Goal: Feedback & Contribution: Leave review/rating

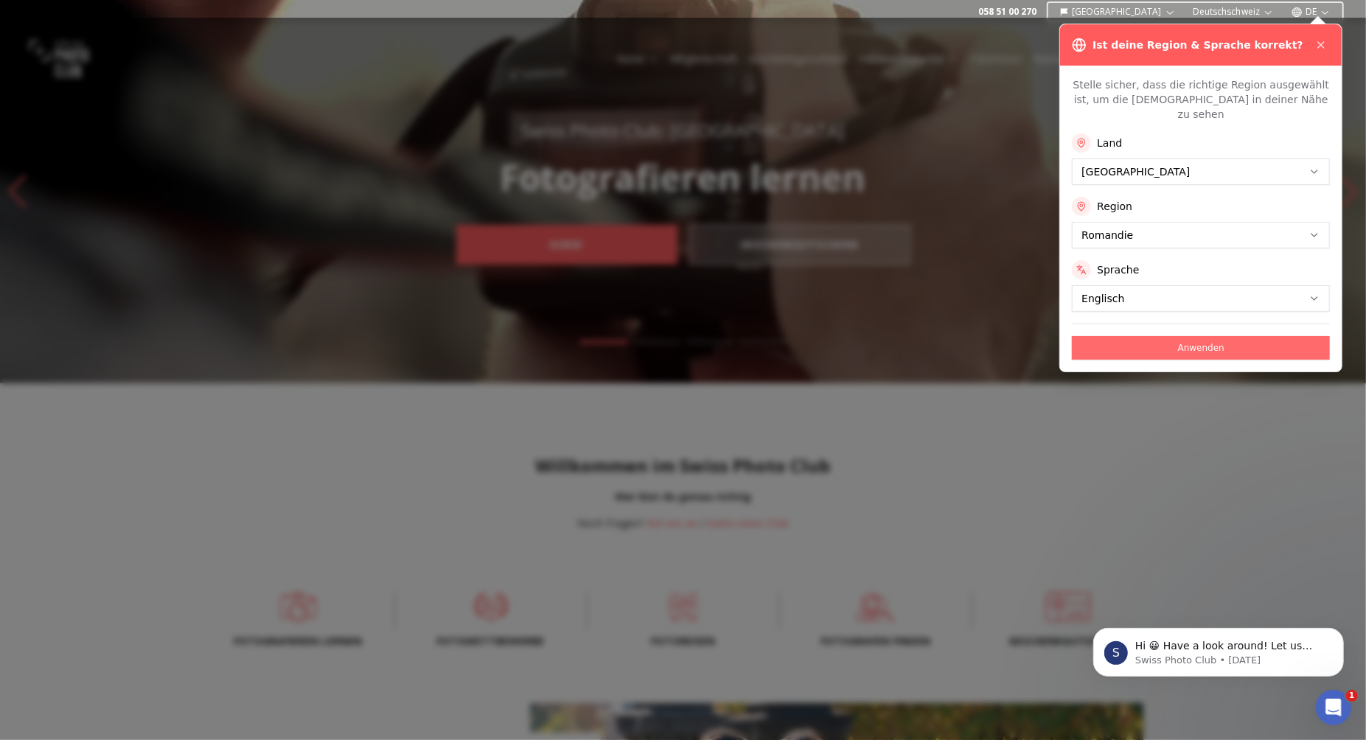
click at [1236, 338] on button "Anwenden" at bounding box center [1201, 348] width 258 height 24
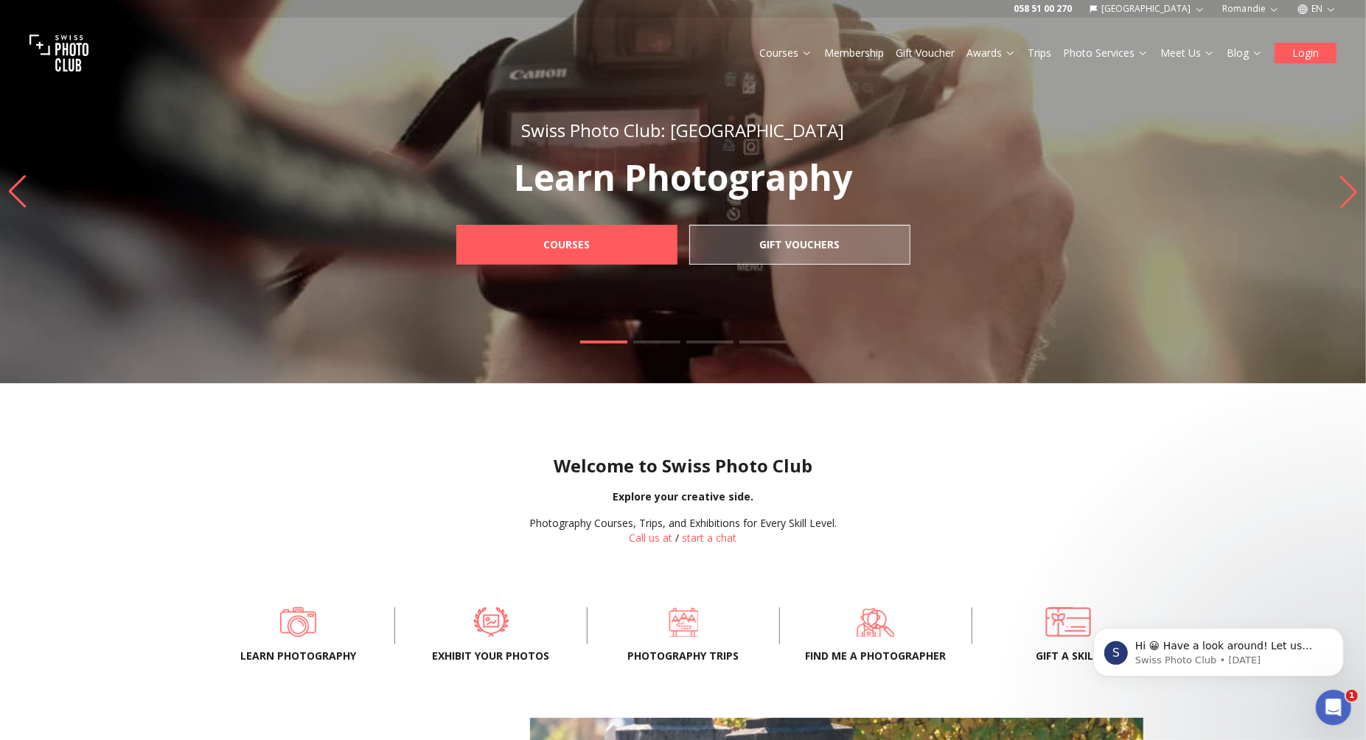
click at [1313, 55] on button "Login" at bounding box center [1306, 53] width 62 height 21
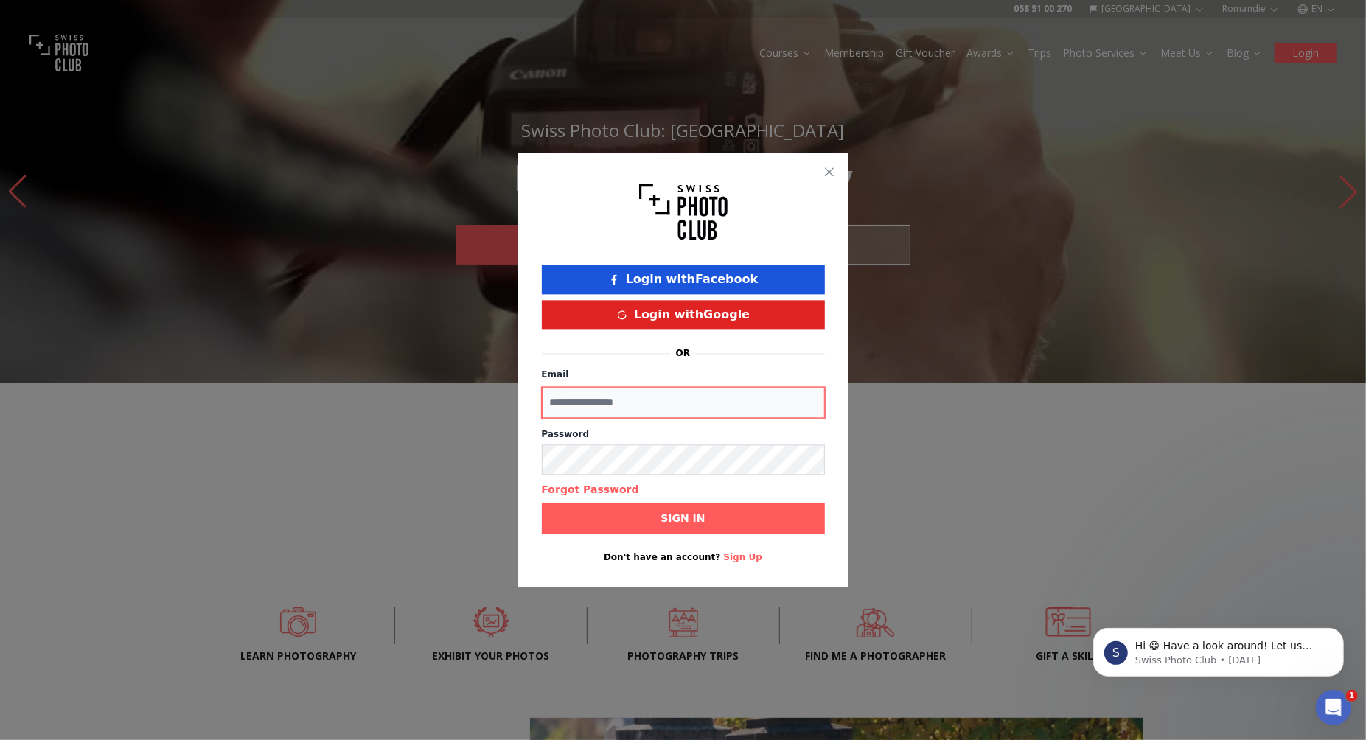
type input "**********"
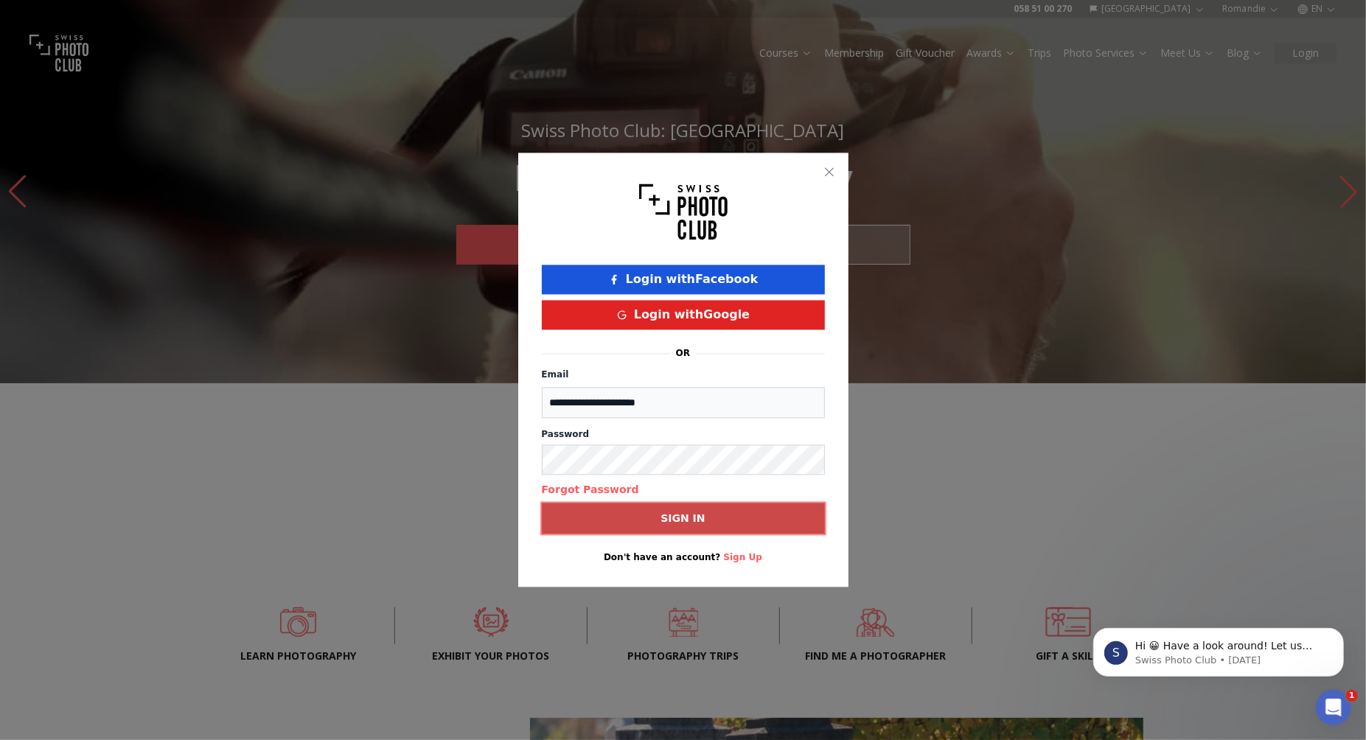
click at [604, 526] on button "Sign in" at bounding box center [683, 518] width 283 height 31
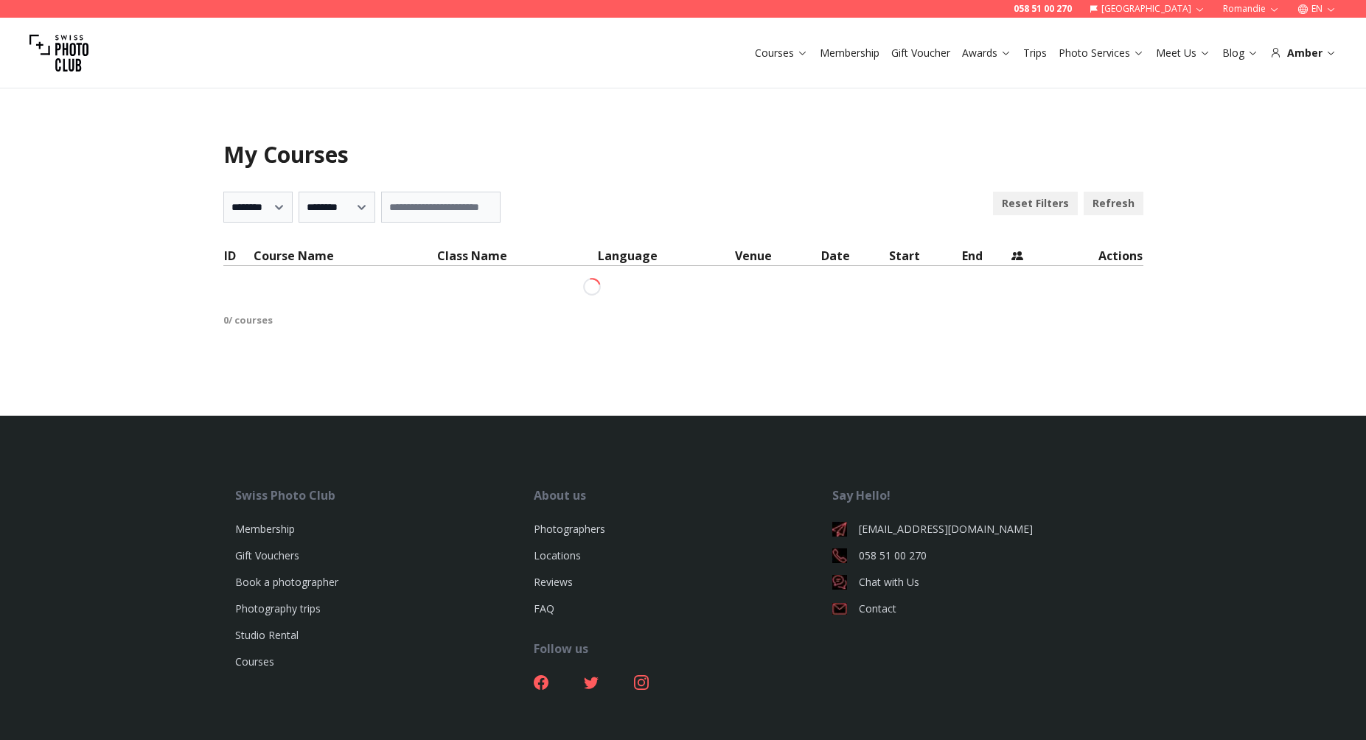
select select "***"
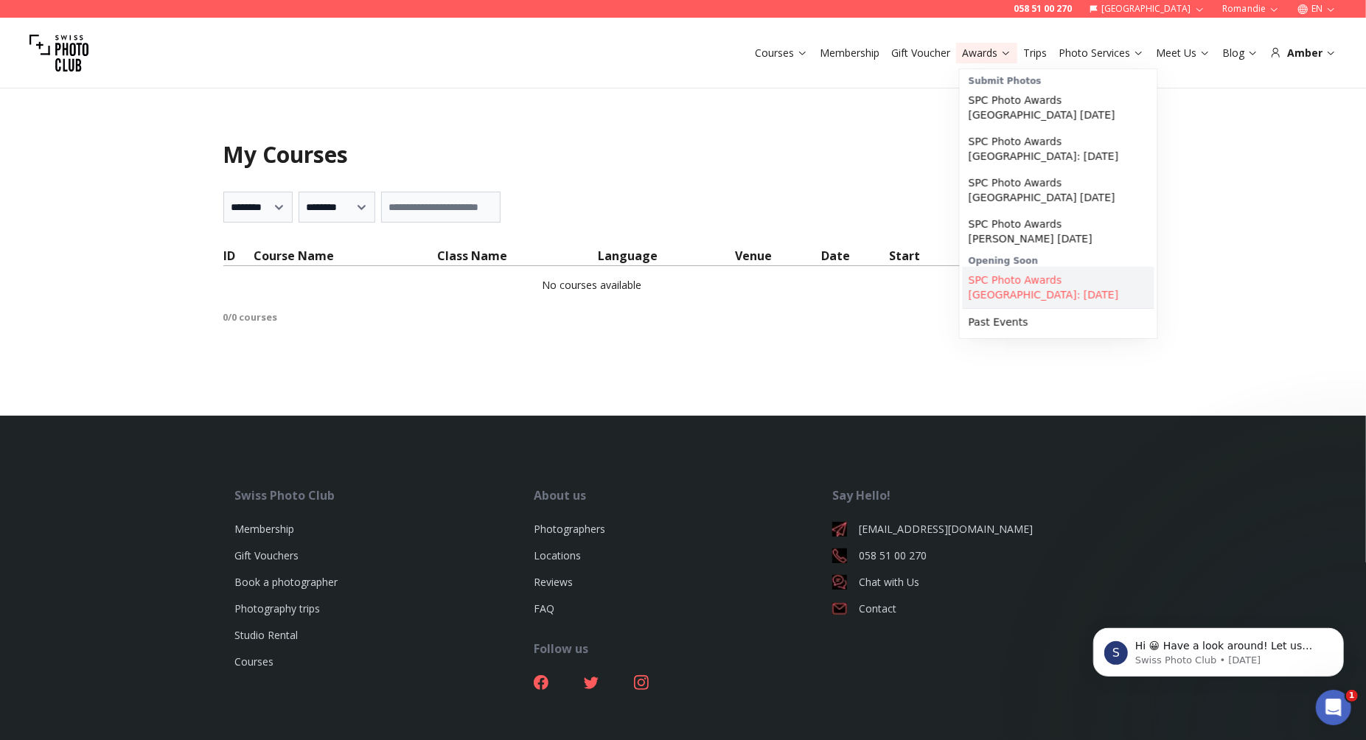
click at [1037, 279] on link "SPC Photo Awards [GEOGRAPHIC_DATA]: [DATE]" at bounding box center [1059, 287] width 192 height 41
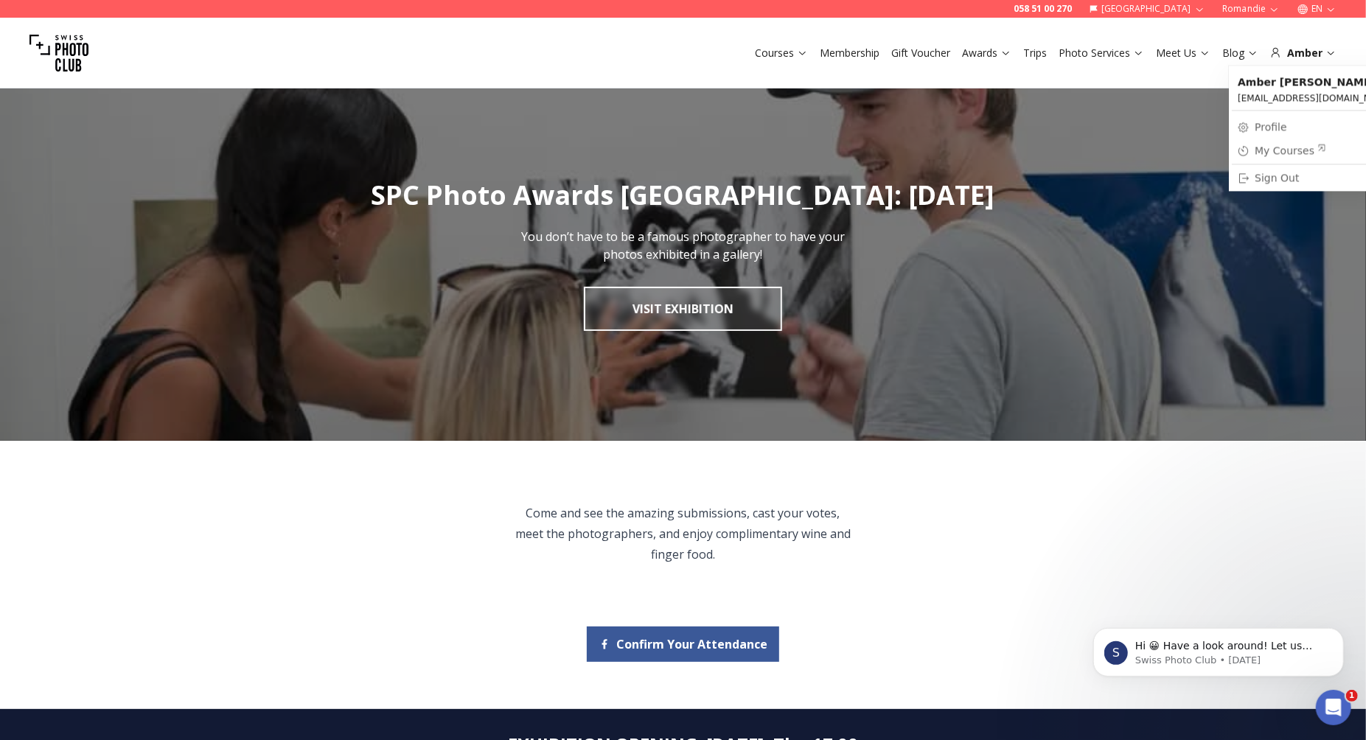
click at [1280, 123] on link "Profile" at bounding box center [1315, 126] width 167 height 21
select select "*******"
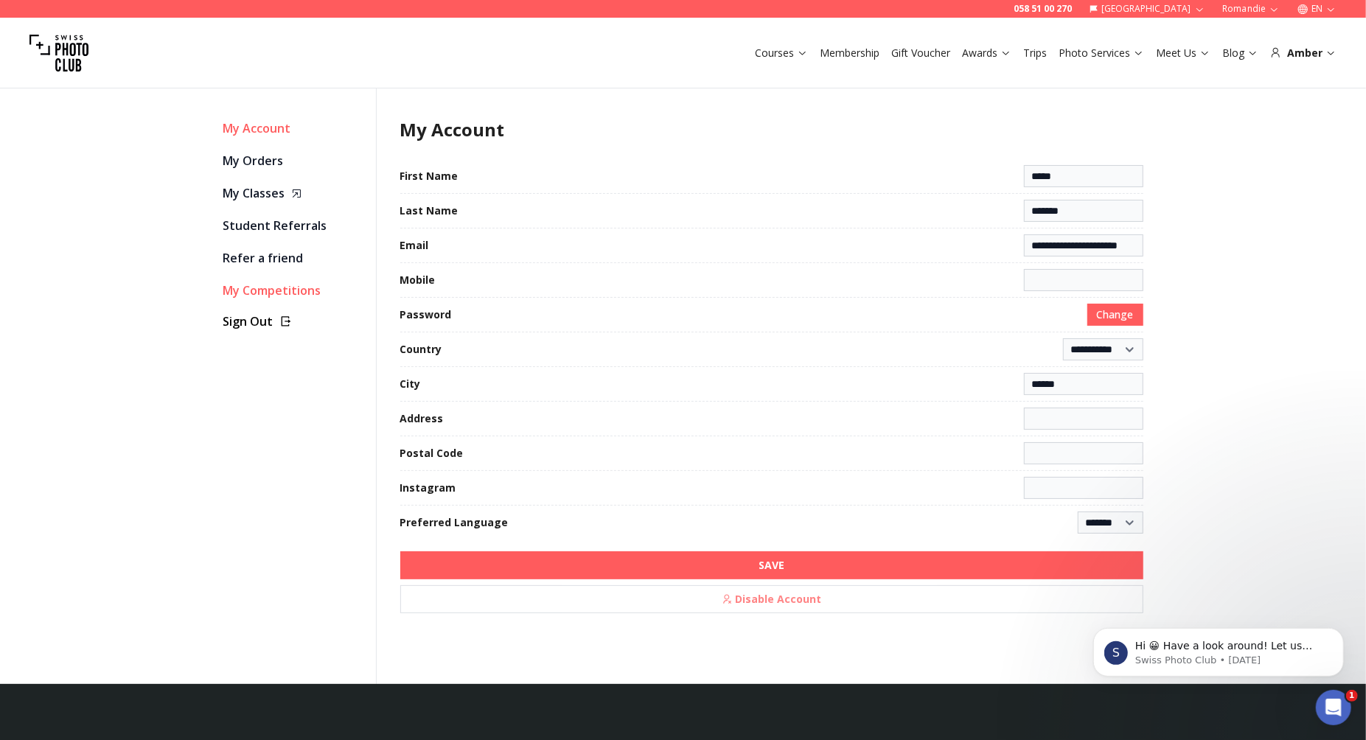
click at [297, 290] on link "My Competitions" at bounding box center [293, 290] width 141 height 21
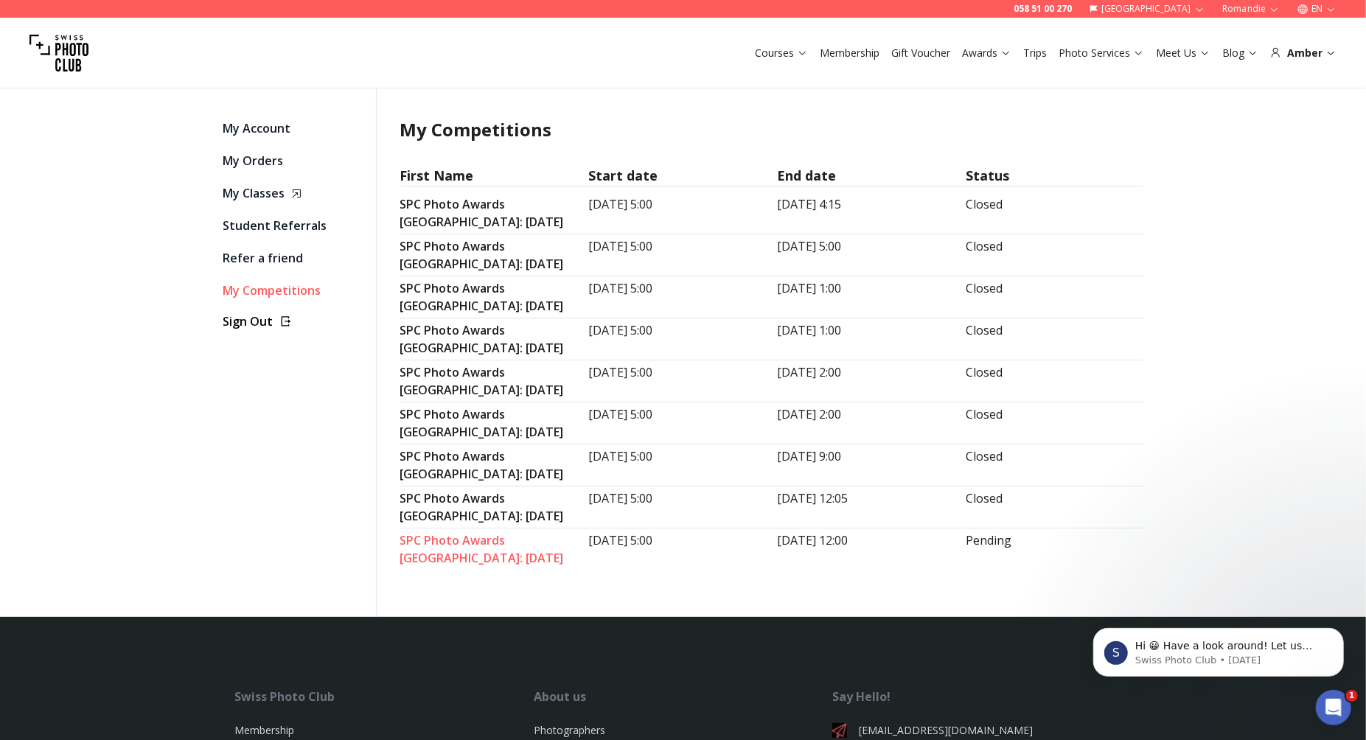
click at [487, 541] on link "SPC Photo Awards [GEOGRAPHIC_DATA]: [DATE]" at bounding box center [482, 549] width 164 height 34
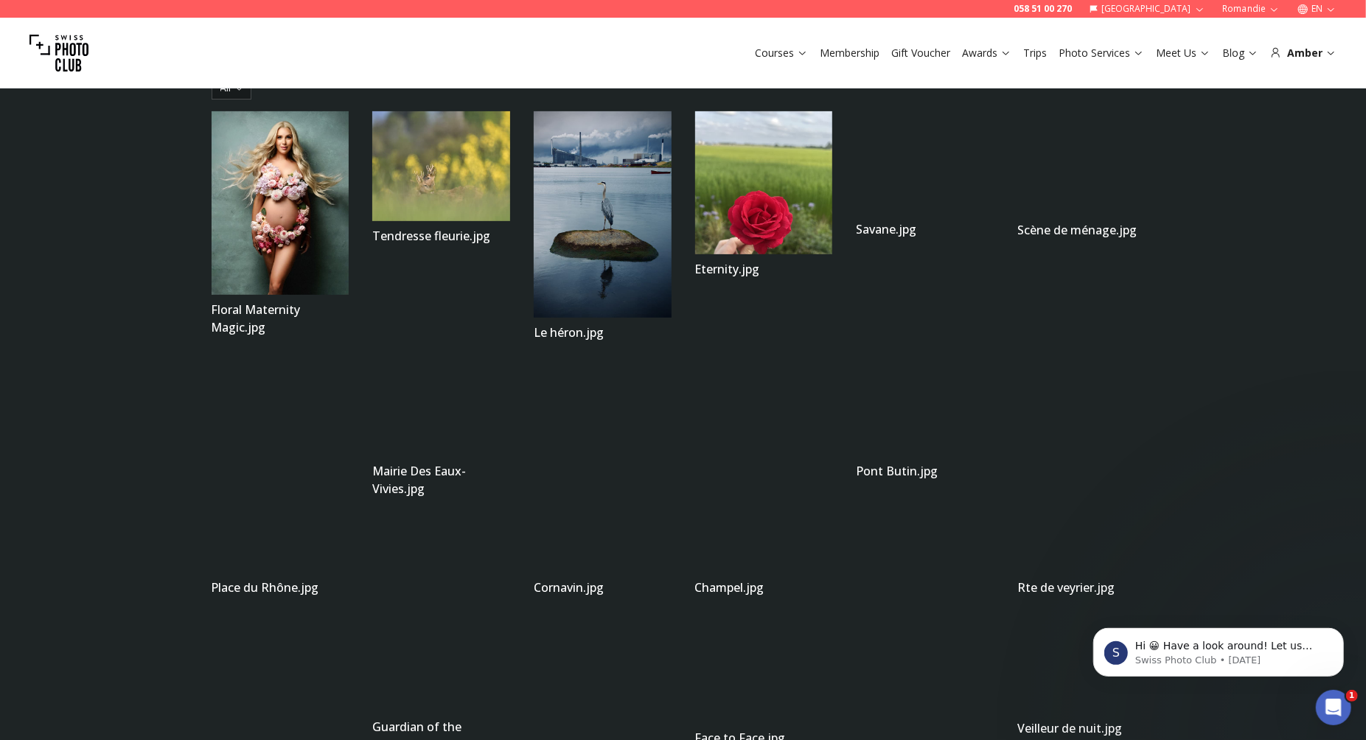
scroll to position [336, 0]
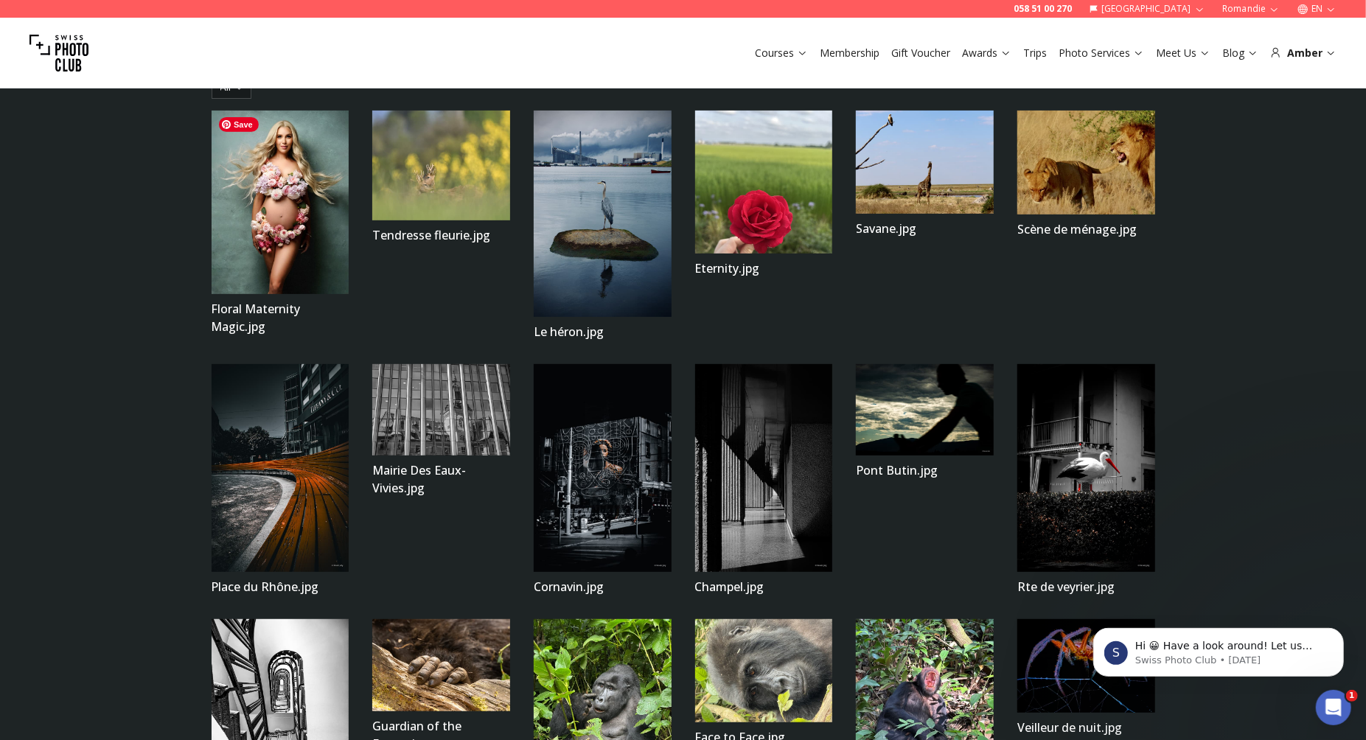
click at [298, 224] on img at bounding box center [281, 203] width 138 height 184
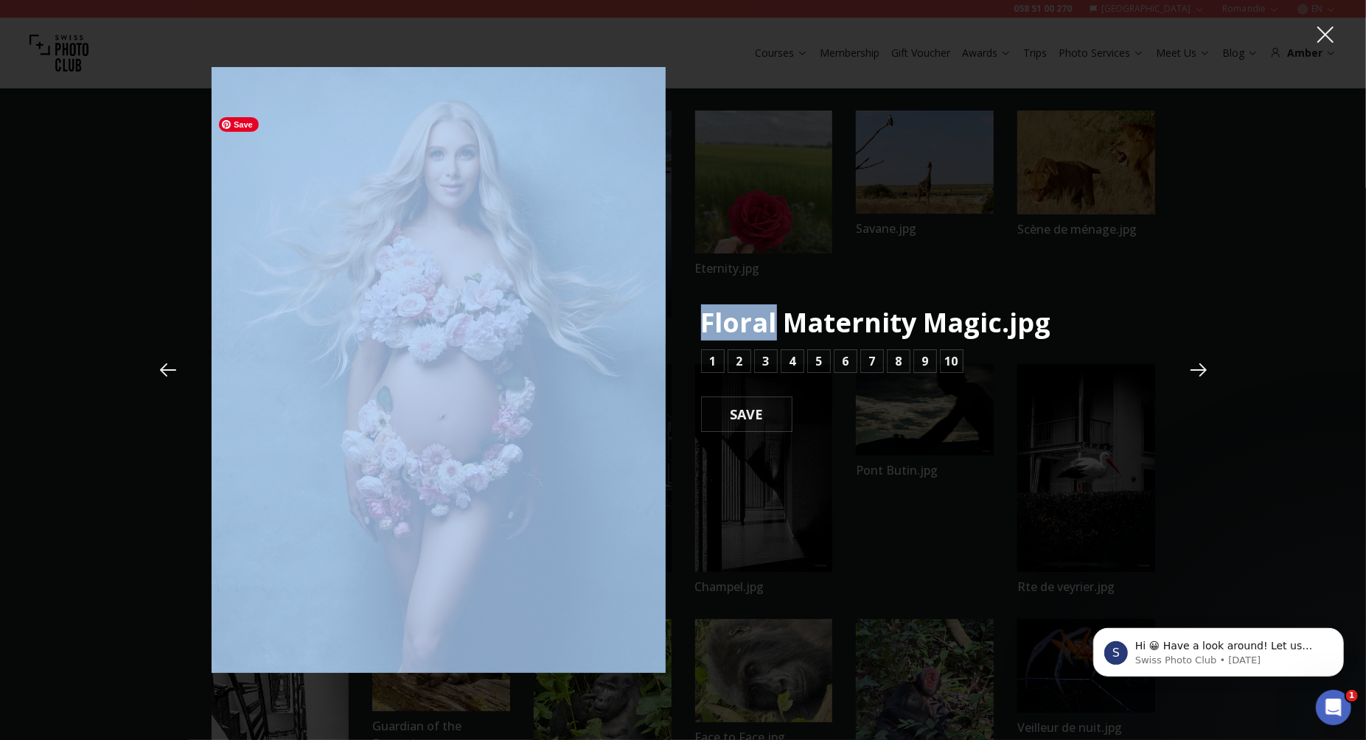
click at [298, 224] on div "Floral Maternity Magic.jpg 1 2 3 4 5 6 7 8 9 10 SAVE" at bounding box center [684, 369] width 1118 height 605
click at [585, 292] on img at bounding box center [439, 369] width 454 height 605
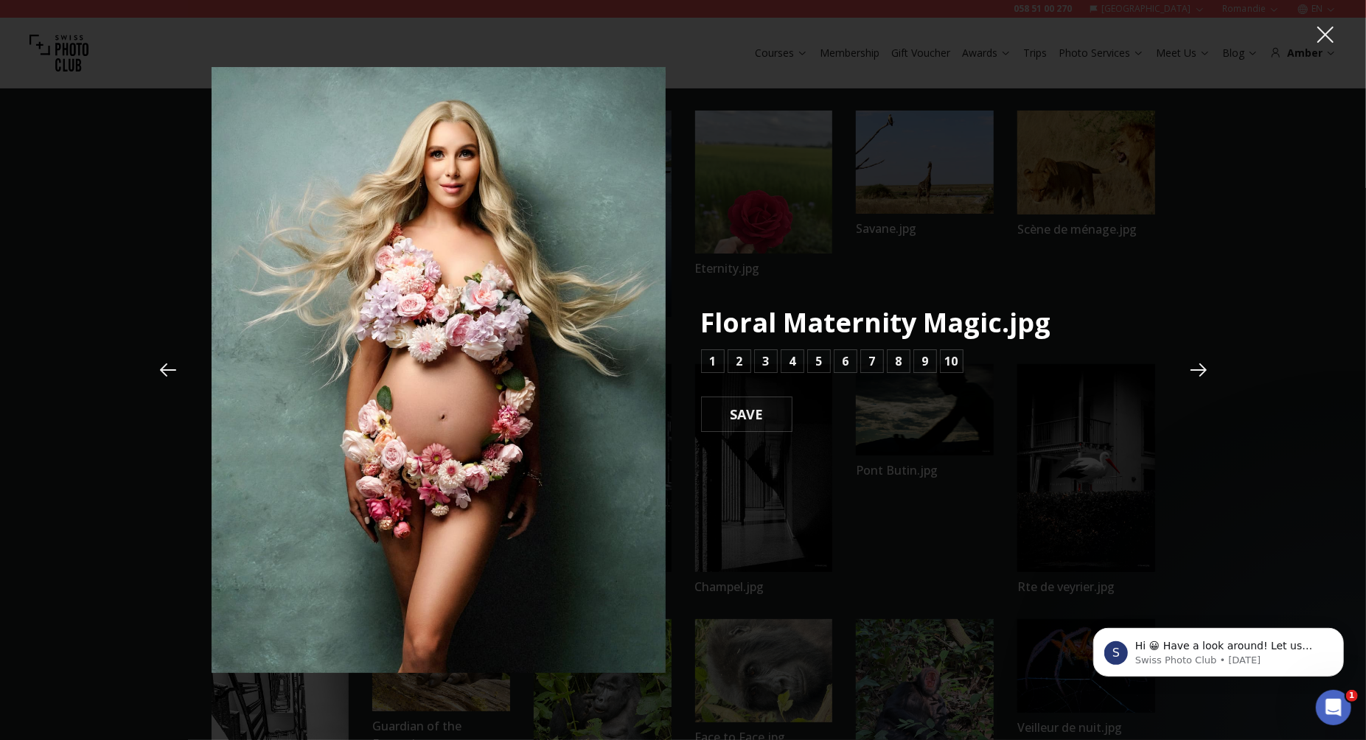
click at [755, 482] on div "Floral Maternity Magic.jpg 1 2 3 4 5 6 7 8 9 10 SAVE" at bounding box center [684, 369] width 944 height 605
click at [866, 360] on button "7" at bounding box center [872, 361] width 24 height 24
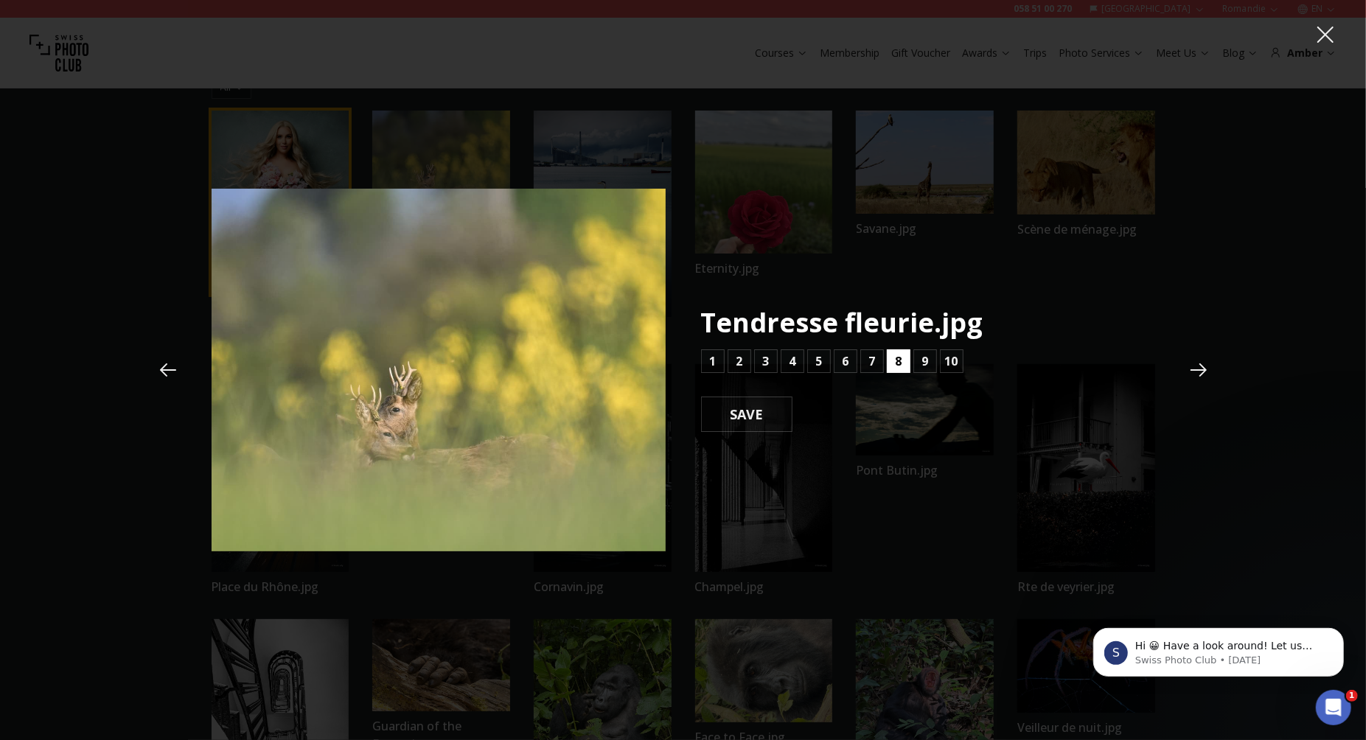
click at [892, 360] on button "8" at bounding box center [899, 361] width 24 height 24
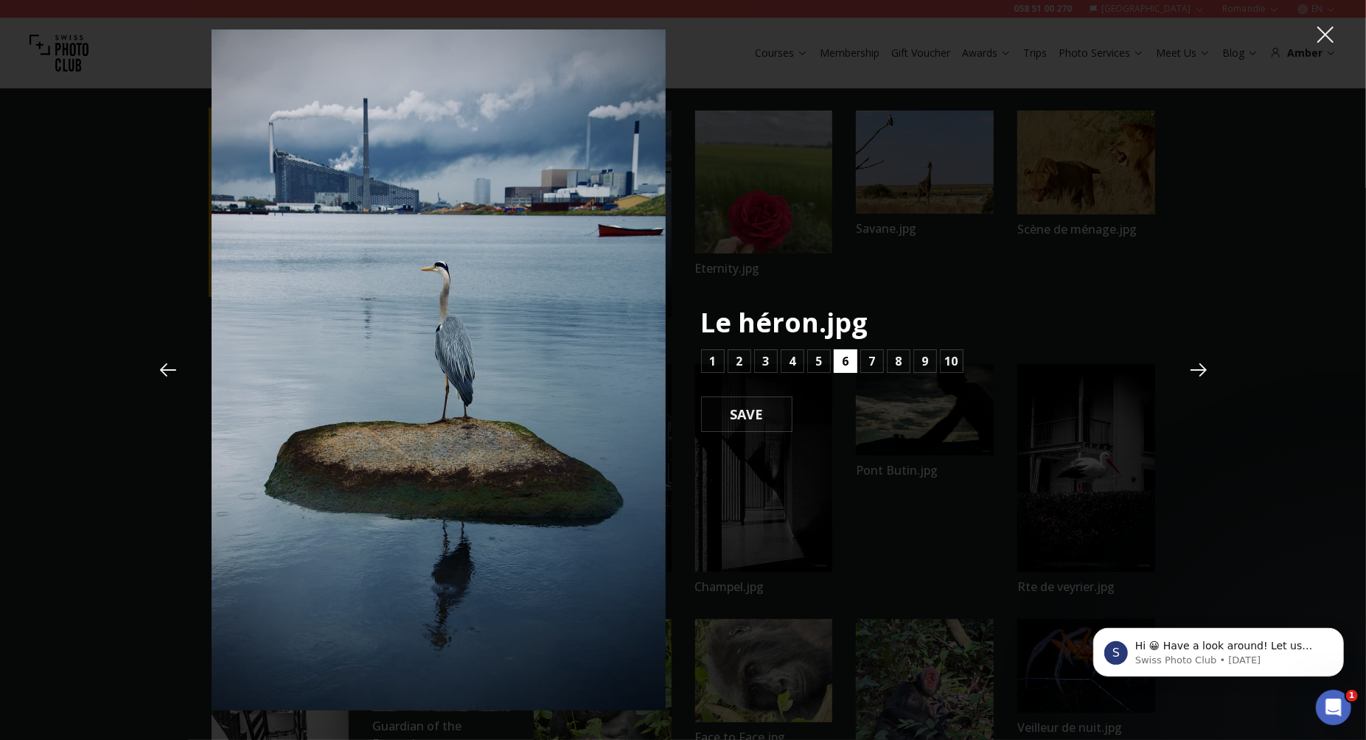
click at [853, 365] on button "6" at bounding box center [846, 361] width 24 height 24
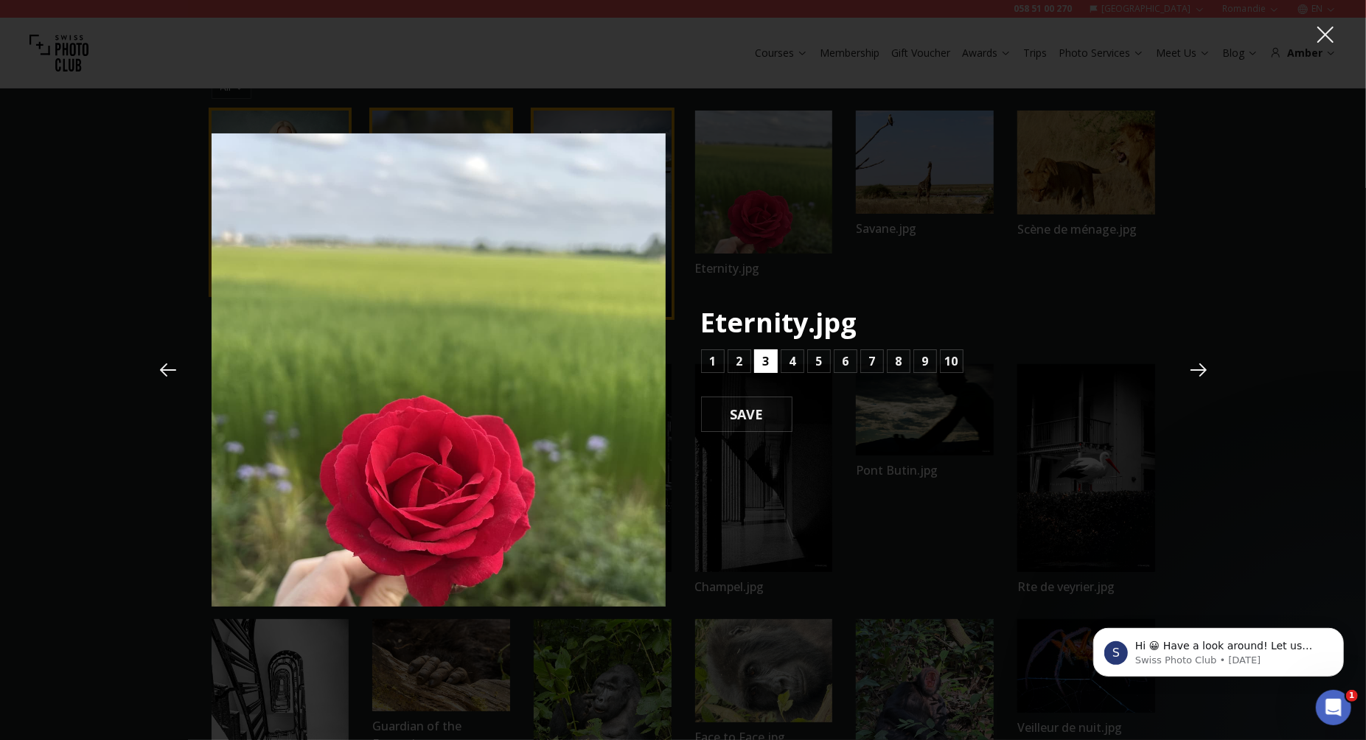
click at [769, 366] on button "3" at bounding box center [766, 361] width 24 height 24
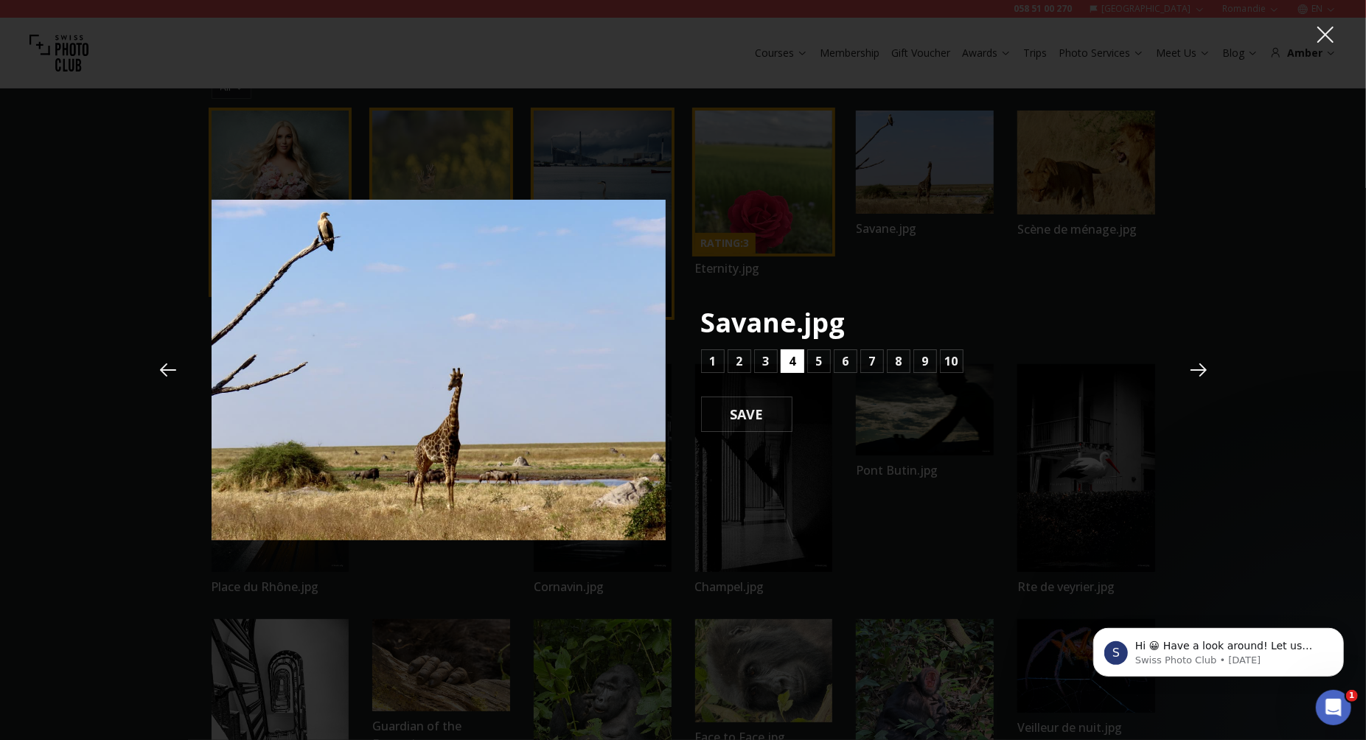
click at [797, 366] on button "4" at bounding box center [793, 361] width 24 height 24
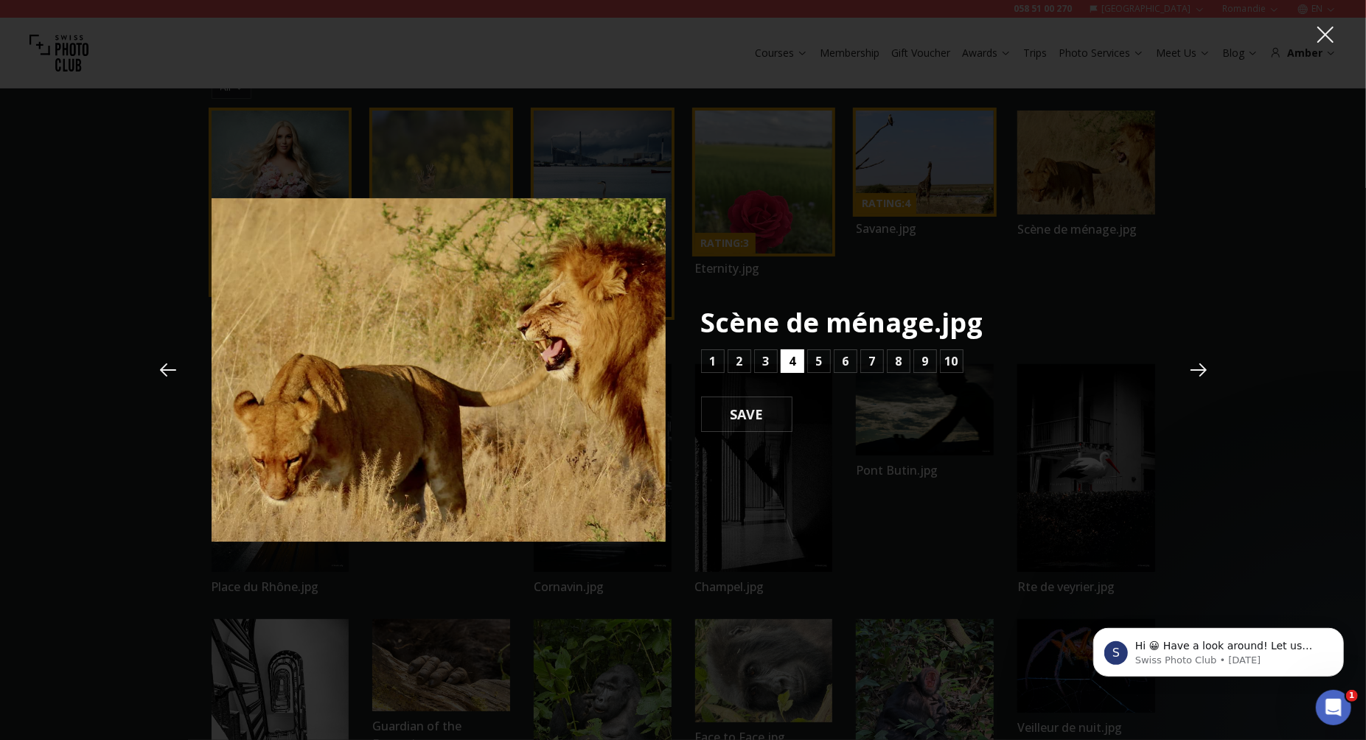
click at [794, 366] on b "4" at bounding box center [792, 361] width 7 height 18
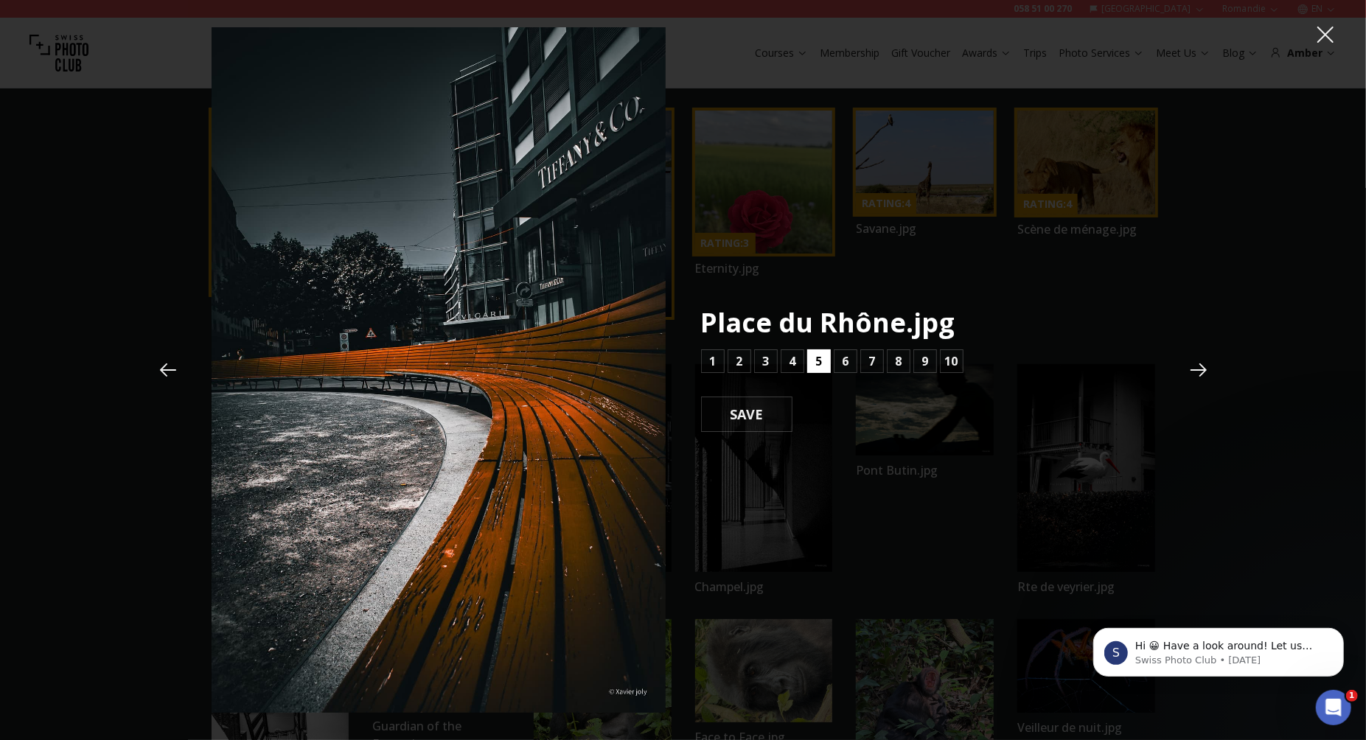
click at [816, 358] on b "5" at bounding box center [818, 361] width 7 height 18
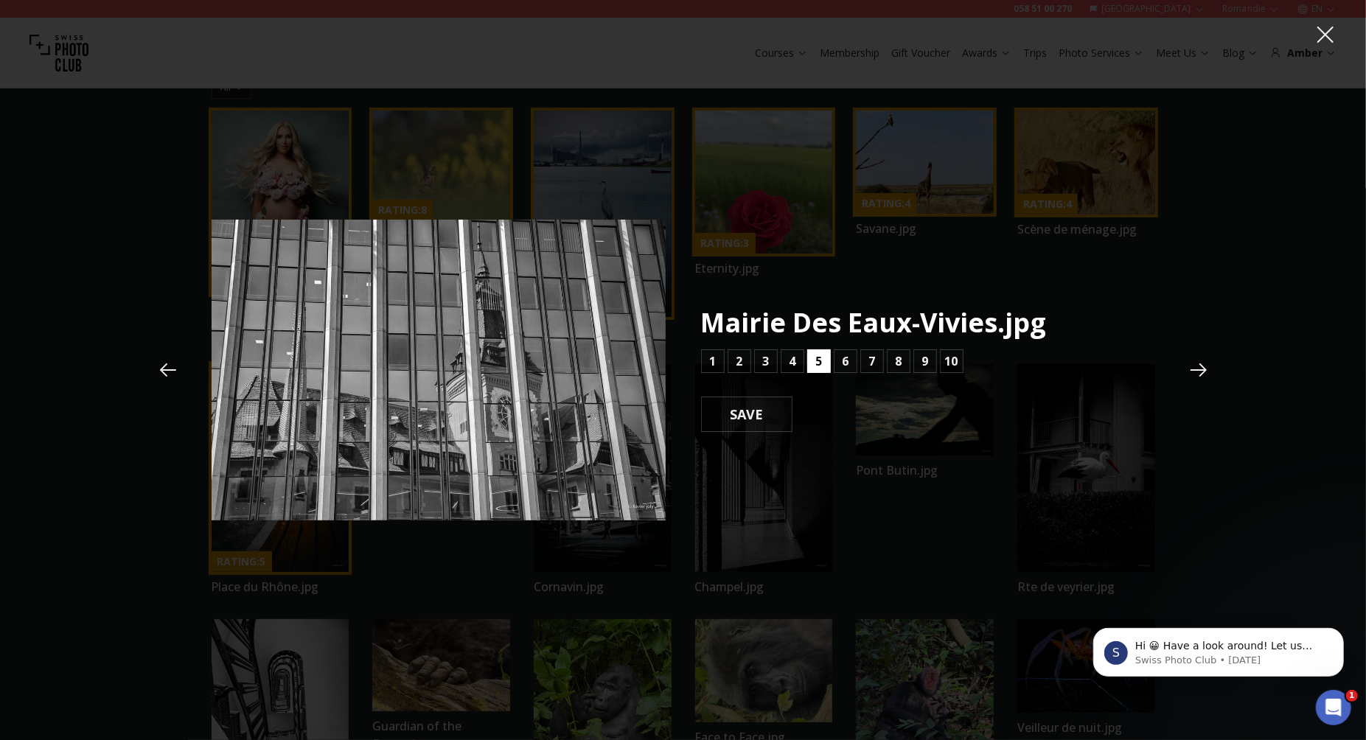
click at [819, 362] on b "5" at bounding box center [818, 361] width 7 height 18
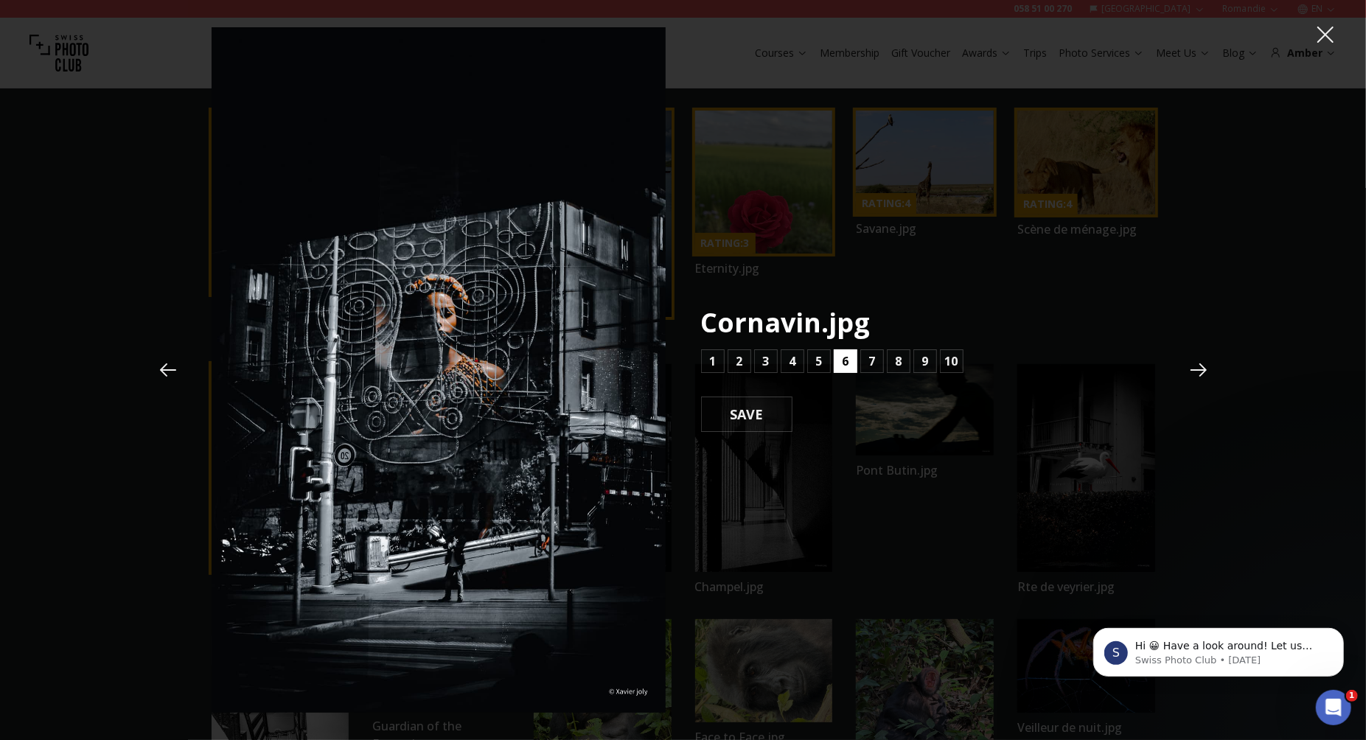
click at [848, 363] on b "6" at bounding box center [845, 361] width 7 height 18
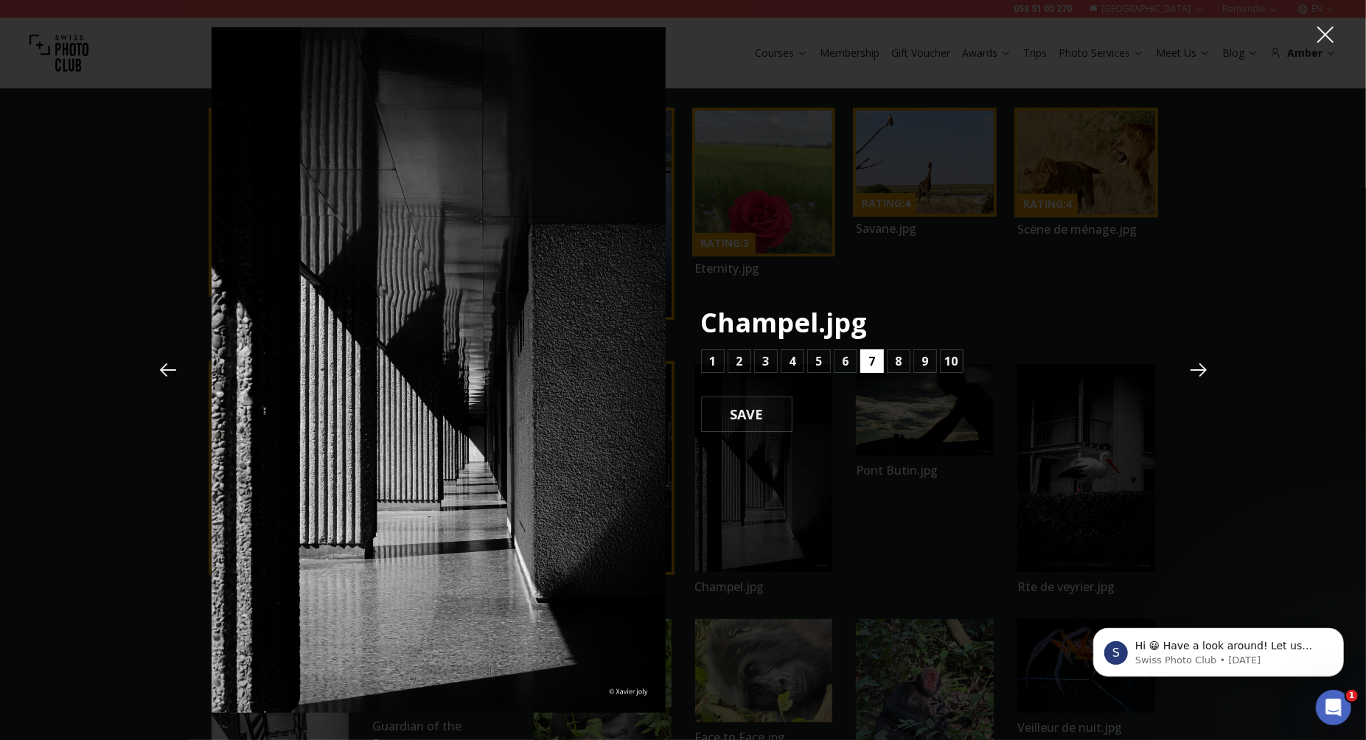
click at [872, 361] on b "7" at bounding box center [871, 361] width 7 height 18
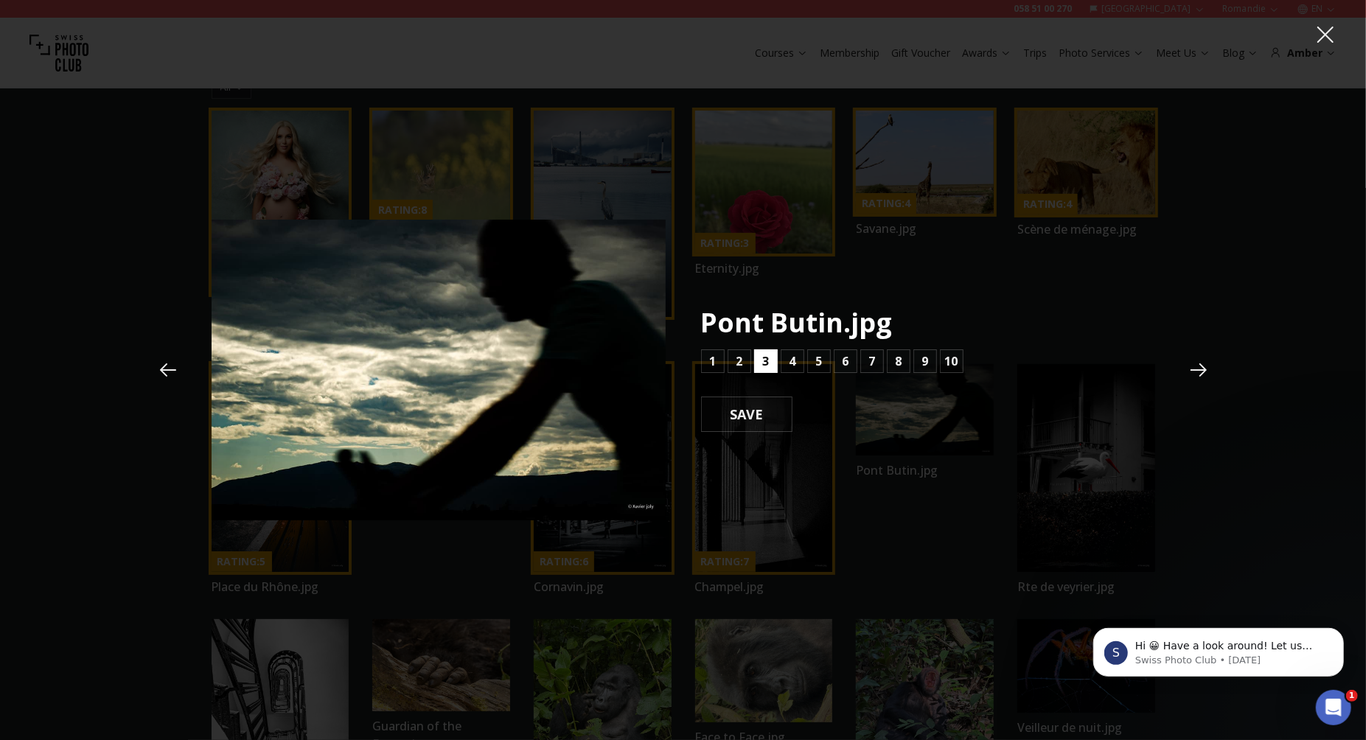
click at [770, 358] on button "3" at bounding box center [766, 361] width 24 height 24
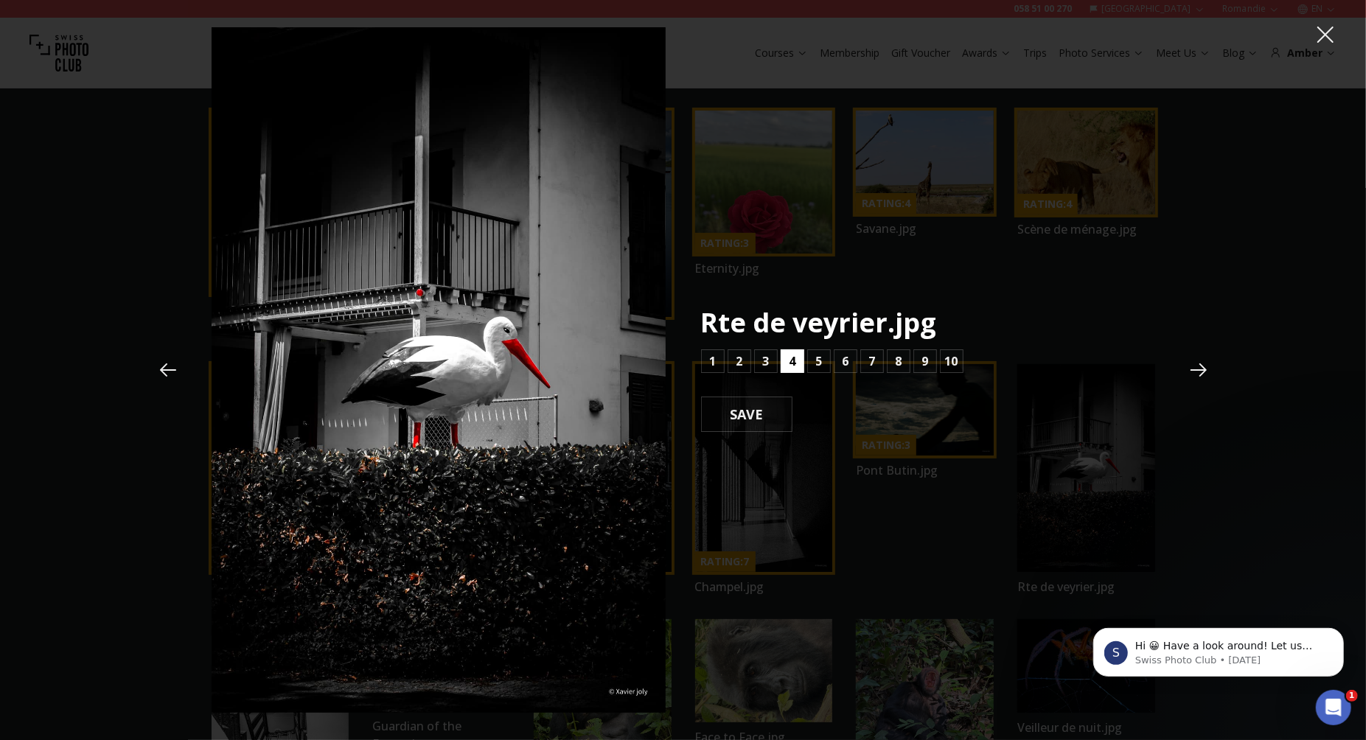
click at [792, 361] on b "4" at bounding box center [792, 361] width 7 height 18
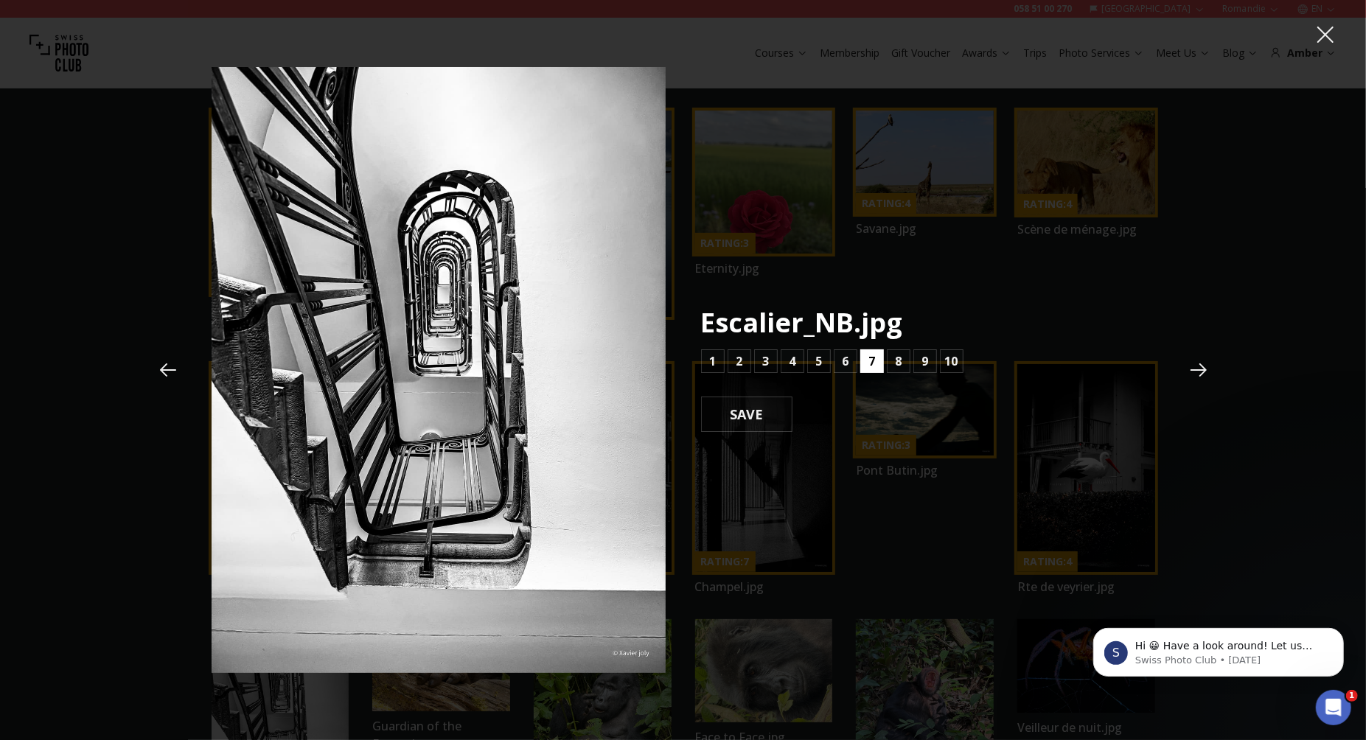
click at [876, 362] on button "7" at bounding box center [872, 361] width 24 height 24
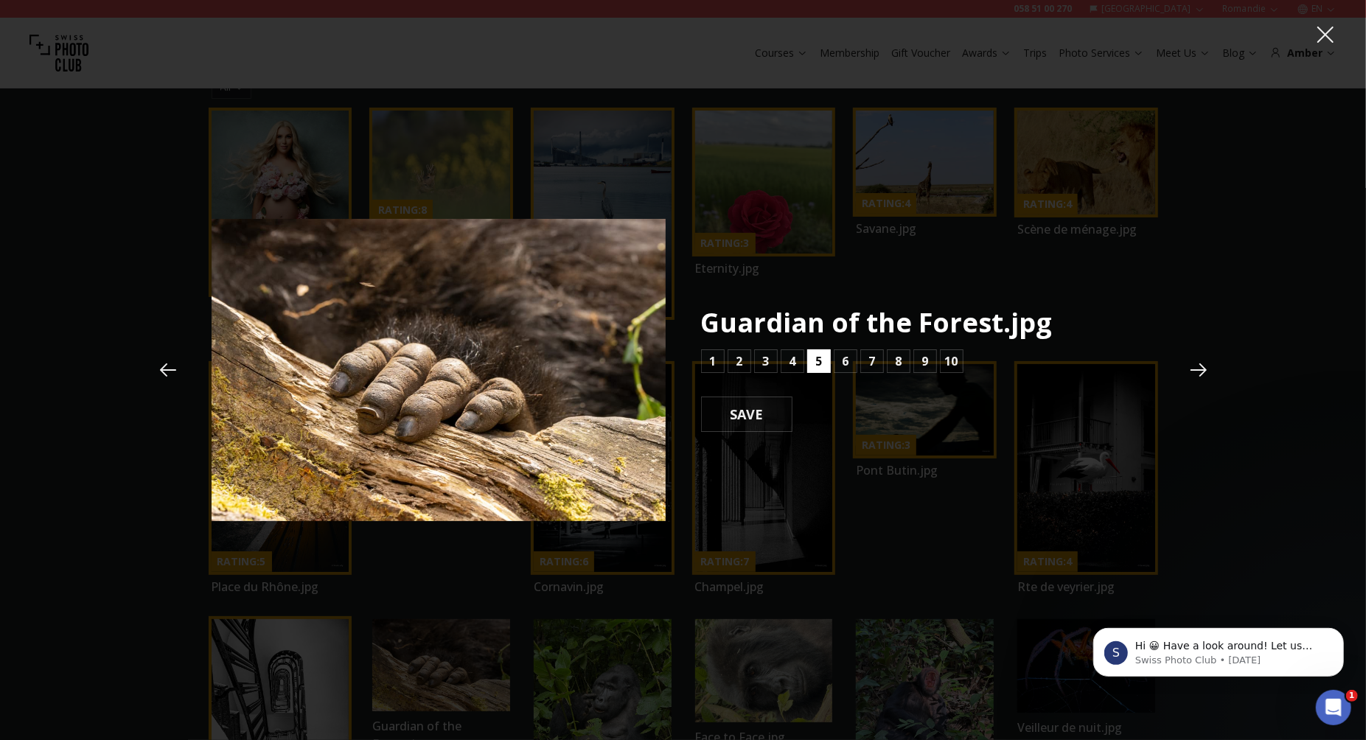
click at [820, 364] on b "5" at bounding box center [818, 361] width 7 height 18
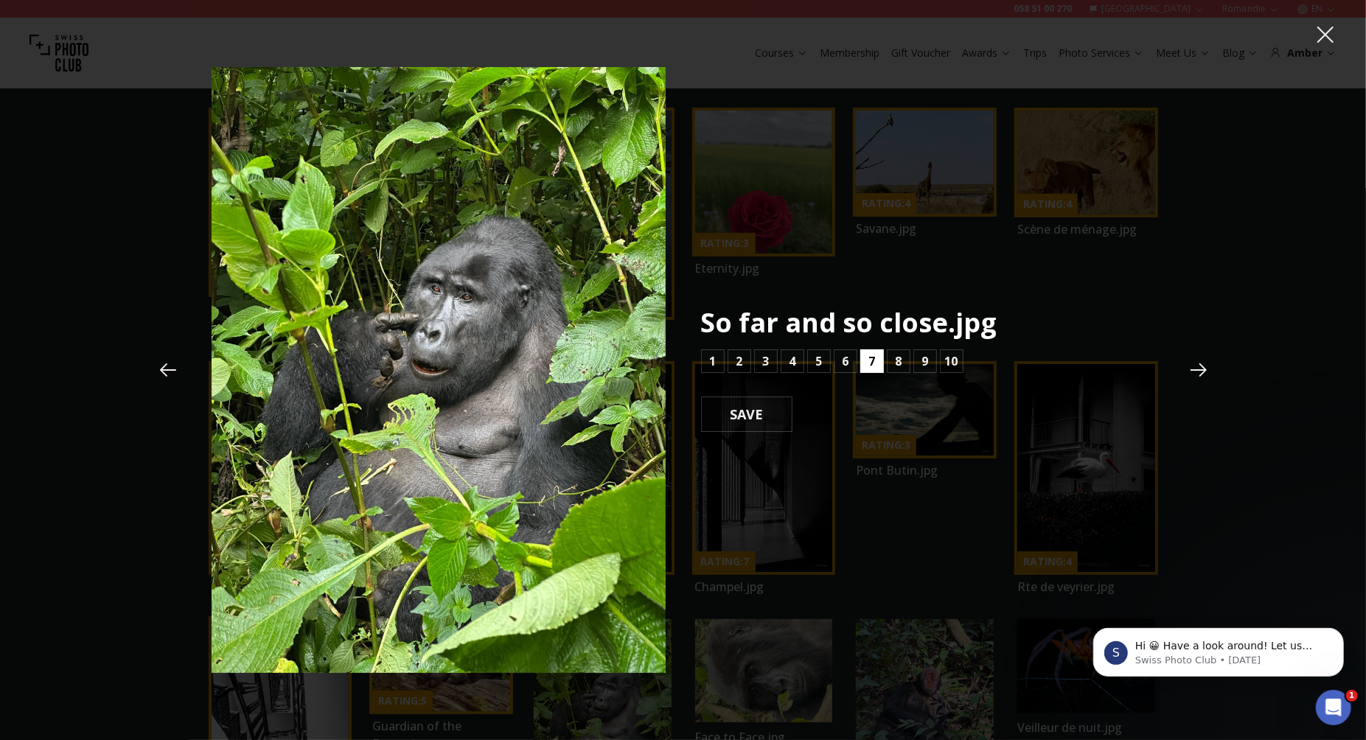
click at [866, 360] on button "7" at bounding box center [872, 361] width 24 height 24
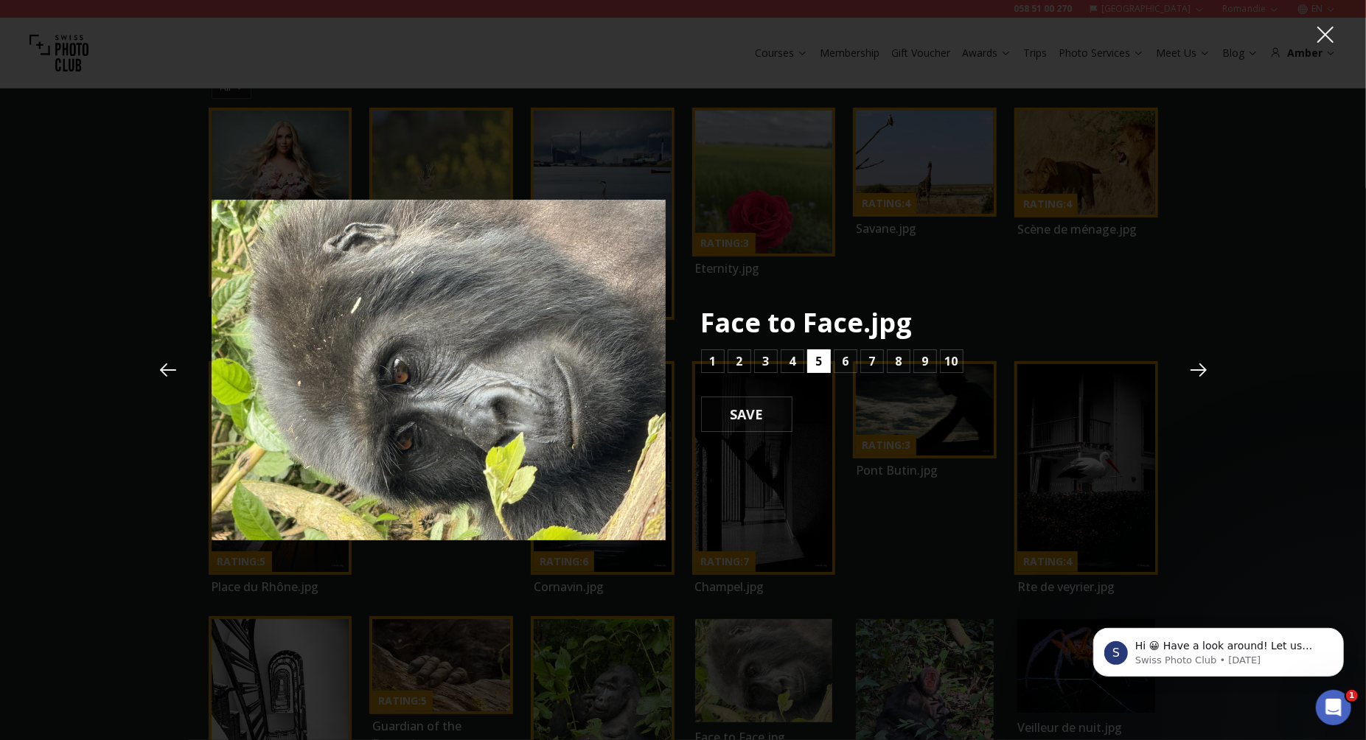
click at [822, 360] on button "5" at bounding box center [819, 361] width 24 height 24
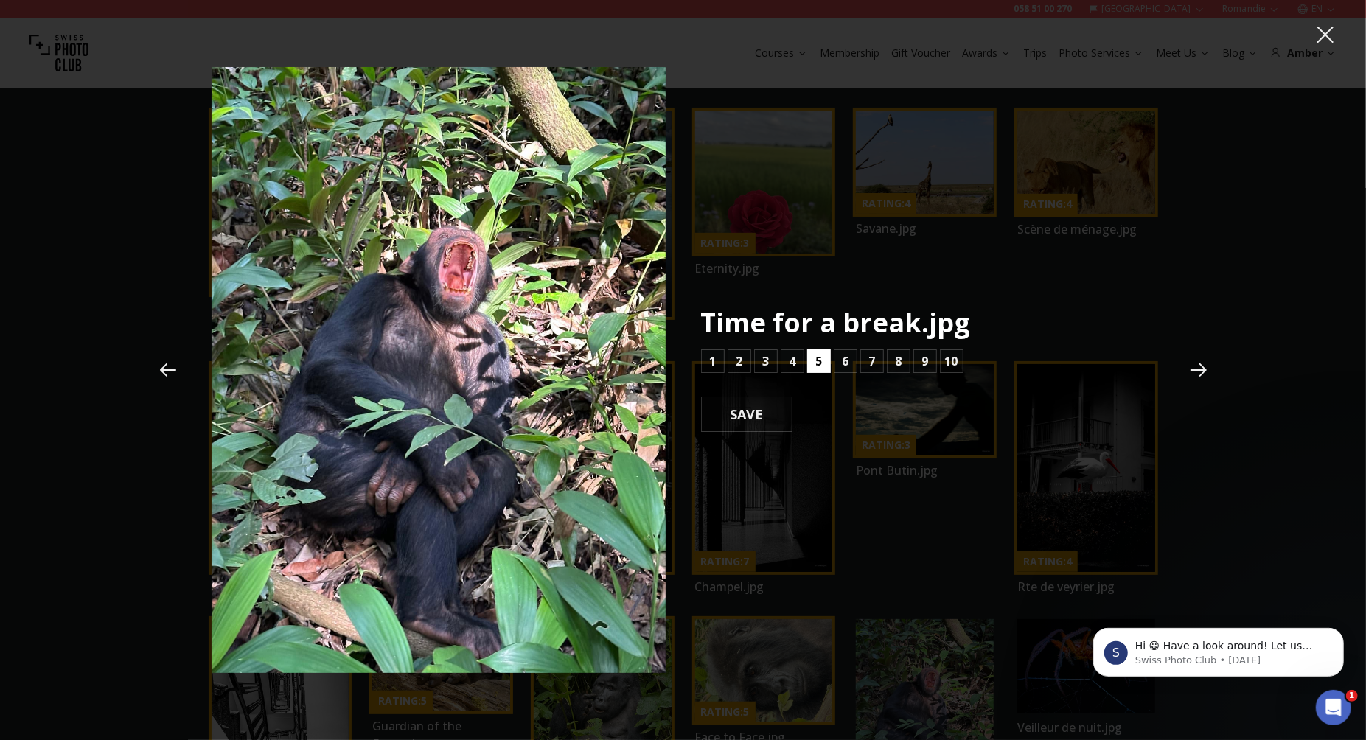
click at [820, 360] on b "5" at bounding box center [818, 361] width 7 height 18
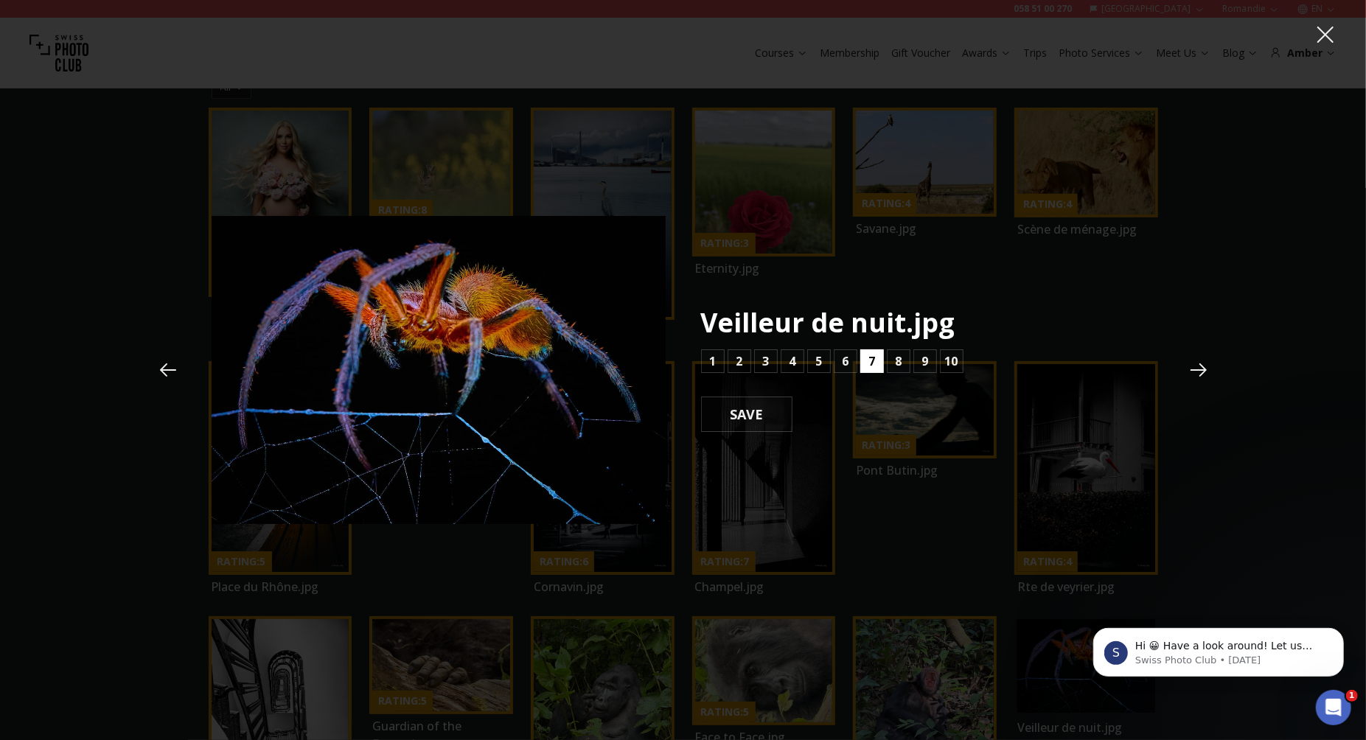
click at [868, 365] on b "7" at bounding box center [871, 361] width 7 height 18
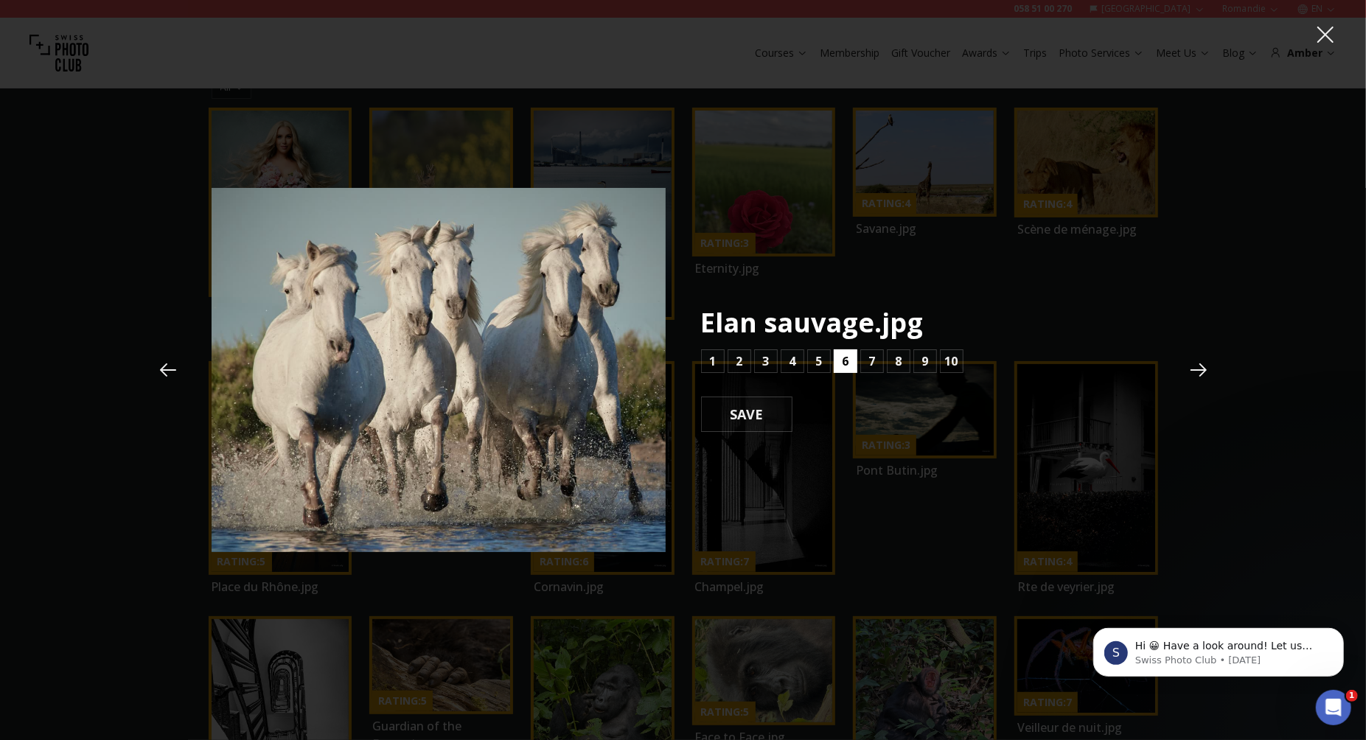
click at [851, 364] on button "6" at bounding box center [846, 361] width 24 height 24
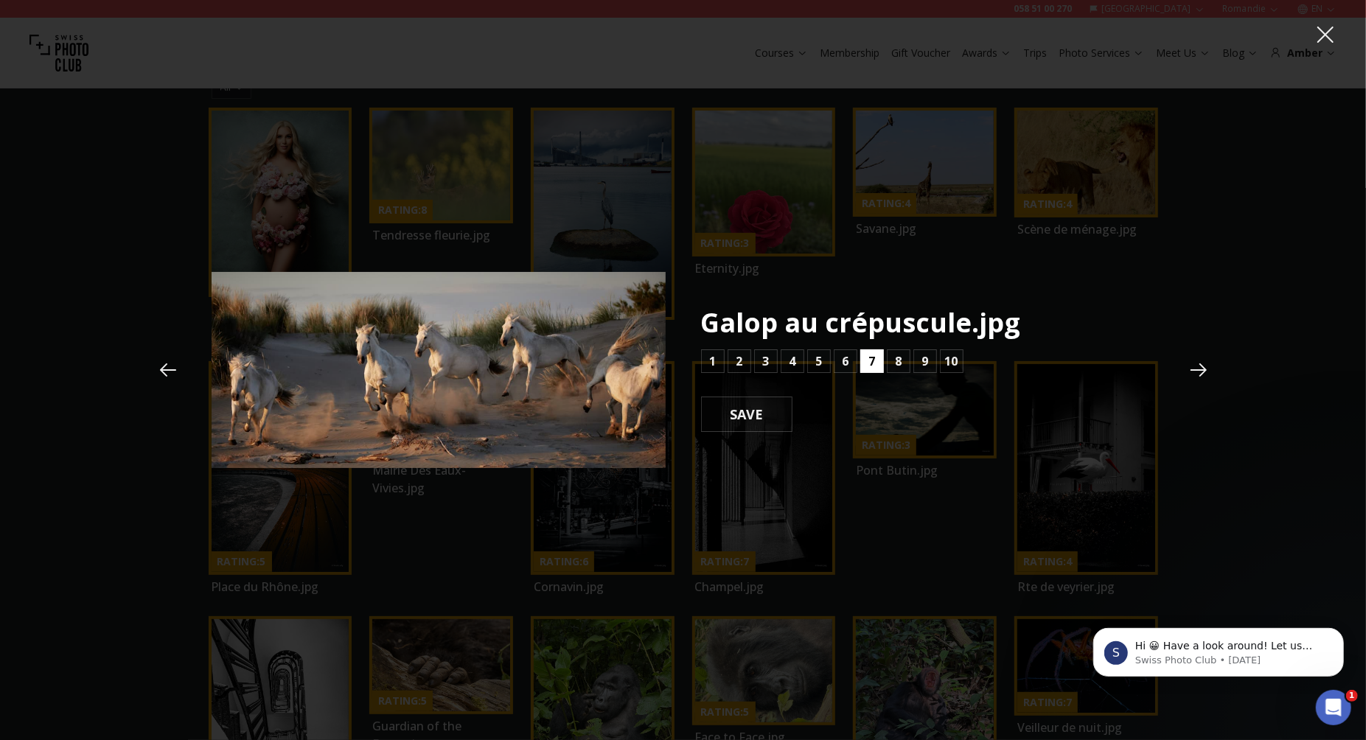
click at [866, 363] on button "7" at bounding box center [872, 361] width 24 height 24
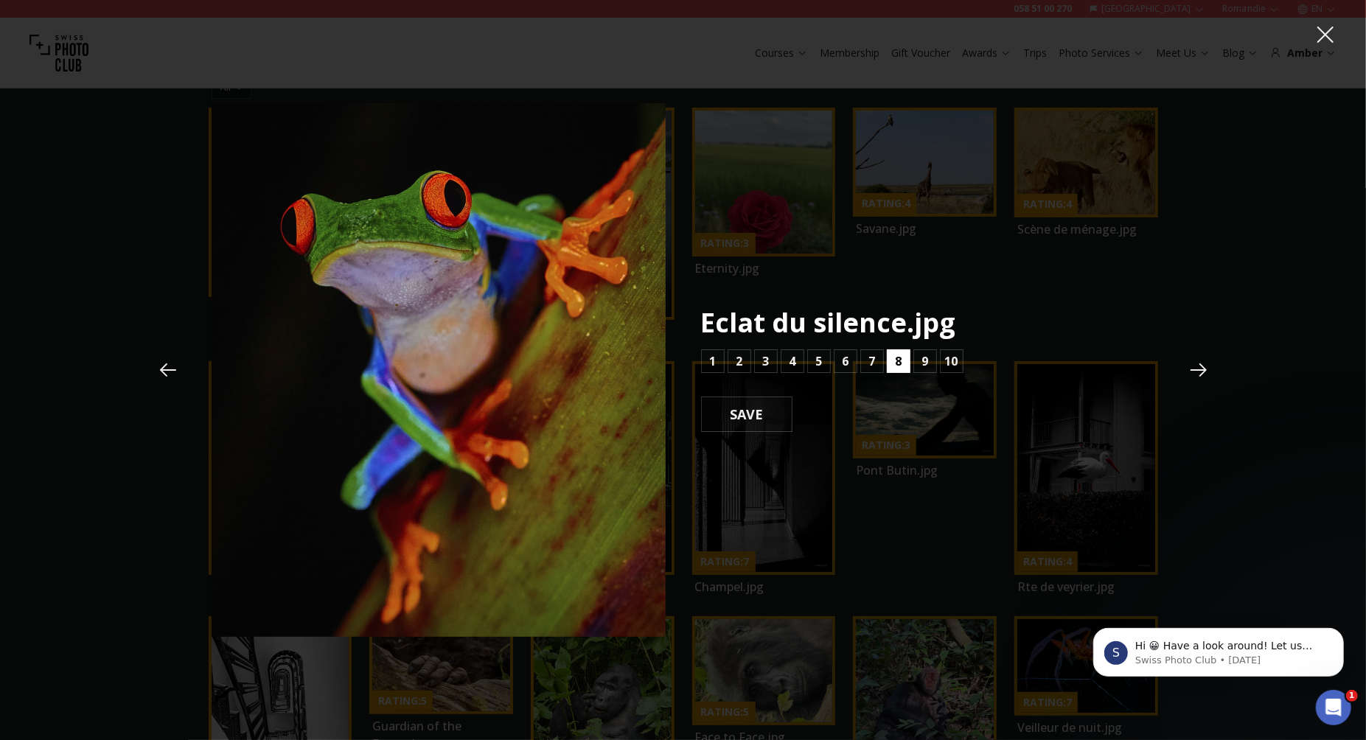
click at [891, 359] on button "8" at bounding box center [899, 361] width 24 height 24
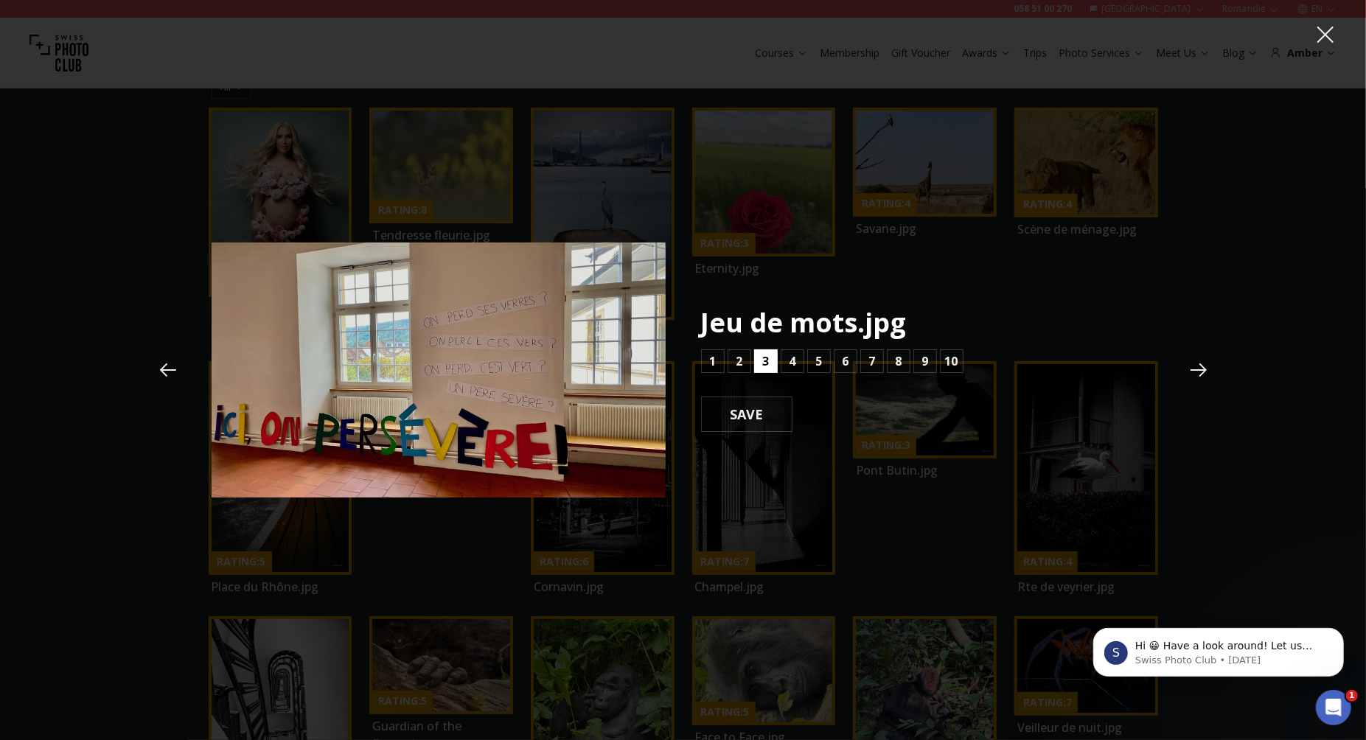
click at [767, 362] on b "3" at bounding box center [765, 361] width 7 height 18
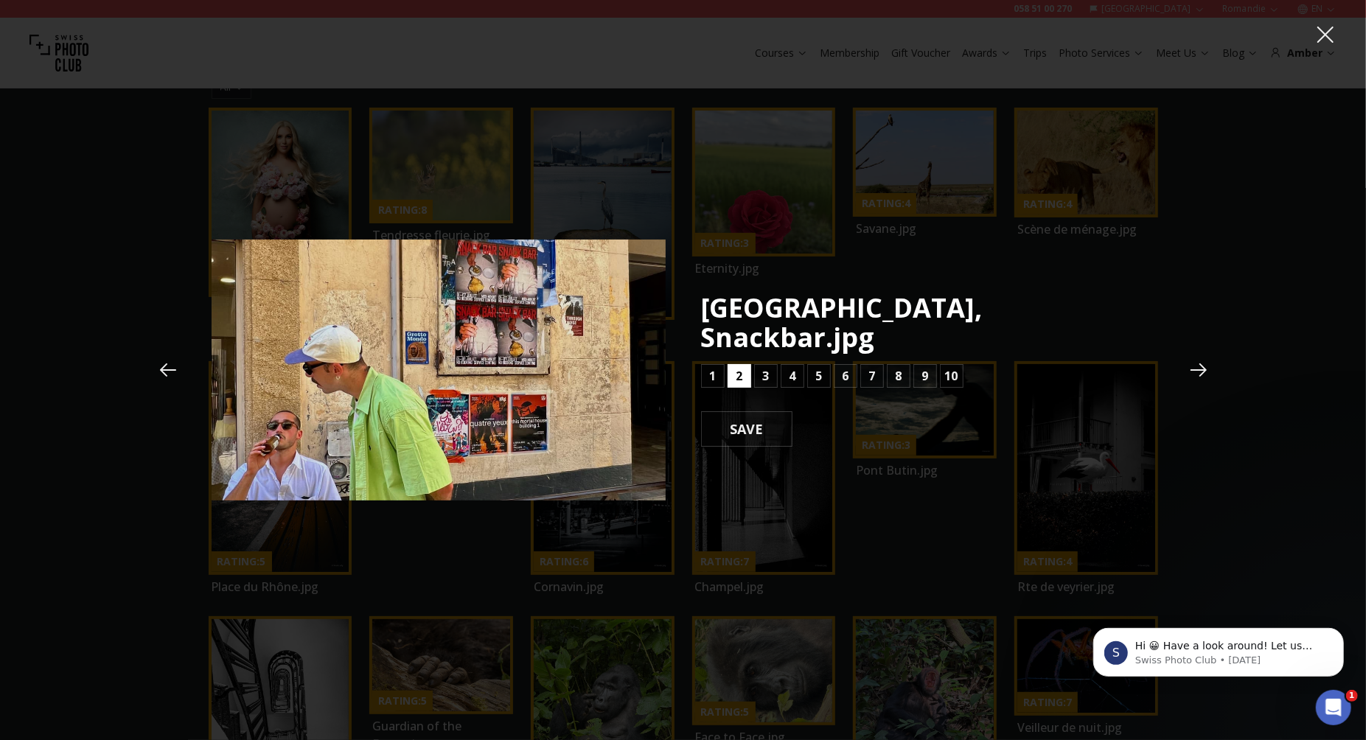
click at [741, 367] on b "2" at bounding box center [739, 376] width 7 height 18
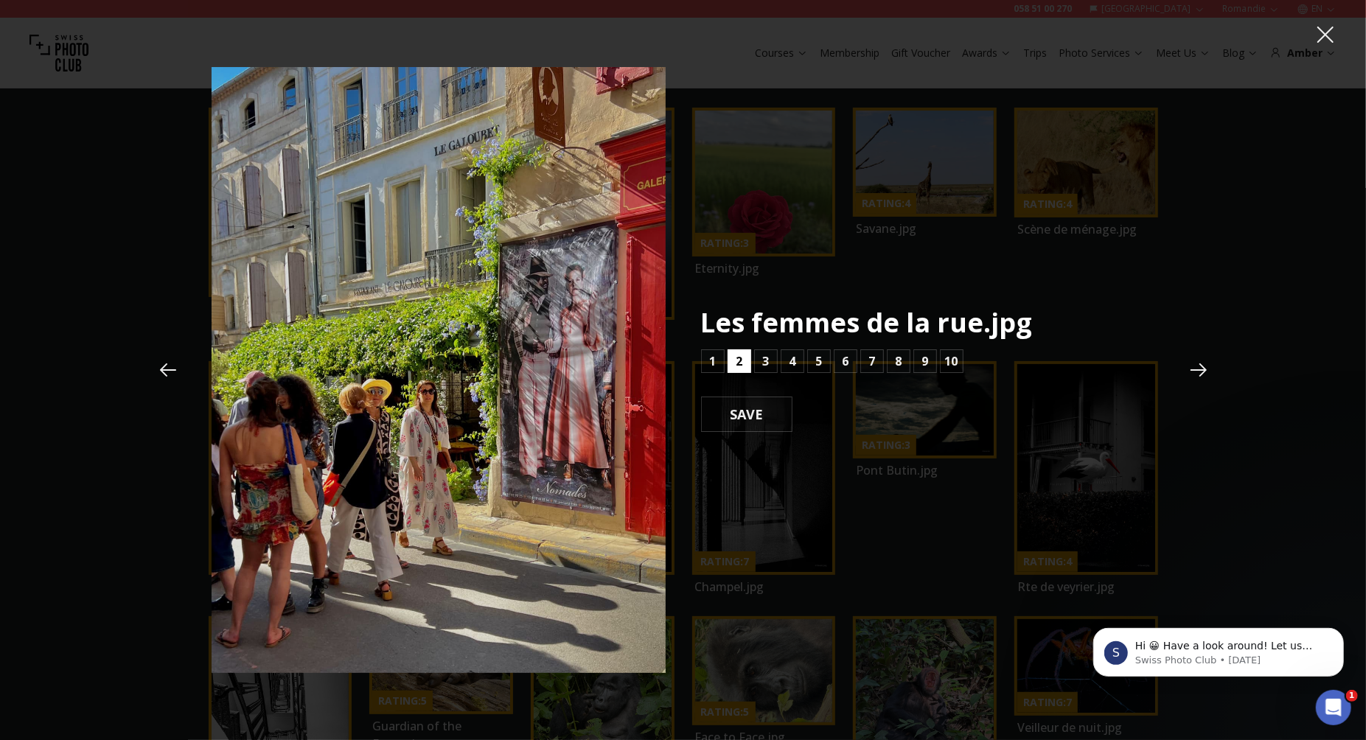
click at [745, 364] on button "2" at bounding box center [740, 361] width 24 height 24
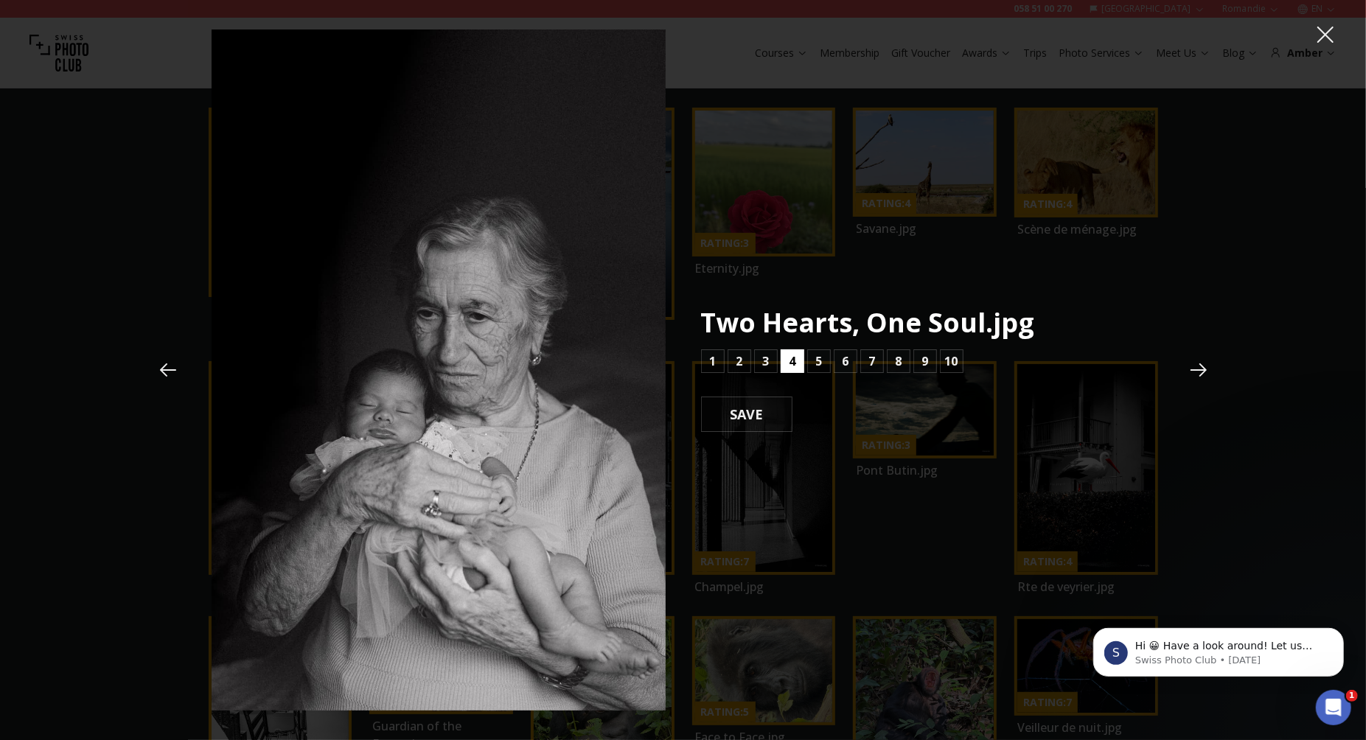
click at [798, 362] on button "4" at bounding box center [793, 361] width 24 height 24
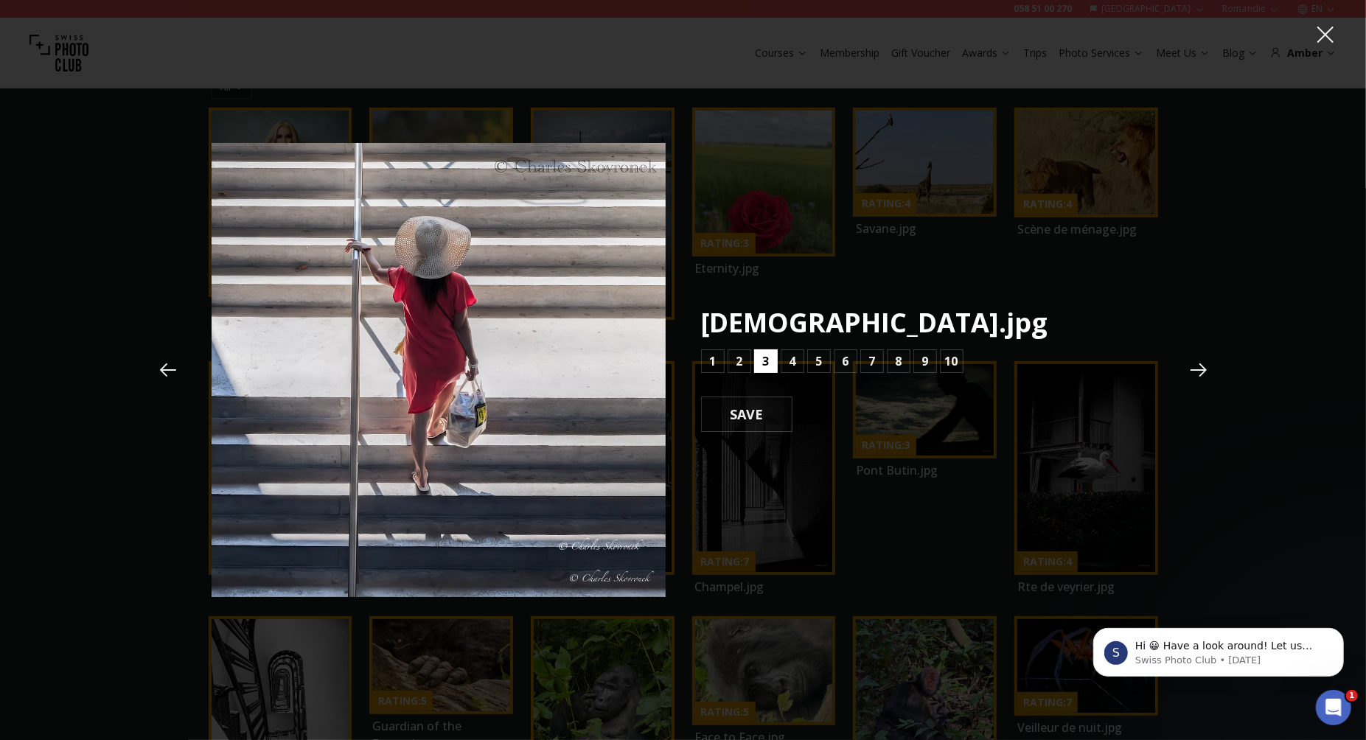
click at [766, 361] on b "3" at bounding box center [765, 361] width 7 height 18
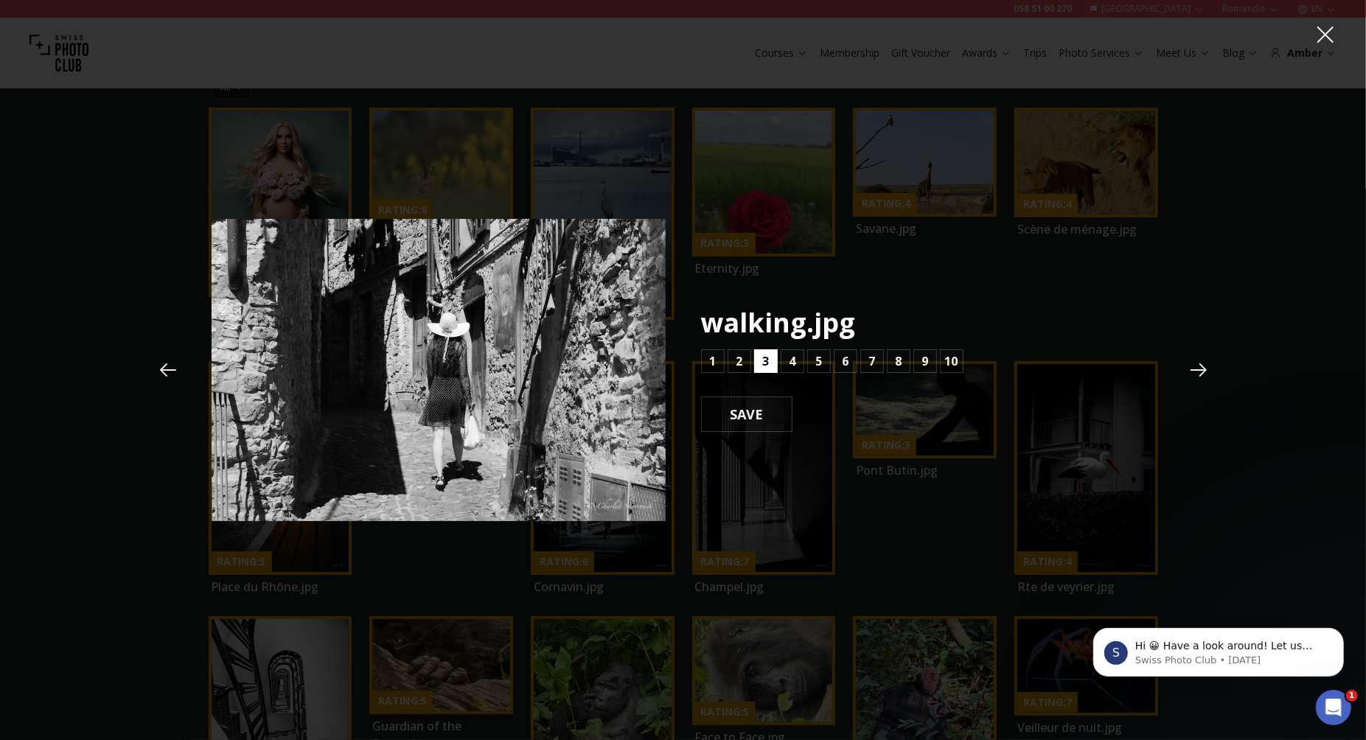
click at [766, 362] on b "3" at bounding box center [765, 361] width 7 height 18
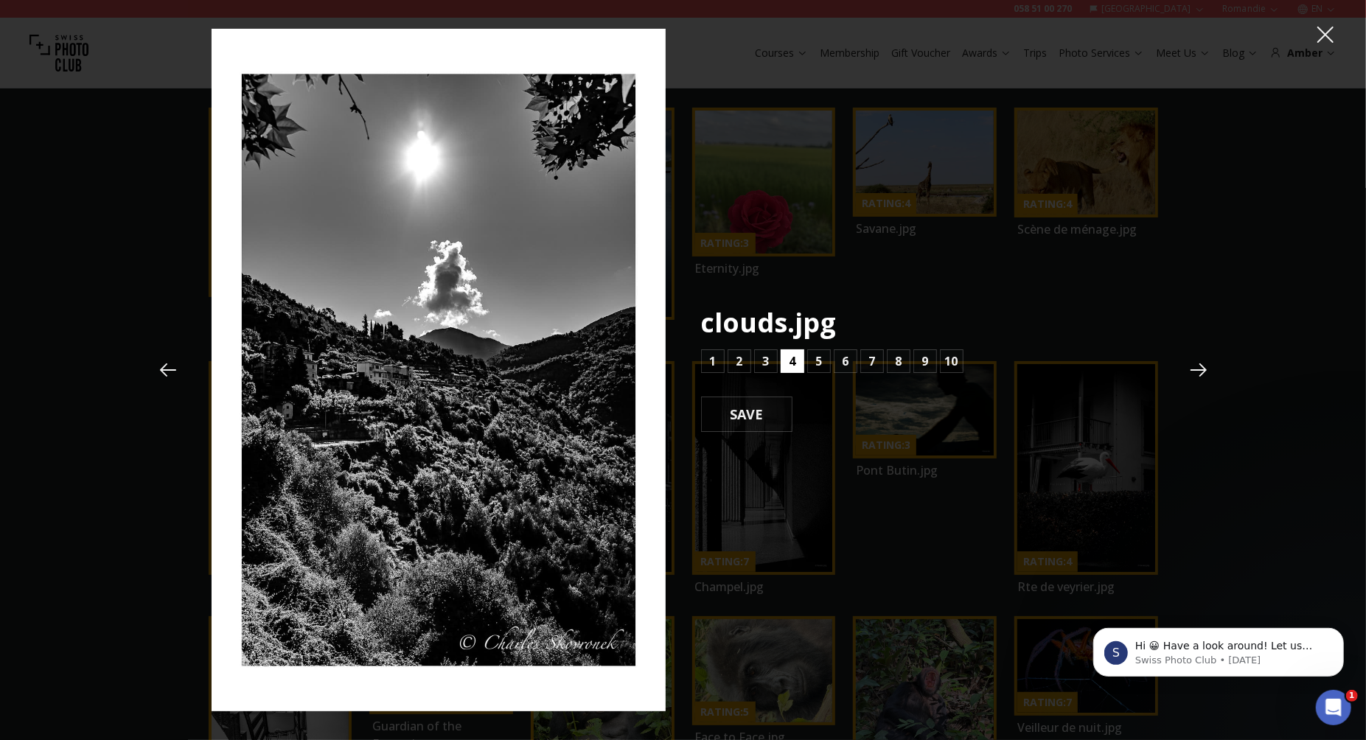
click at [798, 364] on button "4" at bounding box center [793, 361] width 24 height 24
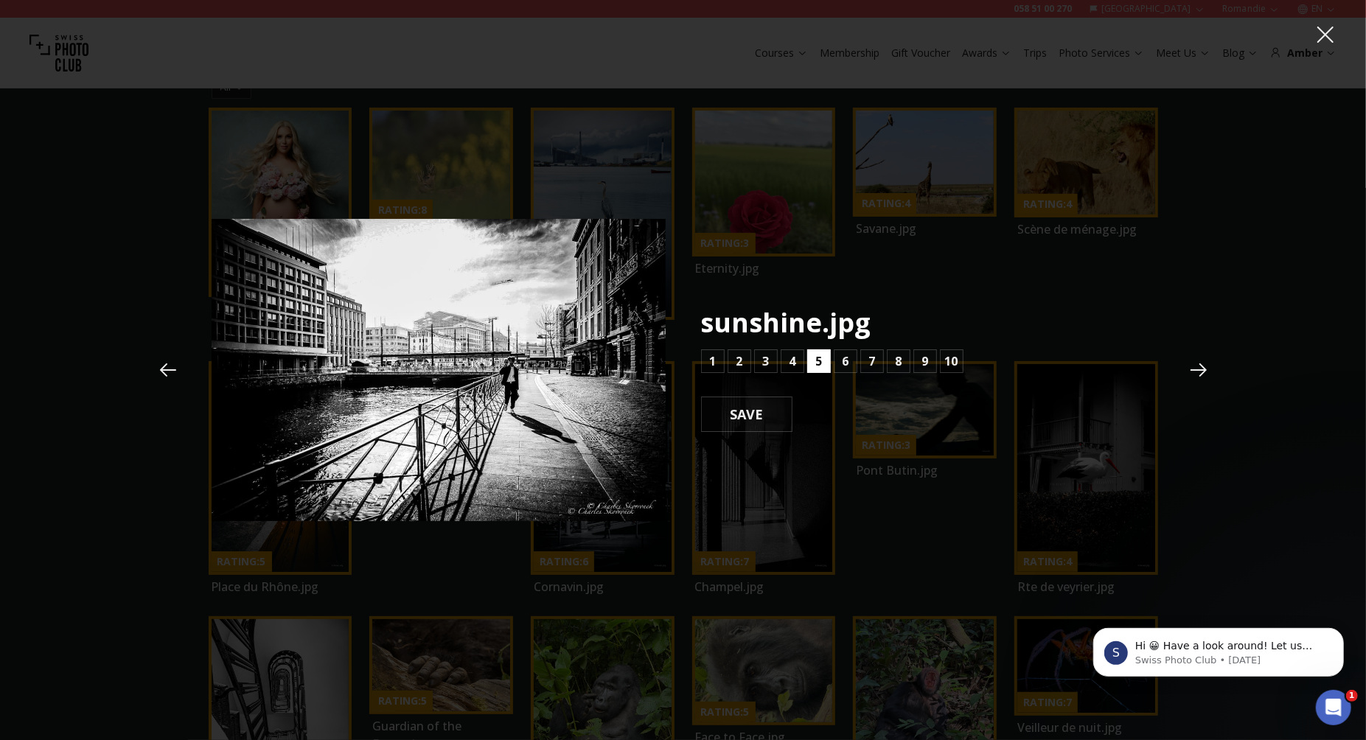
click at [815, 363] on b "5" at bounding box center [818, 361] width 7 height 18
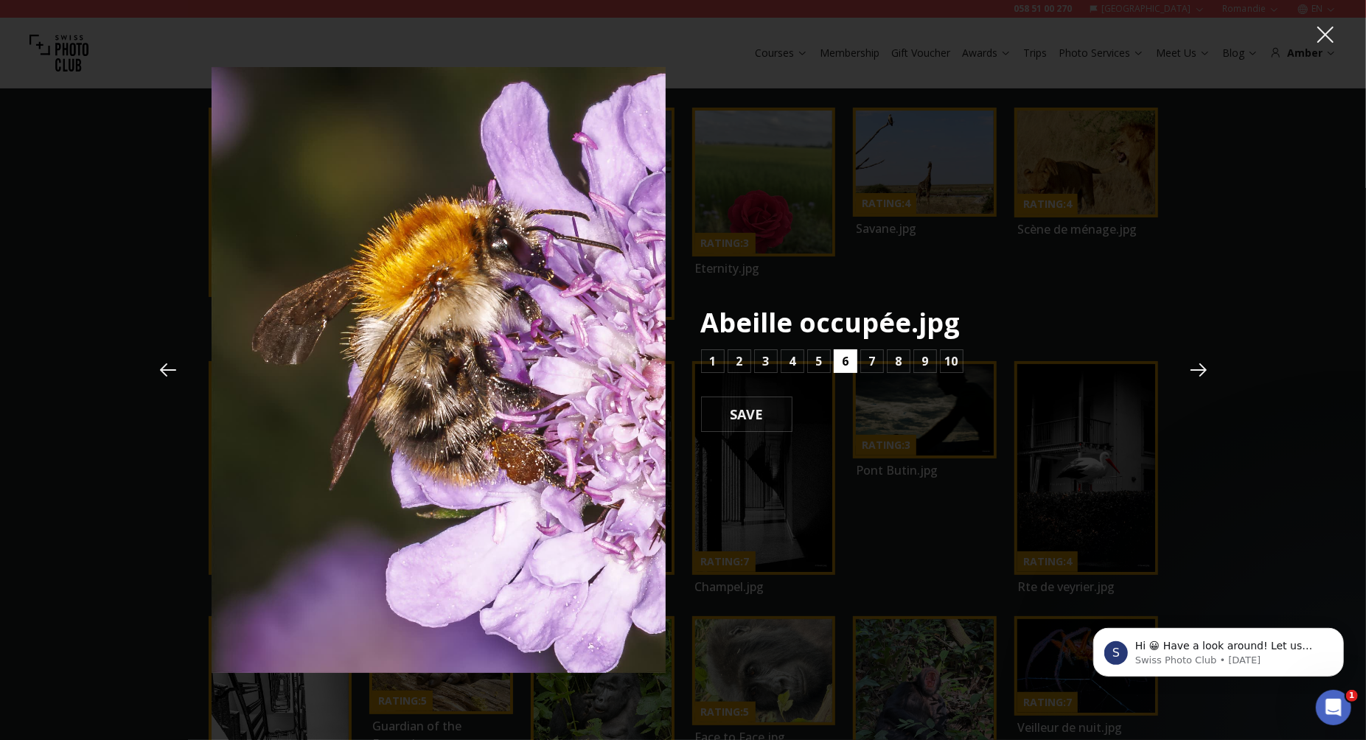
click at [842, 358] on b "6" at bounding box center [845, 361] width 7 height 18
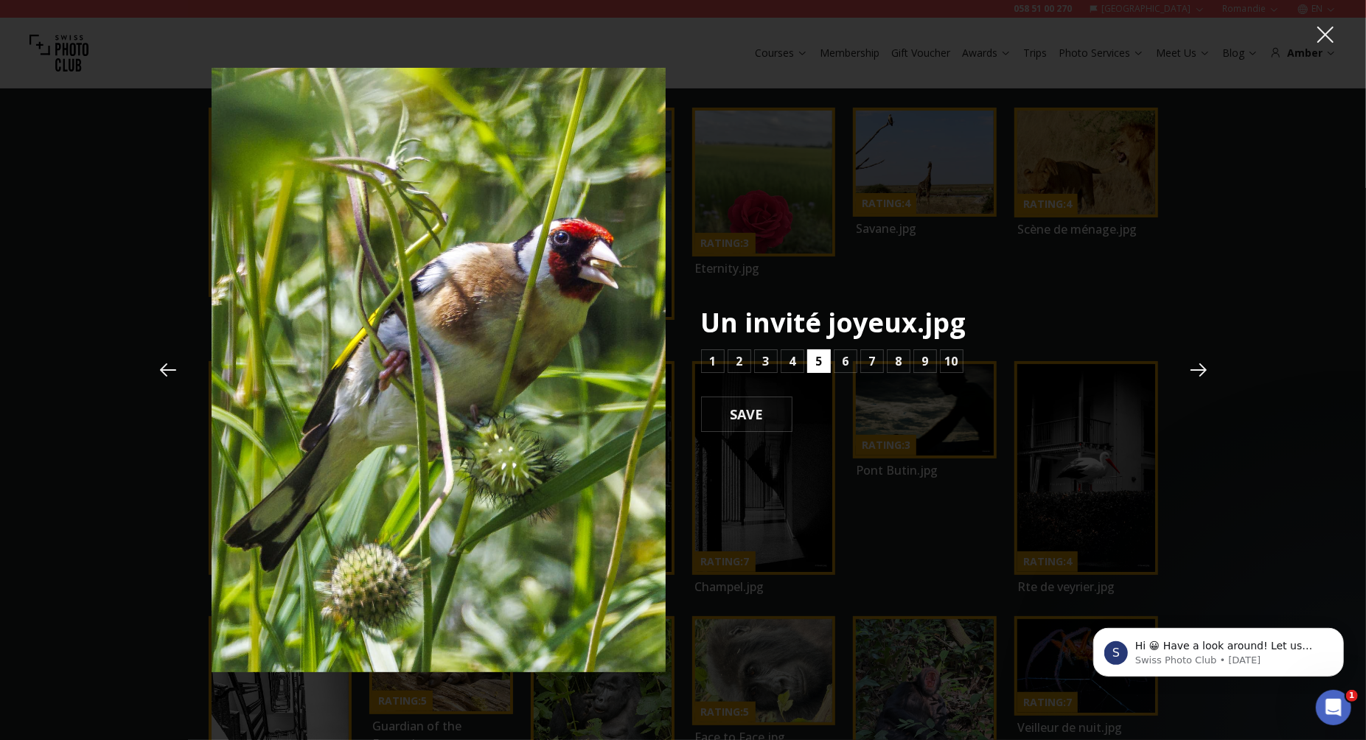
click at [820, 363] on b "5" at bounding box center [818, 361] width 7 height 18
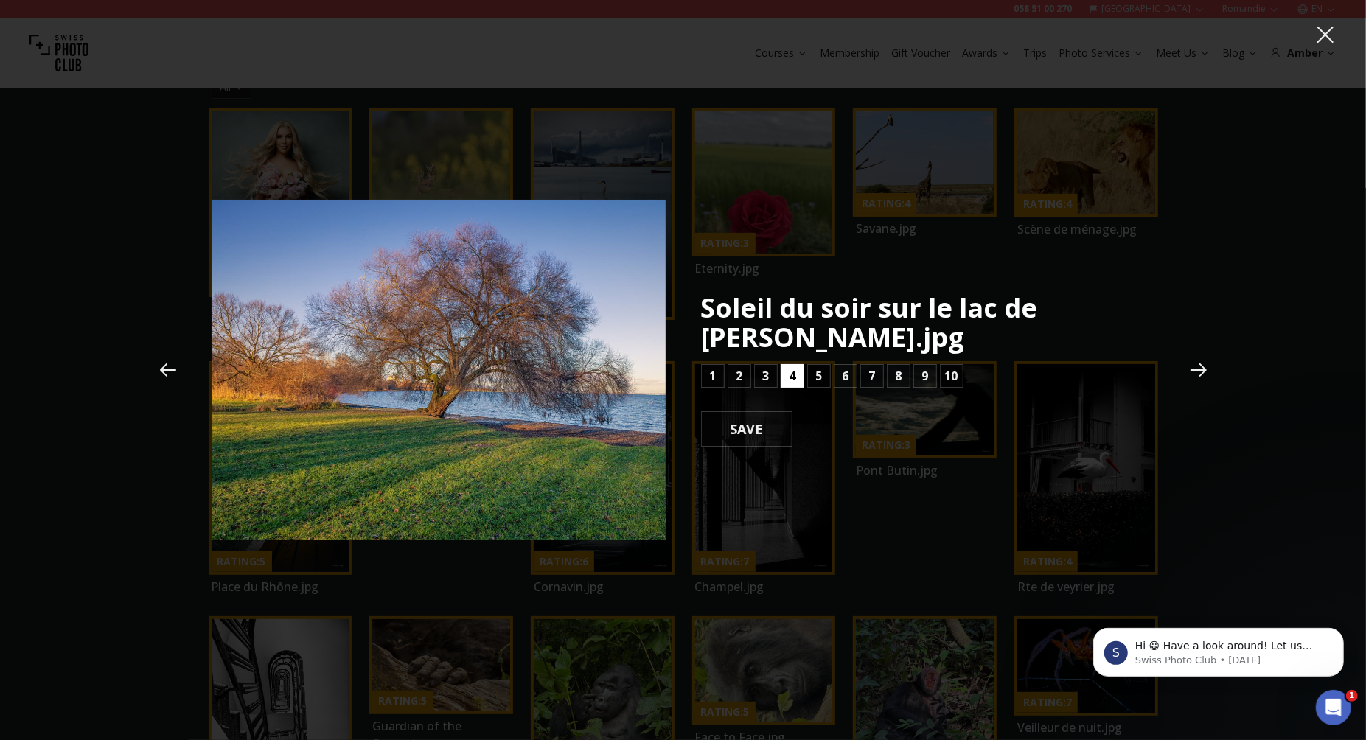
click at [790, 383] on b "4" at bounding box center [792, 376] width 7 height 18
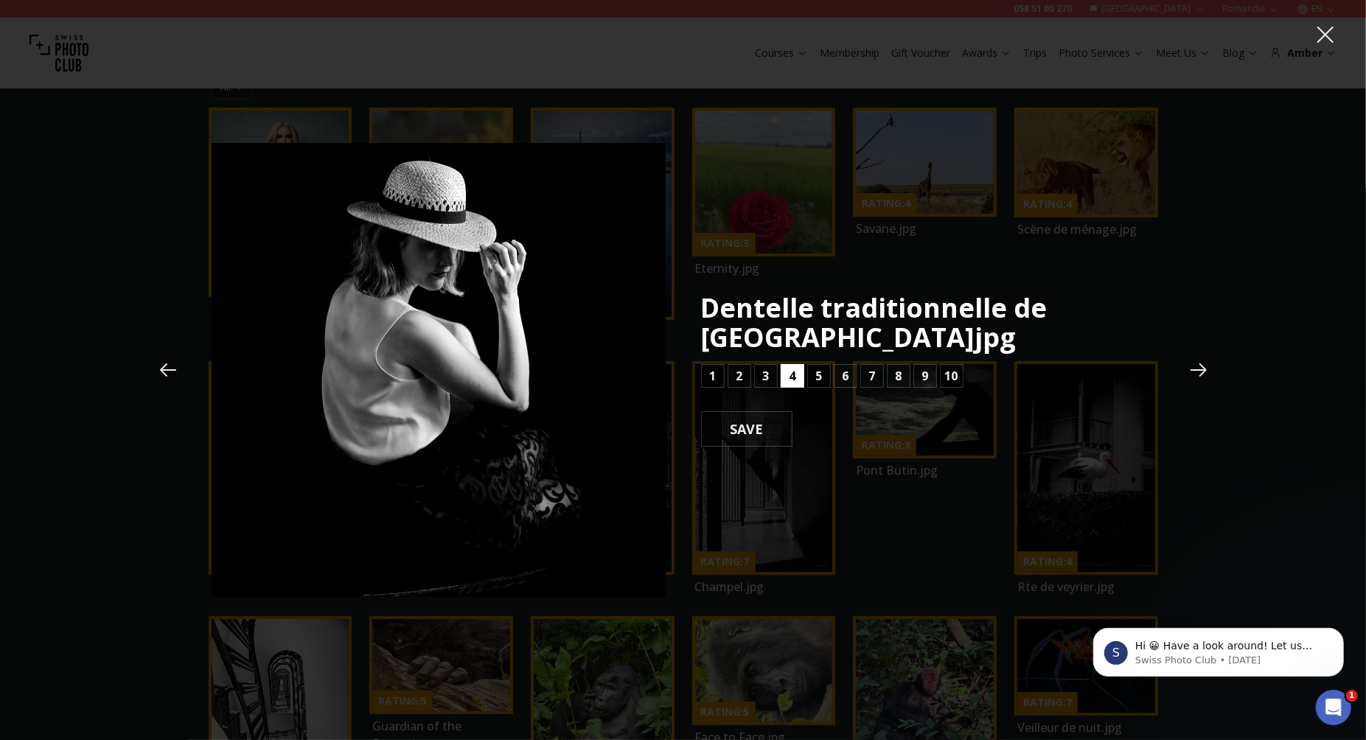
click at [791, 383] on b "4" at bounding box center [792, 376] width 7 height 18
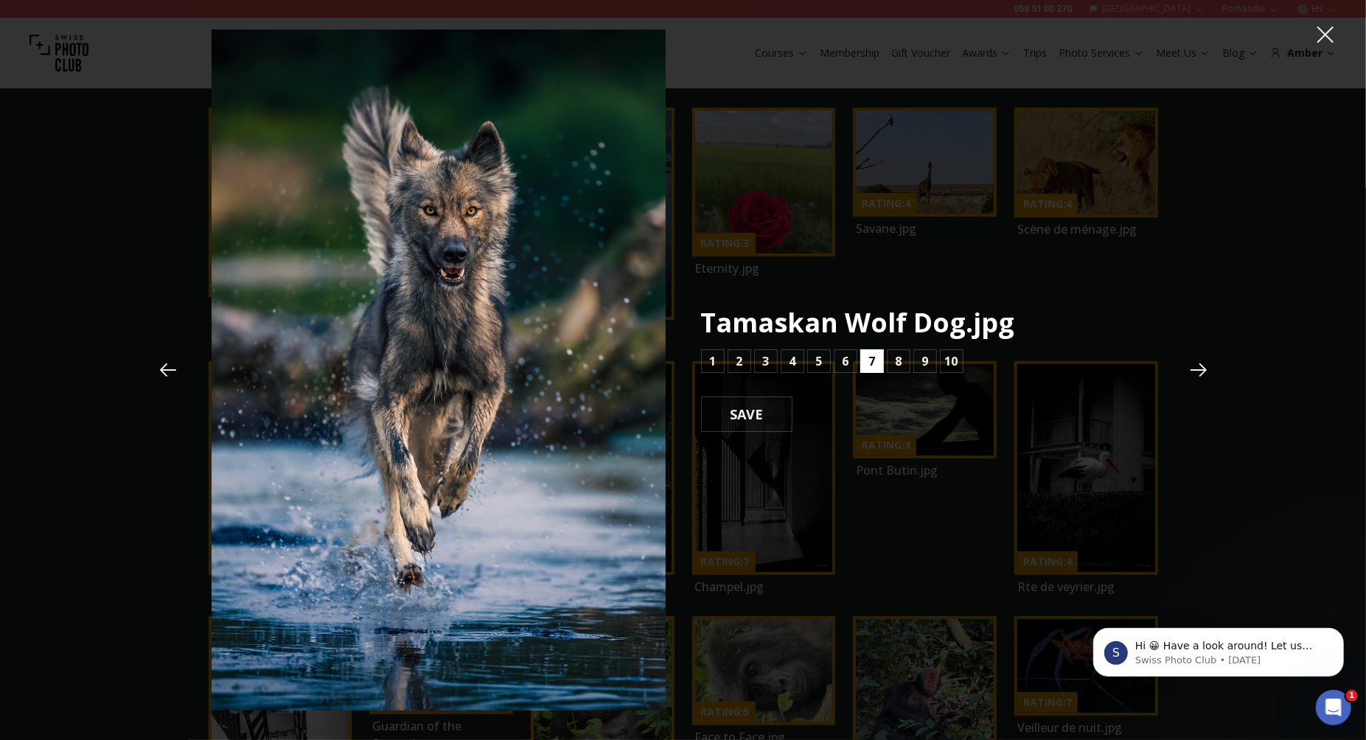
click at [874, 363] on b "7" at bounding box center [871, 361] width 7 height 18
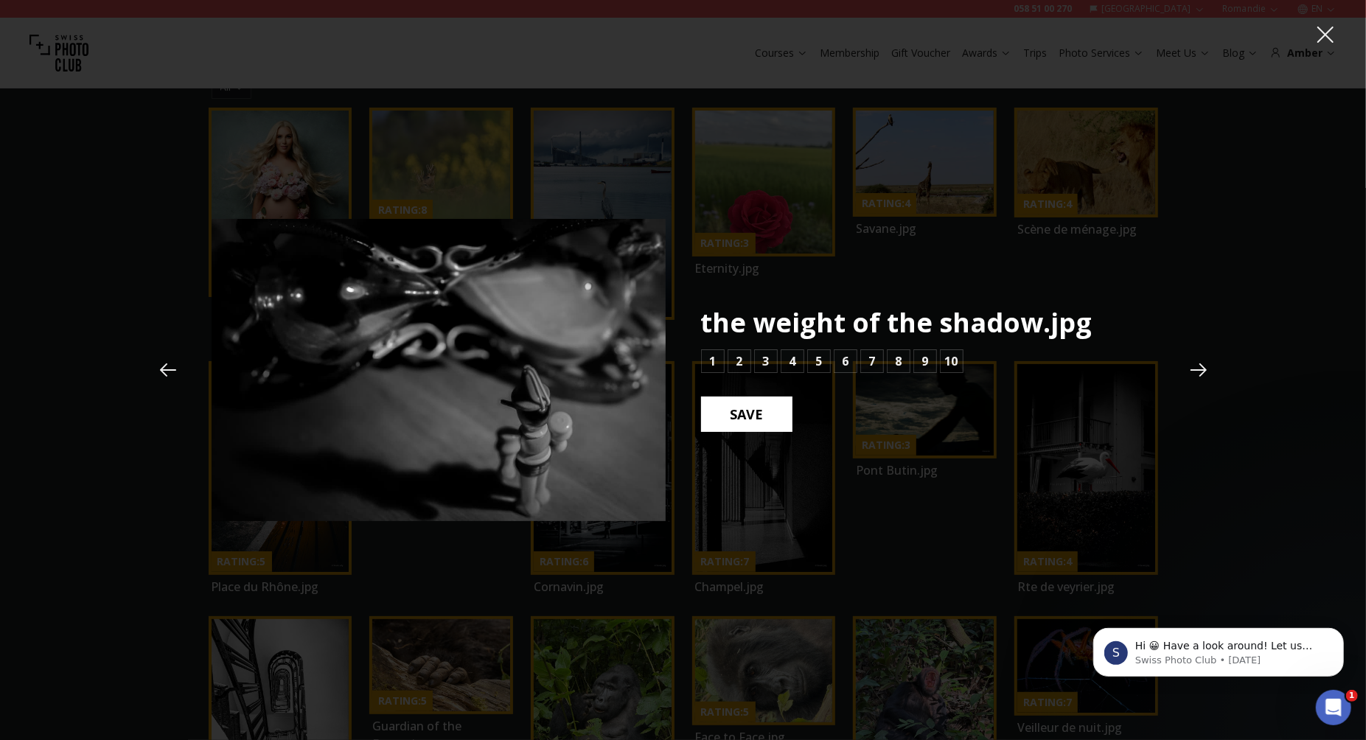
click at [759, 415] on b "SAVE" at bounding box center [747, 414] width 57 height 19
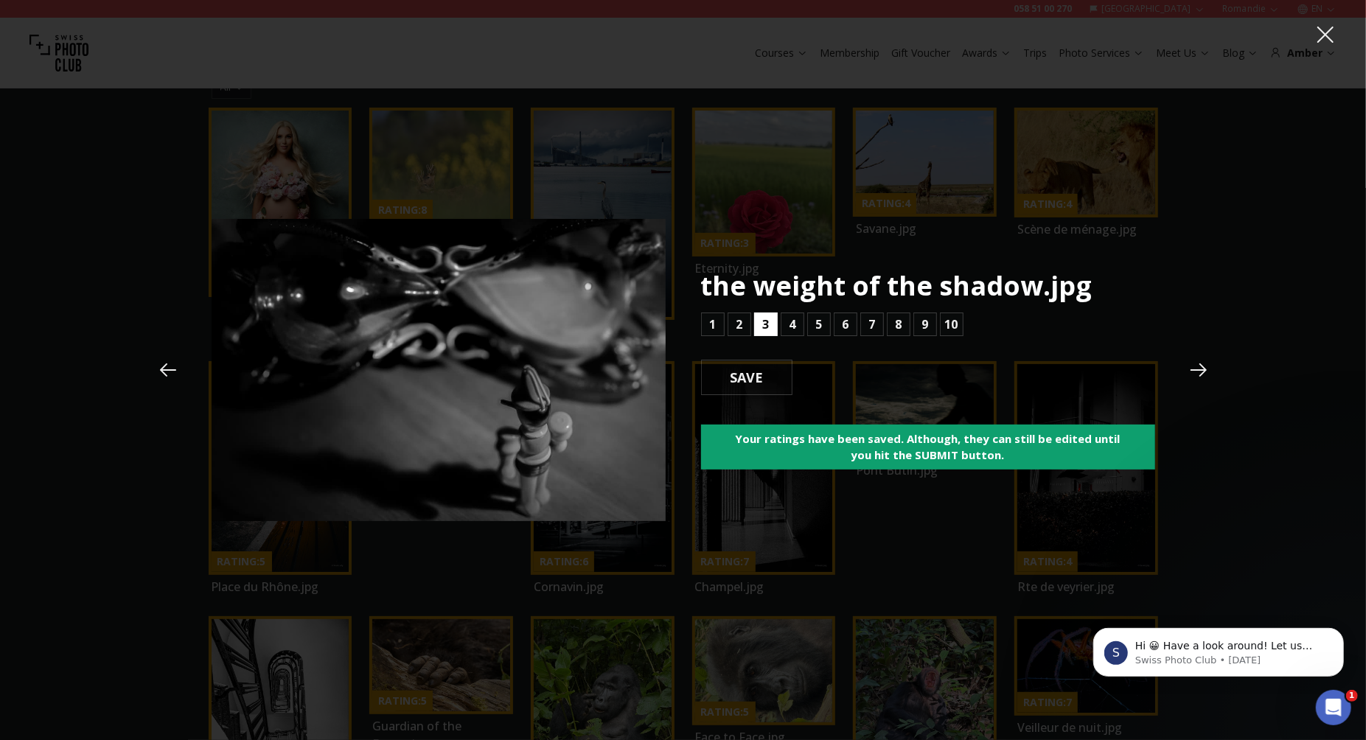
click at [764, 325] on b "3" at bounding box center [765, 325] width 7 height 18
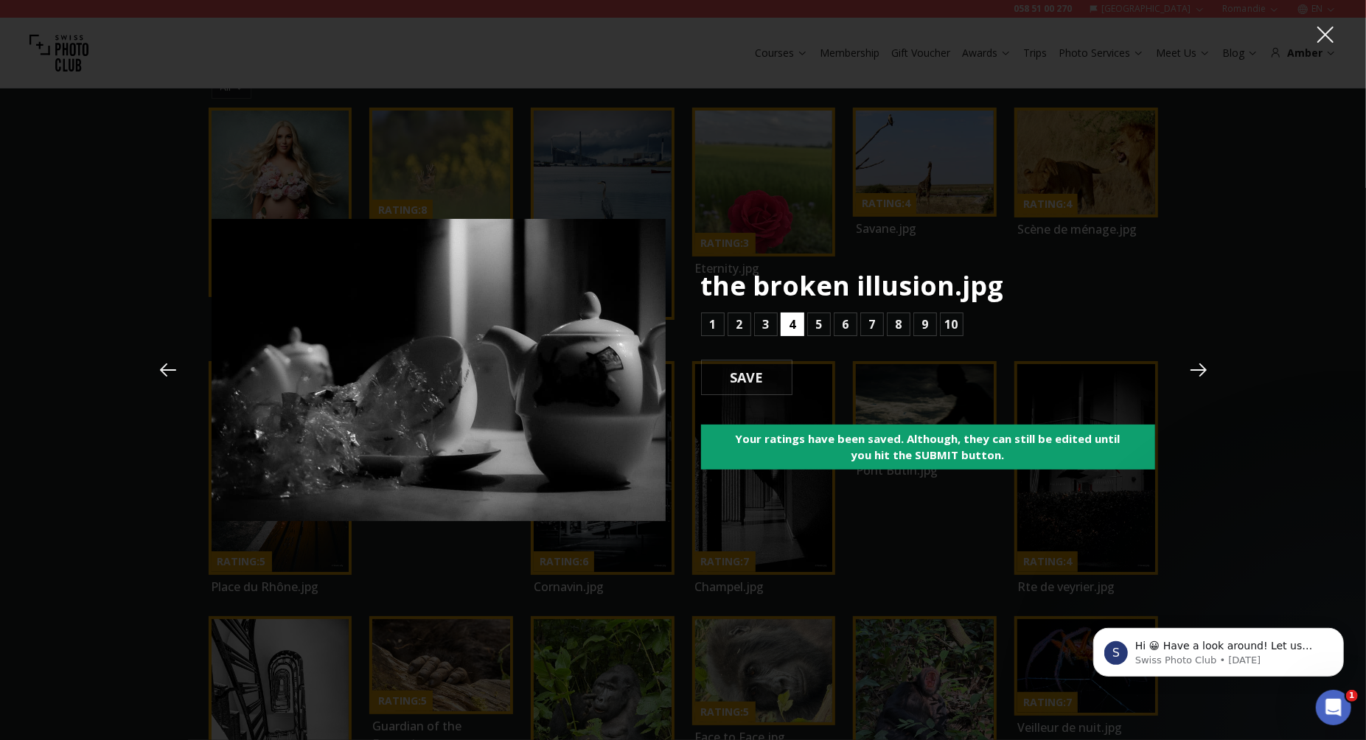
click at [789, 324] on b "4" at bounding box center [792, 325] width 7 height 18
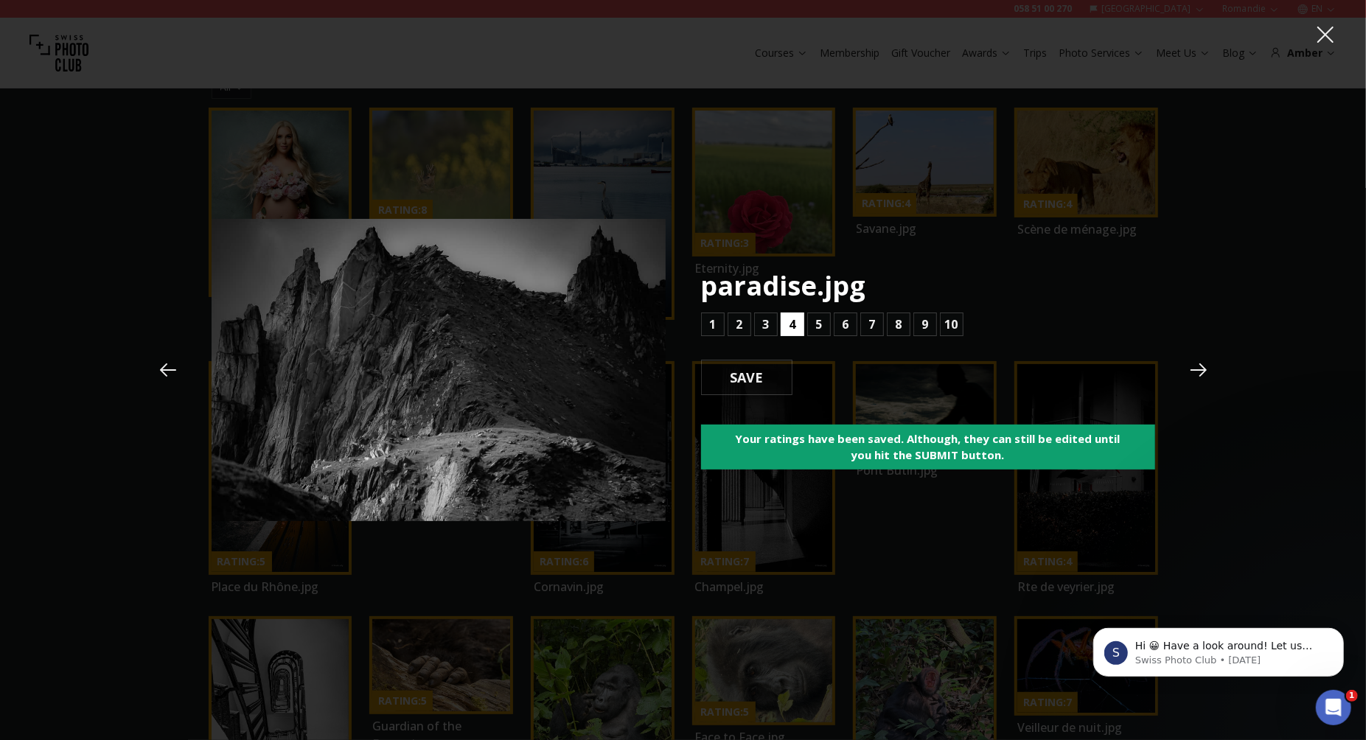
click at [792, 324] on b "4" at bounding box center [792, 325] width 7 height 18
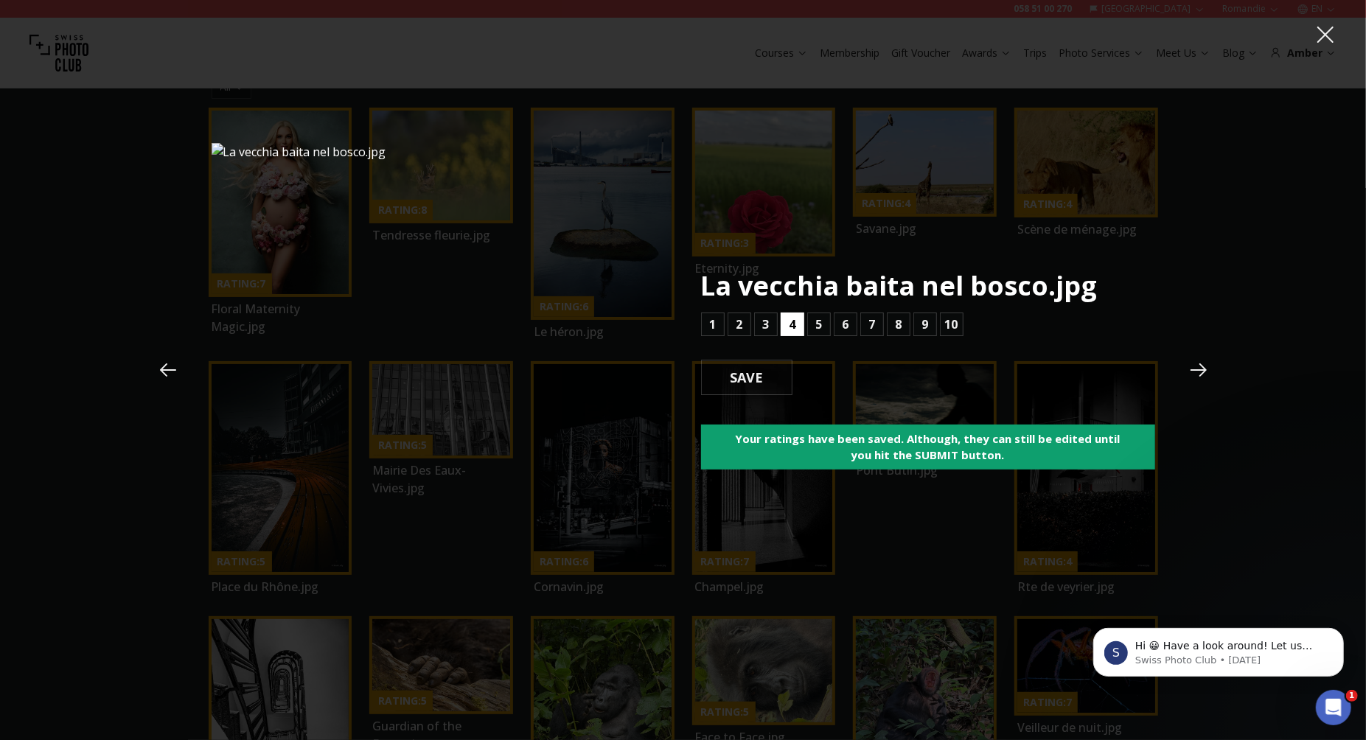
click at [792, 324] on b "4" at bounding box center [792, 325] width 7 height 18
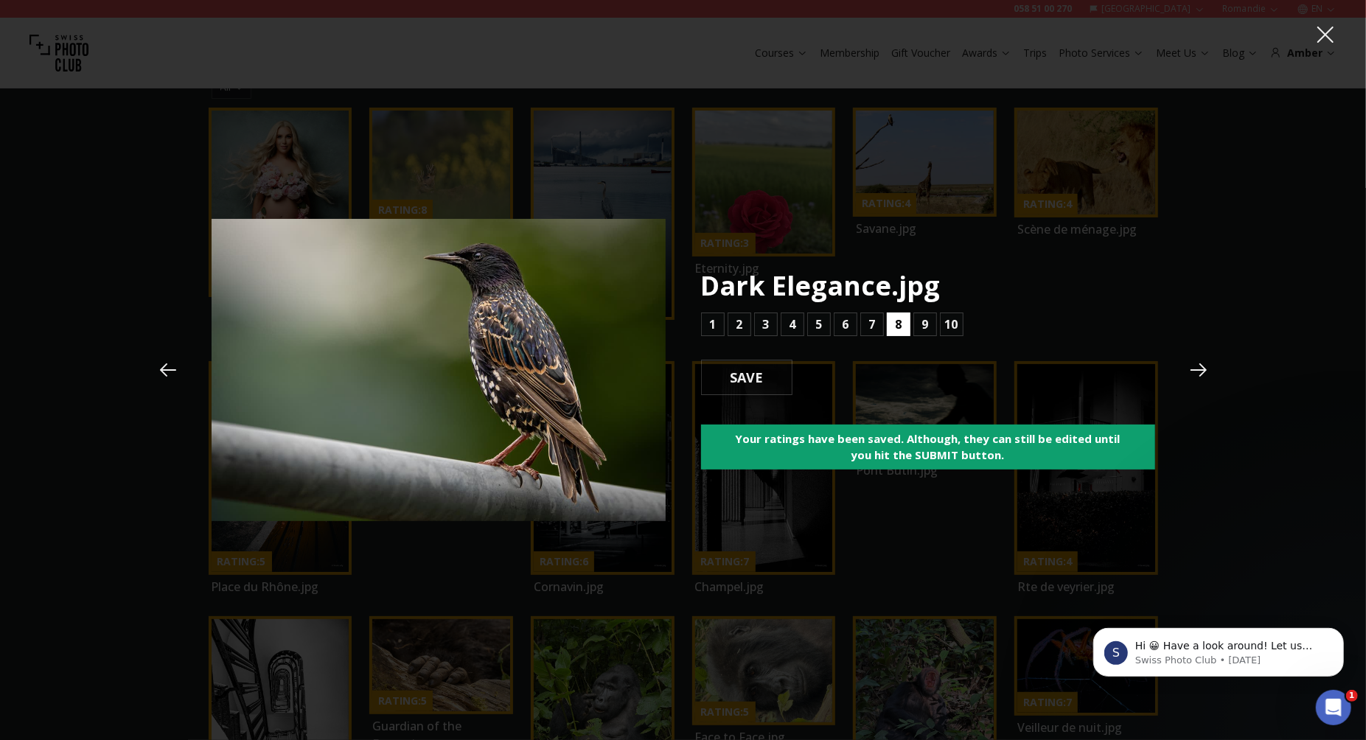
click at [901, 325] on b "8" at bounding box center [898, 325] width 7 height 18
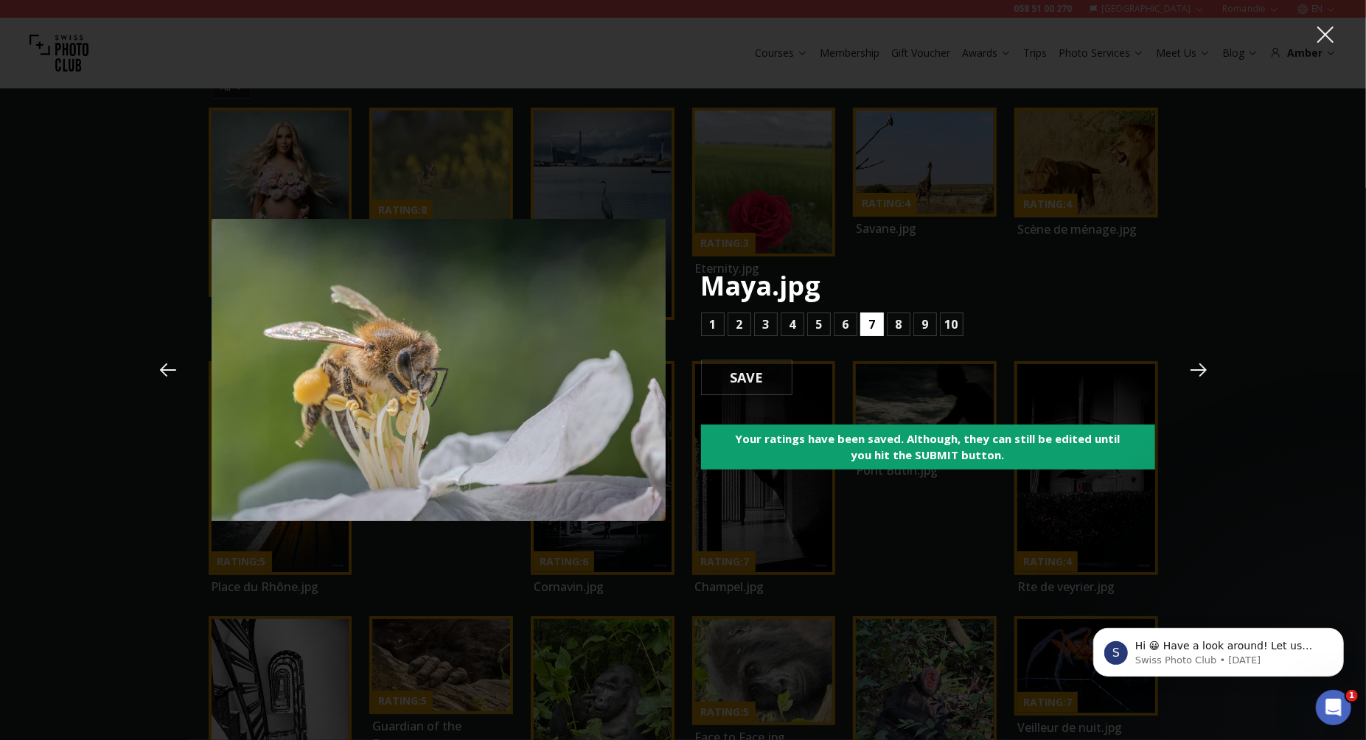
click at [871, 327] on b "7" at bounding box center [871, 325] width 7 height 18
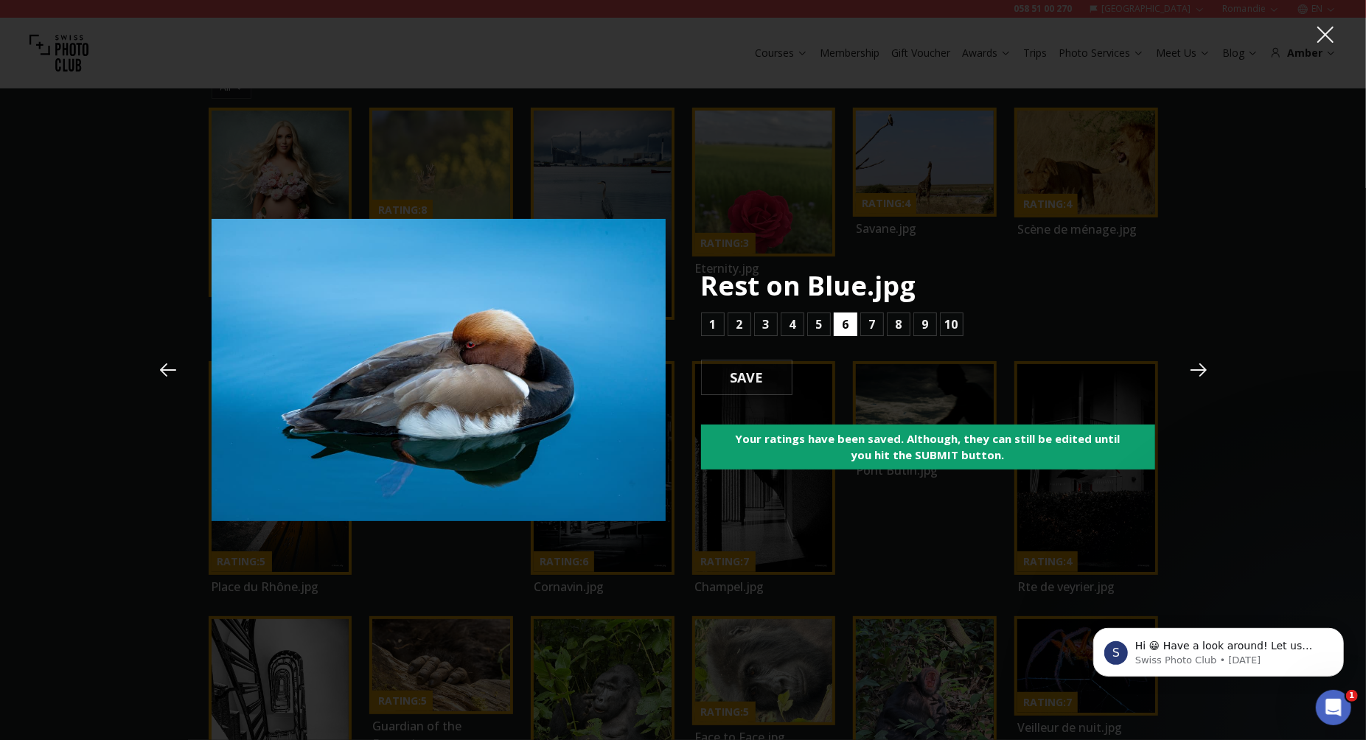
click at [840, 330] on button "6" at bounding box center [846, 325] width 24 height 24
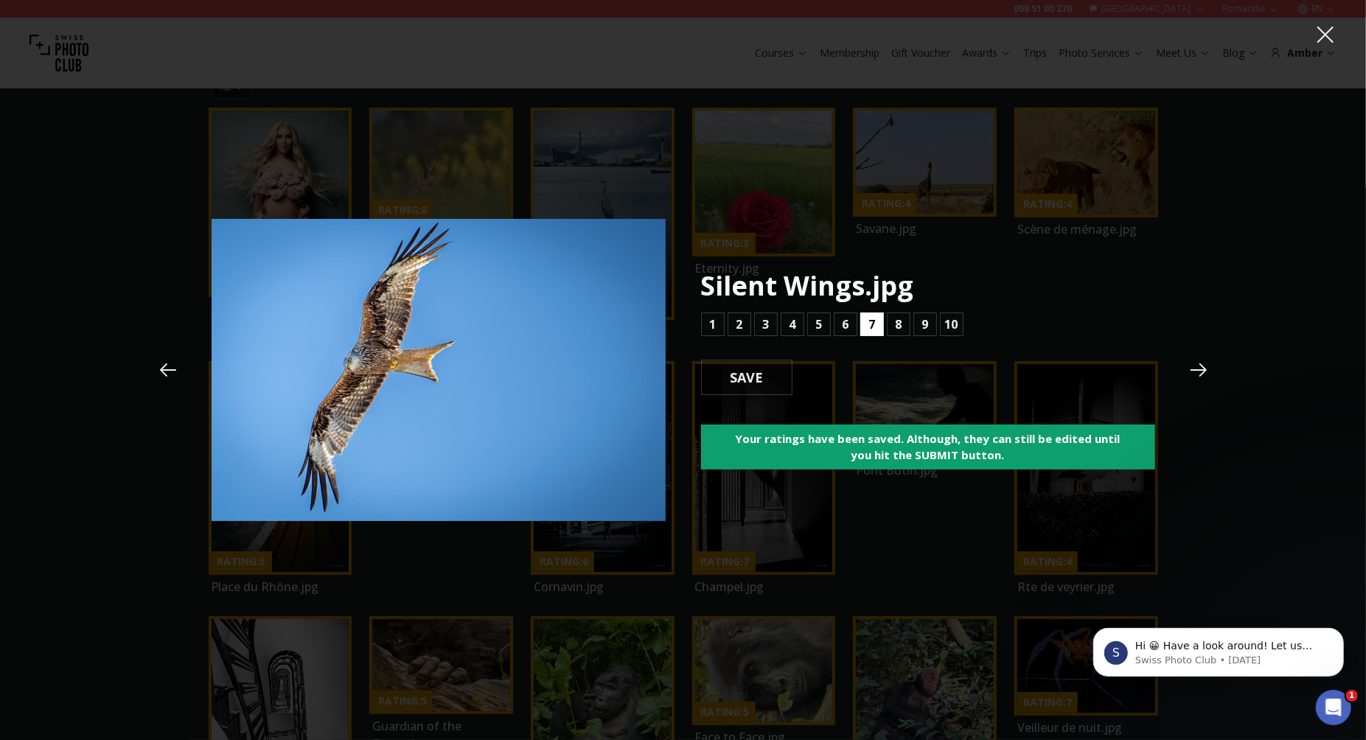
click at [873, 325] on b "7" at bounding box center [871, 325] width 7 height 18
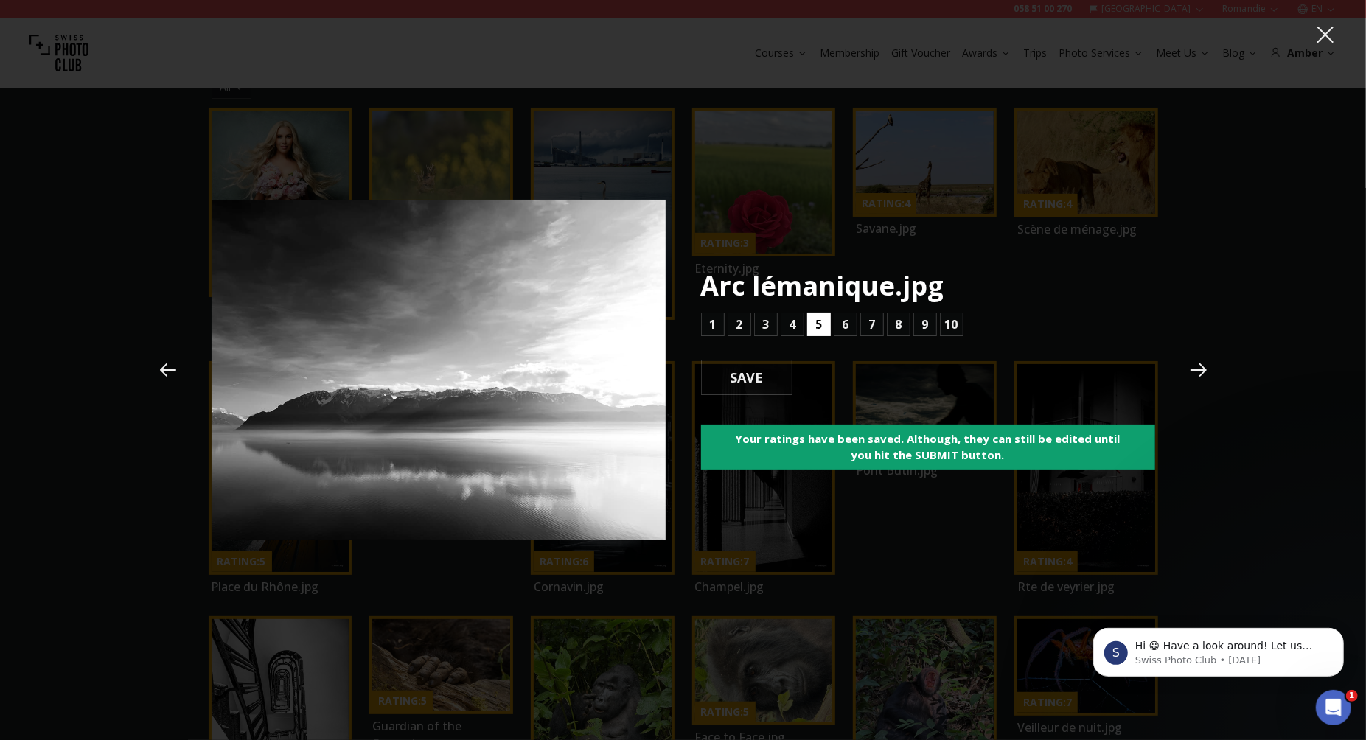
click at [816, 328] on b "5" at bounding box center [818, 325] width 7 height 18
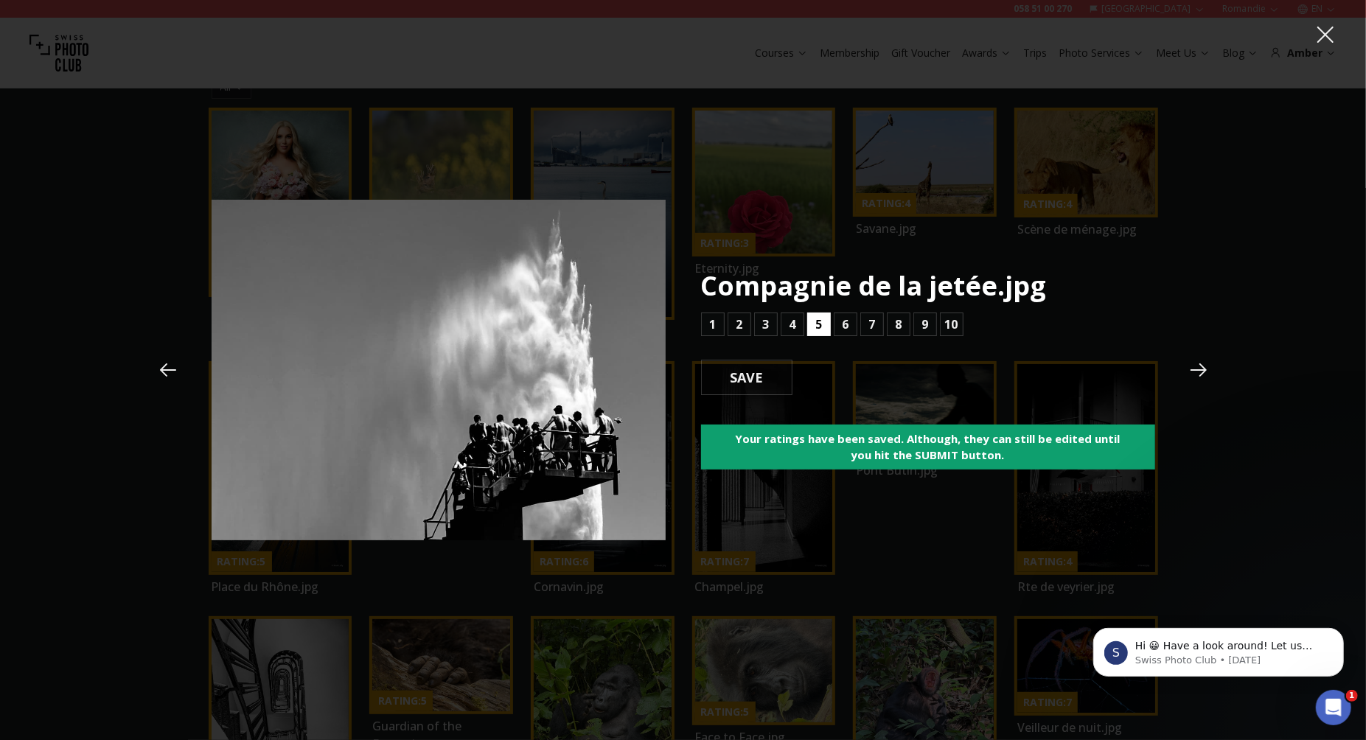
click at [823, 326] on button "5" at bounding box center [819, 325] width 24 height 24
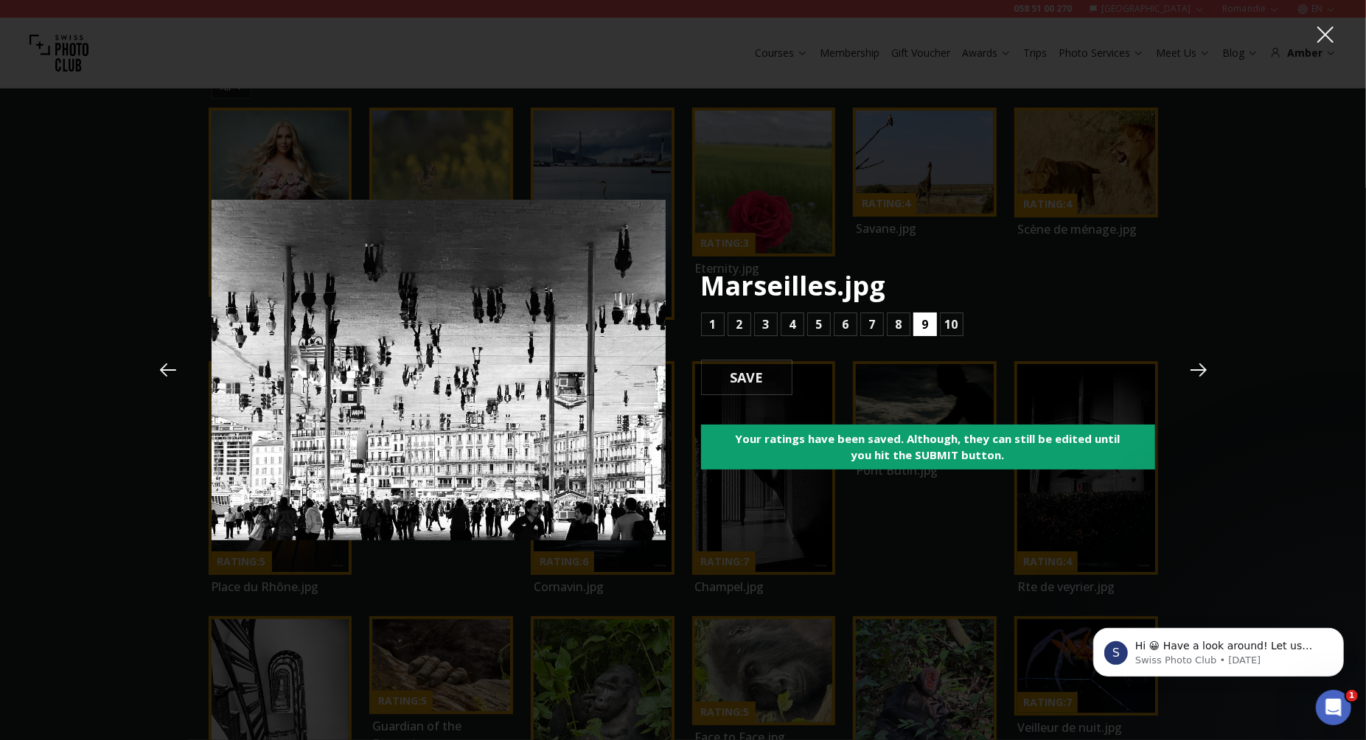
click at [924, 322] on b "9" at bounding box center [924, 325] width 7 height 18
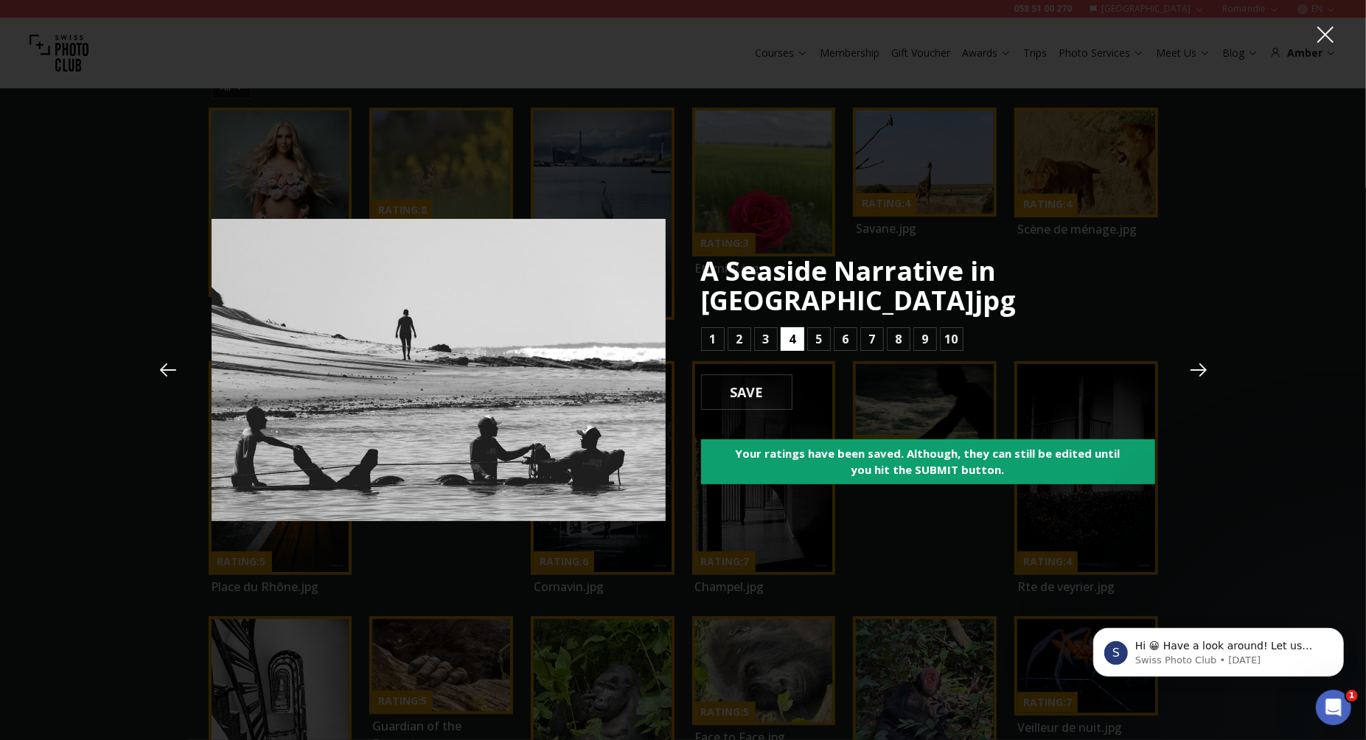
click at [801, 327] on button "4" at bounding box center [793, 339] width 24 height 24
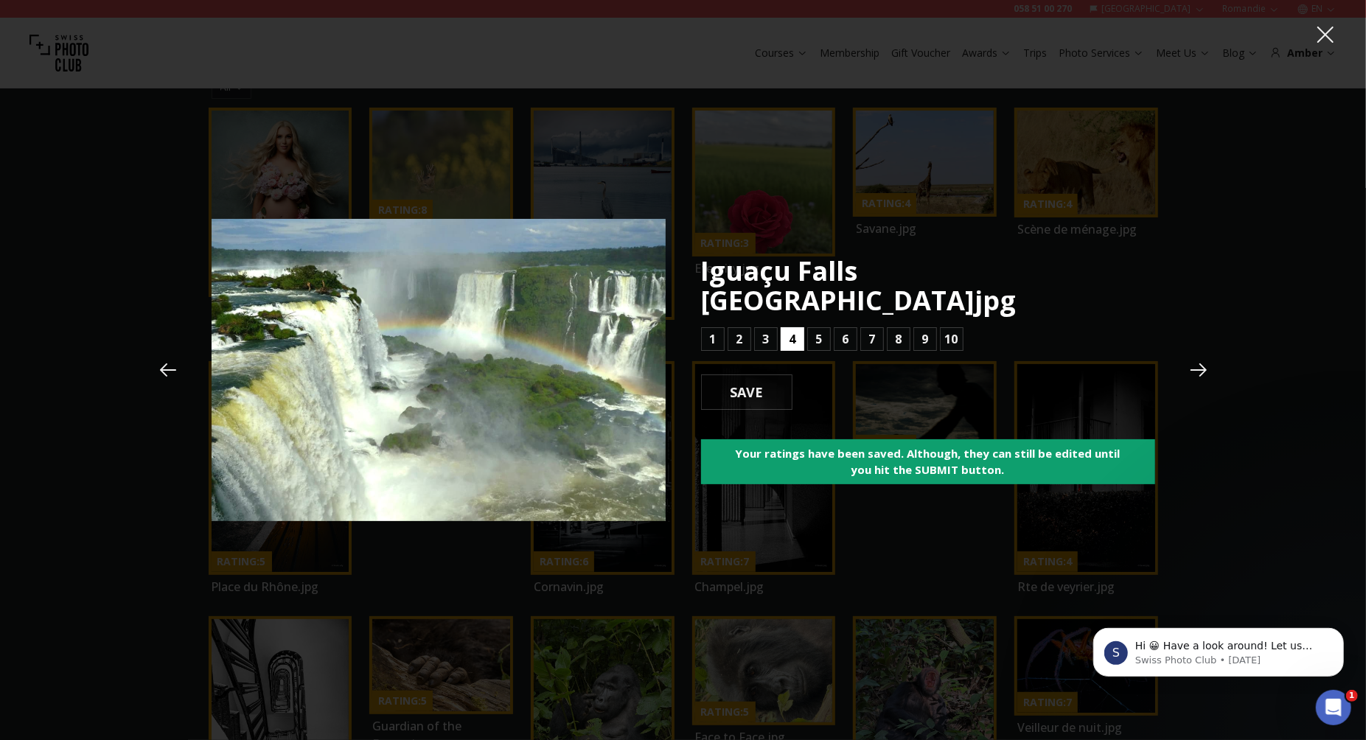
click at [798, 327] on button "4" at bounding box center [793, 339] width 24 height 24
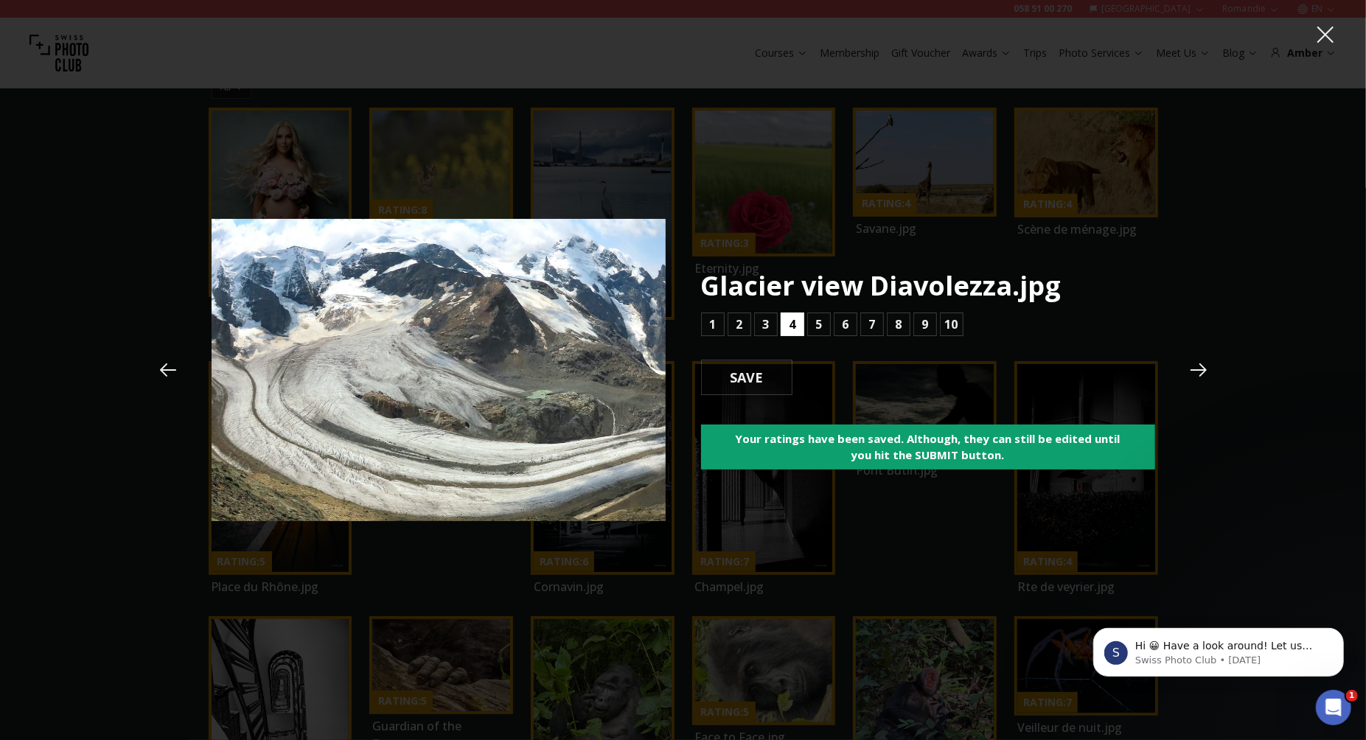
click at [792, 325] on b "4" at bounding box center [792, 325] width 7 height 18
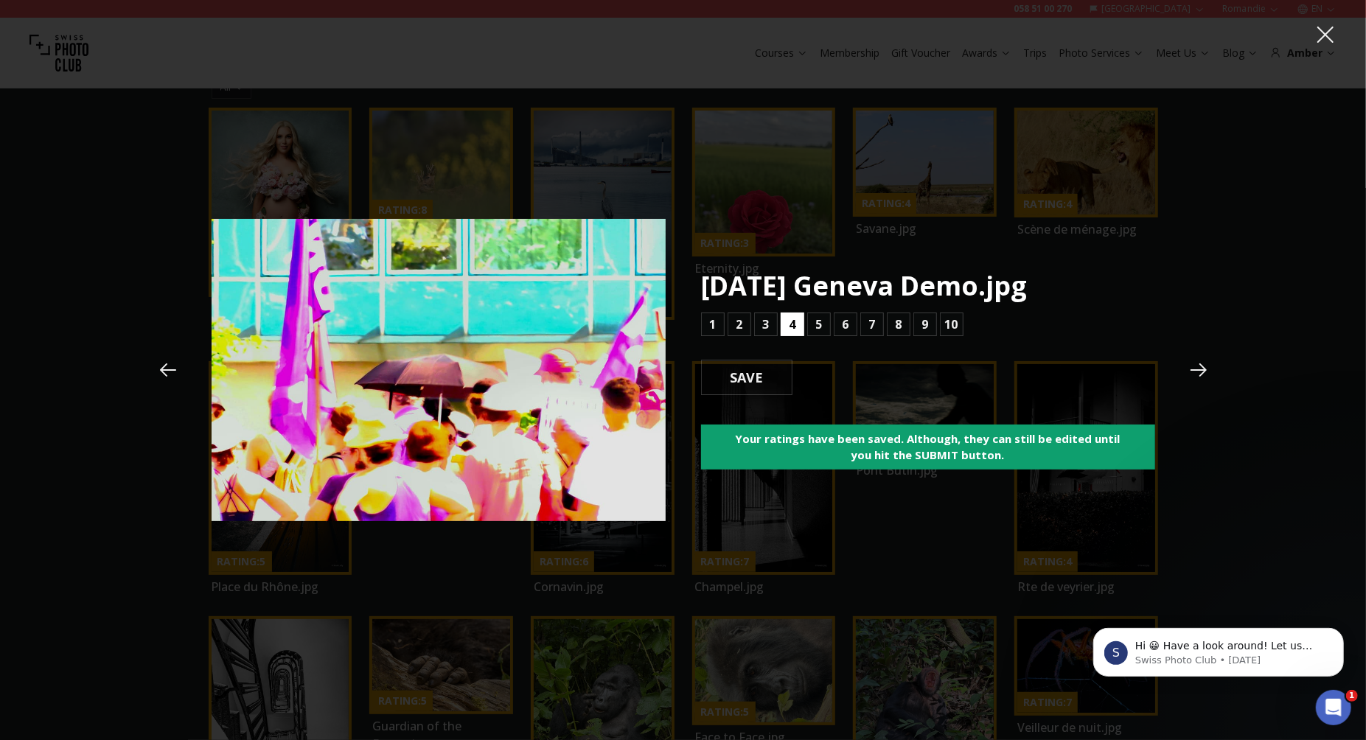
click at [792, 325] on b "4" at bounding box center [792, 325] width 7 height 18
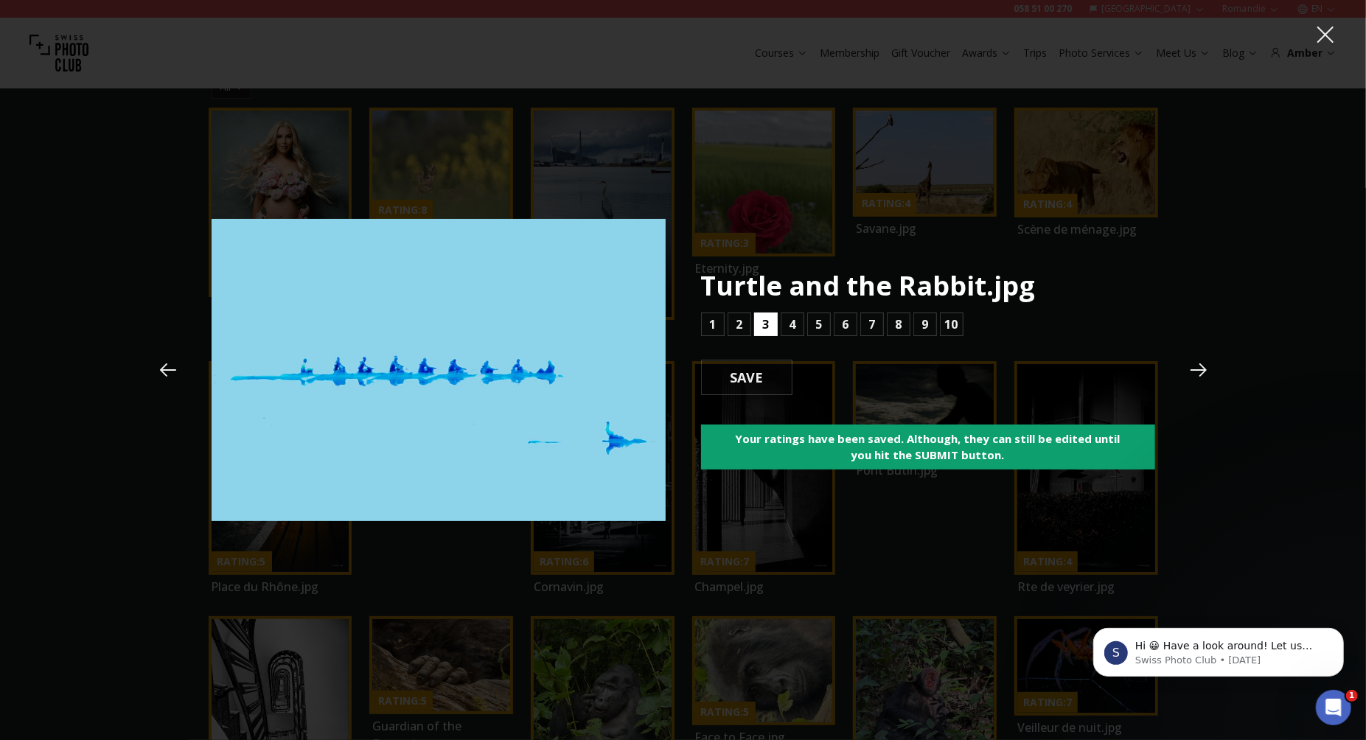
click at [770, 325] on button "3" at bounding box center [766, 325] width 24 height 24
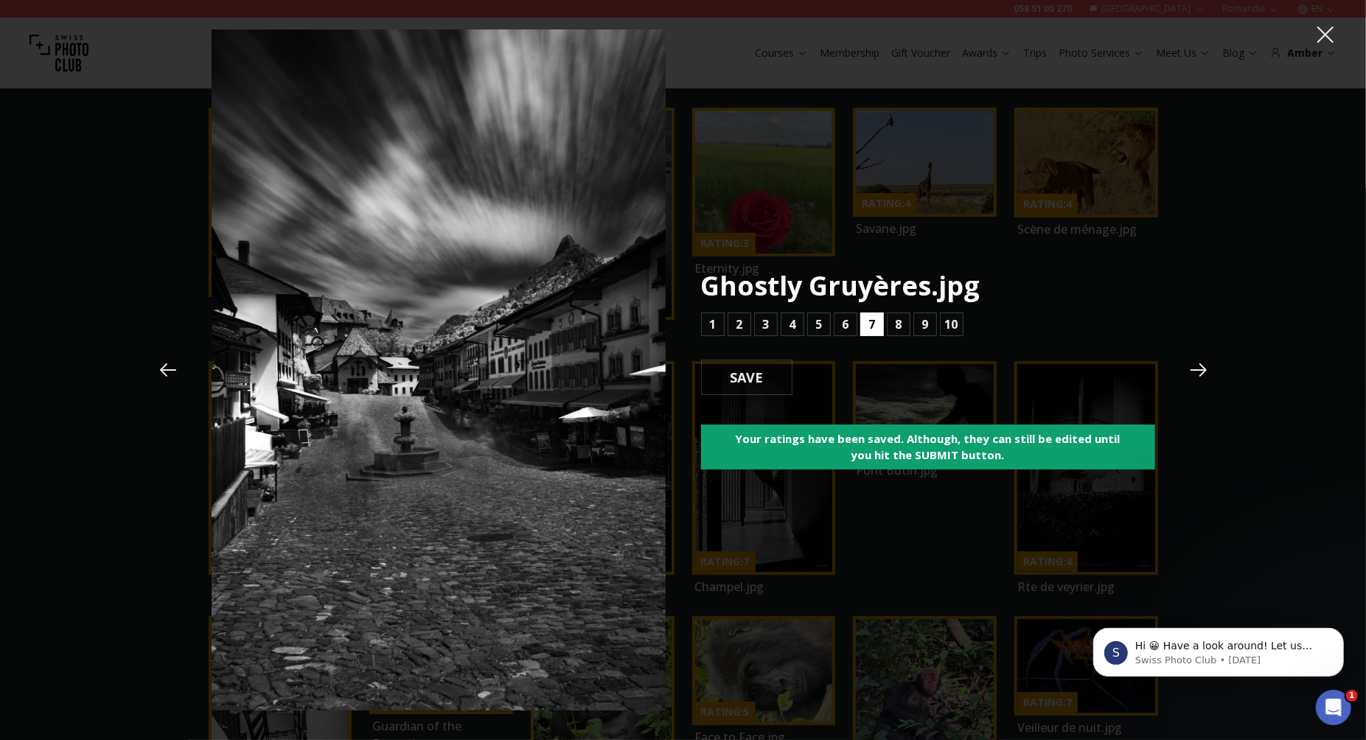
click at [876, 324] on button "7" at bounding box center [872, 325] width 24 height 24
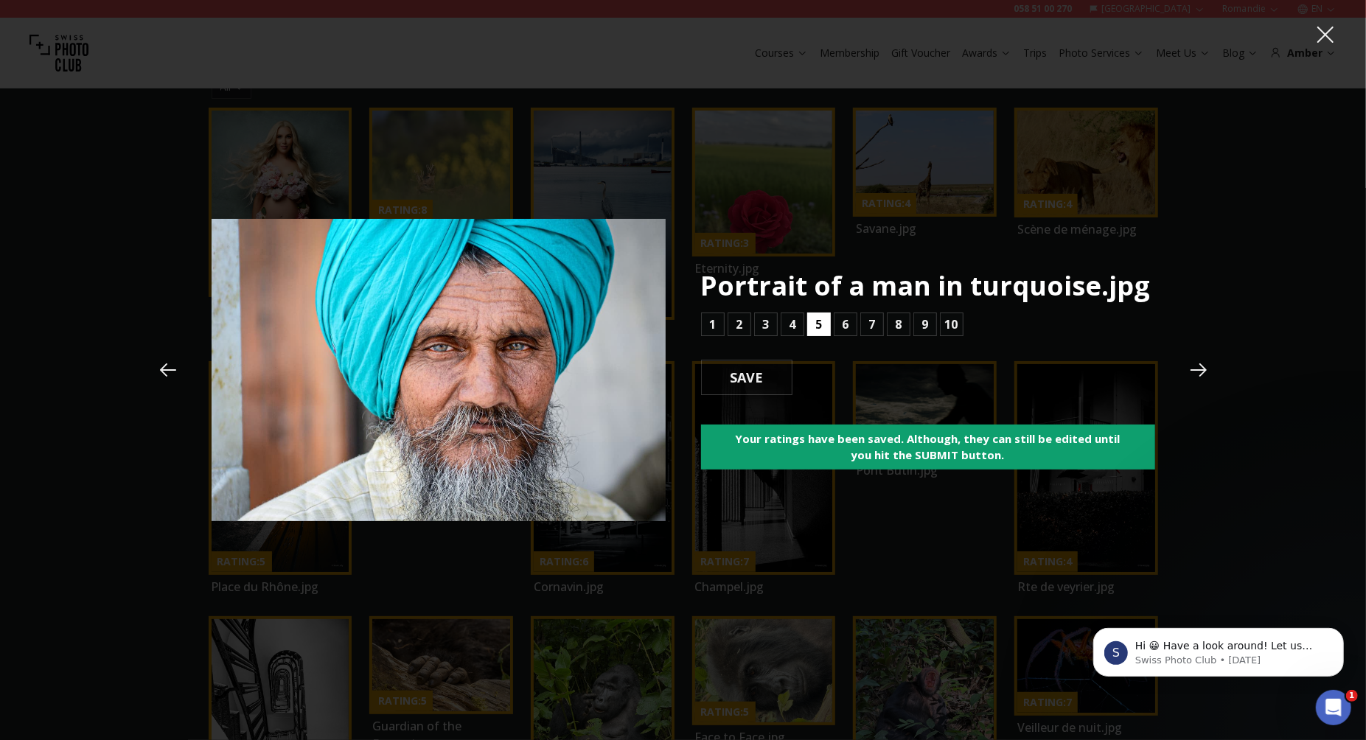
click at [817, 324] on b "5" at bounding box center [818, 325] width 7 height 18
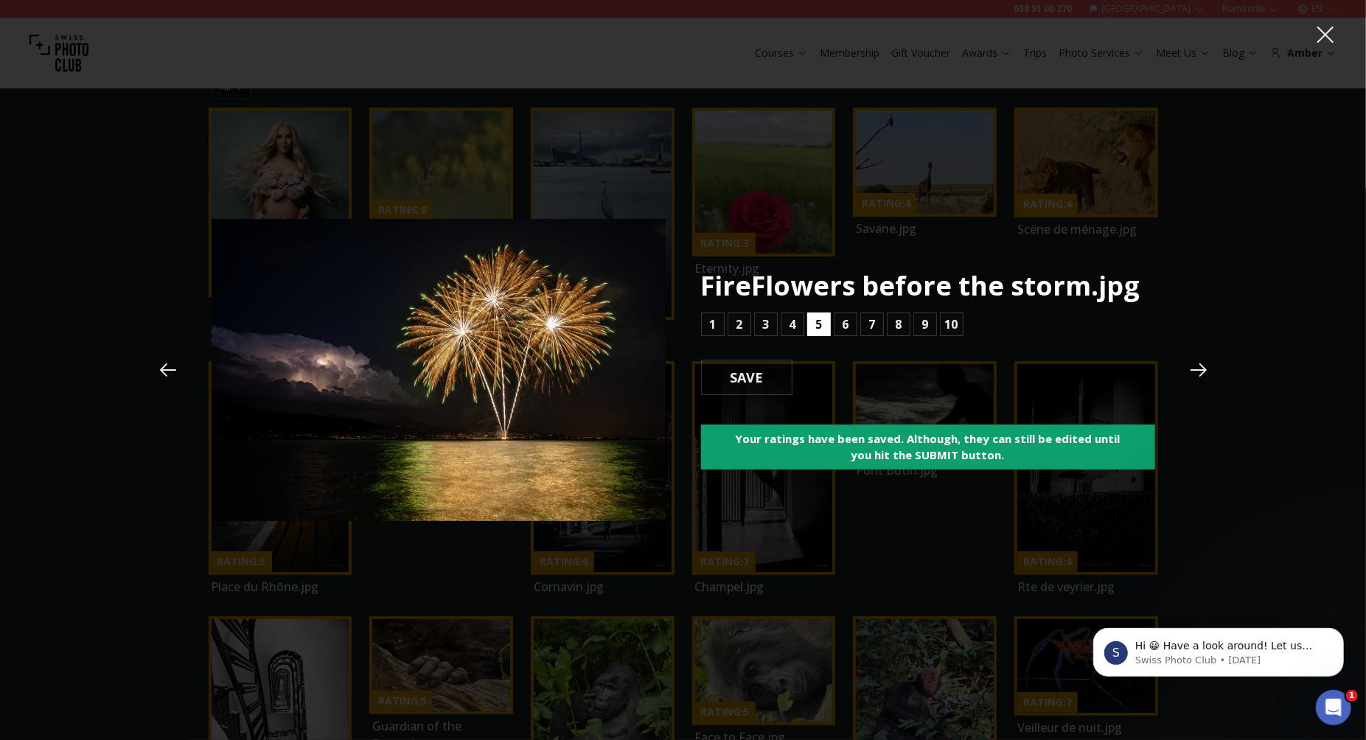
click at [817, 324] on b "5" at bounding box center [818, 325] width 7 height 18
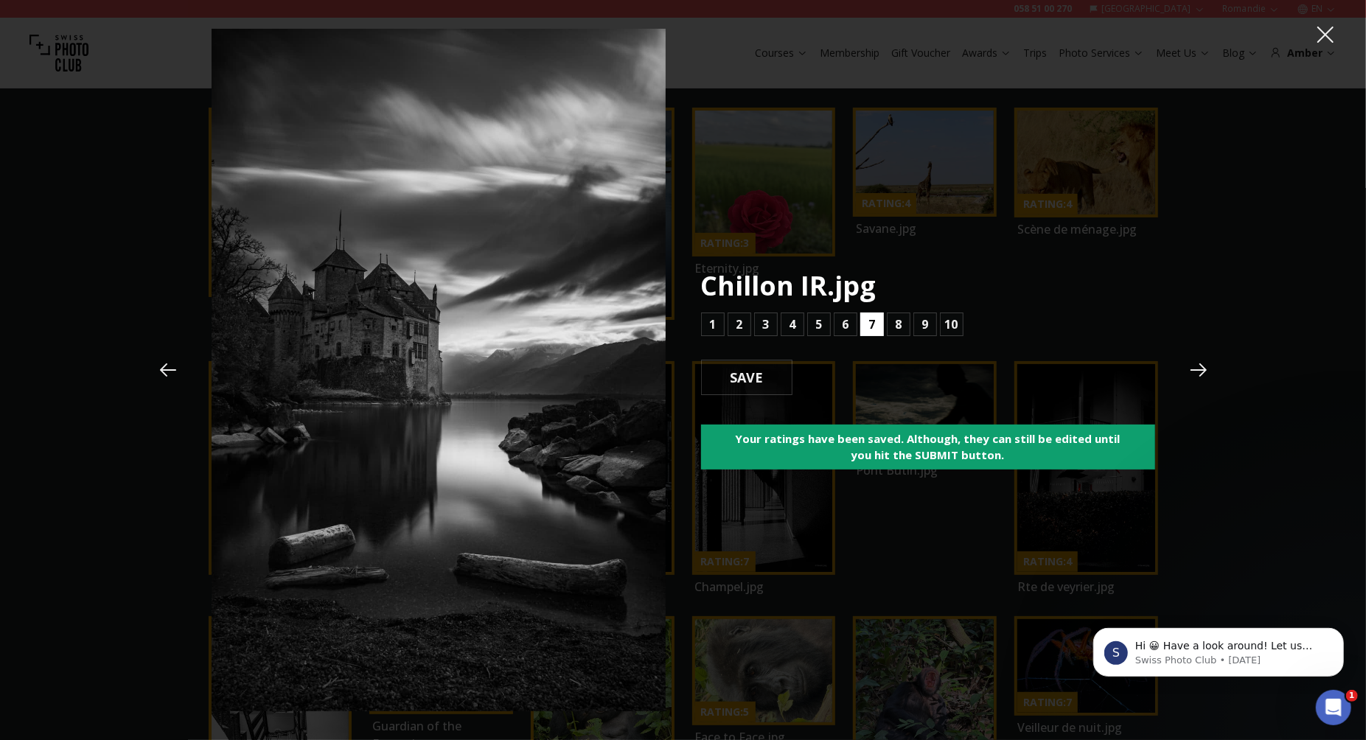
click at [871, 320] on b "7" at bounding box center [871, 325] width 7 height 18
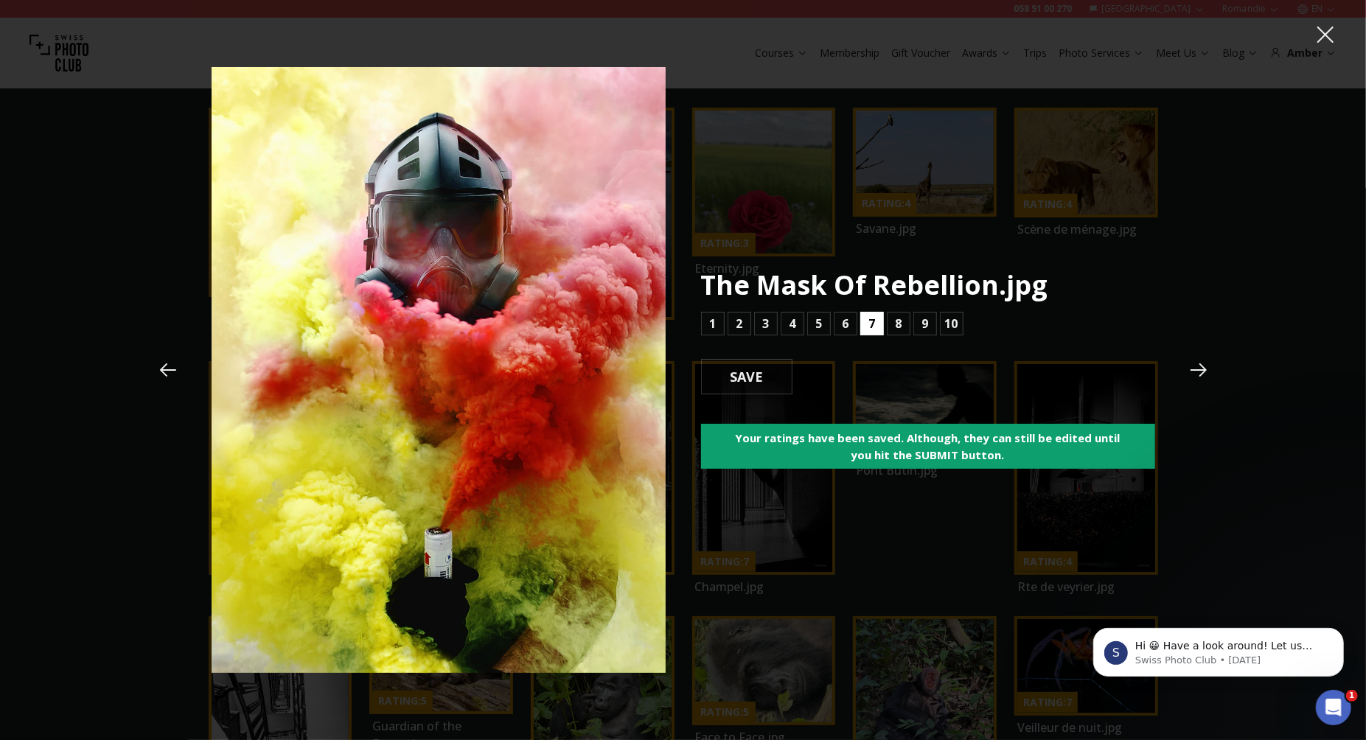
click at [869, 322] on b "7" at bounding box center [871, 324] width 7 height 18
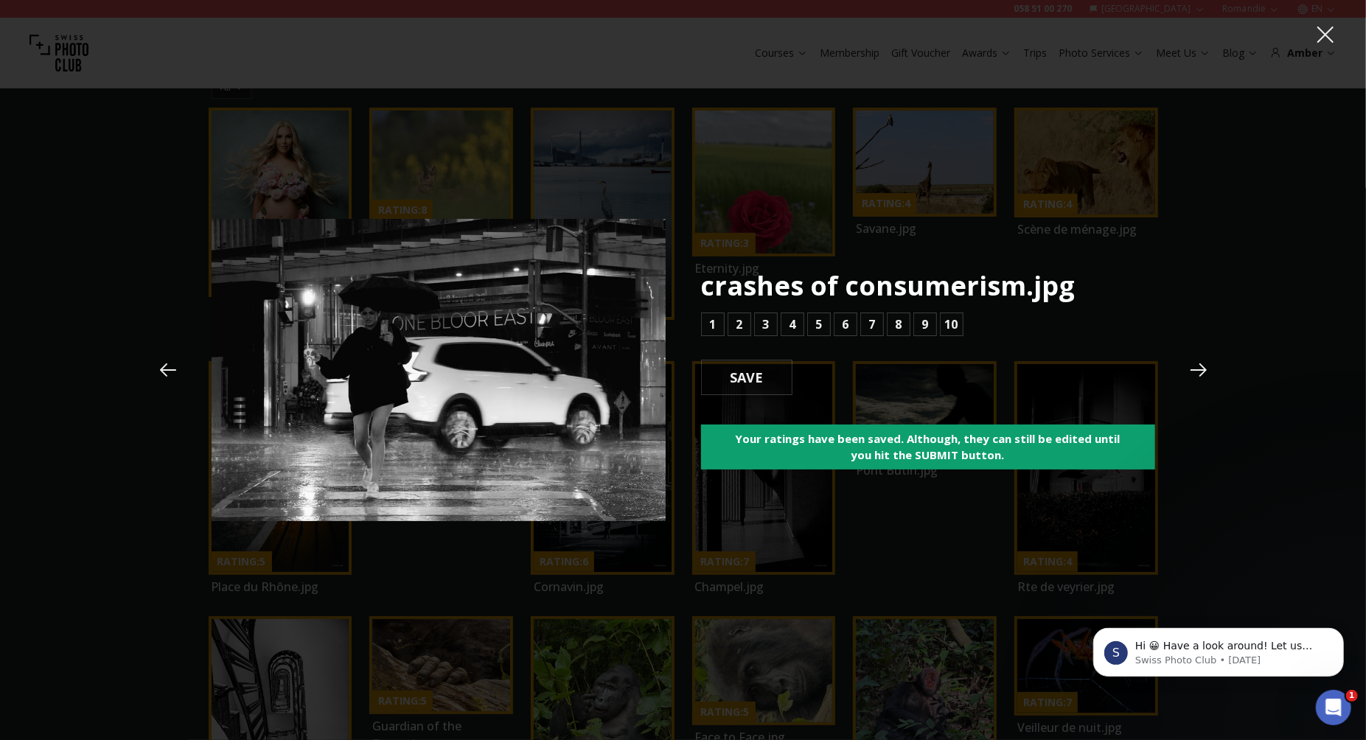
click at [164, 377] on icon at bounding box center [168, 370] width 22 height 22
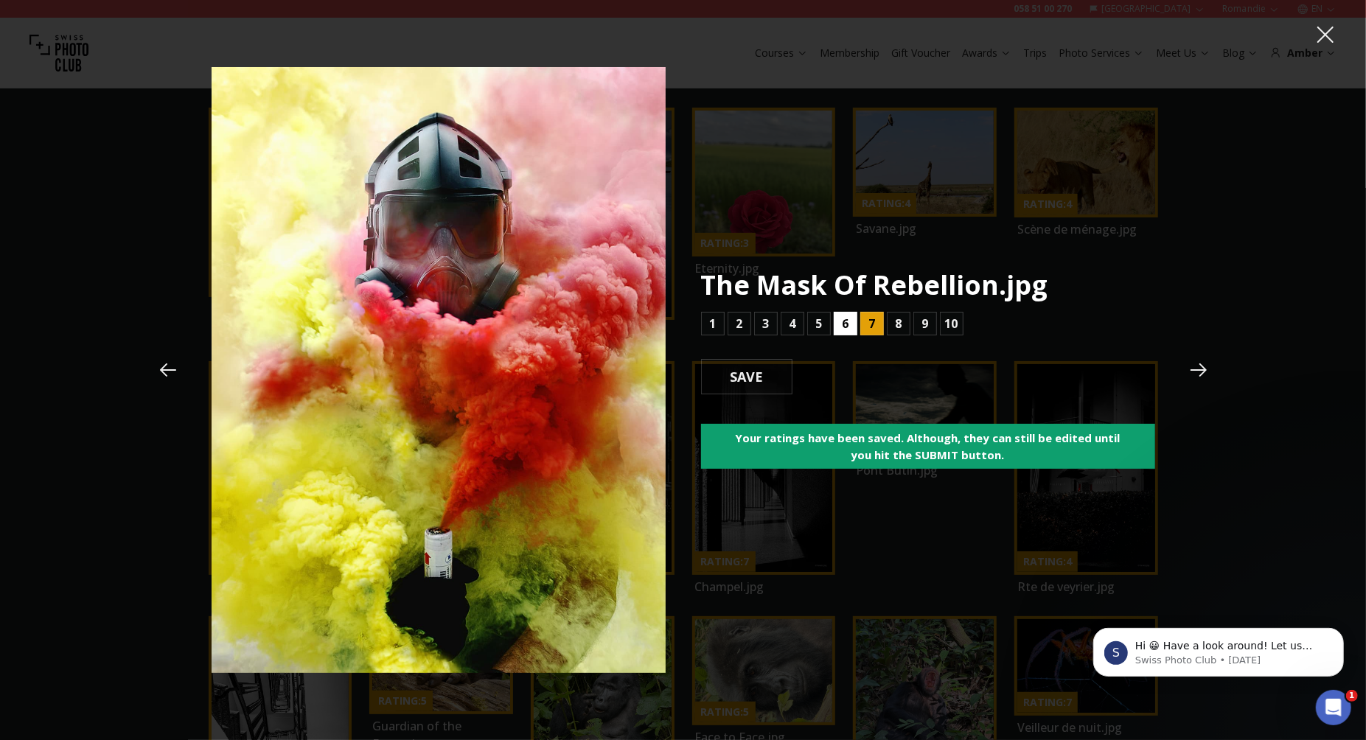
click at [842, 323] on b "6" at bounding box center [845, 324] width 7 height 18
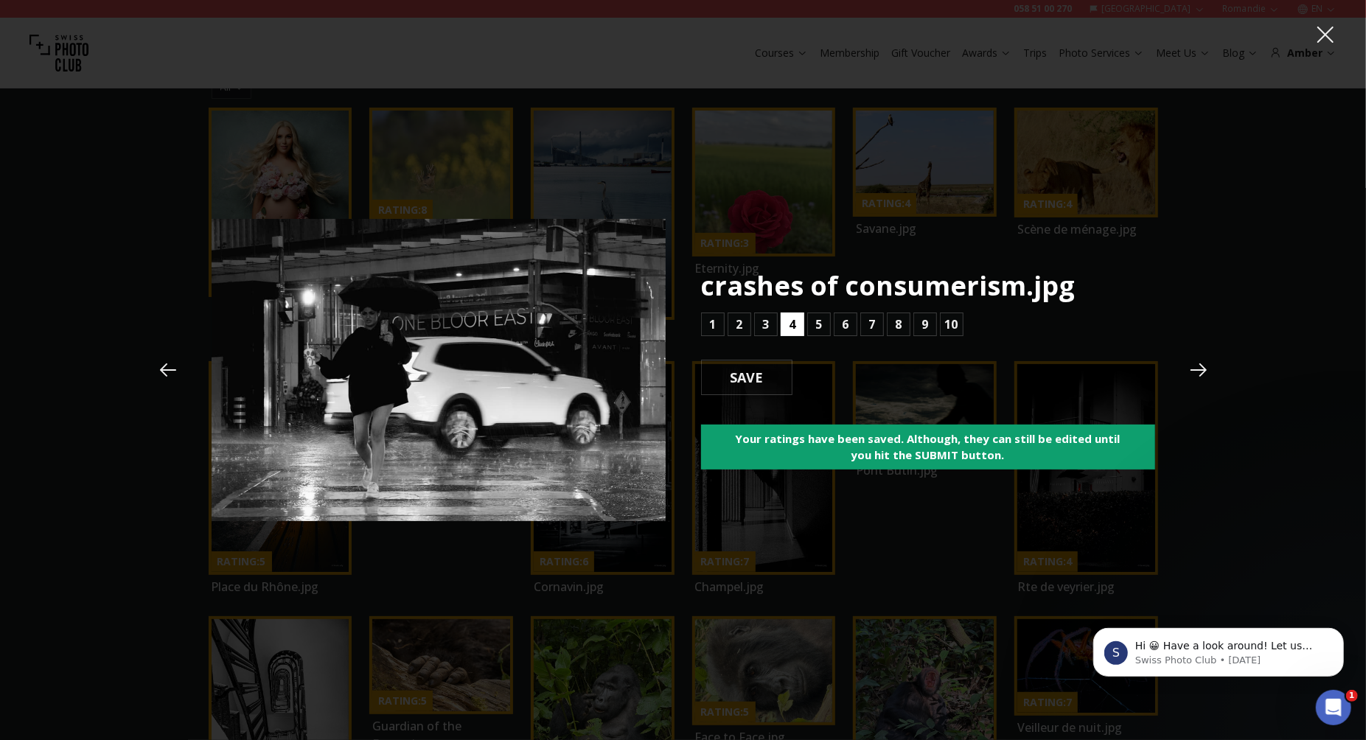
click at [794, 322] on b "4" at bounding box center [792, 325] width 7 height 18
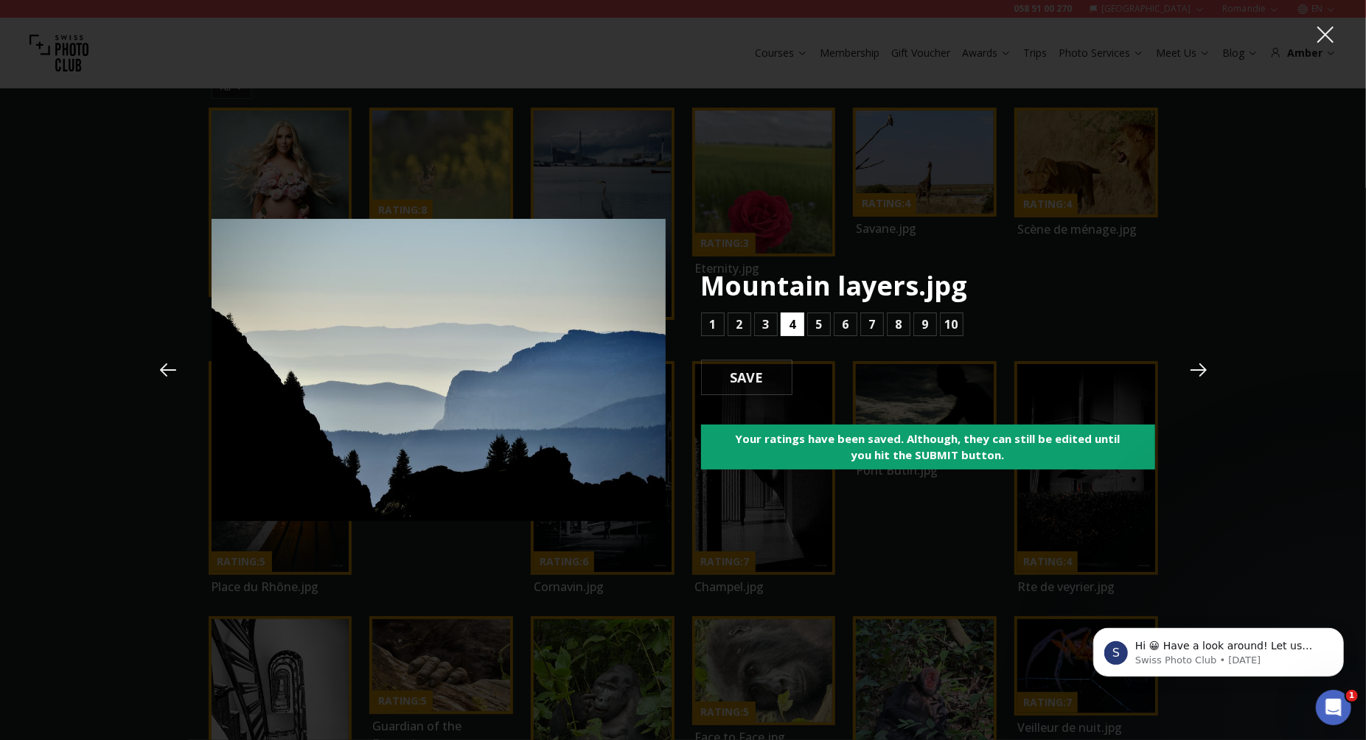
click at [794, 322] on b "4" at bounding box center [792, 325] width 7 height 18
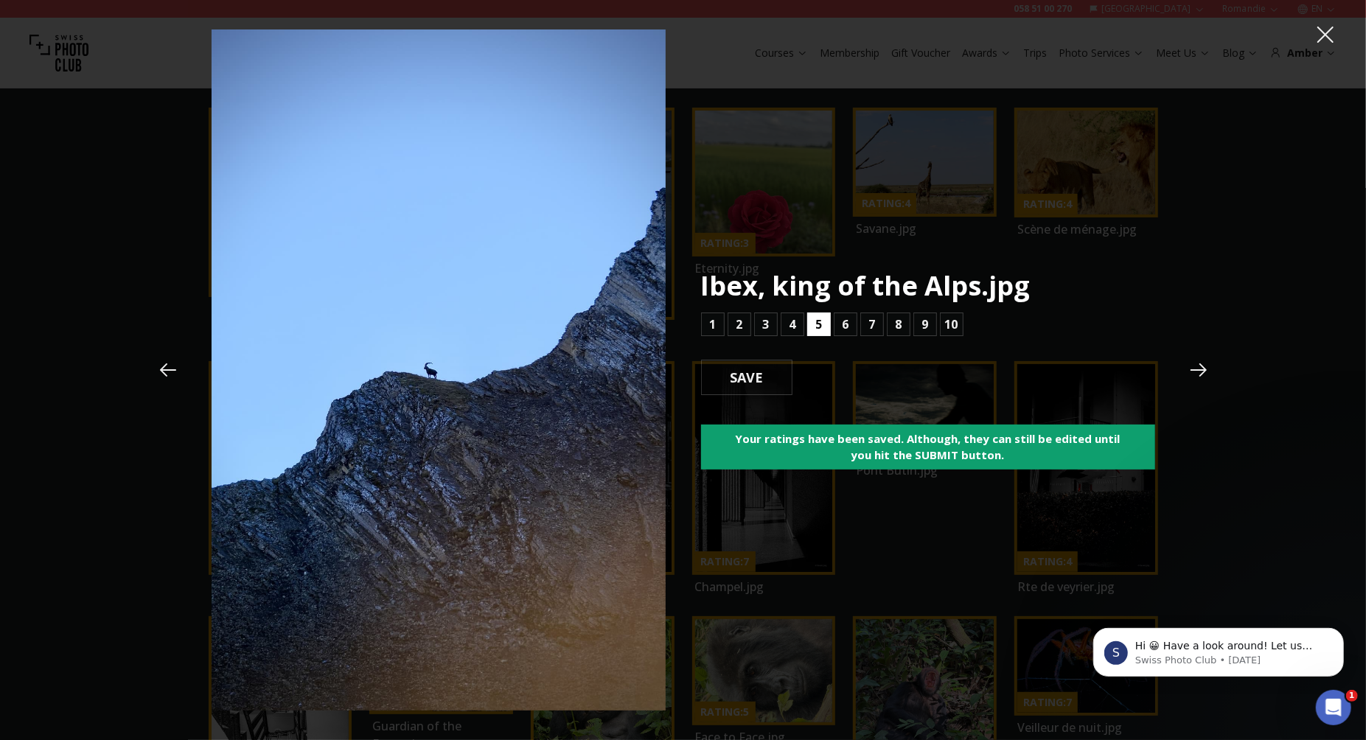
click at [818, 326] on b "5" at bounding box center [818, 325] width 7 height 18
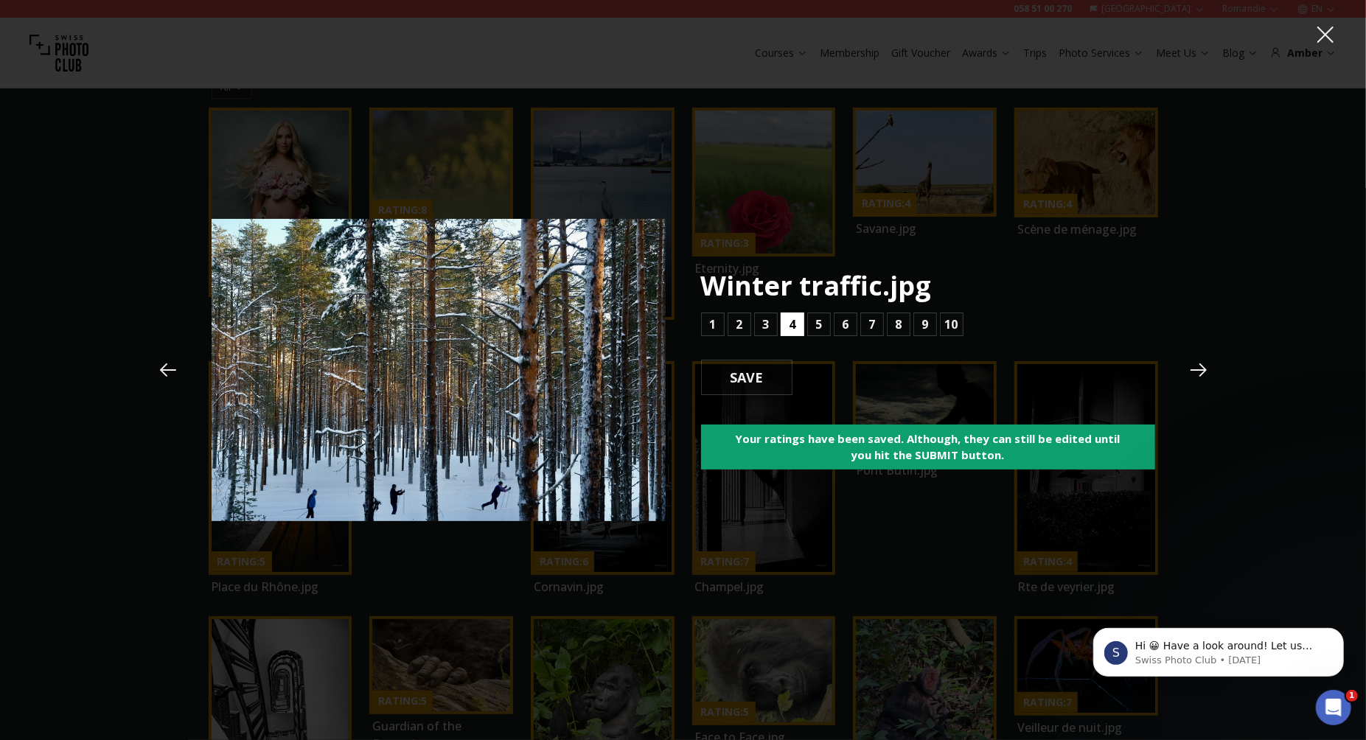
click at [795, 327] on button "4" at bounding box center [793, 325] width 24 height 24
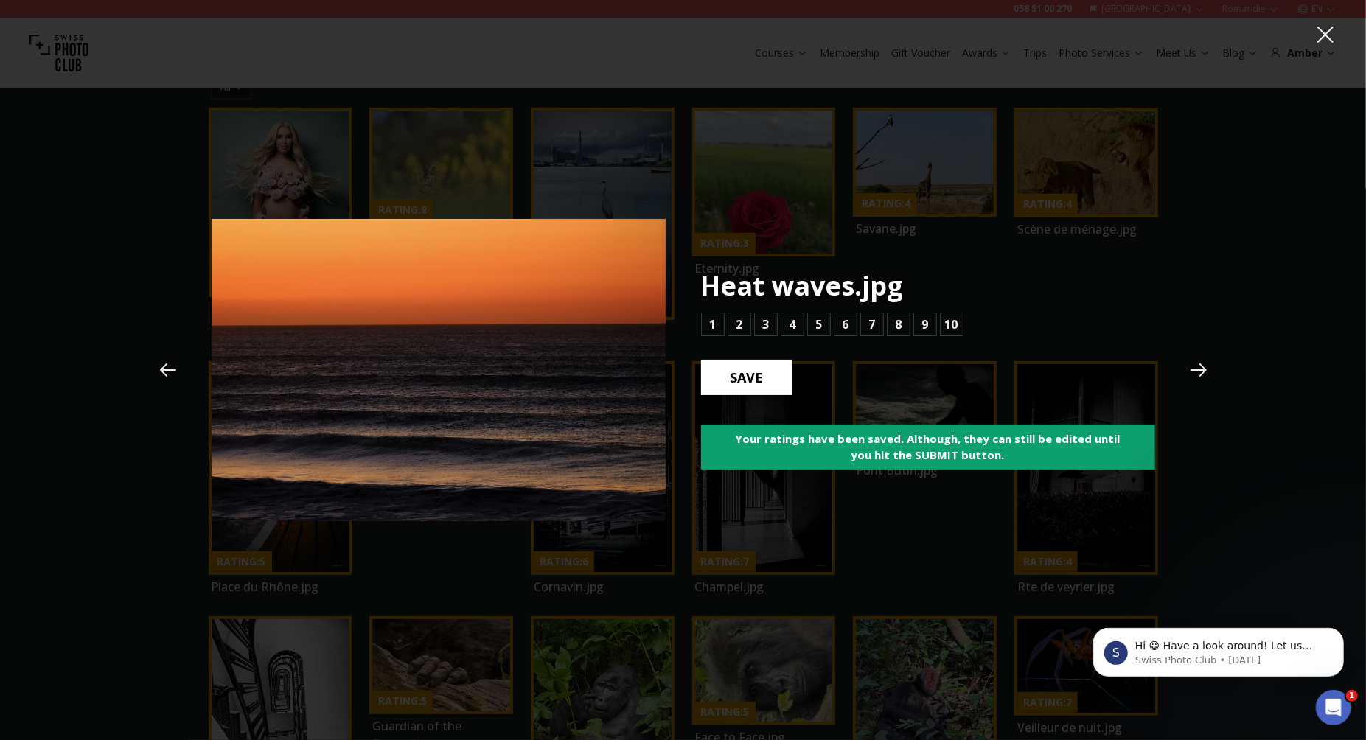
click at [755, 375] on b "SAVE" at bounding box center [747, 377] width 57 height 19
click at [789, 330] on b "4" at bounding box center [792, 325] width 7 height 18
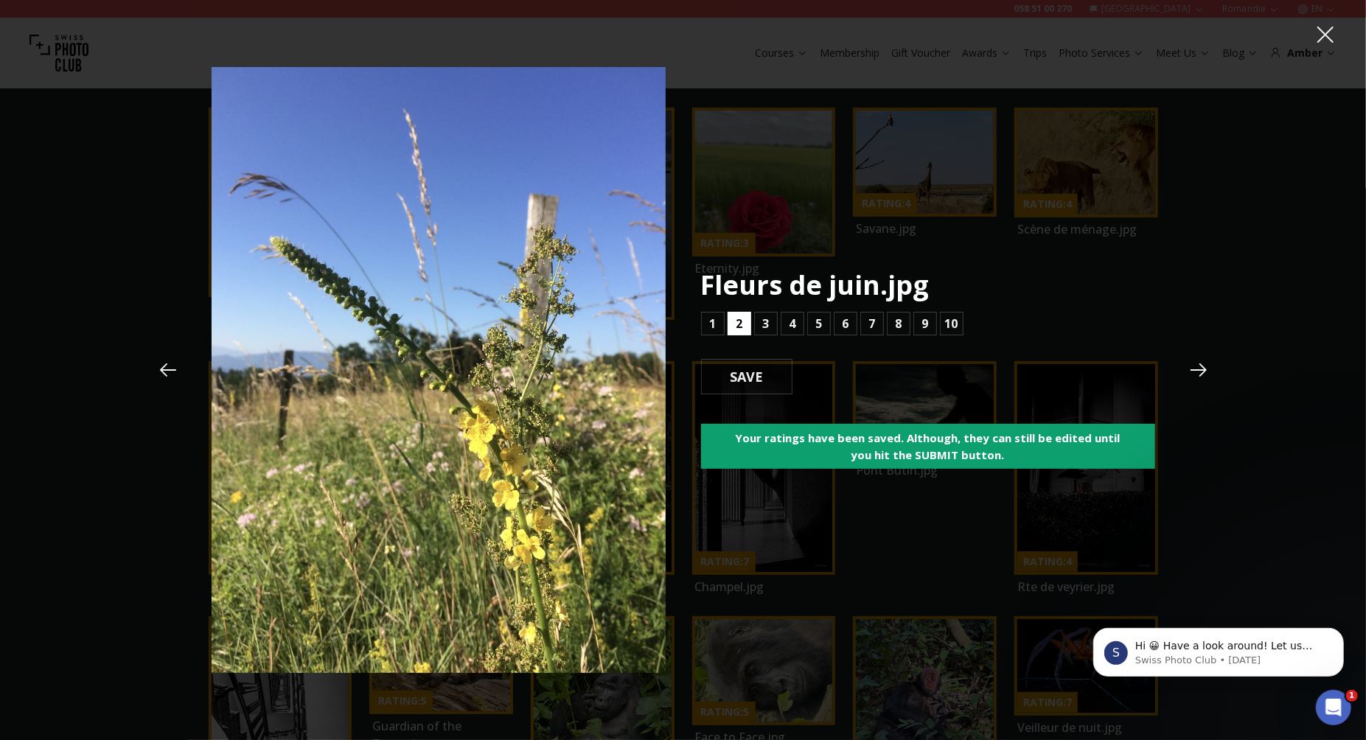
click at [739, 324] on b "2" at bounding box center [739, 324] width 7 height 18
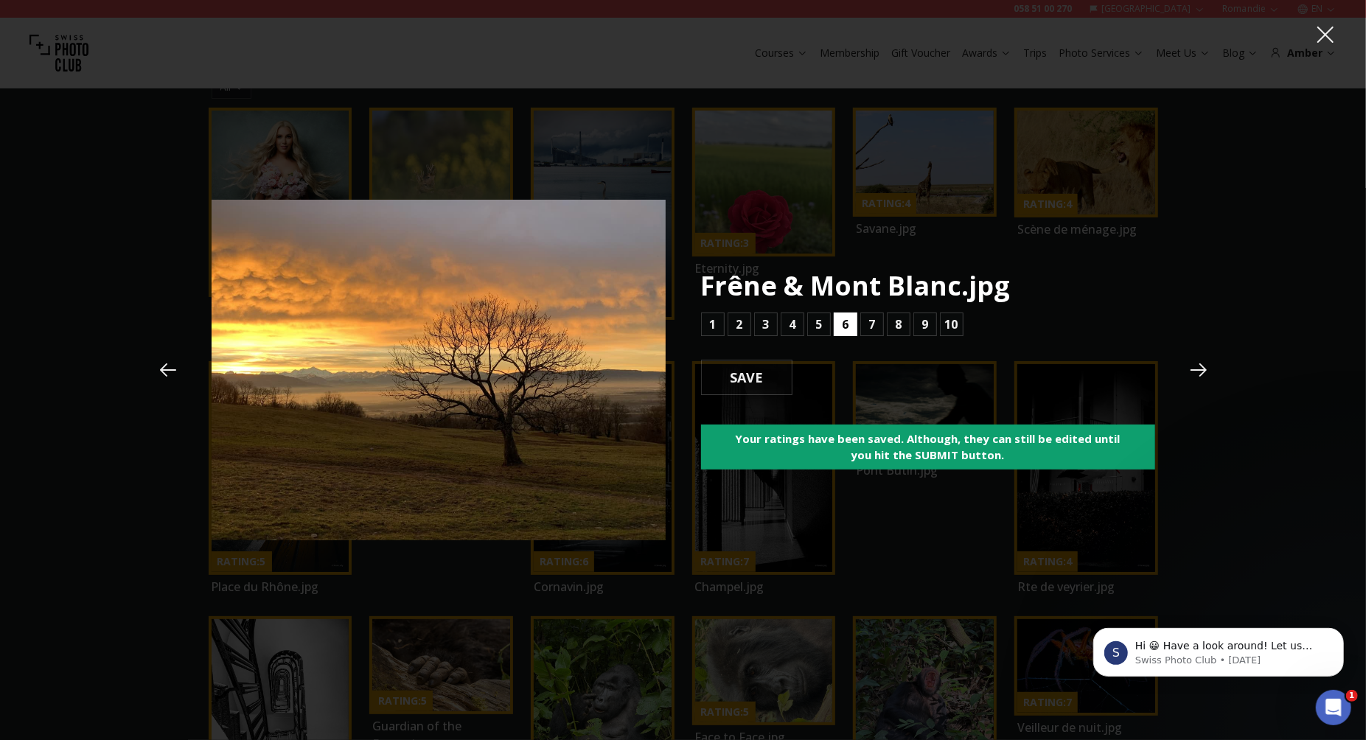
click at [851, 322] on button "6" at bounding box center [846, 325] width 24 height 24
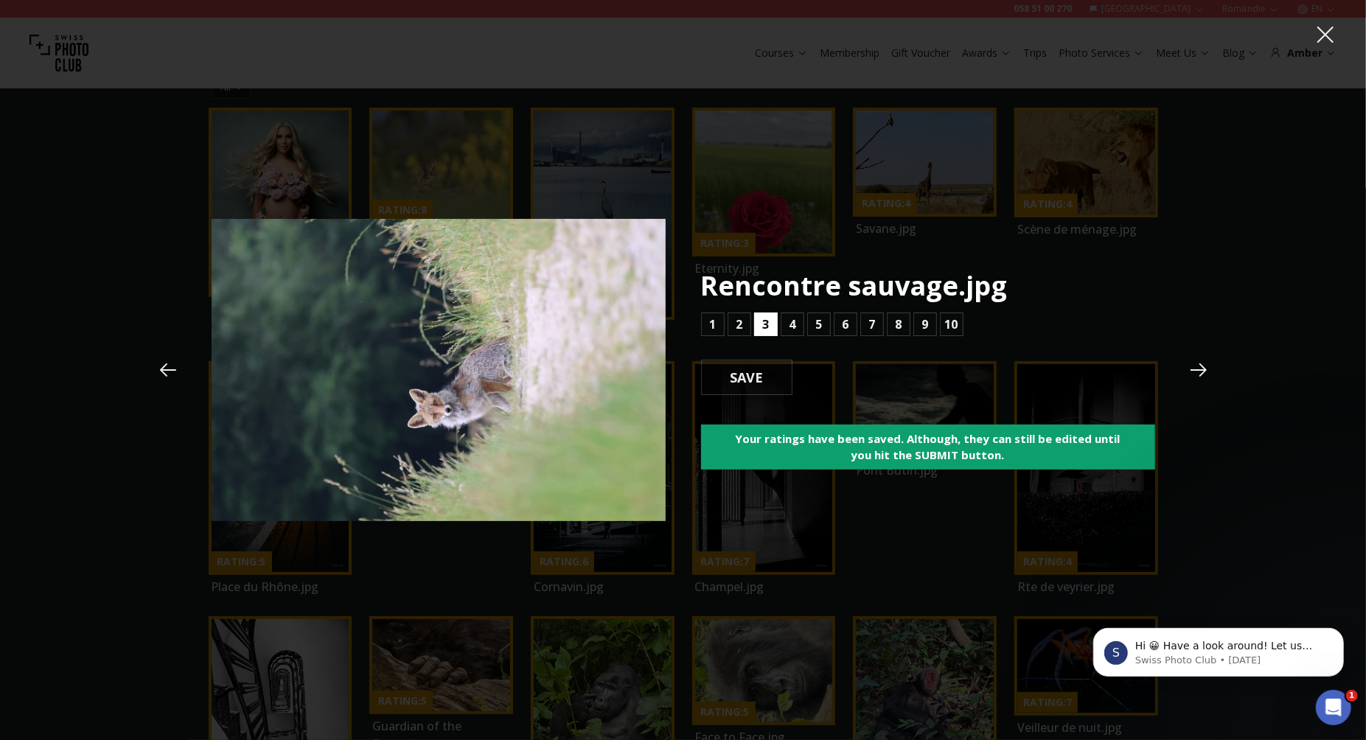
click at [766, 328] on b "3" at bounding box center [765, 325] width 7 height 18
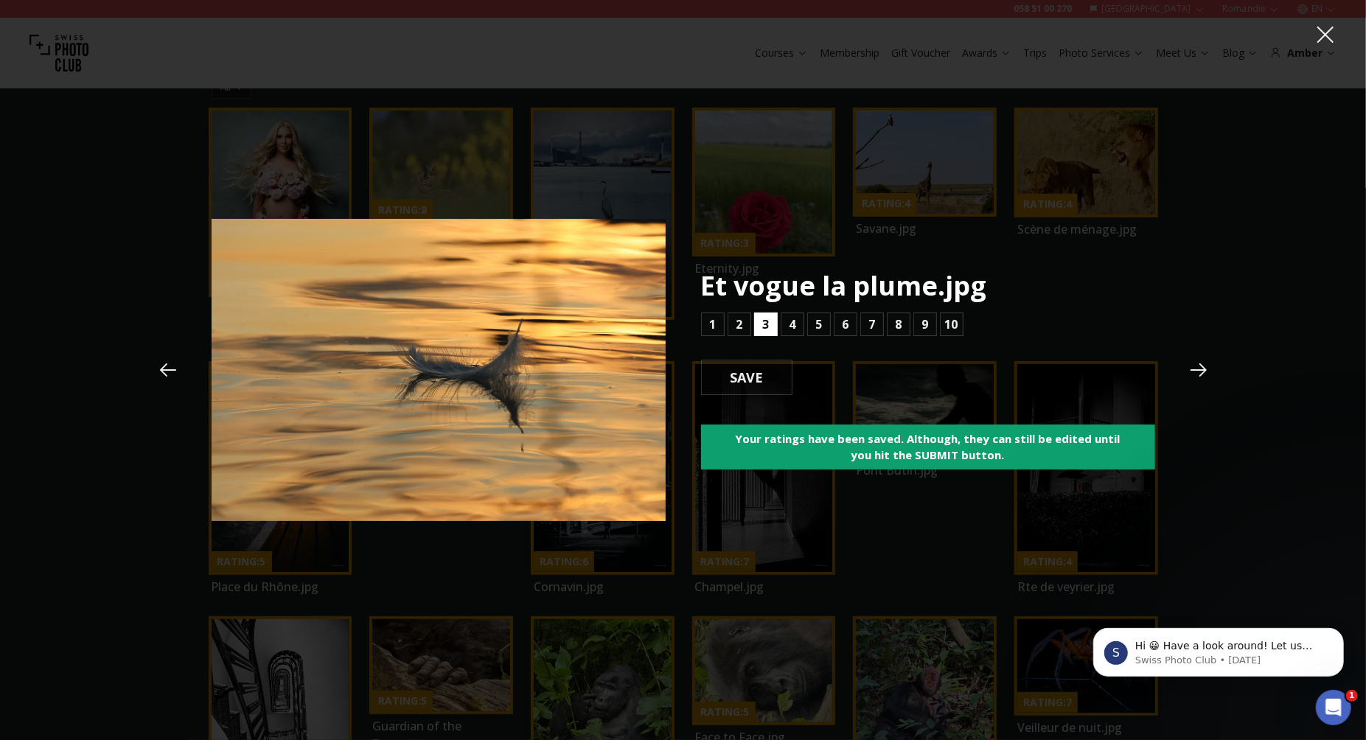
click at [765, 325] on b "3" at bounding box center [765, 325] width 7 height 18
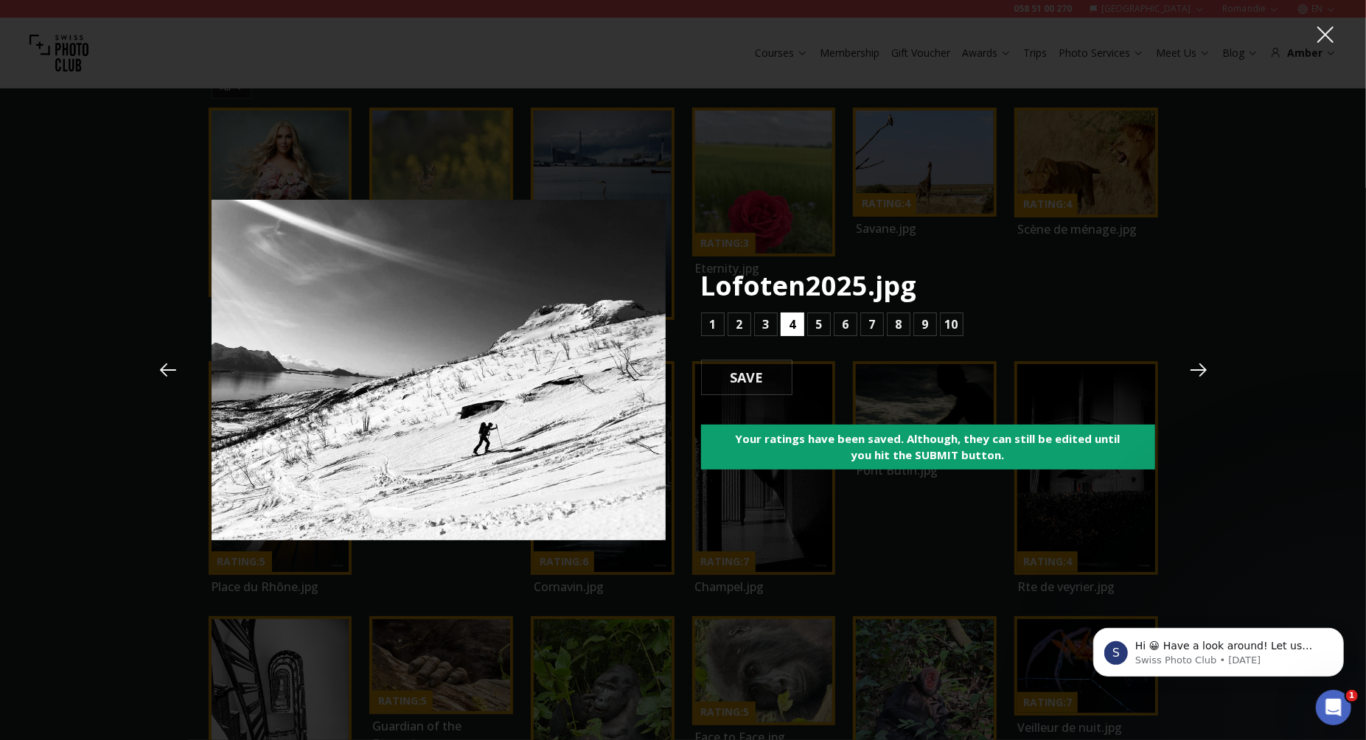
click at [792, 325] on b "4" at bounding box center [792, 325] width 7 height 18
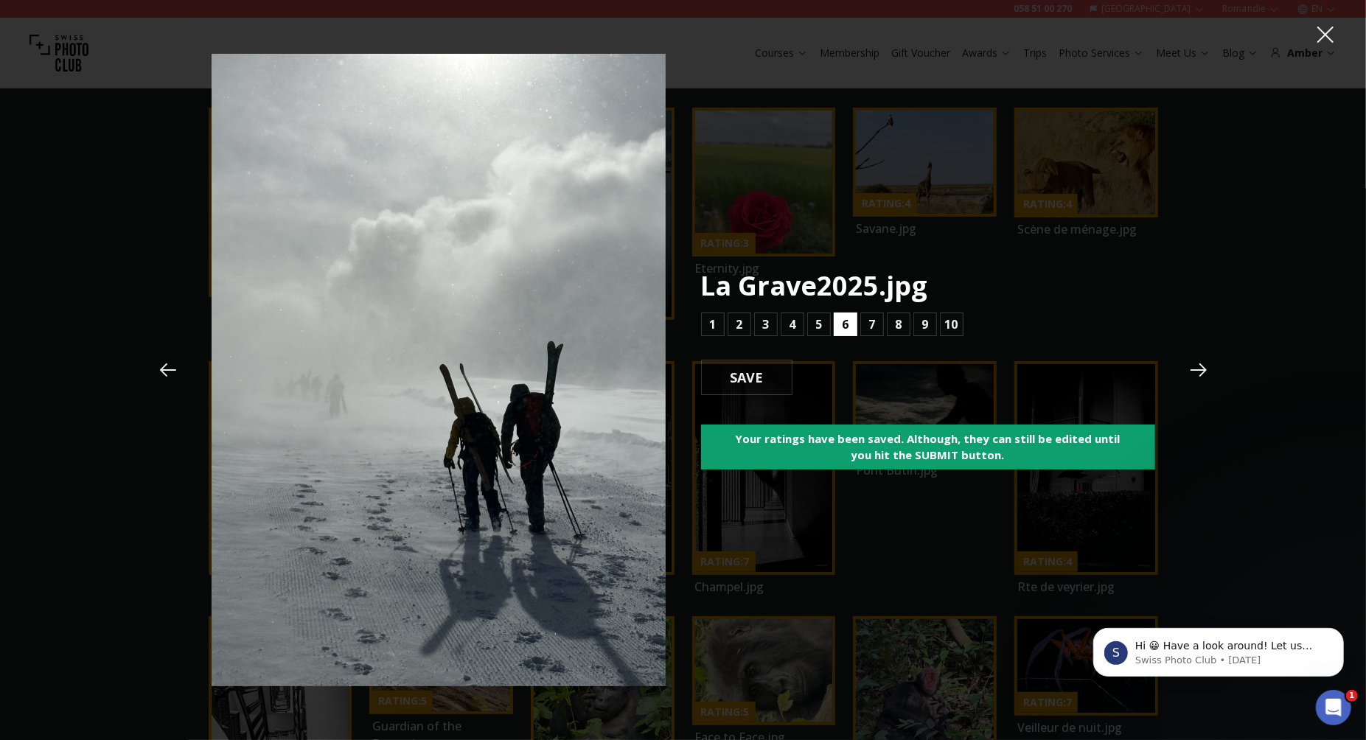
click at [844, 321] on b "6" at bounding box center [845, 325] width 7 height 18
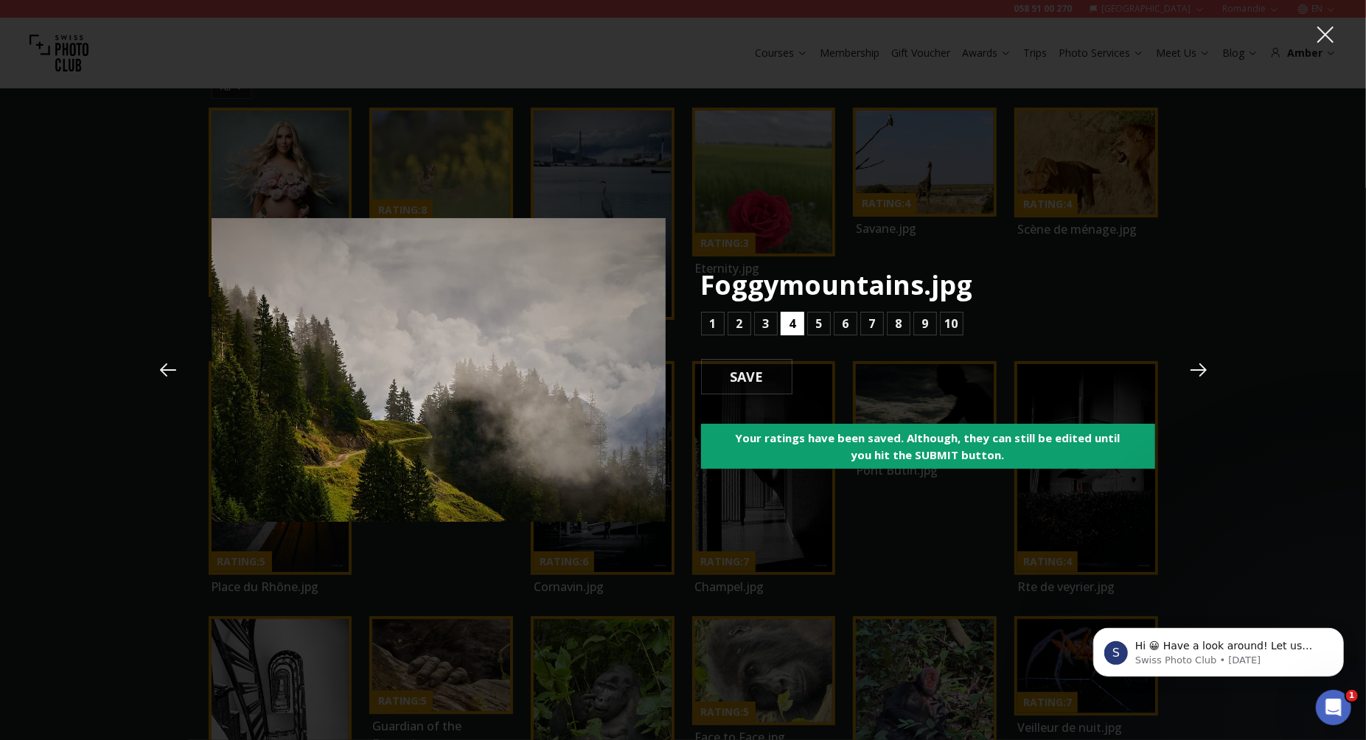
click at [797, 322] on button "4" at bounding box center [793, 324] width 24 height 24
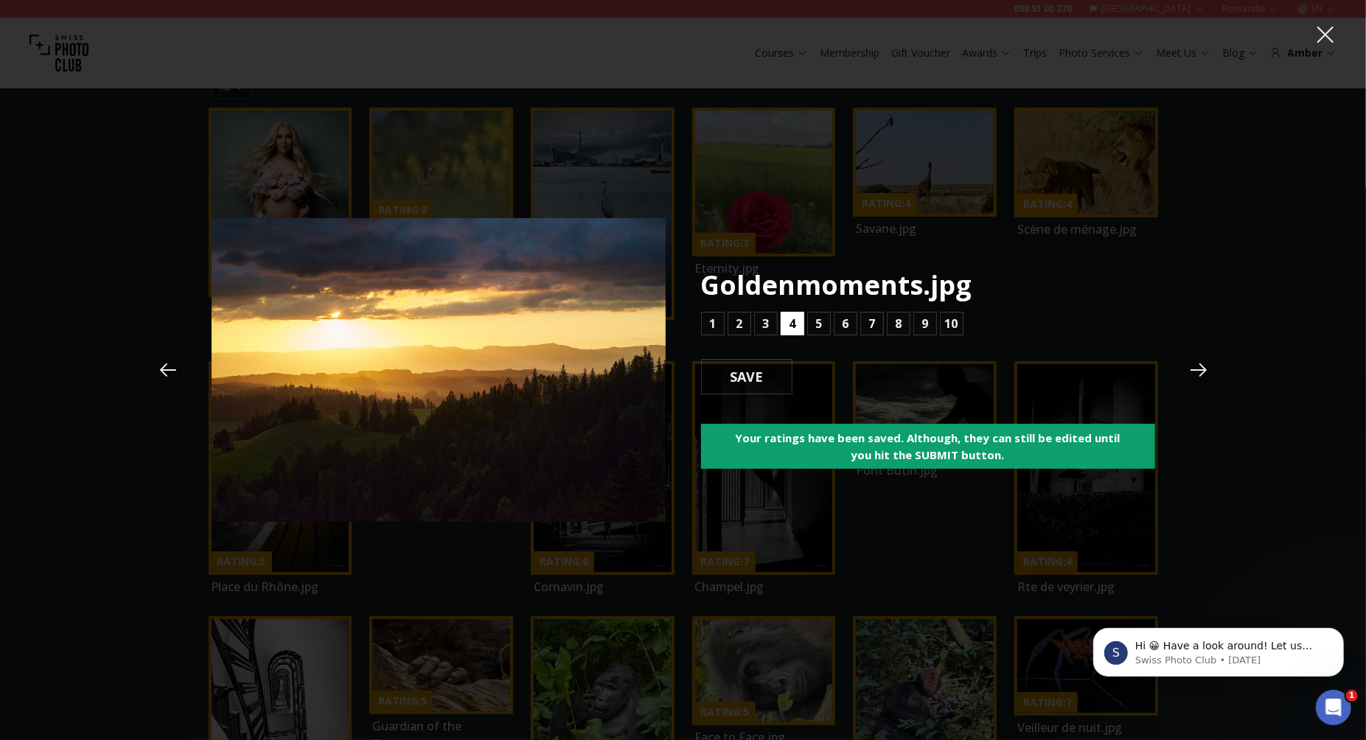
click at [797, 322] on button "4" at bounding box center [793, 324] width 24 height 24
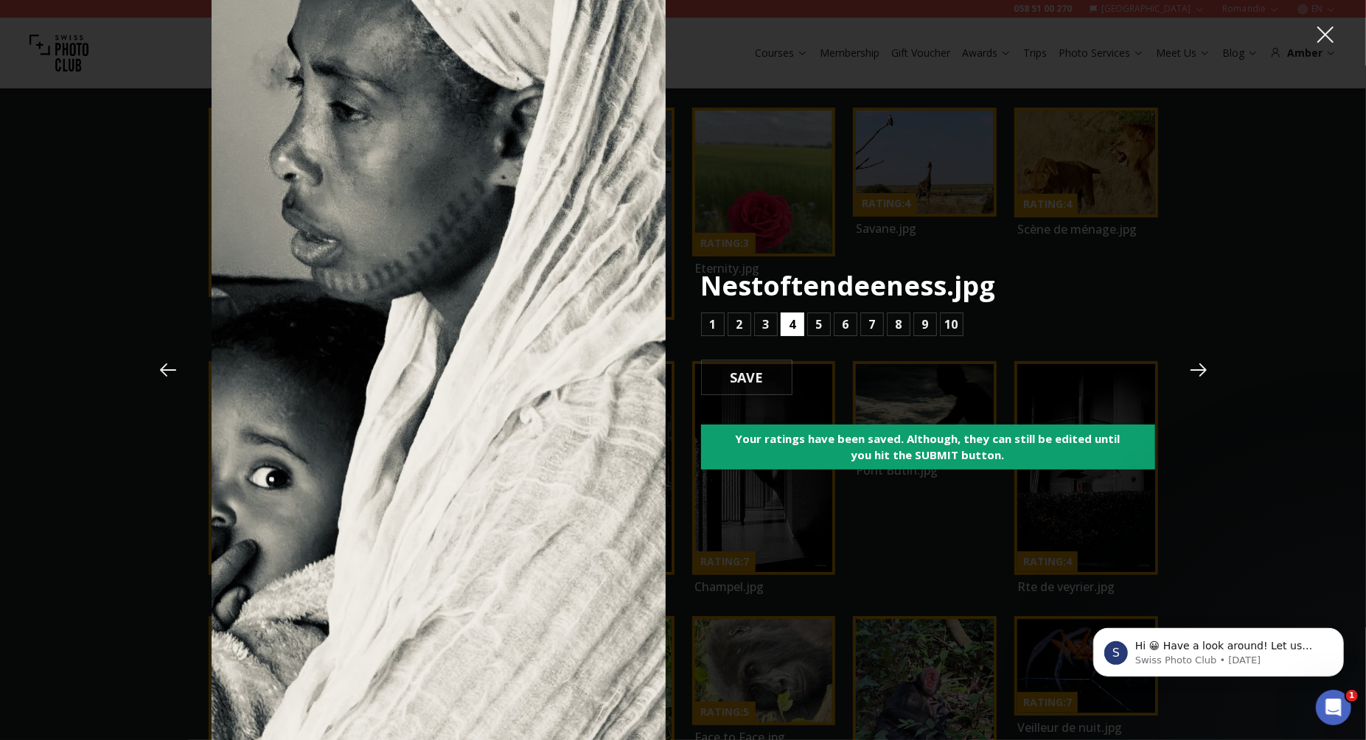
click at [798, 321] on button "4" at bounding box center [793, 325] width 24 height 24
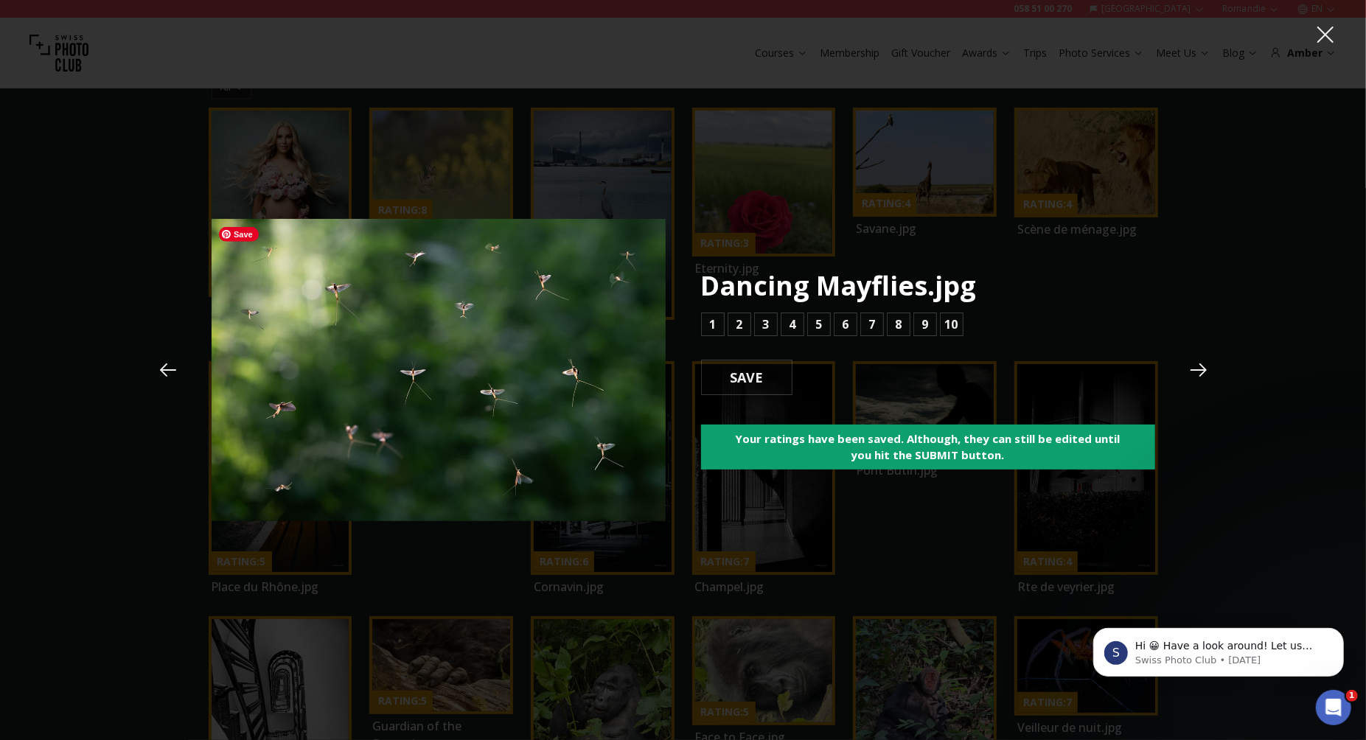
click at [498, 420] on img at bounding box center [439, 370] width 454 height 303
click at [849, 319] on button "6" at bounding box center [846, 325] width 24 height 24
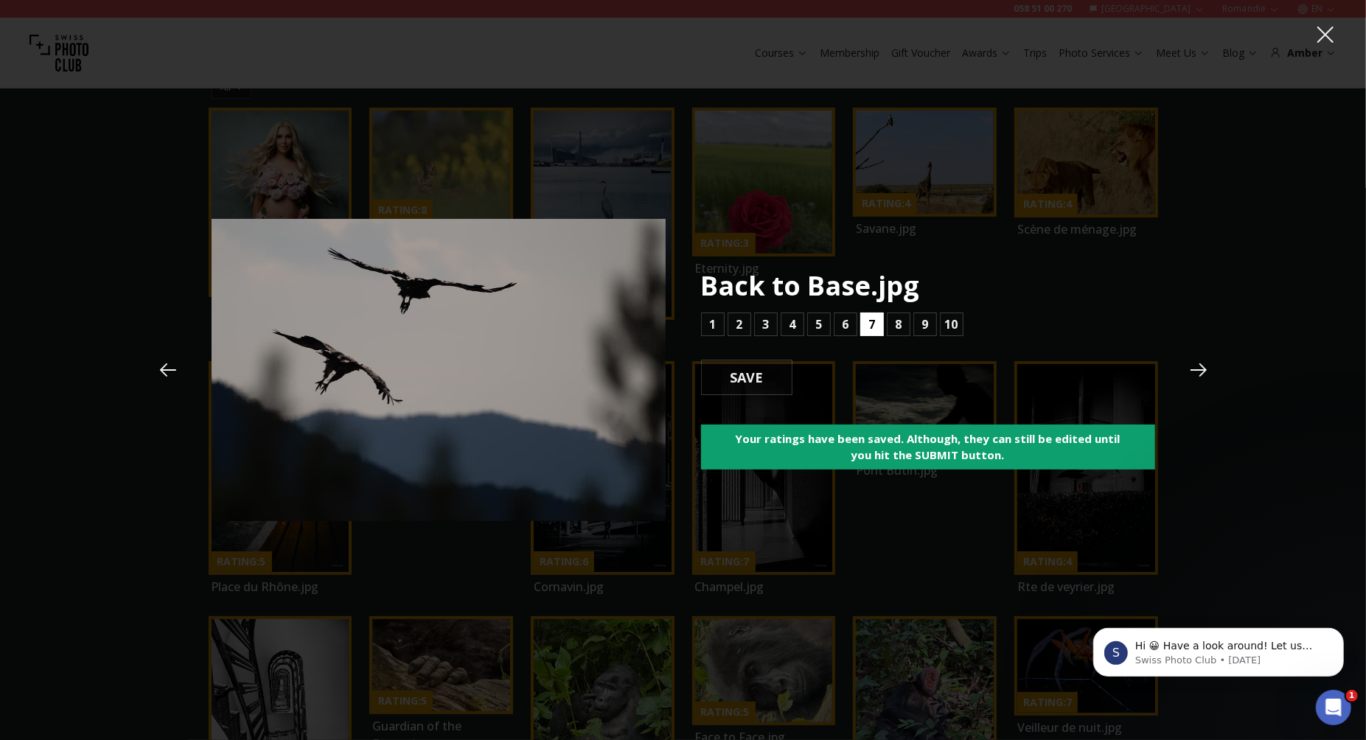
click at [870, 322] on b "7" at bounding box center [871, 325] width 7 height 18
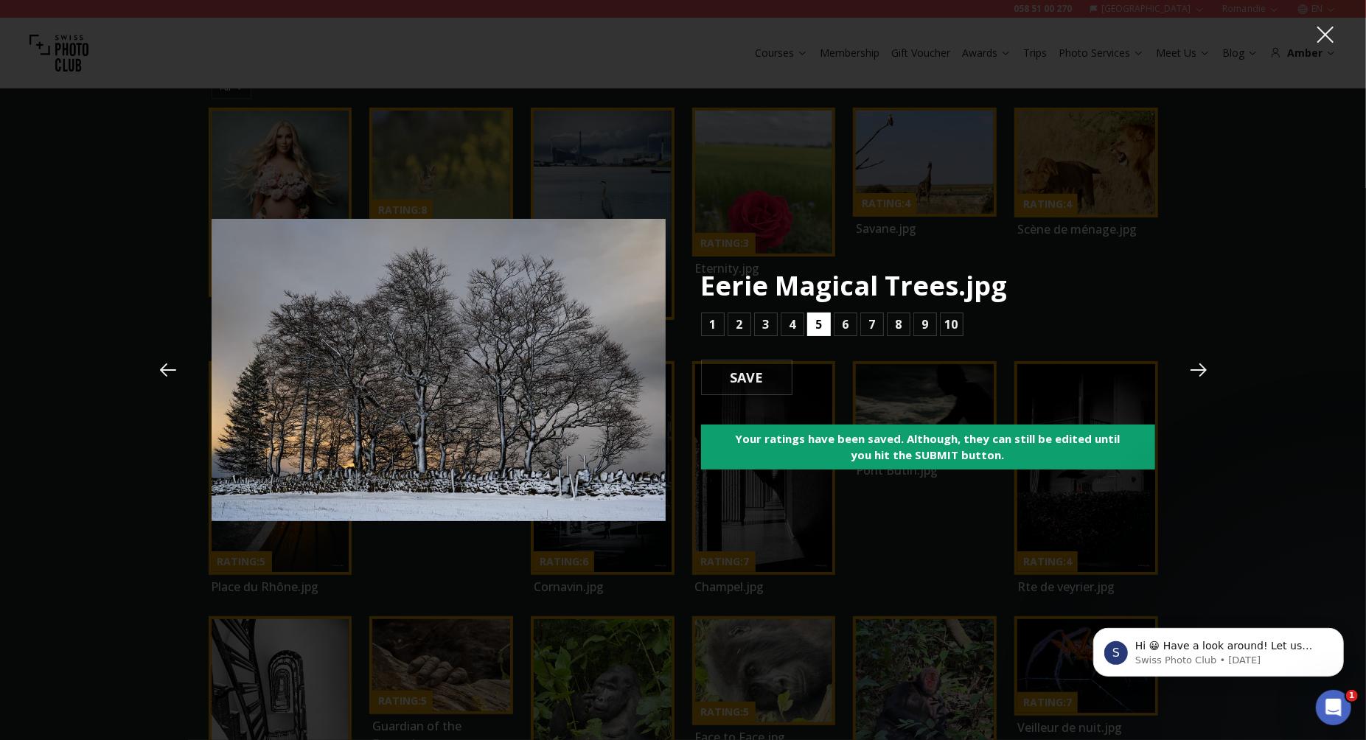
click at [814, 325] on button "5" at bounding box center [819, 325] width 24 height 24
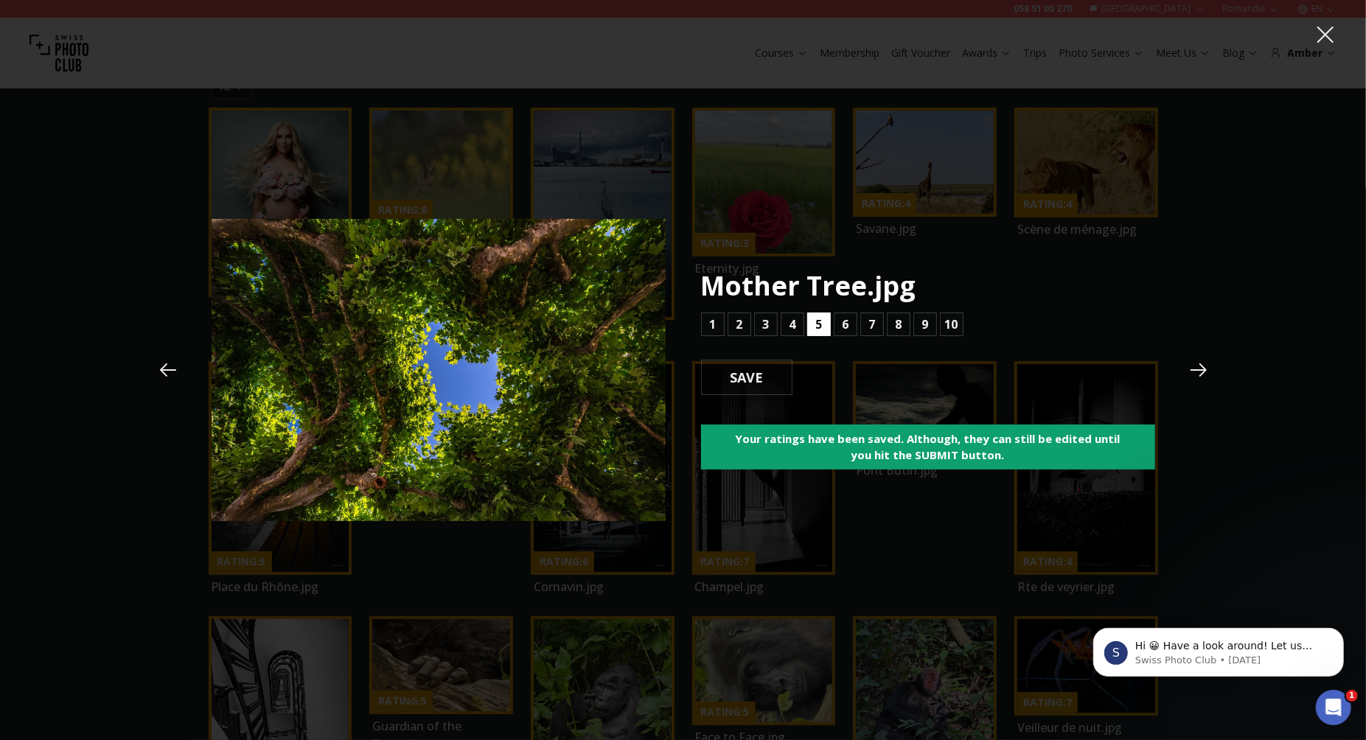
click at [814, 325] on button "5" at bounding box center [819, 325] width 24 height 24
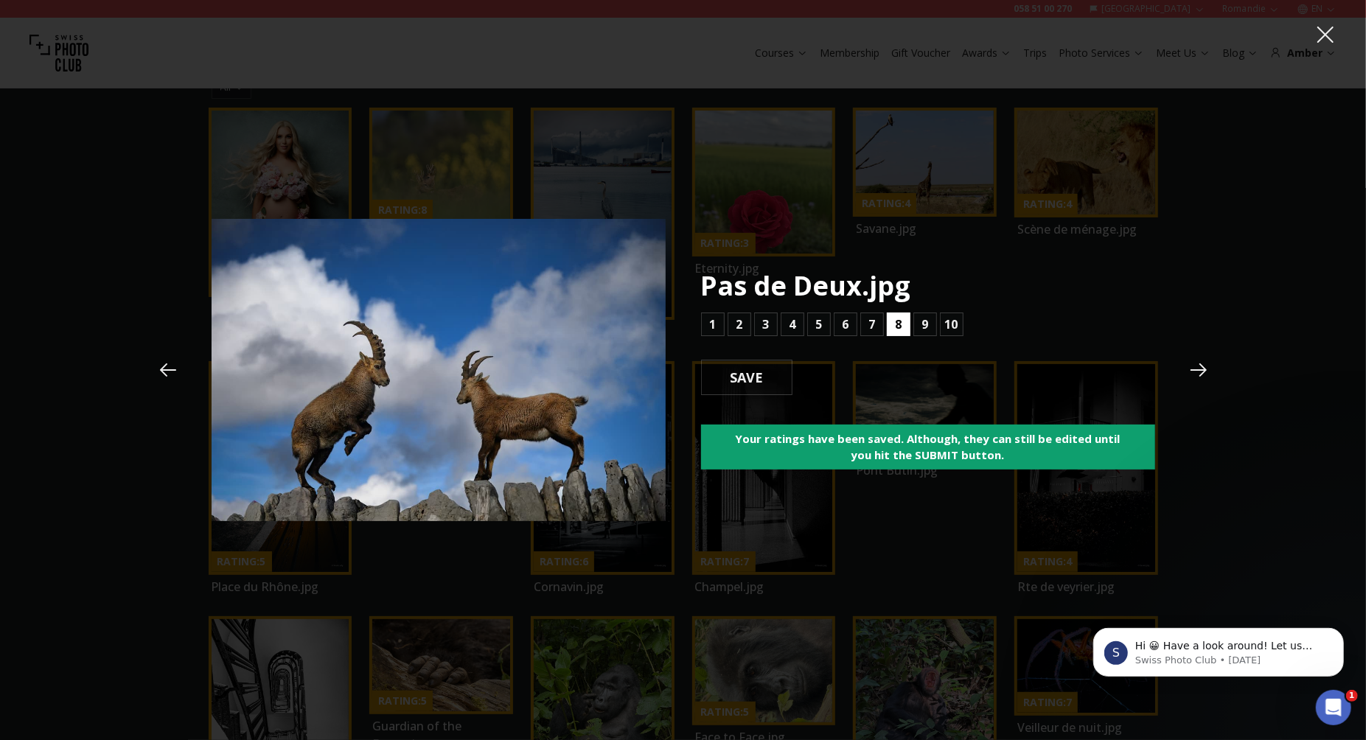
click at [897, 325] on b "8" at bounding box center [898, 325] width 7 height 18
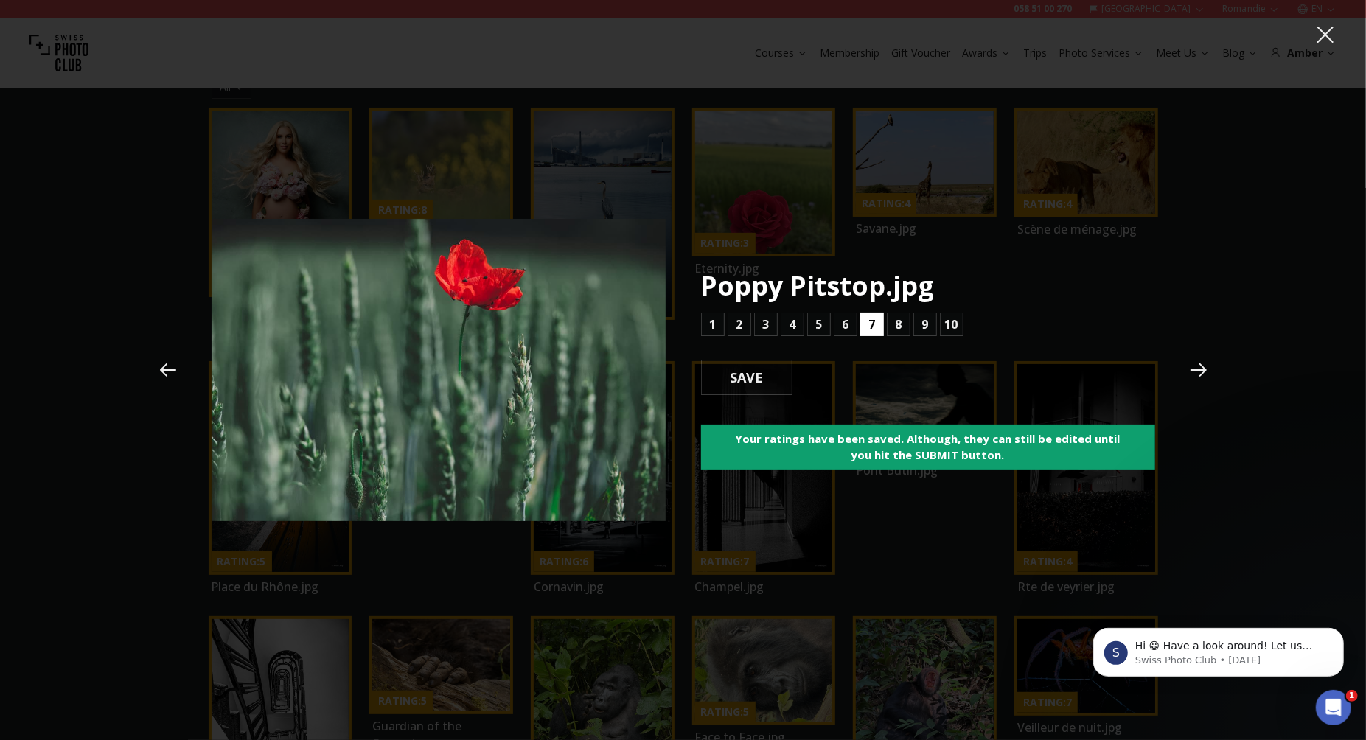
click at [878, 324] on button "7" at bounding box center [872, 325] width 24 height 24
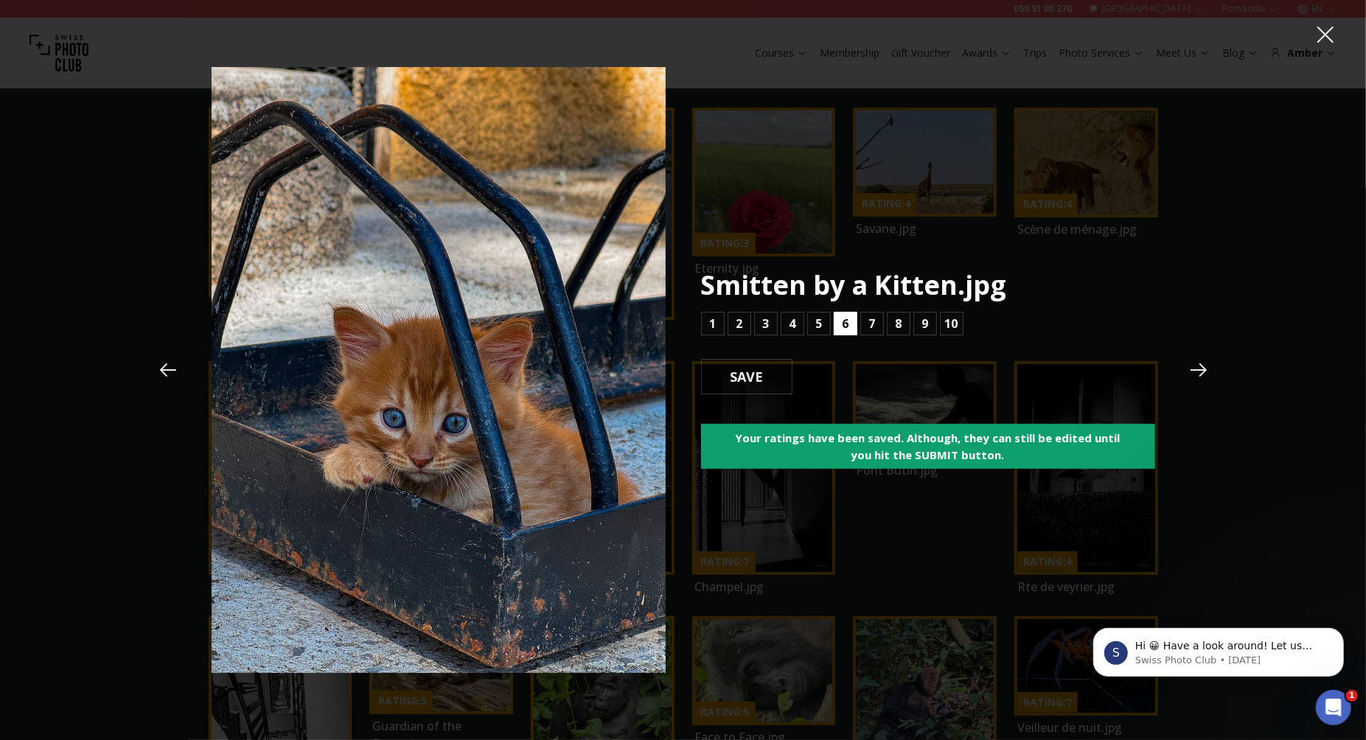
click at [851, 323] on button "6" at bounding box center [846, 324] width 24 height 24
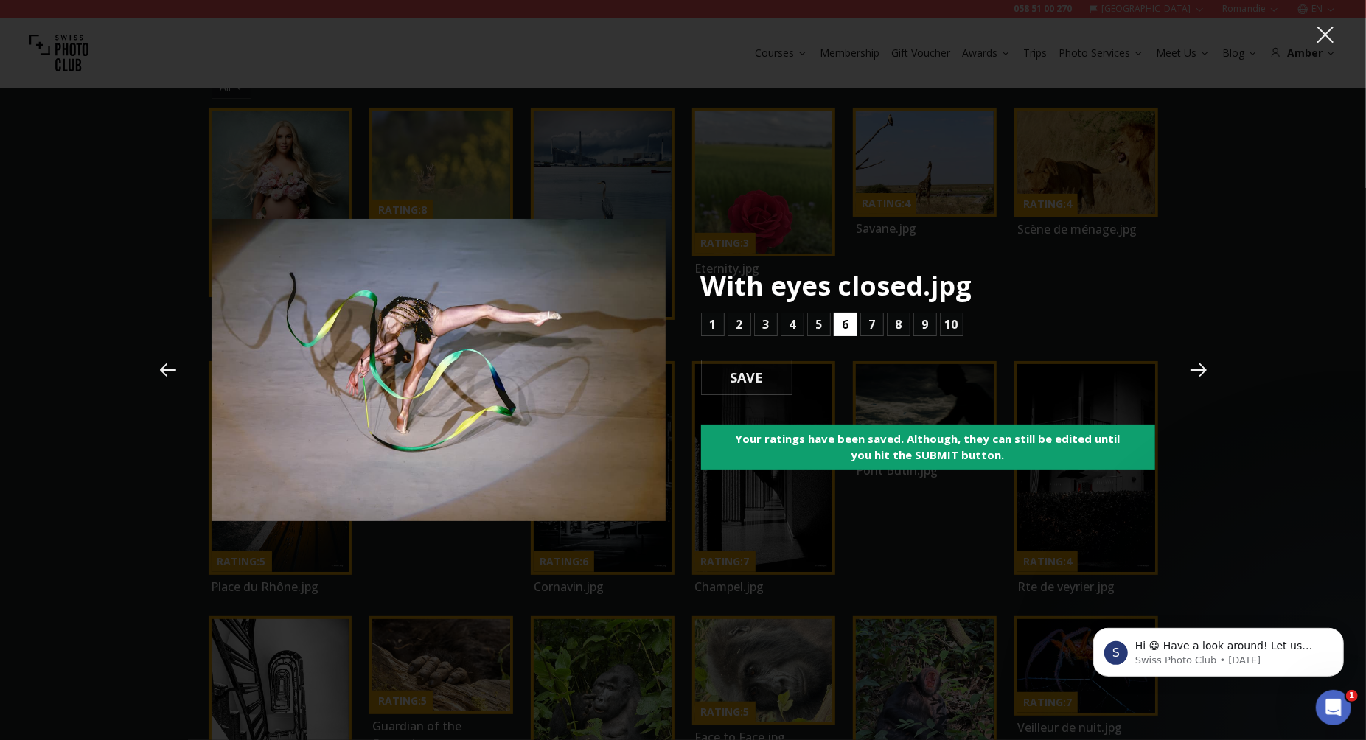
click at [851, 323] on button "6" at bounding box center [846, 325] width 24 height 24
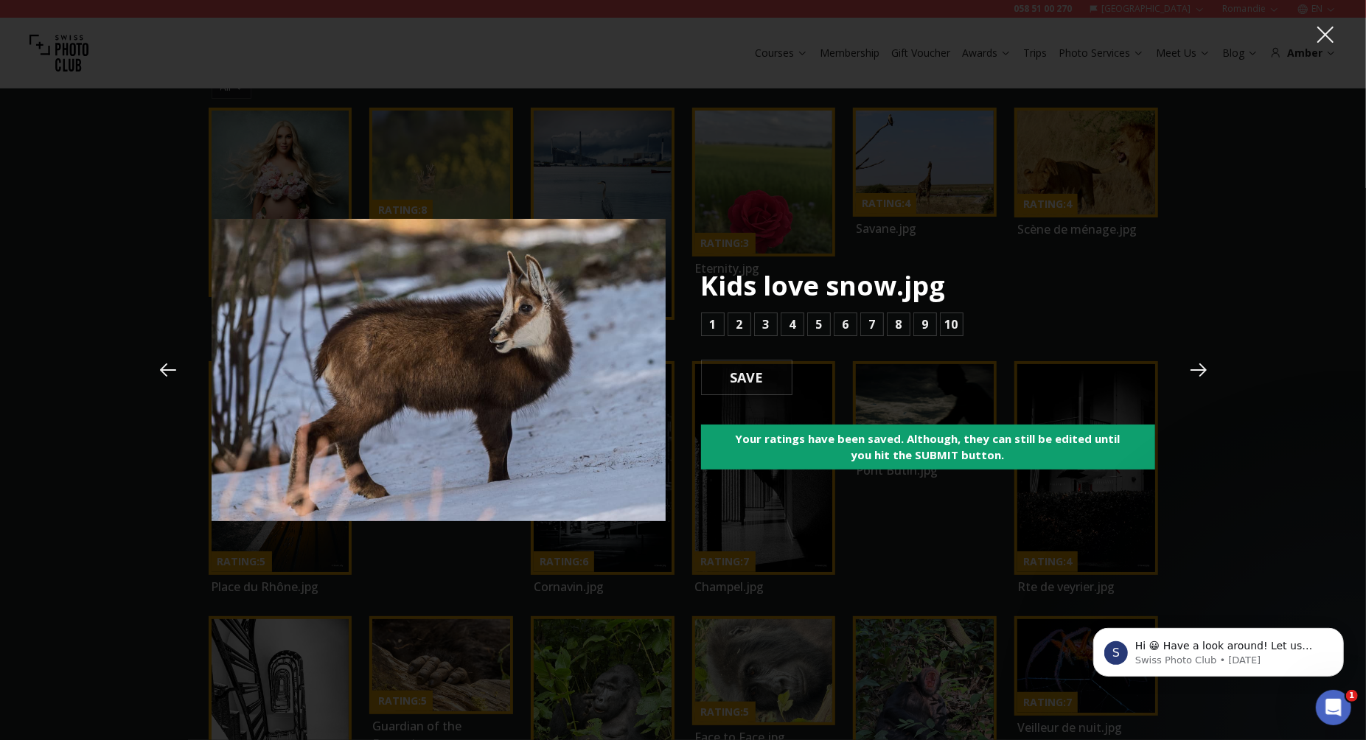
click at [166, 374] on icon at bounding box center [168, 370] width 22 height 22
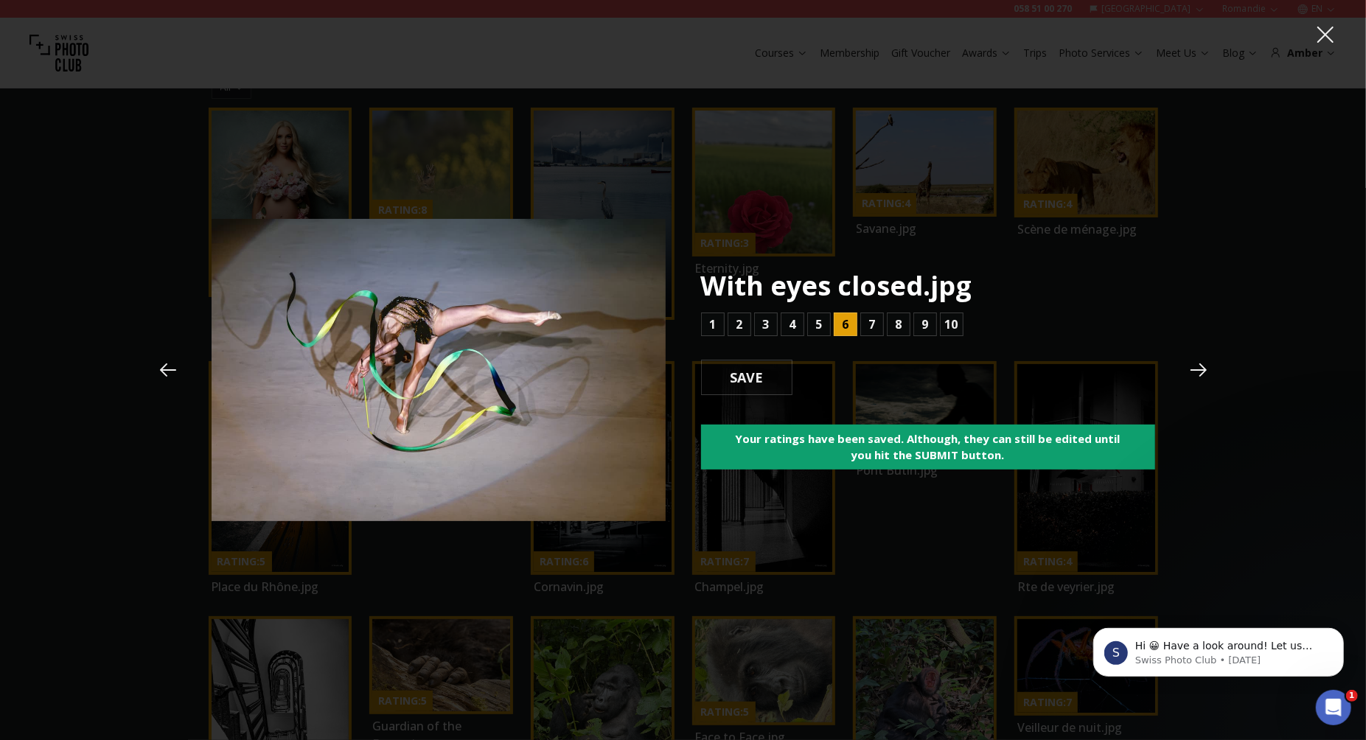
click at [166, 374] on icon at bounding box center [168, 370] width 22 height 22
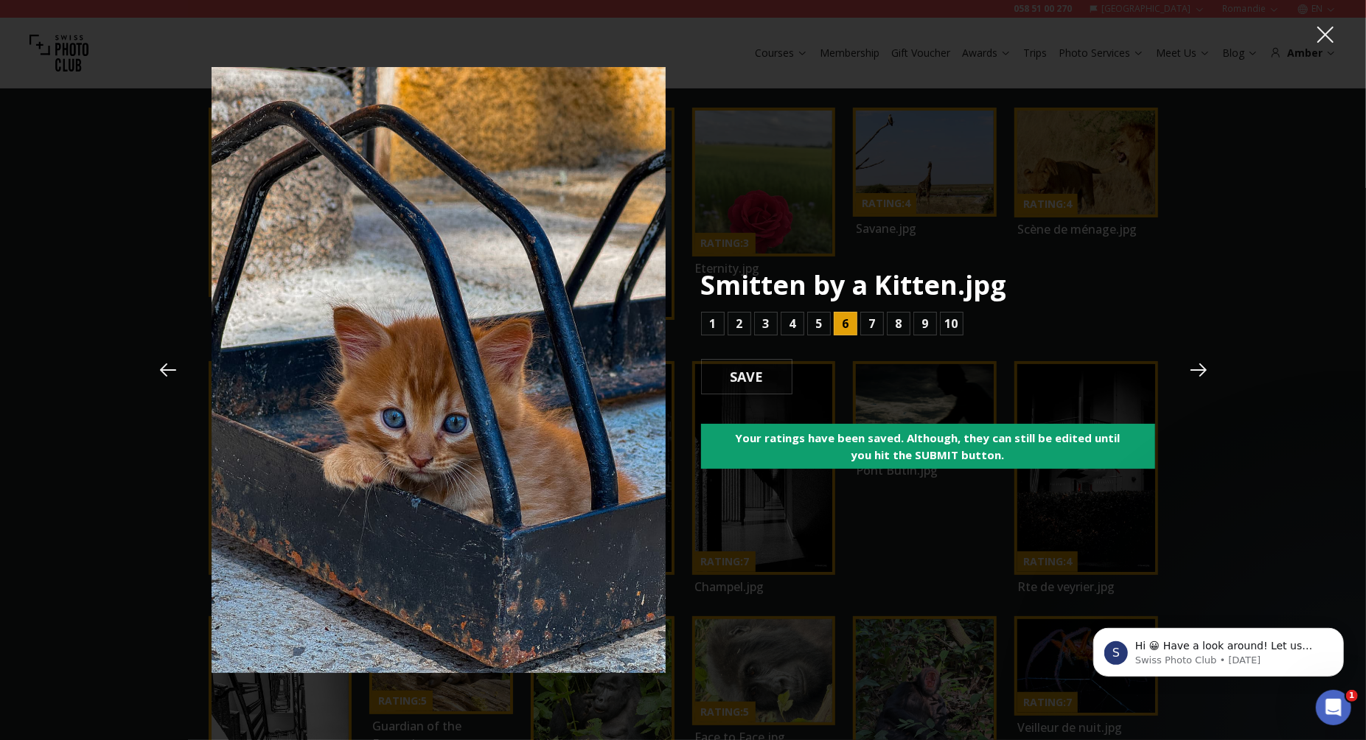
click at [166, 374] on icon at bounding box center [168, 370] width 22 height 22
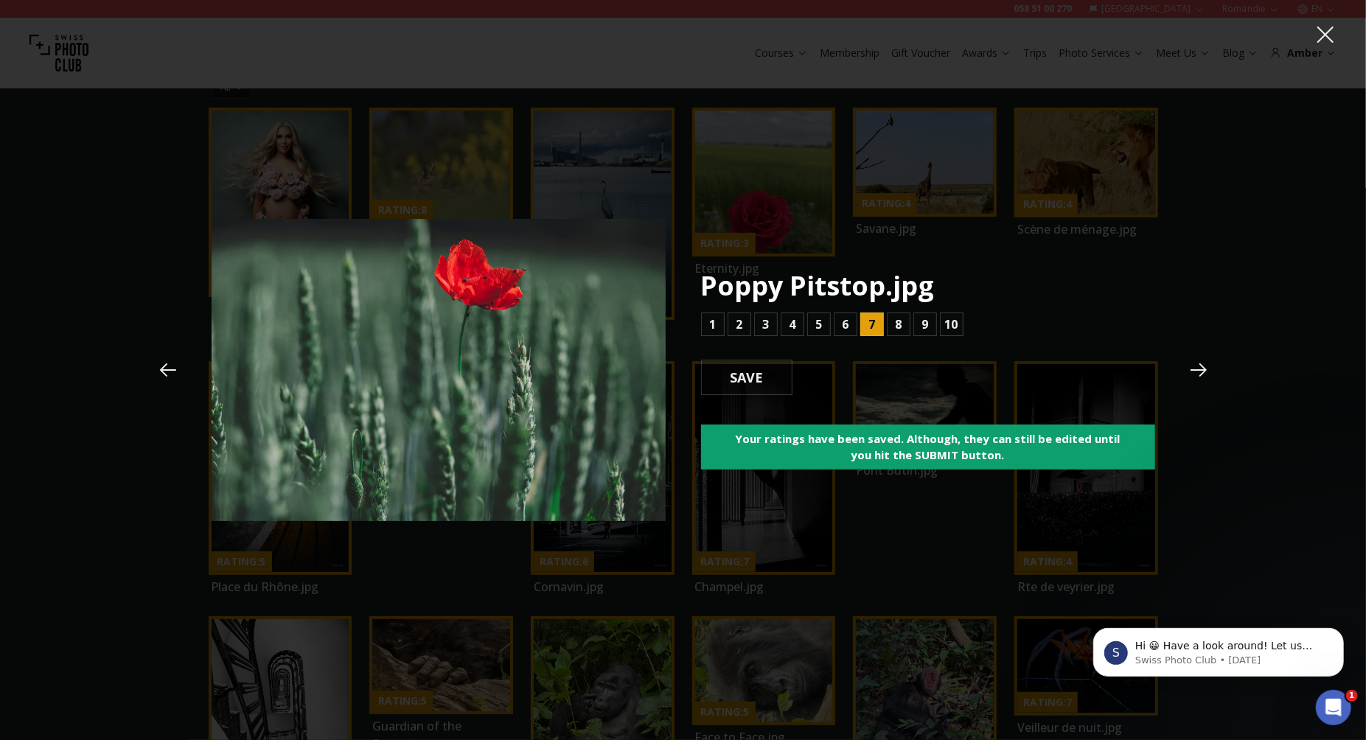
click at [166, 374] on icon at bounding box center [168, 370] width 22 height 22
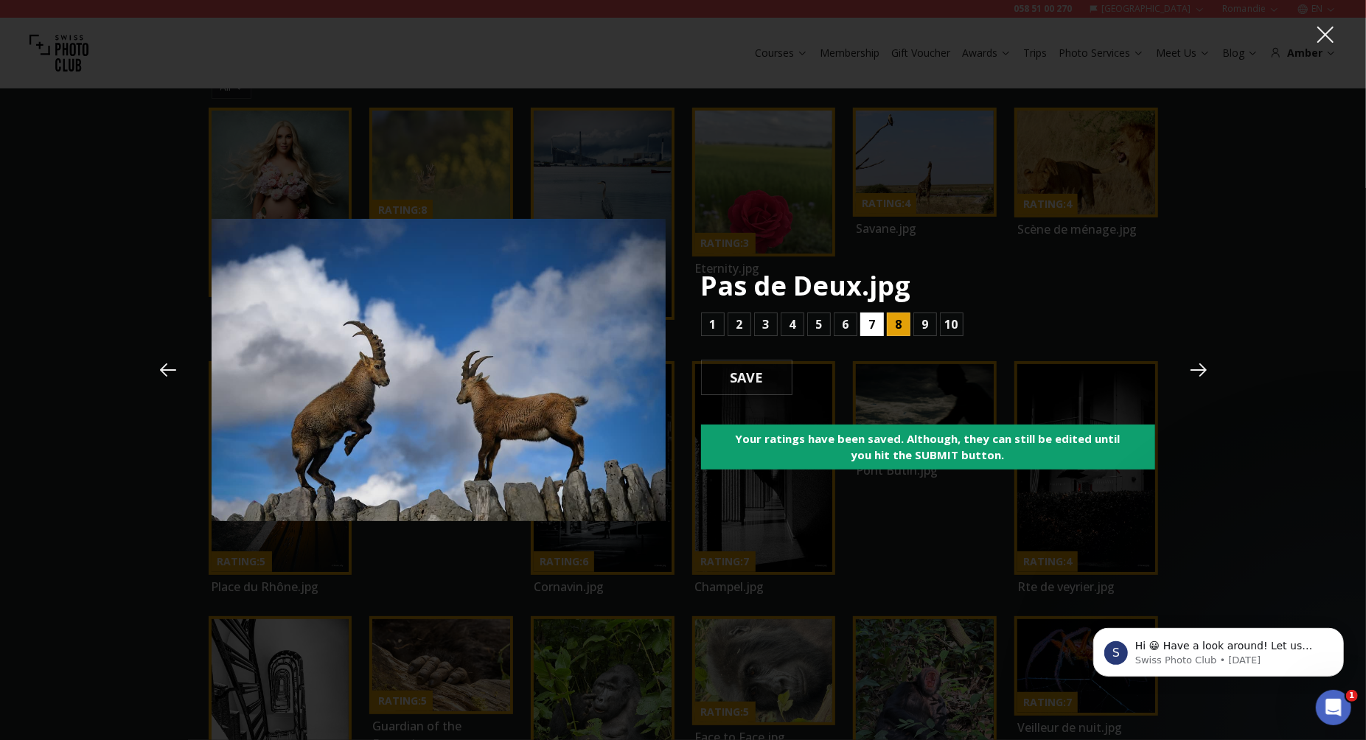
click at [871, 322] on b "7" at bounding box center [871, 325] width 7 height 18
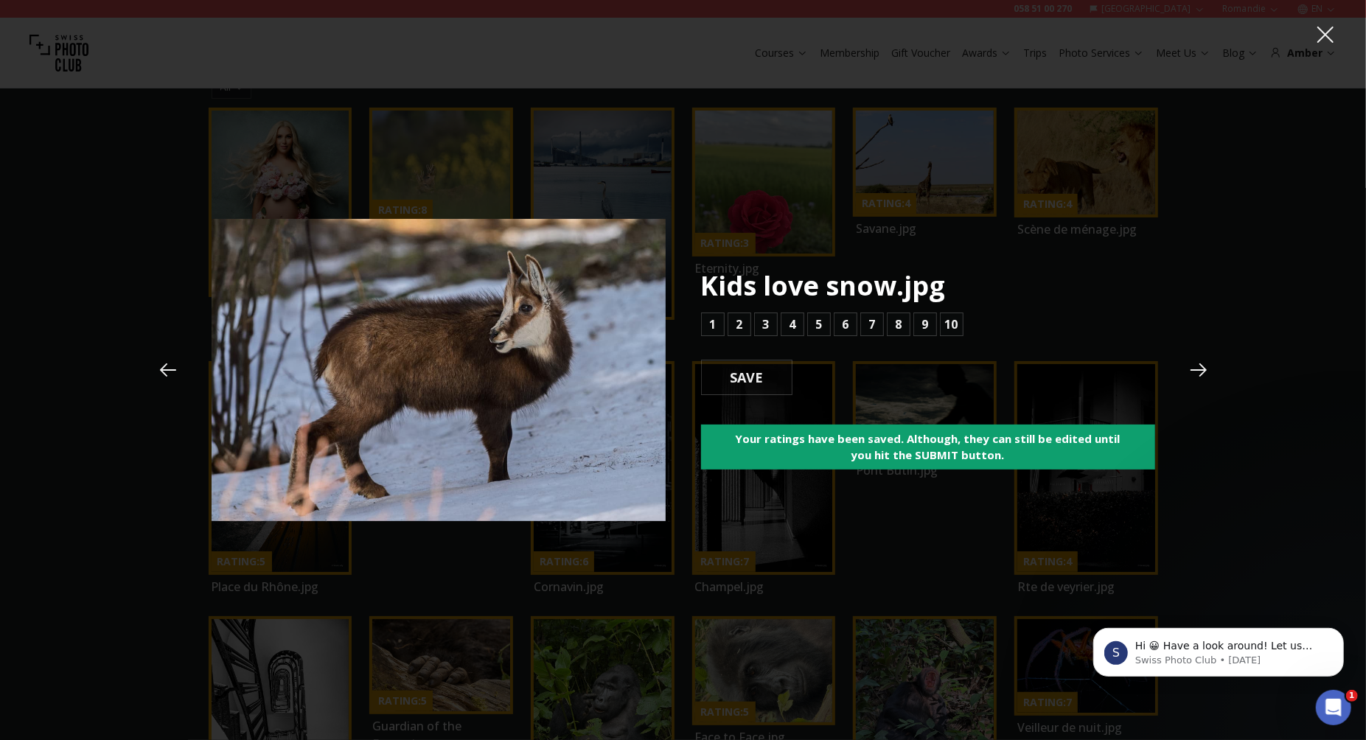
click at [174, 370] on icon at bounding box center [168, 369] width 16 height 13
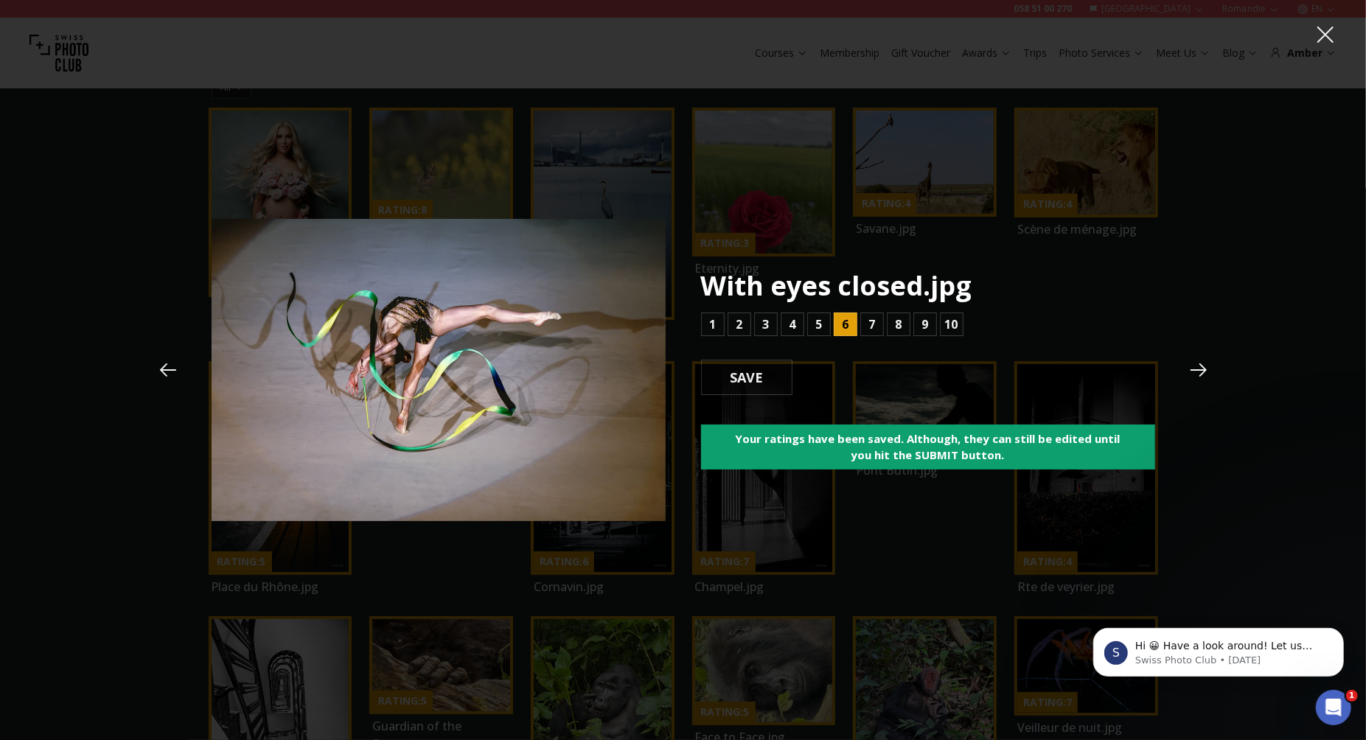
click at [174, 370] on icon at bounding box center [168, 369] width 16 height 13
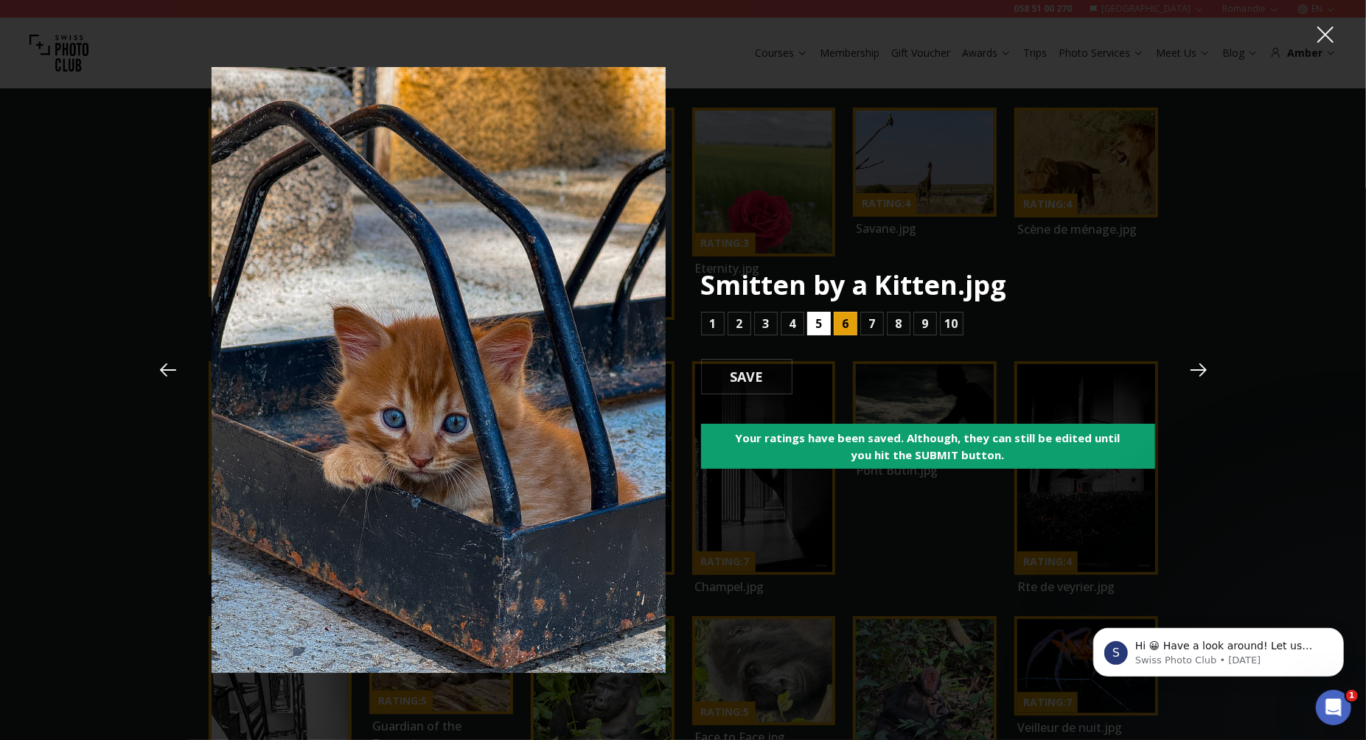
click at [819, 325] on b "5" at bounding box center [818, 324] width 7 height 18
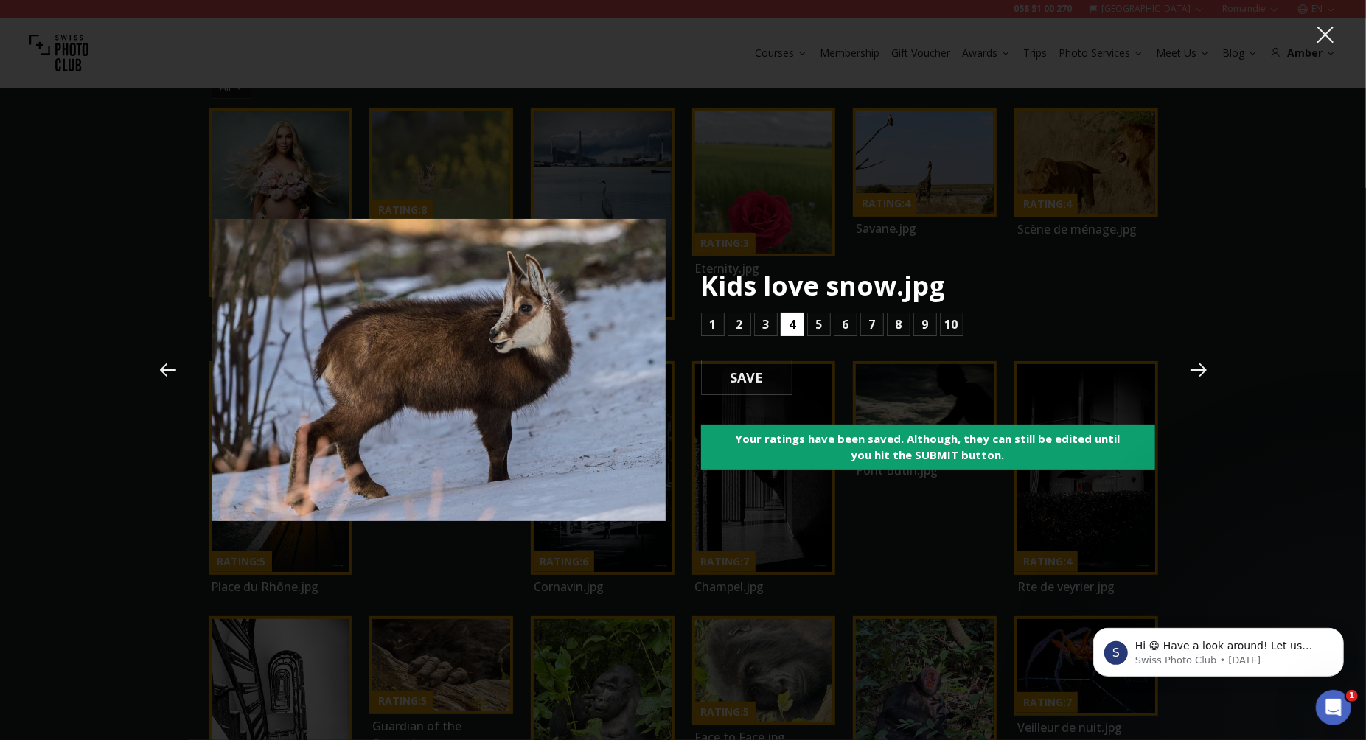
click at [797, 321] on button "4" at bounding box center [793, 325] width 24 height 24
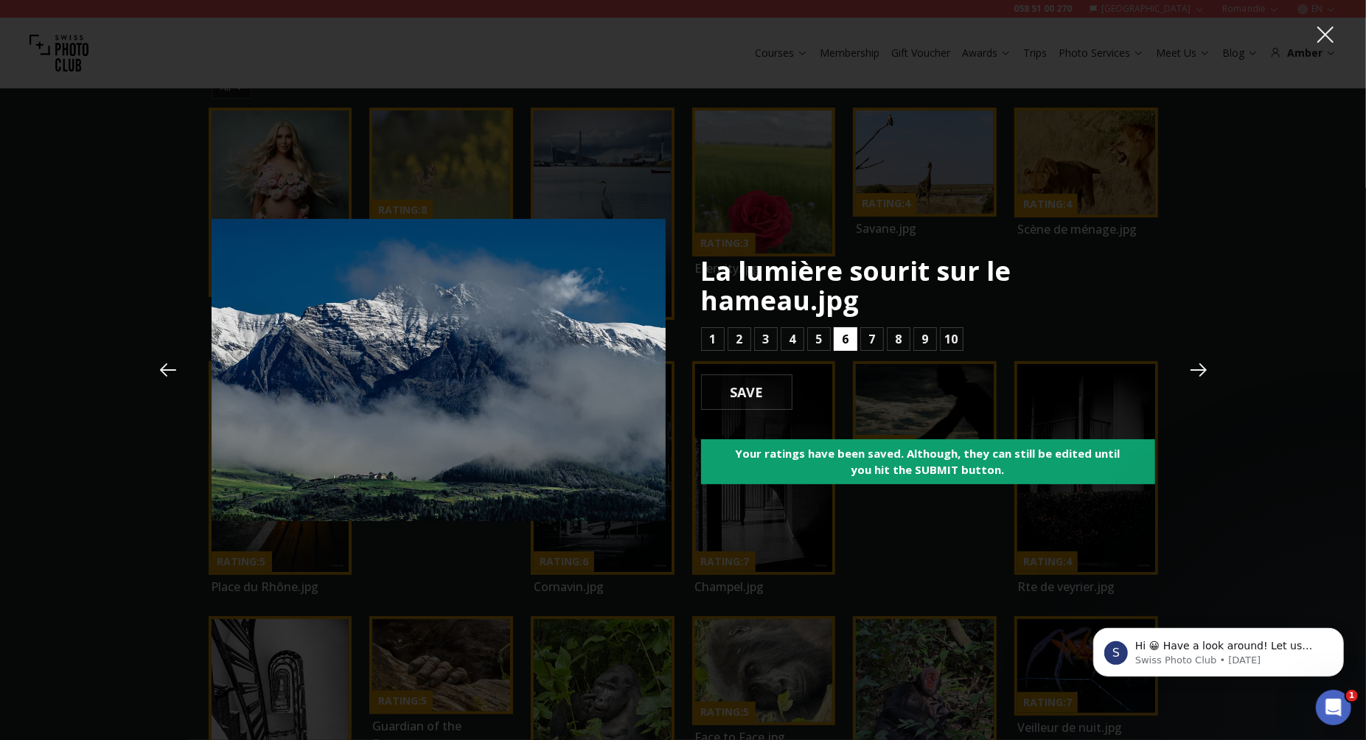
click at [848, 343] on b "6" at bounding box center [845, 339] width 7 height 18
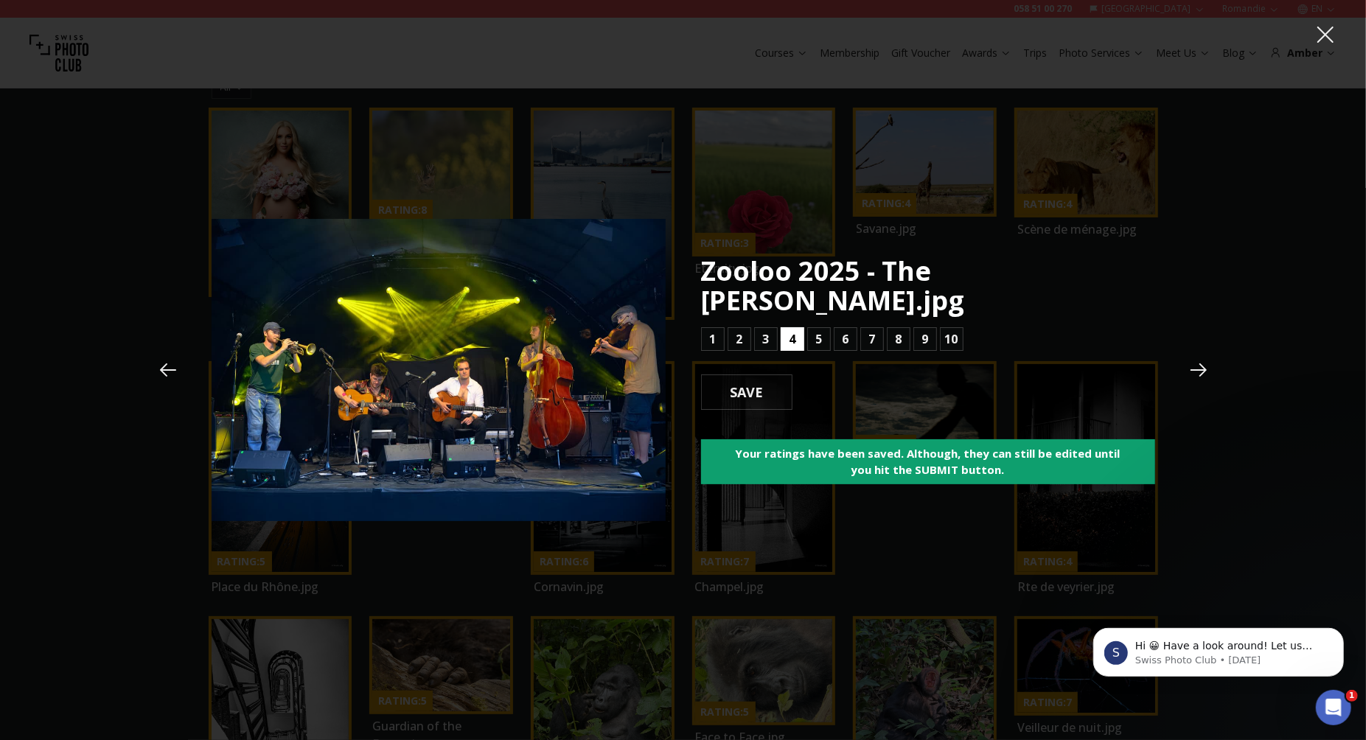
click at [797, 338] on button "4" at bounding box center [793, 339] width 24 height 24
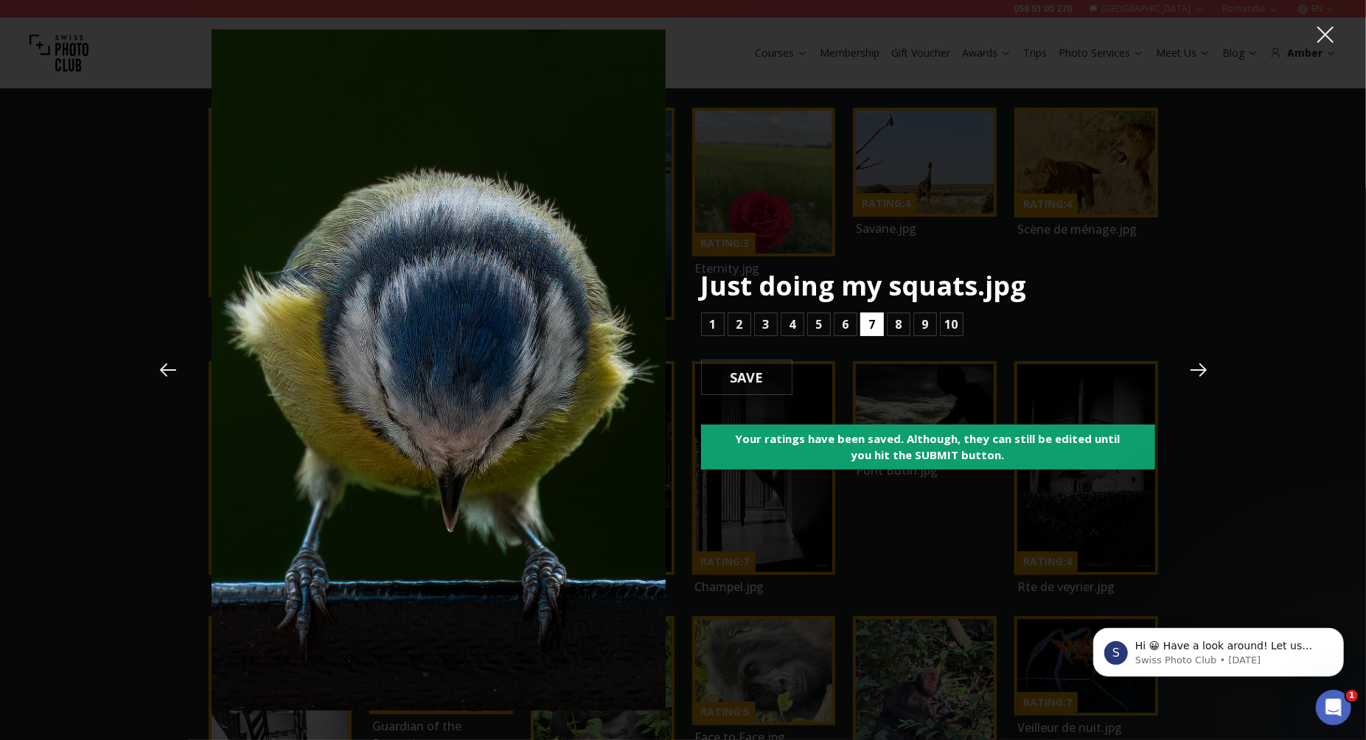
click at [873, 327] on b "7" at bounding box center [871, 325] width 7 height 18
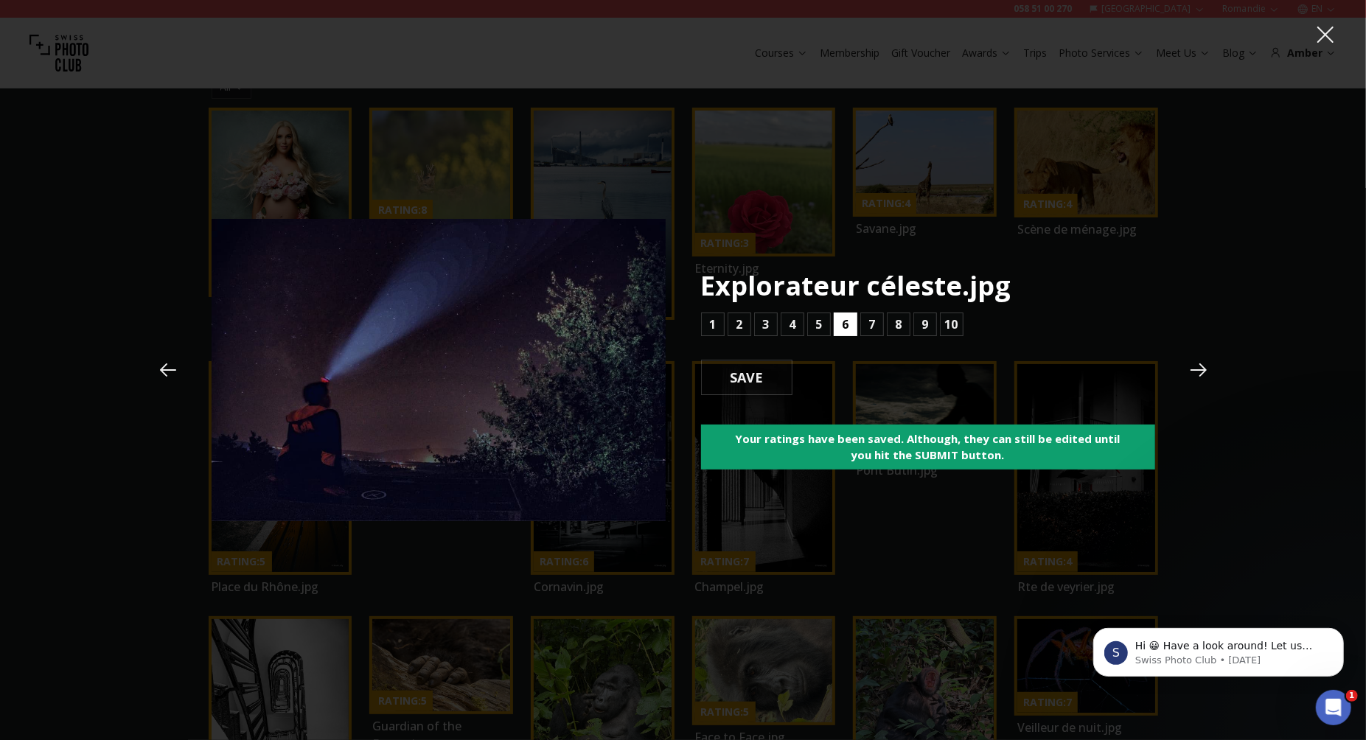
click at [848, 324] on button "6" at bounding box center [846, 325] width 24 height 24
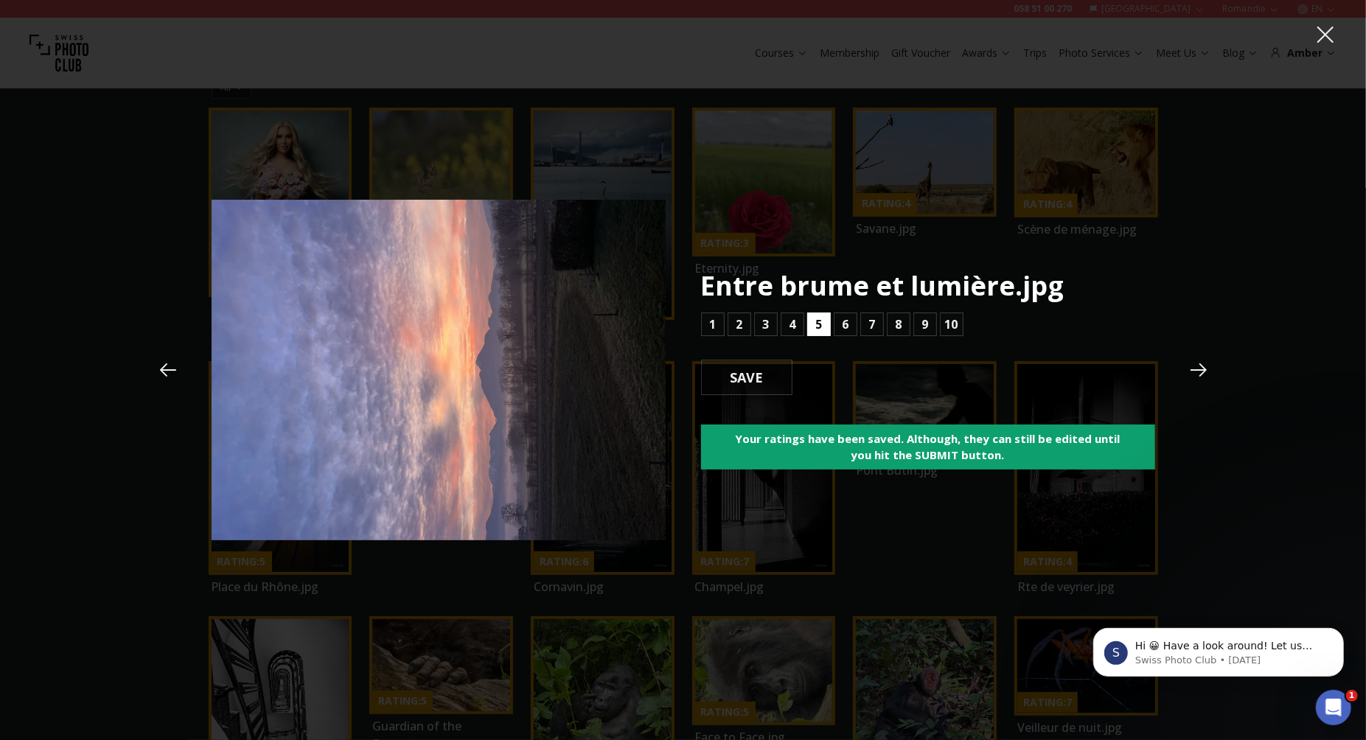
click at [817, 324] on b "5" at bounding box center [818, 325] width 7 height 18
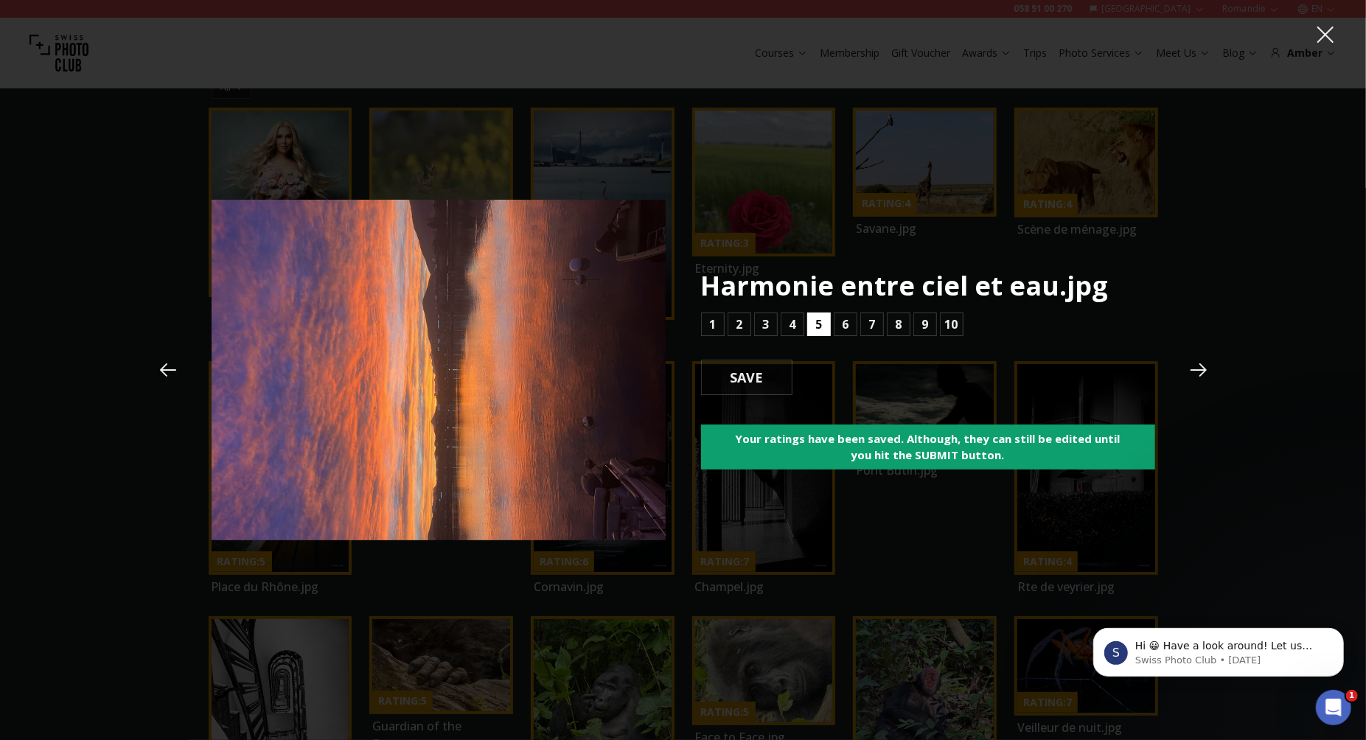
click at [811, 329] on button "5" at bounding box center [819, 325] width 24 height 24
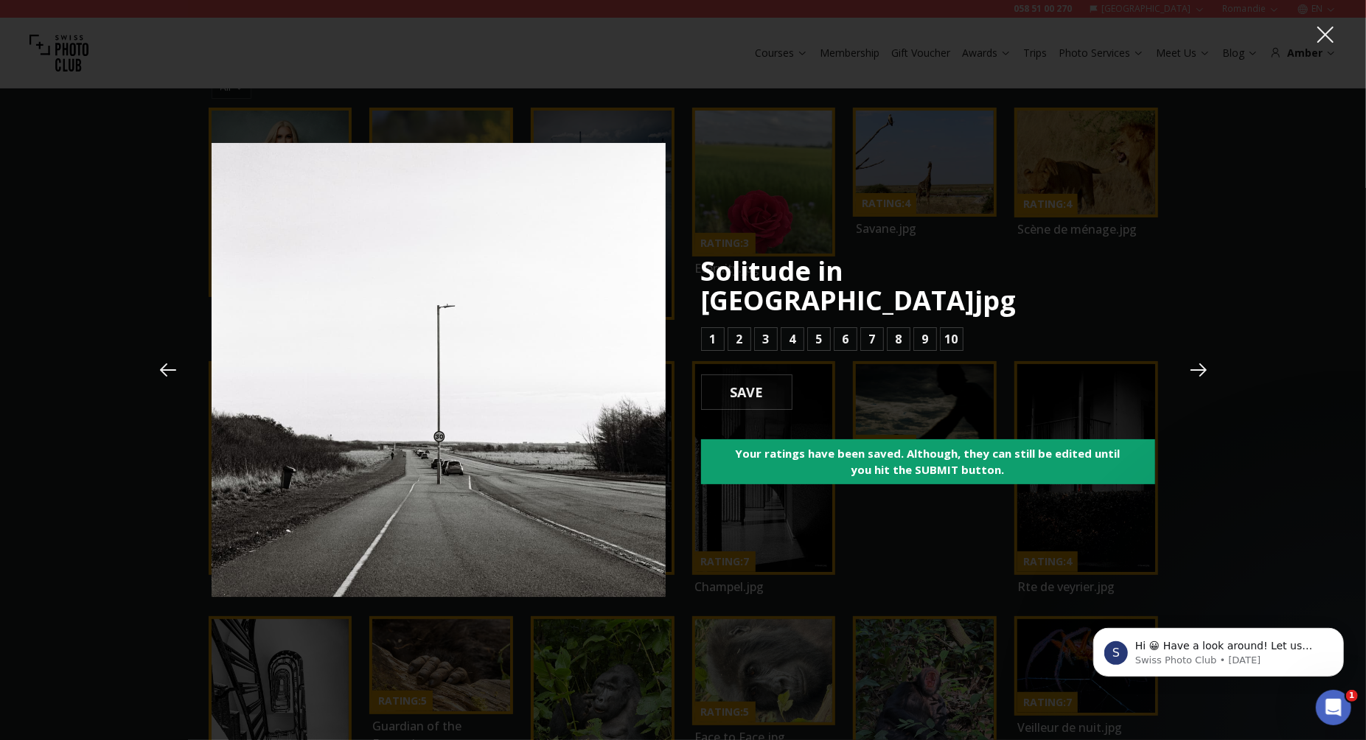
click at [167, 372] on icon at bounding box center [168, 370] width 22 height 22
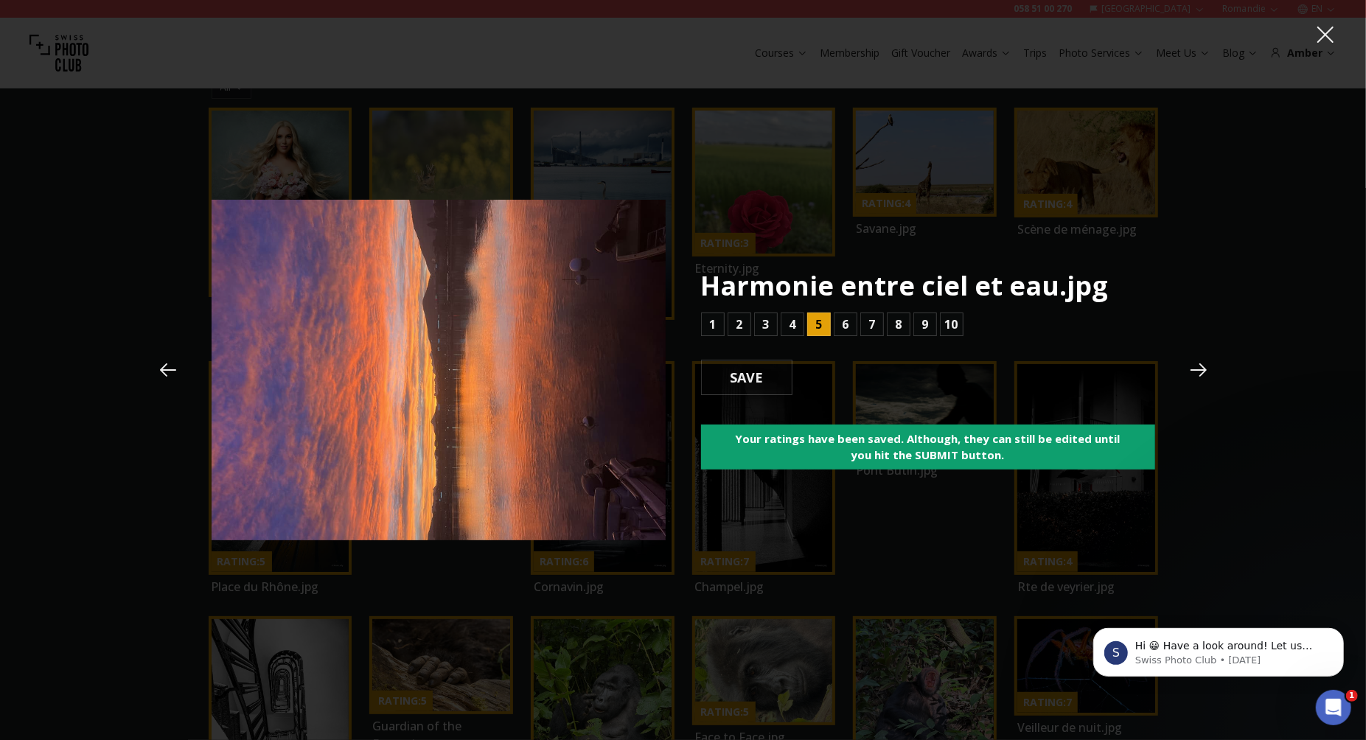
click at [167, 372] on icon at bounding box center [168, 370] width 22 height 22
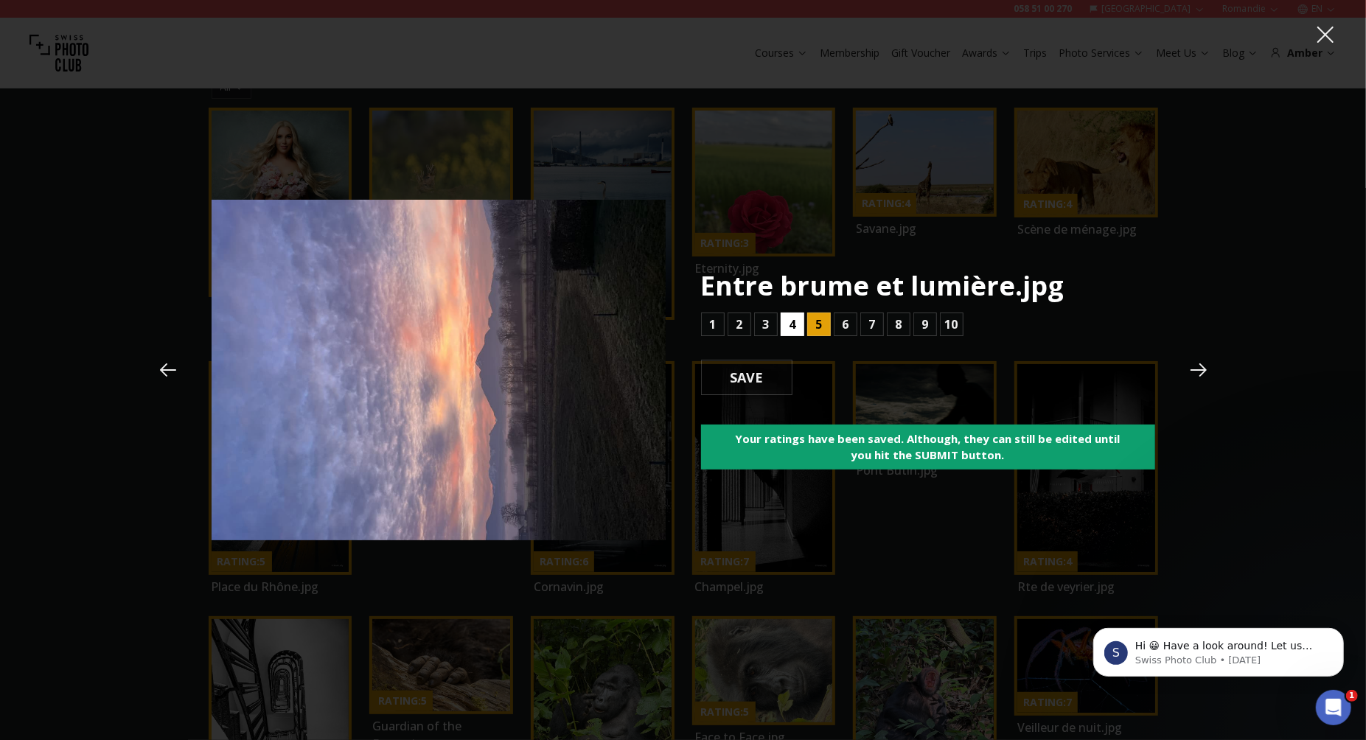
click at [792, 318] on b "4" at bounding box center [792, 325] width 7 height 18
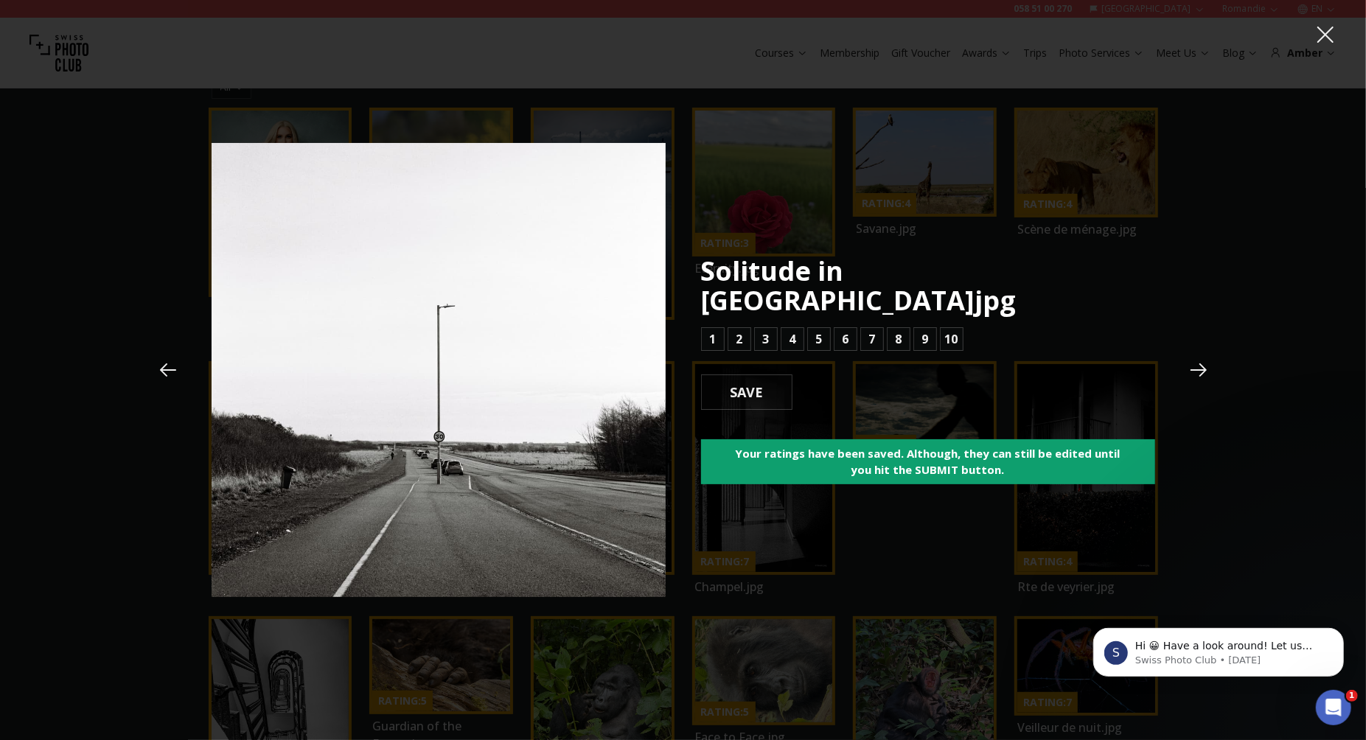
click at [172, 368] on icon at bounding box center [168, 370] width 22 height 22
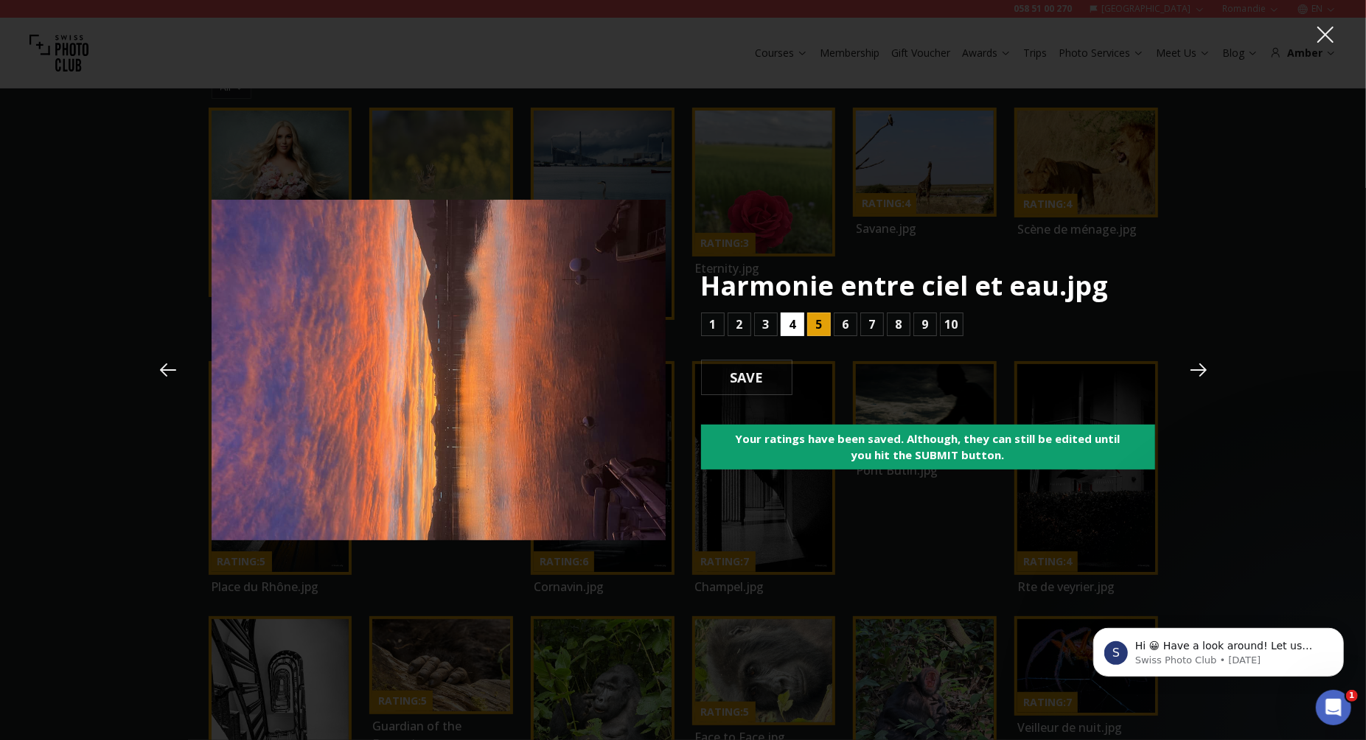
click at [794, 324] on b "4" at bounding box center [792, 325] width 7 height 18
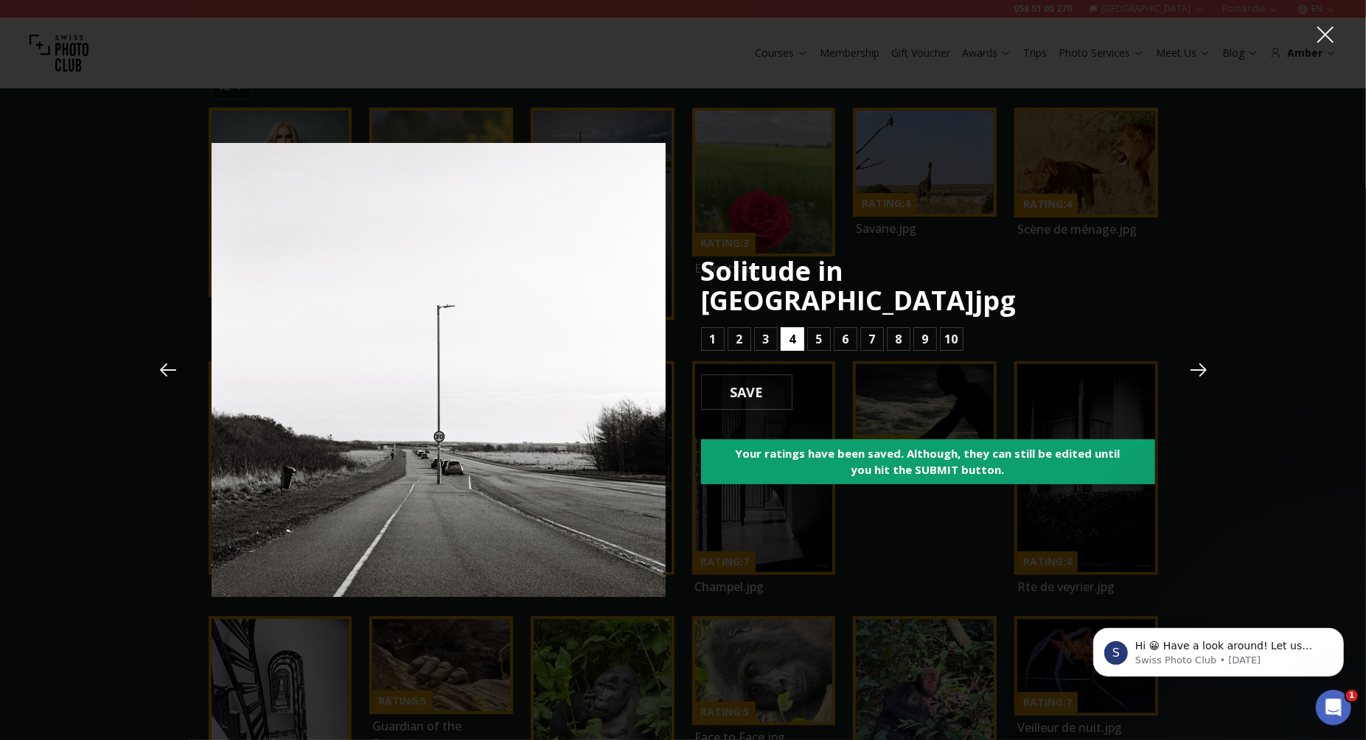
click at [794, 330] on b "4" at bounding box center [792, 339] width 7 height 18
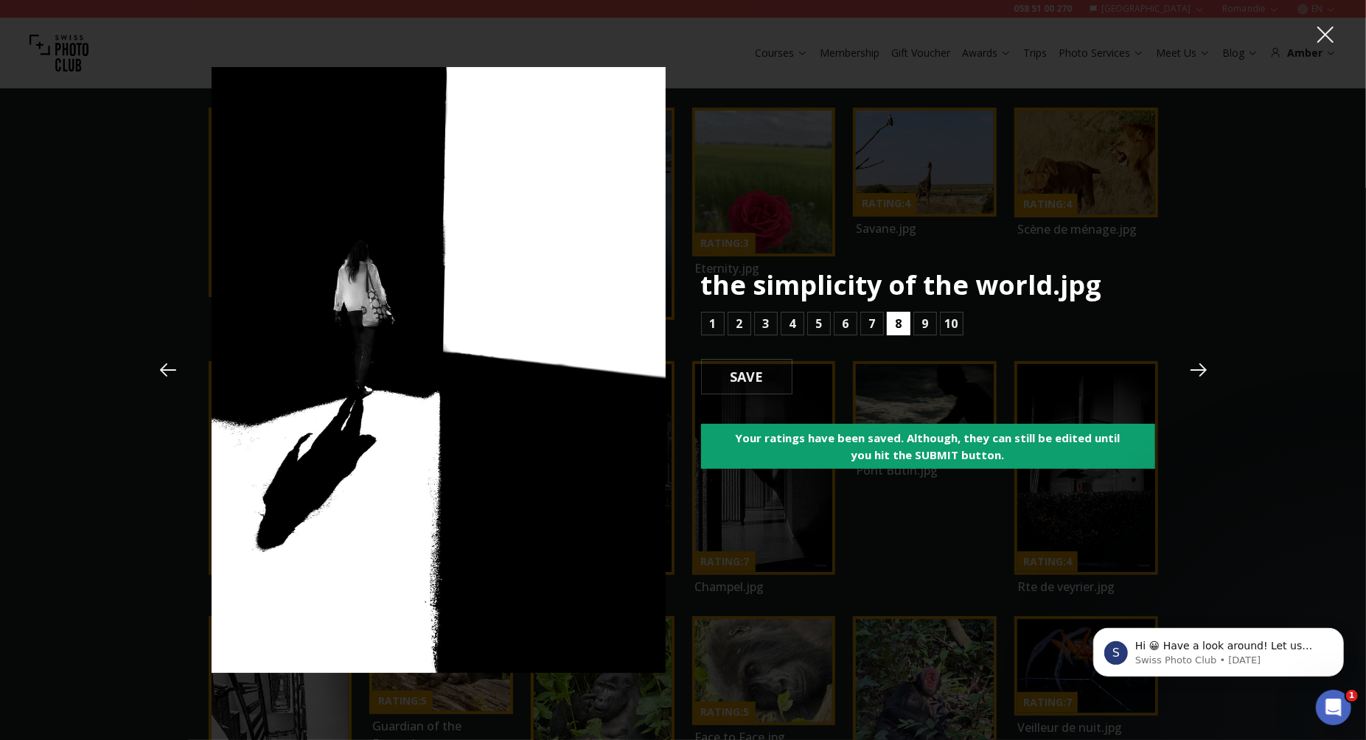
click at [901, 323] on b "8" at bounding box center [898, 324] width 7 height 18
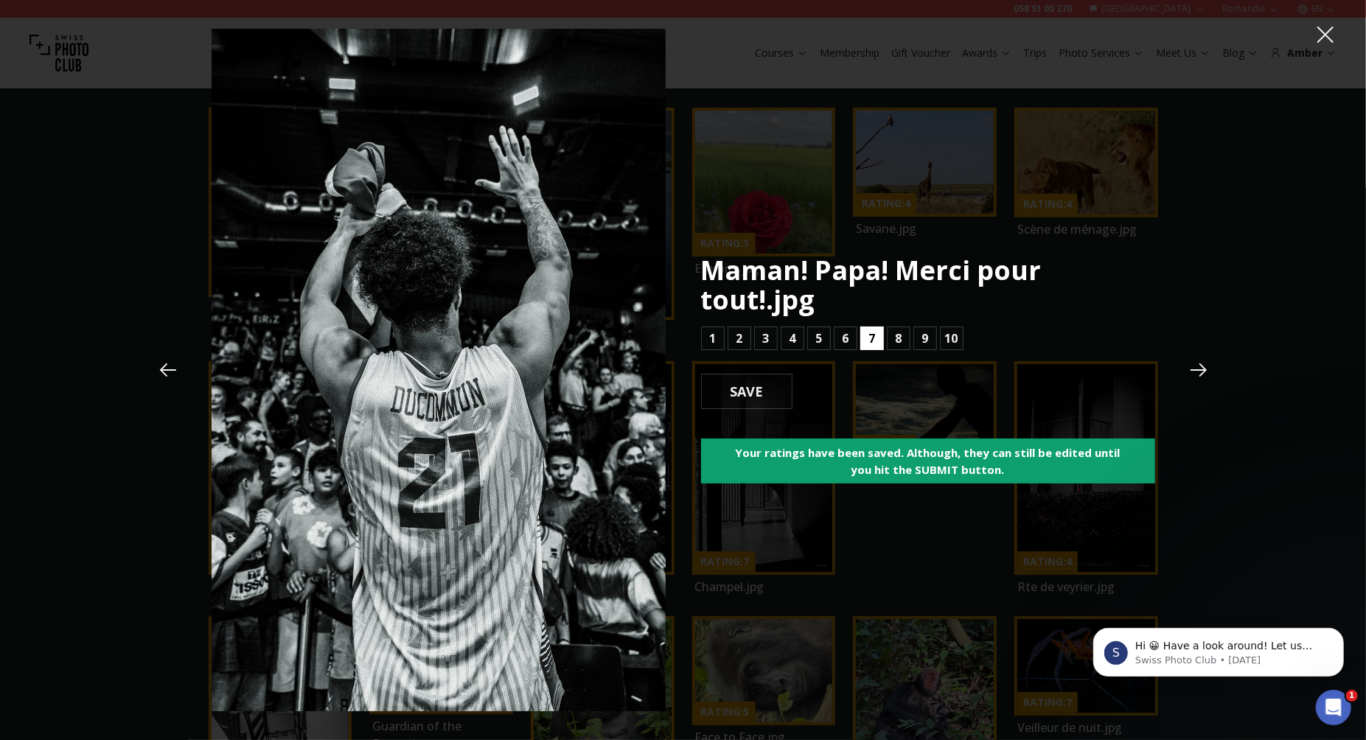
click at [874, 338] on b "7" at bounding box center [871, 339] width 7 height 18
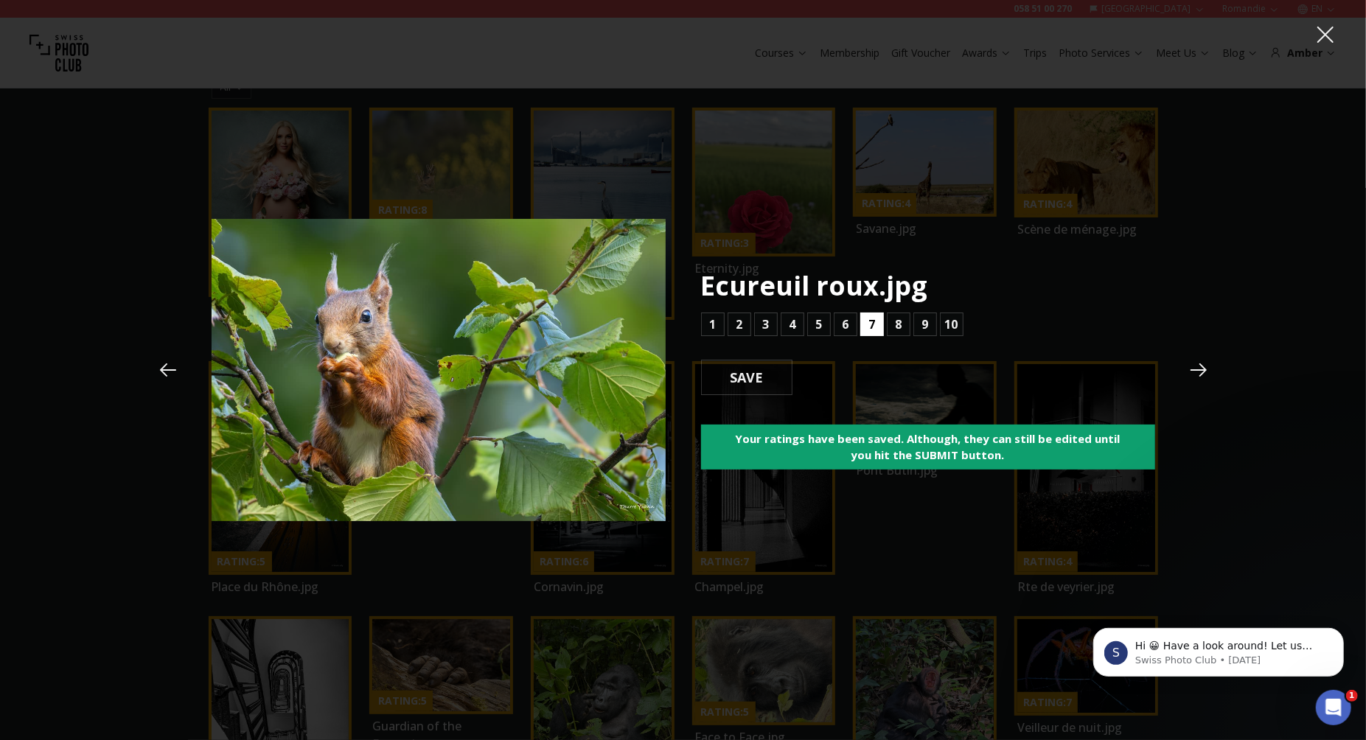
click at [872, 325] on b "7" at bounding box center [871, 325] width 7 height 18
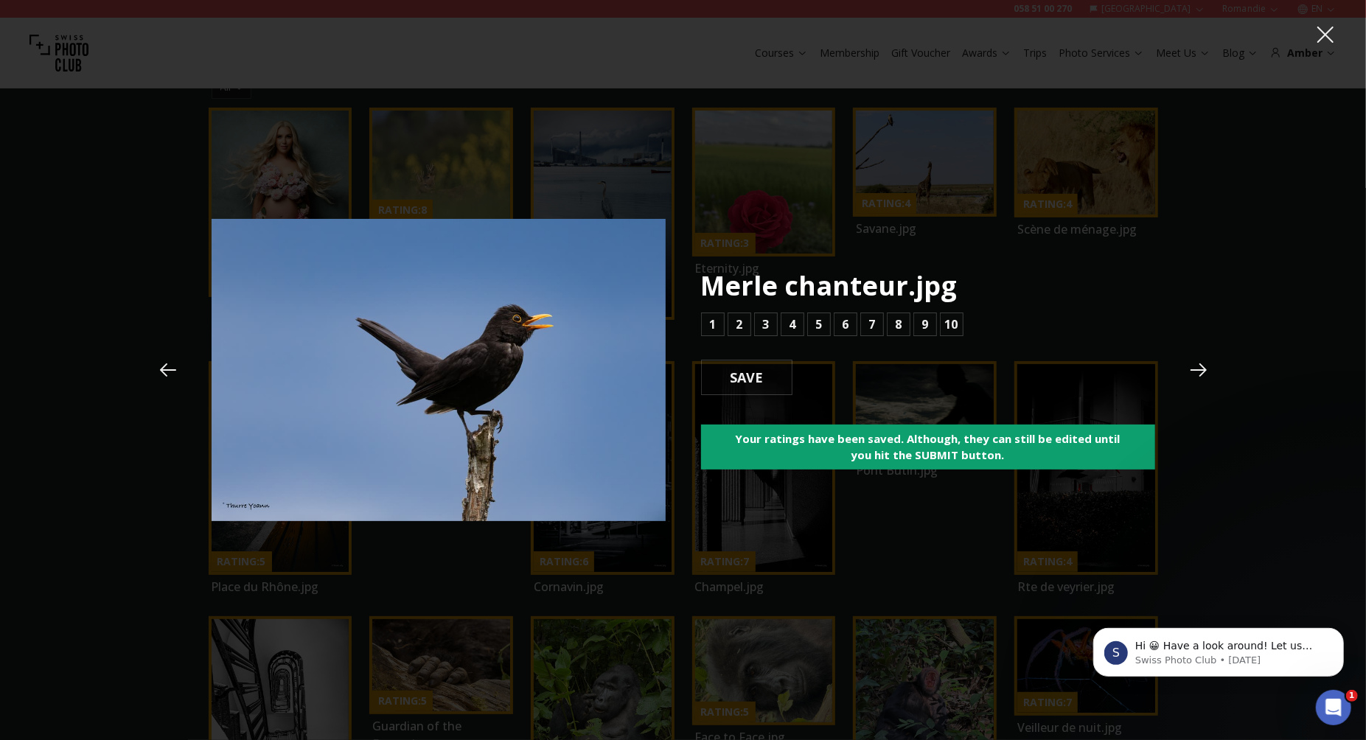
click at [167, 369] on icon at bounding box center [168, 369] width 16 height 13
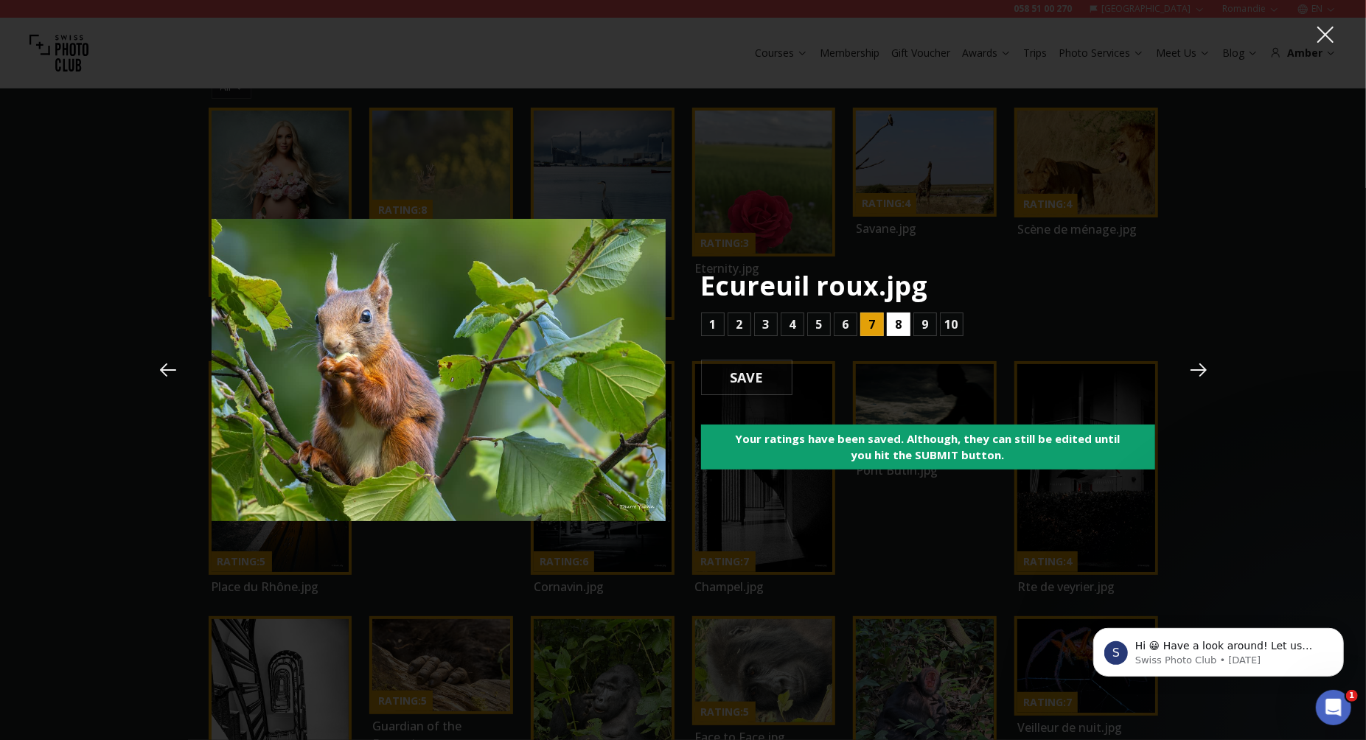
click at [897, 327] on b "8" at bounding box center [898, 325] width 7 height 18
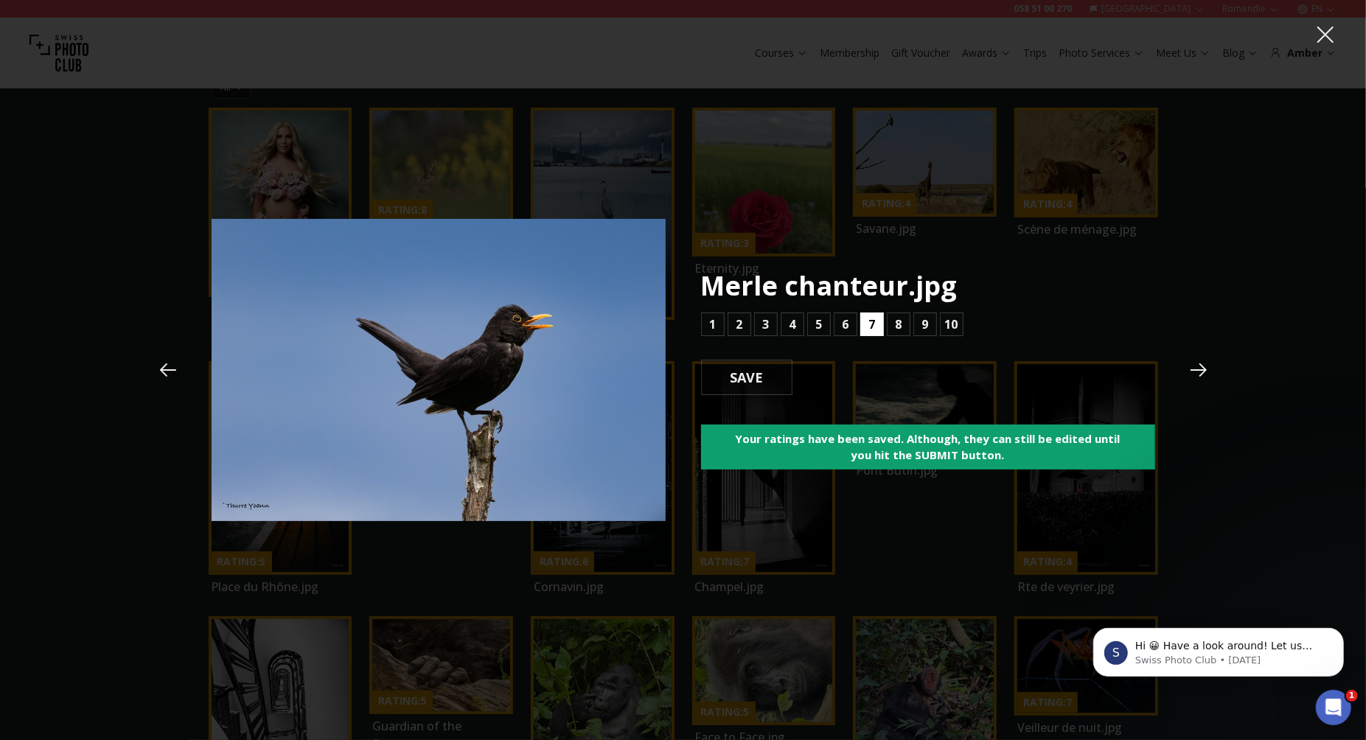
click at [873, 327] on b "7" at bounding box center [871, 325] width 7 height 18
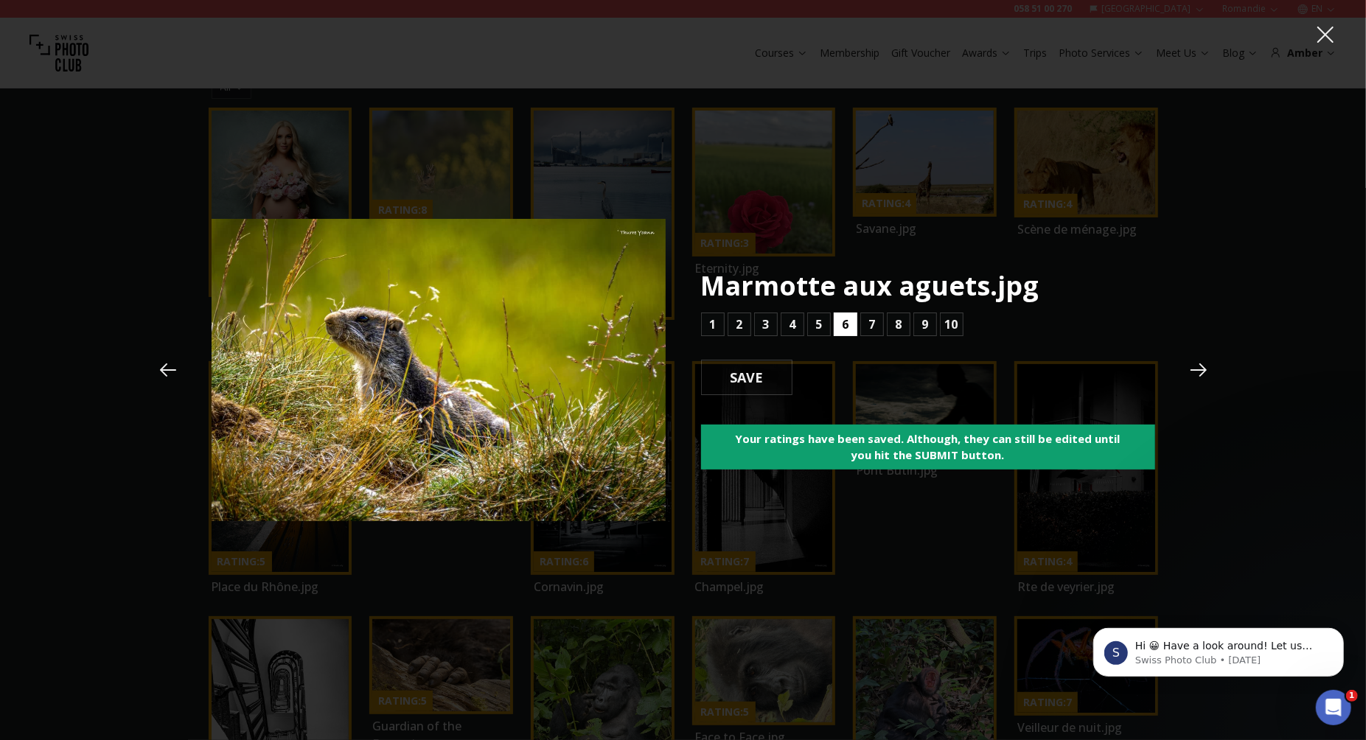
click at [838, 324] on button "6" at bounding box center [846, 325] width 24 height 24
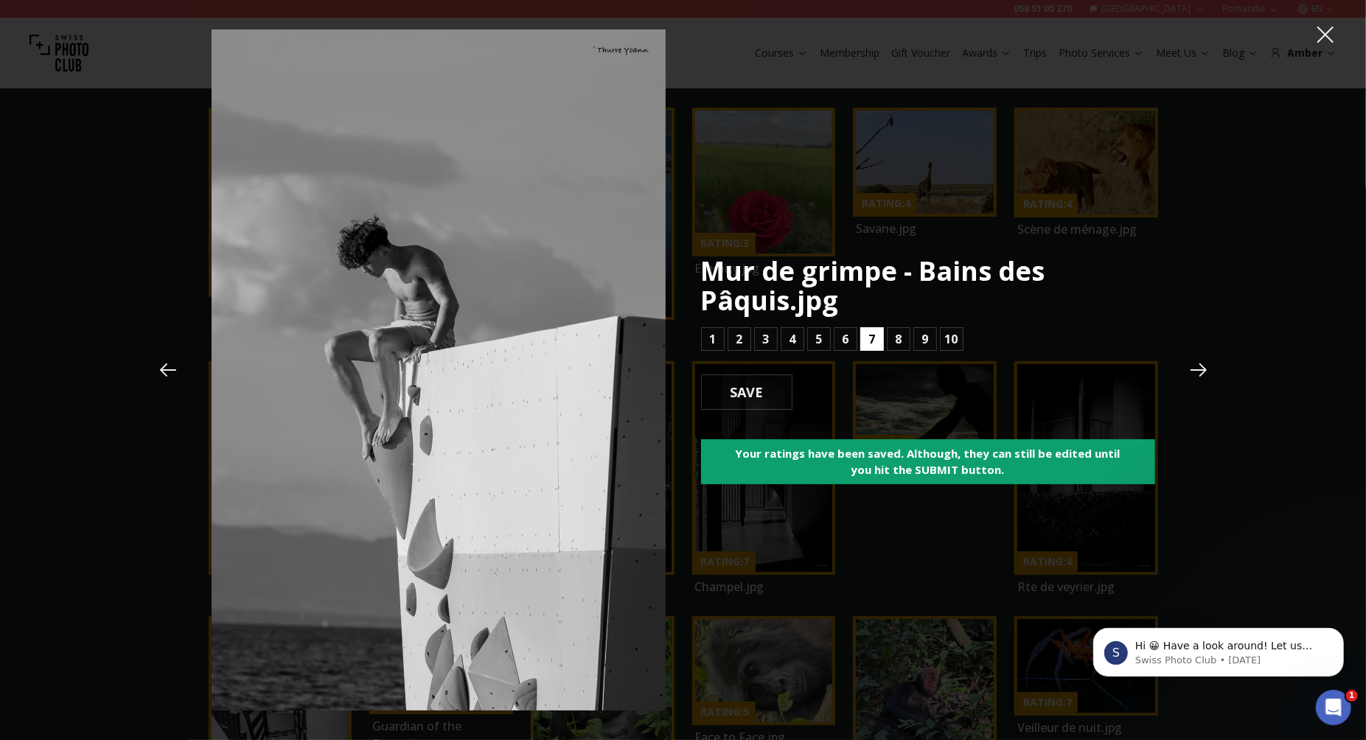
click at [876, 342] on button "7" at bounding box center [872, 339] width 24 height 24
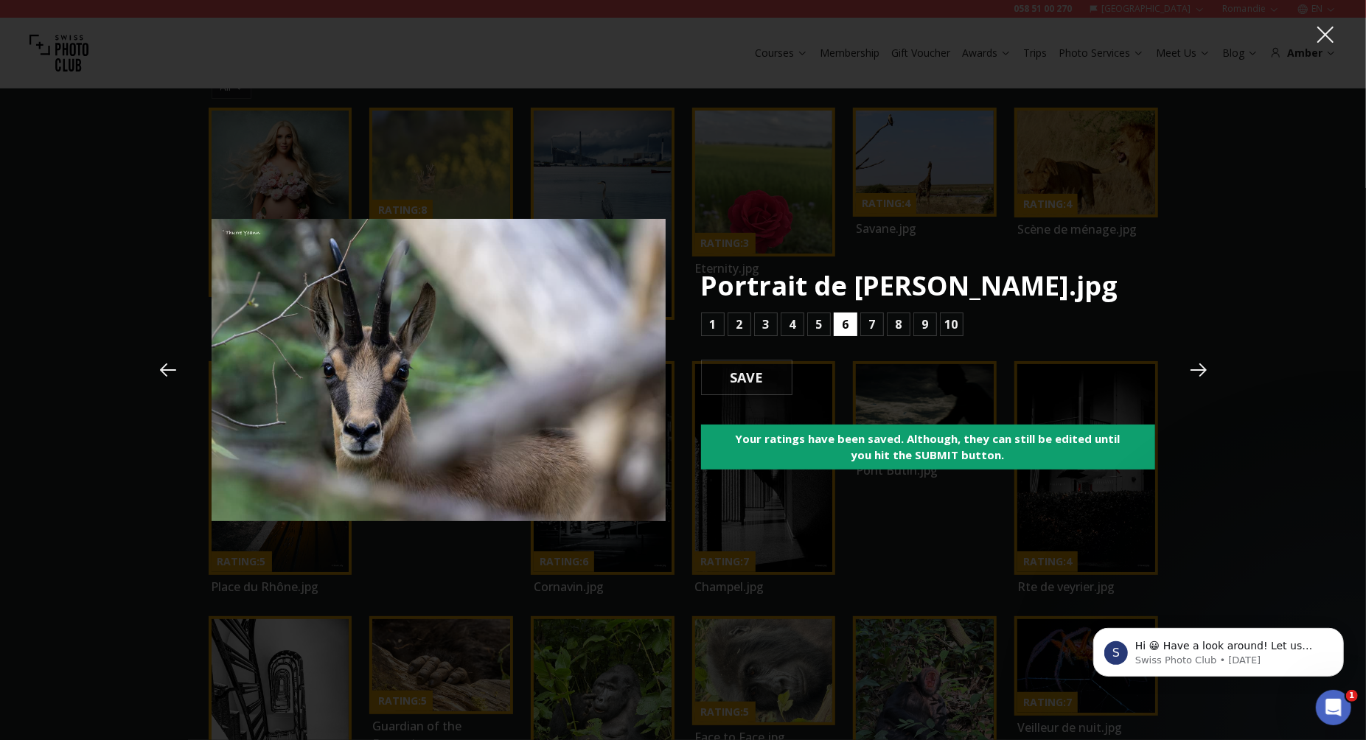
click at [847, 328] on b "6" at bounding box center [845, 325] width 7 height 18
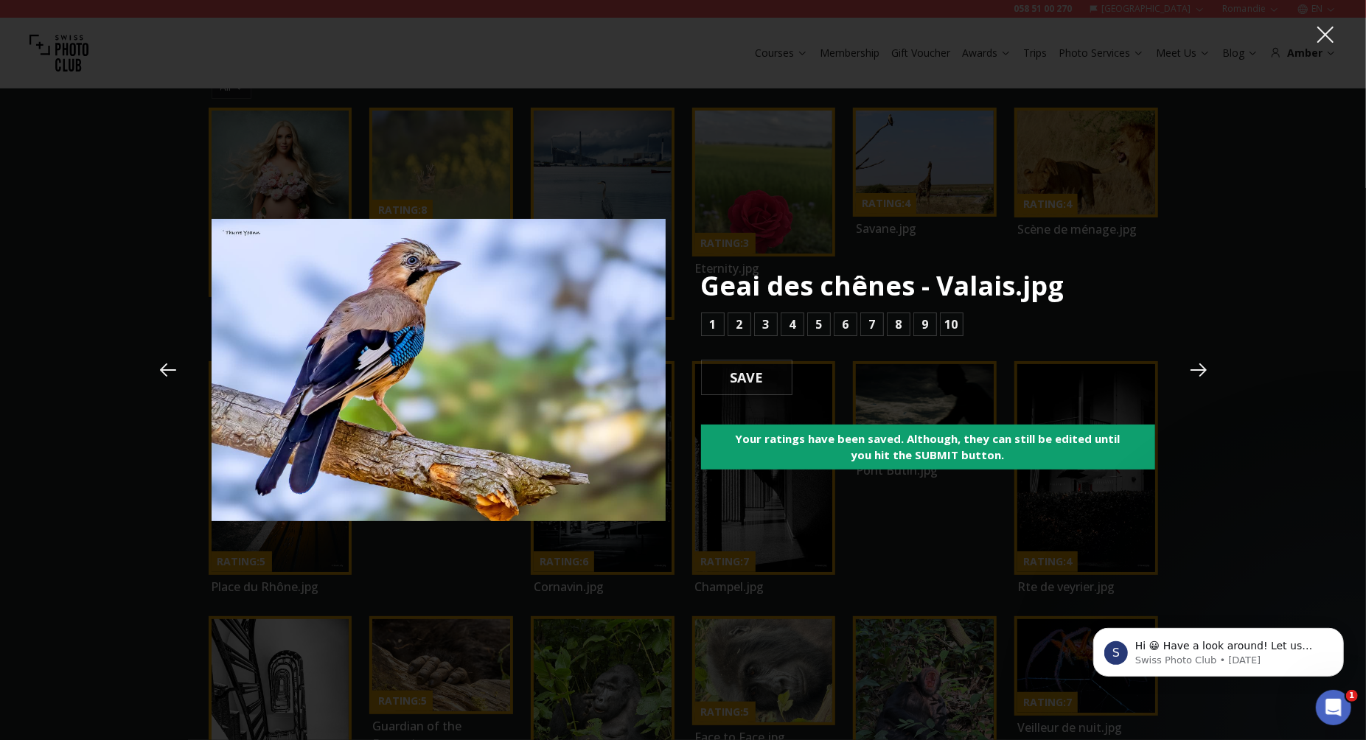
click at [163, 372] on icon at bounding box center [168, 369] width 16 height 13
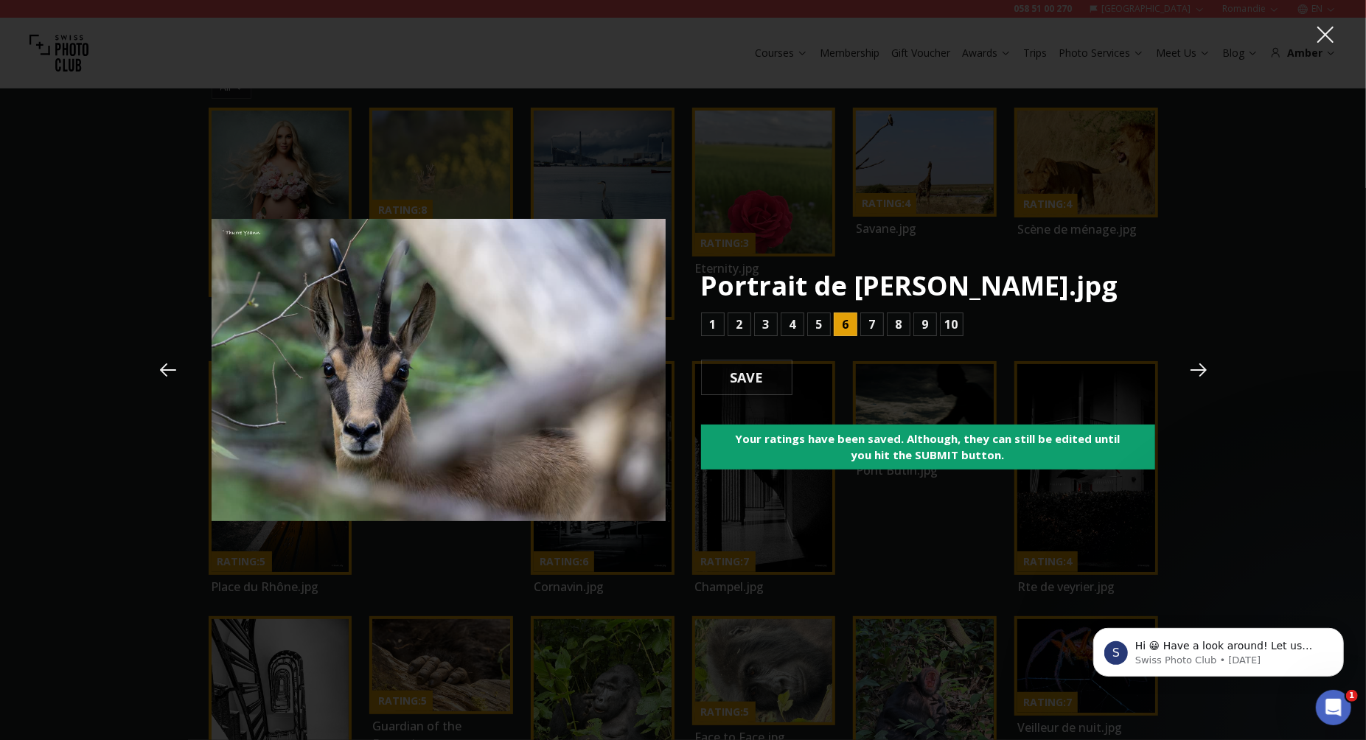
click at [163, 372] on icon at bounding box center [168, 369] width 16 height 13
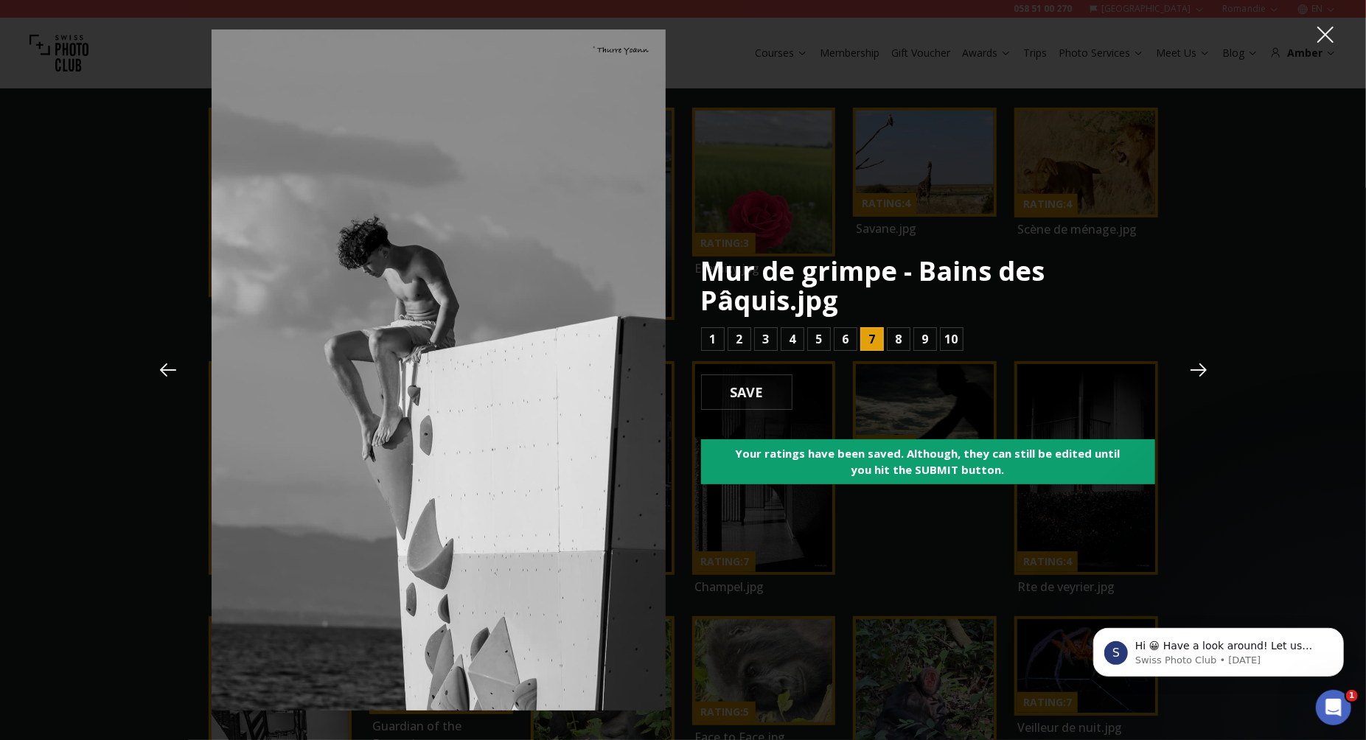
click at [163, 372] on icon at bounding box center [168, 369] width 16 height 13
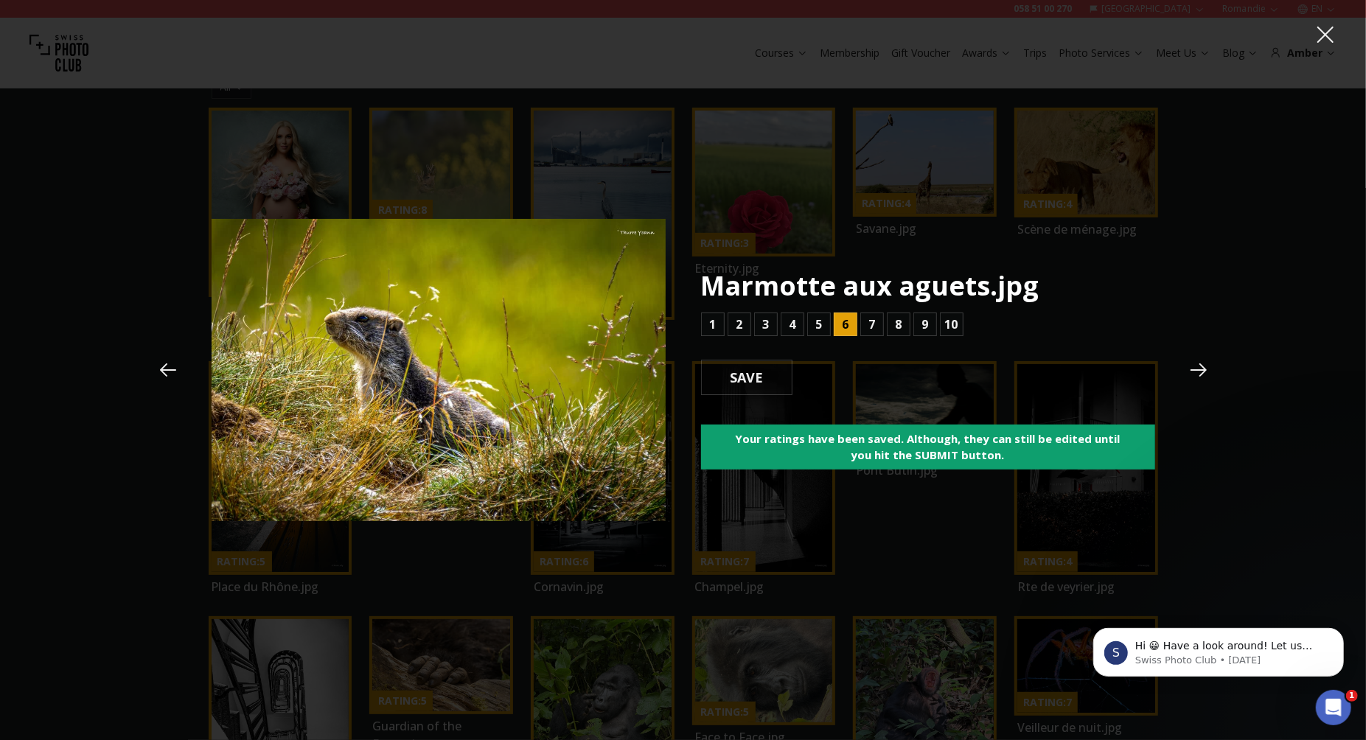
click at [163, 372] on icon at bounding box center [168, 369] width 16 height 13
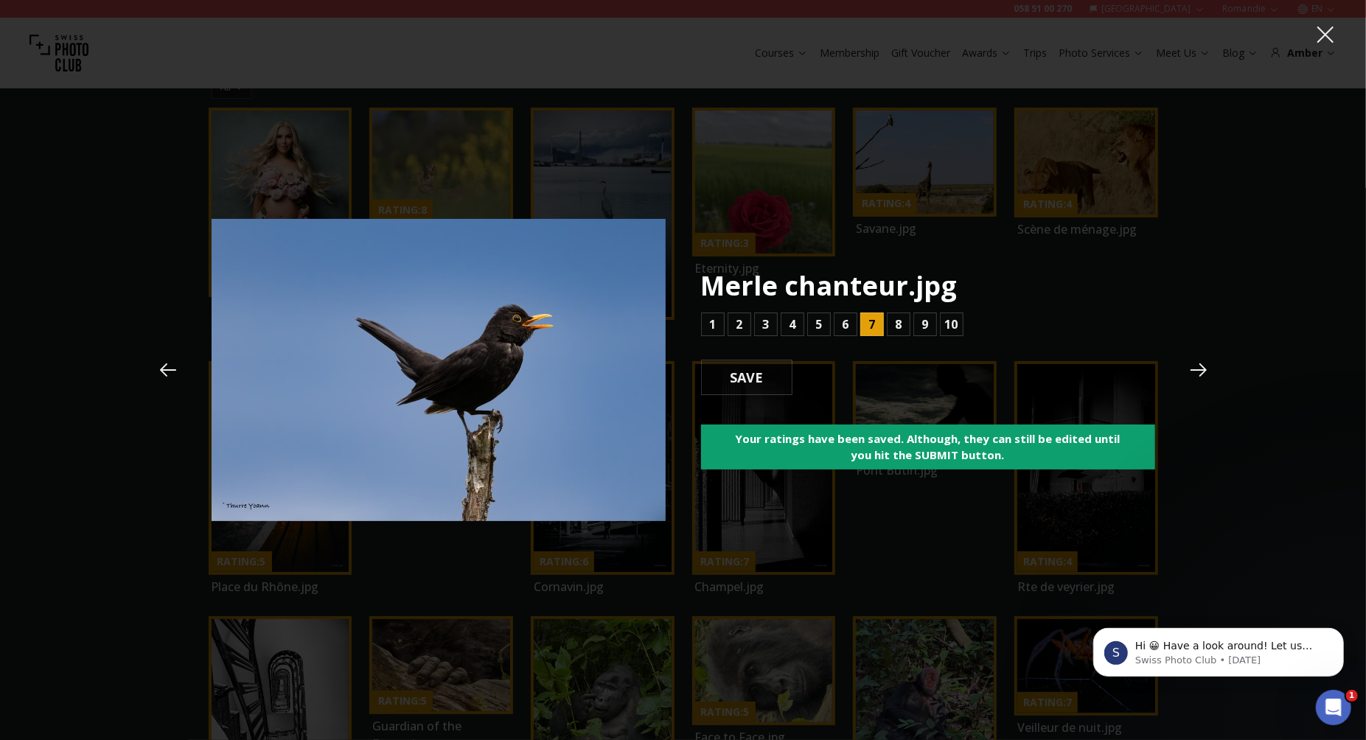
click at [1205, 370] on icon at bounding box center [1199, 369] width 16 height 13
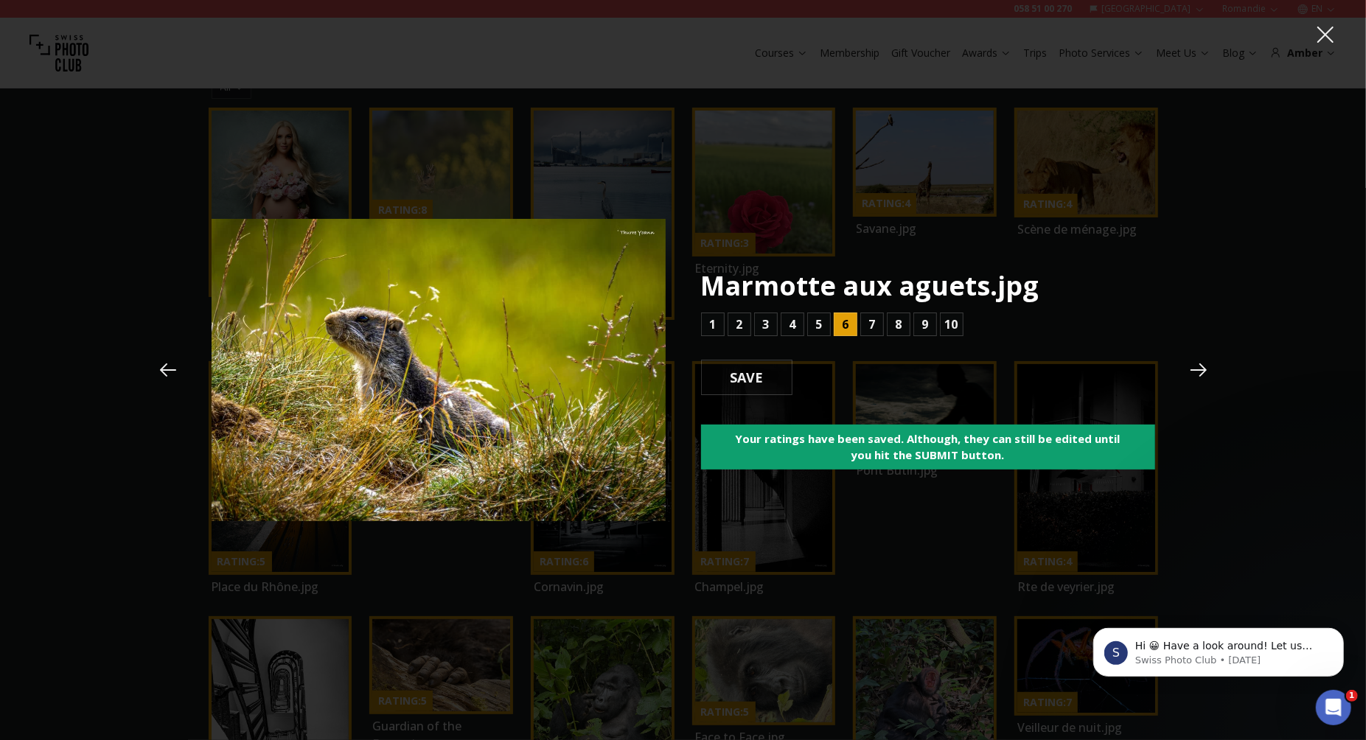
click at [1205, 370] on icon at bounding box center [1199, 369] width 16 height 13
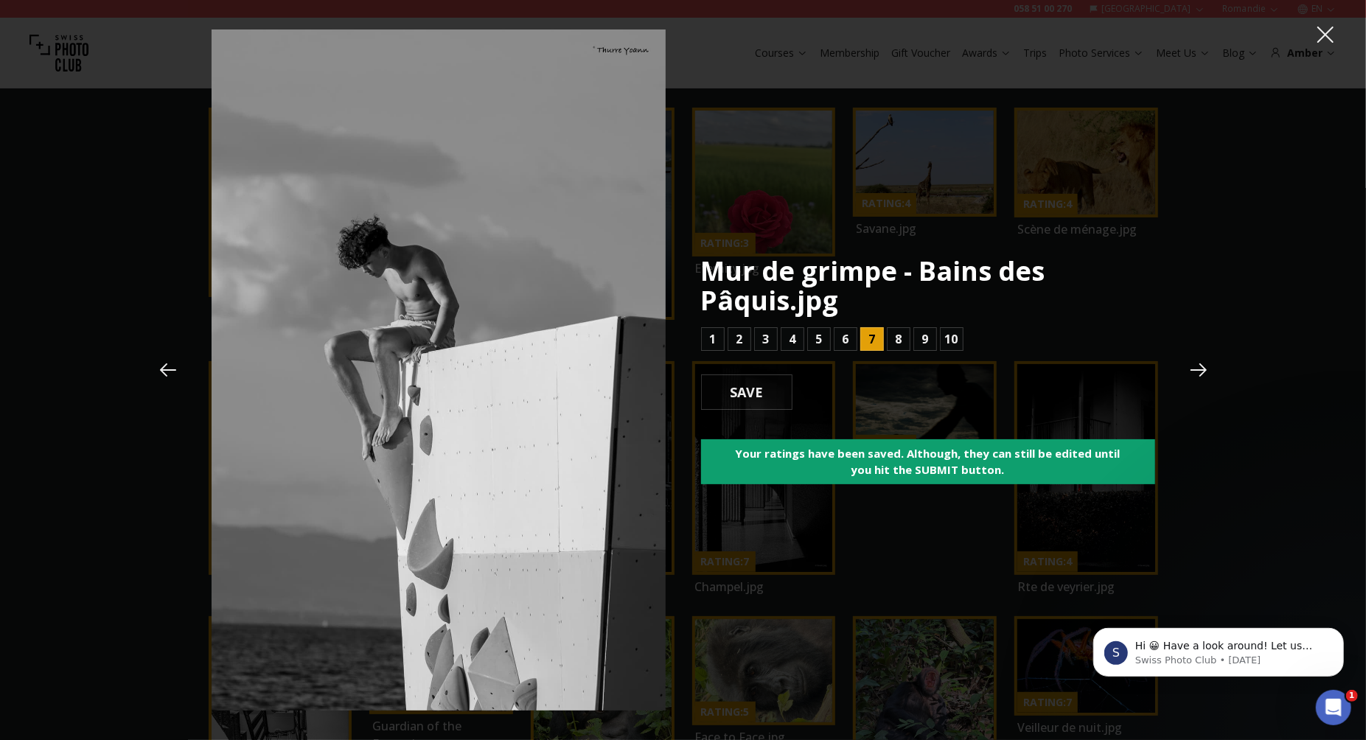
click at [1205, 370] on icon at bounding box center [1199, 369] width 16 height 13
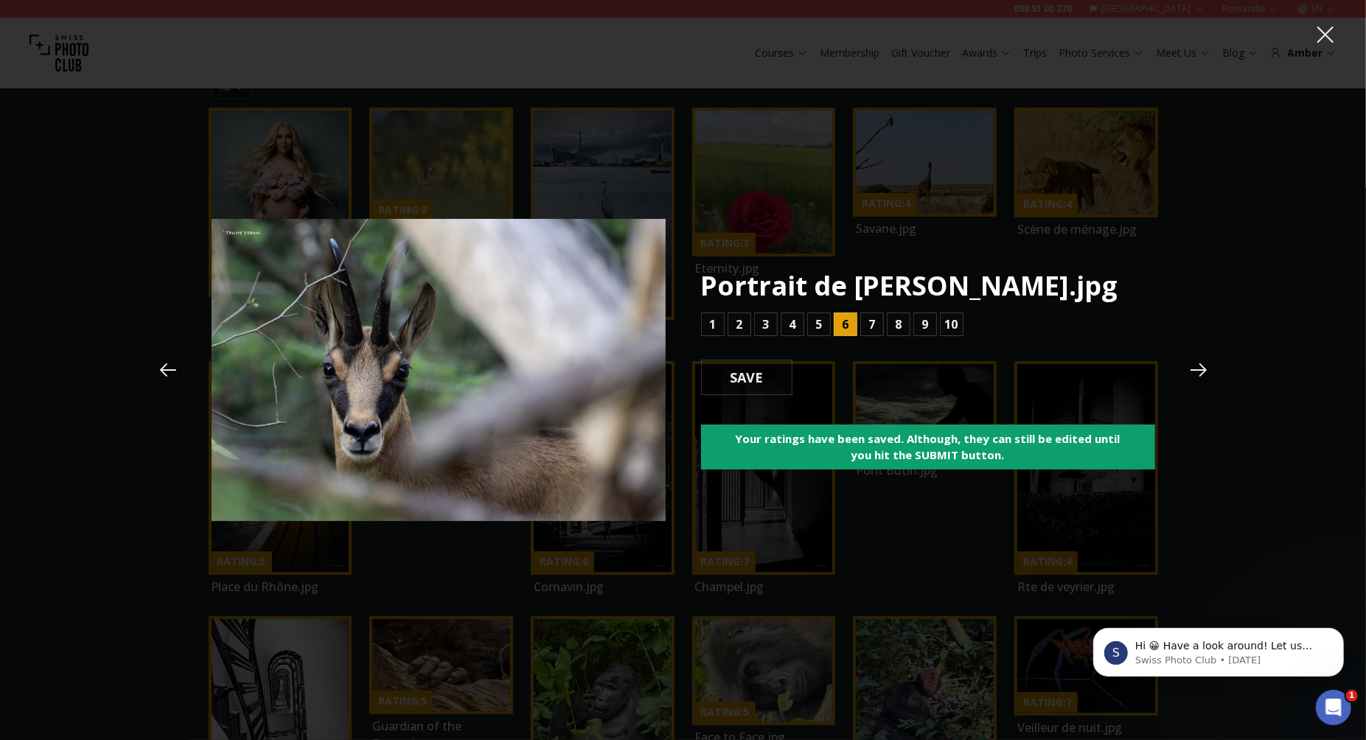
click at [1205, 370] on icon at bounding box center [1199, 369] width 16 height 13
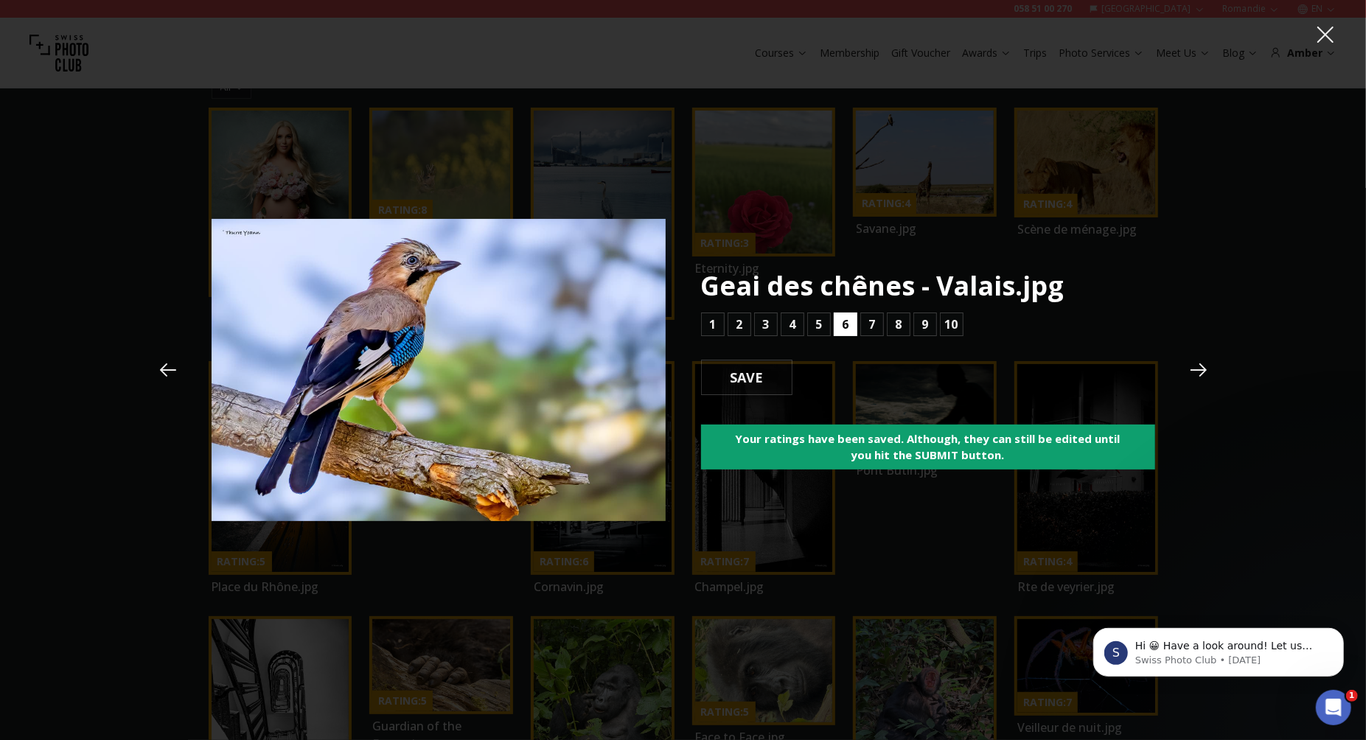
click at [851, 323] on button "6" at bounding box center [846, 325] width 24 height 24
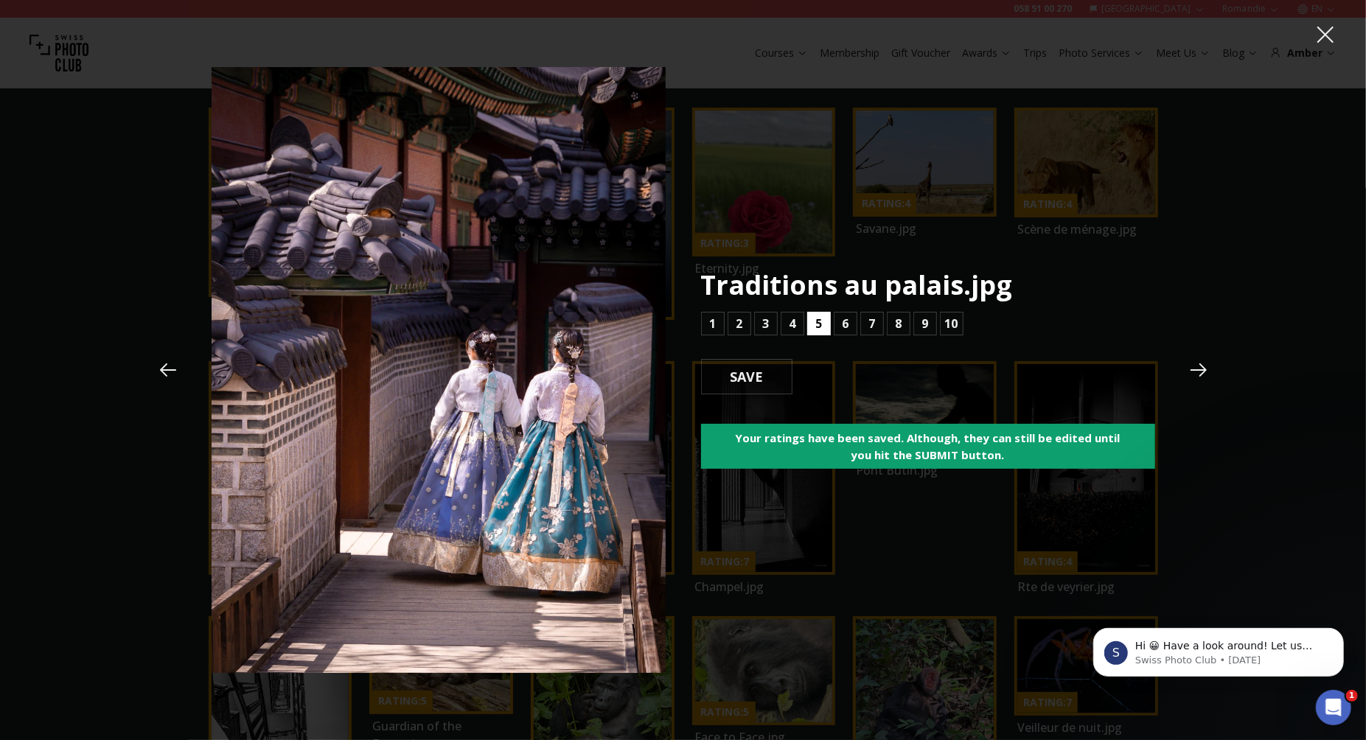
click at [822, 327] on b "5" at bounding box center [818, 324] width 7 height 18
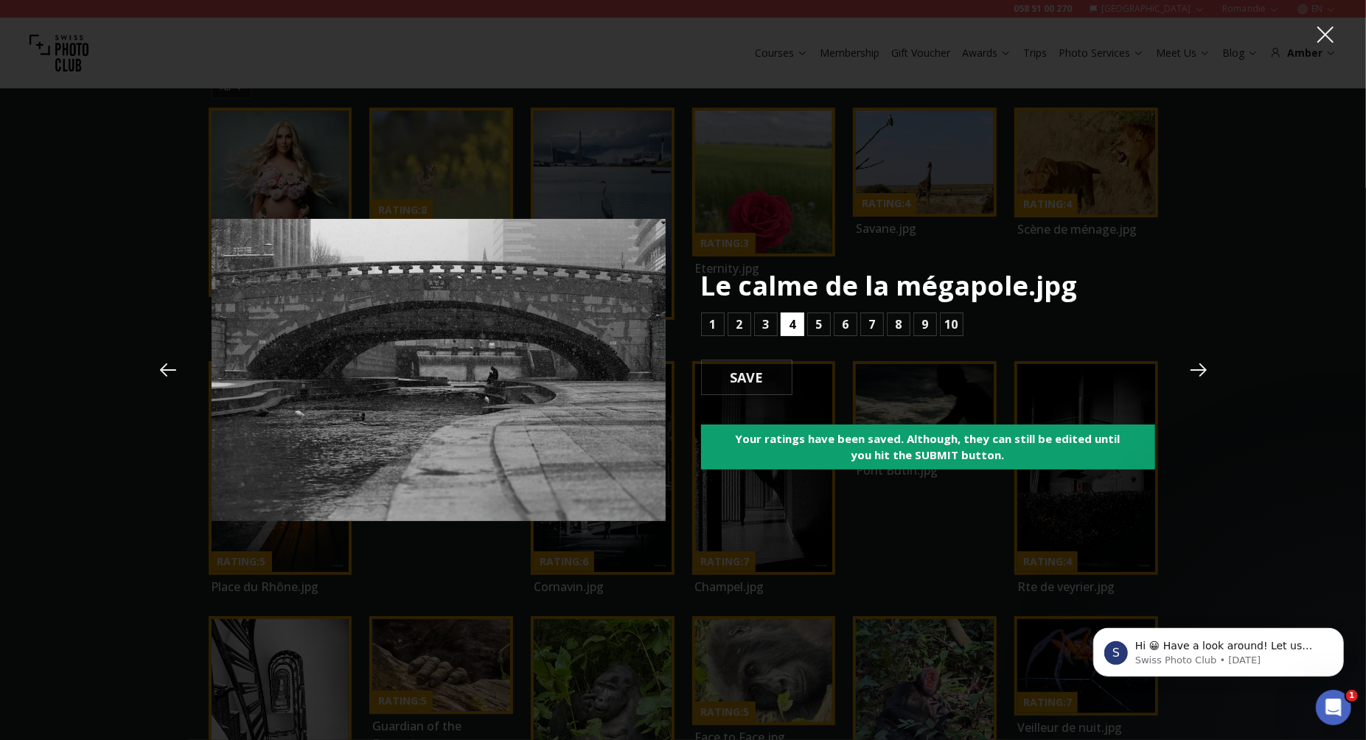
click at [796, 327] on button "4" at bounding box center [793, 325] width 24 height 24
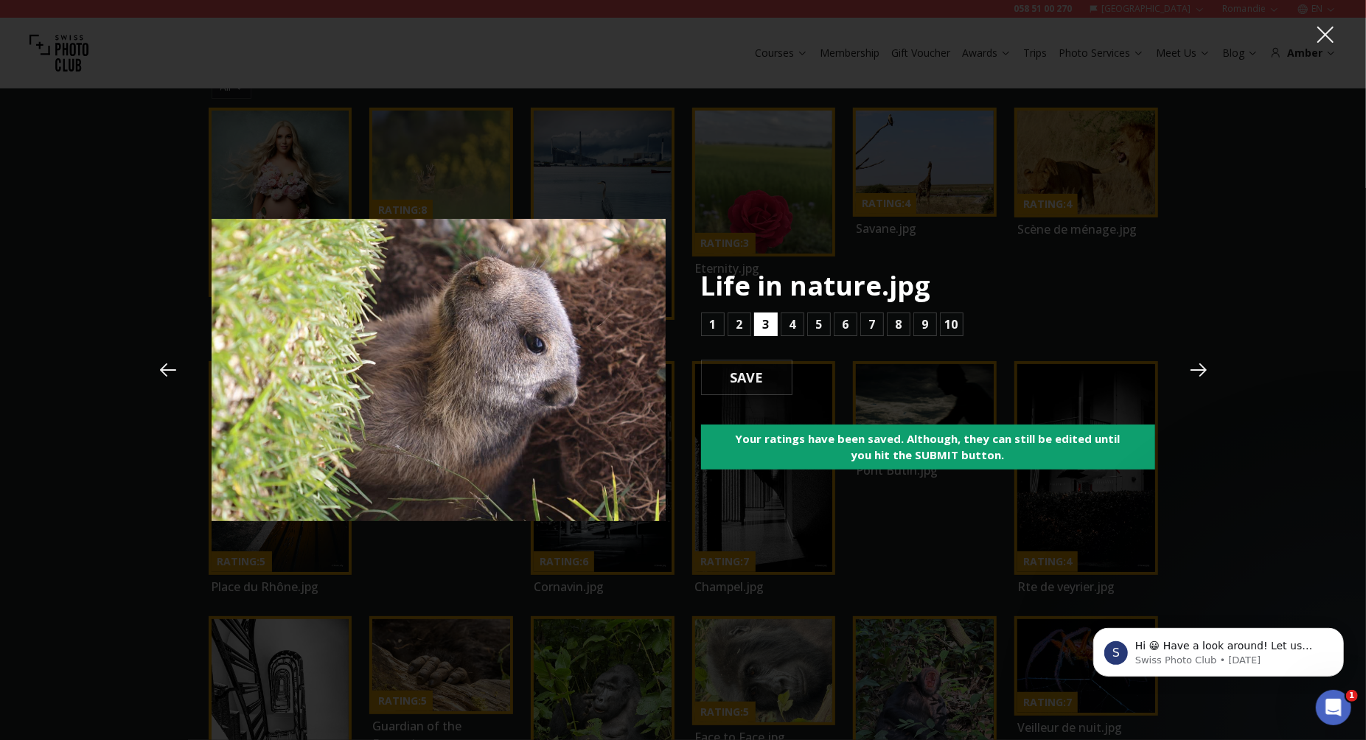
click at [764, 321] on b "3" at bounding box center [765, 325] width 7 height 18
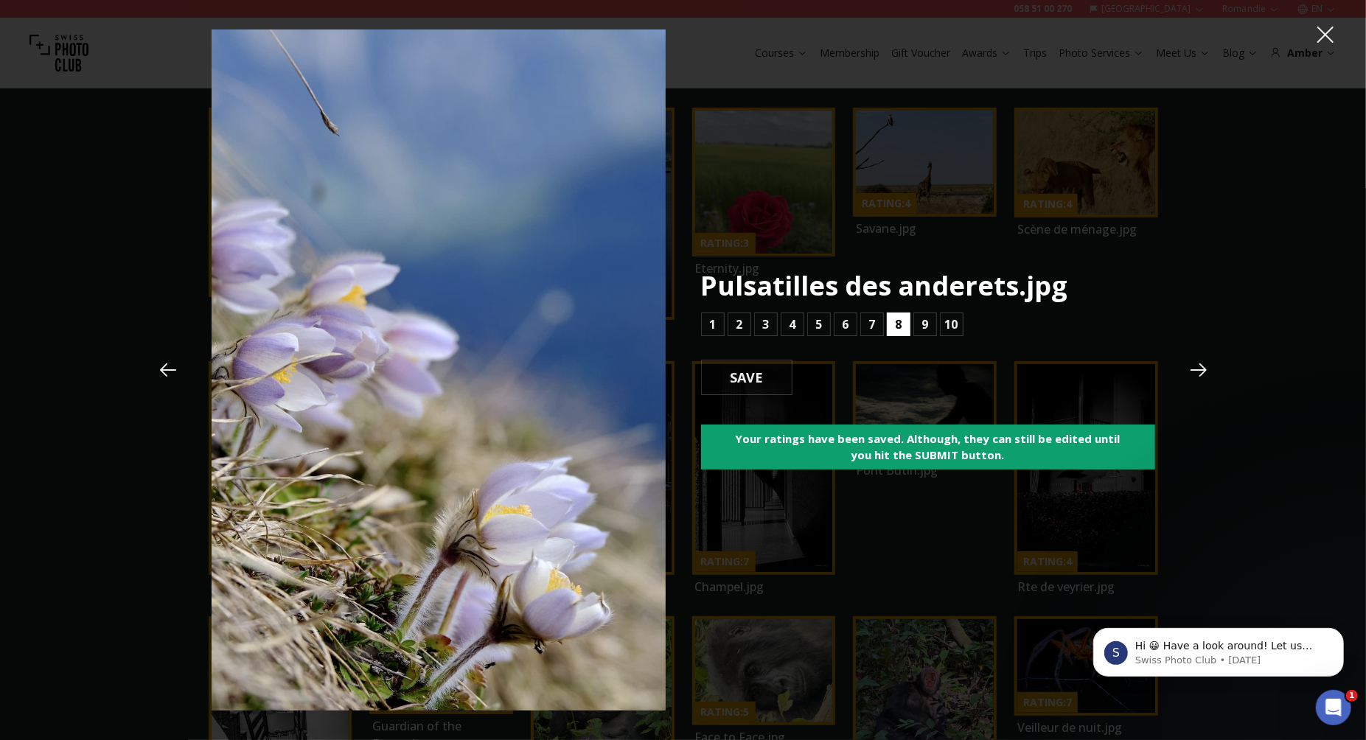
click at [899, 327] on b "8" at bounding box center [898, 325] width 7 height 18
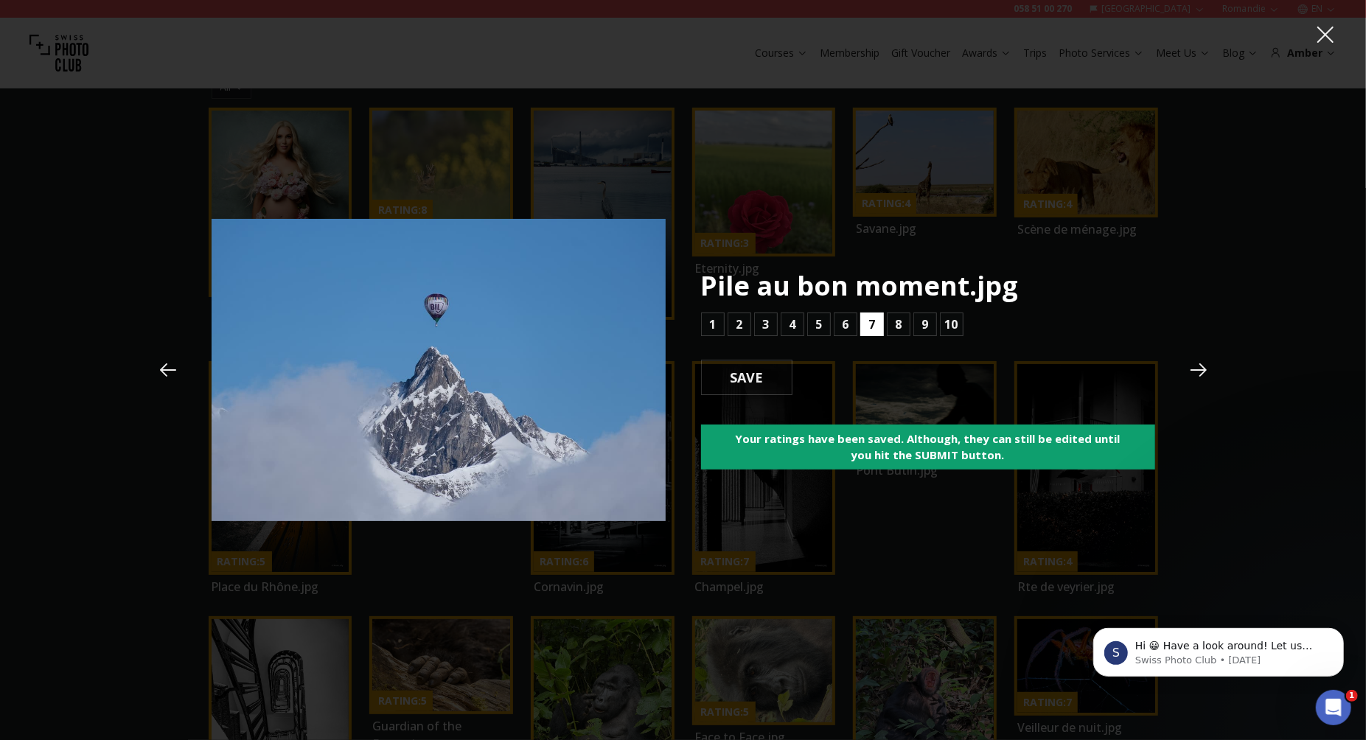
click at [871, 327] on b "7" at bounding box center [871, 325] width 7 height 18
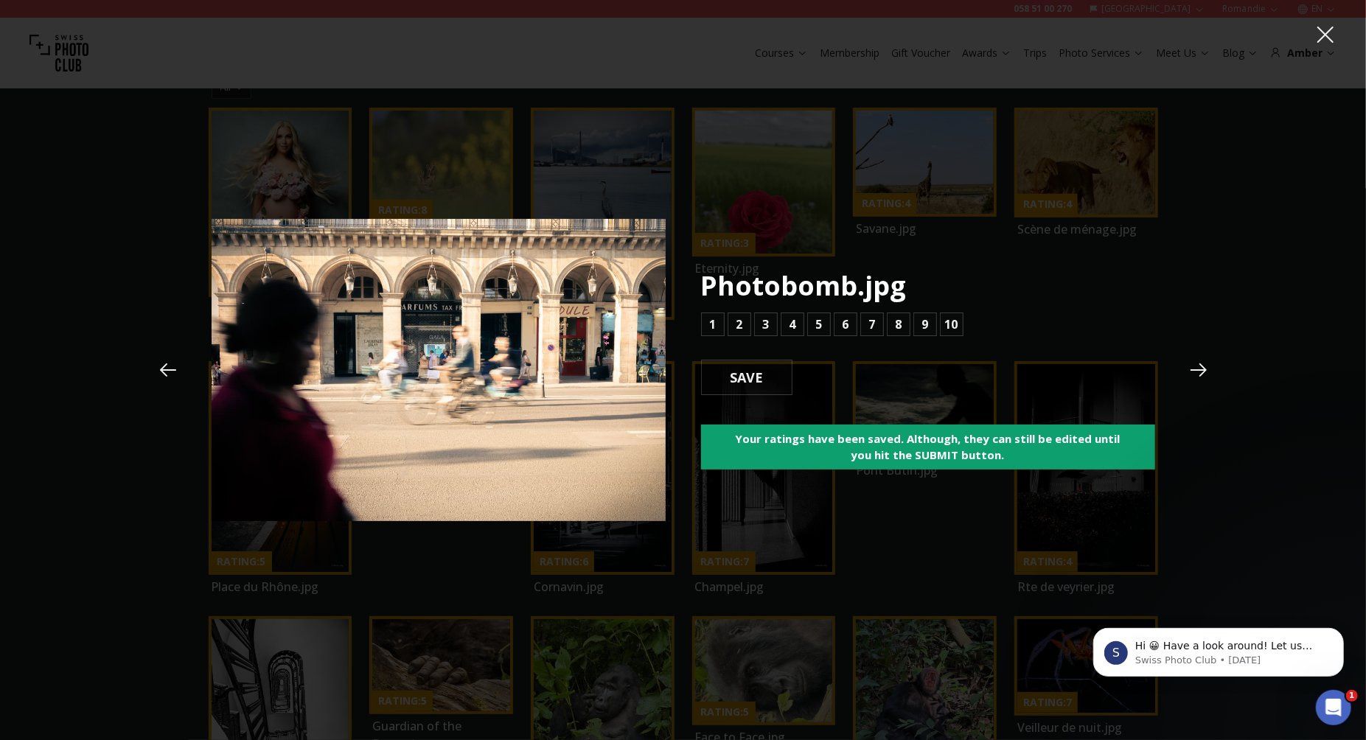
click at [167, 369] on icon at bounding box center [168, 370] width 22 height 22
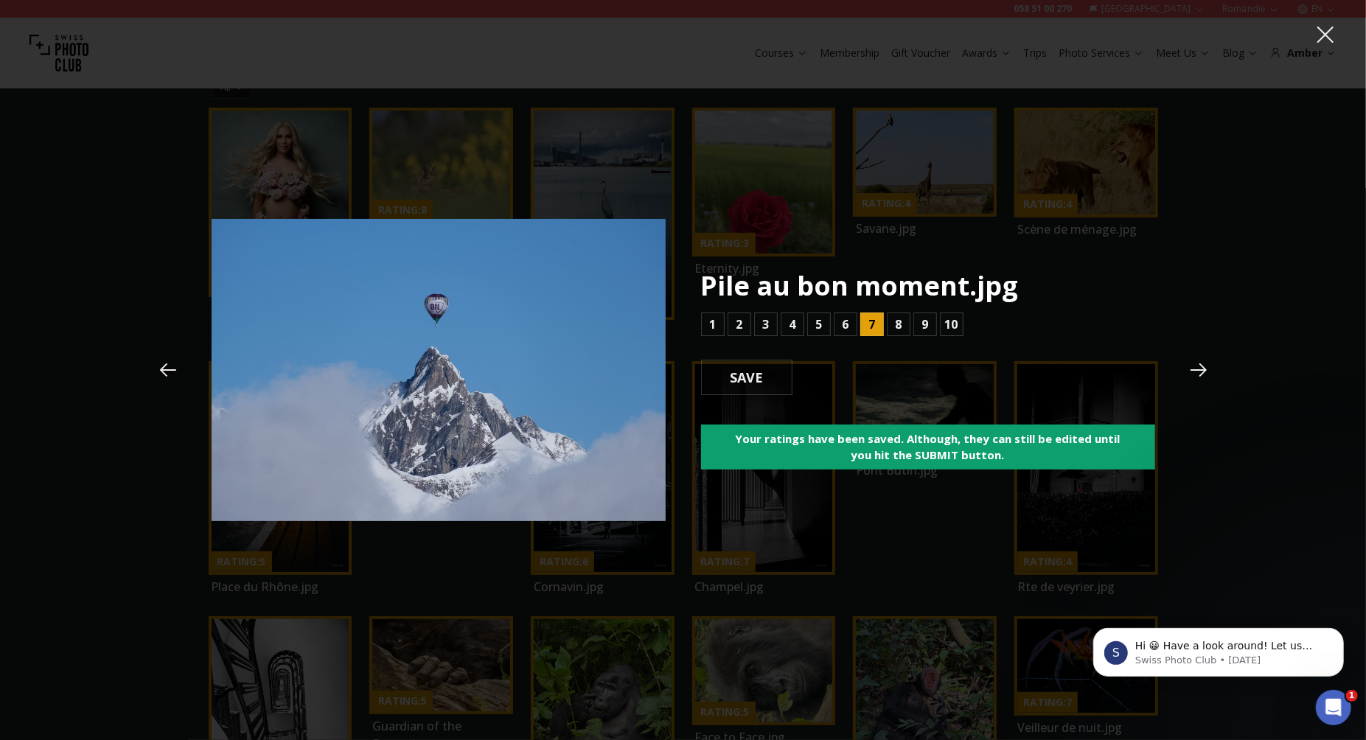
click at [1196, 361] on icon at bounding box center [1199, 370] width 22 height 22
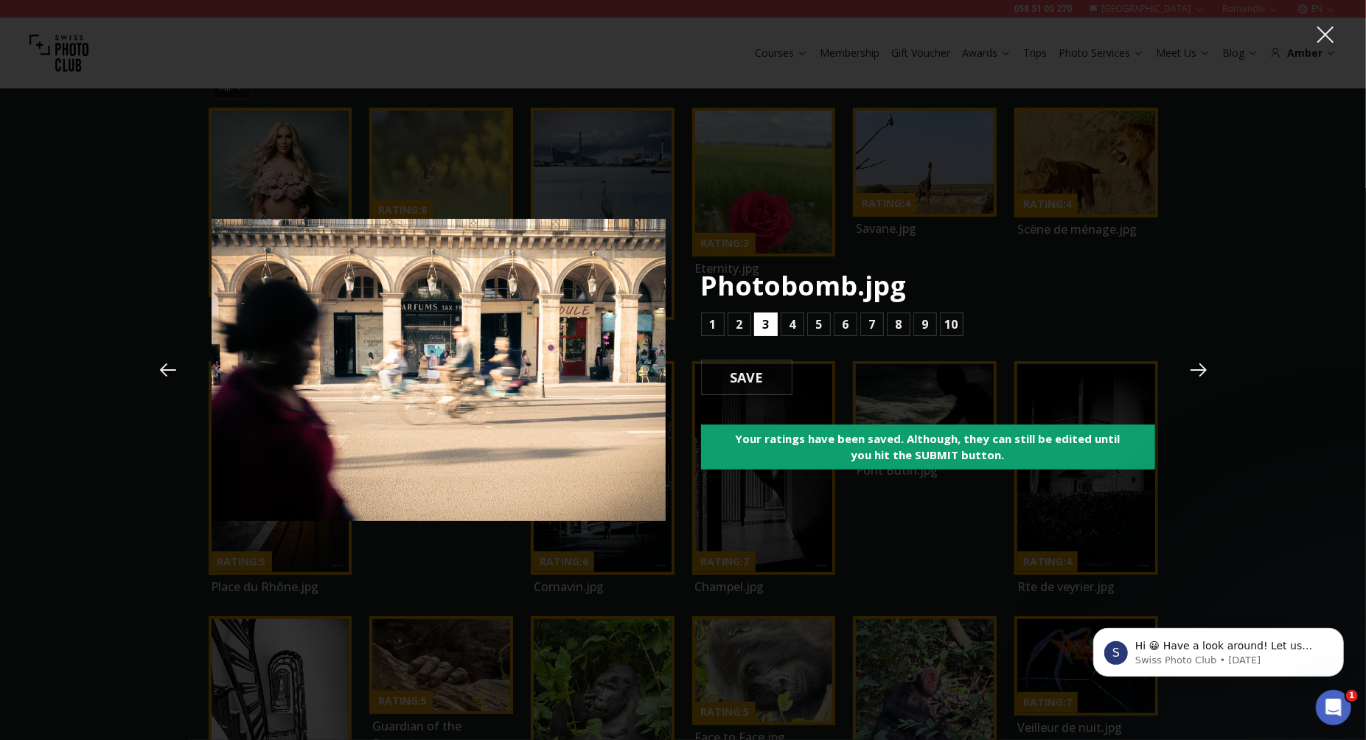
click at [767, 327] on b "3" at bounding box center [765, 325] width 7 height 18
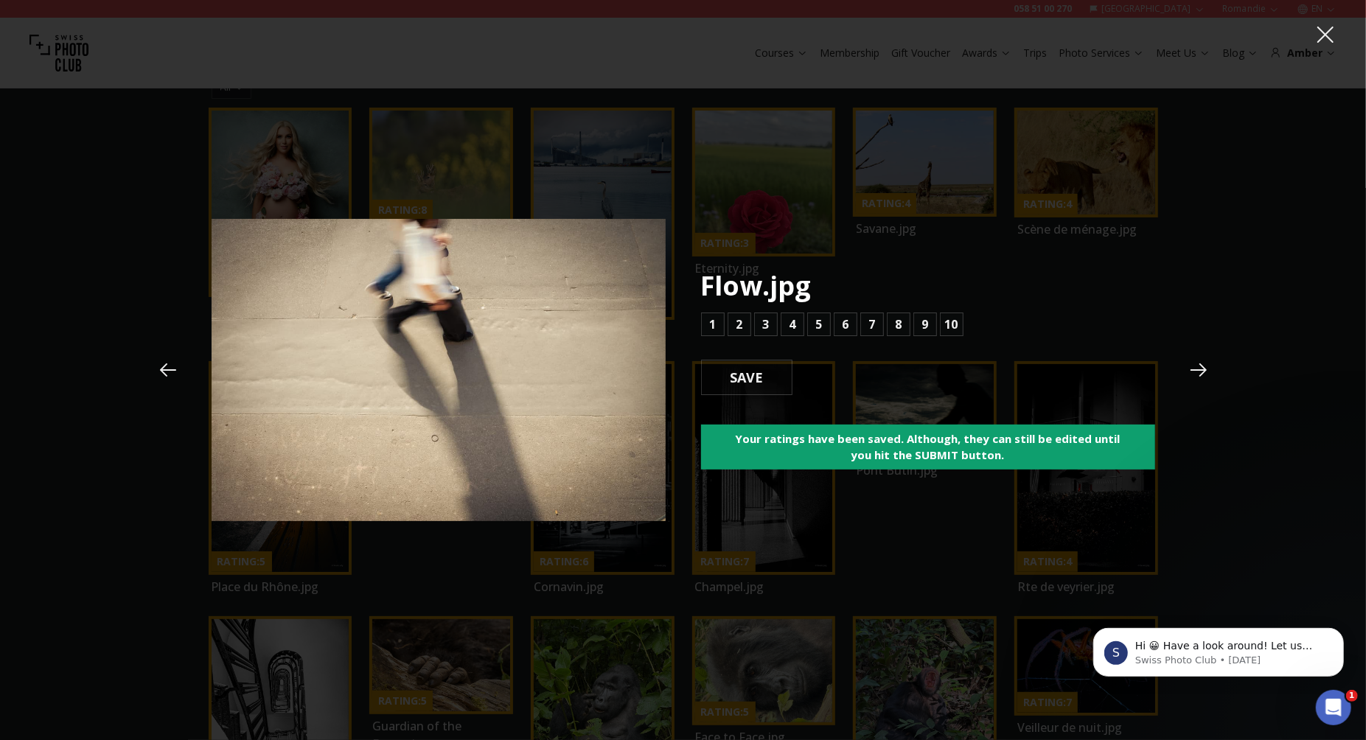
click at [170, 373] on icon at bounding box center [168, 370] width 22 height 22
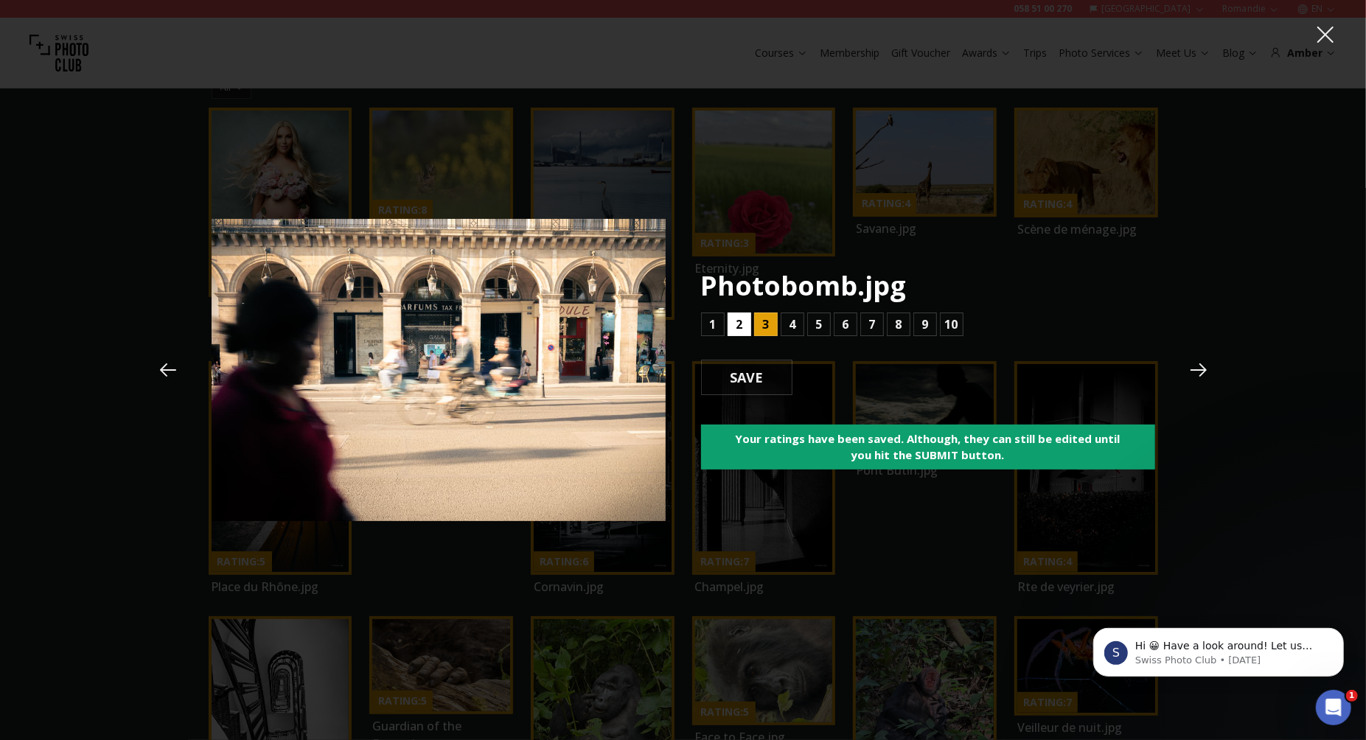
click at [741, 325] on b "2" at bounding box center [739, 325] width 7 height 18
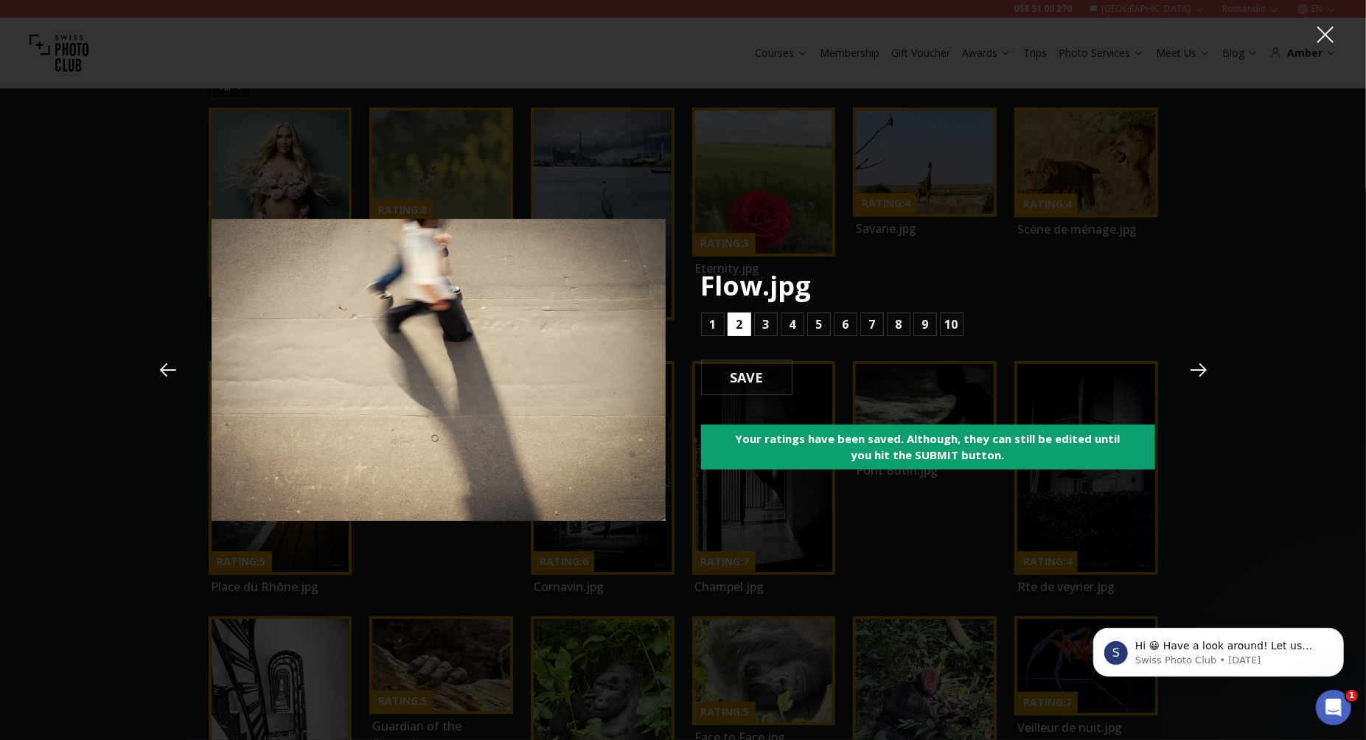
click at [741, 326] on b "2" at bounding box center [739, 325] width 7 height 18
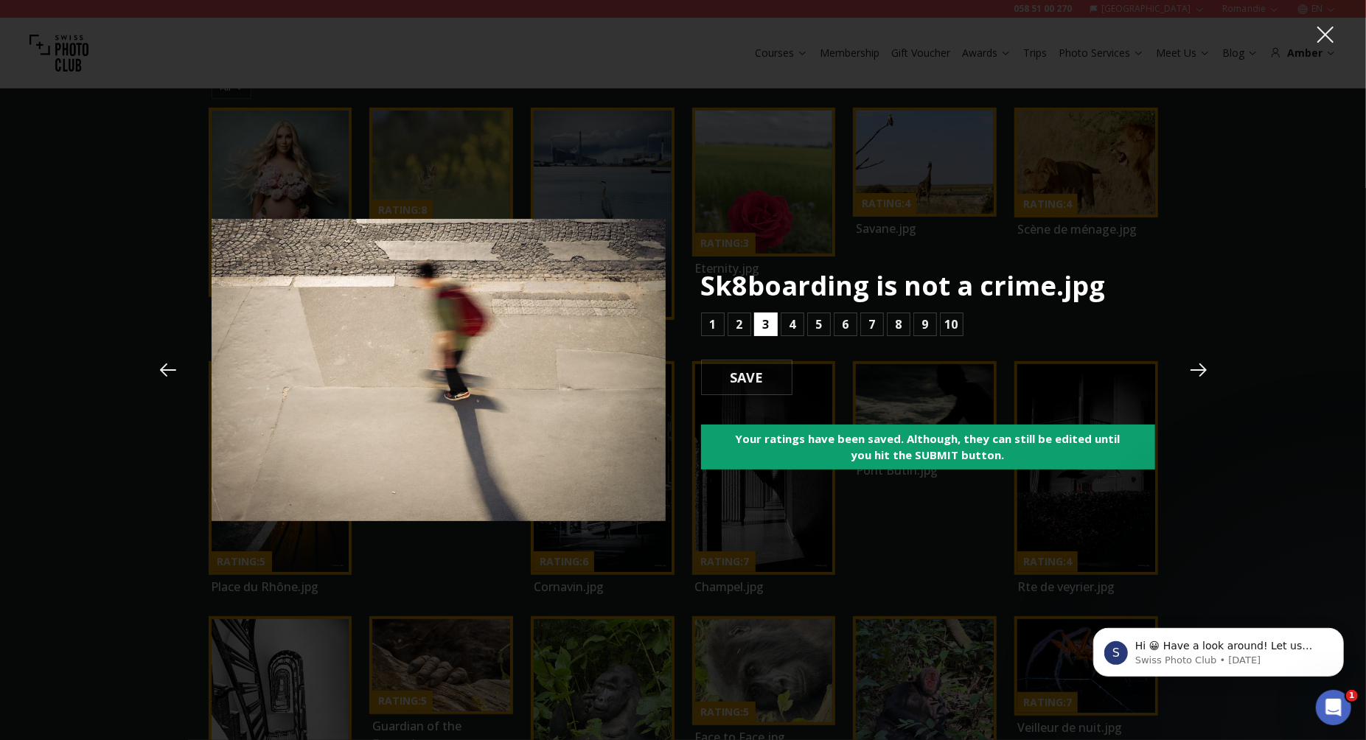
click at [766, 324] on b "3" at bounding box center [765, 325] width 7 height 18
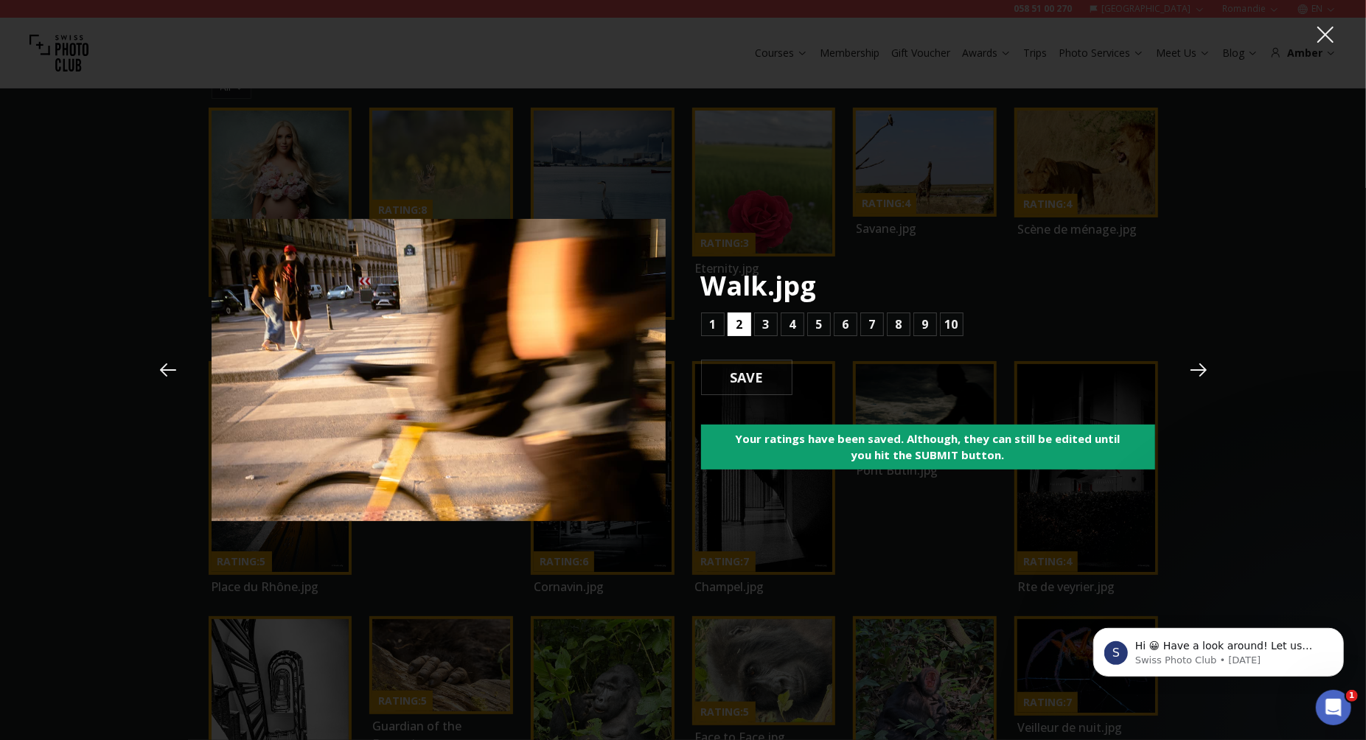
click at [745, 324] on button "2" at bounding box center [740, 325] width 24 height 24
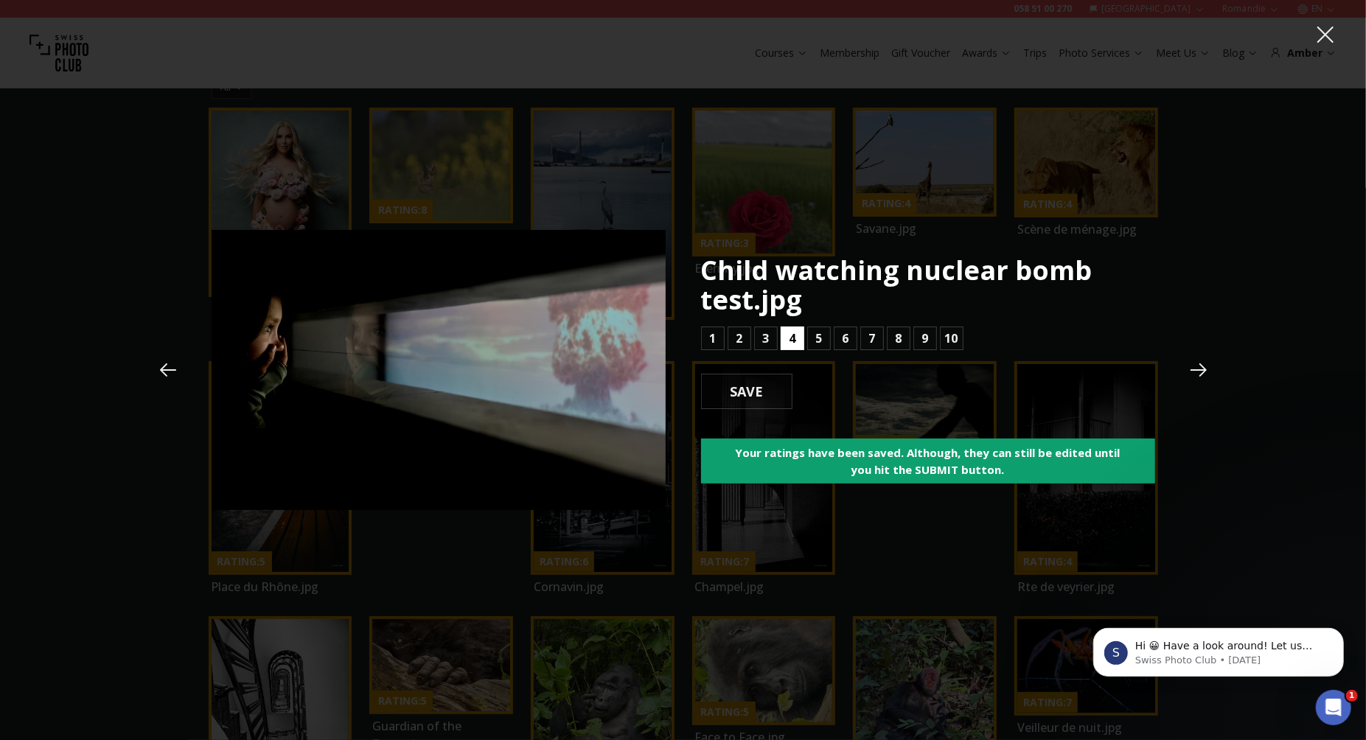
click at [796, 341] on button "4" at bounding box center [793, 339] width 24 height 24
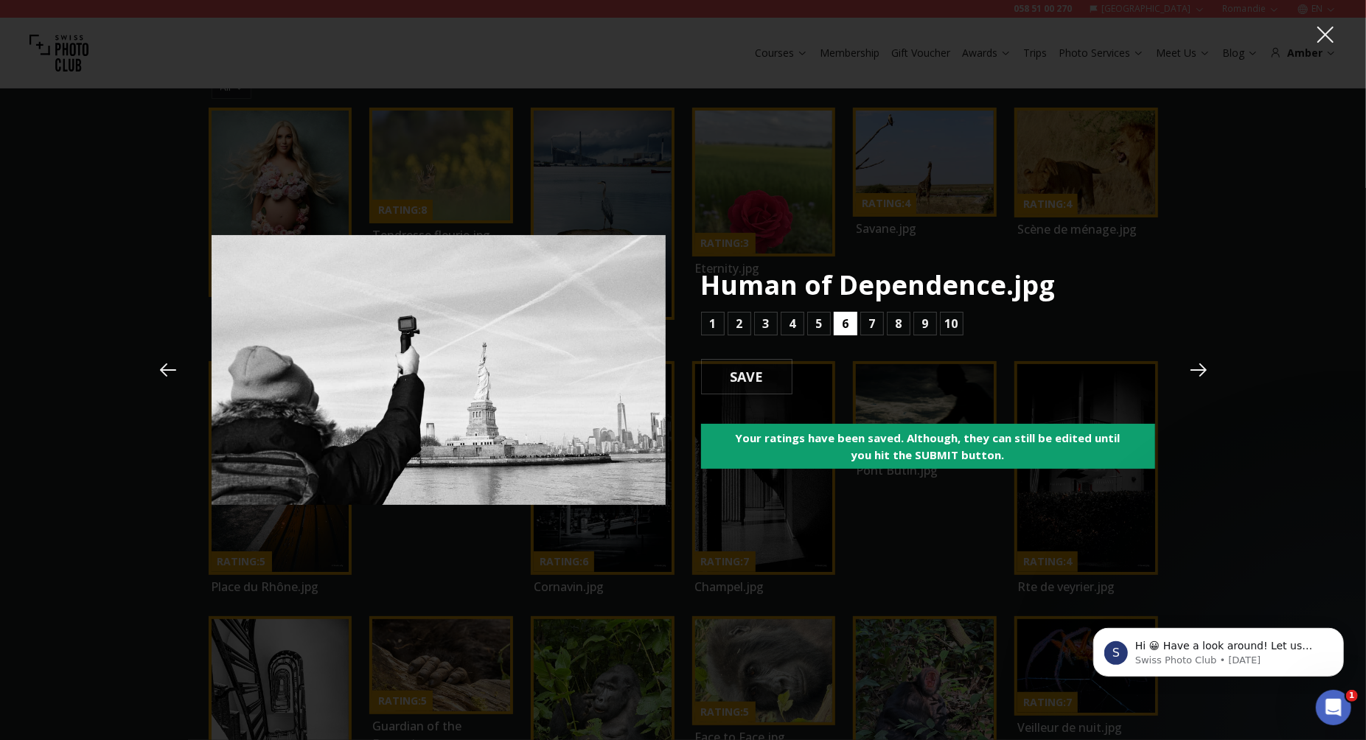
click at [840, 329] on button "6" at bounding box center [846, 324] width 24 height 24
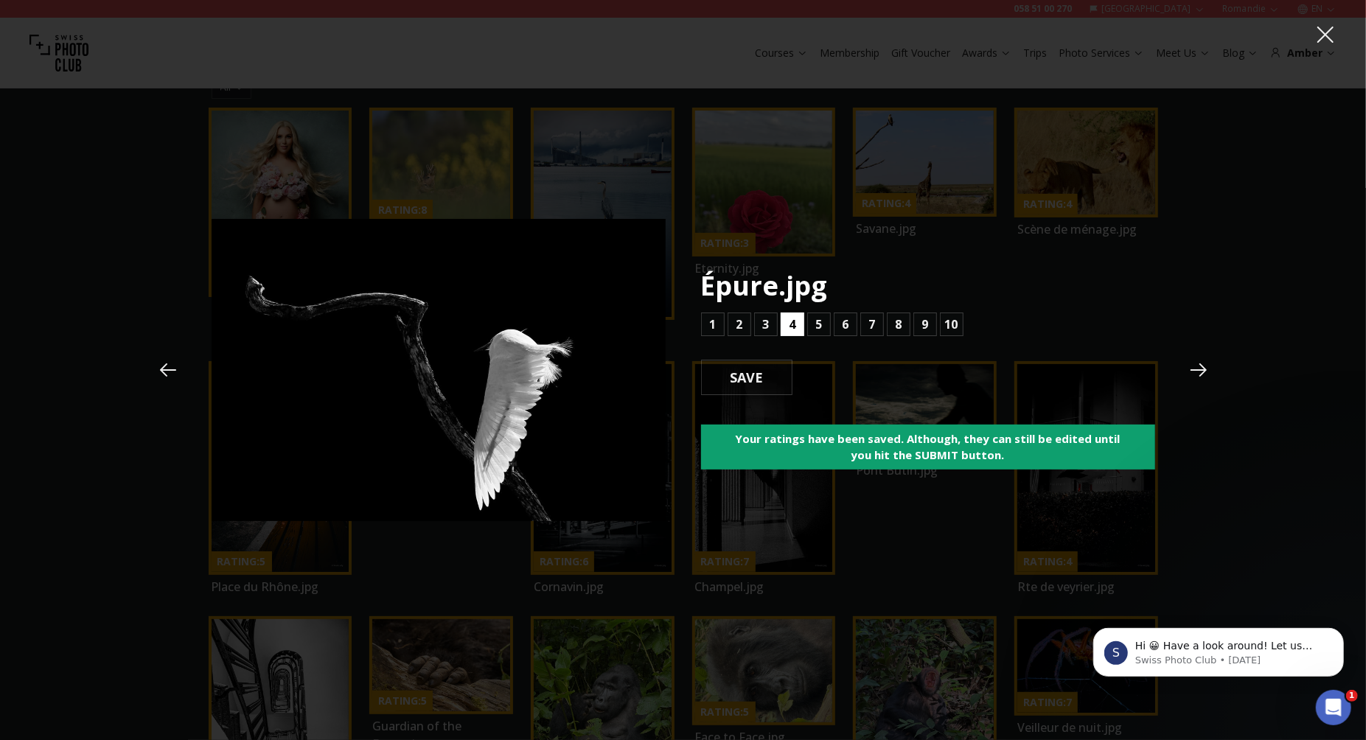
click at [784, 329] on button "4" at bounding box center [793, 325] width 24 height 24
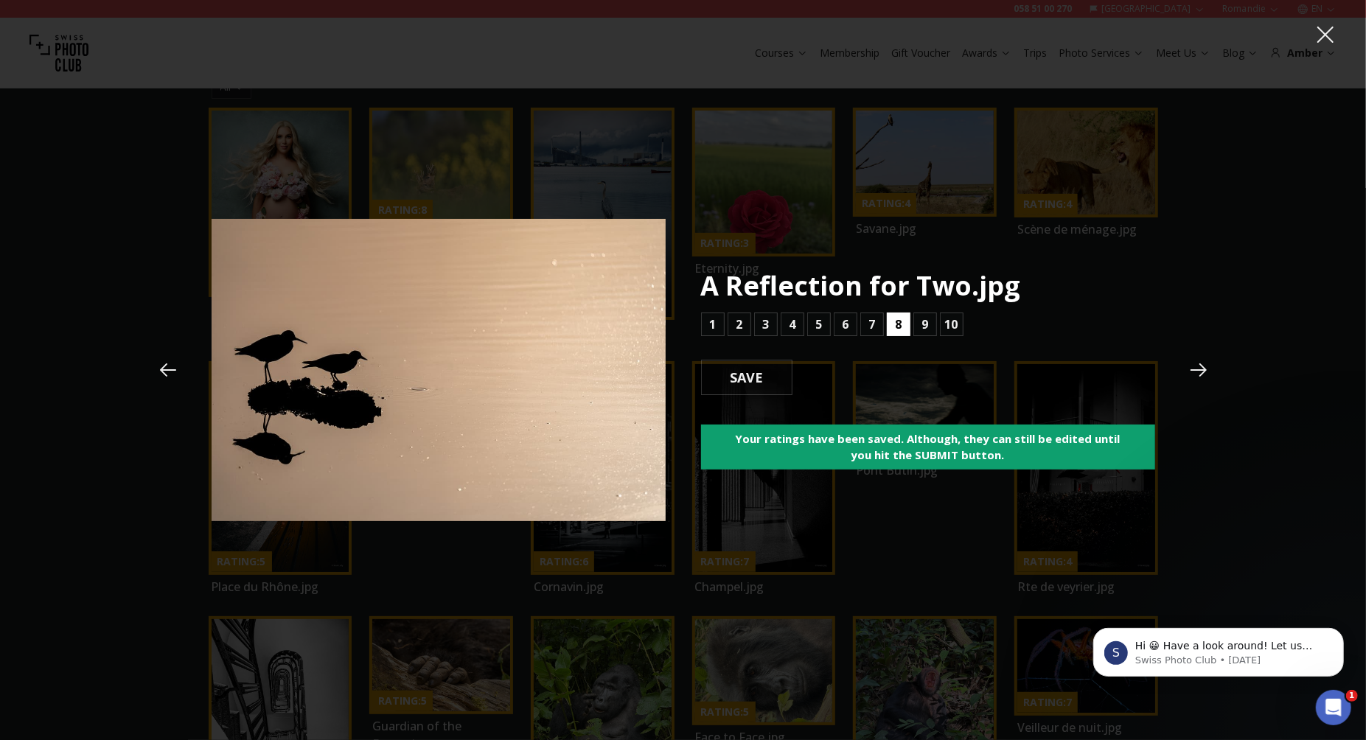
click at [891, 321] on button "8" at bounding box center [899, 325] width 24 height 24
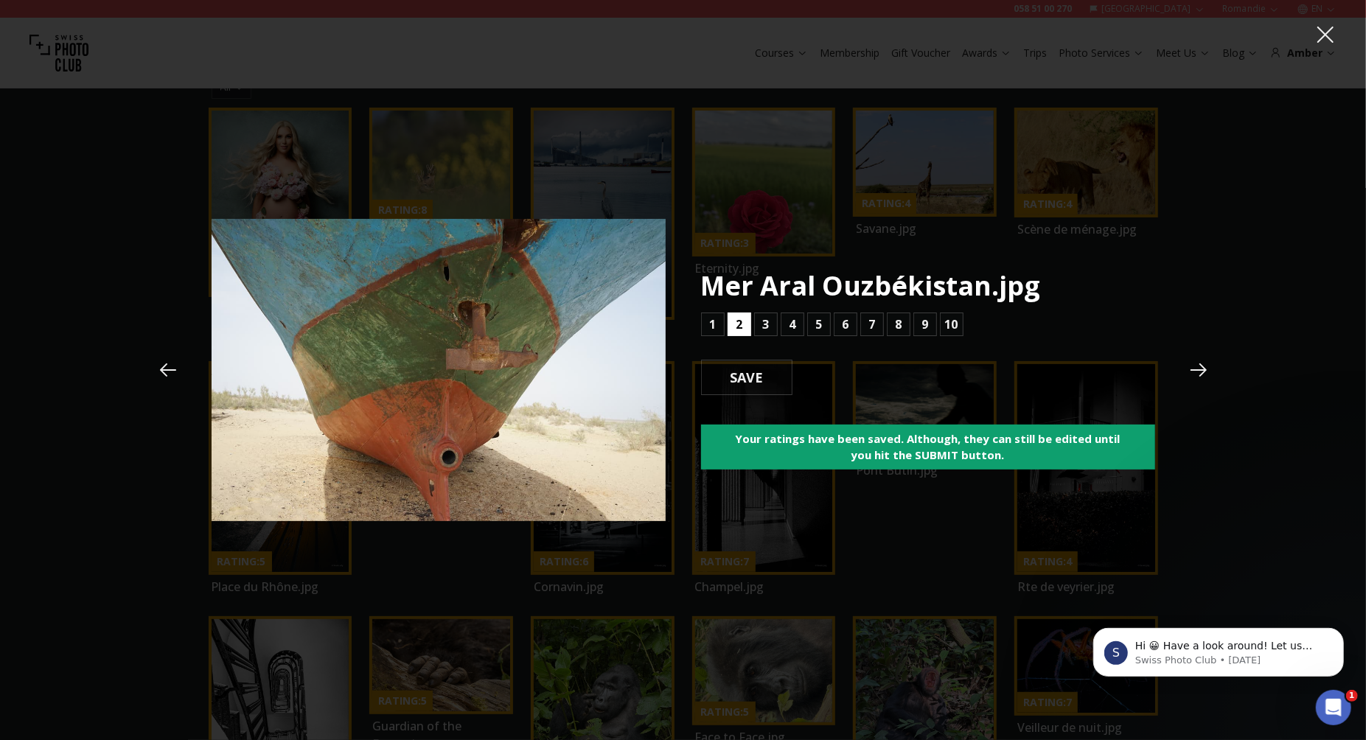
click at [747, 320] on button "2" at bounding box center [740, 325] width 24 height 24
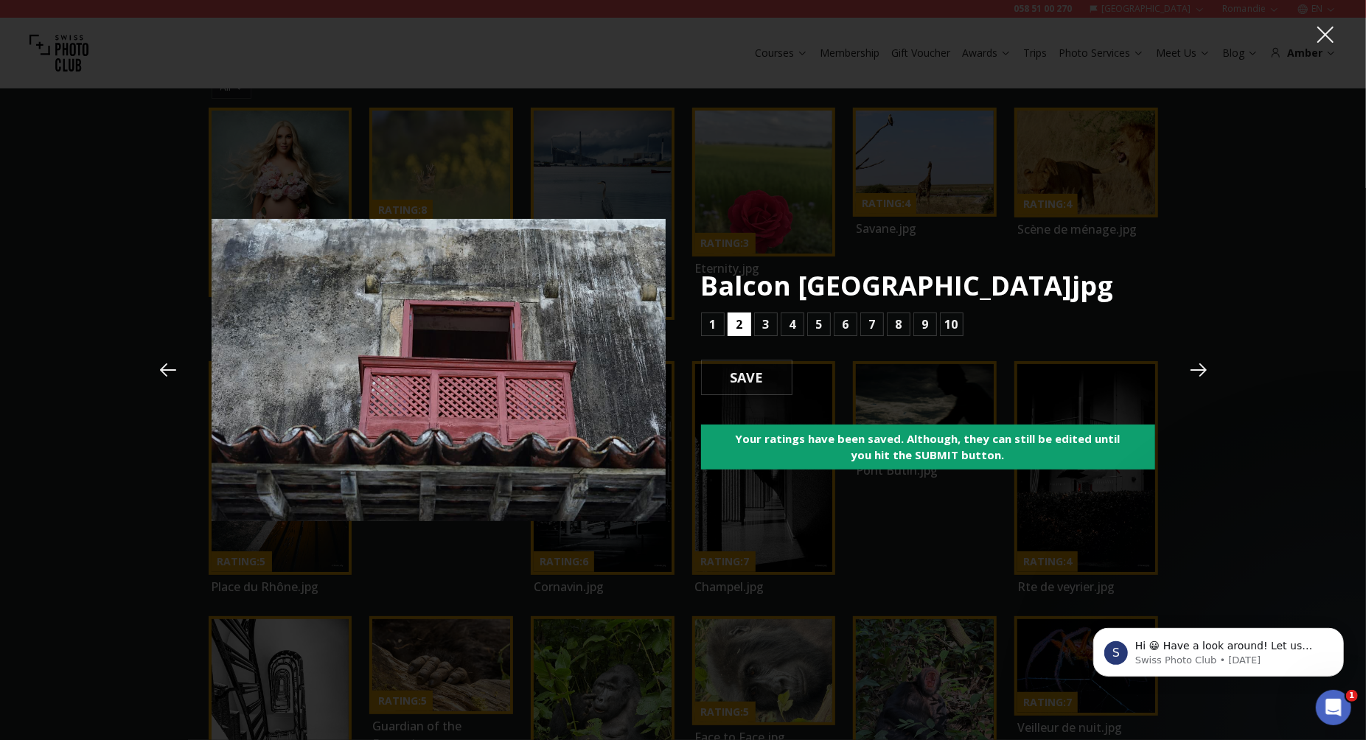
click at [747, 320] on button "2" at bounding box center [740, 325] width 24 height 24
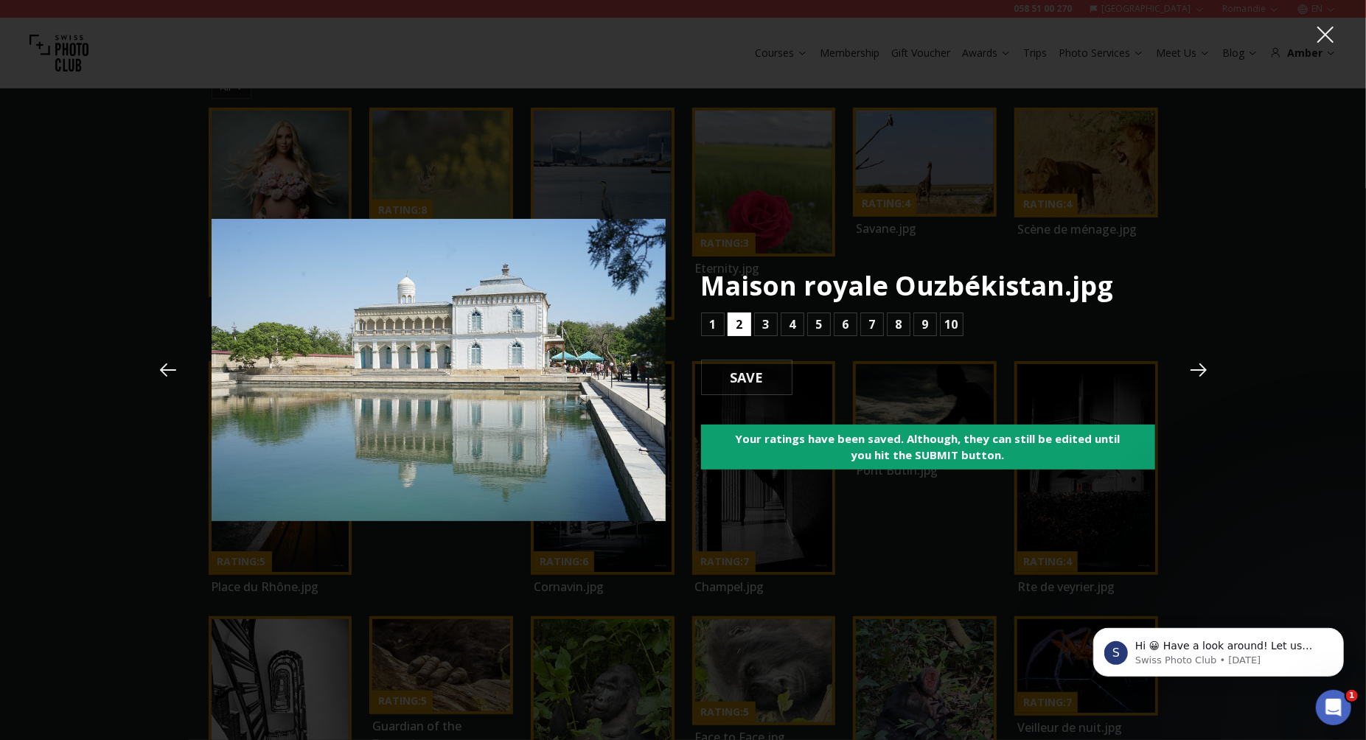
click at [747, 320] on button "2" at bounding box center [740, 325] width 24 height 24
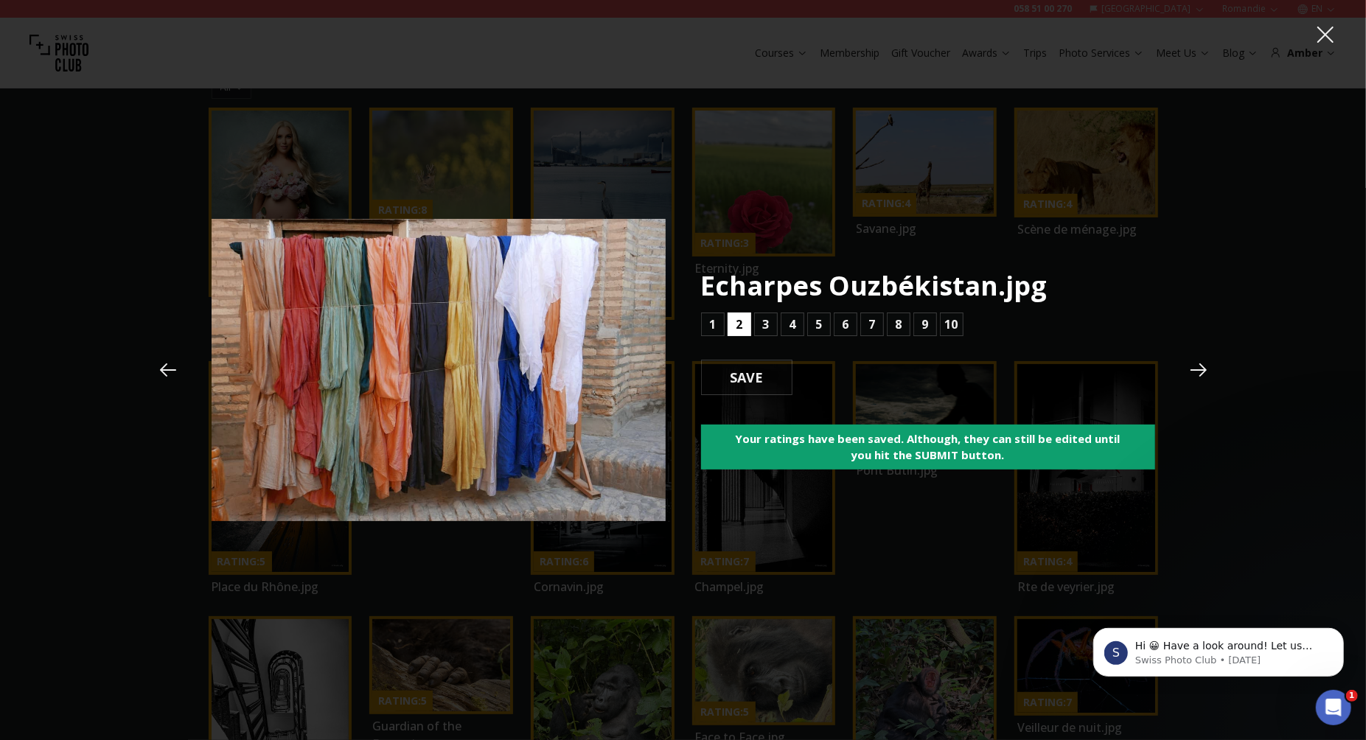
click at [747, 320] on button "2" at bounding box center [740, 325] width 24 height 24
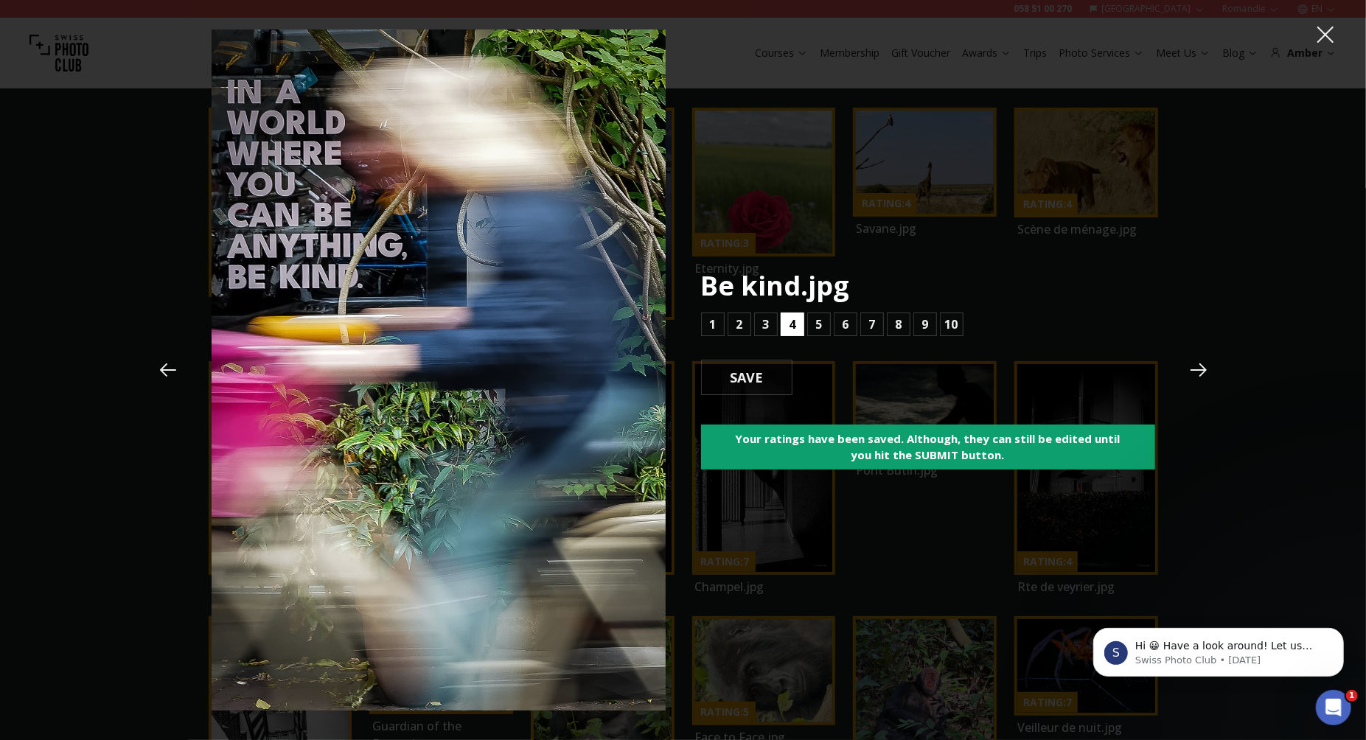
click at [794, 324] on b "4" at bounding box center [792, 325] width 7 height 18
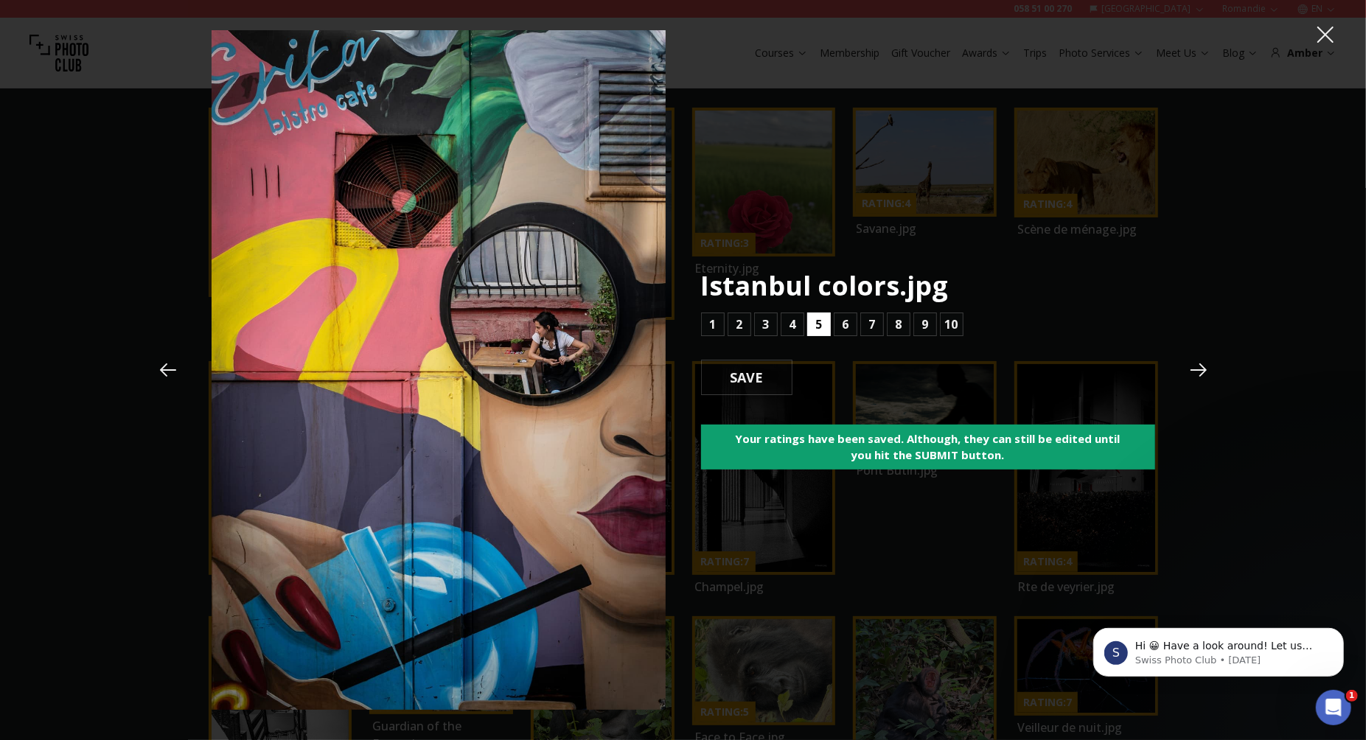
click at [820, 321] on b "5" at bounding box center [818, 325] width 7 height 18
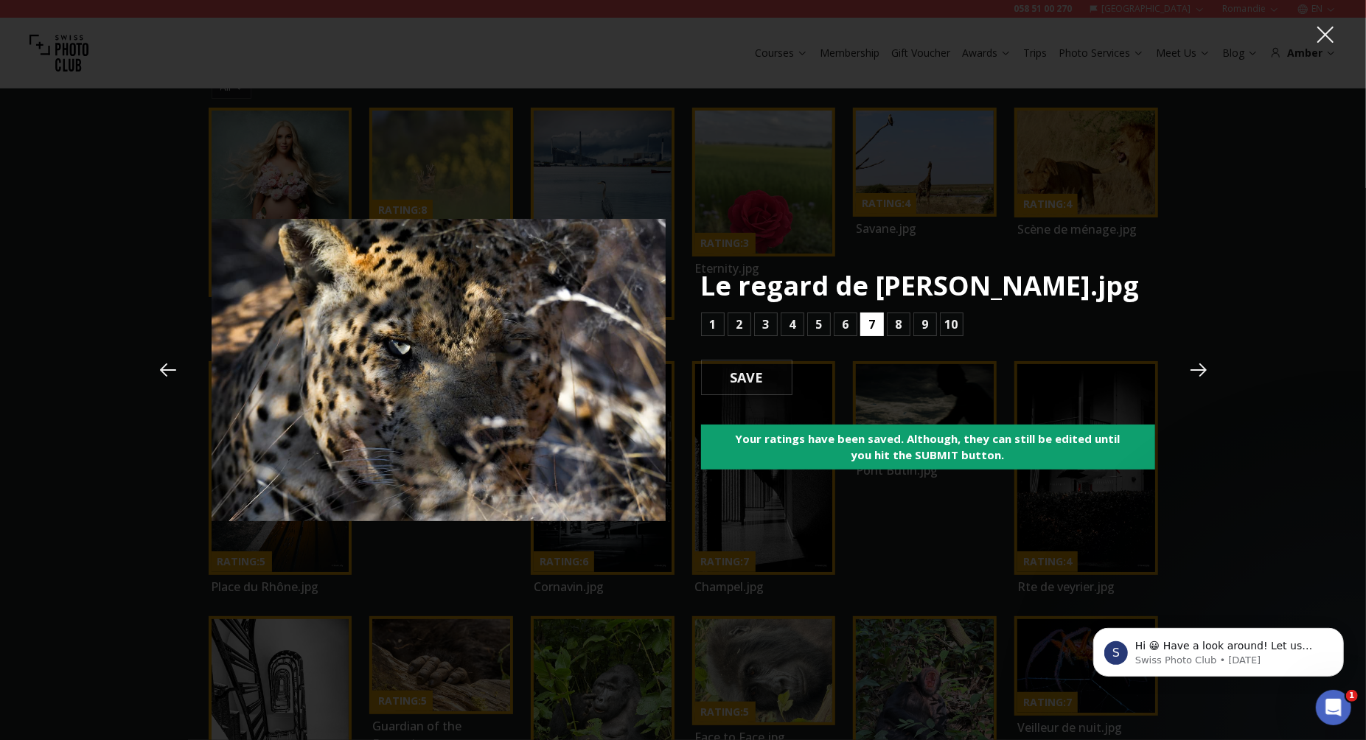
click at [865, 323] on button "7" at bounding box center [872, 325] width 24 height 24
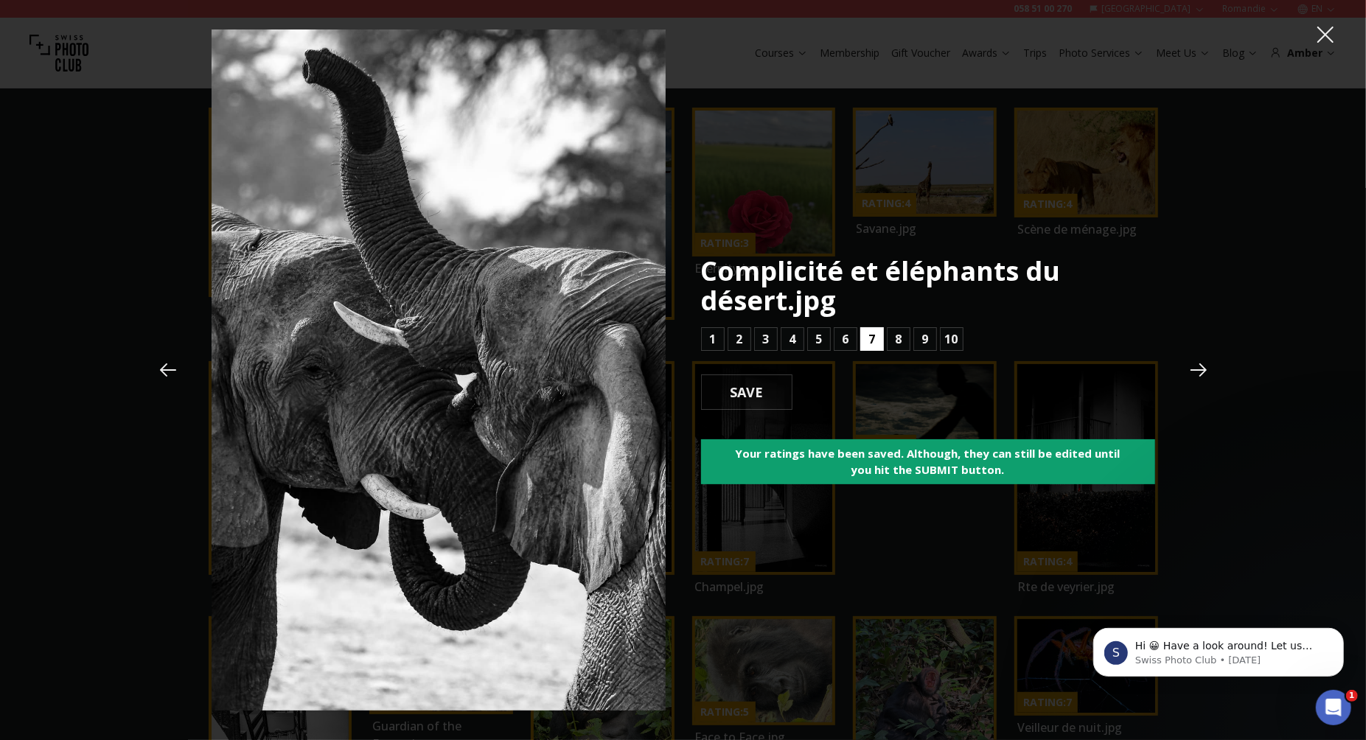
click at [875, 341] on b "7" at bounding box center [871, 339] width 7 height 18
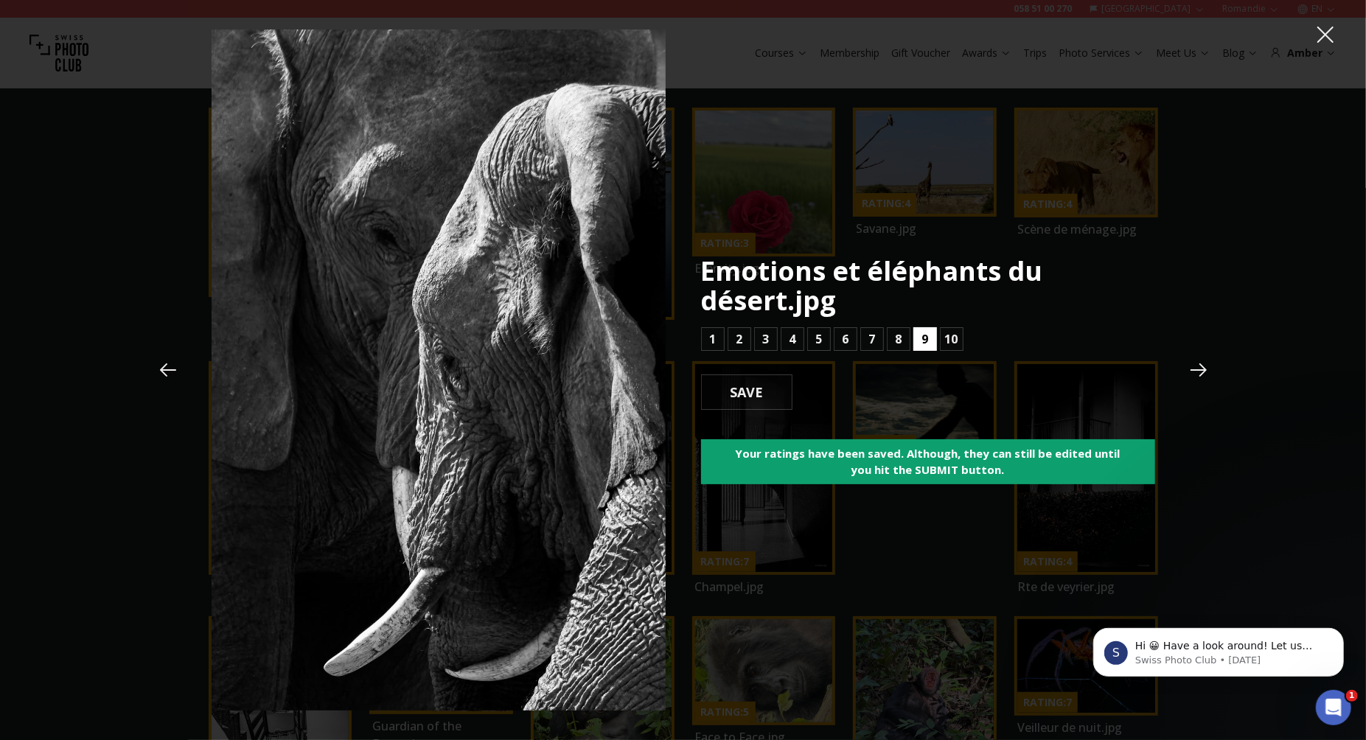
click at [920, 339] on button "9" at bounding box center [925, 339] width 24 height 24
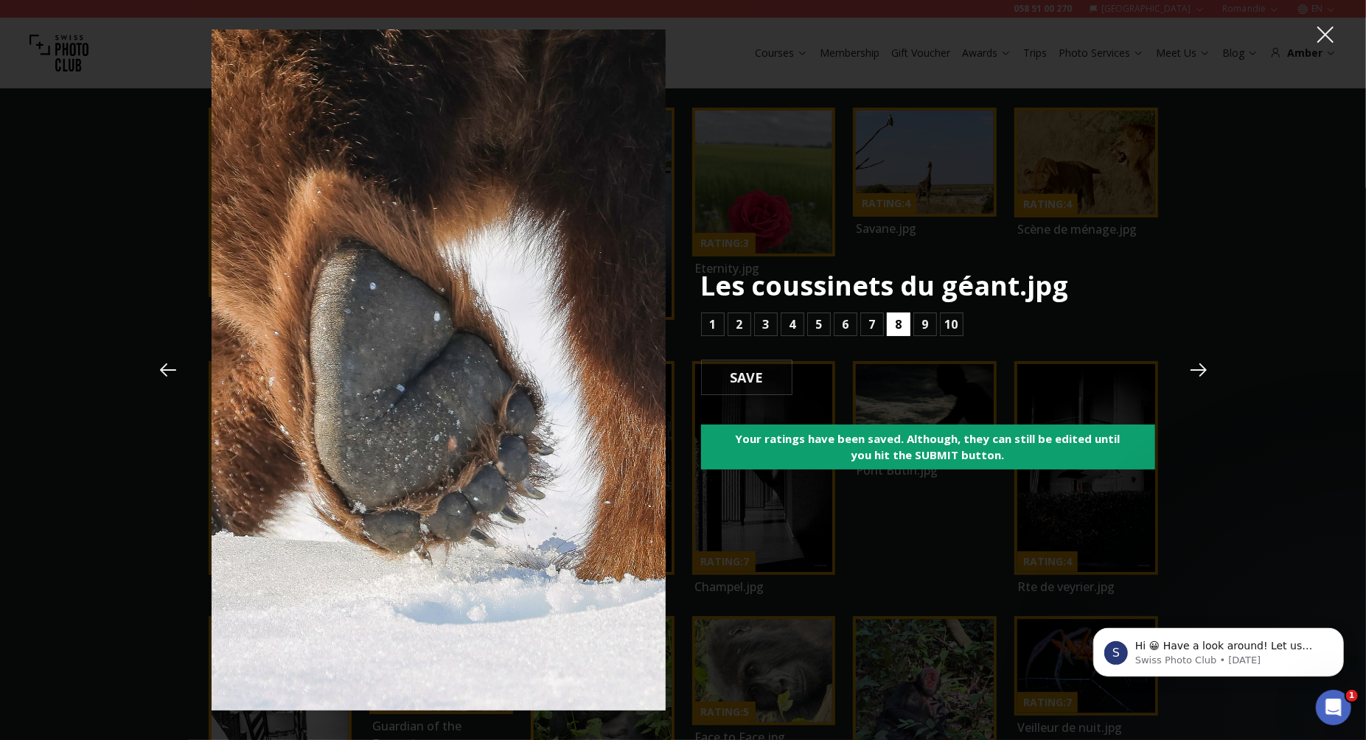
click at [896, 323] on b "8" at bounding box center [898, 325] width 7 height 18
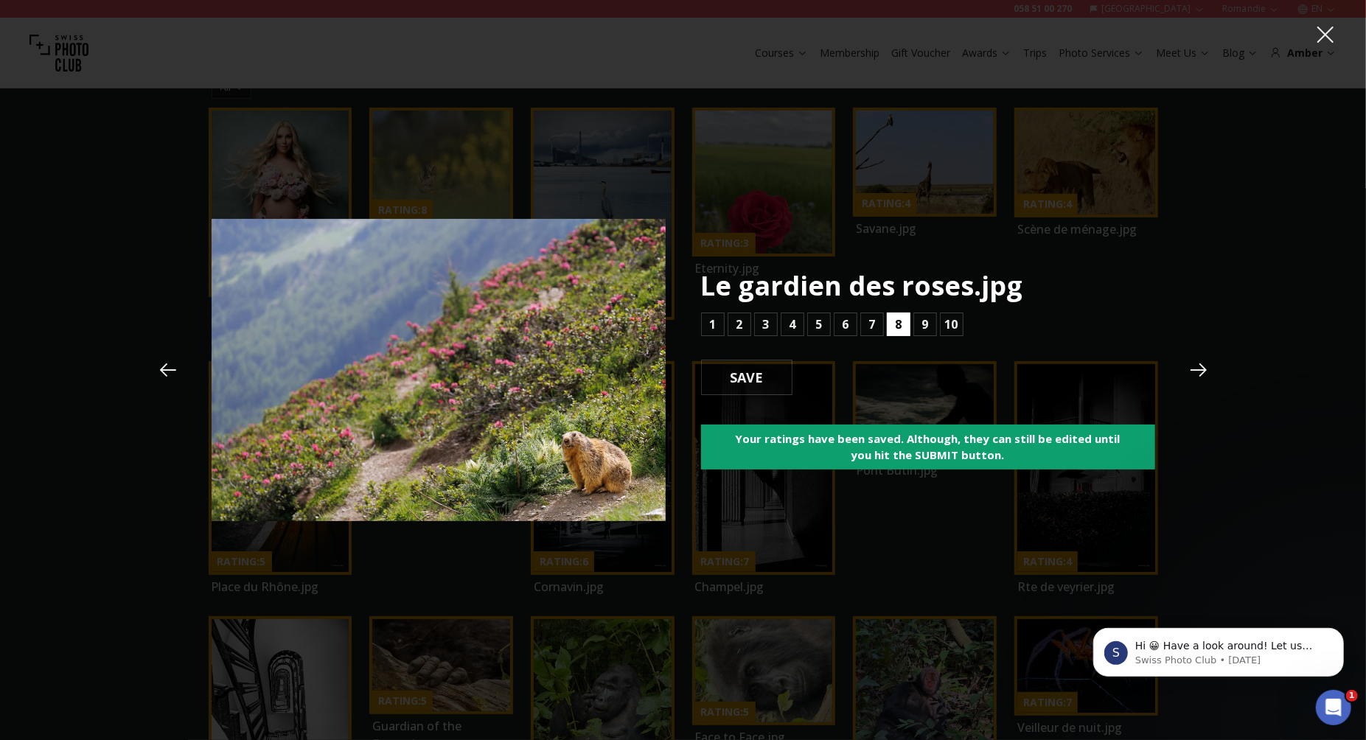
click at [896, 323] on b "8" at bounding box center [898, 325] width 7 height 18
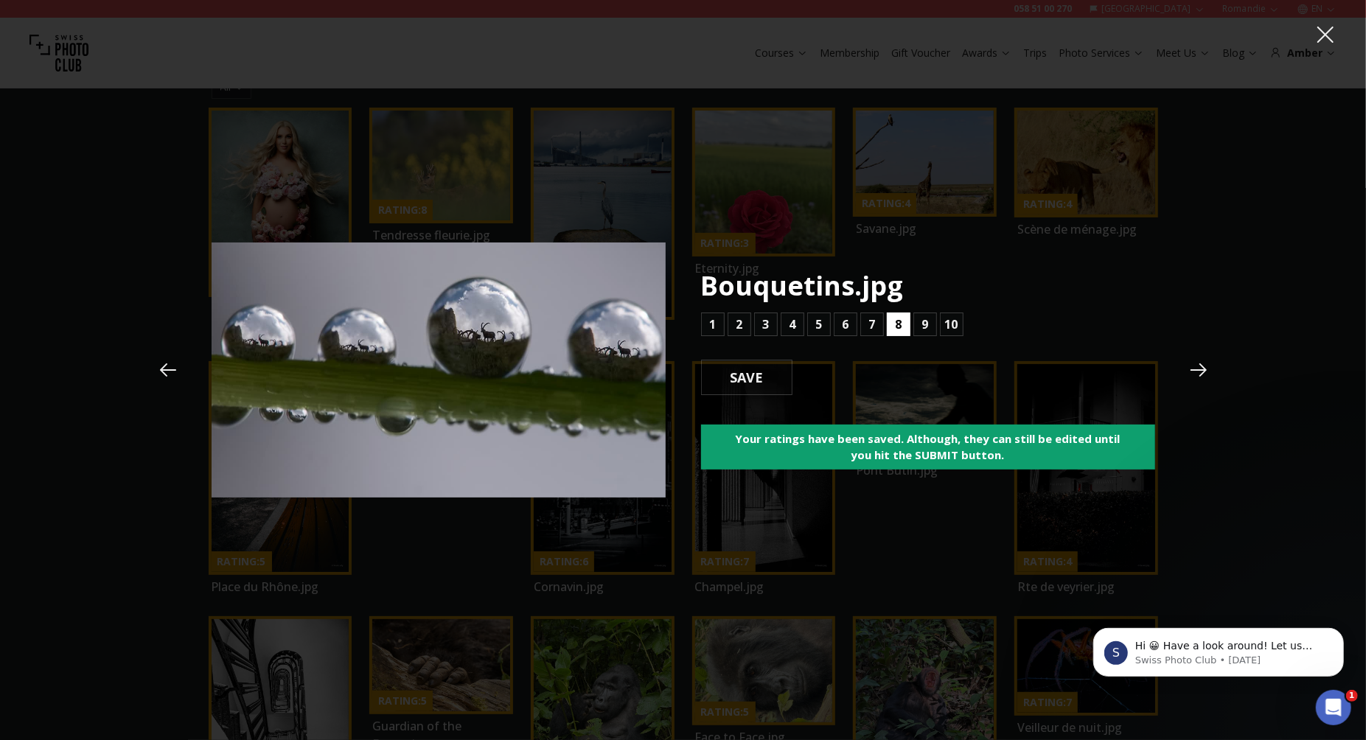
click at [896, 323] on b "8" at bounding box center [898, 325] width 7 height 18
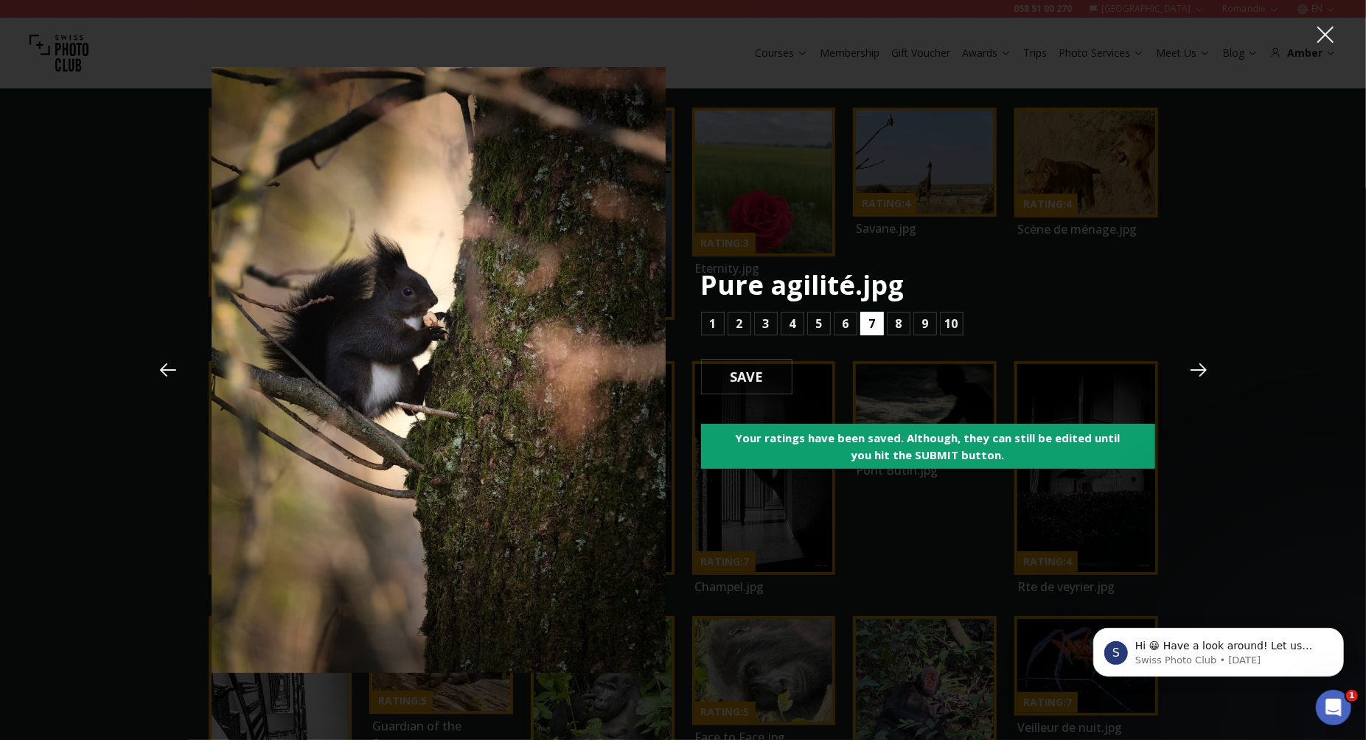
click at [870, 324] on b "7" at bounding box center [871, 324] width 7 height 18
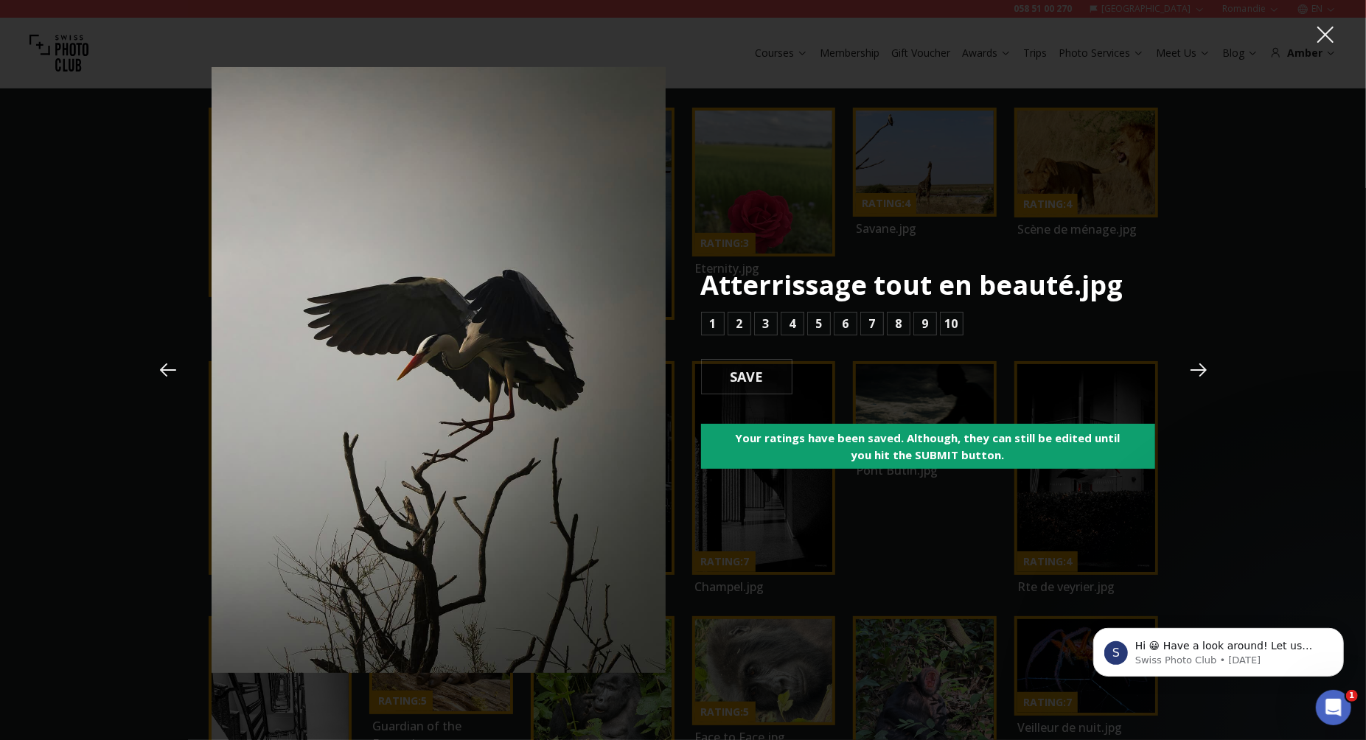
click at [158, 369] on icon at bounding box center [168, 370] width 22 height 22
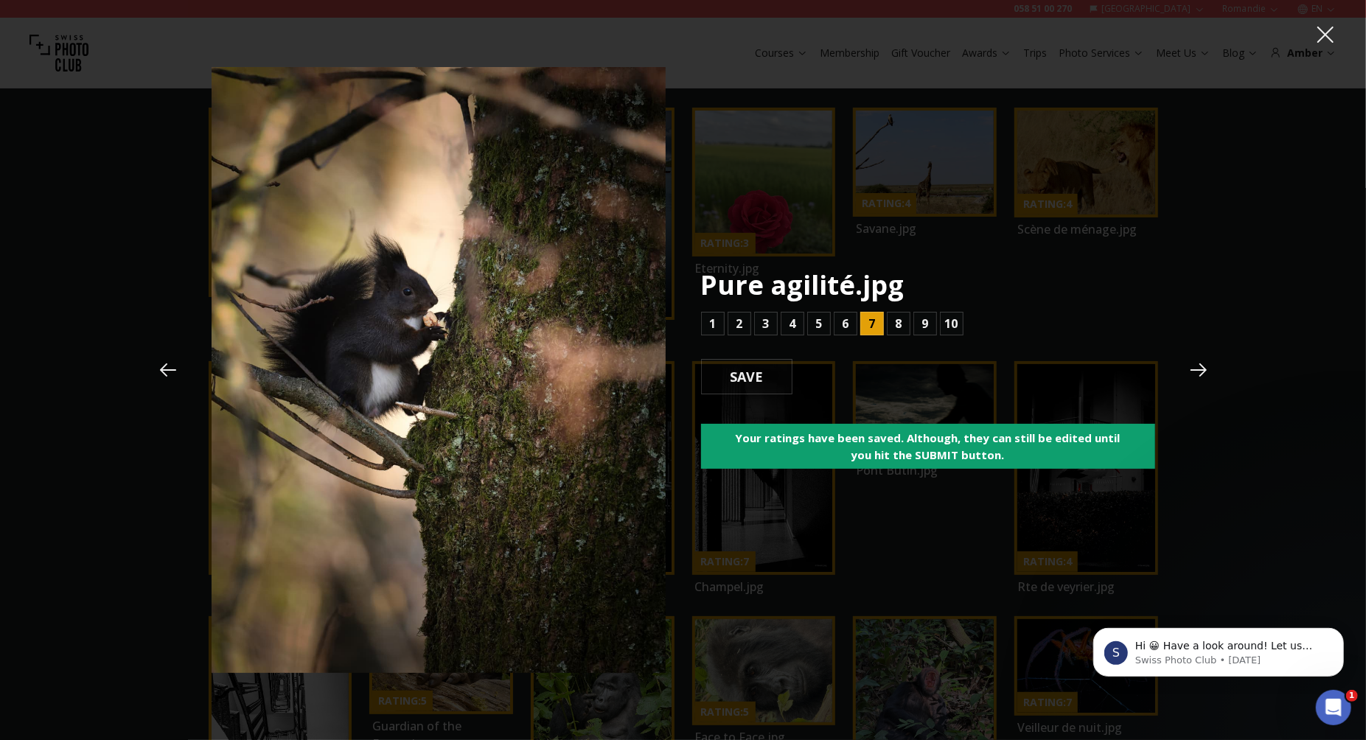
click at [158, 369] on icon at bounding box center [168, 370] width 22 height 22
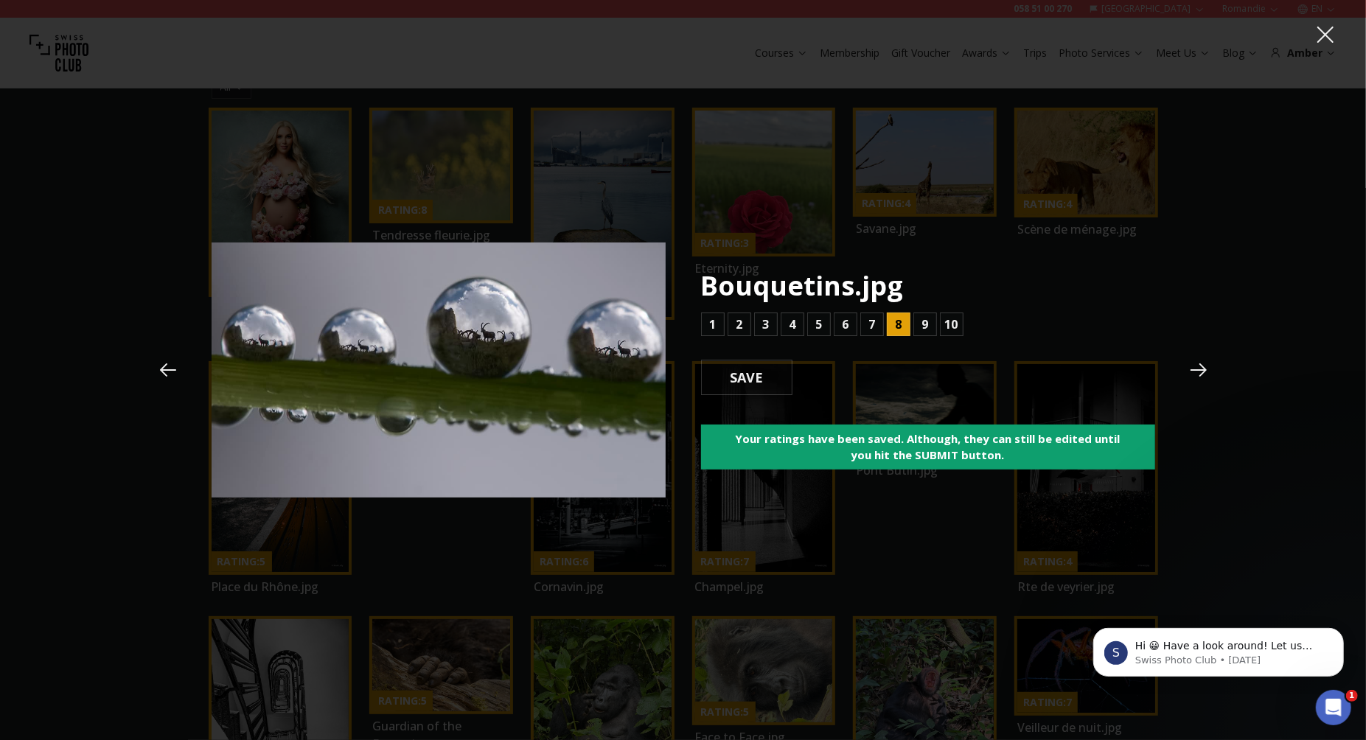
click at [158, 369] on icon at bounding box center [168, 370] width 22 height 22
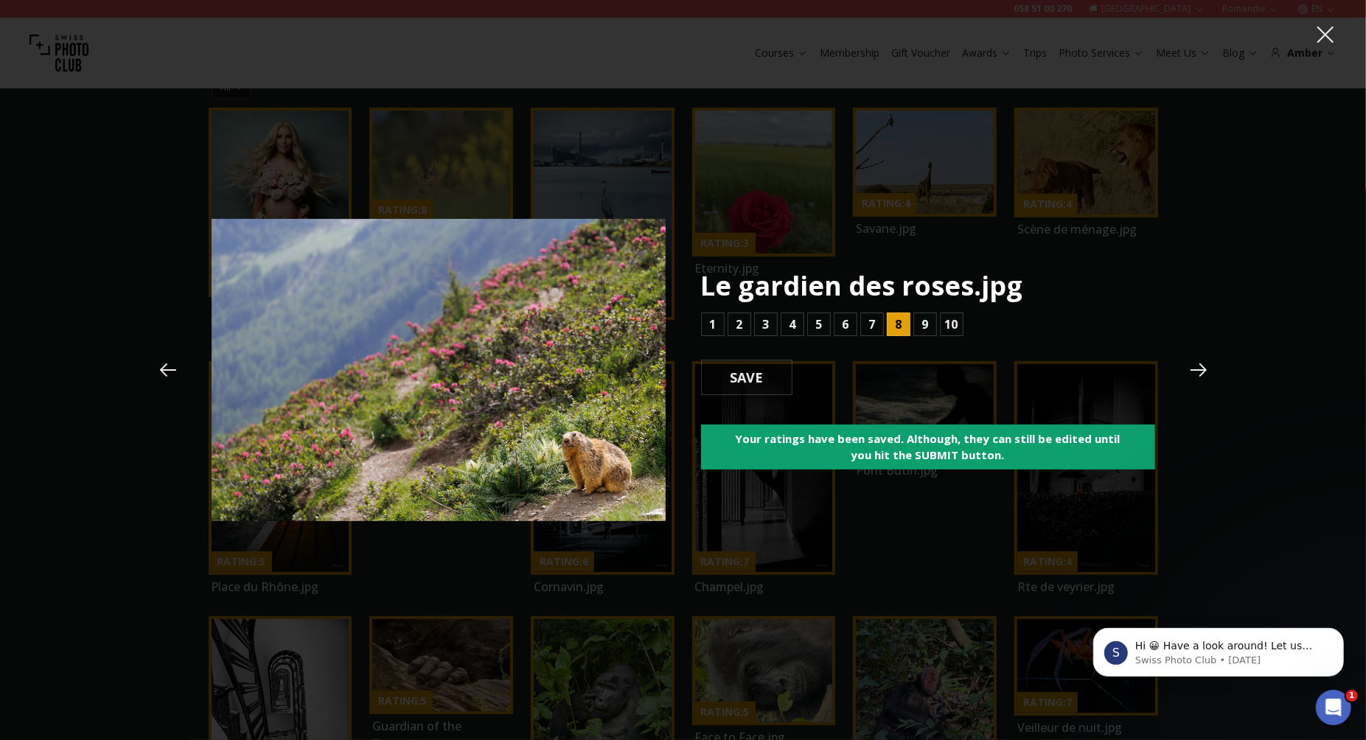
click at [158, 369] on icon at bounding box center [168, 370] width 22 height 22
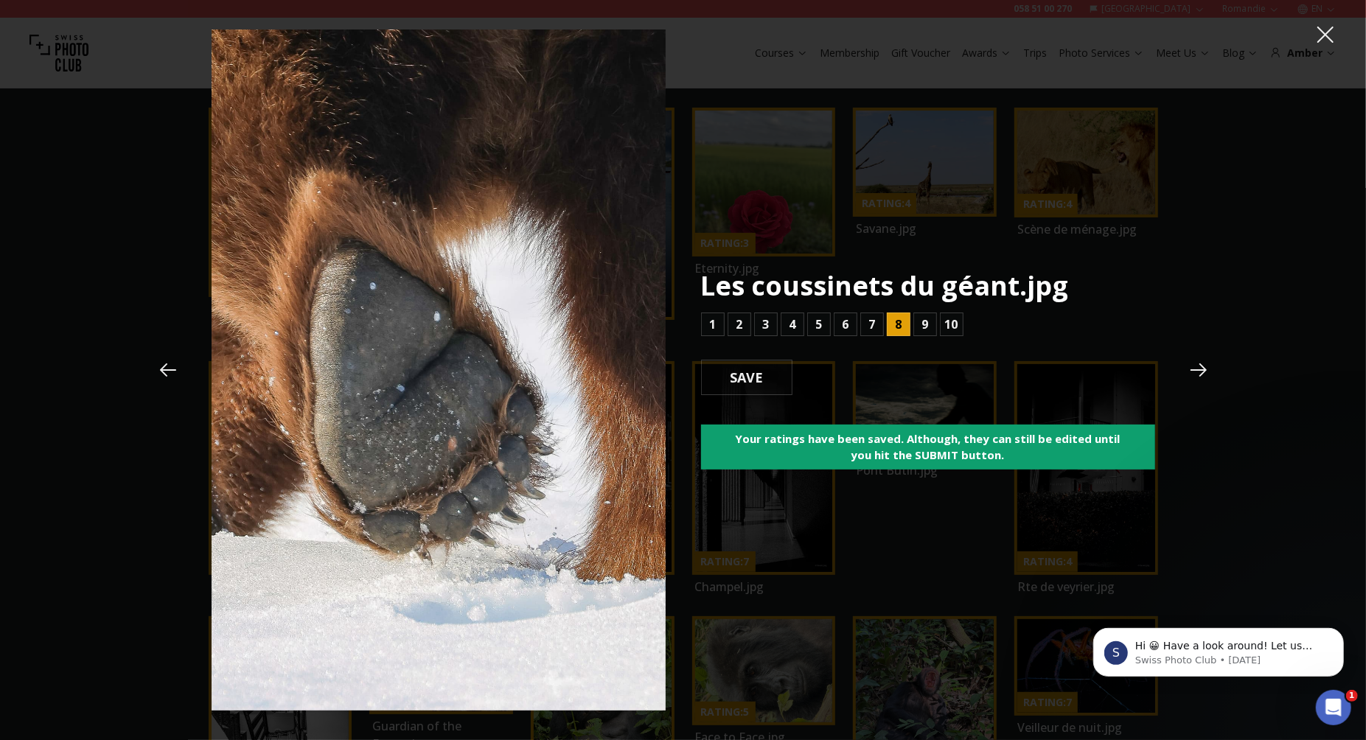
click at [158, 369] on icon at bounding box center [168, 370] width 22 height 22
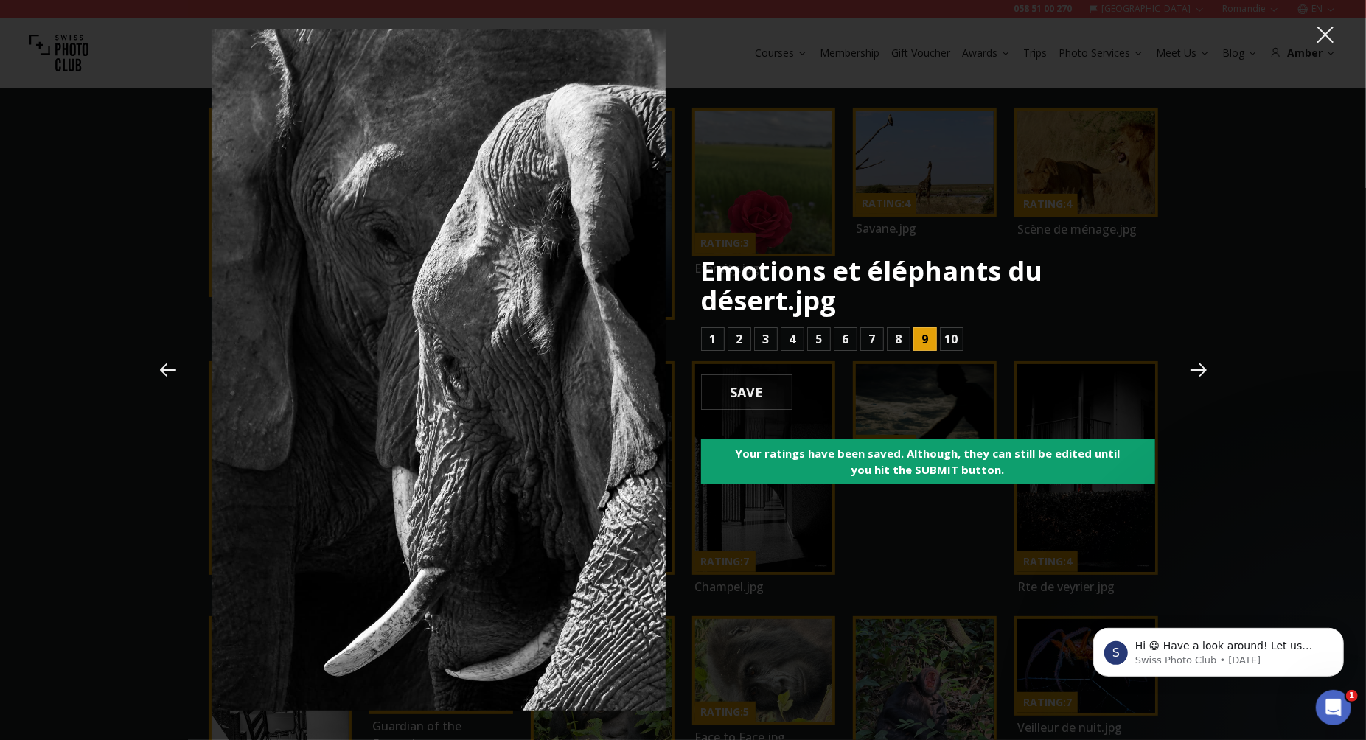
click at [1199, 370] on icon at bounding box center [1199, 369] width 16 height 13
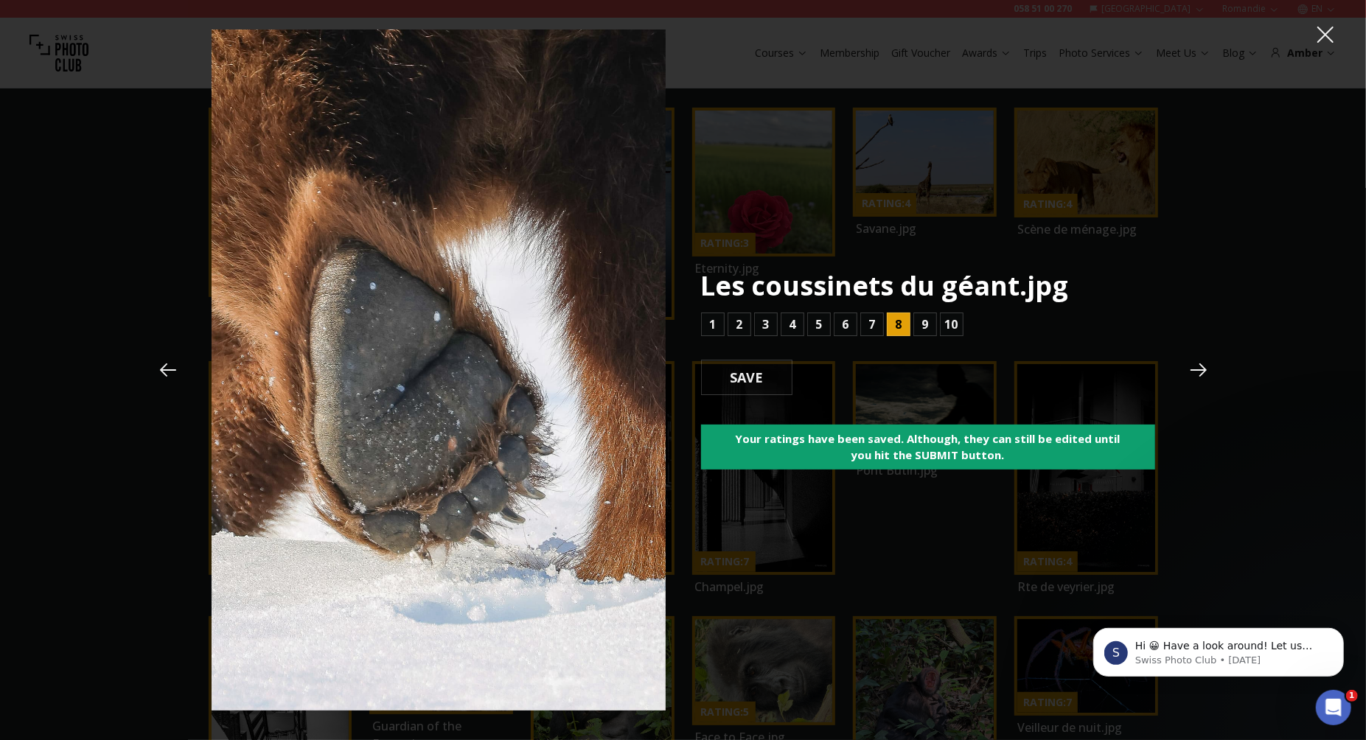
click at [1199, 370] on icon at bounding box center [1199, 369] width 16 height 13
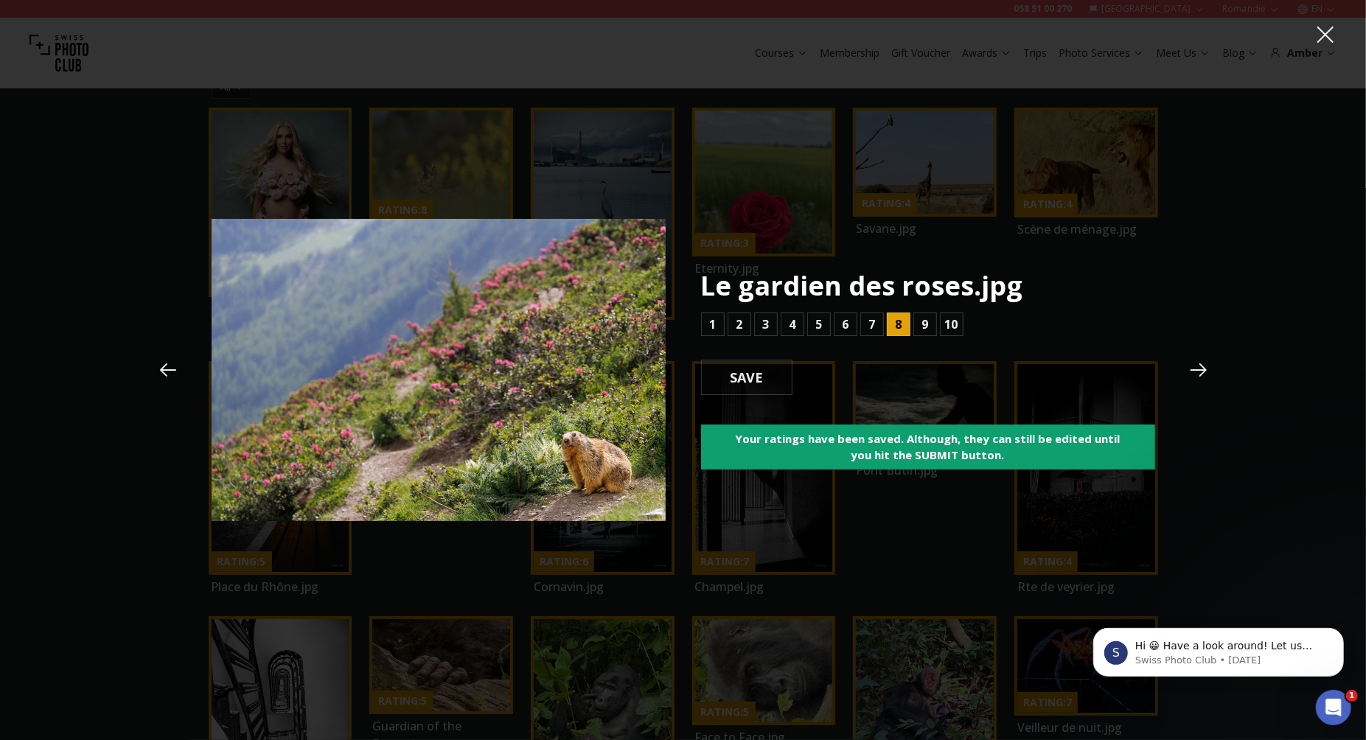
click at [1199, 370] on icon at bounding box center [1199, 369] width 16 height 13
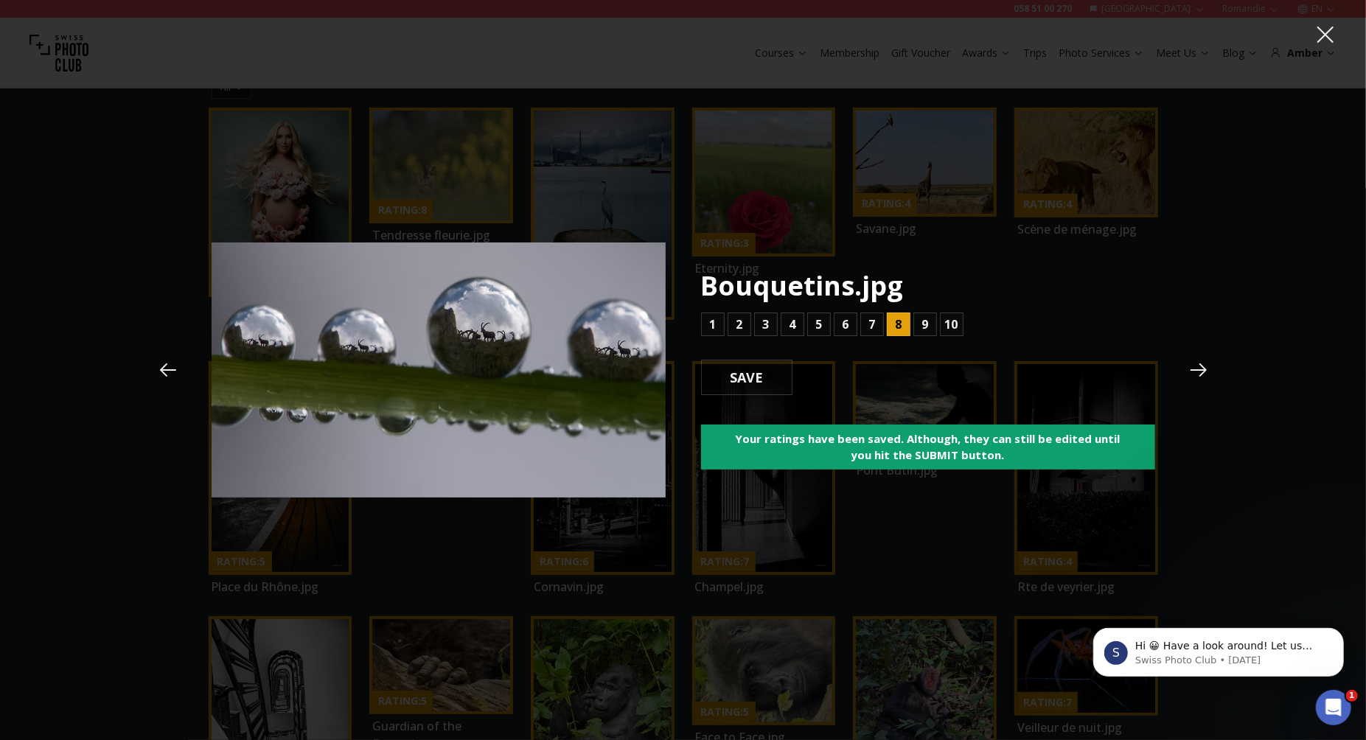
click at [1199, 370] on icon at bounding box center [1199, 369] width 16 height 13
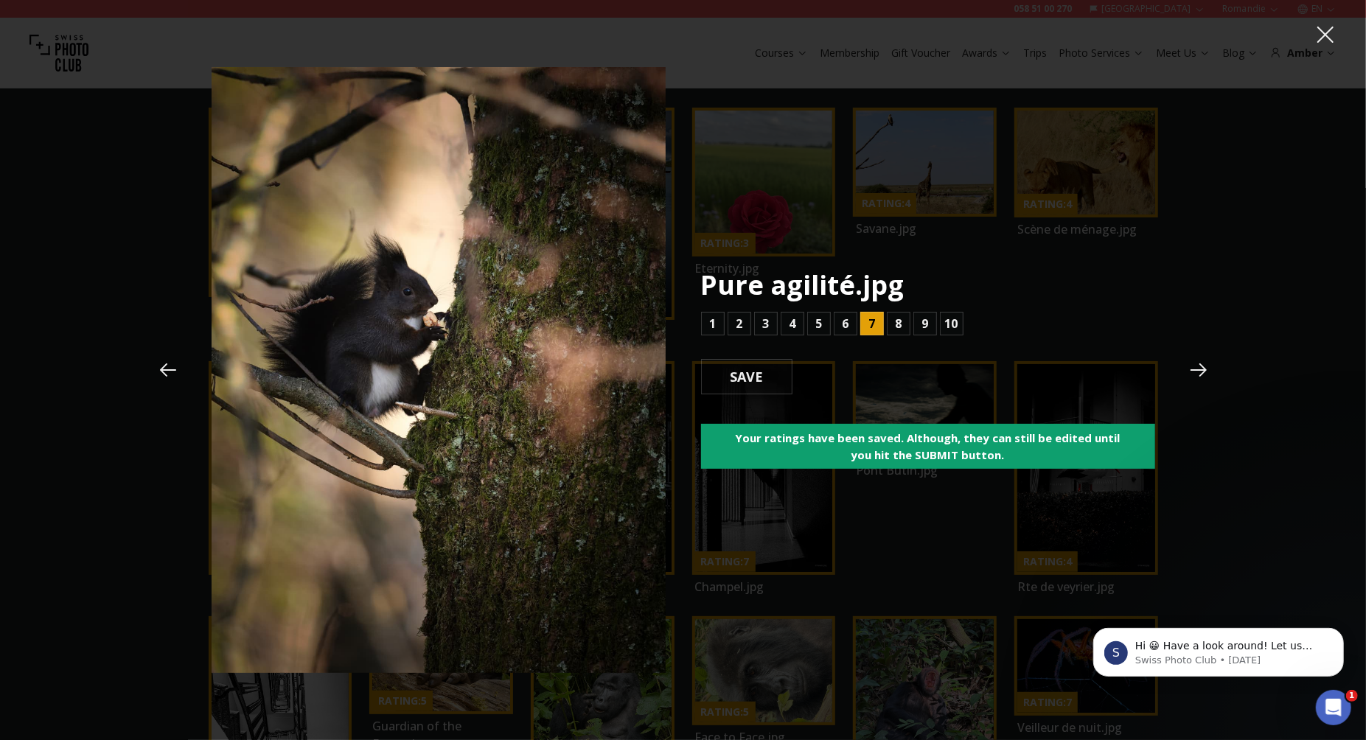
click at [1199, 370] on icon at bounding box center [1199, 369] width 16 height 13
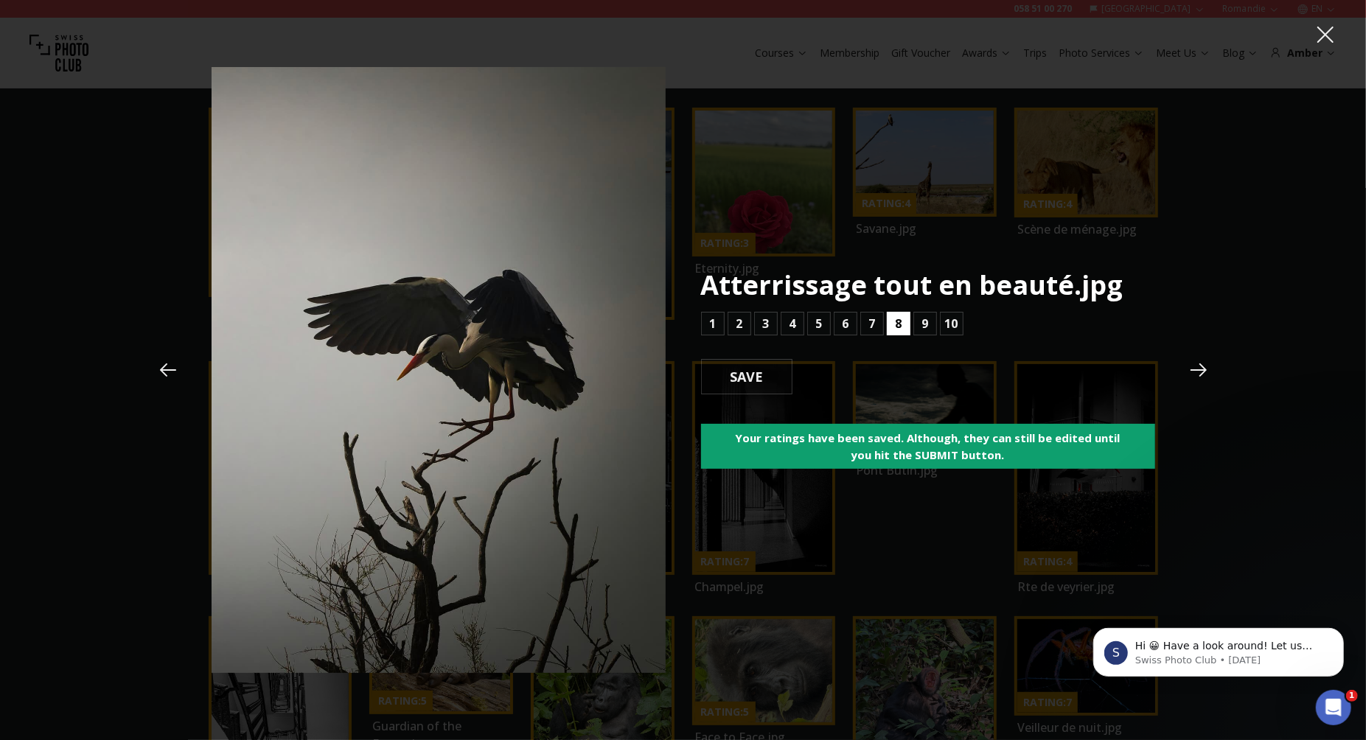
click at [894, 327] on button "8" at bounding box center [899, 324] width 24 height 24
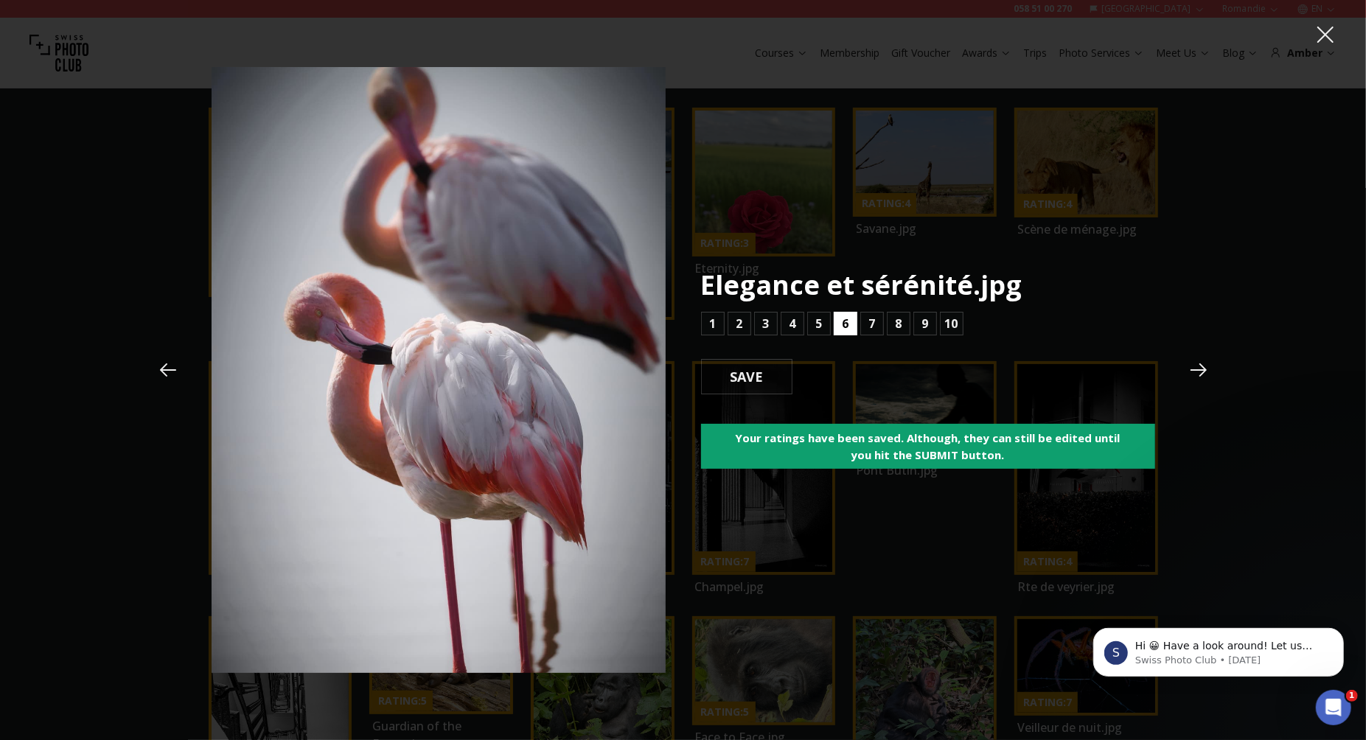
click at [847, 324] on b "6" at bounding box center [845, 324] width 7 height 18
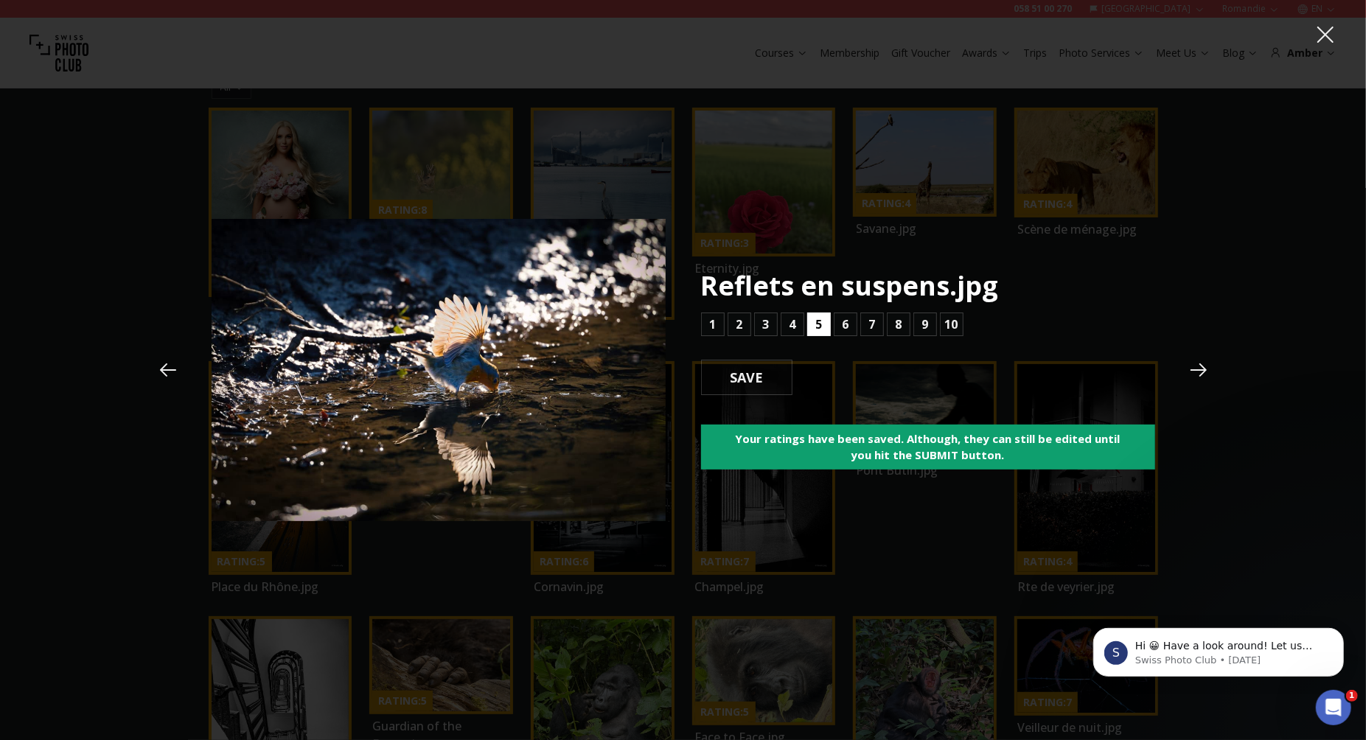
click at [818, 324] on b "5" at bounding box center [818, 325] width 7 height 18
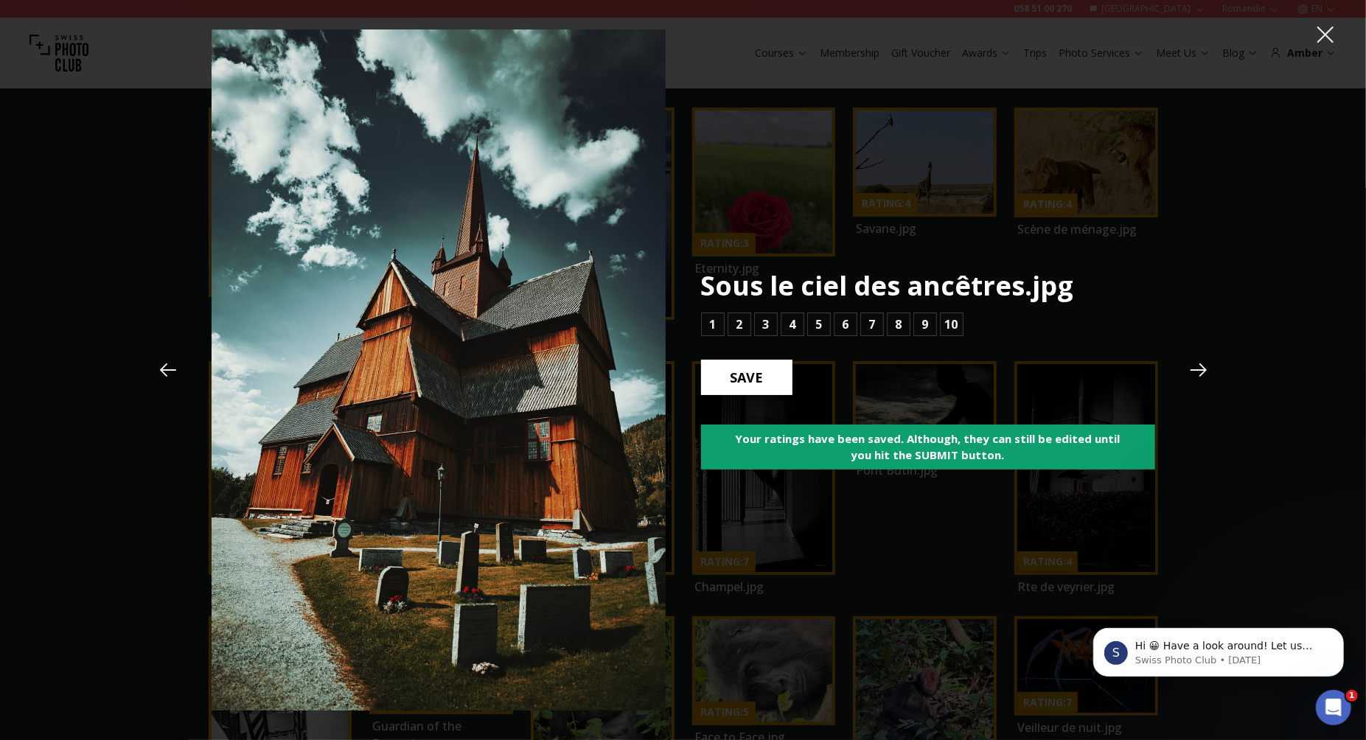
click at [750, 380] on b "SAVE" at bounding box center [747, 377] width 57 height 19
click at [816, 323] on b "5" at bounding box center [818, 325] width 7 height 18
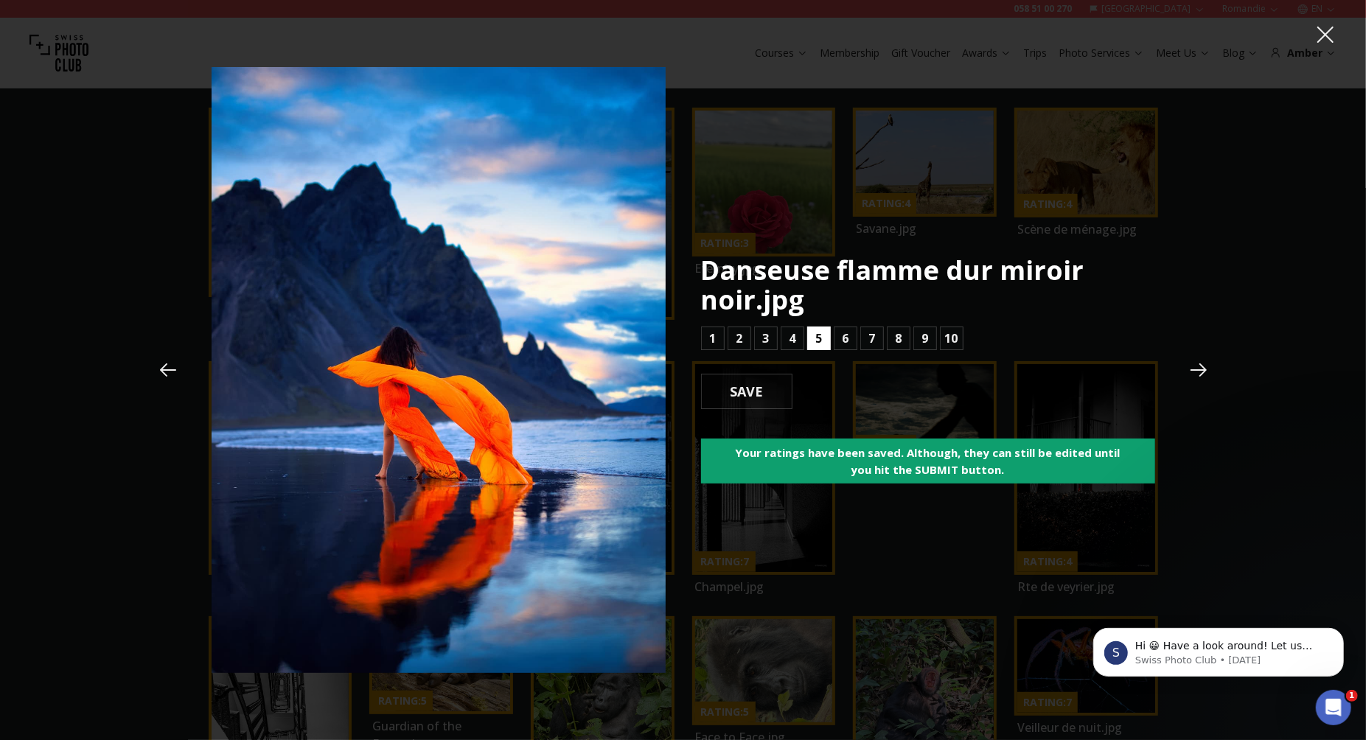
click at [823, 344] on button "5" at bounding box center [819, 339] width 24 height 24
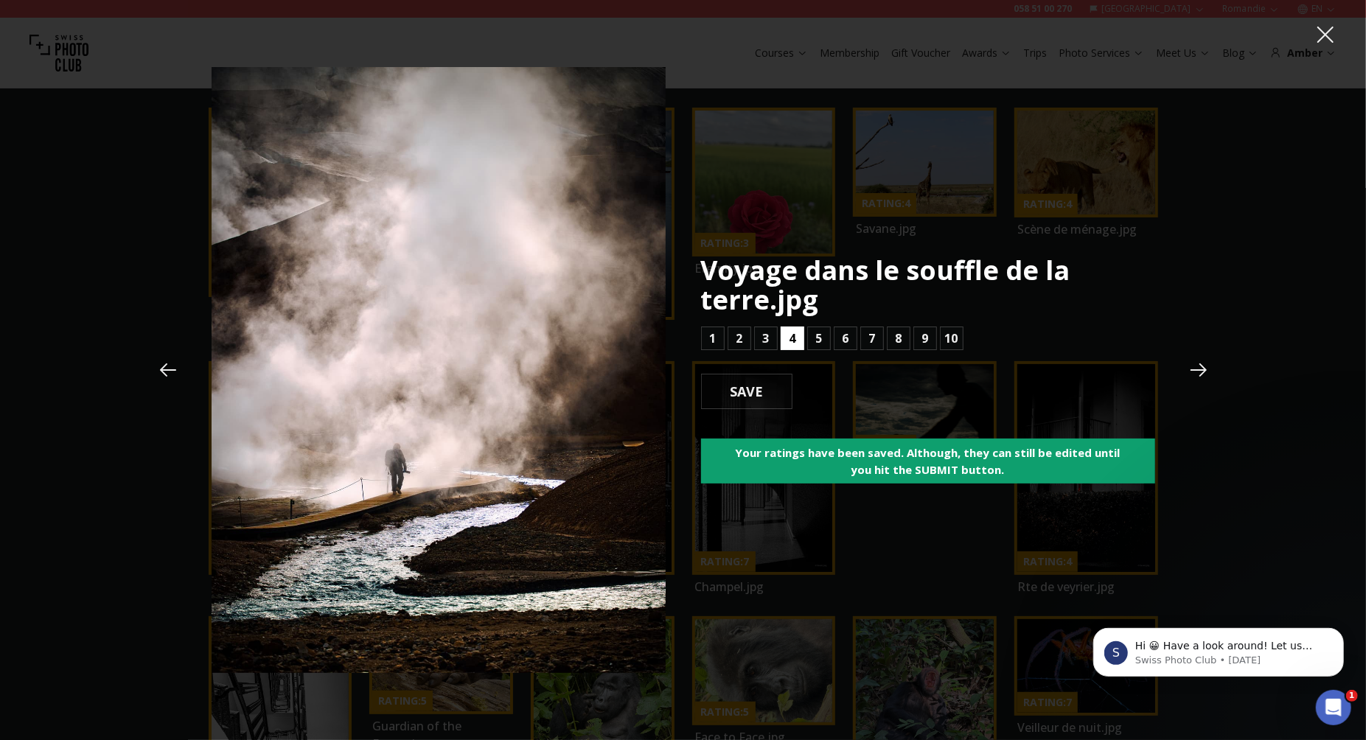
click at [792, 340] on b "4" at bounding box center [792, 339] width 7 height 18
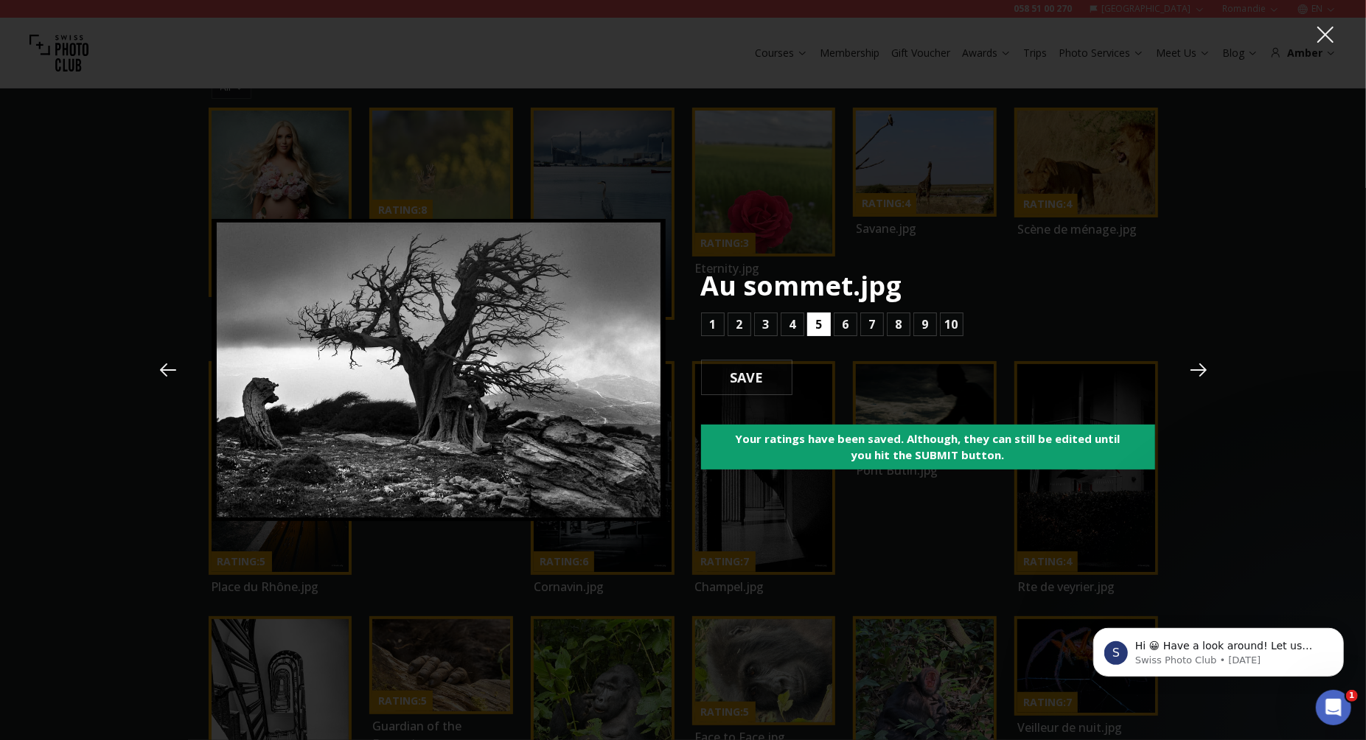
click at [818, 326] on b "5" at bounding box center [818, 325] width 7 height 18
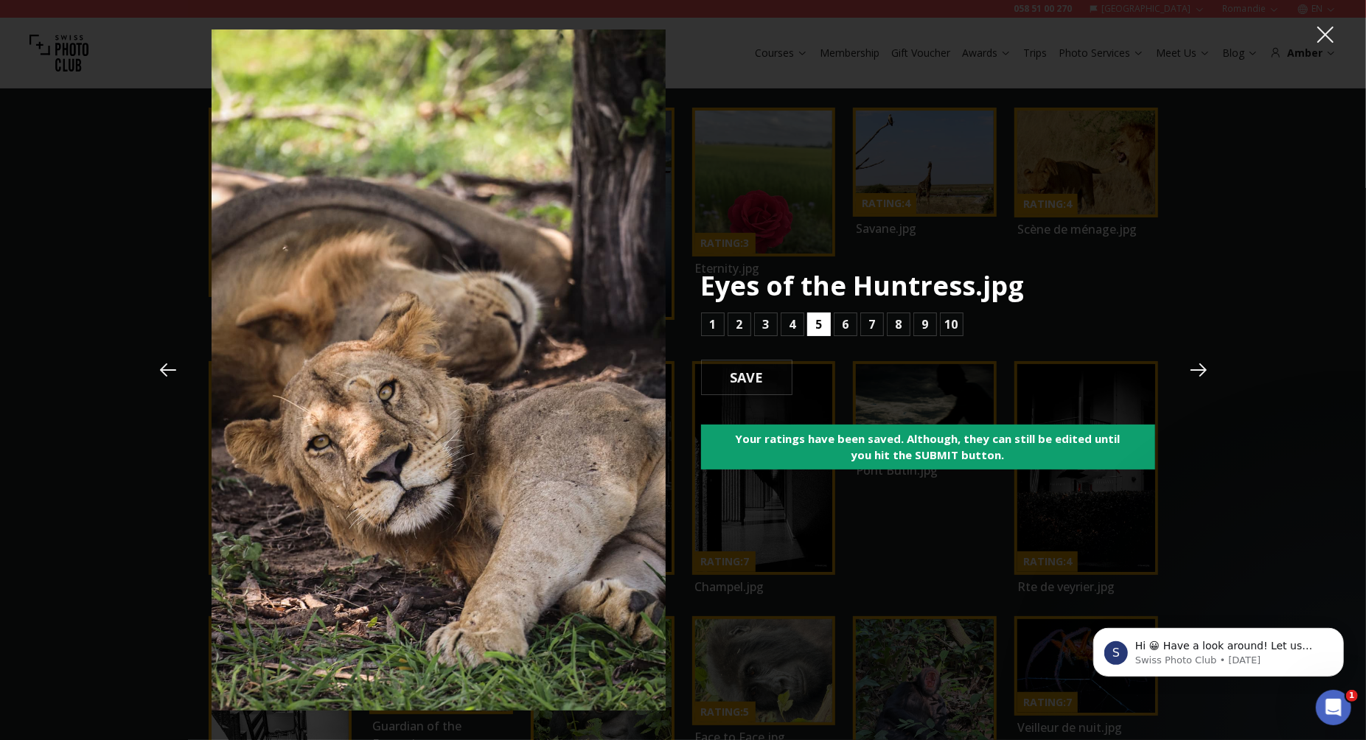
click at [818, 326] on b "5" at bounding box center [818, 325] width 7 height 18
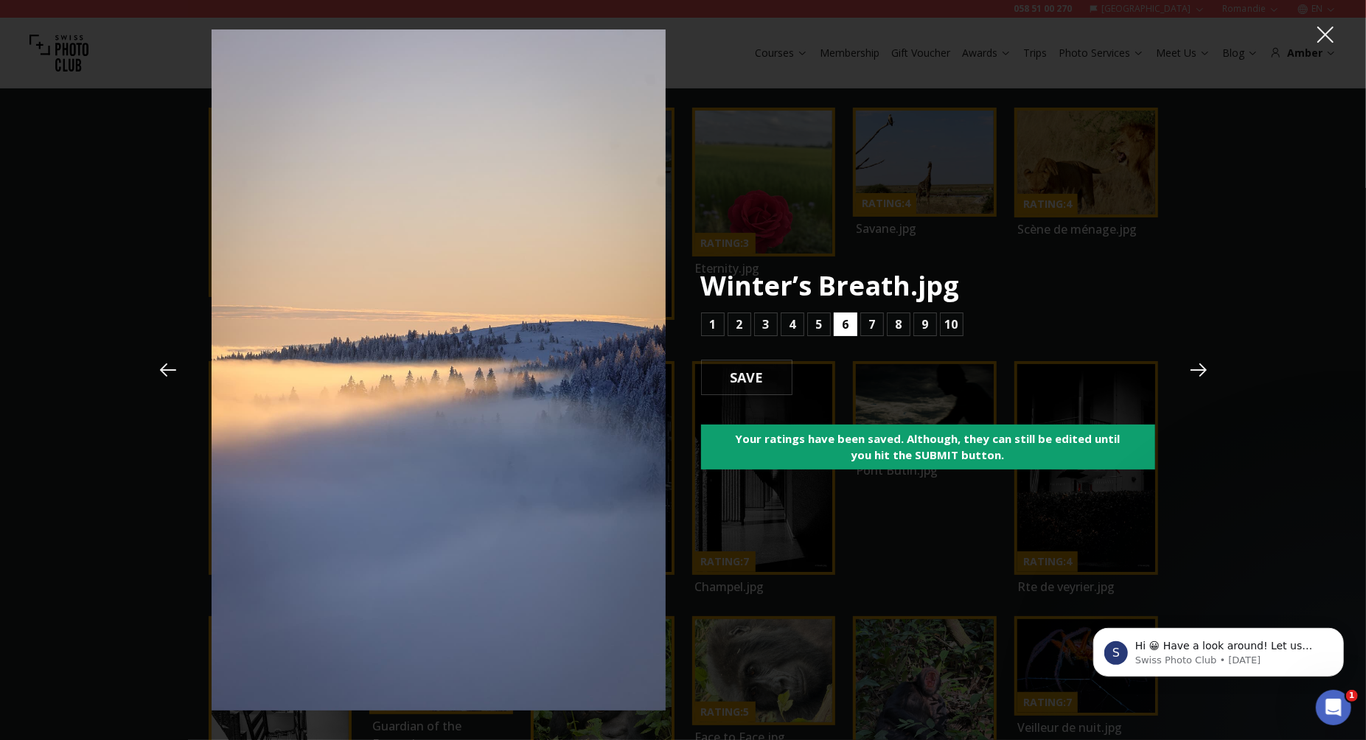
click at [845, 326] on b "6" at bounding box center [845, 325] width 7 height 18
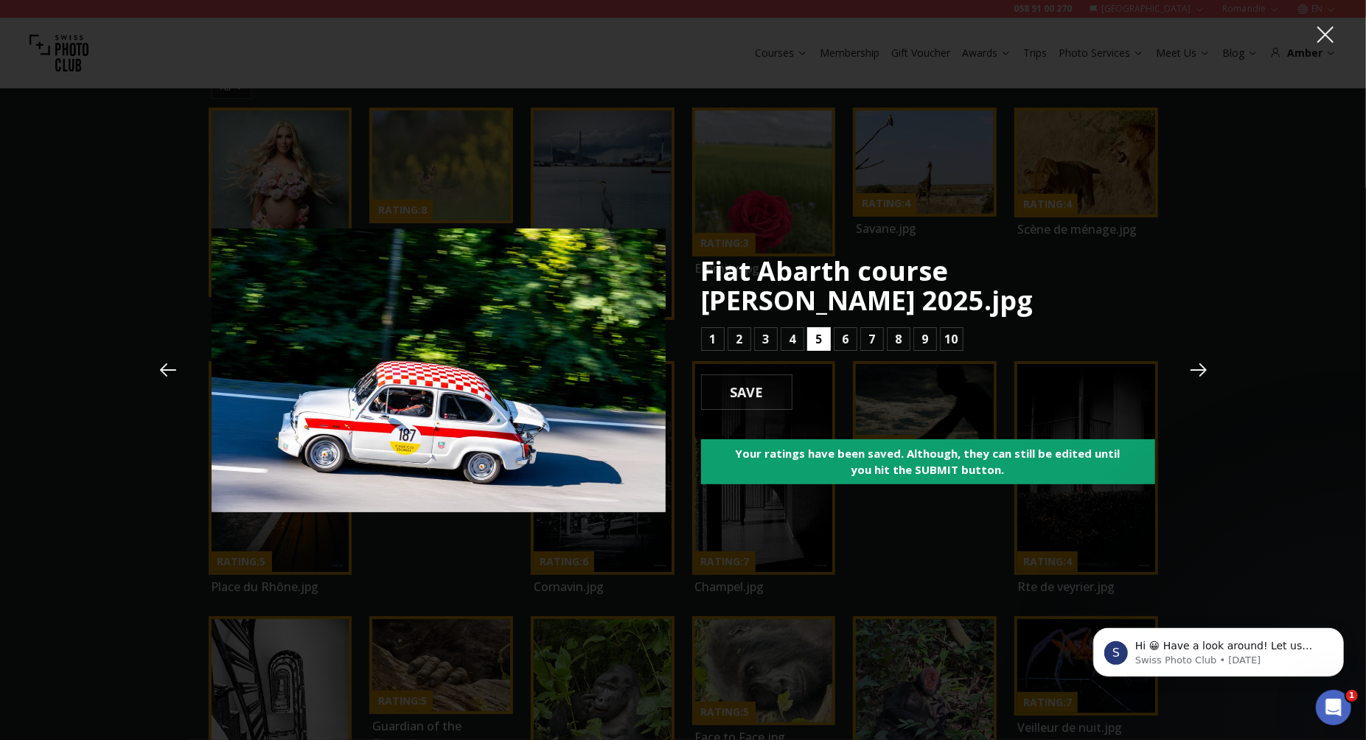
click at [818, 341] on b "5" at bounding box center [818, 339] width 7 height 18
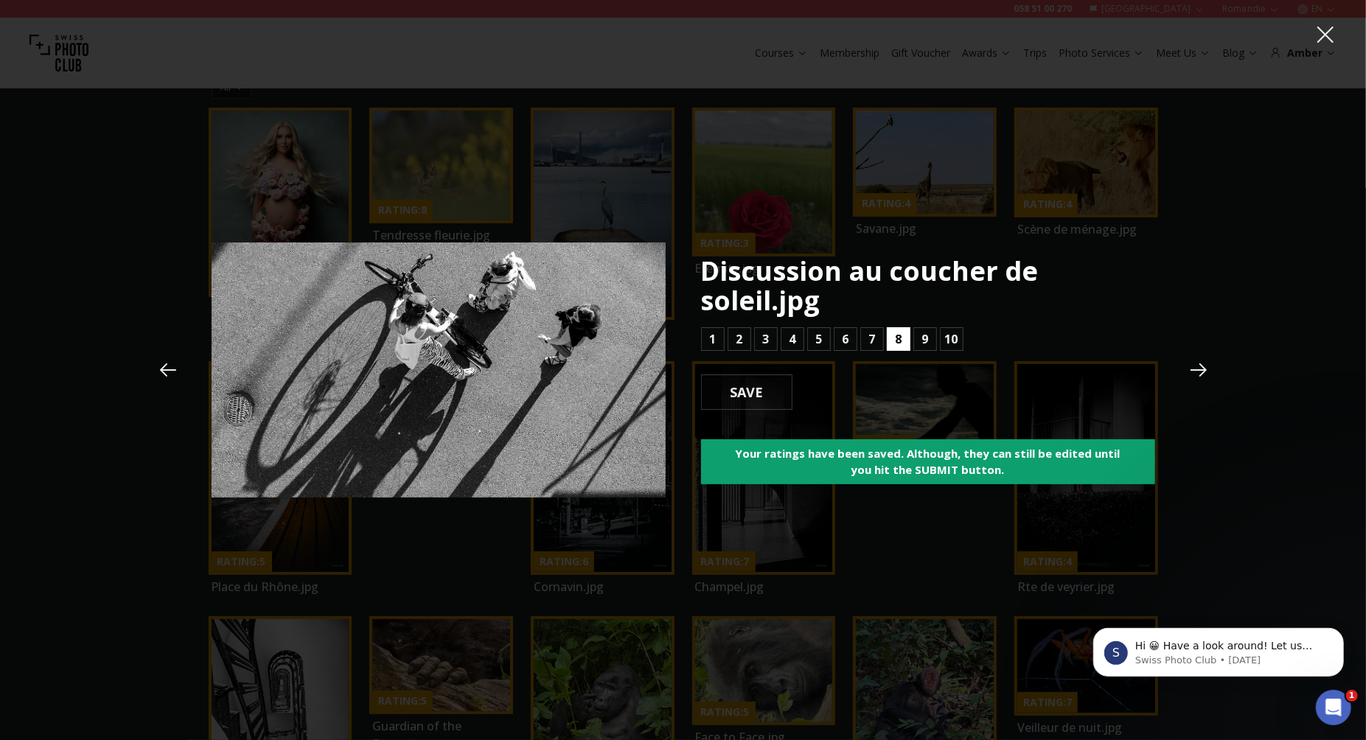
click at [897, 341] on b "8" at bounding box center [898, 339] width 7 height 18
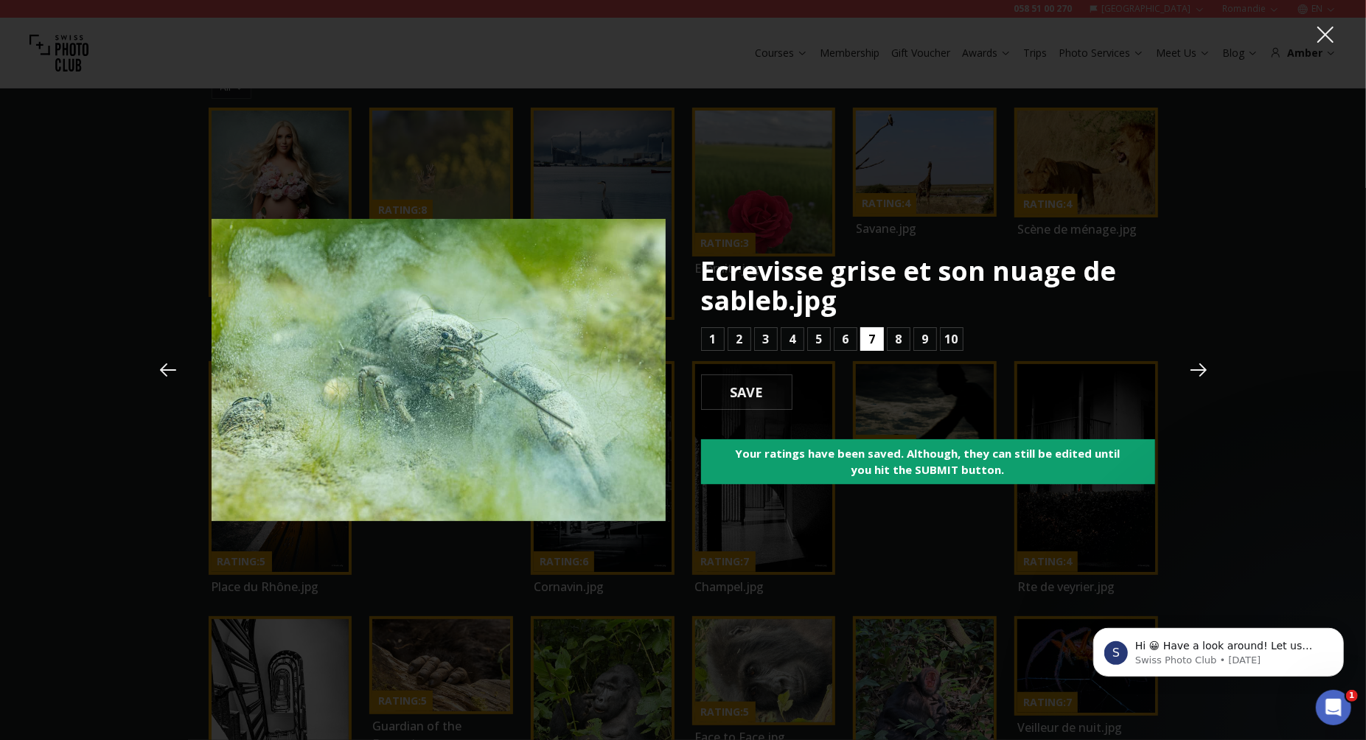
click at [873, 338] on b "7" at bounding box center [871, 339] width 7 height 18
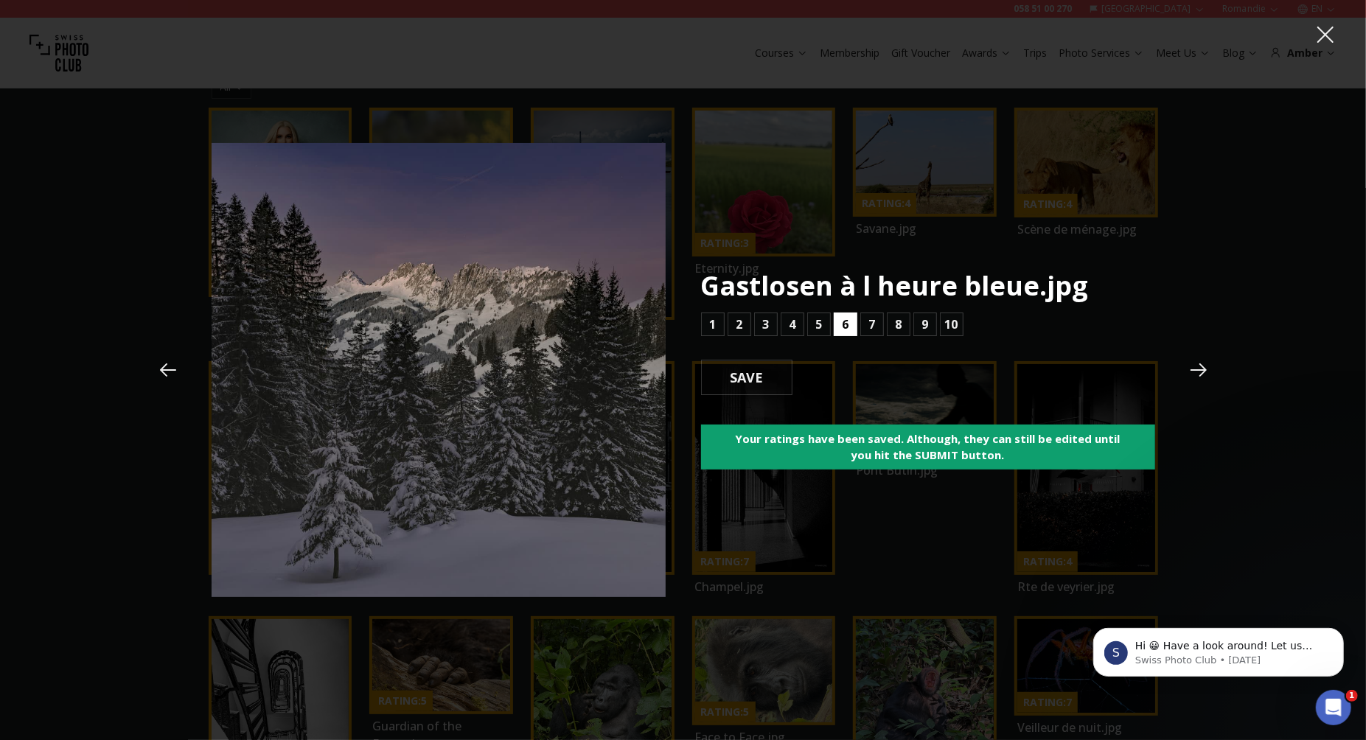
click at [846, 327] on b "6" at bounding box center [845, 325] width 7 height 18
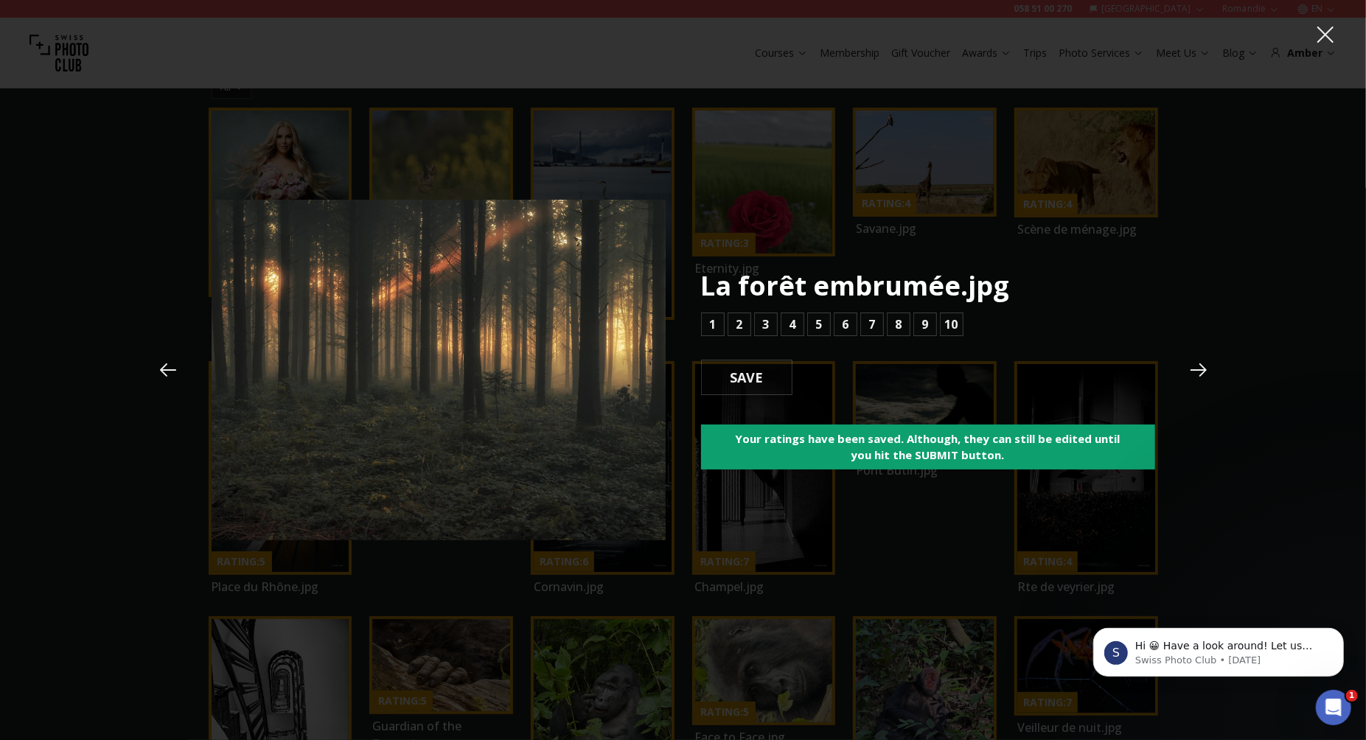
click at [163, 371] on icon at bounding box center [168, 370] width 22 height 22
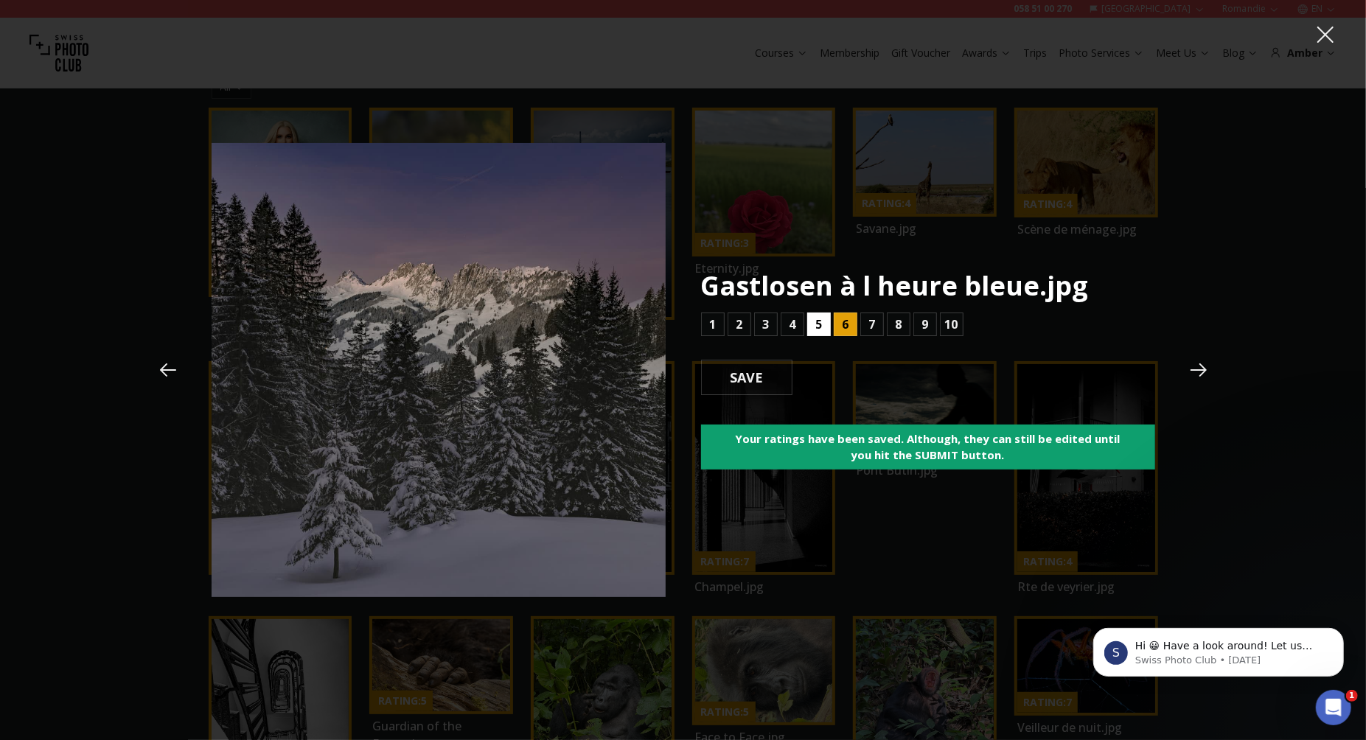
click at [820, 321] on b "5" at bounding box center [818, 325] width 7 height 18
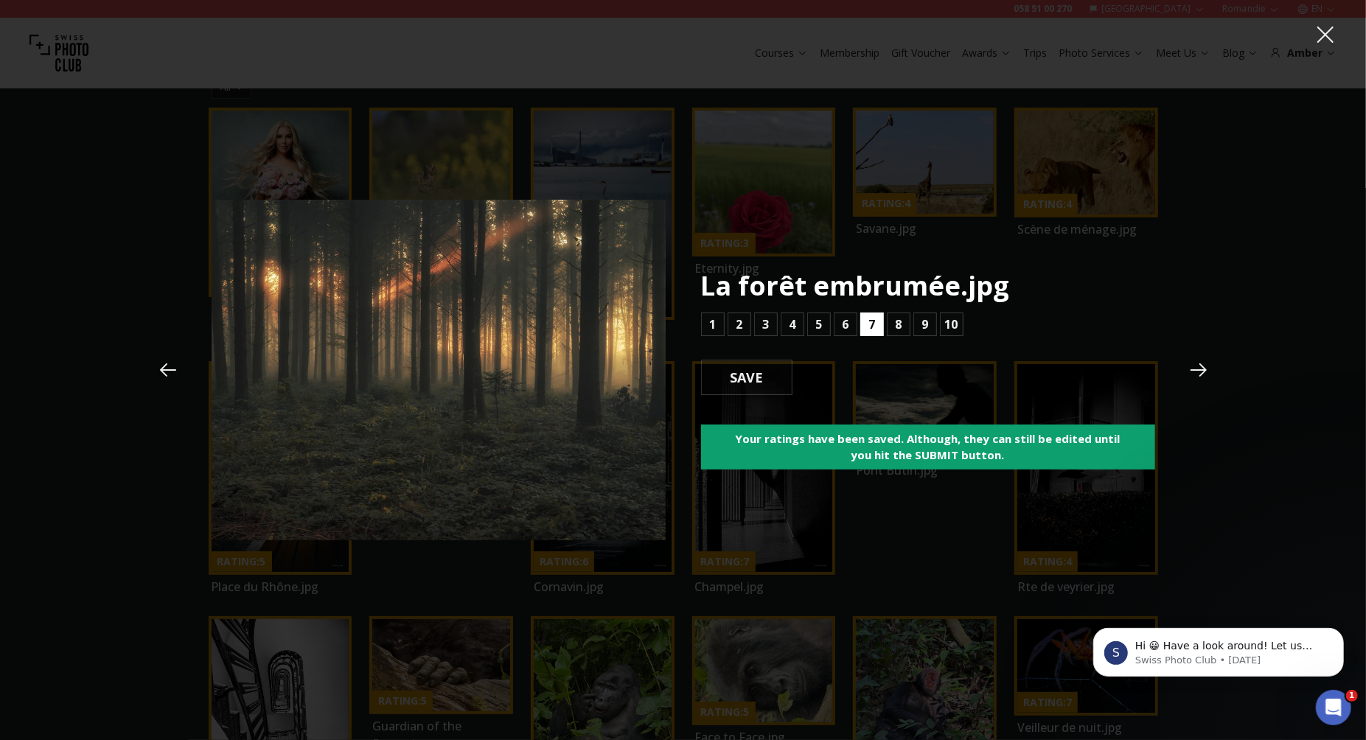
click at [874, 323] on b "7" at bounding box center [871, 325] width 7 height 18
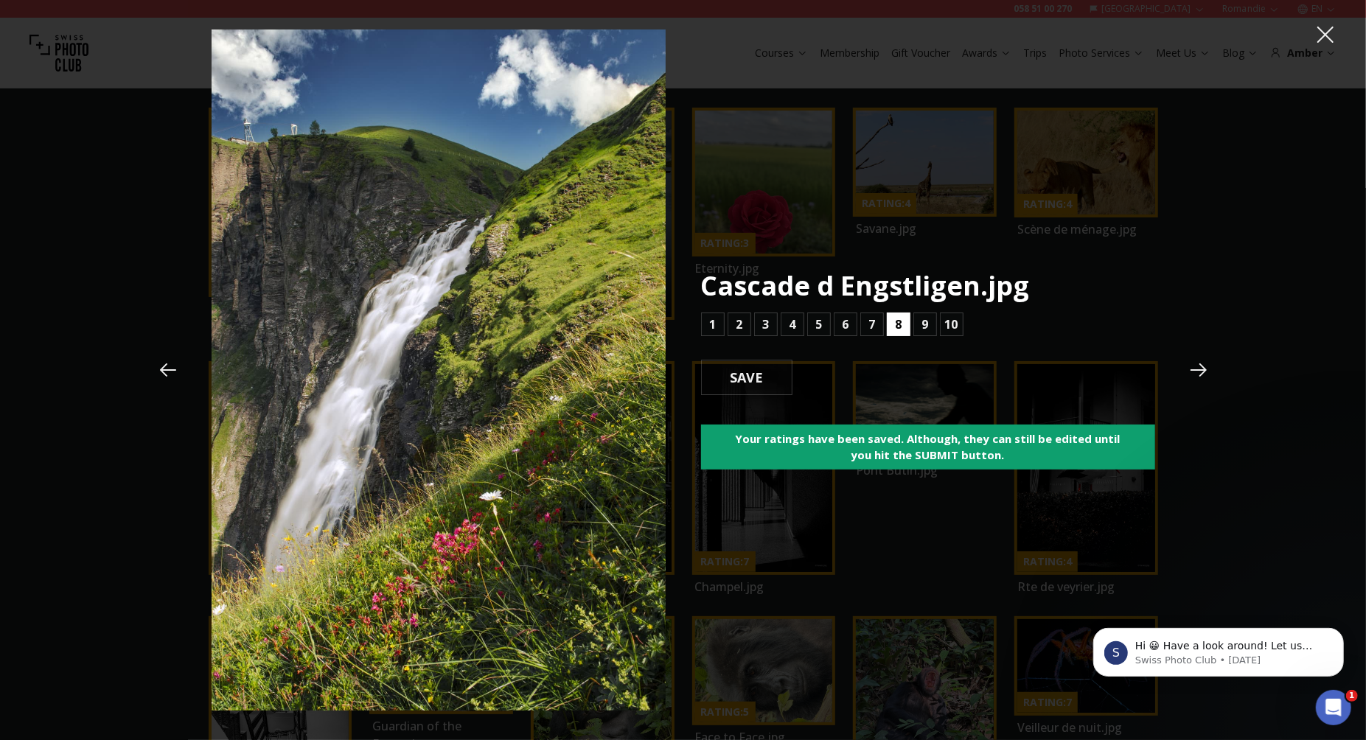
click at [898, 324] on b "8" at bounding box center [898, 325] width 7 height 18
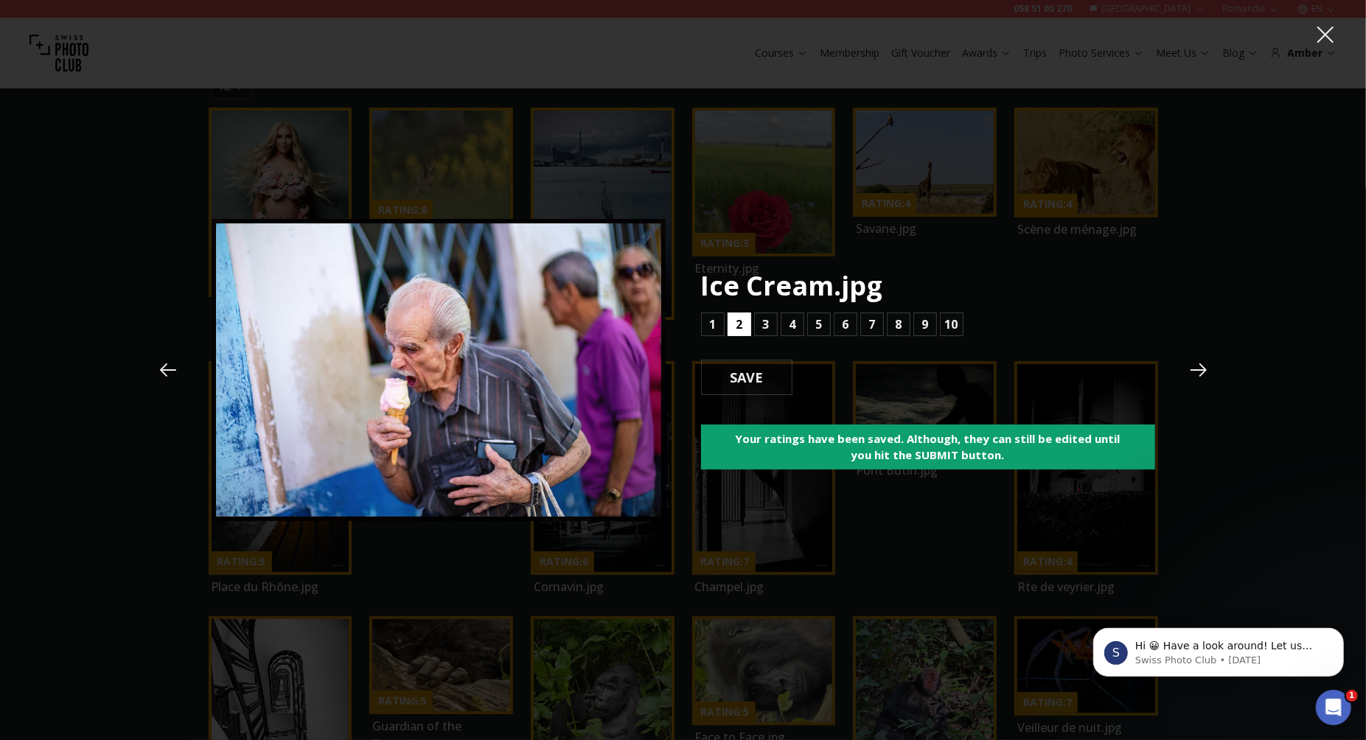
click at [739, 324] on b "2" at bounding box center [739, 325] width 7 height 18
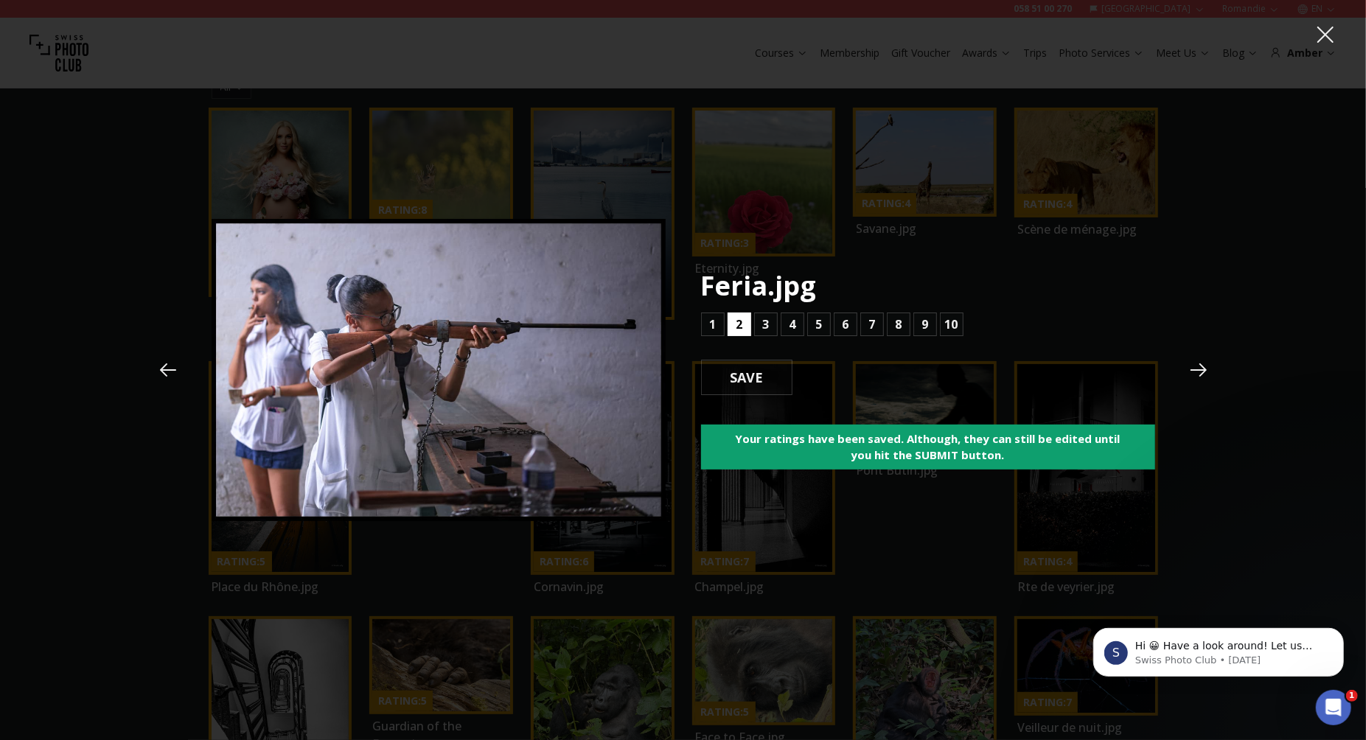
click at [741, 324] on b "2" at bounding box center [739, 325] width 7 height 18
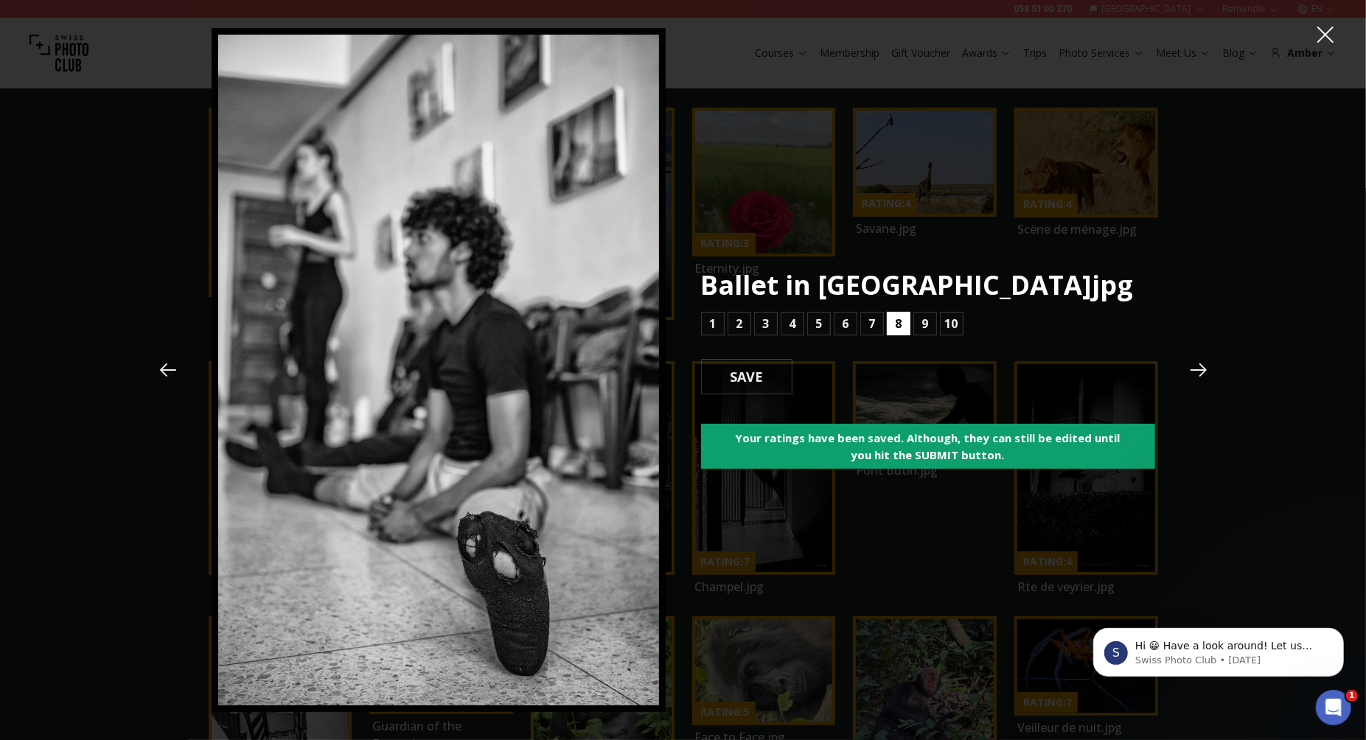
click at [900, 327] on b "8" at bounding box center [898, 324] width 7 height 18
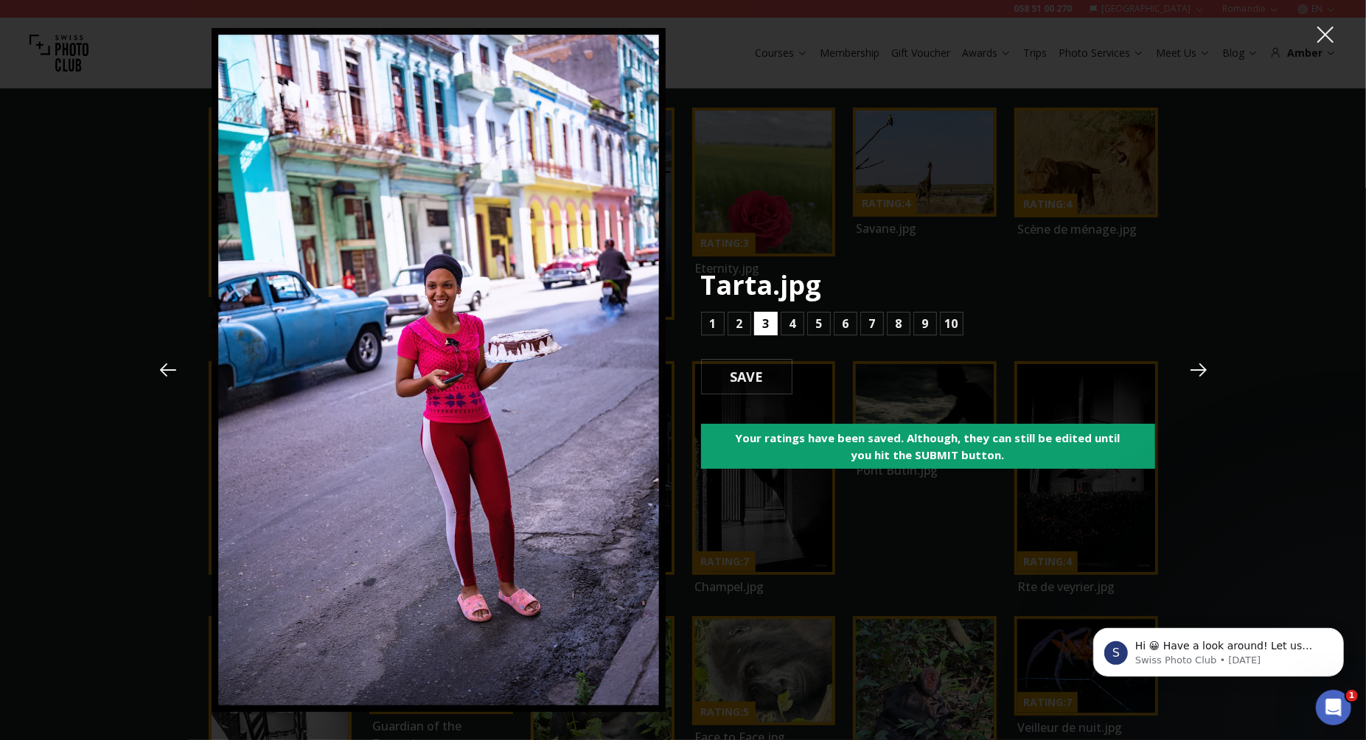
click at [773, 326] on button "3" at bounding box center [766, 324] width 24 height 24
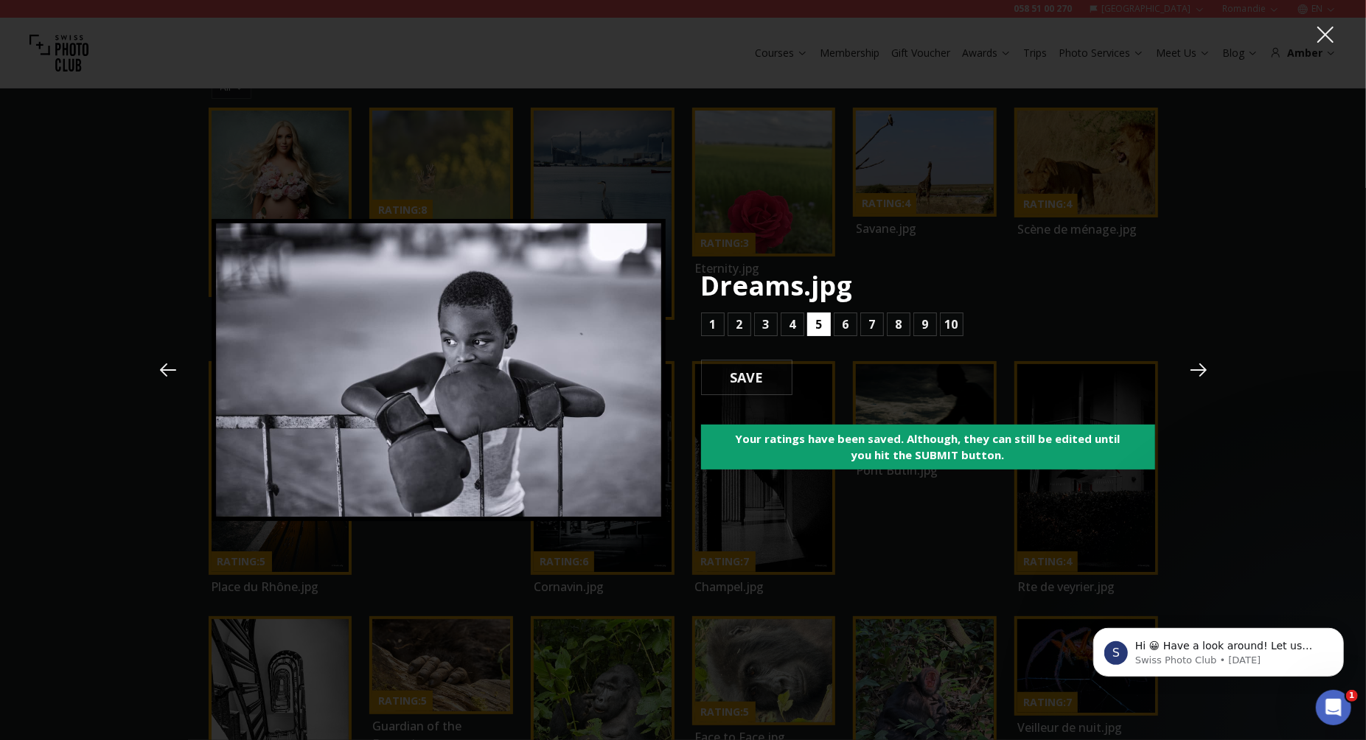
click at [816, 323] on b "5" at bounding box center [818, 325] width 7 height 18
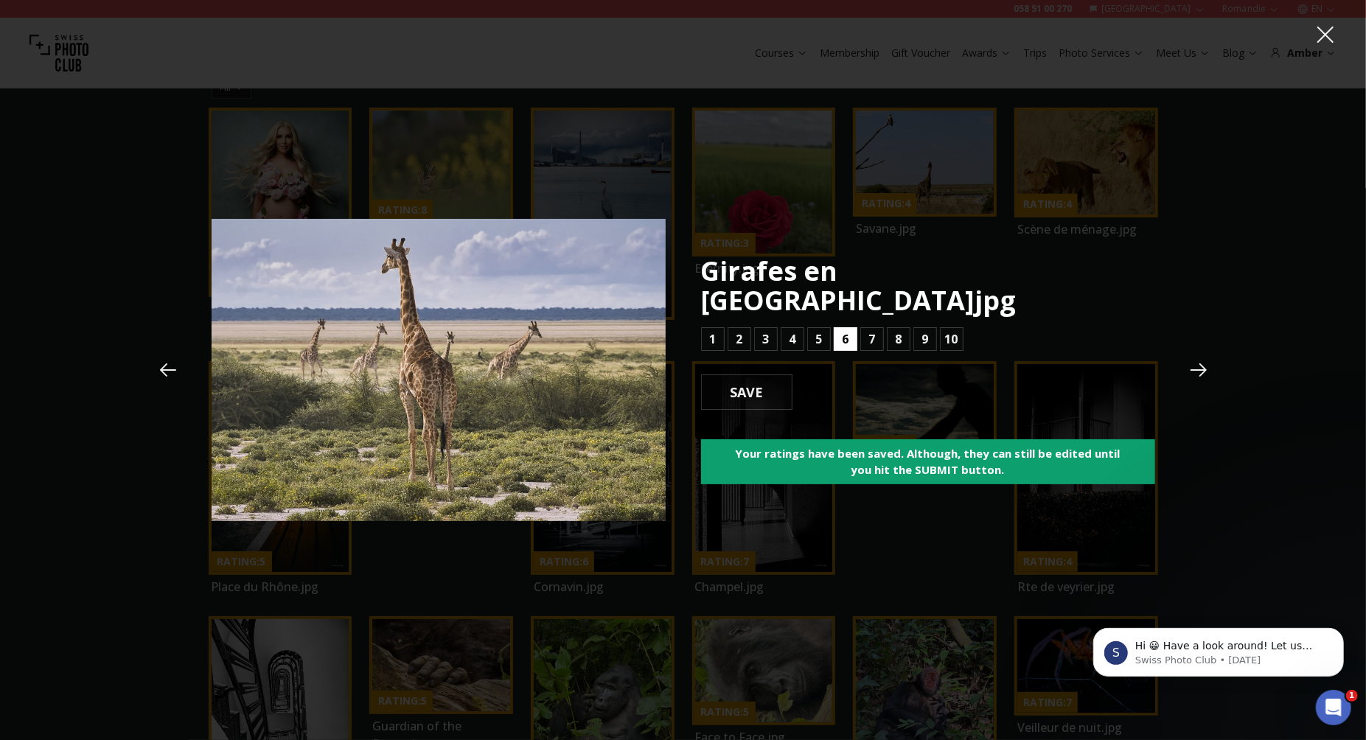
click at [848, 327] on button "6" at bounding box center [846, 339] width 24 height 24
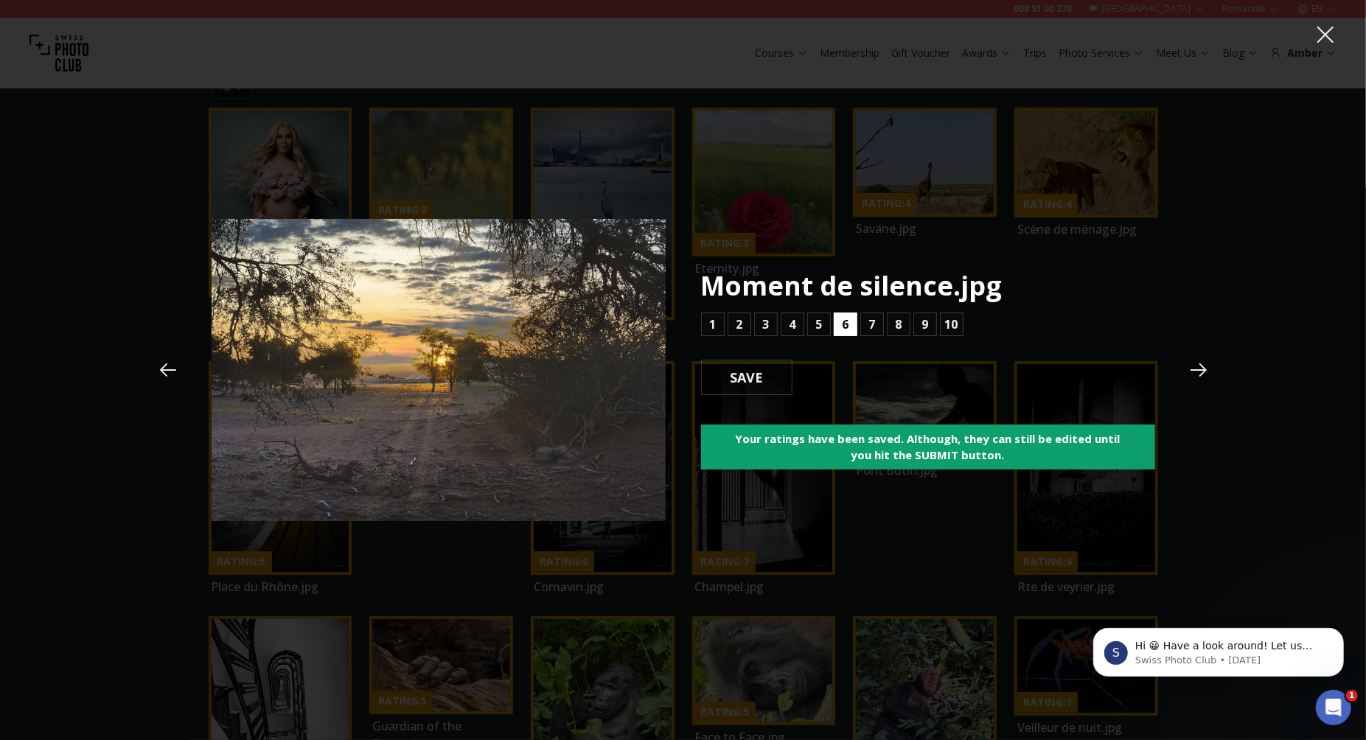
click at [848, 325] on button "6" at bounding box center [846, 325] width 24 height 24
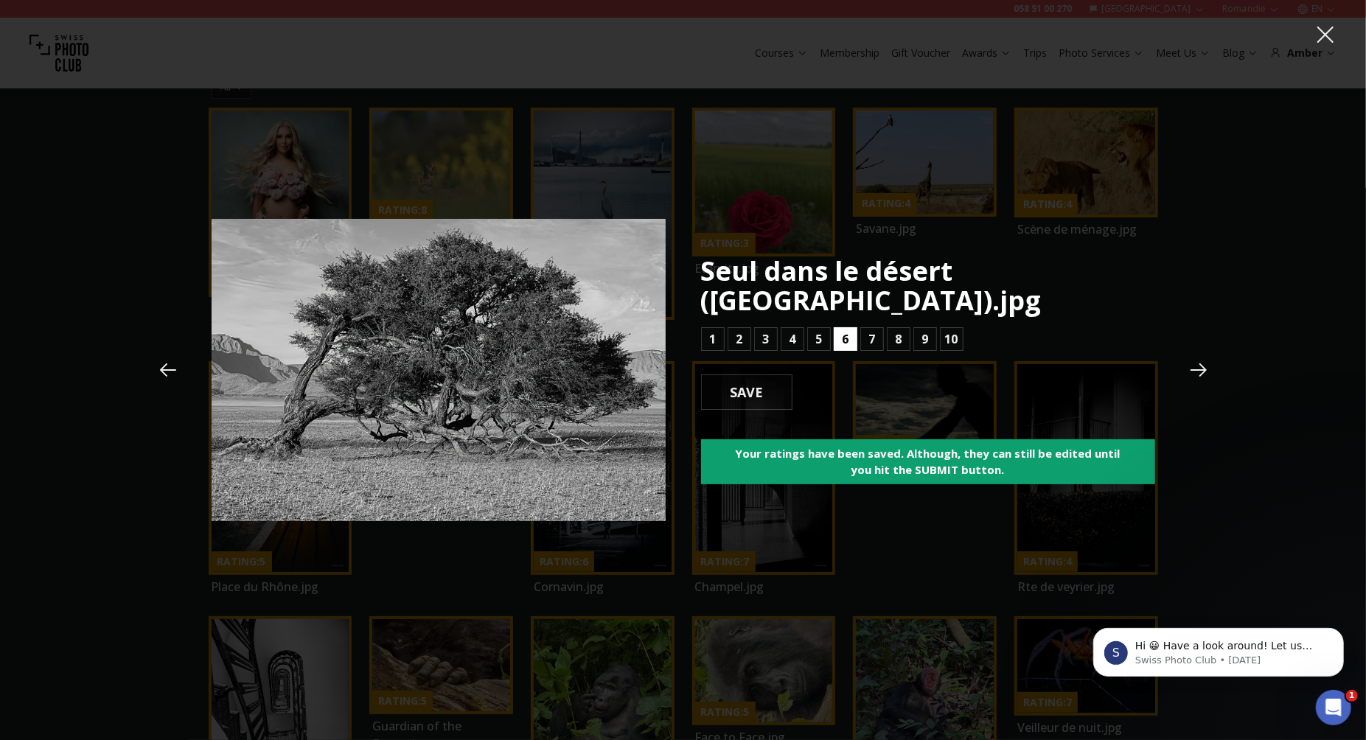
click at [848, 327] on button "6" at bounding box center [846, 339] width 24 height 24
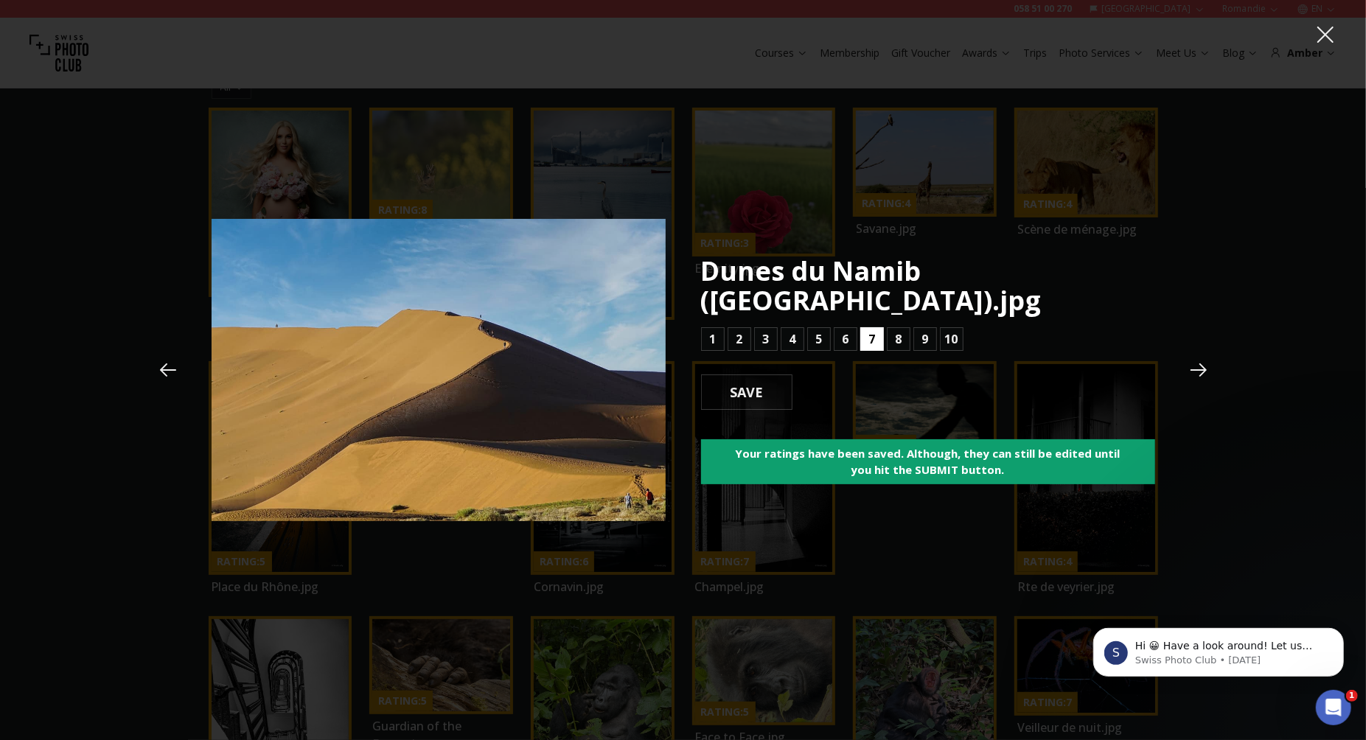
click at [866, 327] on button "7" at bounding box center [872, 339] width 24 height 24
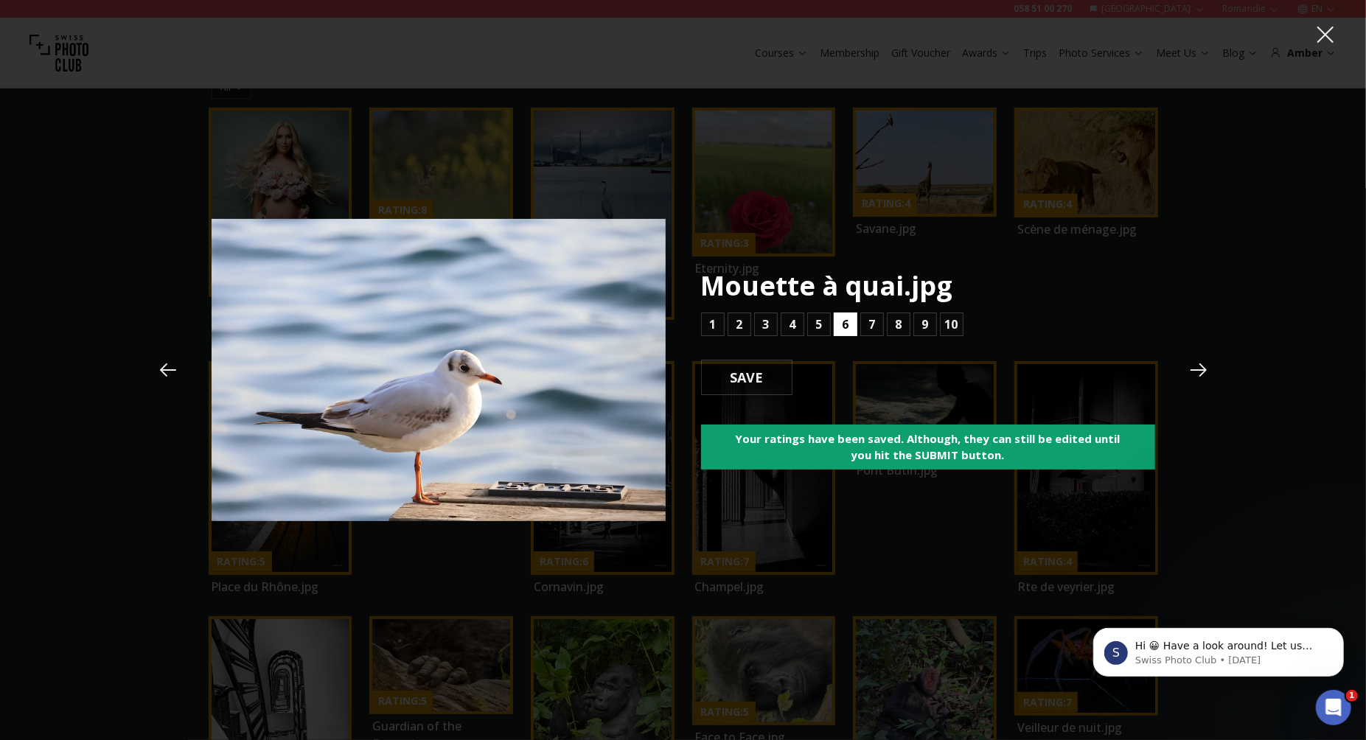
click at [846, 322] on b "6" at bounding box center [845, 325] width 7 height 18
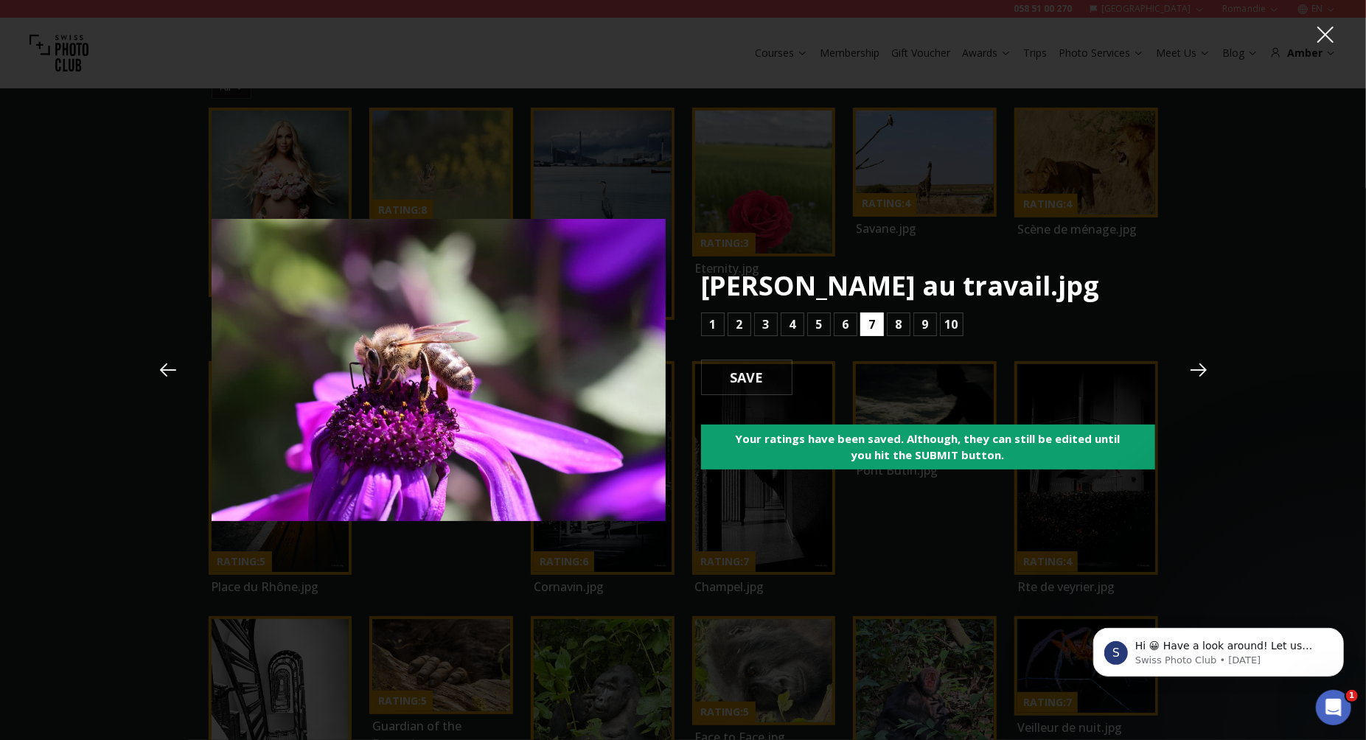
click at [878, 321] on button "7" at bounding box center [872, 325] width 24 height 24
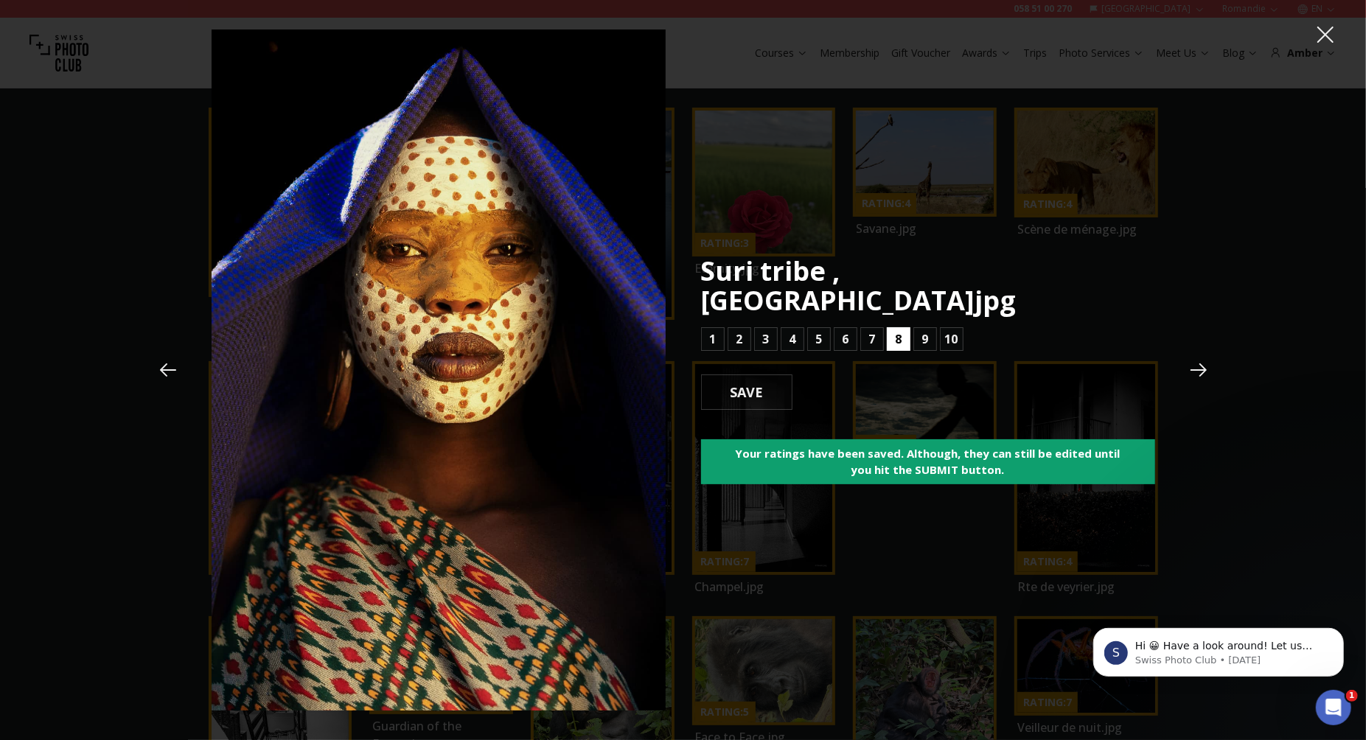
click at [899, 330] on b "8" at bounding box center [898, 339] width 7 height 18
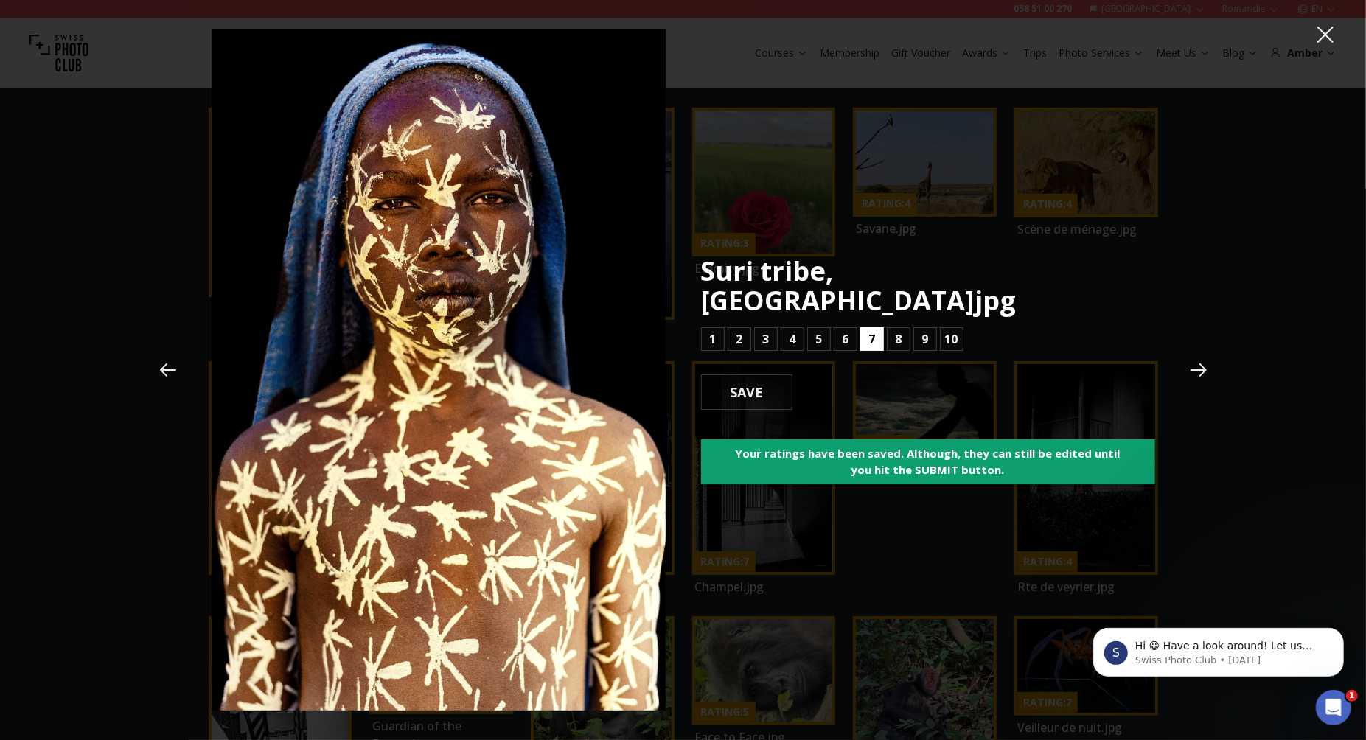
click at [873, 330] on b "7" at bounding box center [871, 339] width 7 height 18
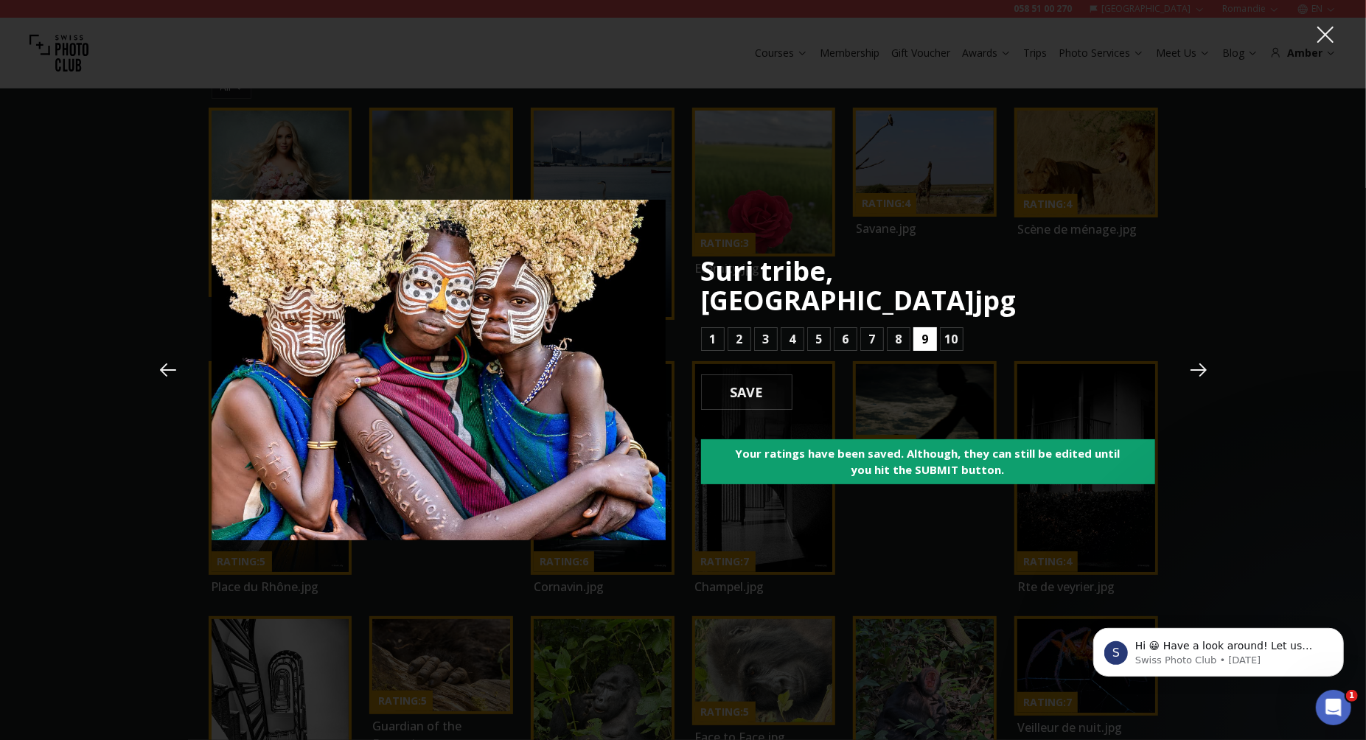
click at [927, 330] on b "9" at bounding box center [924, 339] width 7 height 18
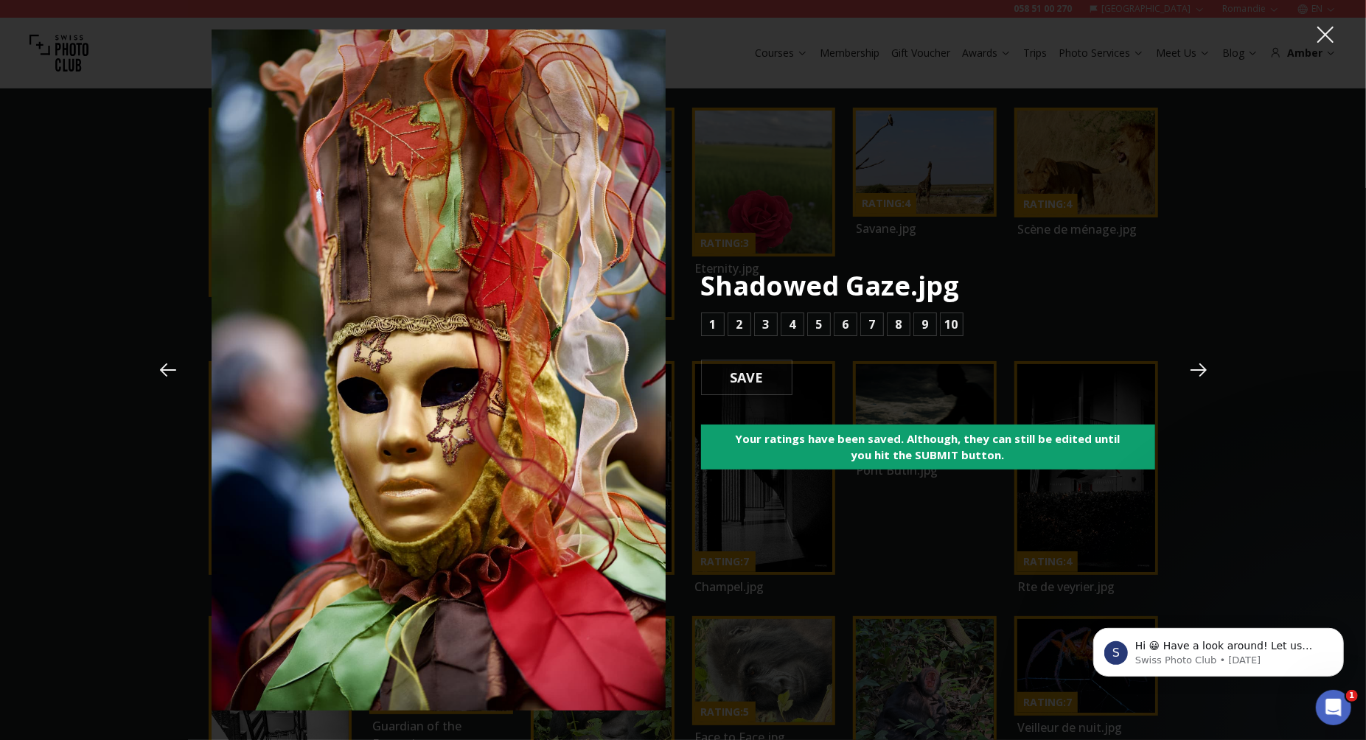
click at [167, 377] on icon at bounding box center [168, 370] width 22 height 22
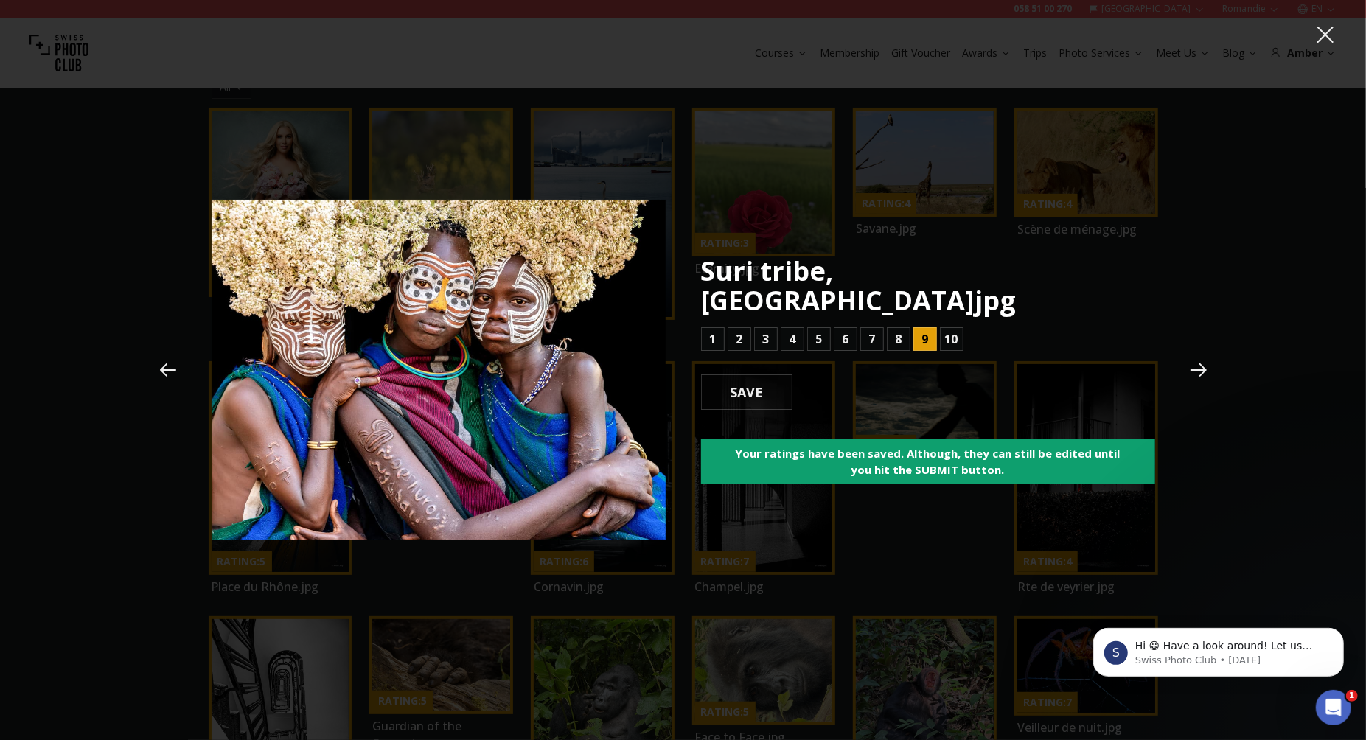
click at [167, 377] on icon at bounding box center [168, 370] width 22 height 22
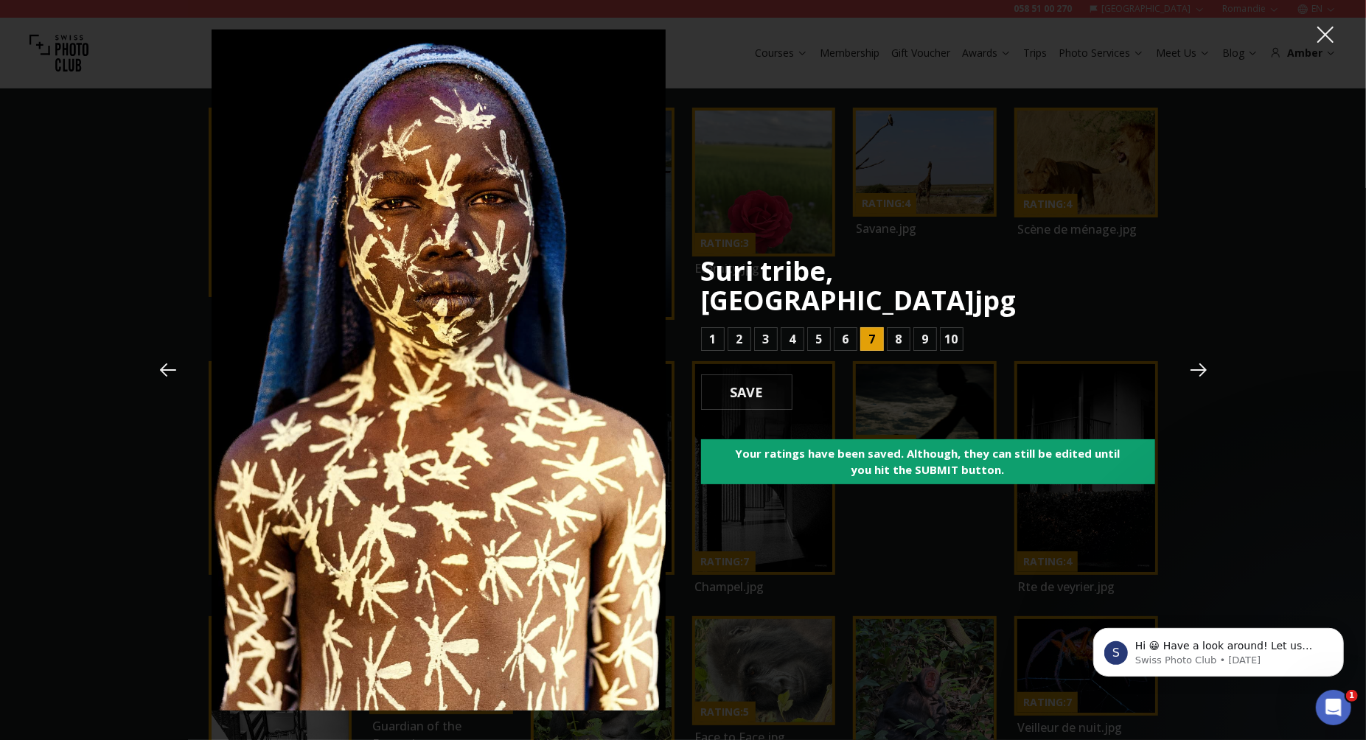
click at [167, 377] on icon at bounding box center [168, 370] width 22 height 22
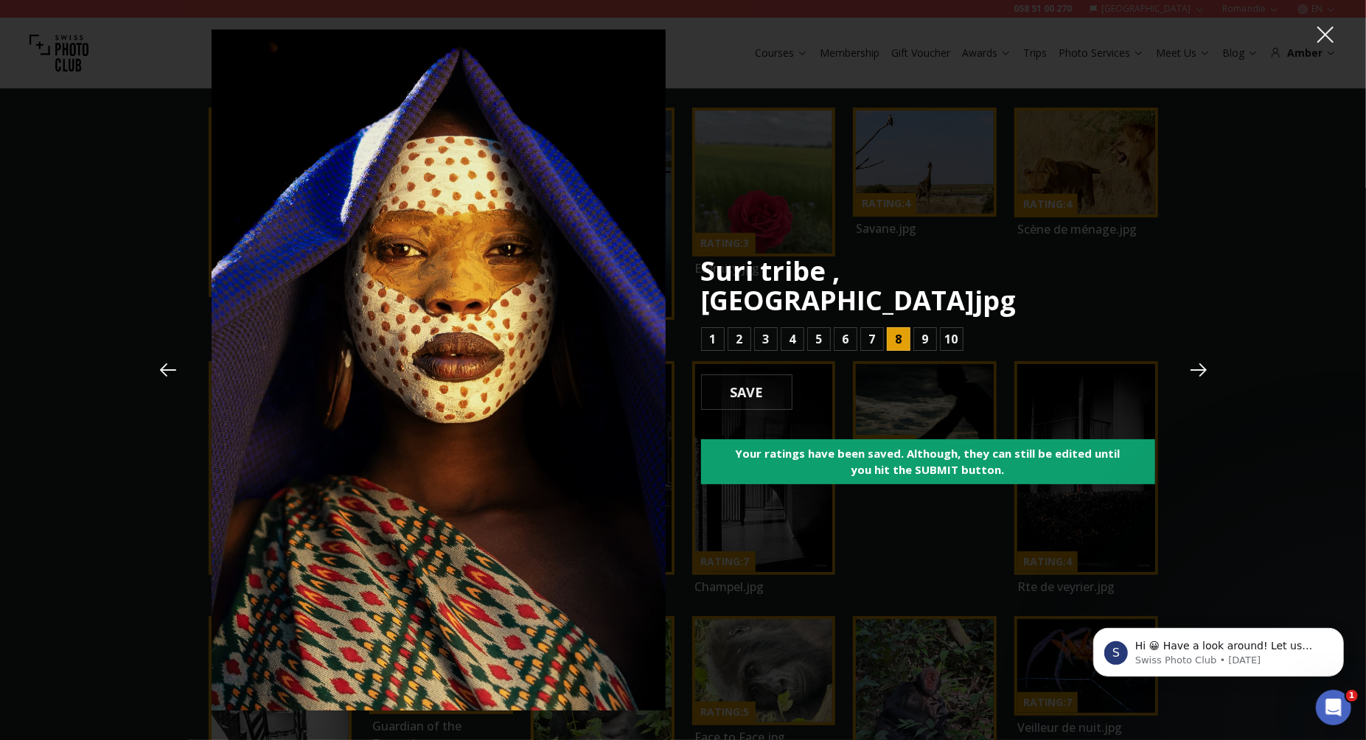
click at [1205, 376] on icon at bounding box center [1199, 370] width 22 height 22
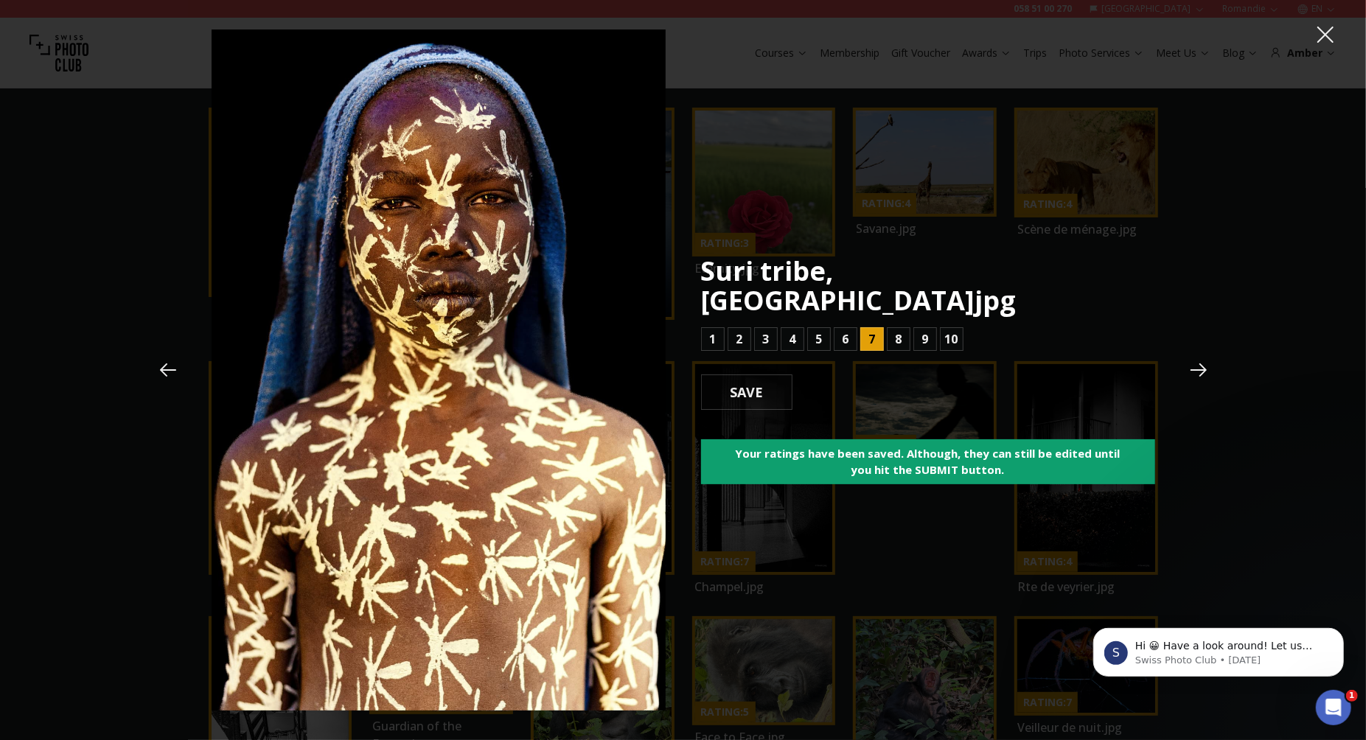
click at [1205, 376] on icon at bounding box center [1199, 370] width 22 height 22
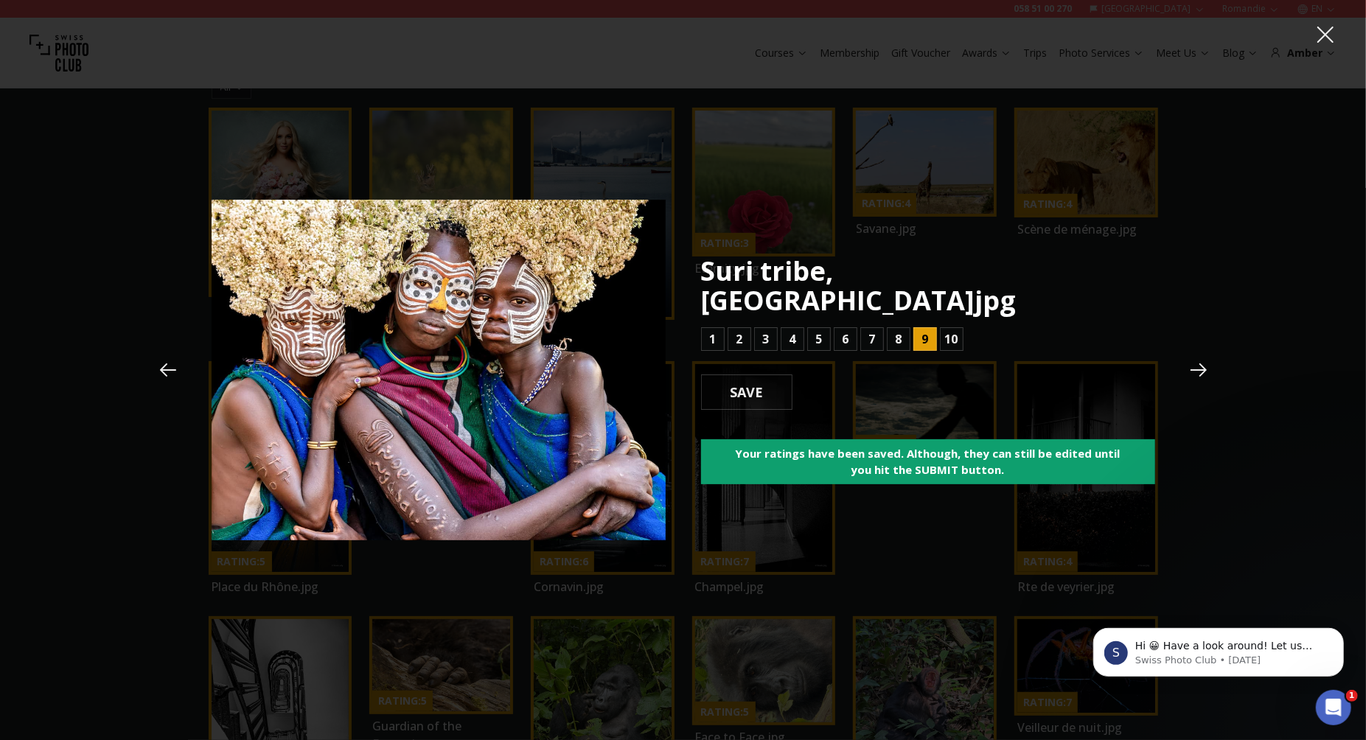
click at [1205, 376] on icon at bounding box center [1199, 370] width 22 height 22
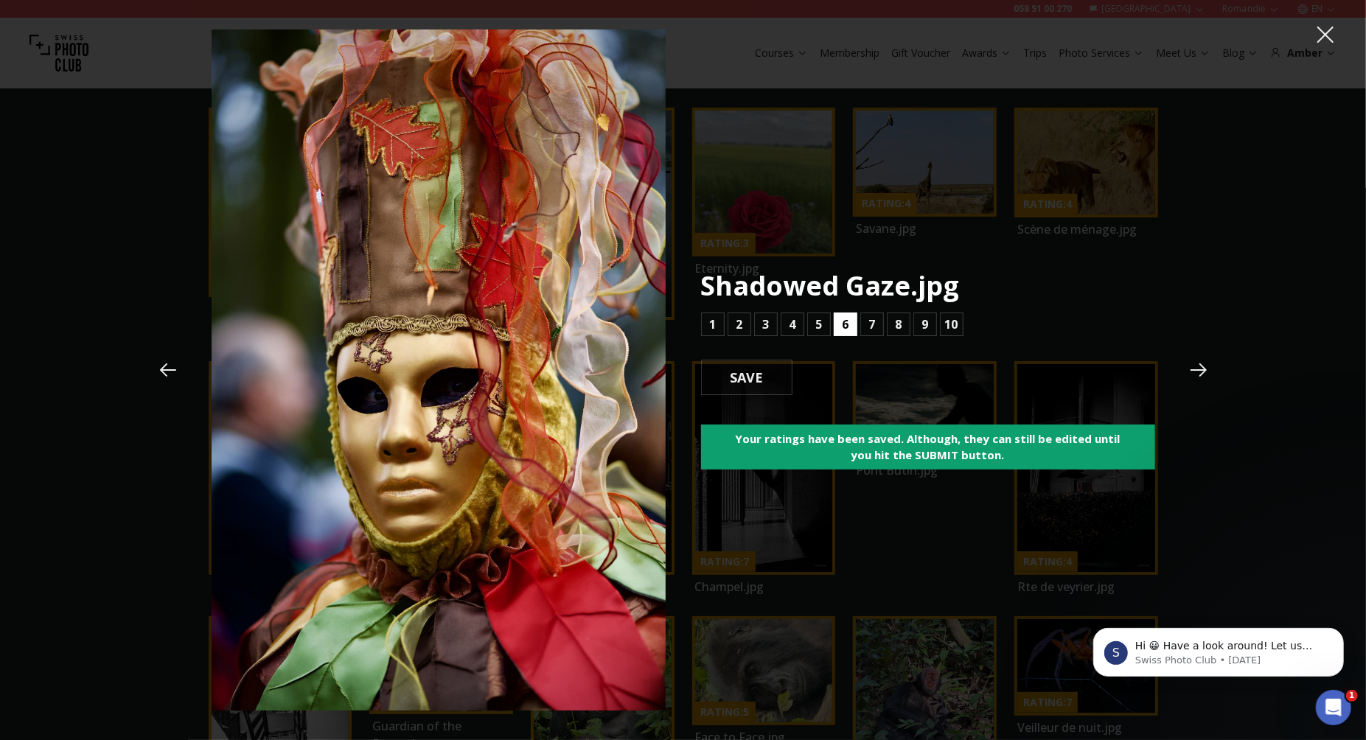
click at [840, 326] on button "6" at bounding box center [846, 325] width 24 height 24
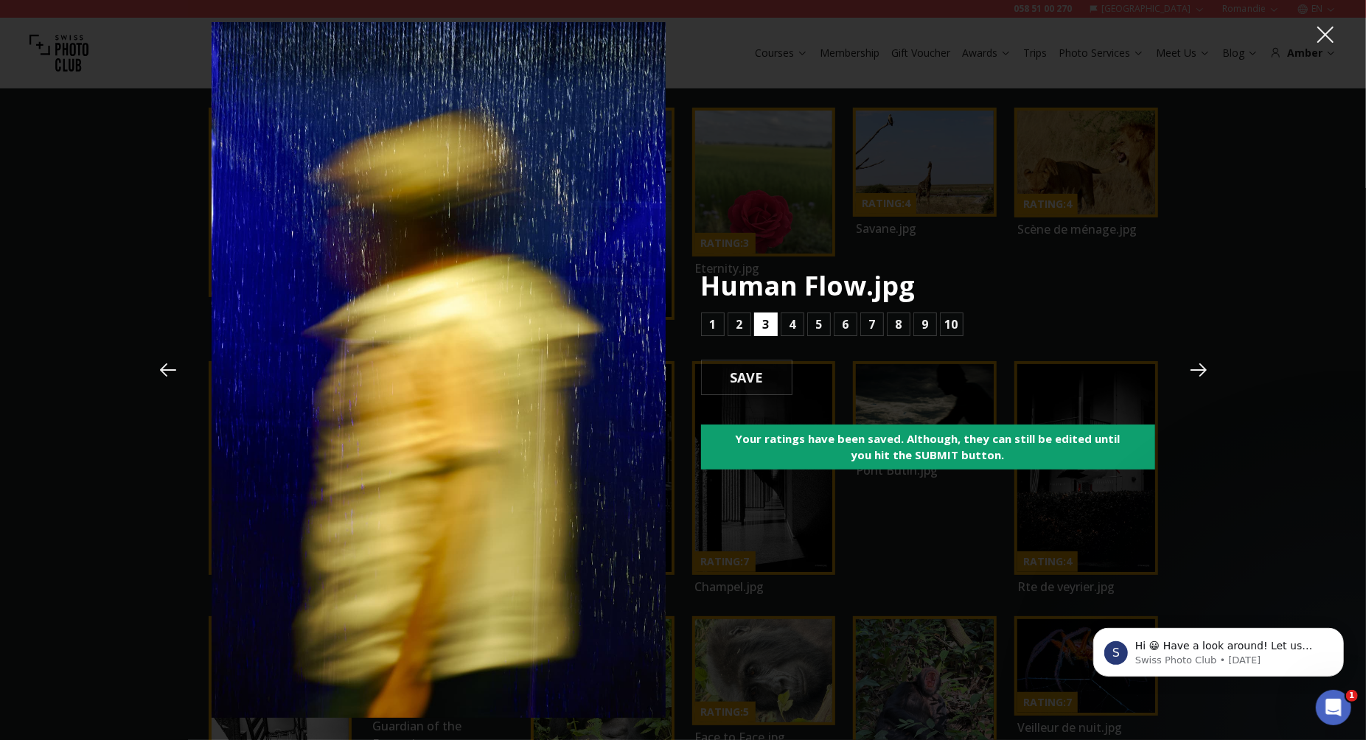
click at [759, 330] on button "3" at bounding box center [766, 325] width 24 height 24
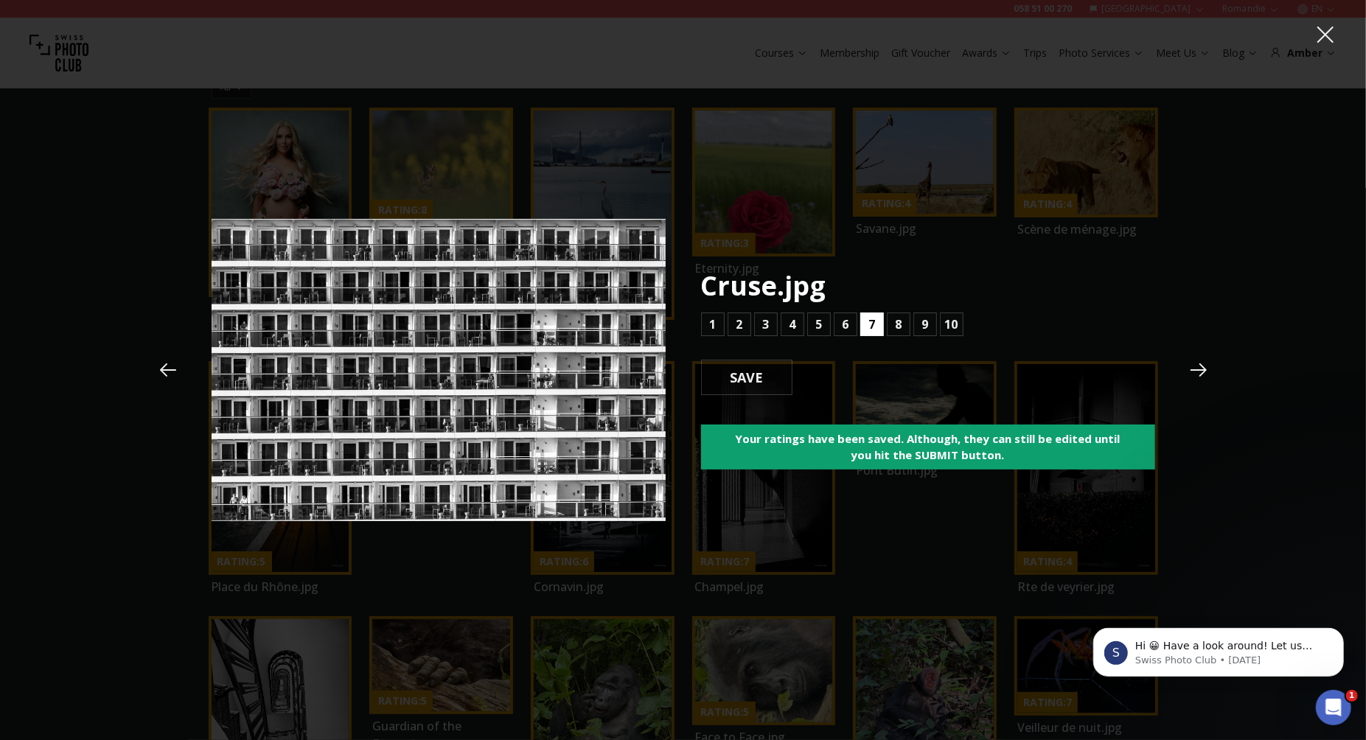
click at [875, 323] on b "7" at bounding box center [871, 325] width 7 height 18
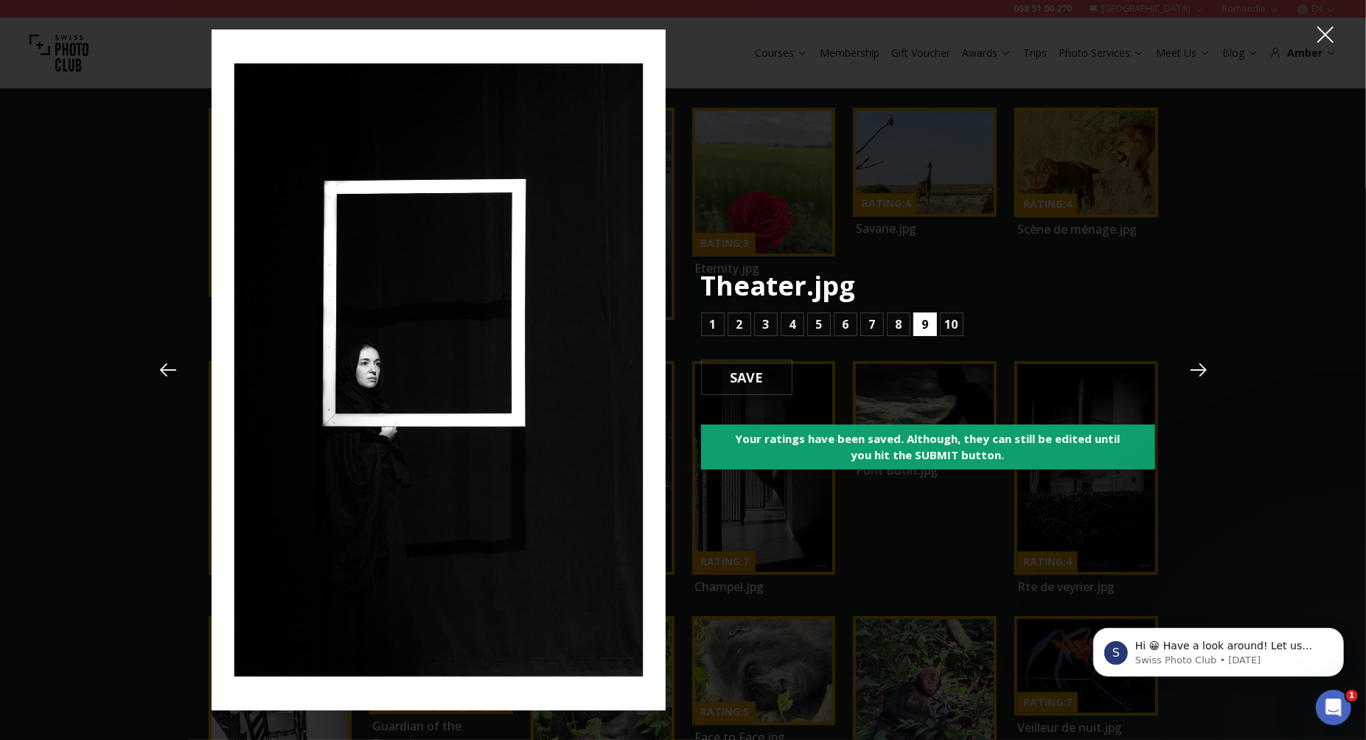
click at [921, 326] on button "9" at bounding box center [925, 325] width 24 height 24
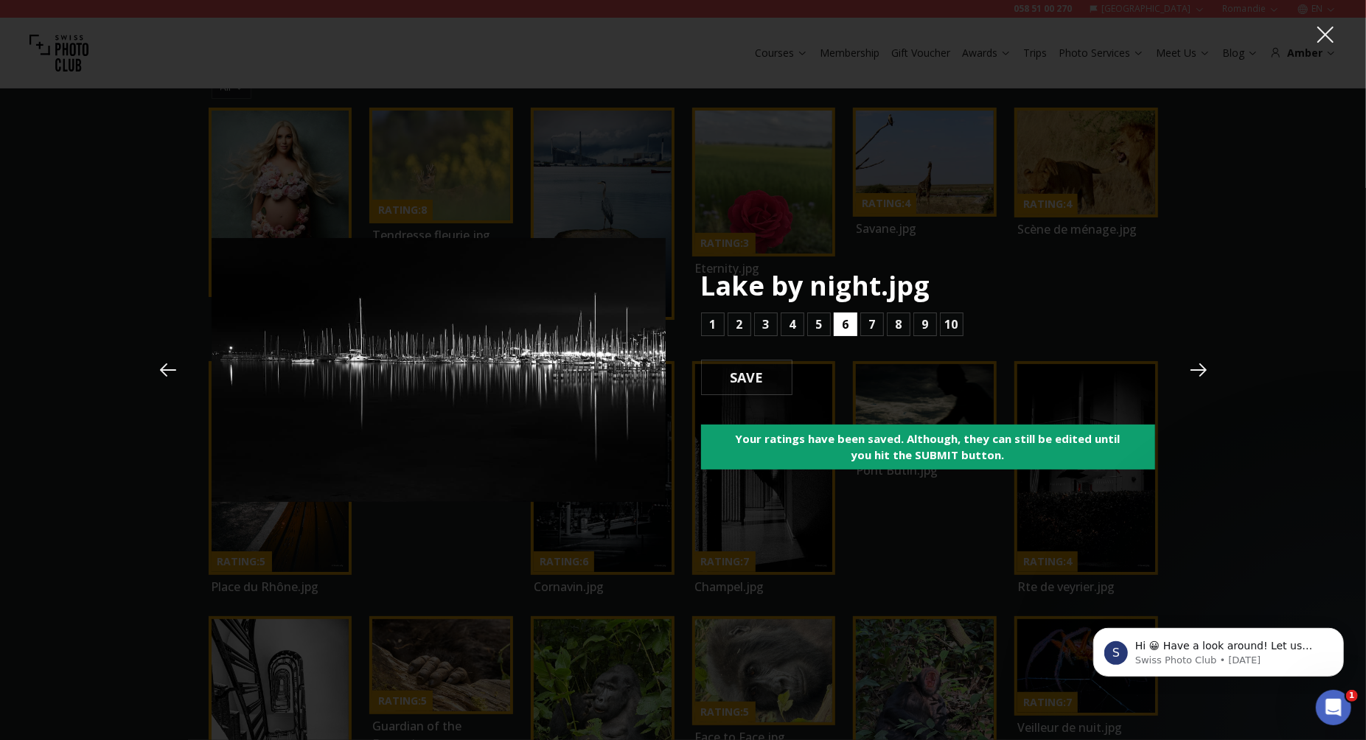
click at [844, 322] on b "6" at bounding box center [845, 325] width 7 height 18
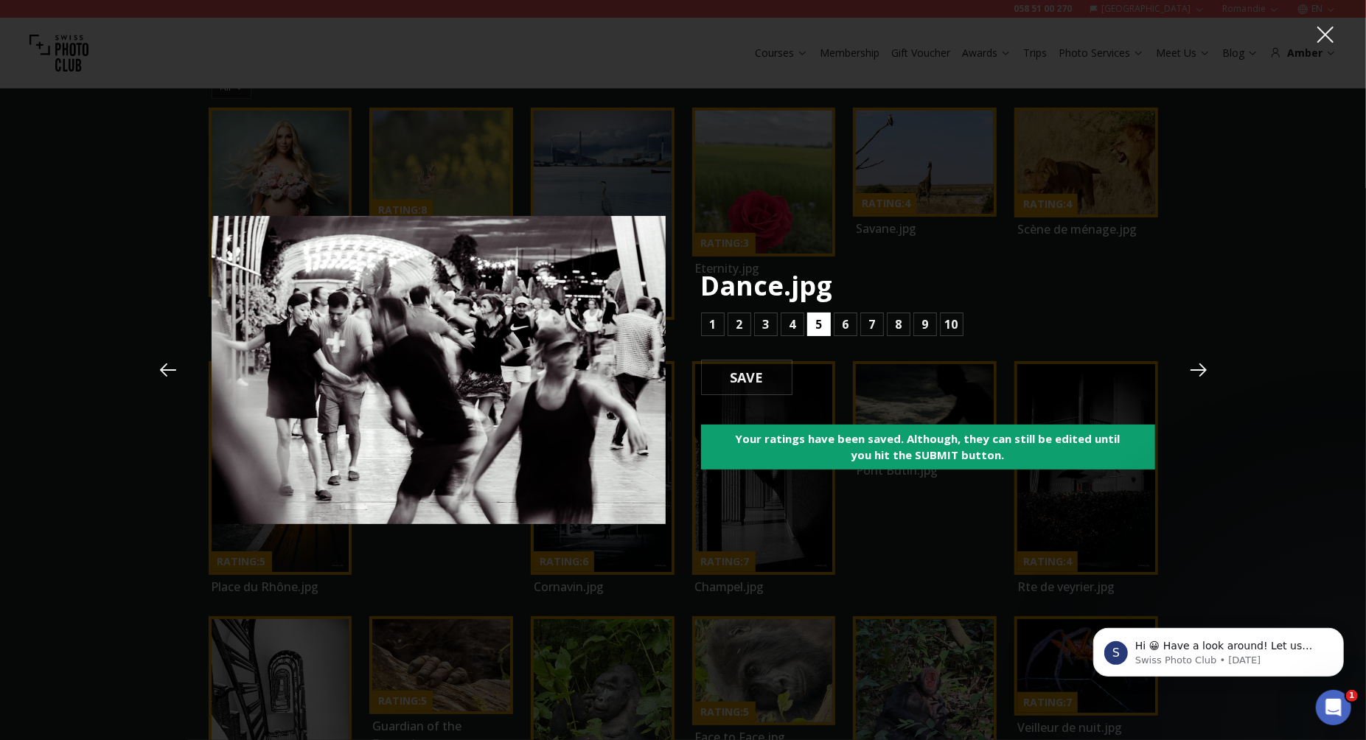
click at [818, 324] on b "5" at bounding box center [818, 325] width 7 height 18
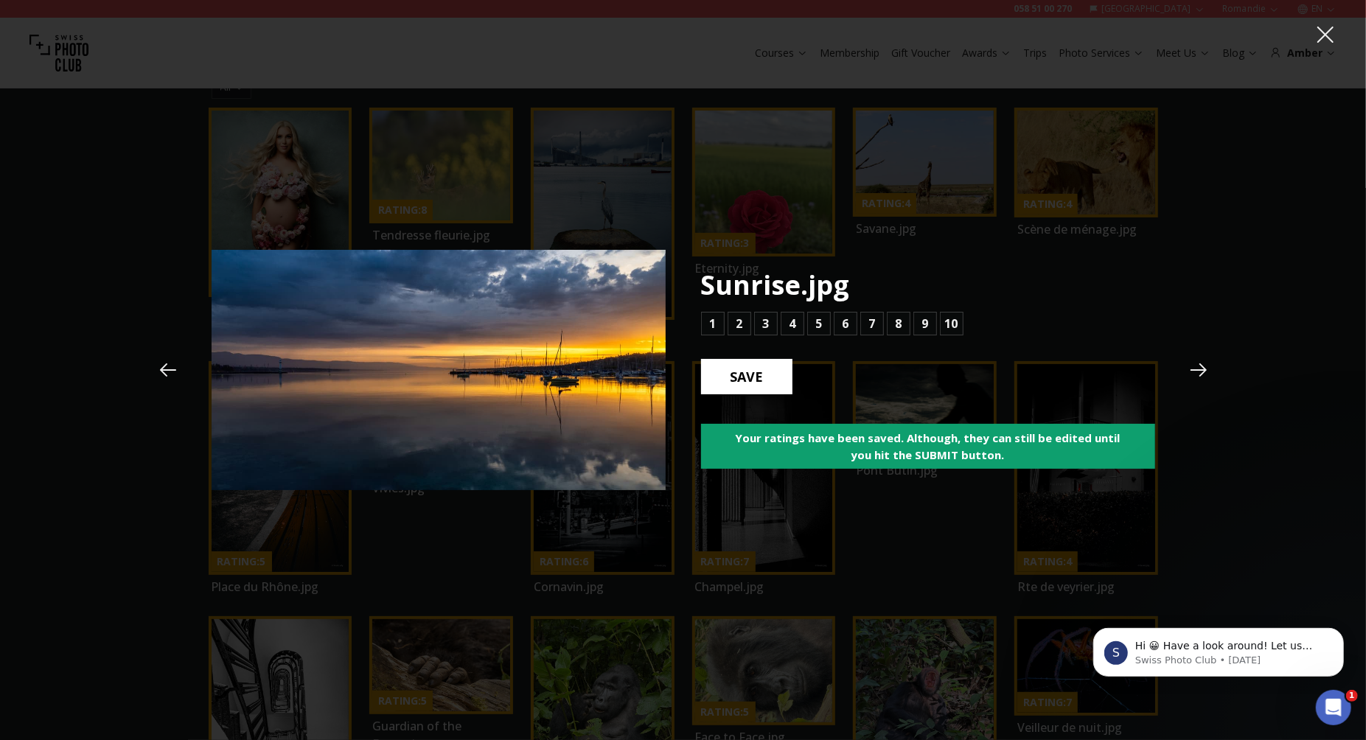
click at [755, 376] on b "SAVE" at bounding box center [747, 376] width 57 height 19
click at [850, 319] on button "6" at bounding box center [846, 324] width 24 height 24
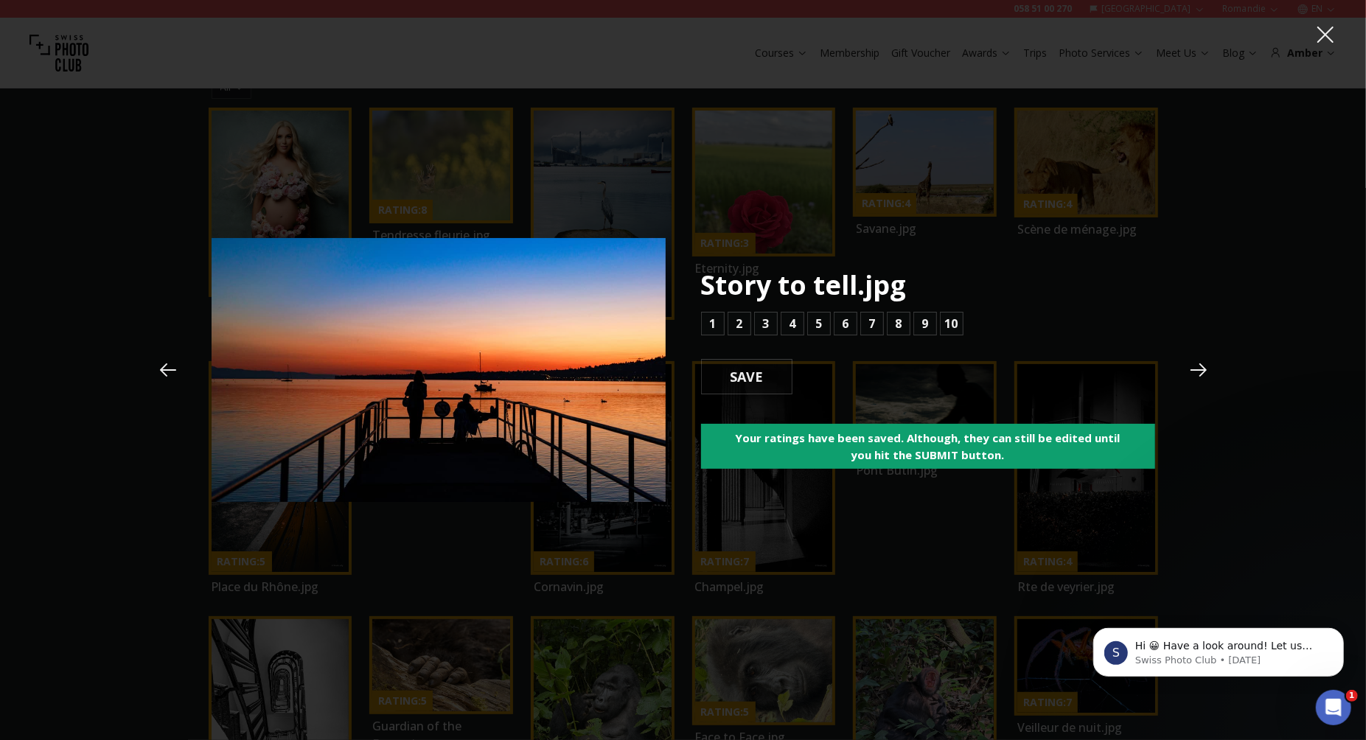
click at [166, 374] on icon at bounding box center [168, 369] width 16 height 13
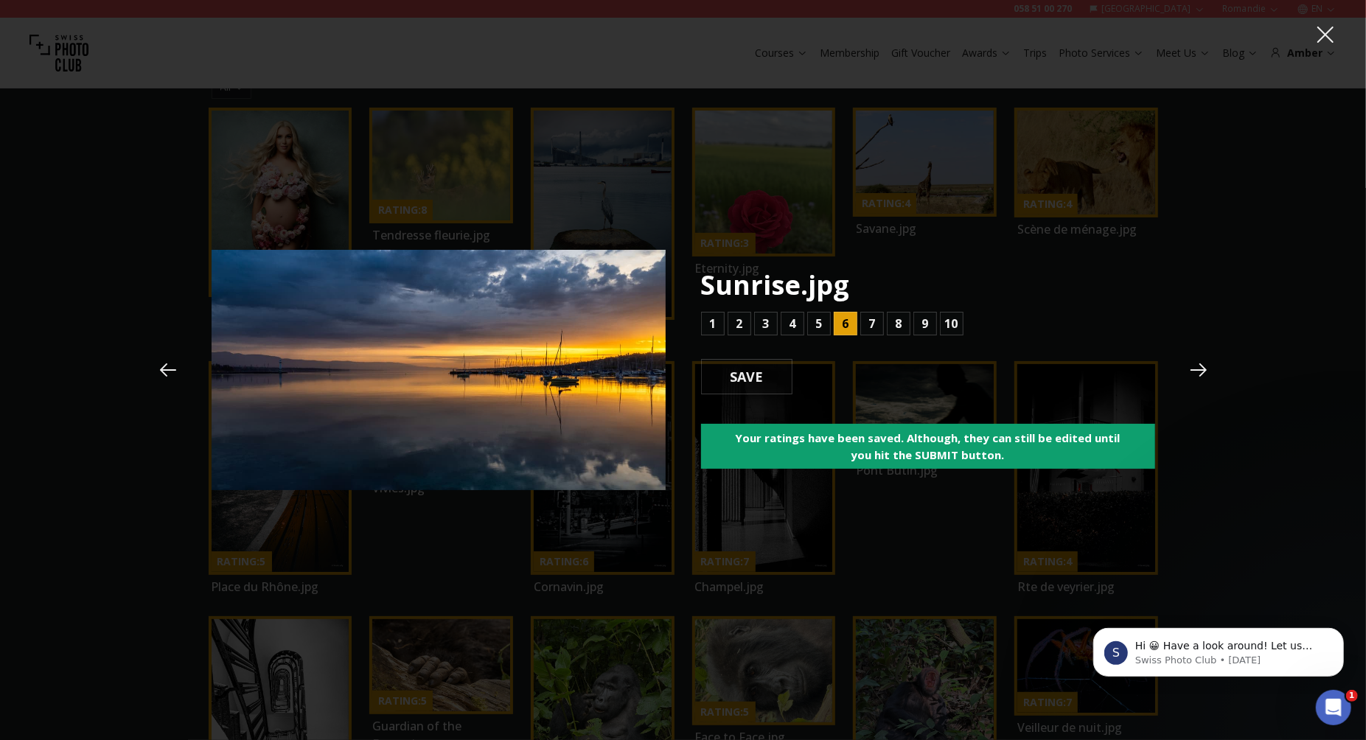
click at [1202, 372] on icon at bounding box center [1199, 370] width 22 height 22
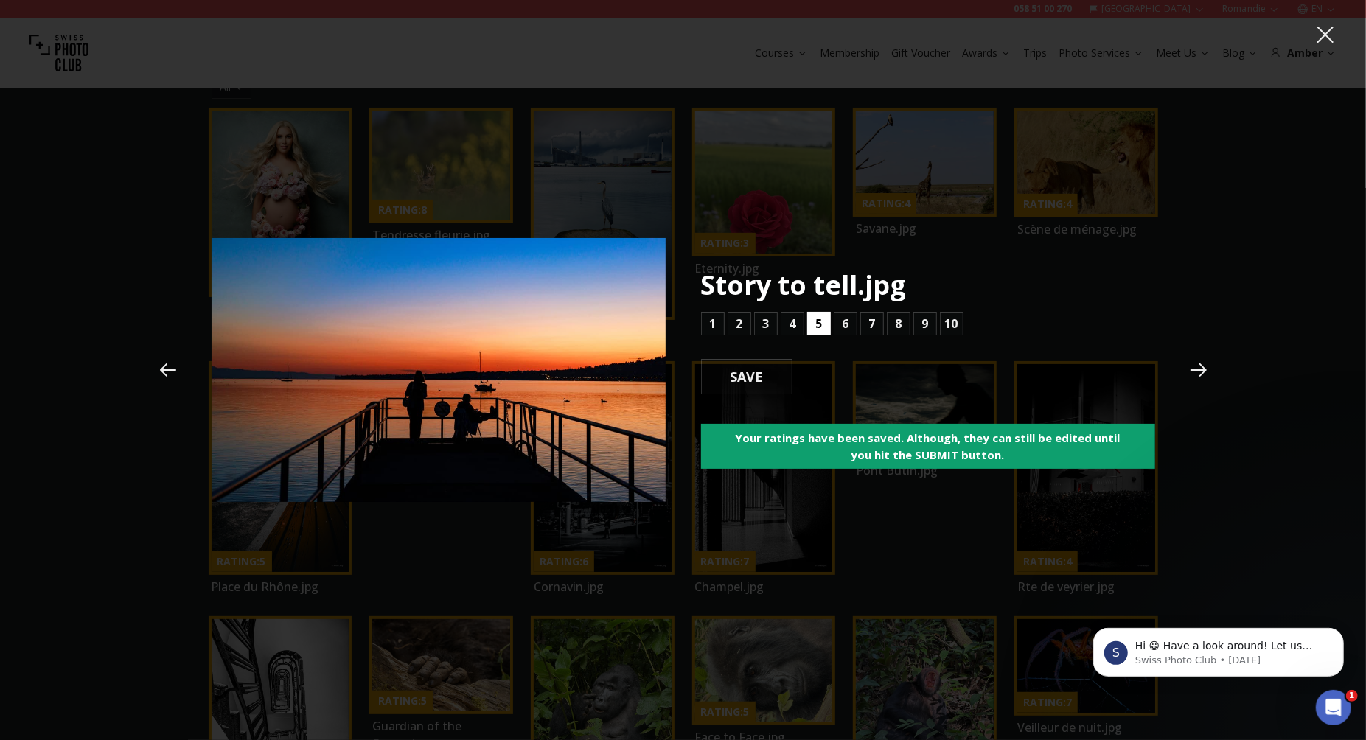
click at [819, 327] on b "5" at bounding box center [818, 324] width 7 height 18
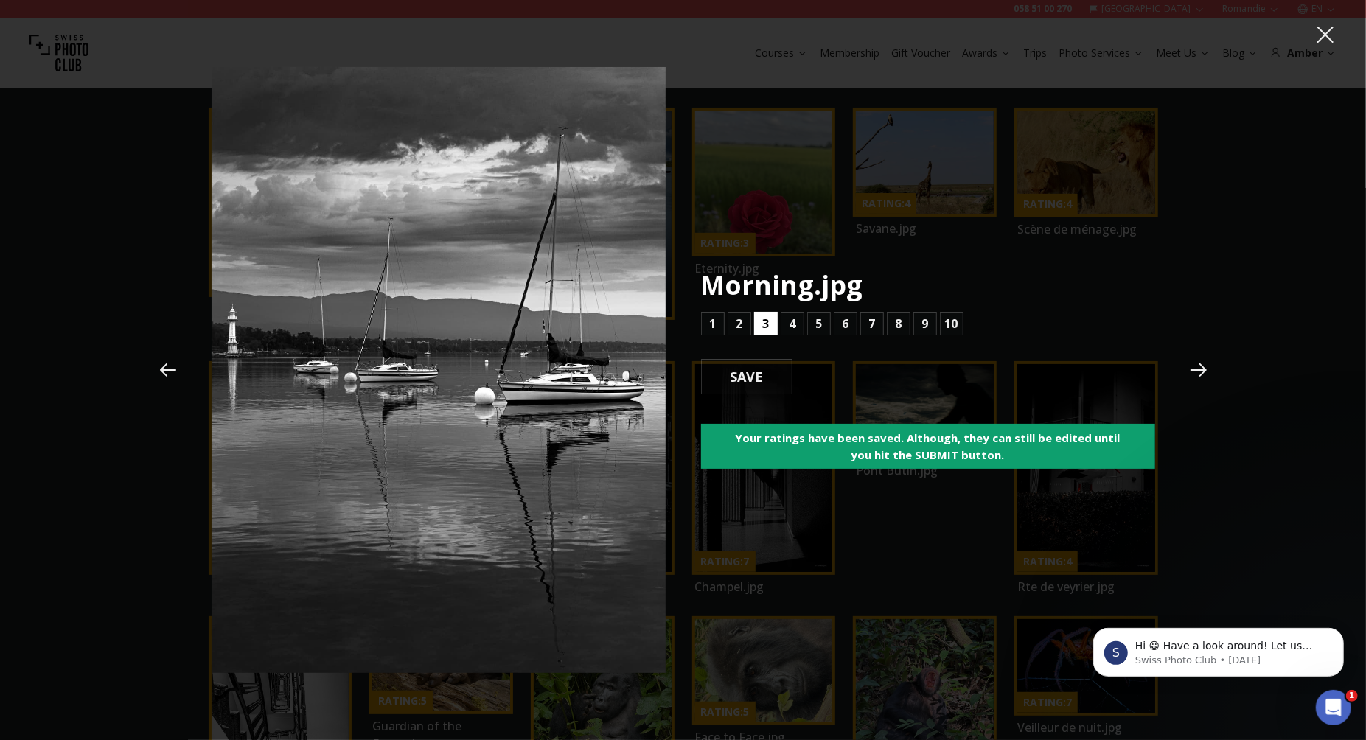
click at [771, 322] on button "3" at bounding box center [766, 324] width 24 height 24
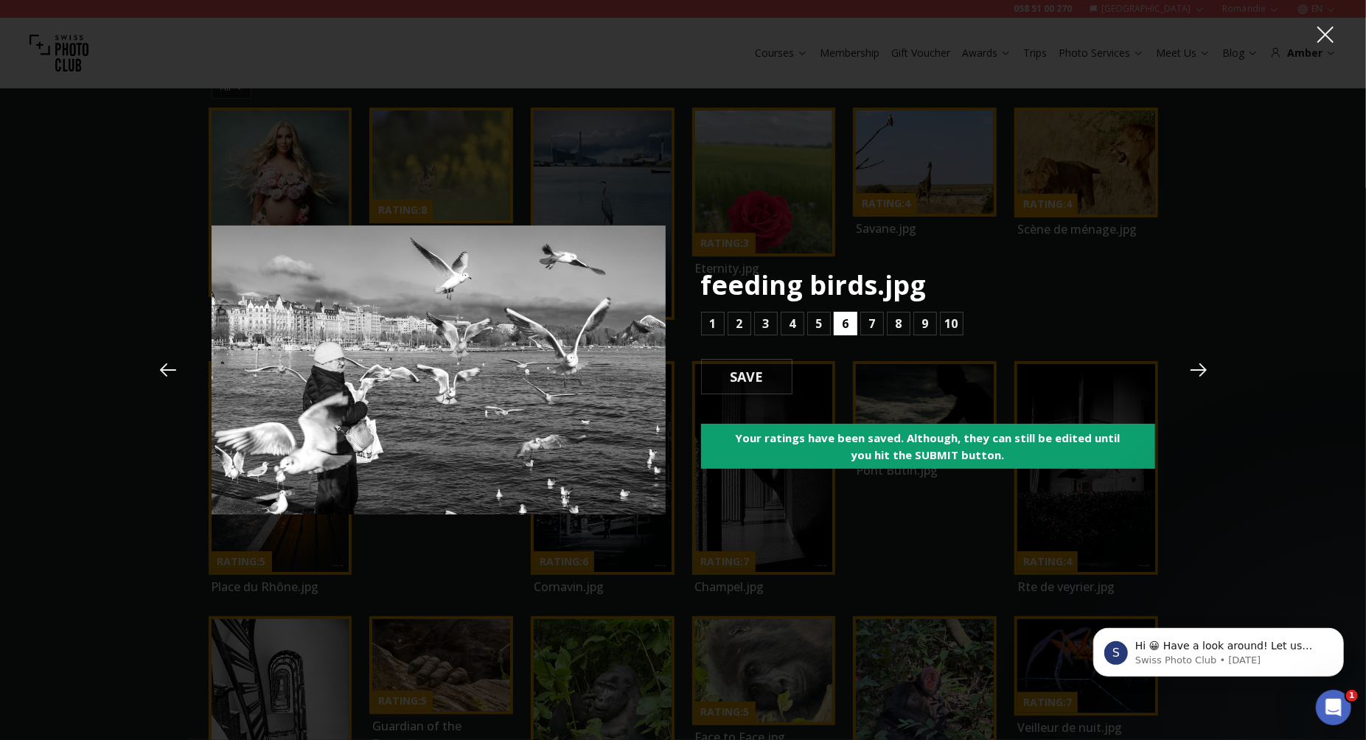
click at [844, 327] on b "6" at bounding box center [845, 324] width 7 height 18
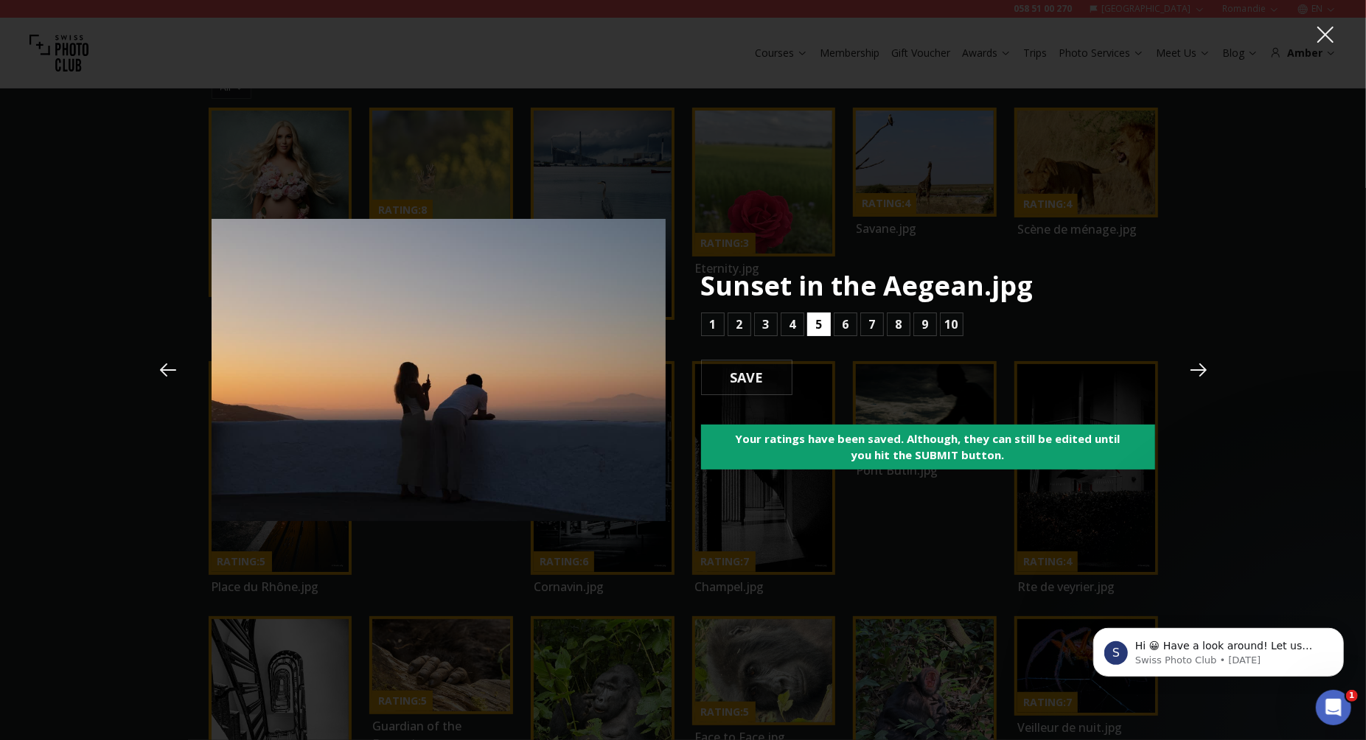
click at [820, 327] on b "5" at bounding box center [818, 325] width 7 height 18
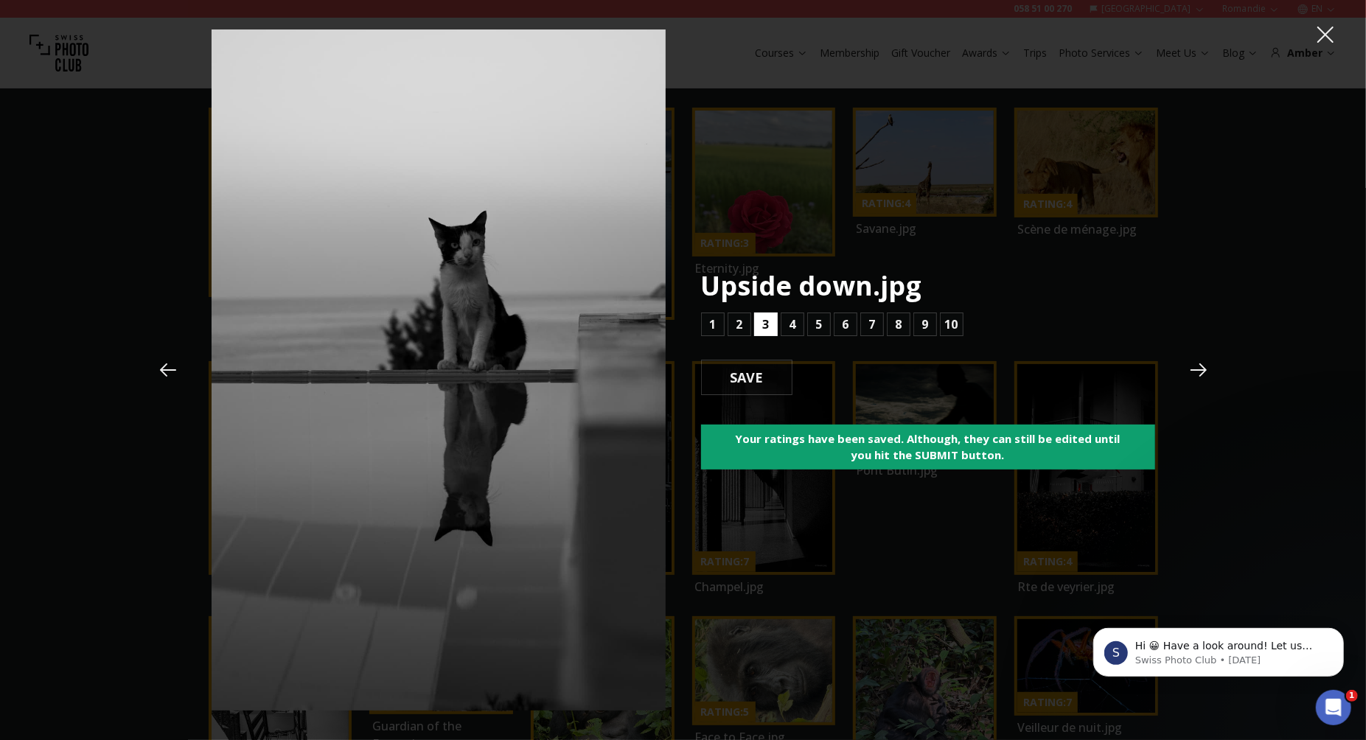
click at [762, 323] on button "3" at bounding box center [766, 325] width 24 height 24
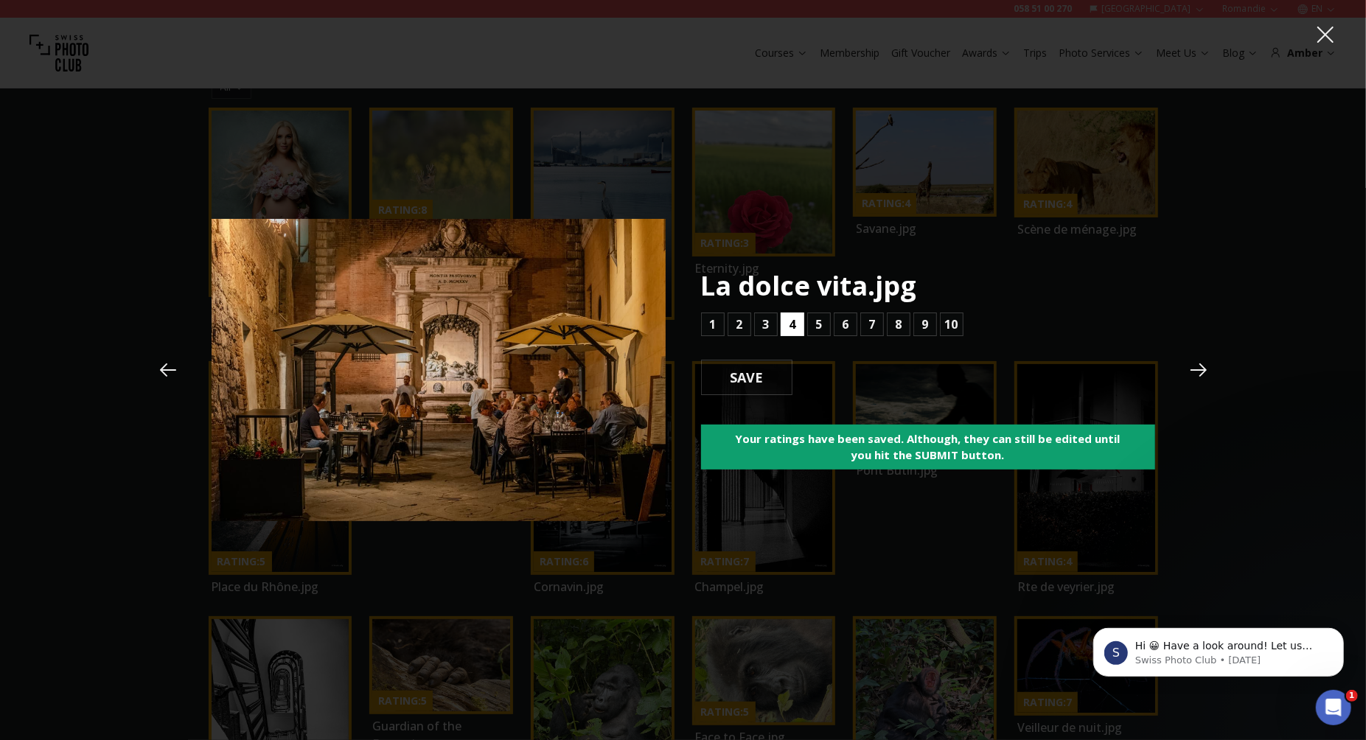
click at [782, 323] on button "4" at bounding box center [793, 325] width 24 height 24
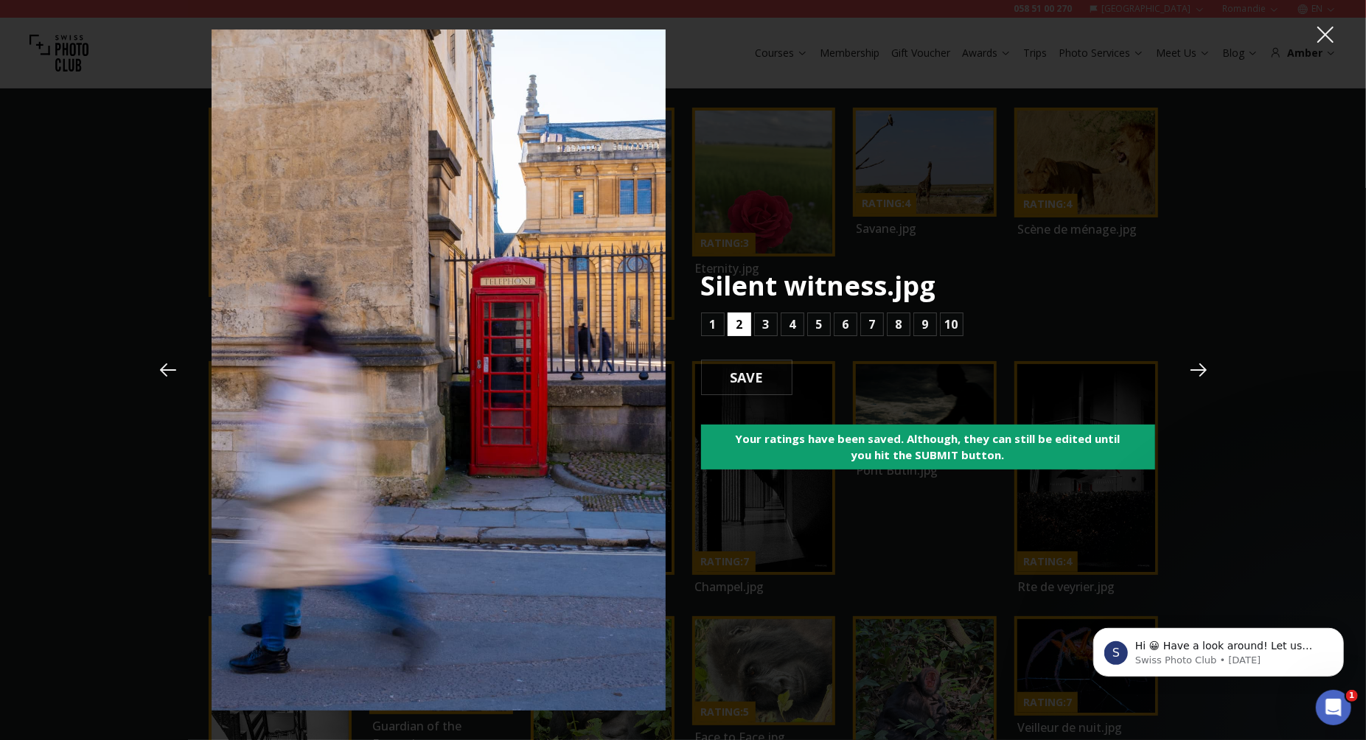
click at [746, 322] on button "2" at bounding box center [740, 325] width 24 height 24
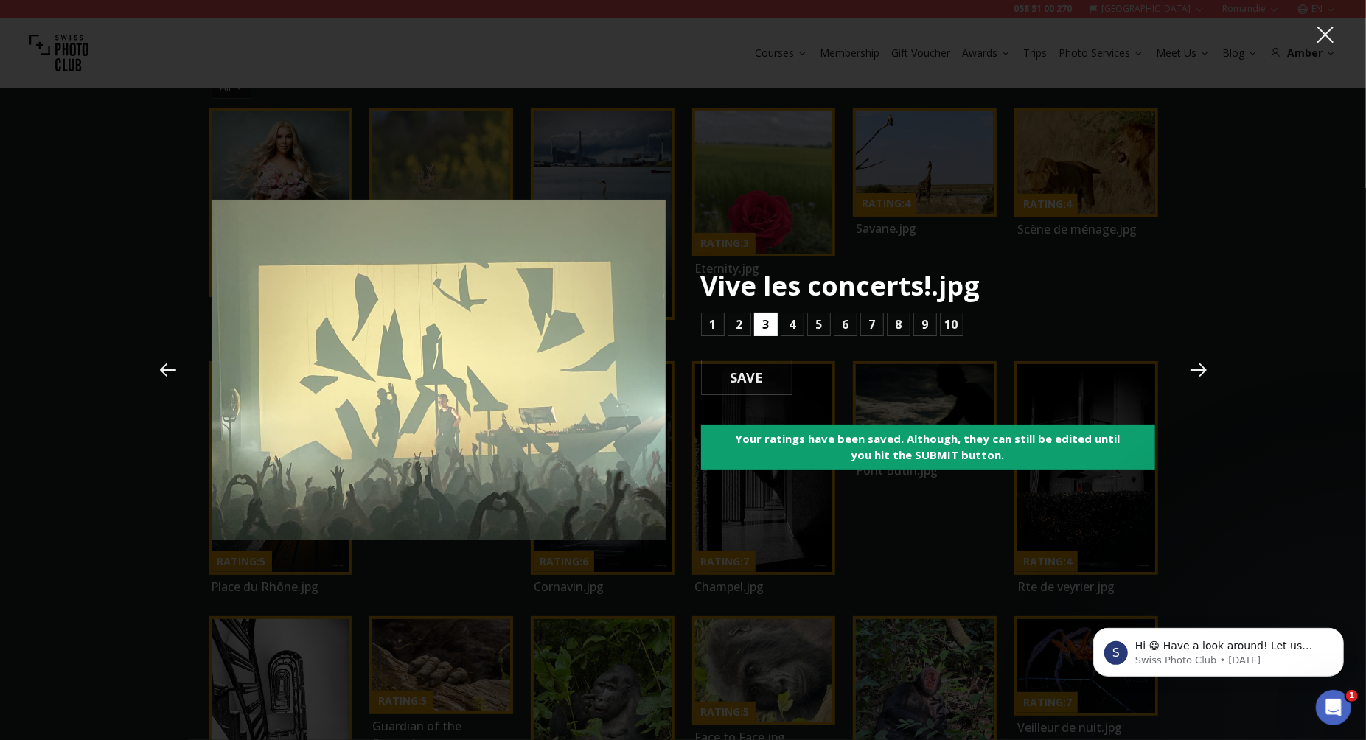
click at [762, 321] on b "3" at bounding box center [765, 325] width 7 height 18
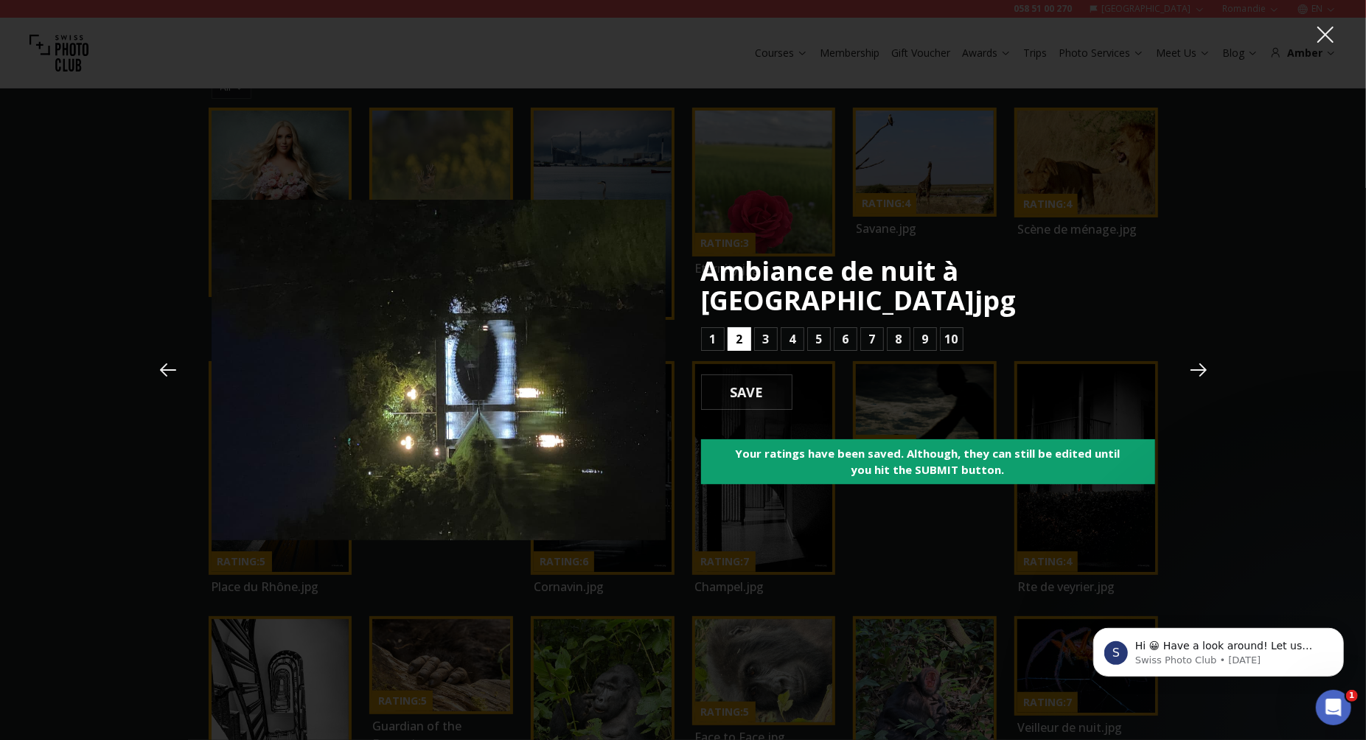
click at [743, 330] on button "2" at bounding box center [740, 339] width 24 height 24
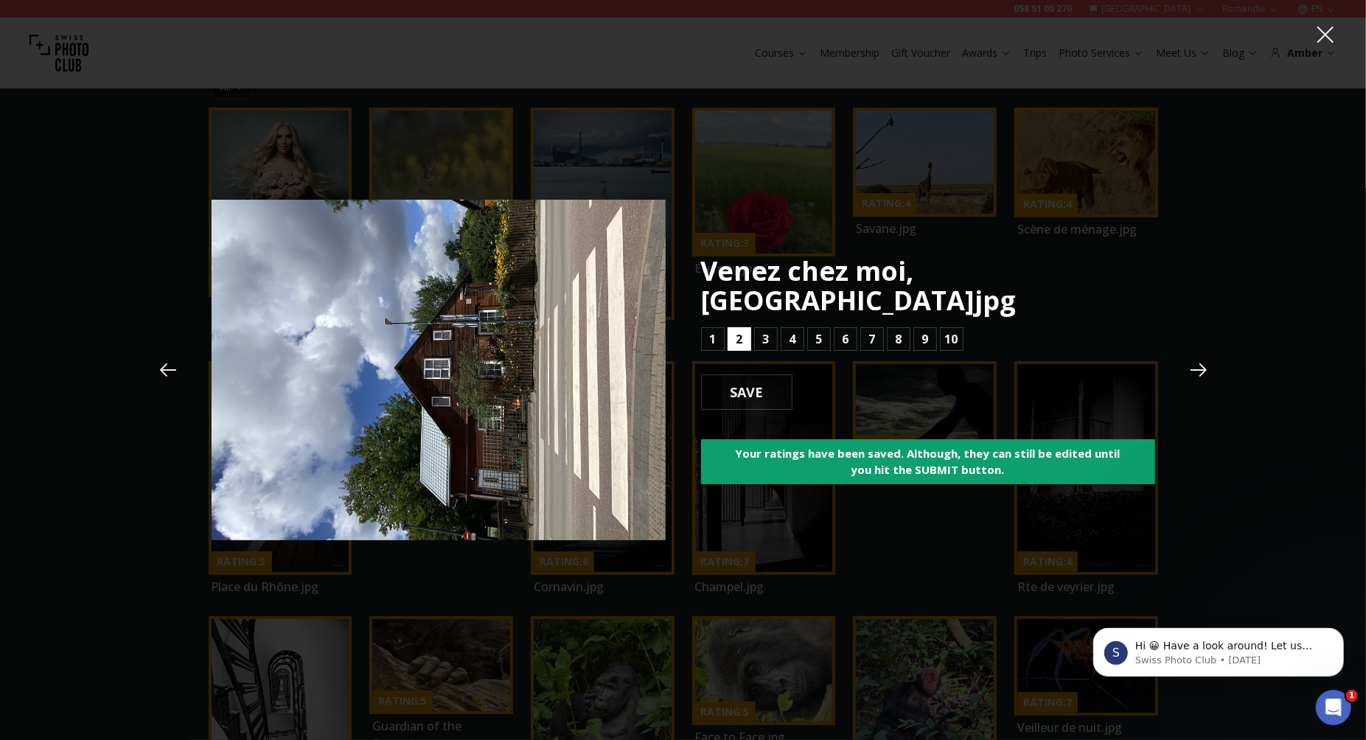
click at [742, 330] on b "2" at bounding box center [739, 339] width 7 height 18
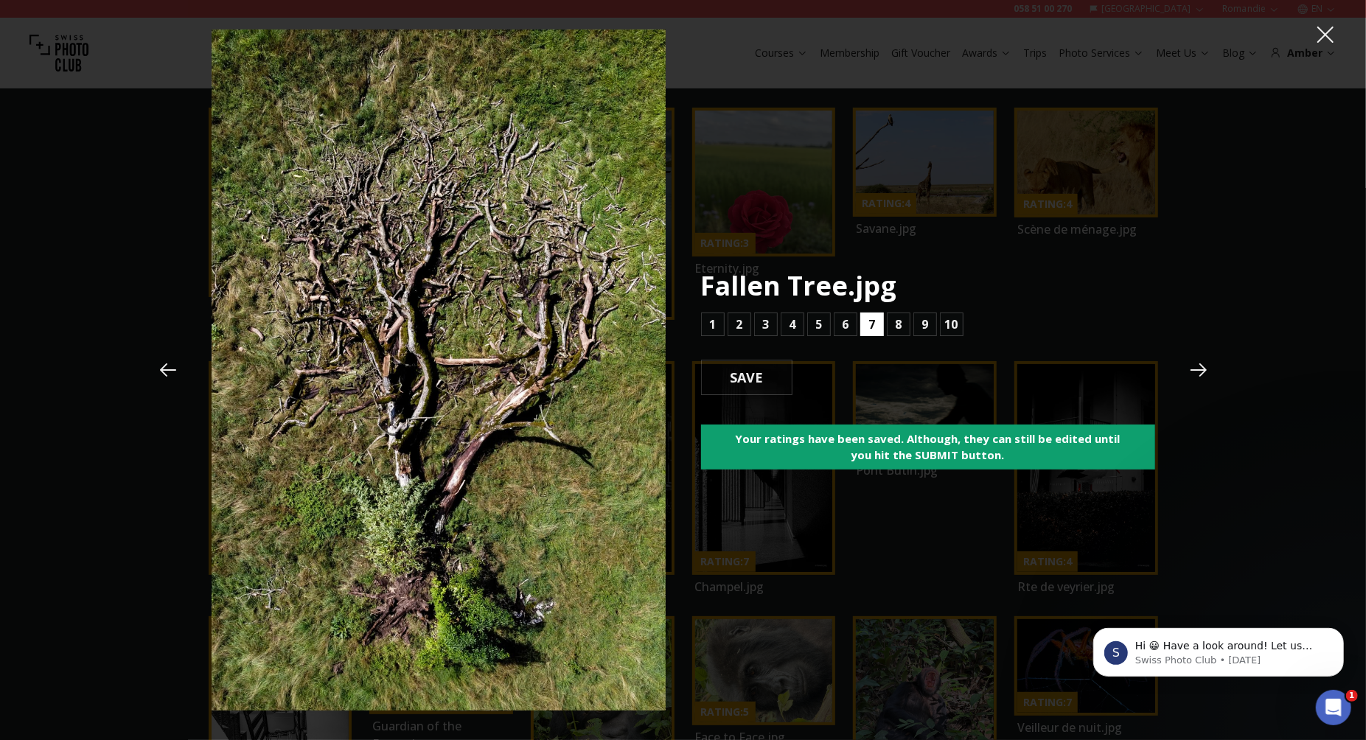
click at [873, 326] on b "7" at bounding box center [871, 325] width 7 height 18
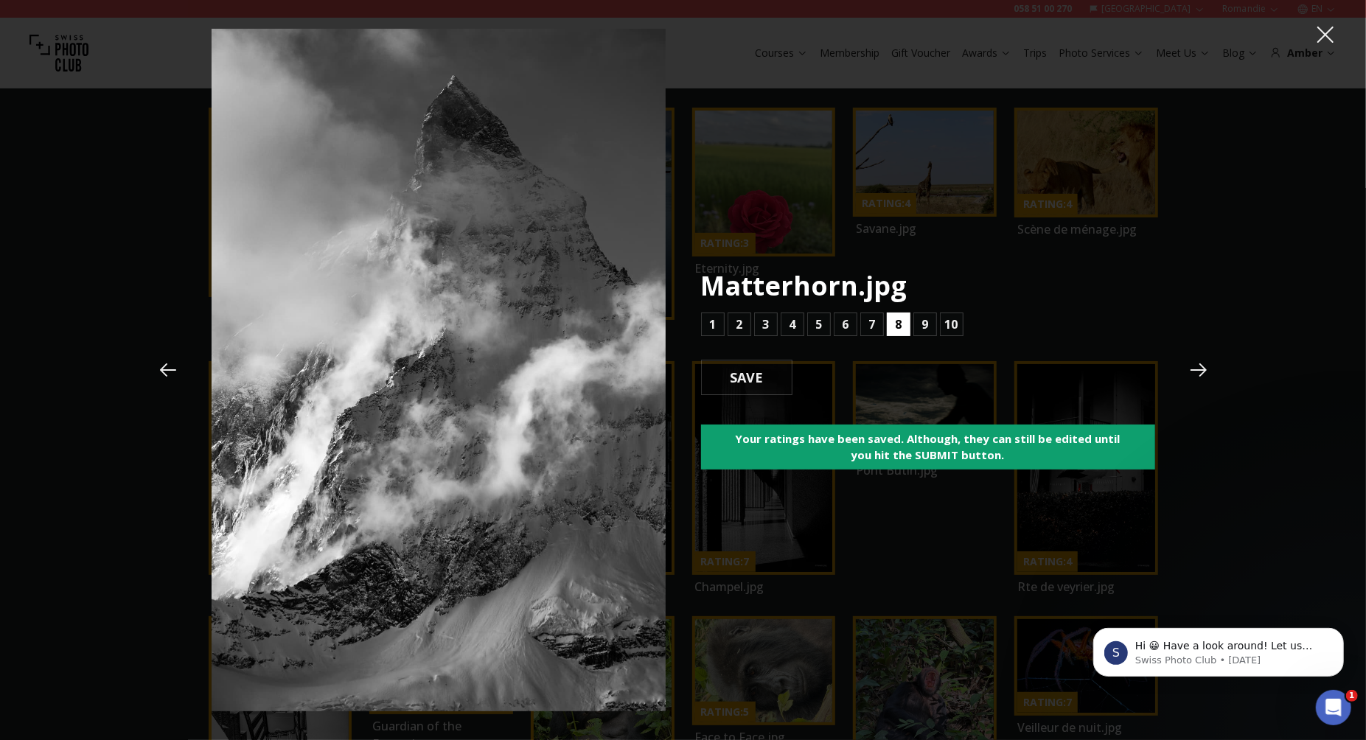
click at [893, 326] on button "8" at bounding box center [899, 325] width 24 height 24
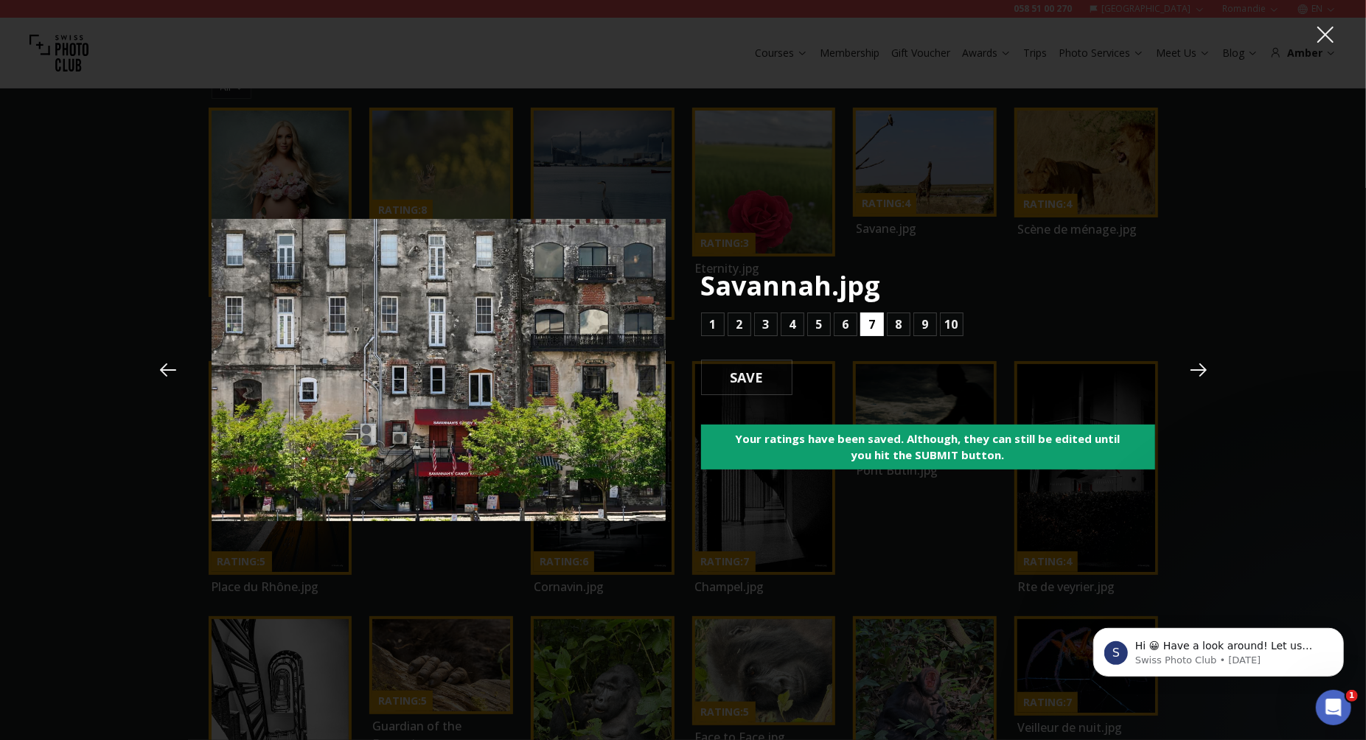
click at [874, 322] on b "7" at bounding box center [871, 325] width 7 height 18
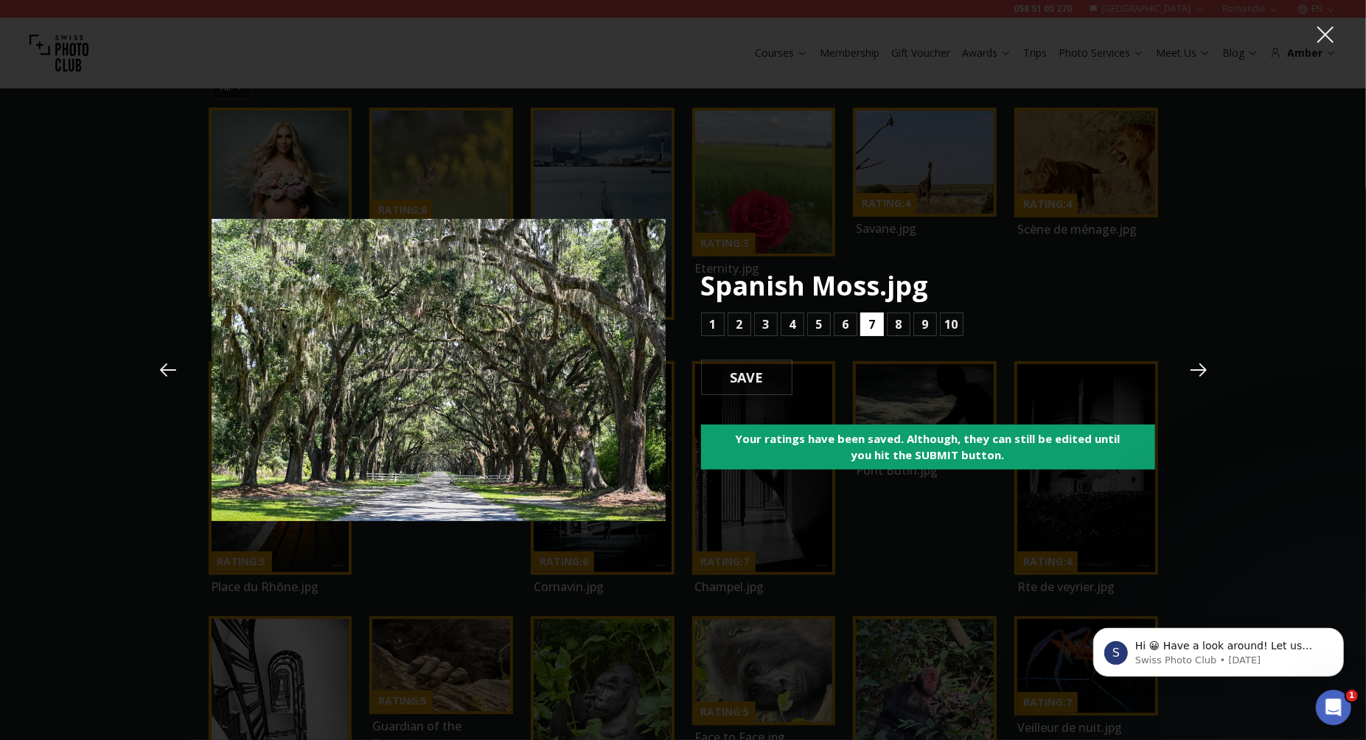
click at [874, 321] on b "7" at bounding box center [871, 325] width 7 height 18
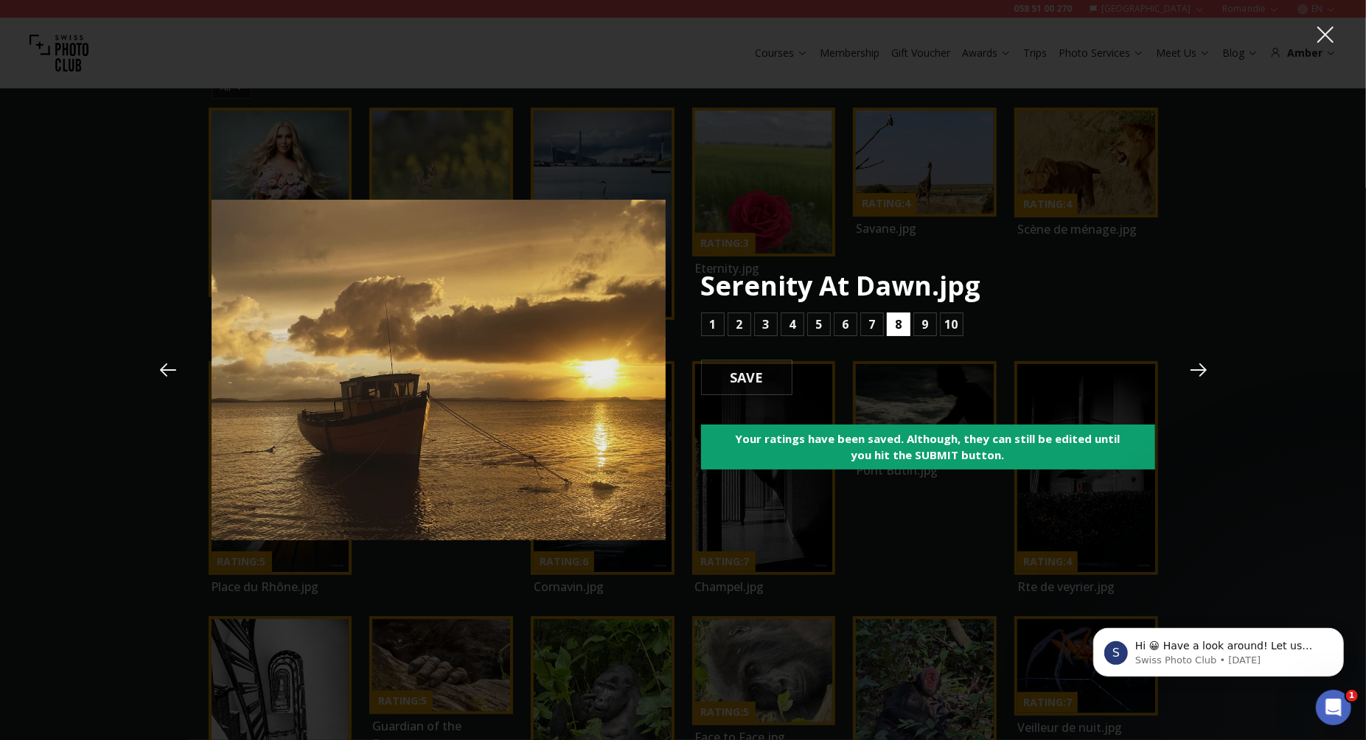
click at [893, 322] on button "8" at bounding box center [899, 325] width 24 height 24
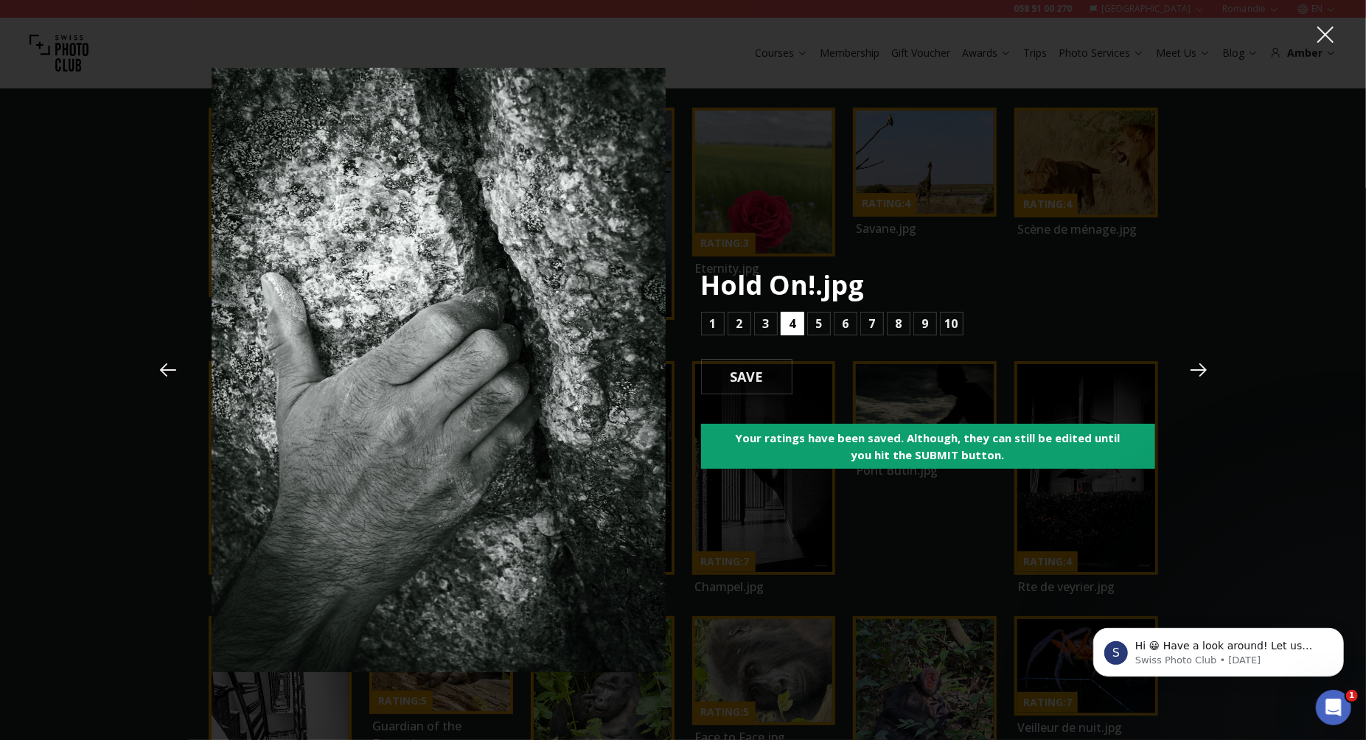
click at [795, 326] on button "4" at bounding box center [793, 324] width 24 height 24
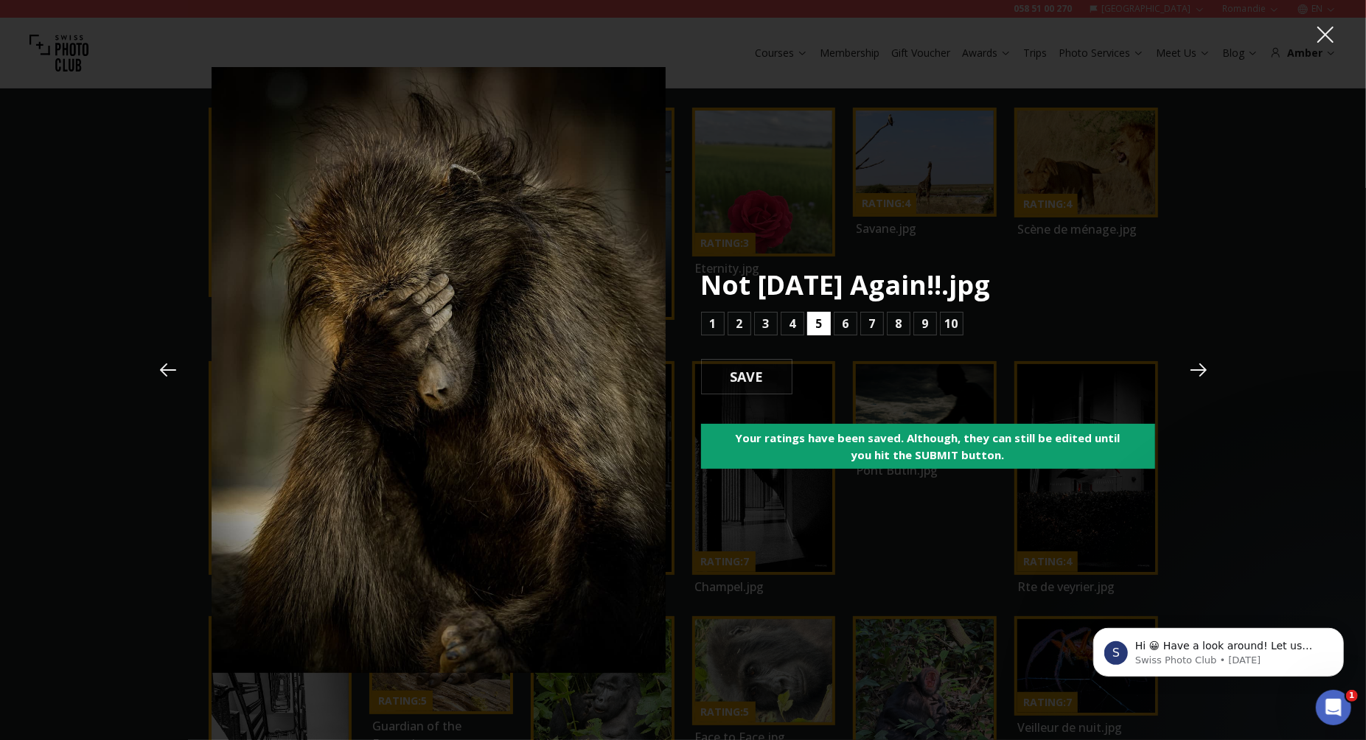
click at [819, 324] on b "5" at bounding box center [818, 324] width 7 height 18
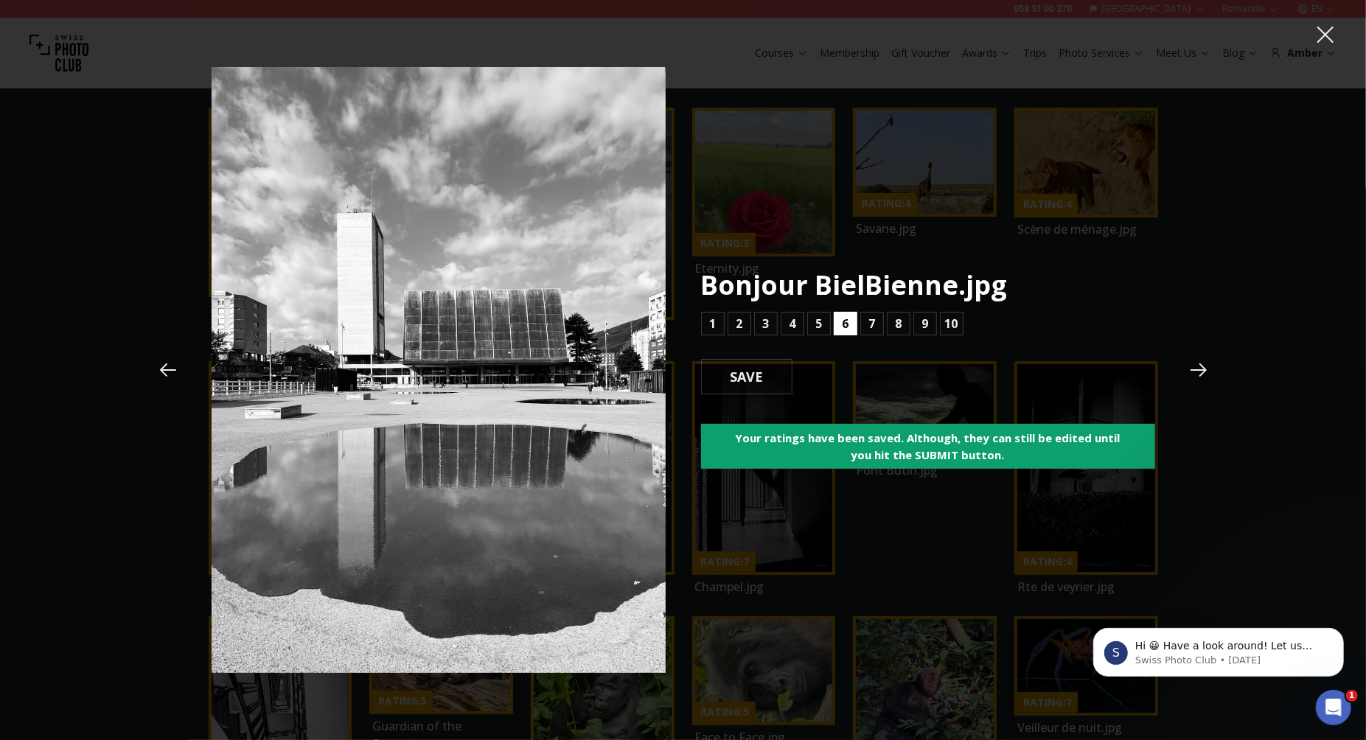
click at [848, 325] on button "6" at bounding box center [846, 324] width 24 height 24
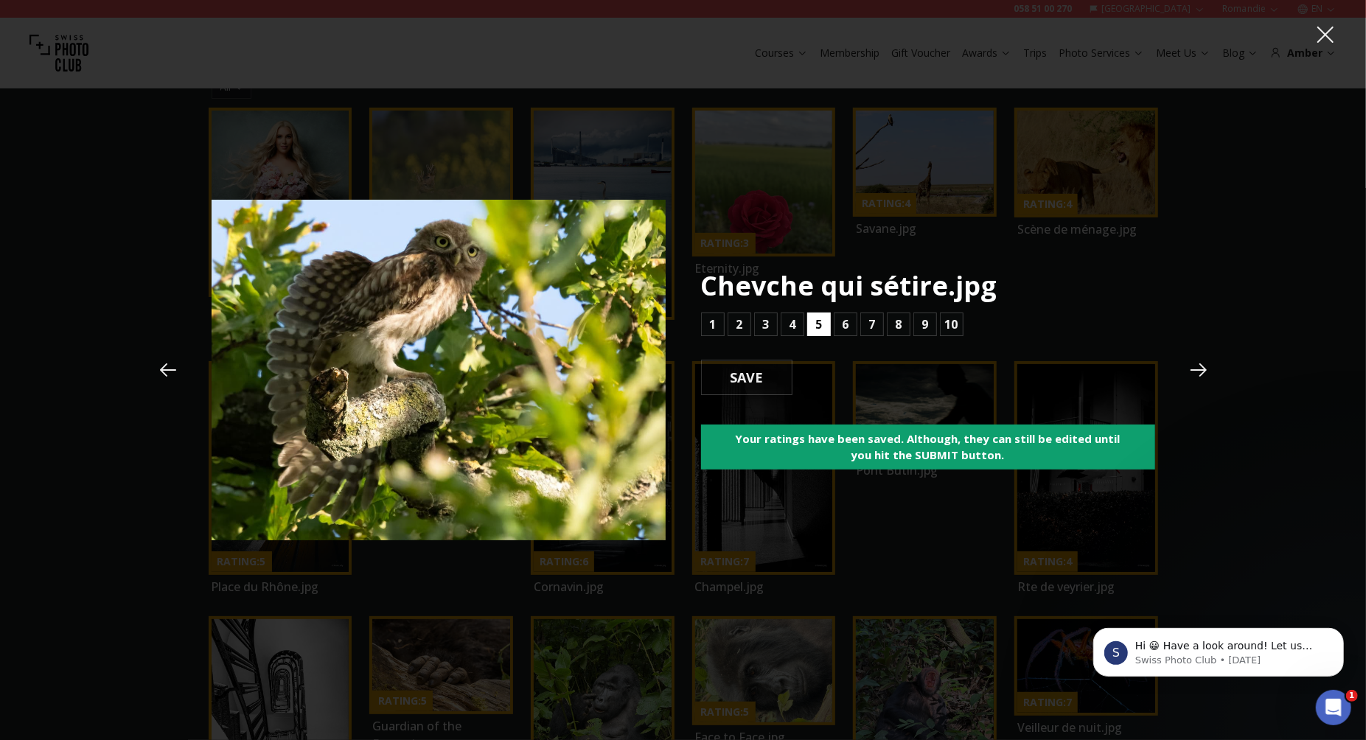
click at [818, 327] on b "5" at bounding box center [818, 325] width 7 height 18
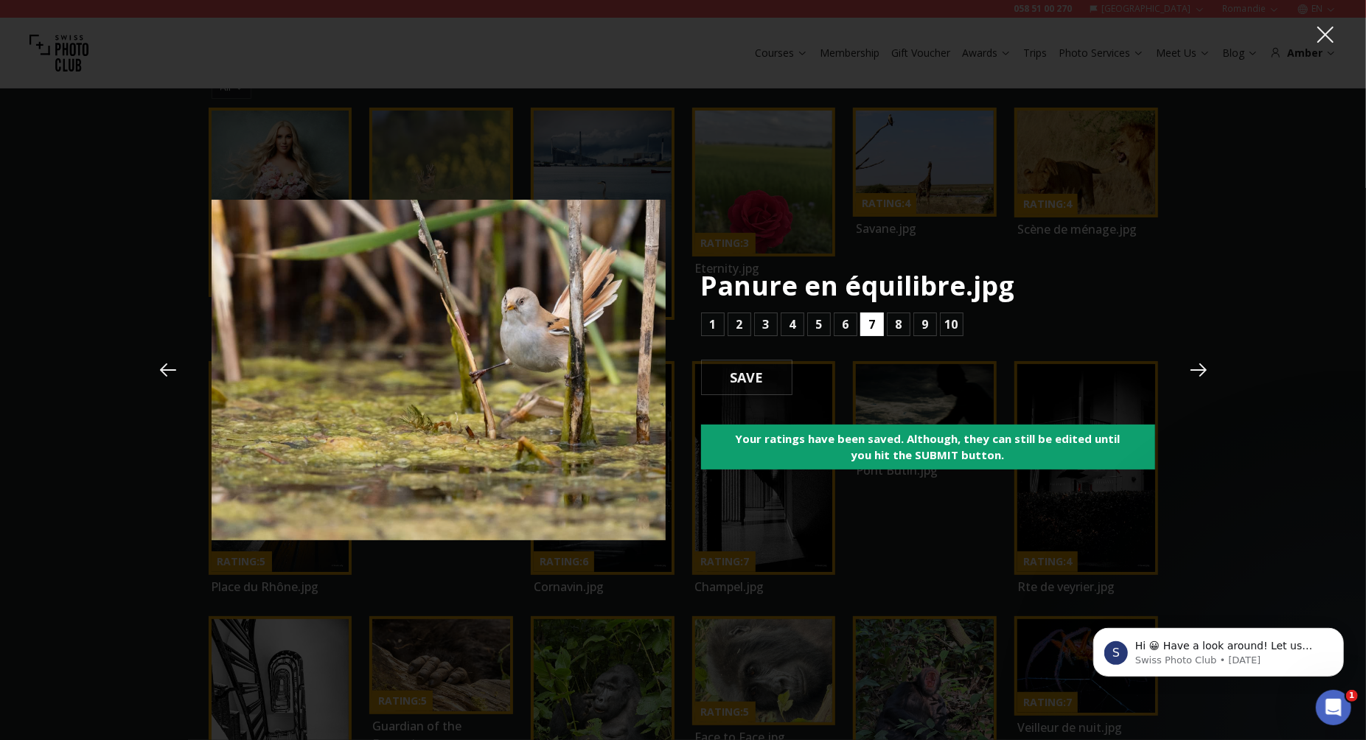
click at [867, 322] on button "7" at bounding box center [872, 325] width 24 height 24
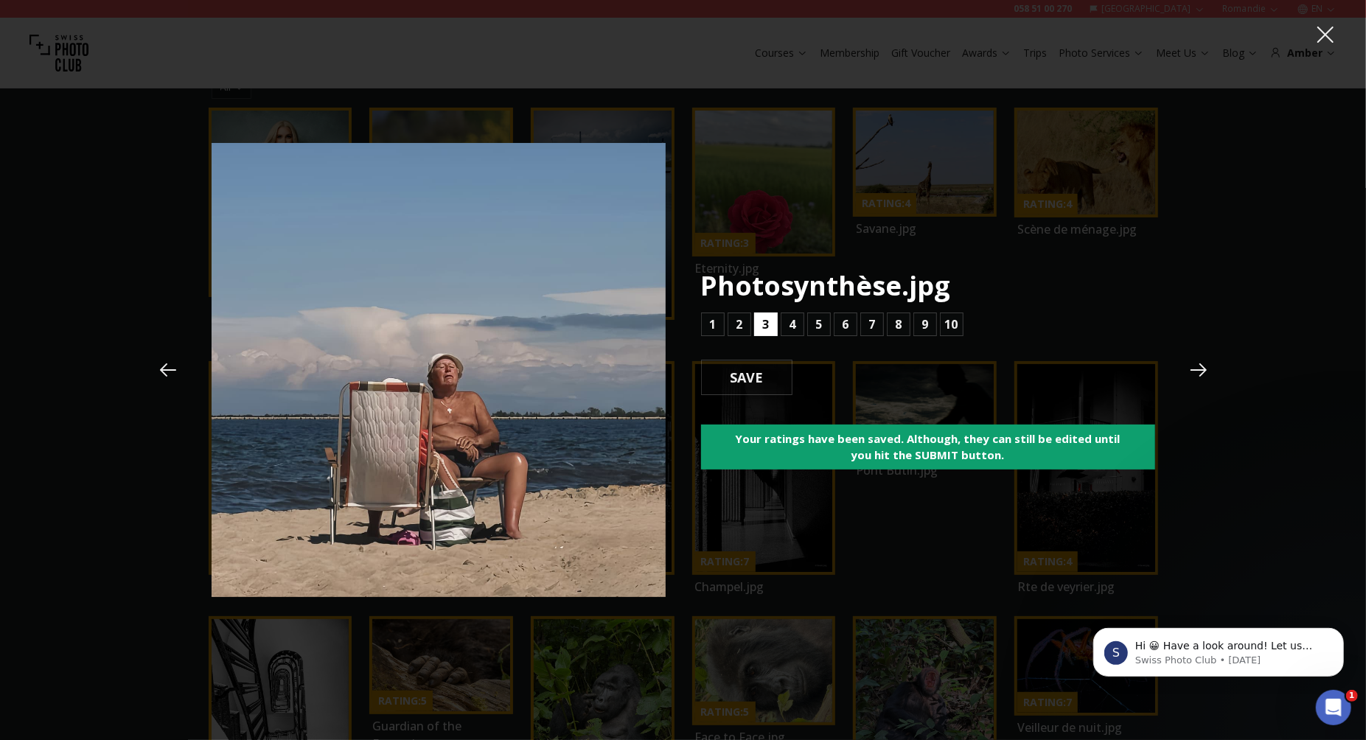
click at [761, 330] on button "3" at bounding box center [766, 325] width 24 height 24
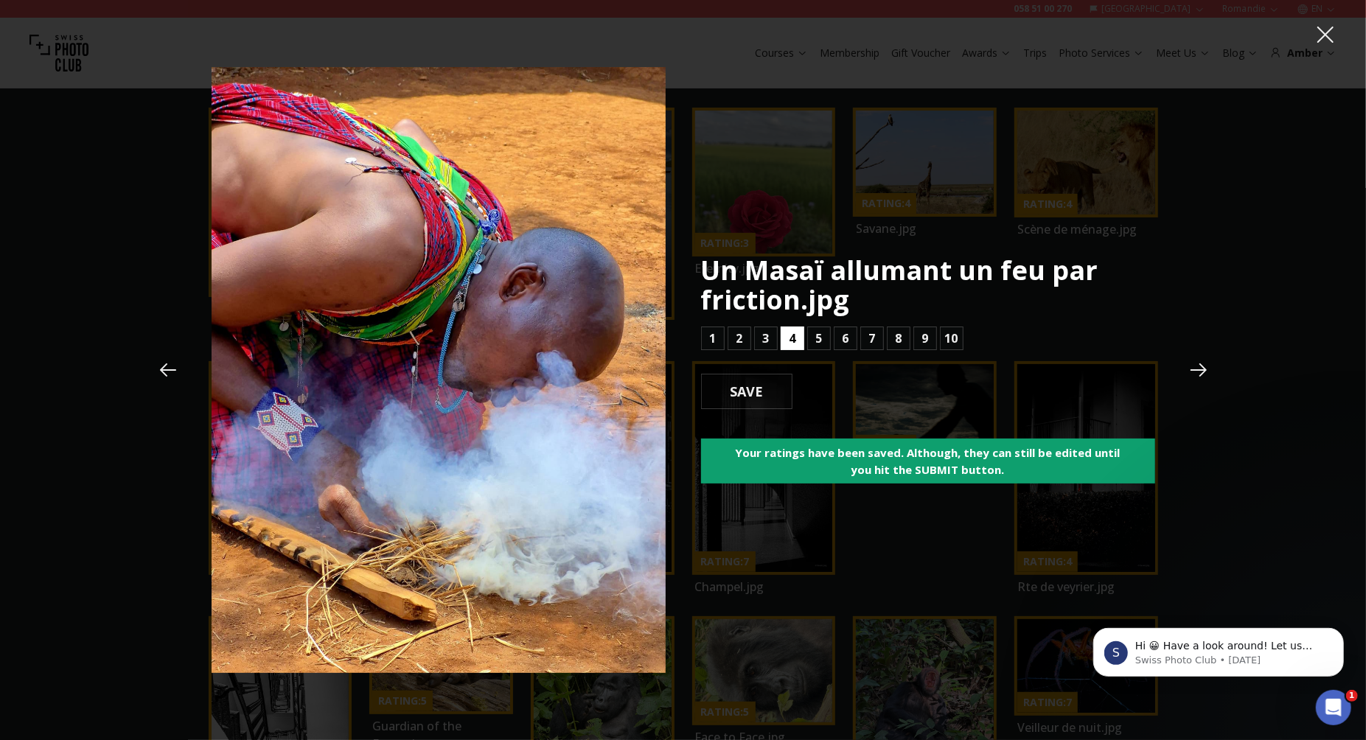
click at [797, 342] on button "4" at bounding box center [793, 339] width 24 height 24
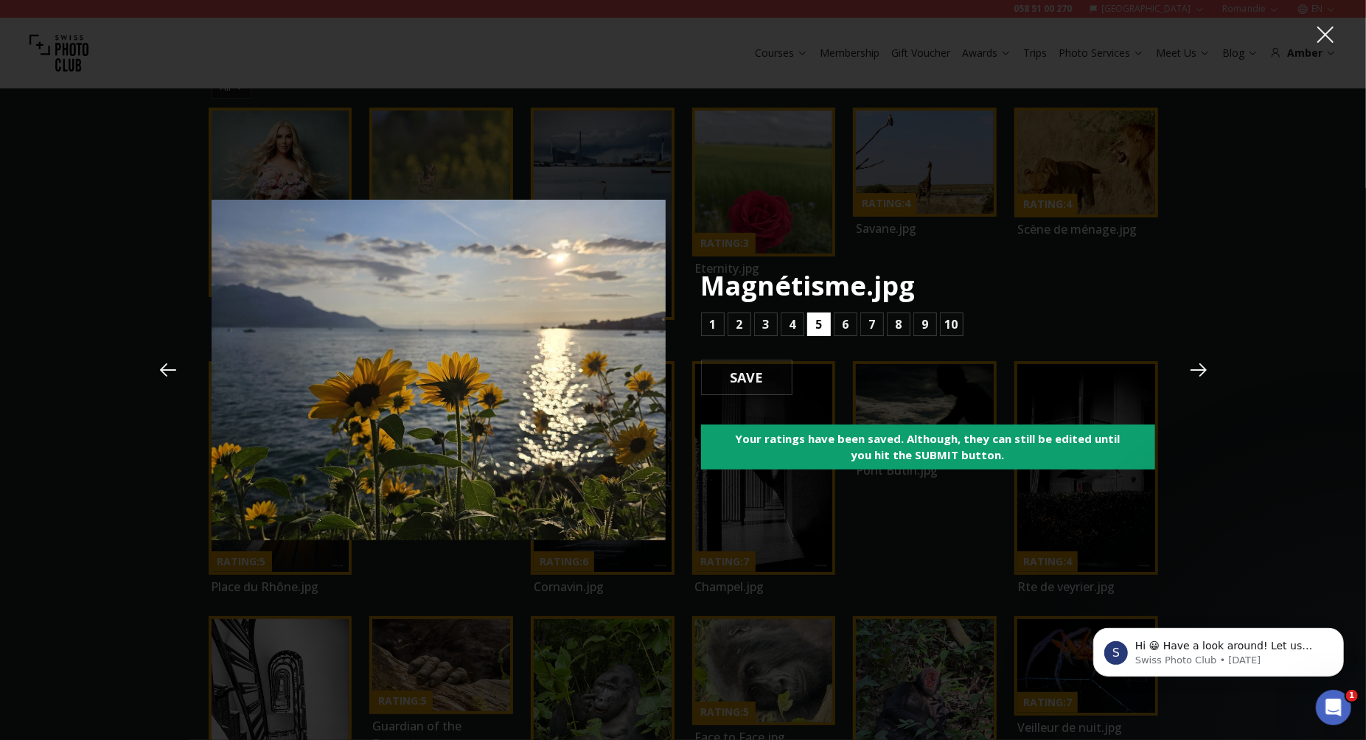
click at [815, 324] on b "5" at bounding box center [818, 325] width 7 height 18
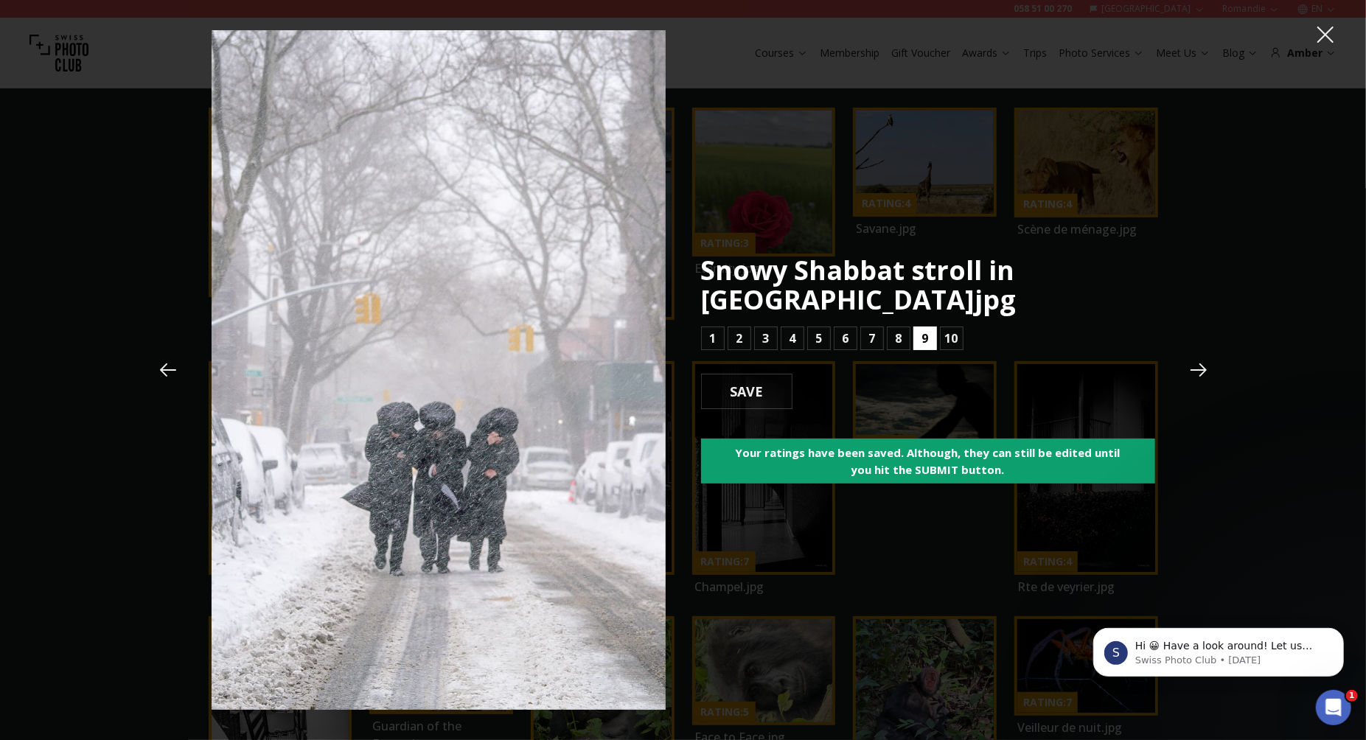
click at [919, 335] on button "9" at bounding box center [925, 339] width 24 height 24
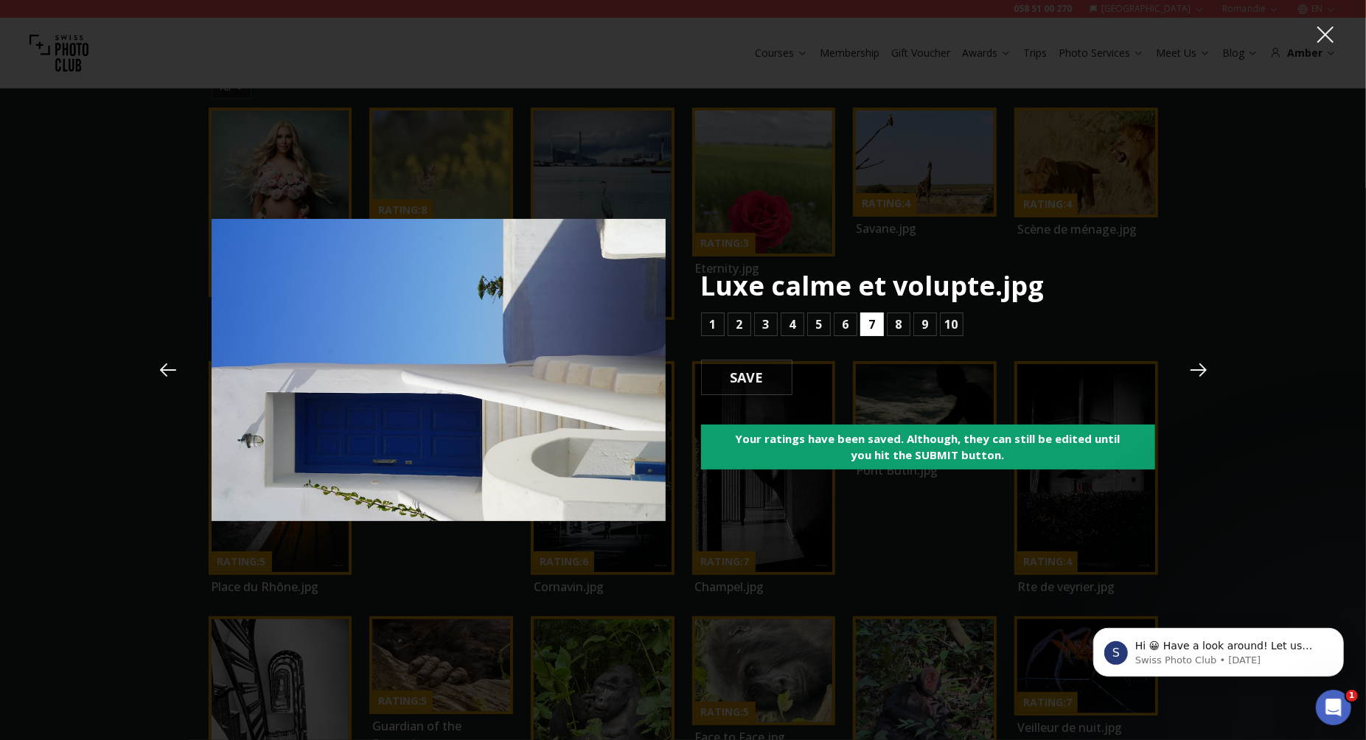
click at [876, 333] on button "7" at bounding box center [872, 325] width 24 height 24
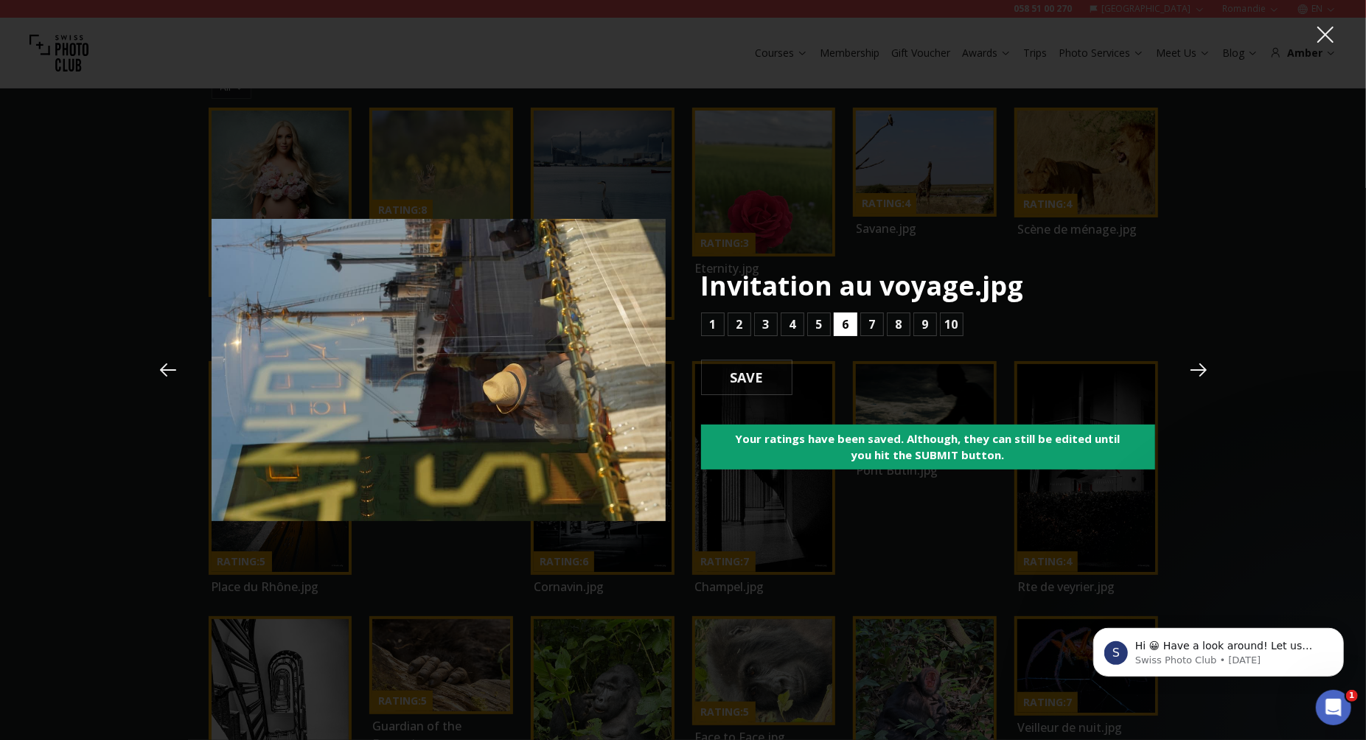
click at [851, 328] on button "6" at bounding box center [846, 325] width 24 height 24
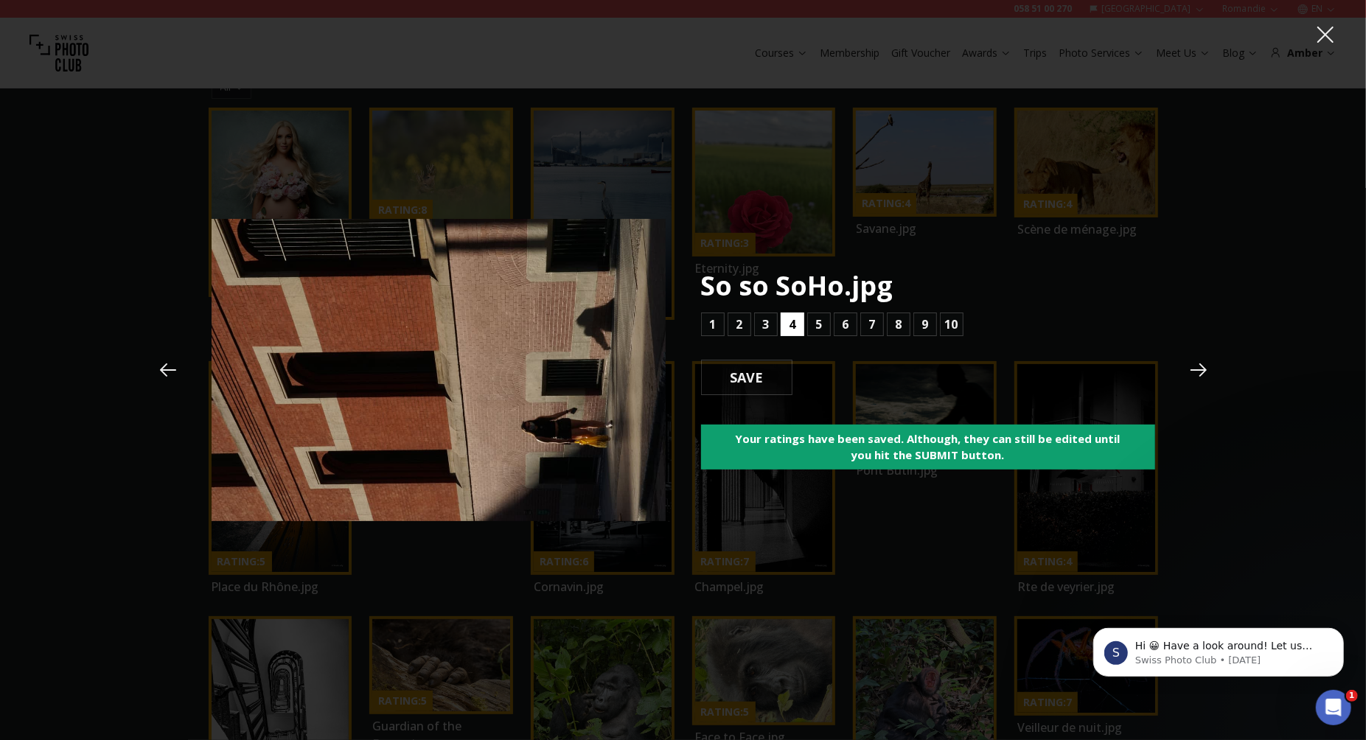
click at [795, 322] on button "4" at bounding box center [793, 325] width 24 height 24
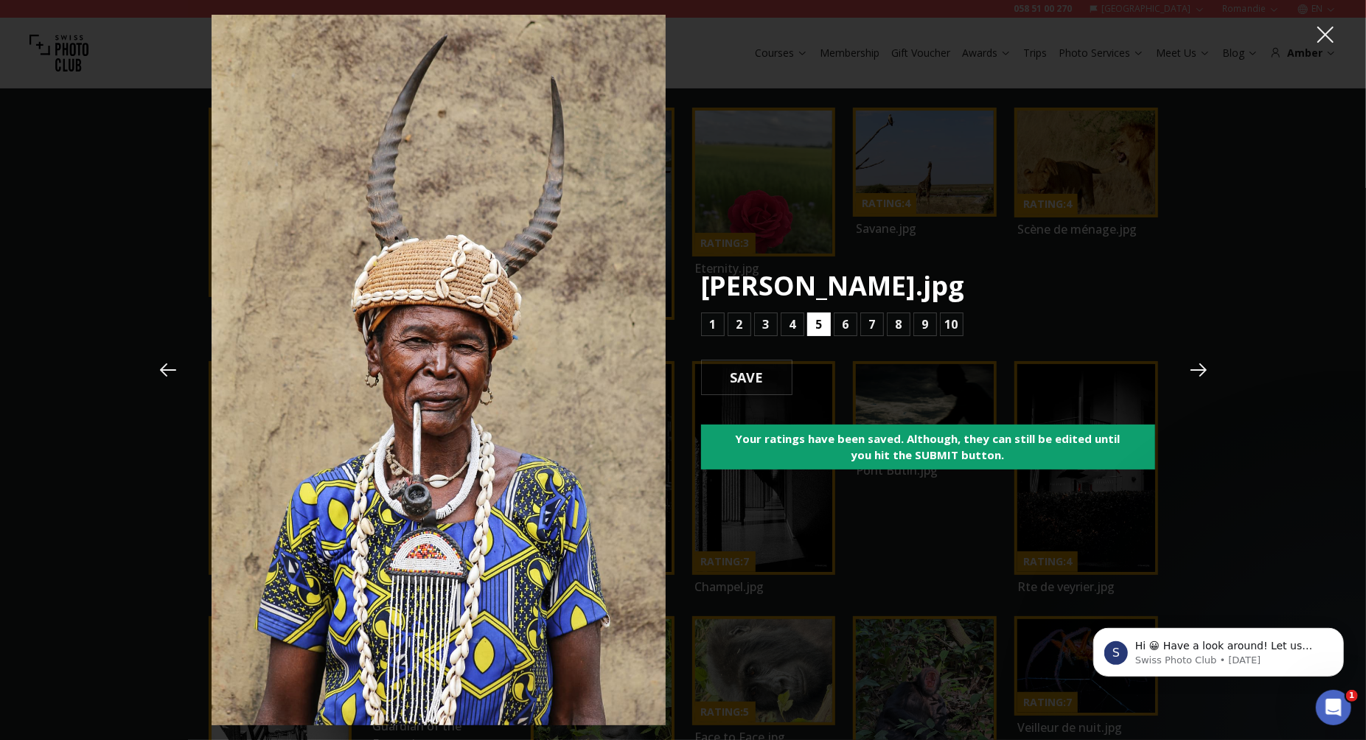
click at [823, 323] on button "5" at bounding box center [819, 325] width 24 height 24
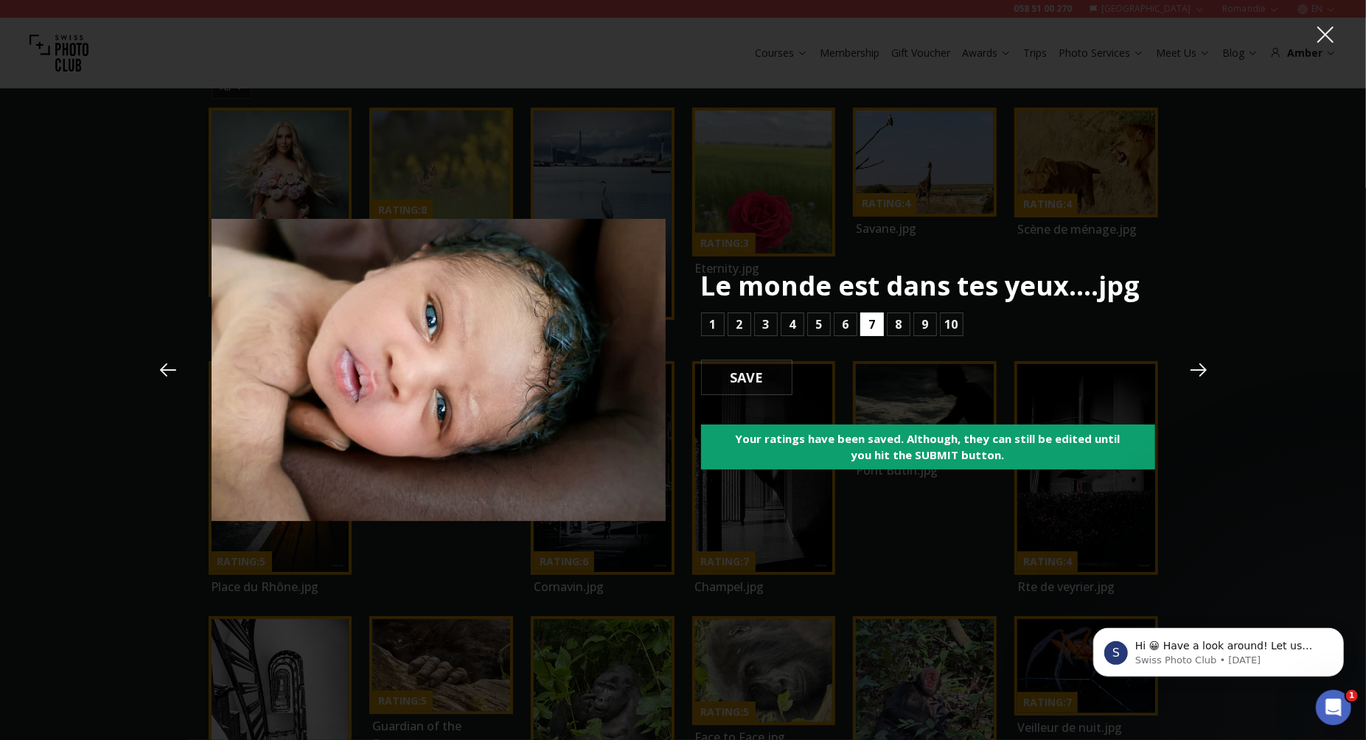
click at [870, 324] on b "7" at bounding box center [871, 325] width 7 height 18
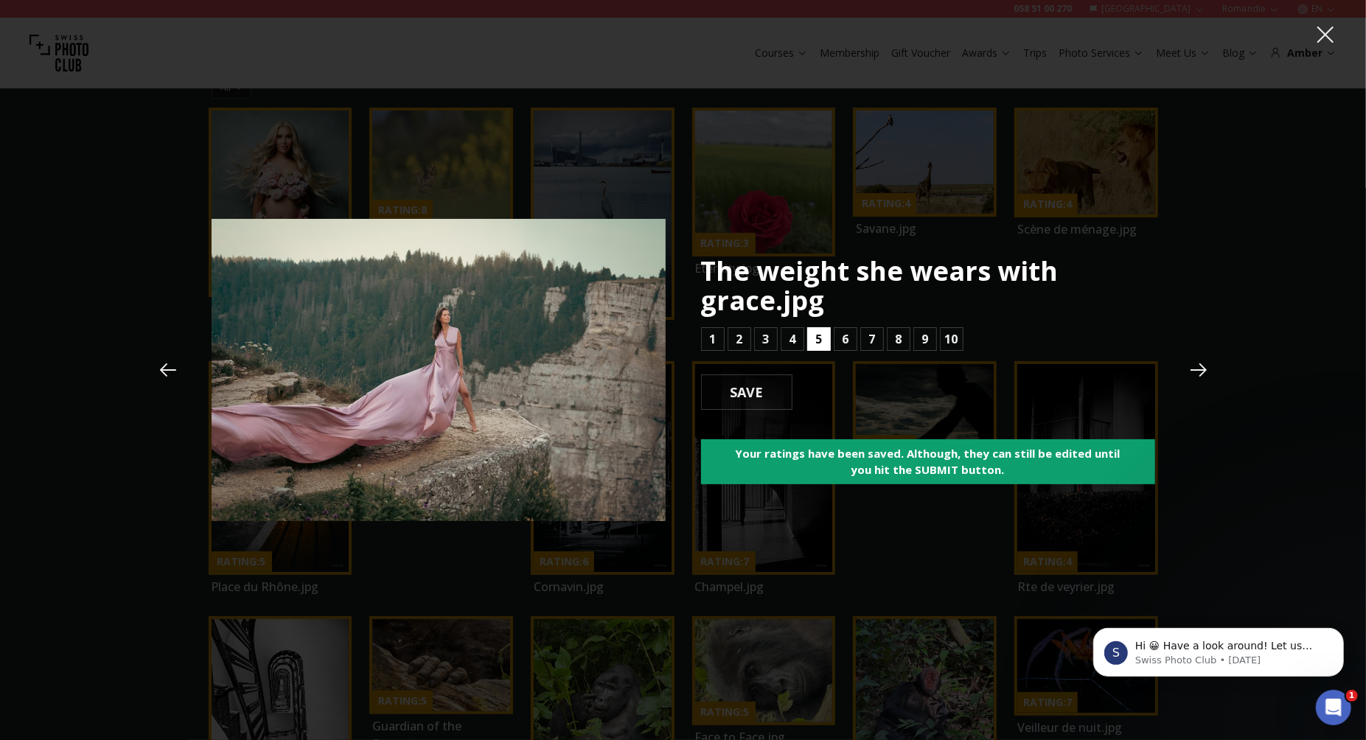
click at [814, 340] on button "5" at bounding box center [819, 339] width 24 height 24
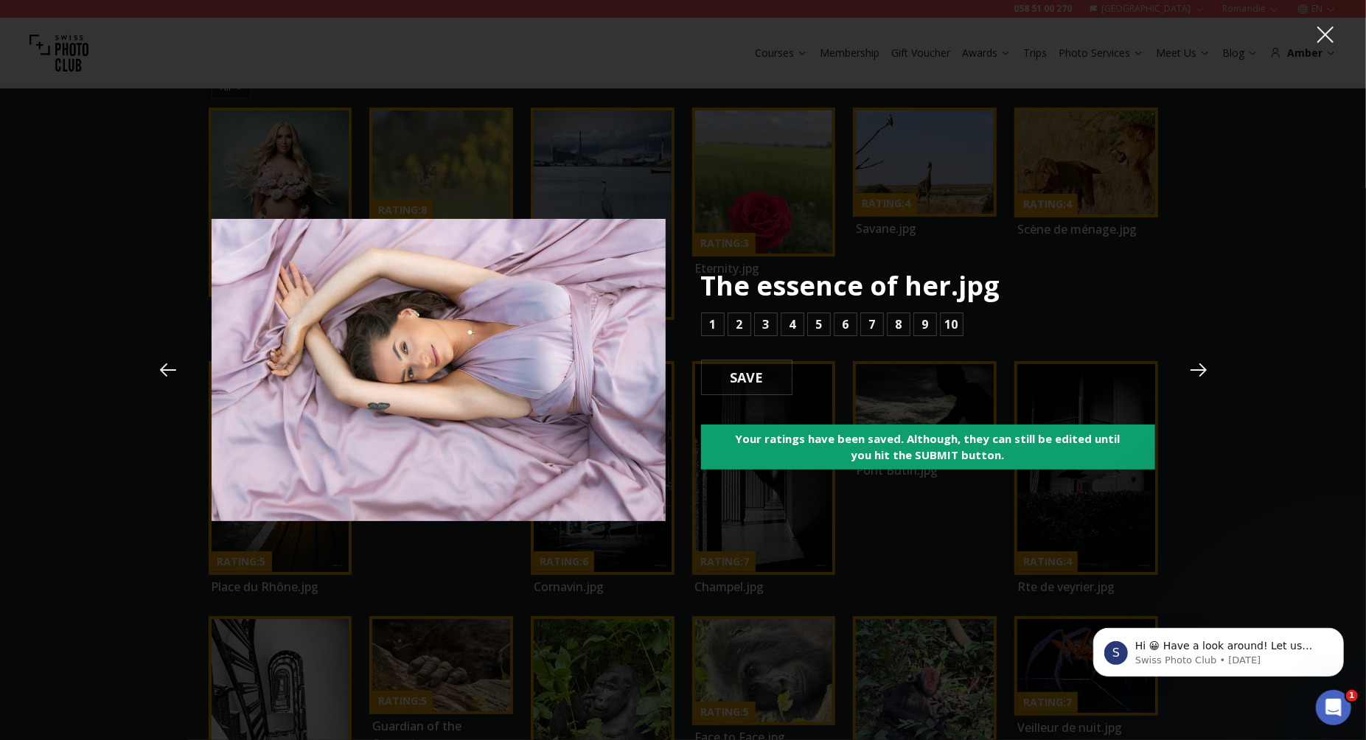
click at [814, 340] on div "The essence of her.jpg 1 2 3 4 5 6 7 8 9 10 SAVE Your ratings have been saved. …" at bounding box center [928, 370] width 454 height 198
click at [818, 326] on b "5" at bounding box center [818, 325] width 7 height 18
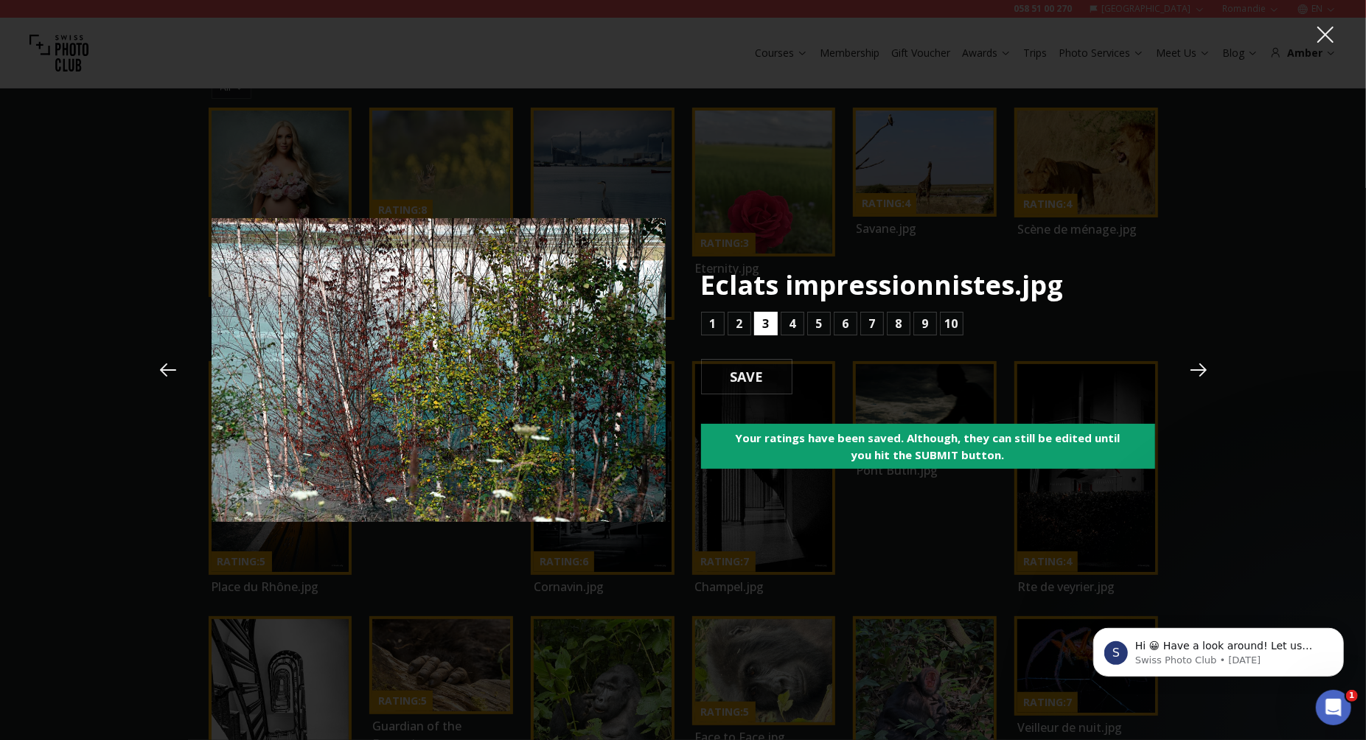
click at [765, 327] on b "3" at bounding box center [765, 324] width 7 height 18
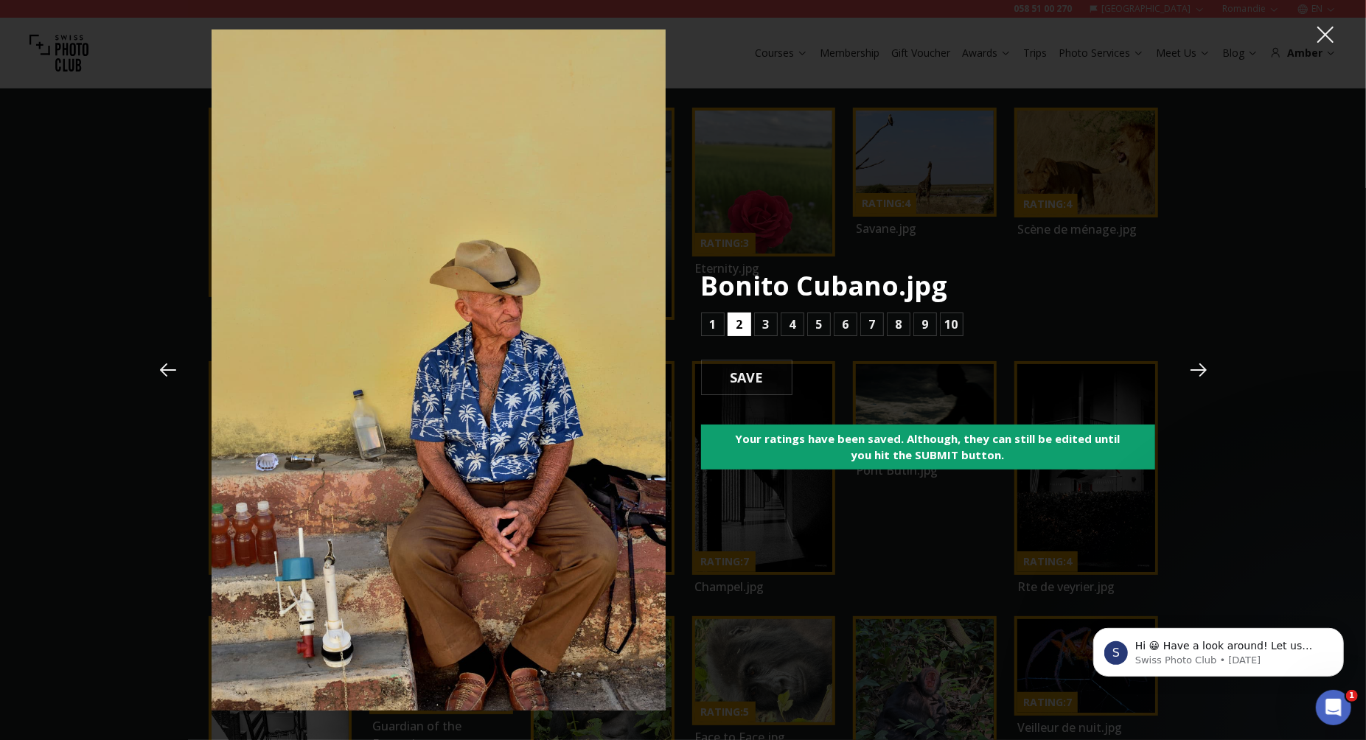
click at [740, 319] on b "2" at bounding box center [739, 325] width 7 height 18
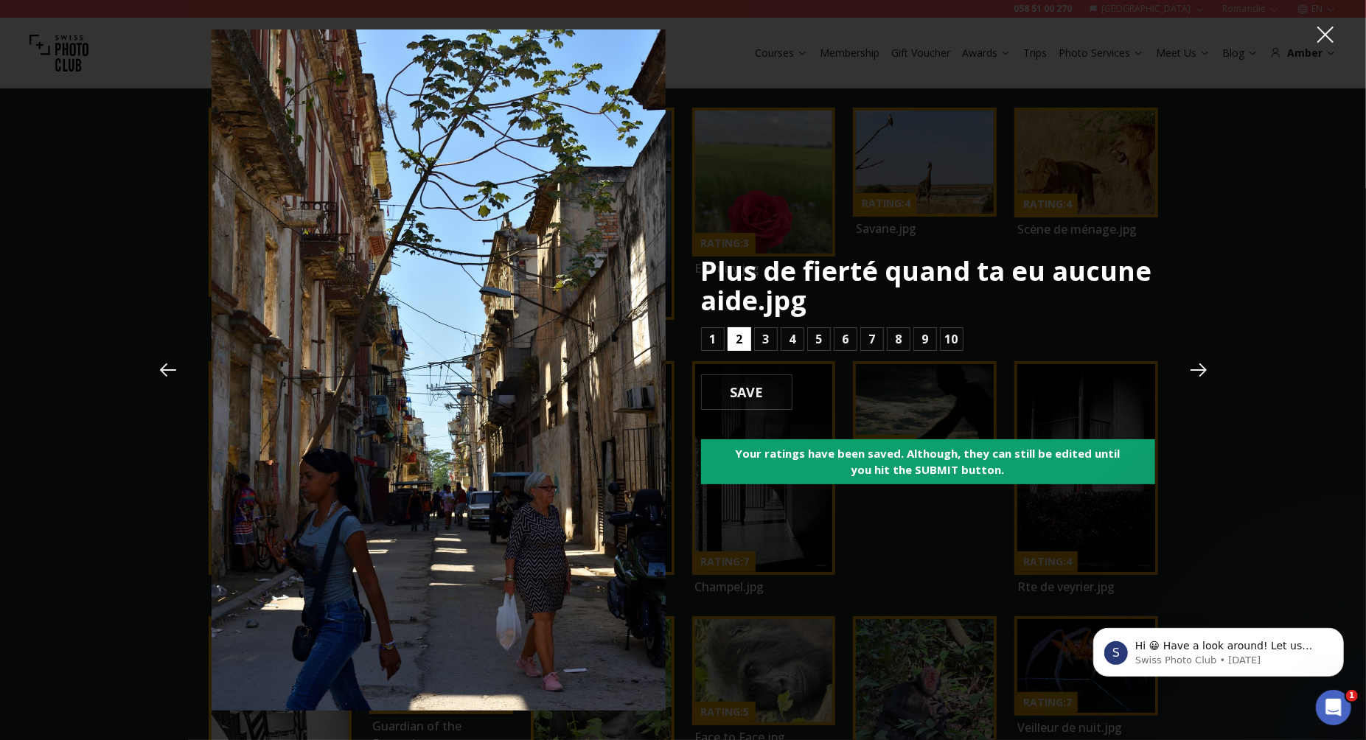
click at [740, 336] on b "2" at bounding box center [739, 339] width 7 height 18
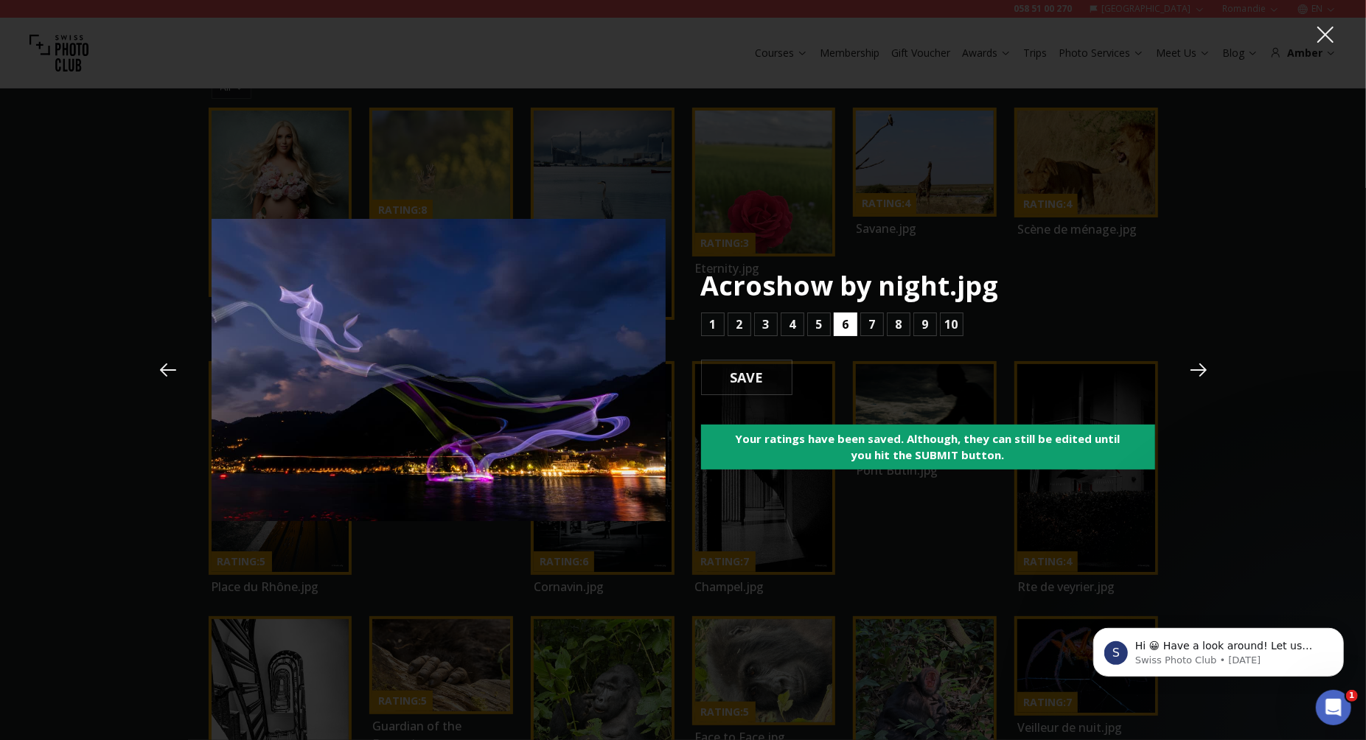
click at [846, 324] on b "6" at bounding box center [845, 325] width 7 height 18
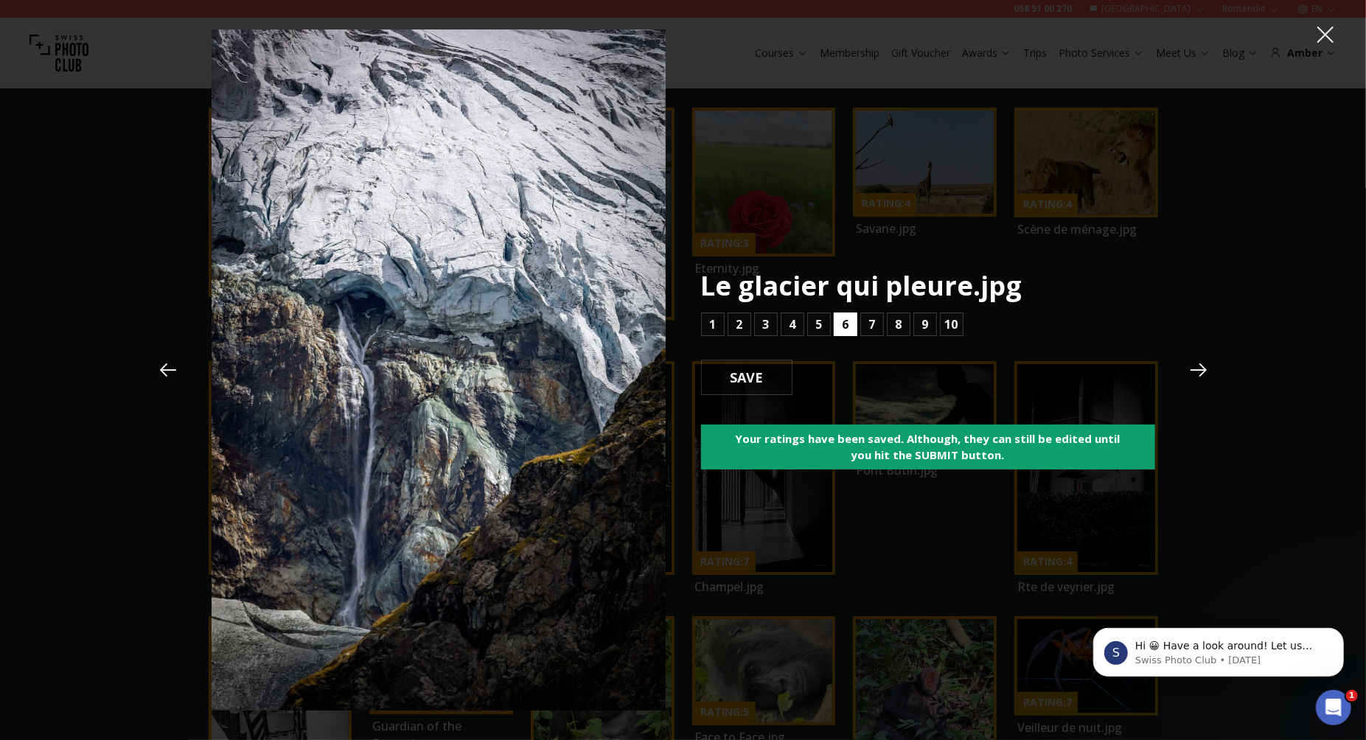
click at [846, 323] on b "6" at bounding box center [845, 325] width 7 height 18
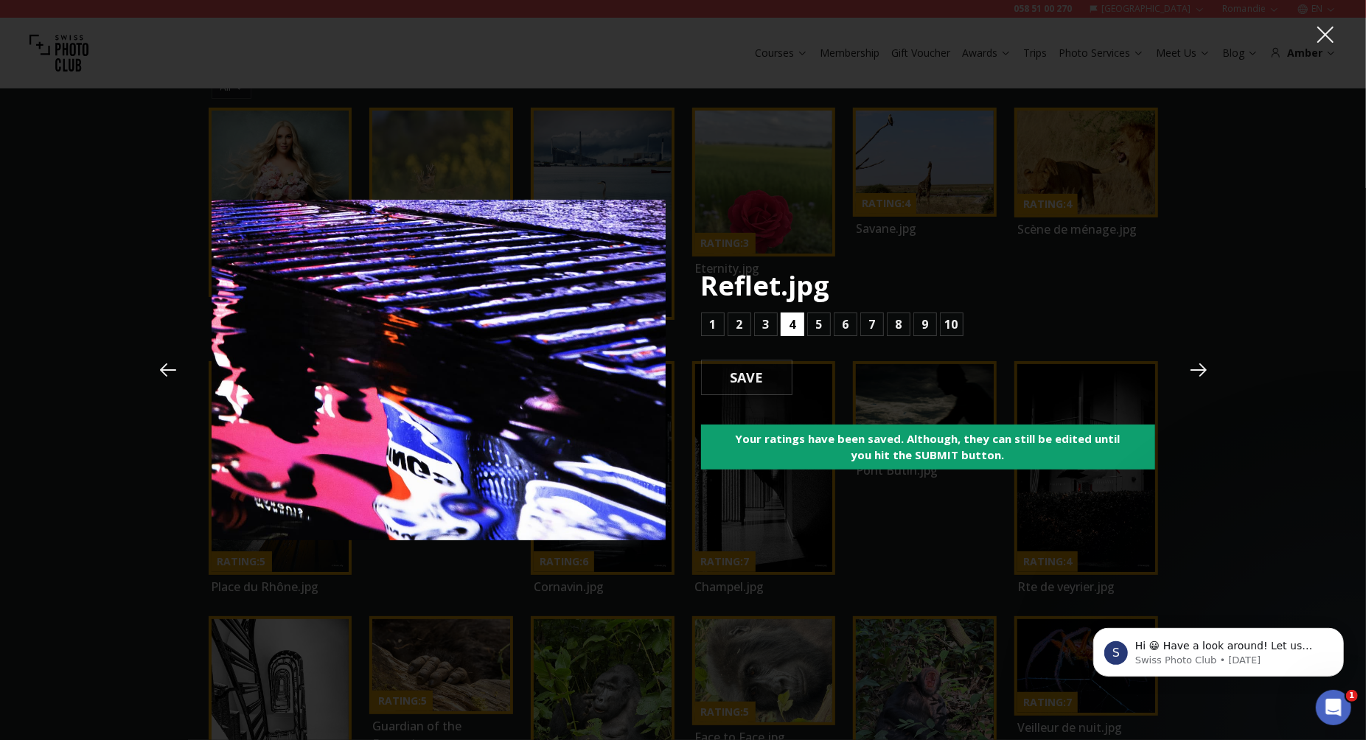
click at [795, 325] on b "4" at bounding box center [792, 325] width 7 height 18
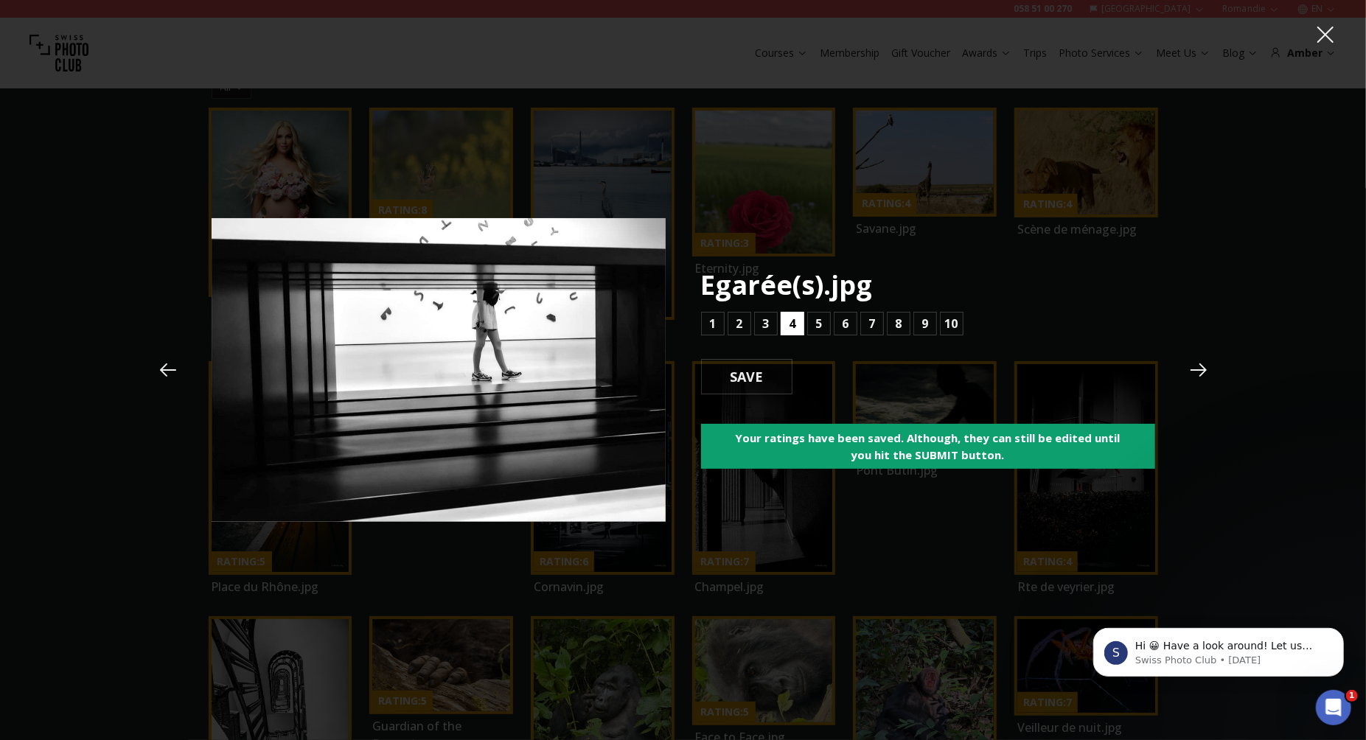
click at [796, 324] on button "4" at bounding box center [793, 324] width 24 height 24
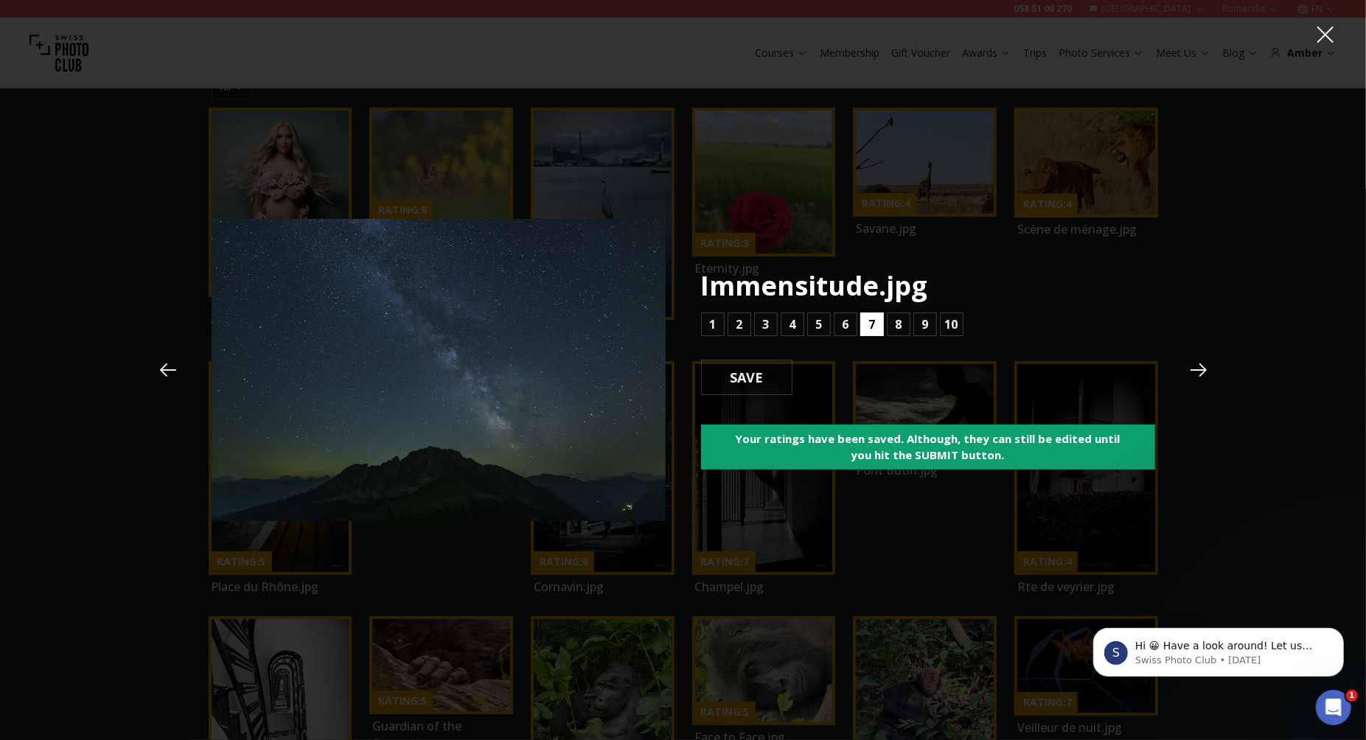
click at [870, 323] on b "7" at bounding box center [871, 325] width 7 height 18
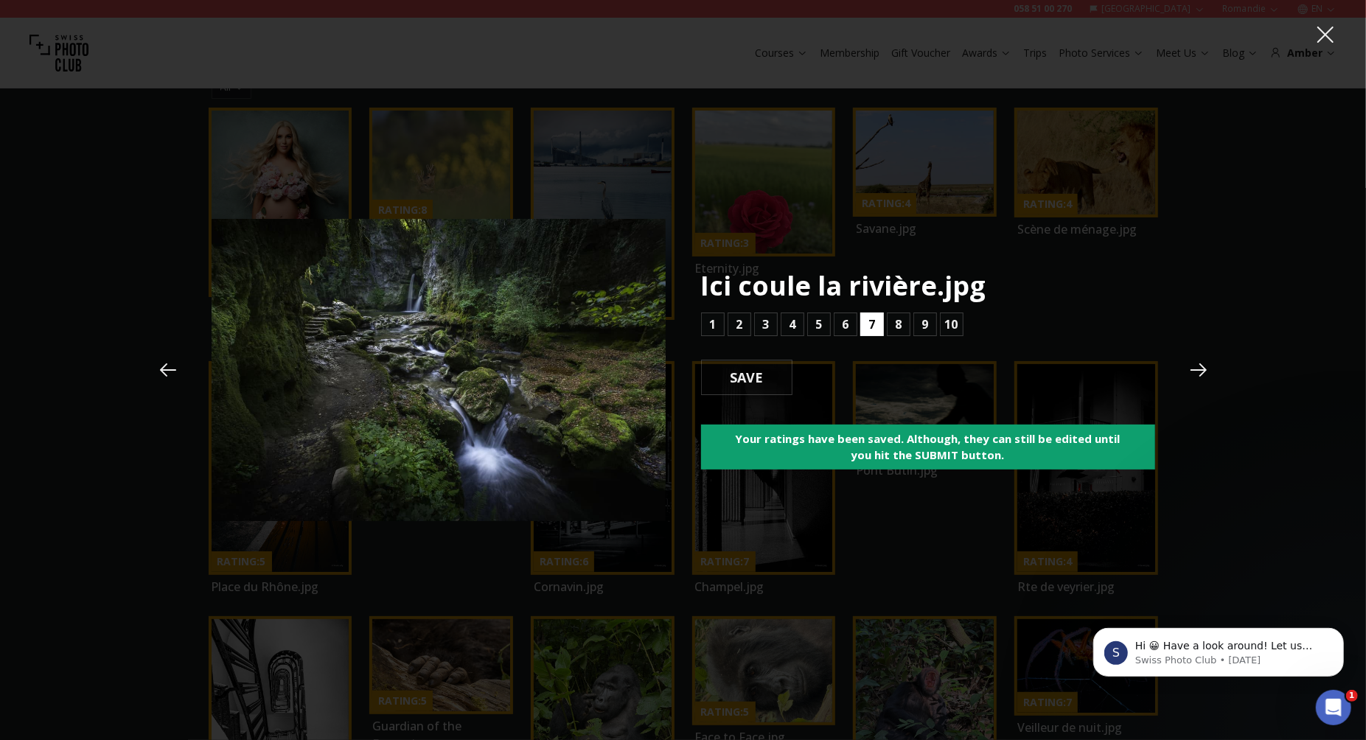
click at [870, 323] on b "7" at bounding box center [871, 325] width 7 height 18
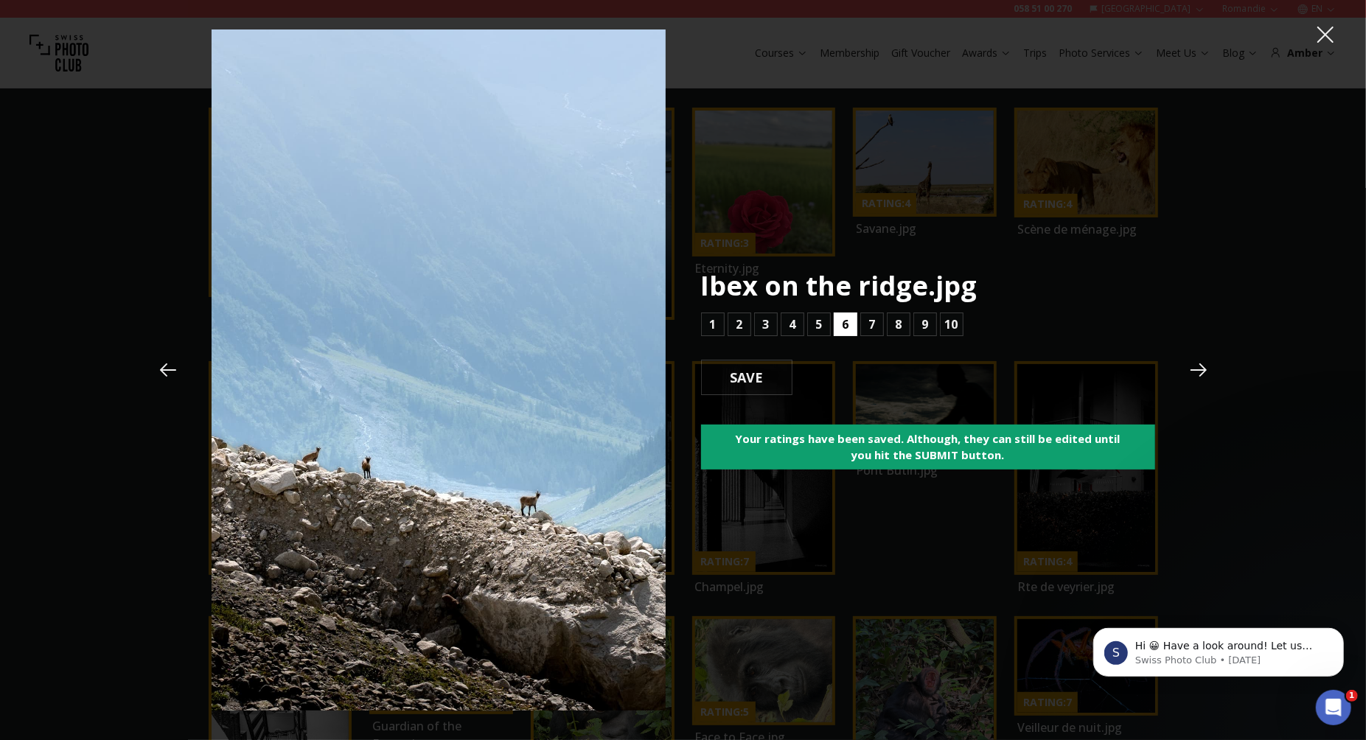
click at [852, 323] on button "6" at bounding box center [846, 325] width 24 height 24
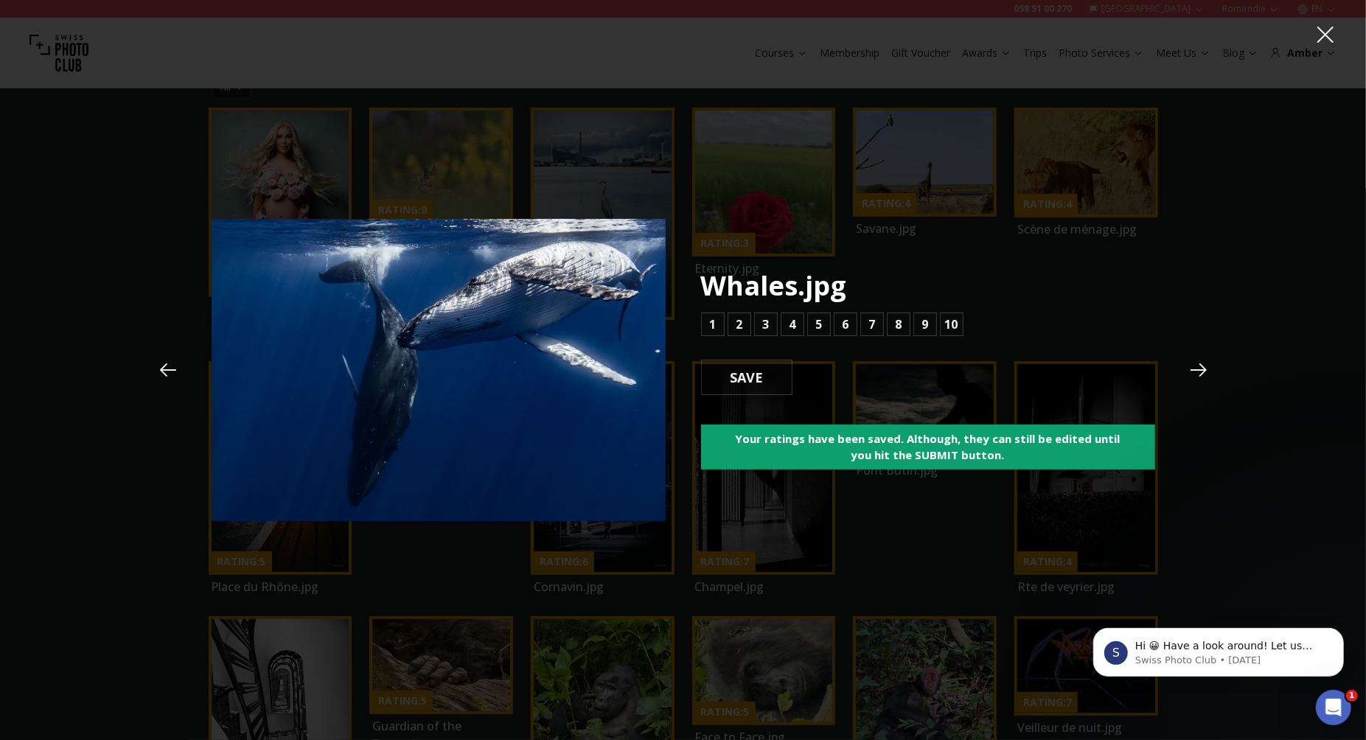
click at [172, 370] on icon at bounding box center [168, 369] width 16 height 13
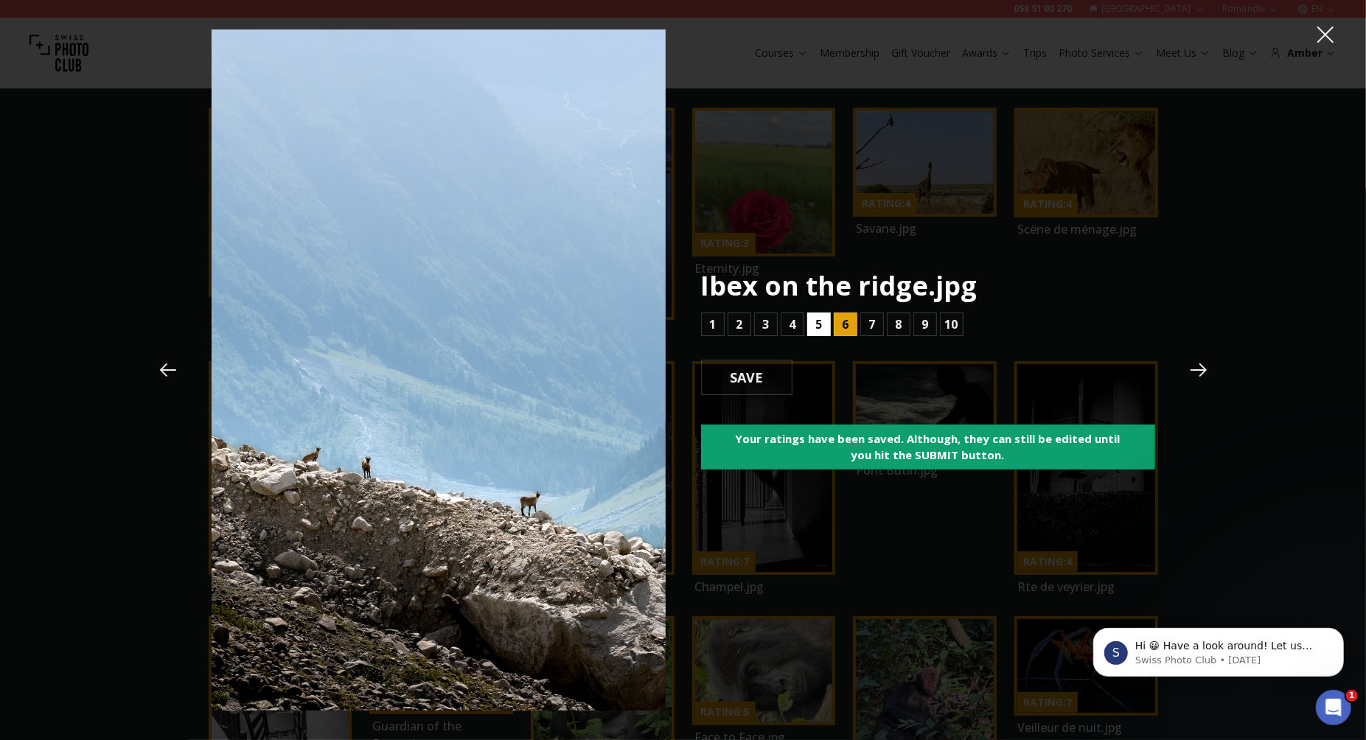
click at [818, 325] on b "5" at bounding box center [818, 325] width 7 height 18
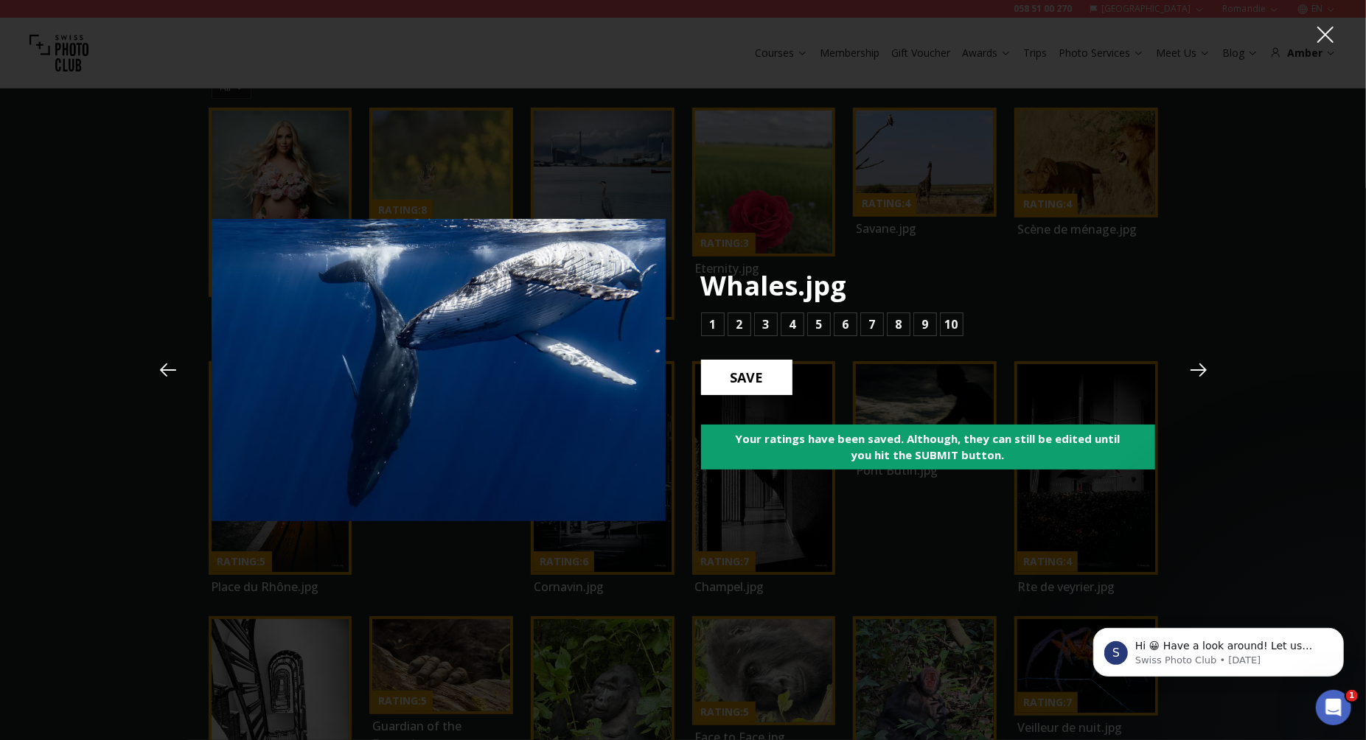
click at [753, 374] on b "SAVE" at bounding box center [747, 377] width 57 height 19
click at [874, 328] on b "7" at bounding box center [871, 325] width 7 height 18
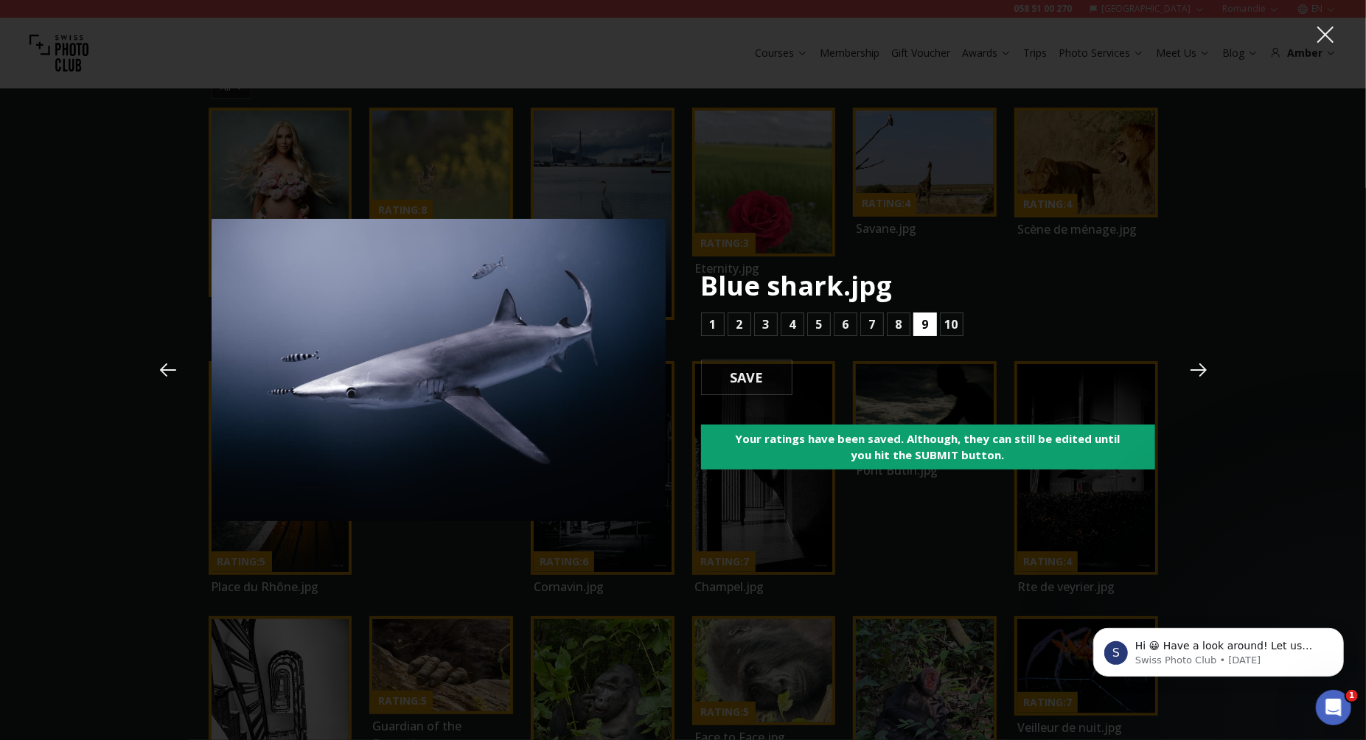
click at [923, 328] on b "9" at bounding box center [924, 325] width 7 height 18
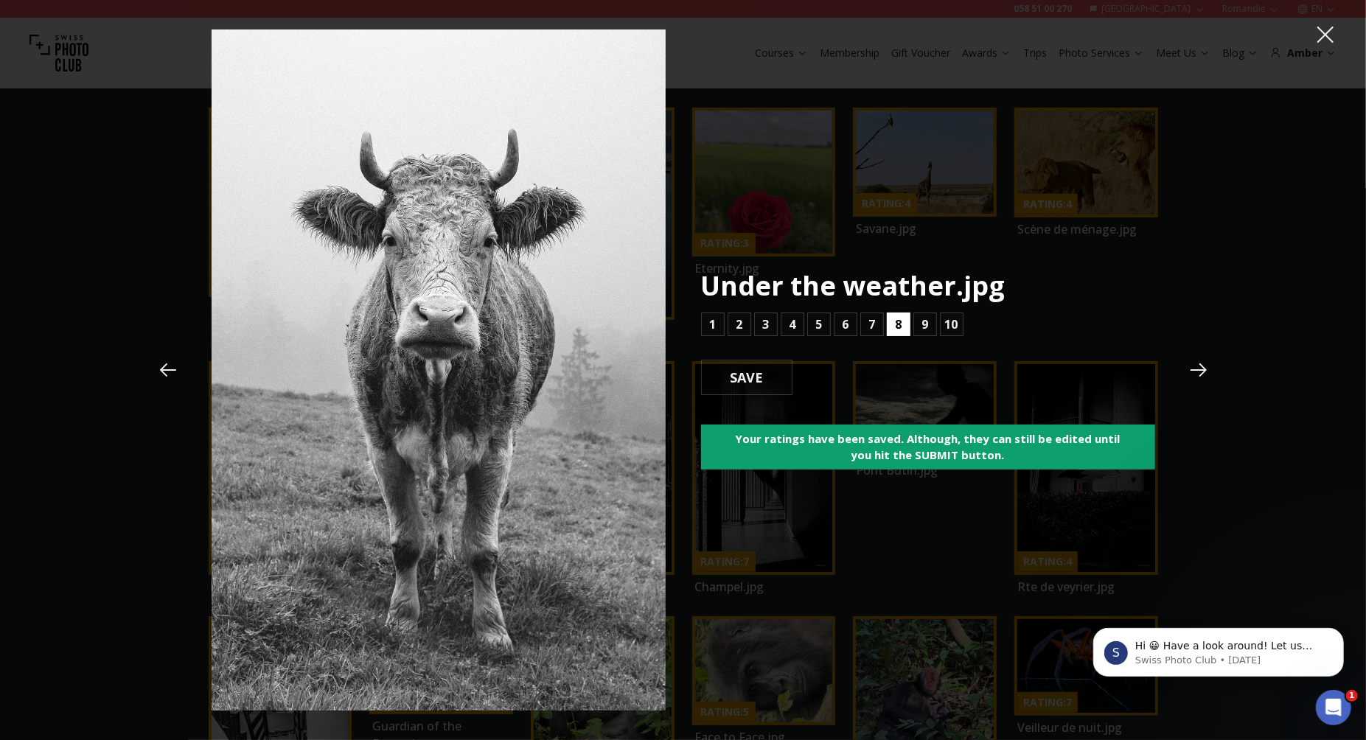
click at [902, 324] on button "8" at bounding box center [899, 325] width 24 height 24
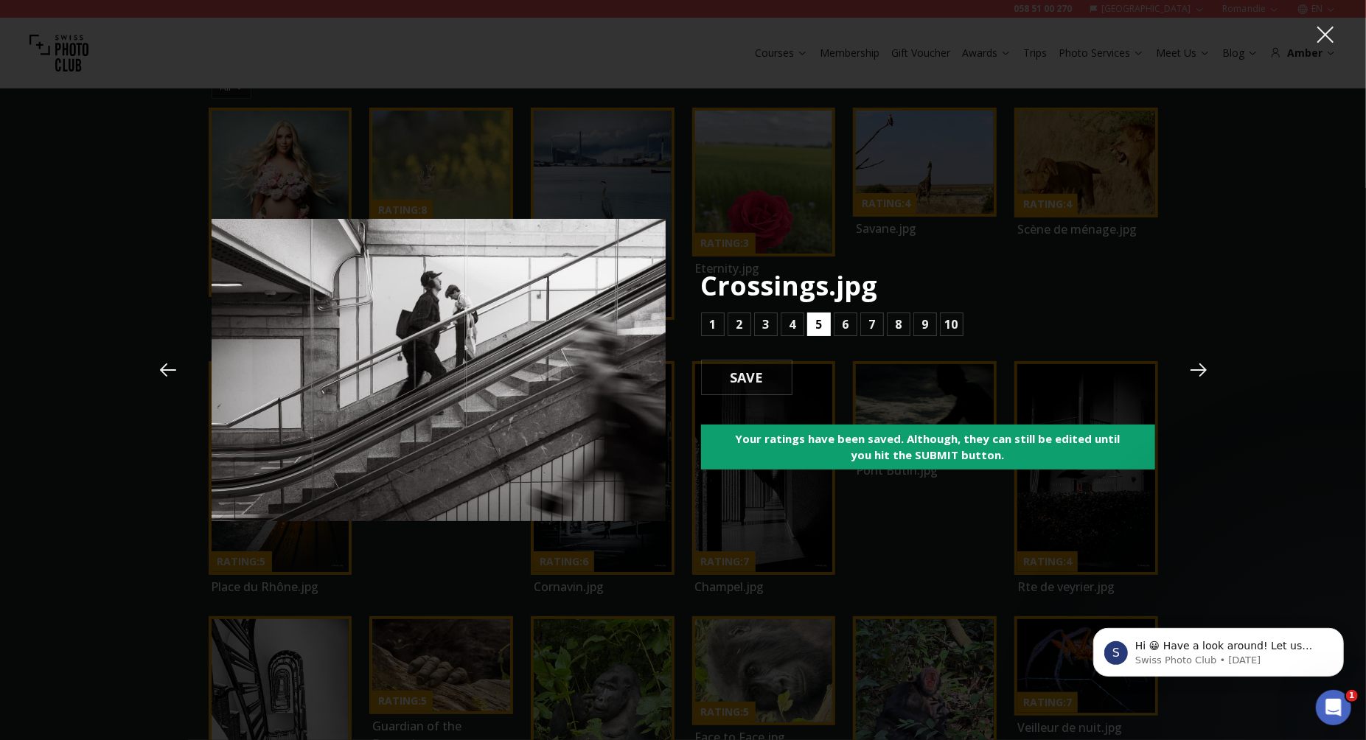
click at [821, 324] on b "5" at bounding box center [818, 325] width 7 height 18
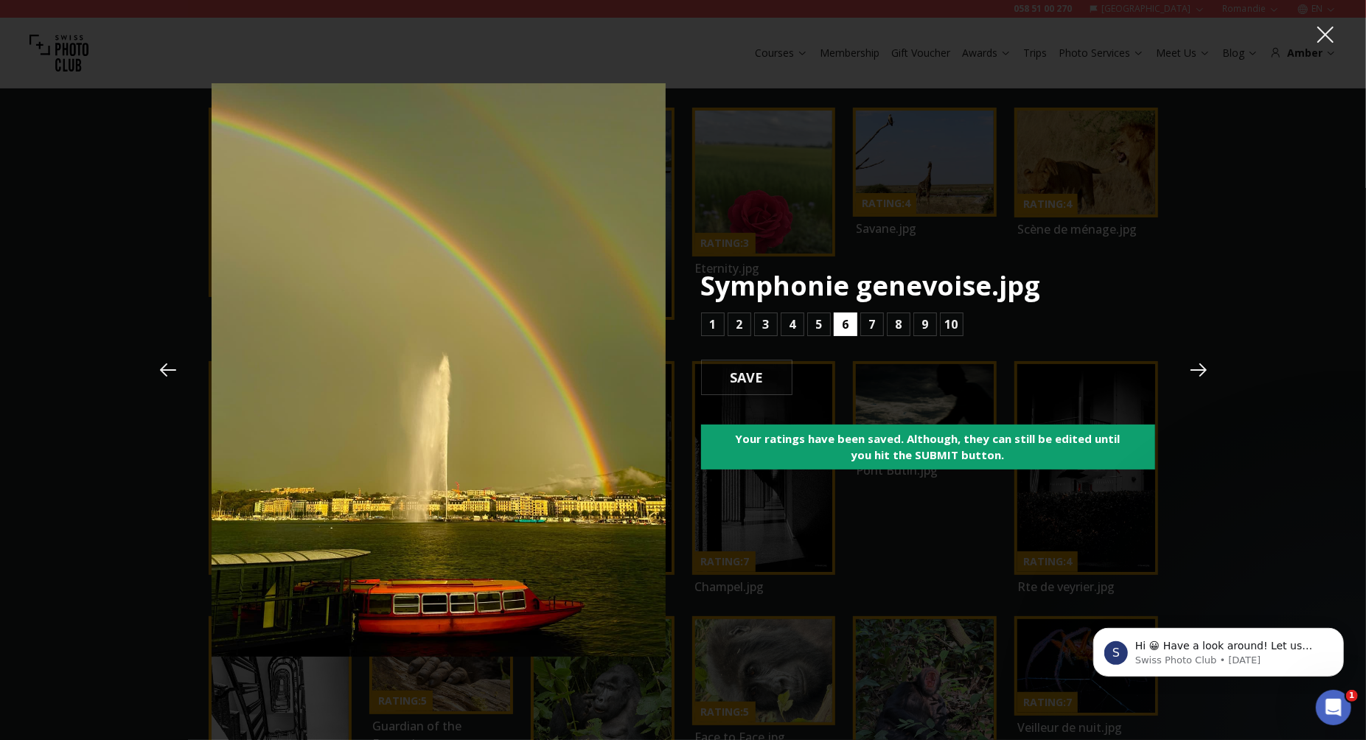
click at [845, 327] on b "6" at bounding box center [845, 325] width 7 height 18
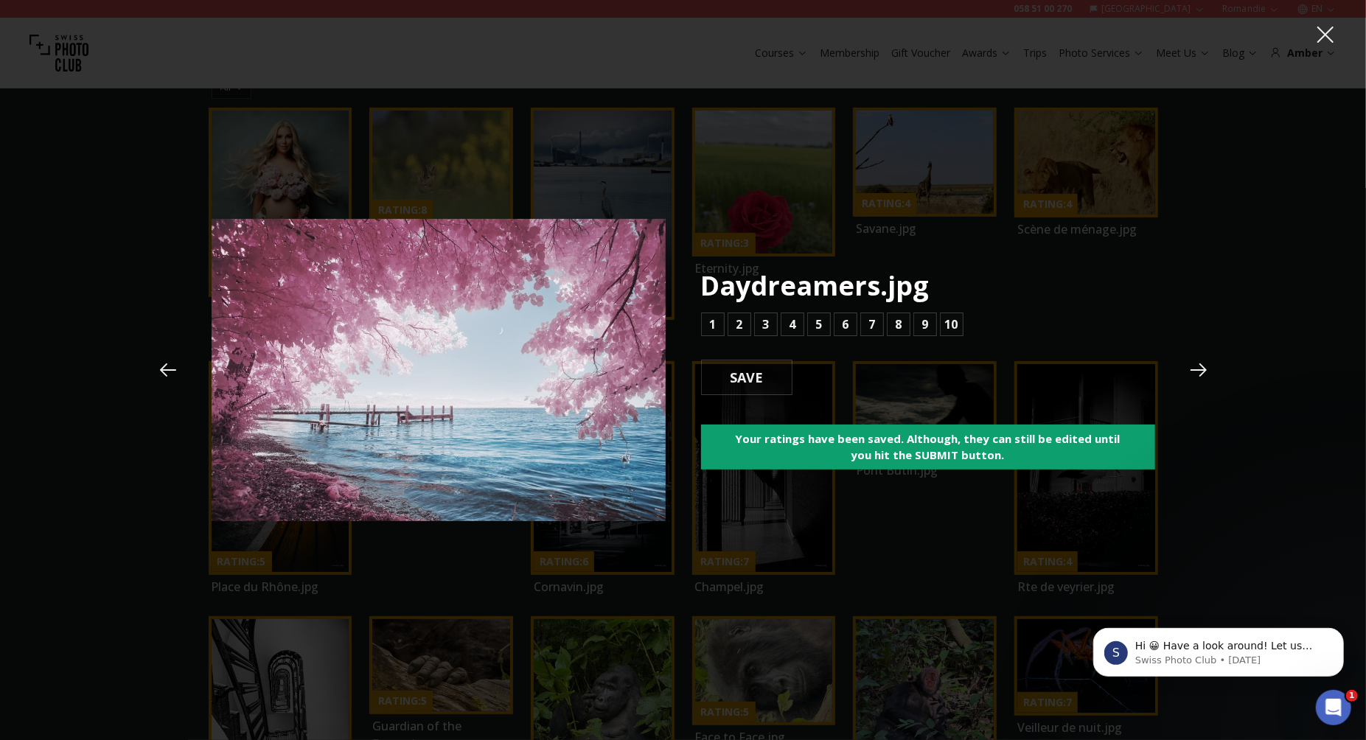
click at [166, 375] on icon at bounding box center [168, 369] width 16 height 13
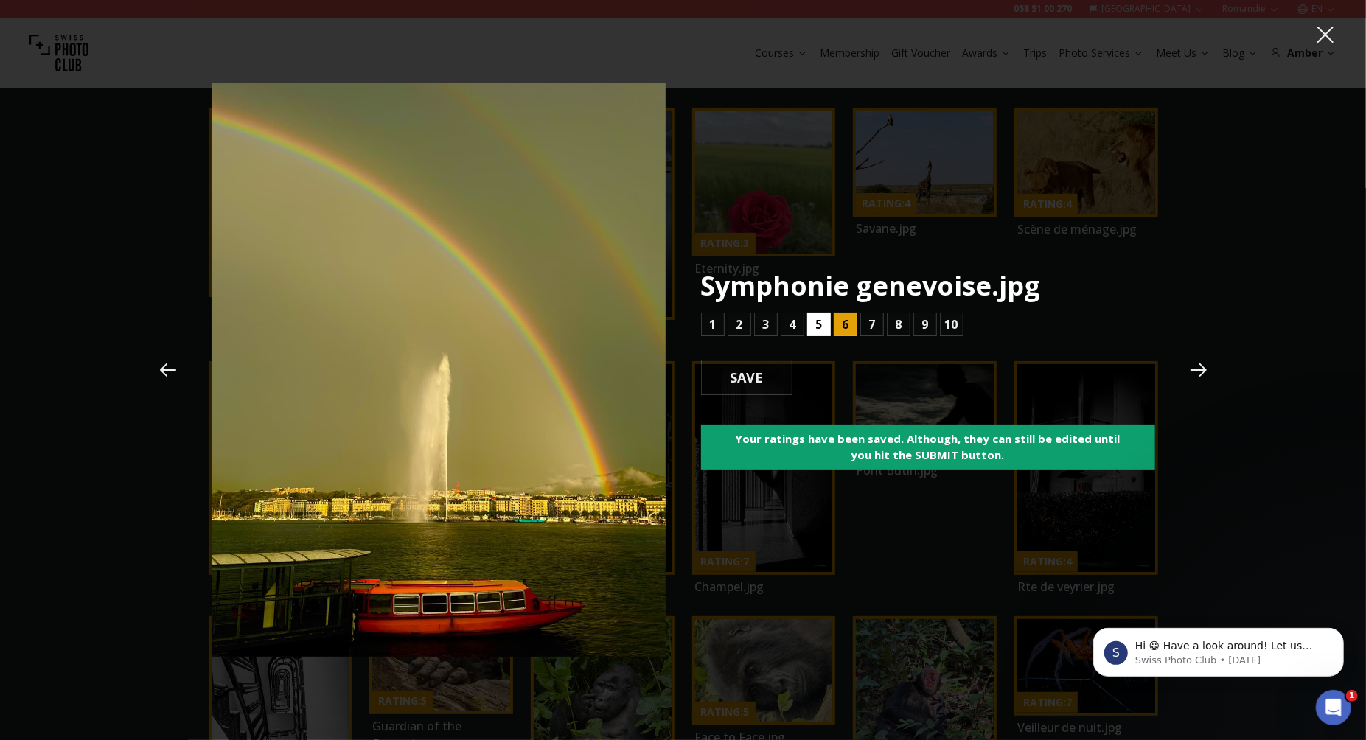
click at [825, 321] on button "5" at bounding box center [819, 325] width 24 height 24
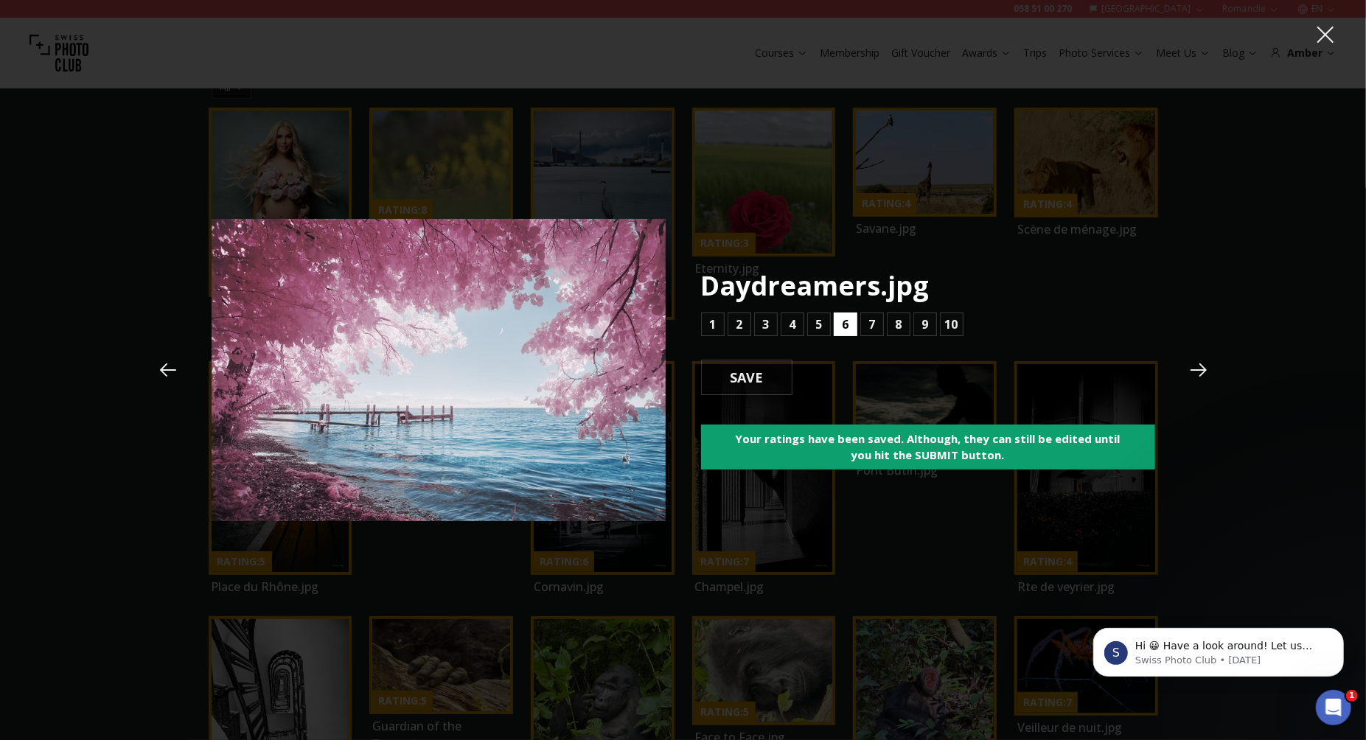
click at [848, 324] on b "6" at bounding box center [845, 325] width 7 height 18
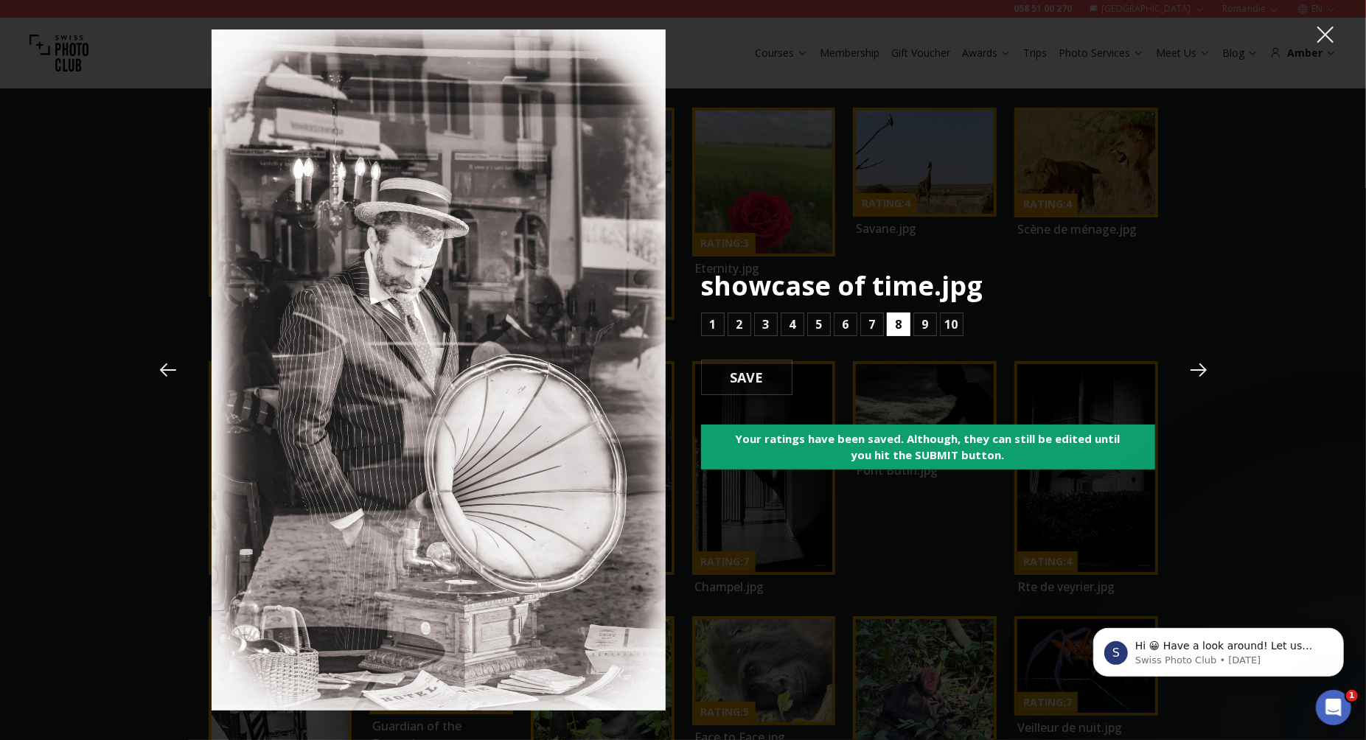
click at [899, 327] on b "8" at bounding box center [898, 325] width 7 height 18
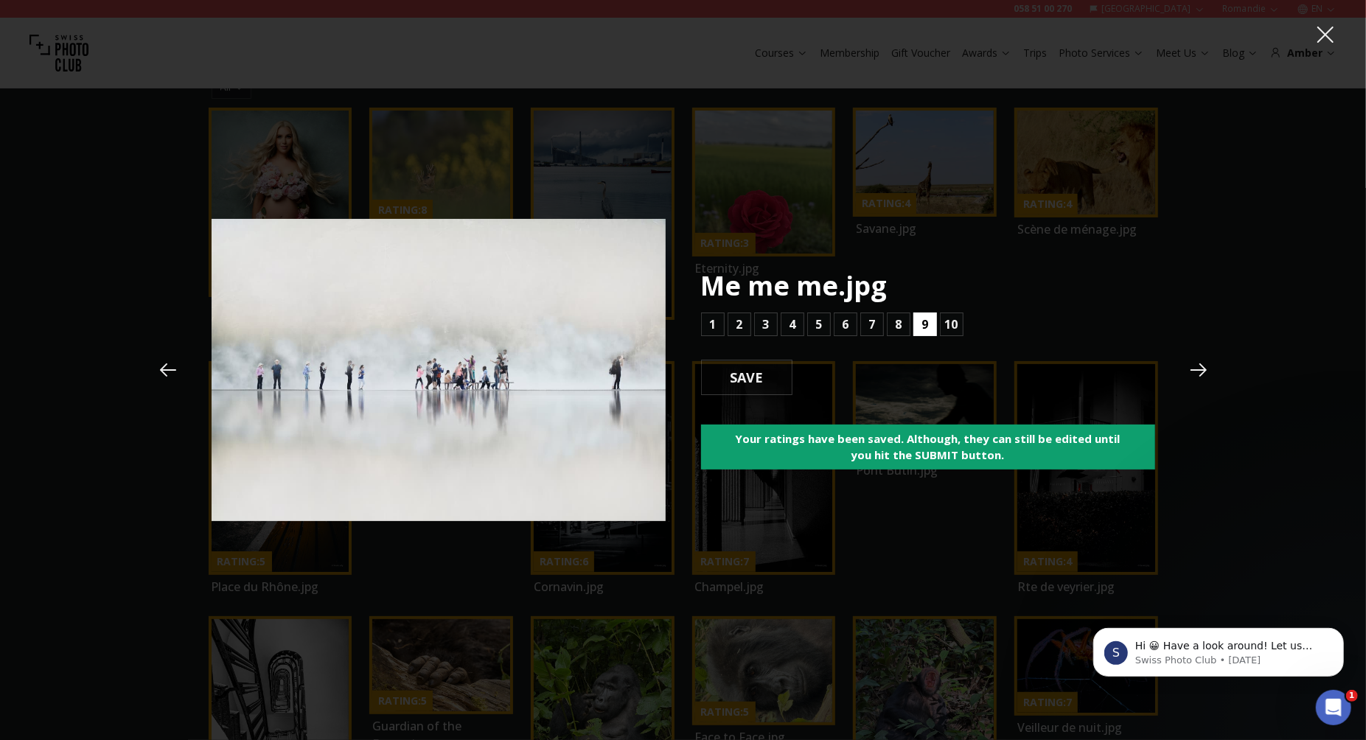
click at [926, 327] on b "9" at bounding box center [924, 325] width 7 height 18
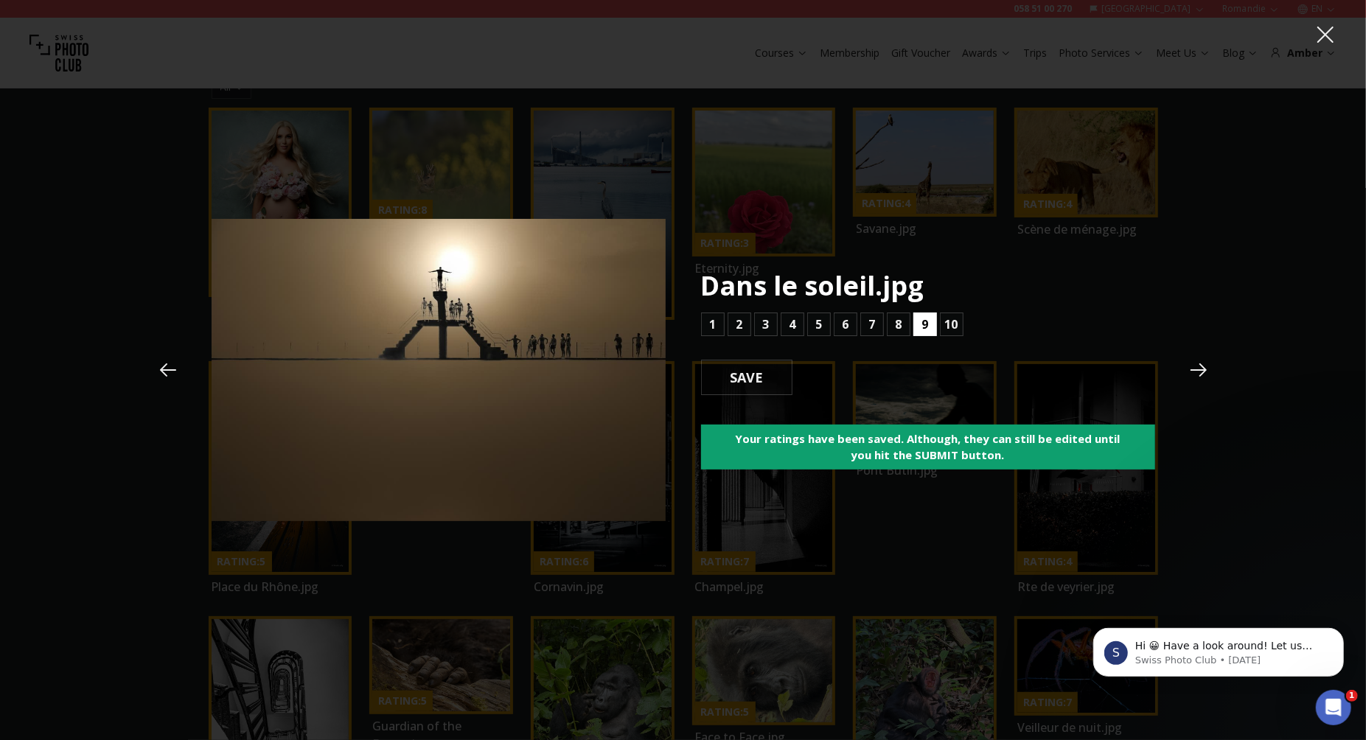
click at [928, 321] on button "9" at bounding box center [925, 325] width 24 height 24
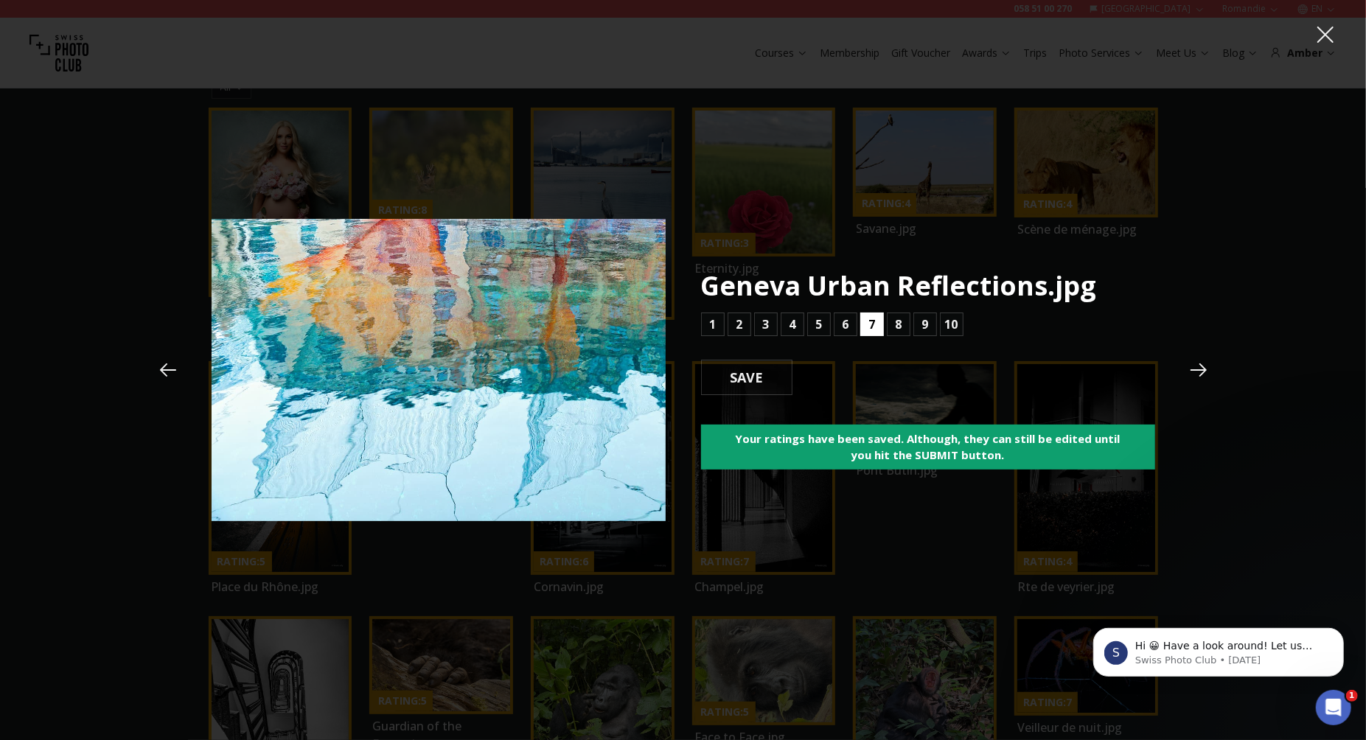
click at [874, 324] on b "7" at bounding box center [871, 325] width 7 height 18
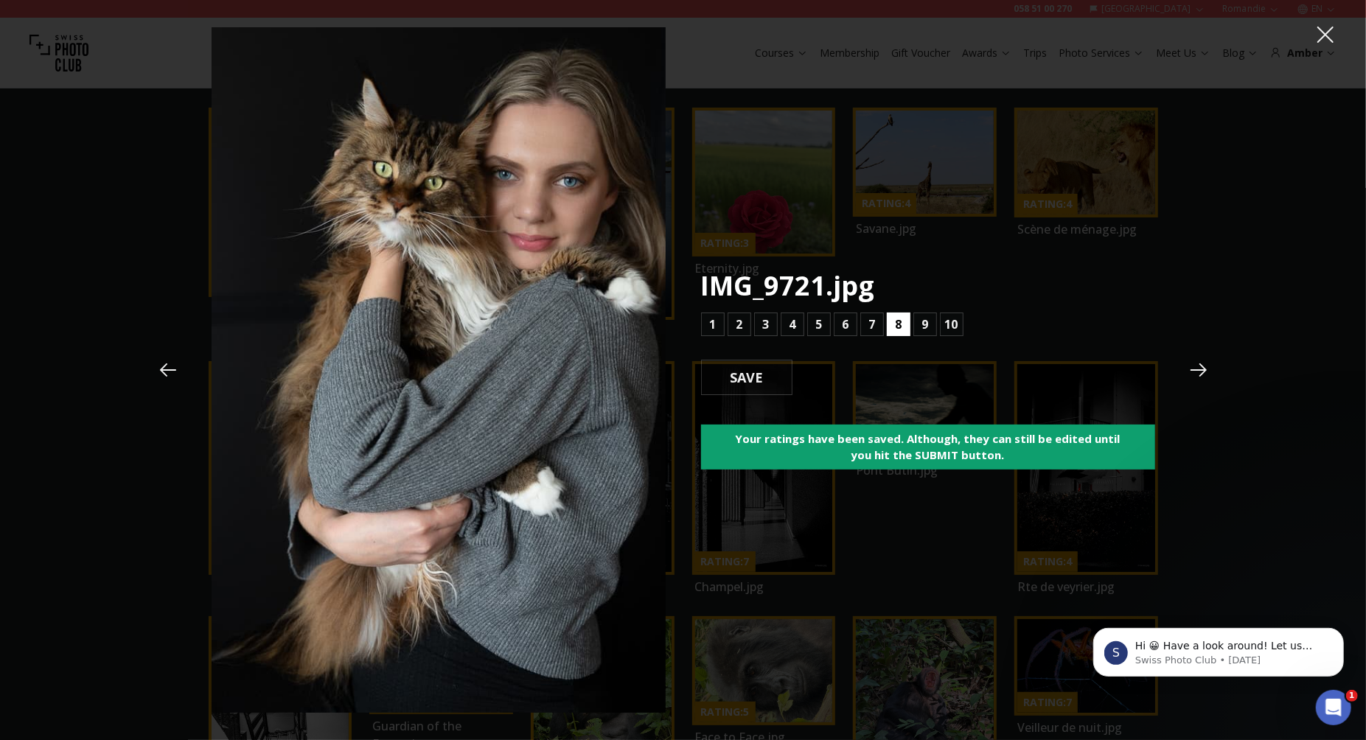
click at [897, 324] on b "8" at bounding box center [898, 325] width 7 height 18
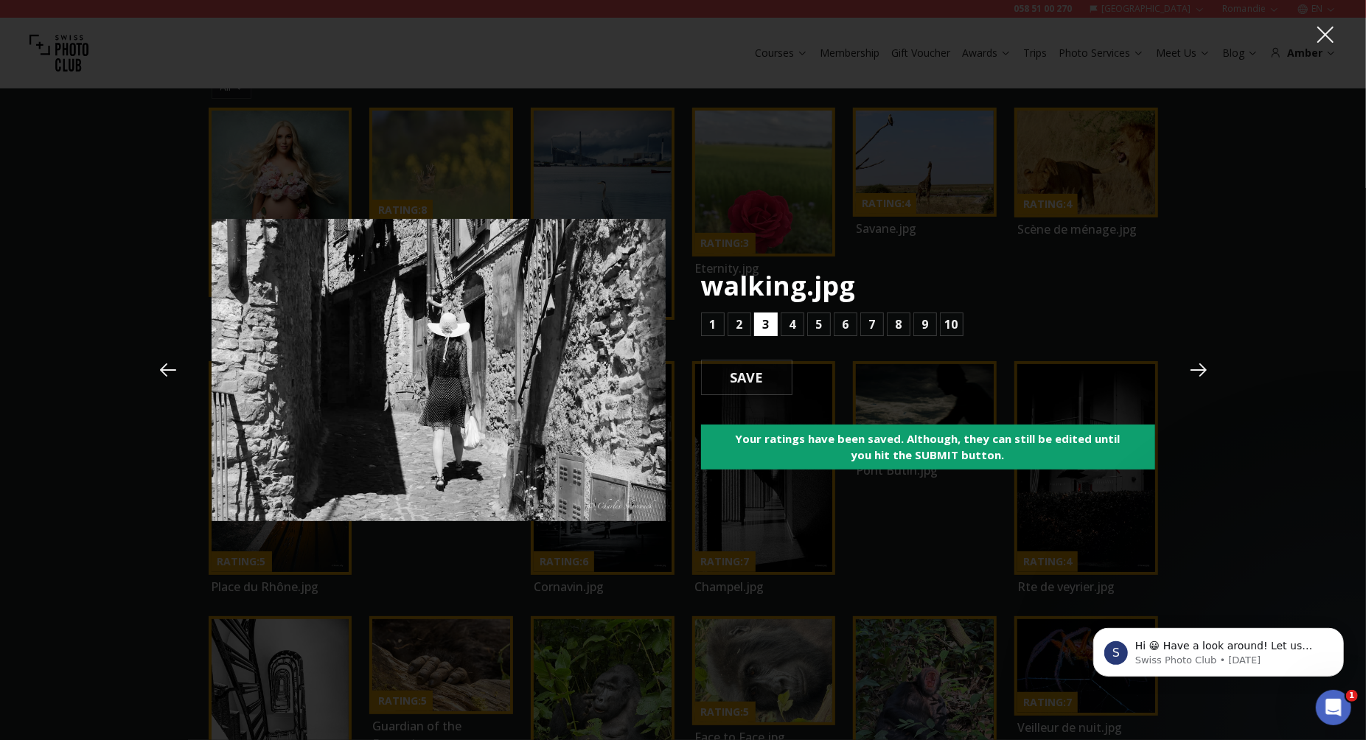
click at [765, 326] on b "3" at bounding box center [765, 325] width 7 height 18
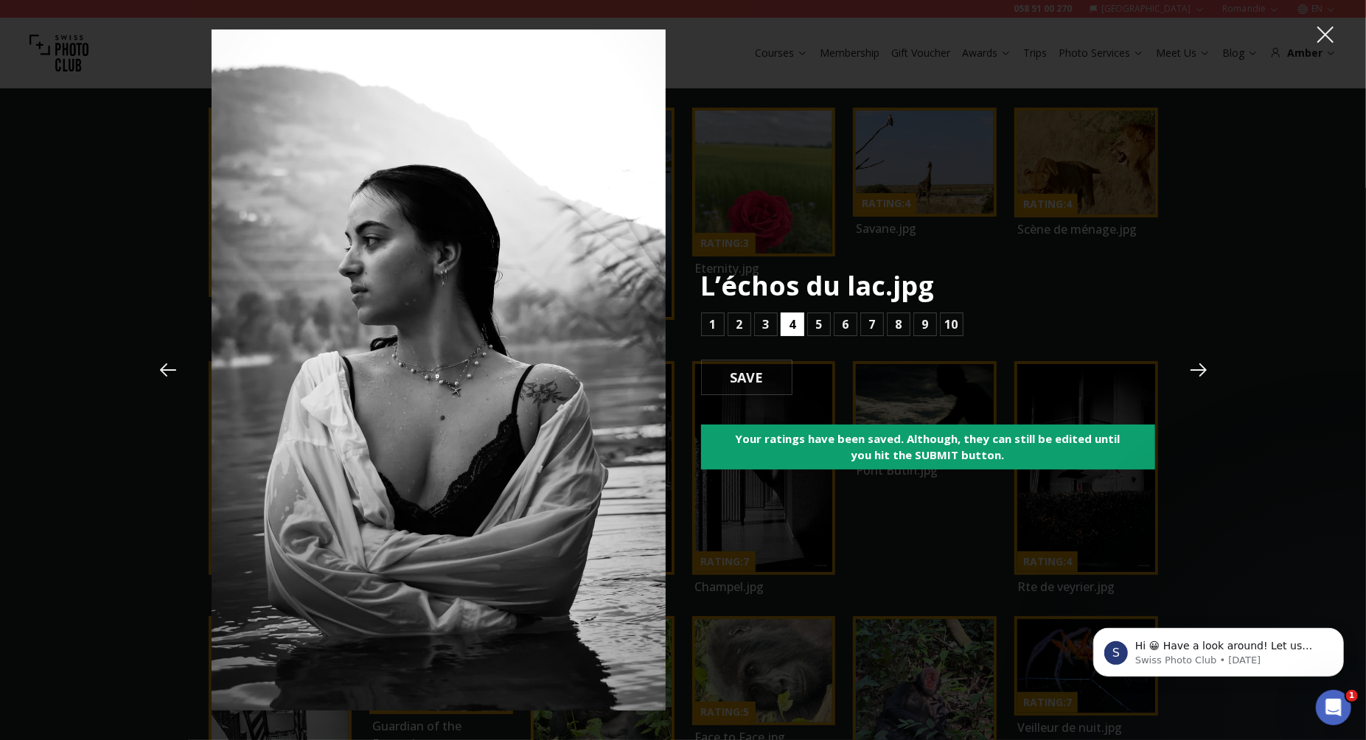
click at [790, 324] on b "4" at bounding box center [792, 325] width 7 height 18
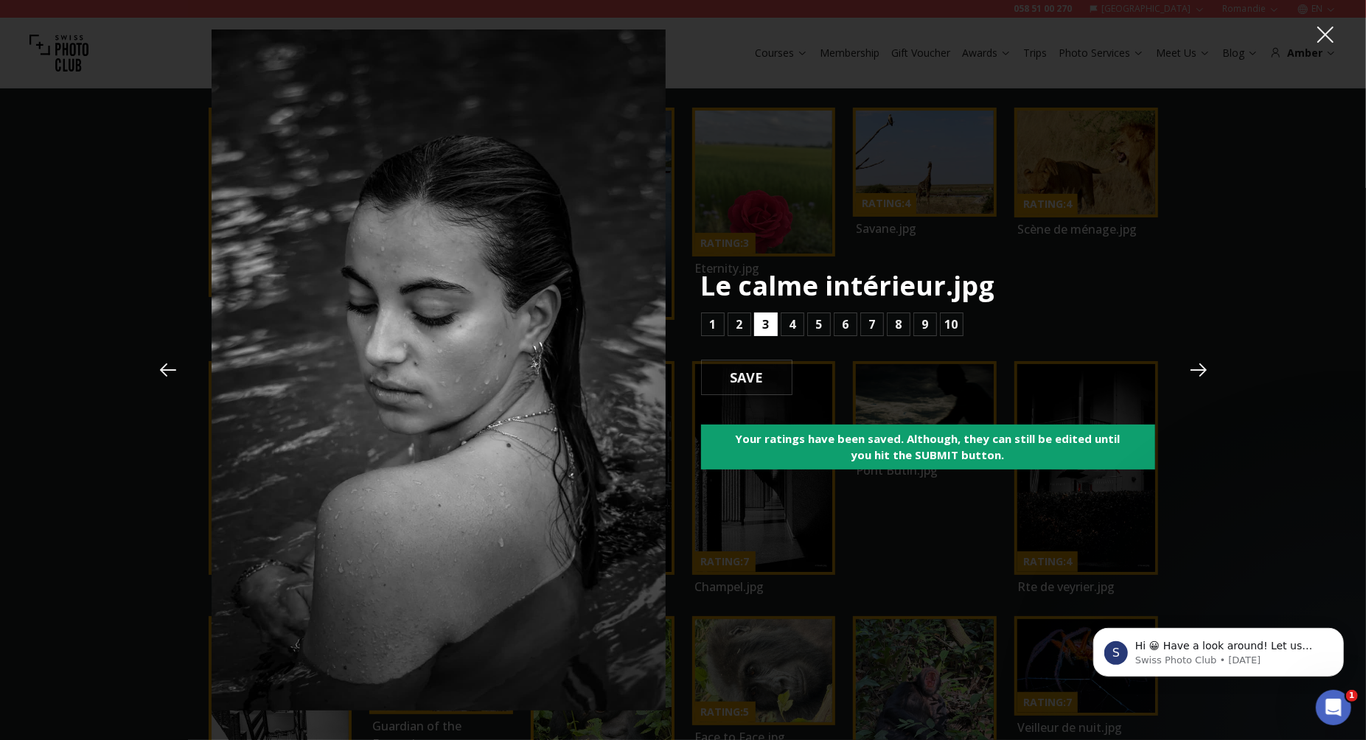
click at [764, 324] on b "3" at bounding box center [765, 325] width 7 height 18
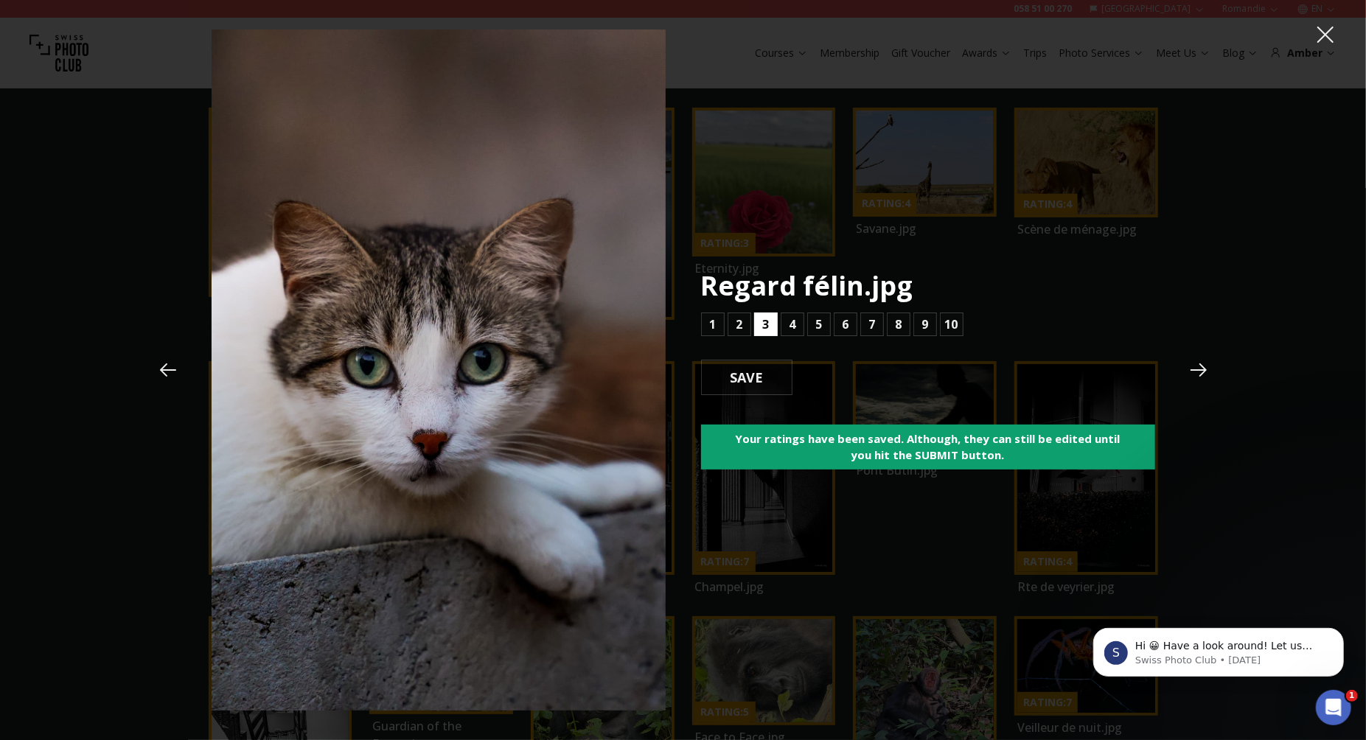
click at [764, 324] on b "3" at bounding box center [765, 325] width 7 height 18
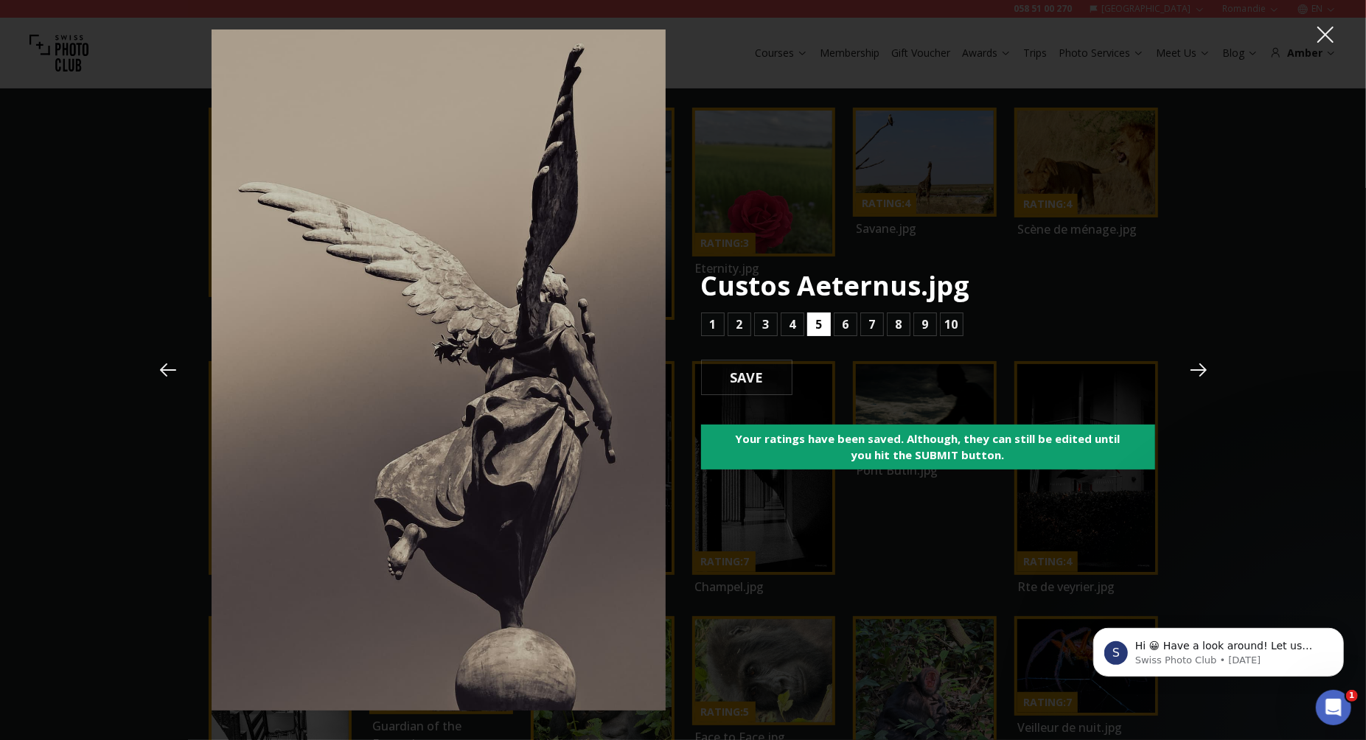
click at [815, 323] on b "5" at bounding box center [818, 325] width 7 height 18
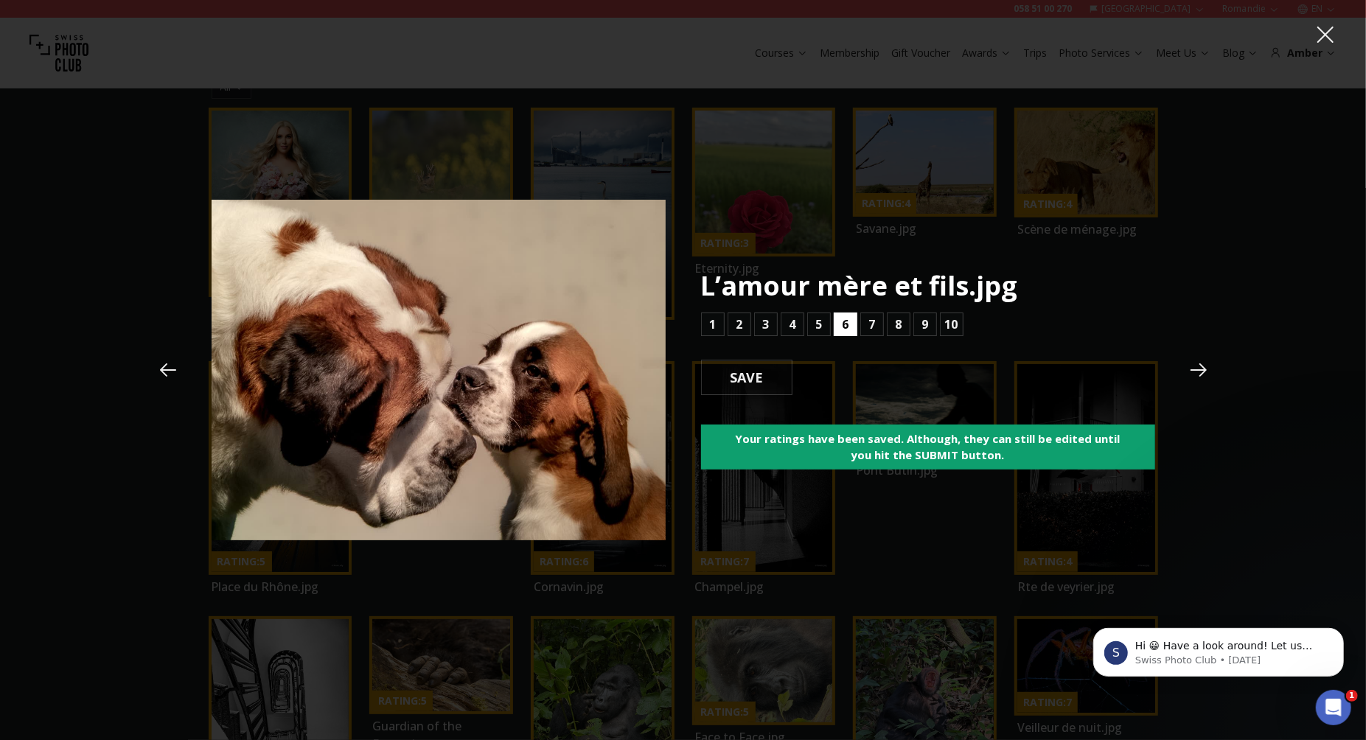
click at [843, 323] on b "6" at bounding box center [845, 325] width 7 height 18
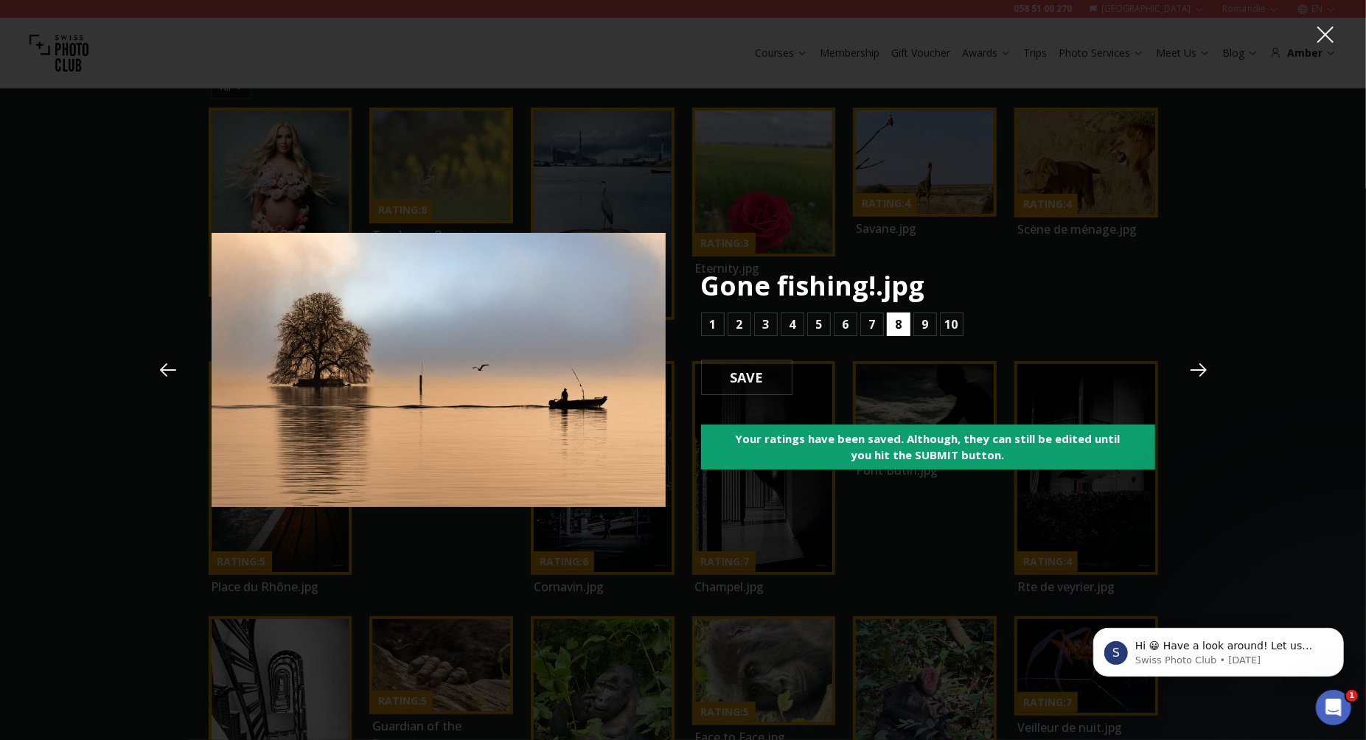
click at [891, 327] on button "8" at bounding box center [899, 325] width 24 height 24
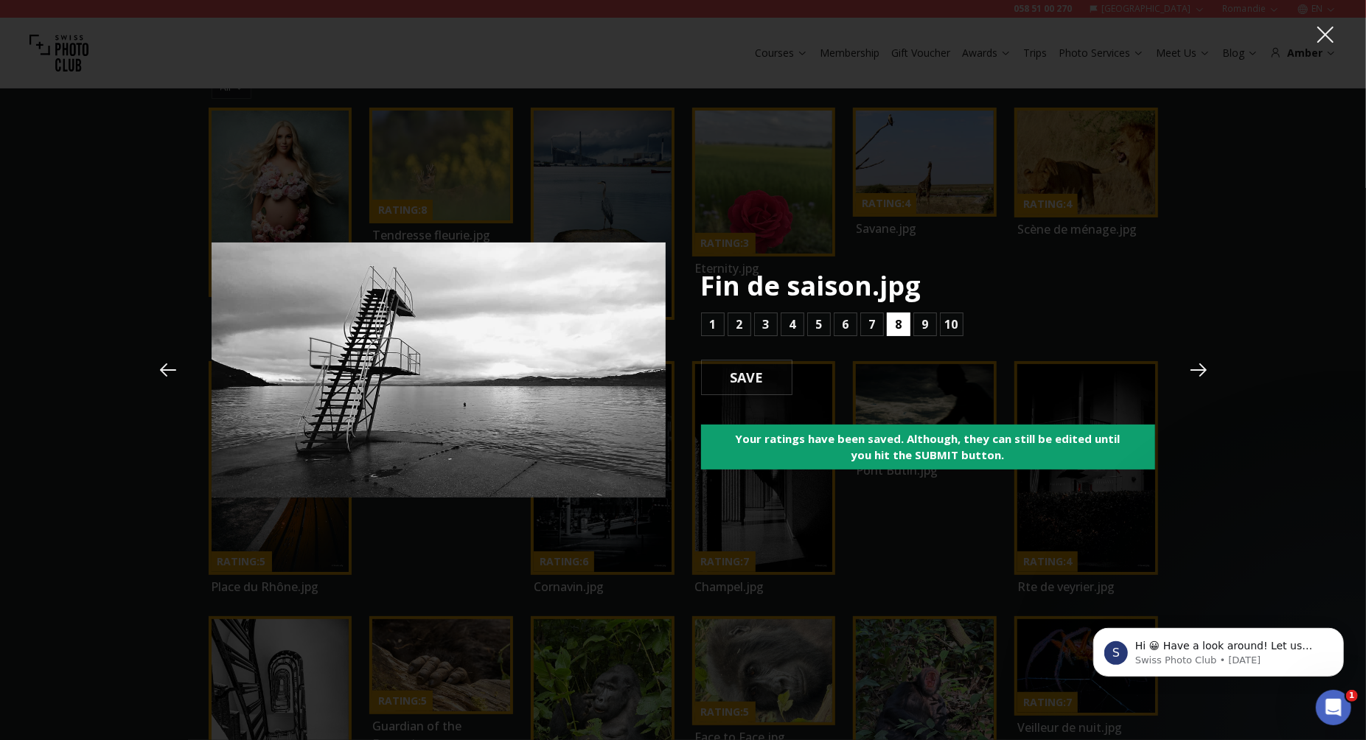
click at [896, 322] on b "8" at bounding box center [898, 325] width 7 height 18
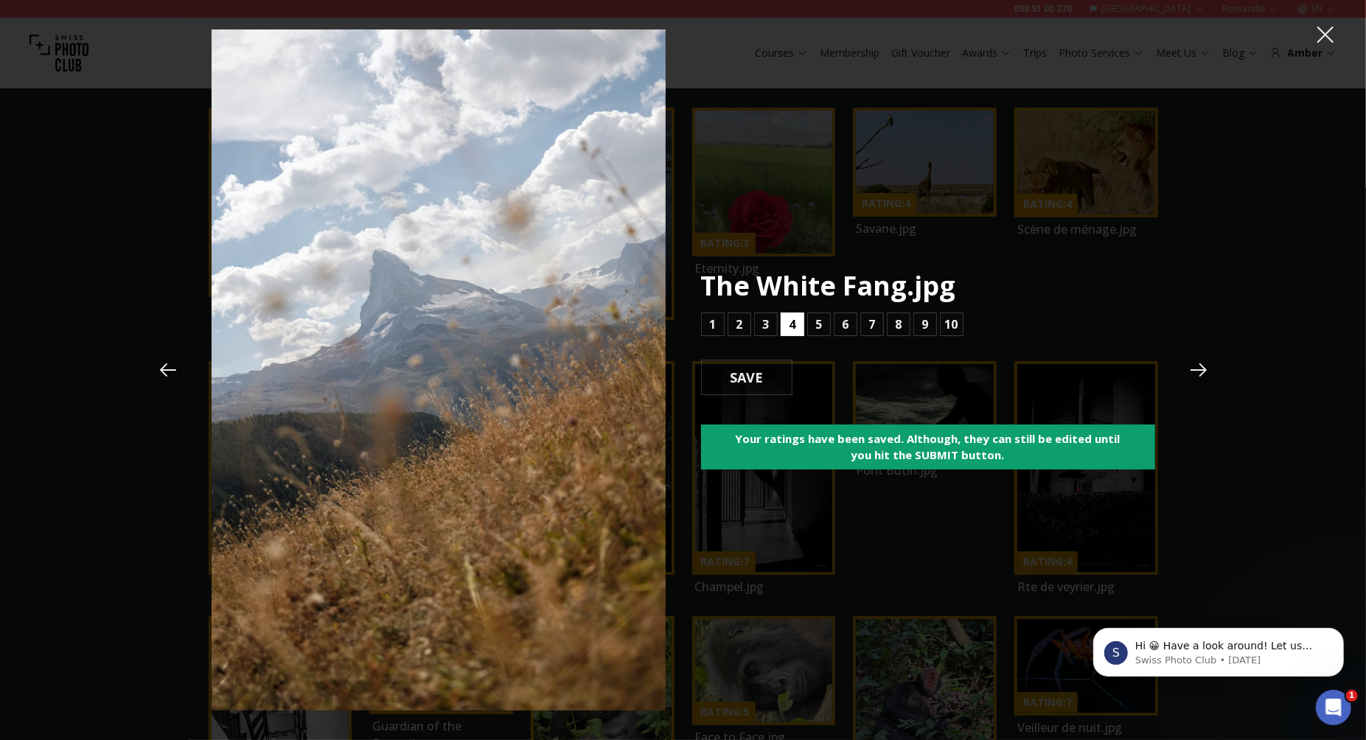
click at [796, 324] on button "4" at bounding box center [793, 325] width 24 height 24
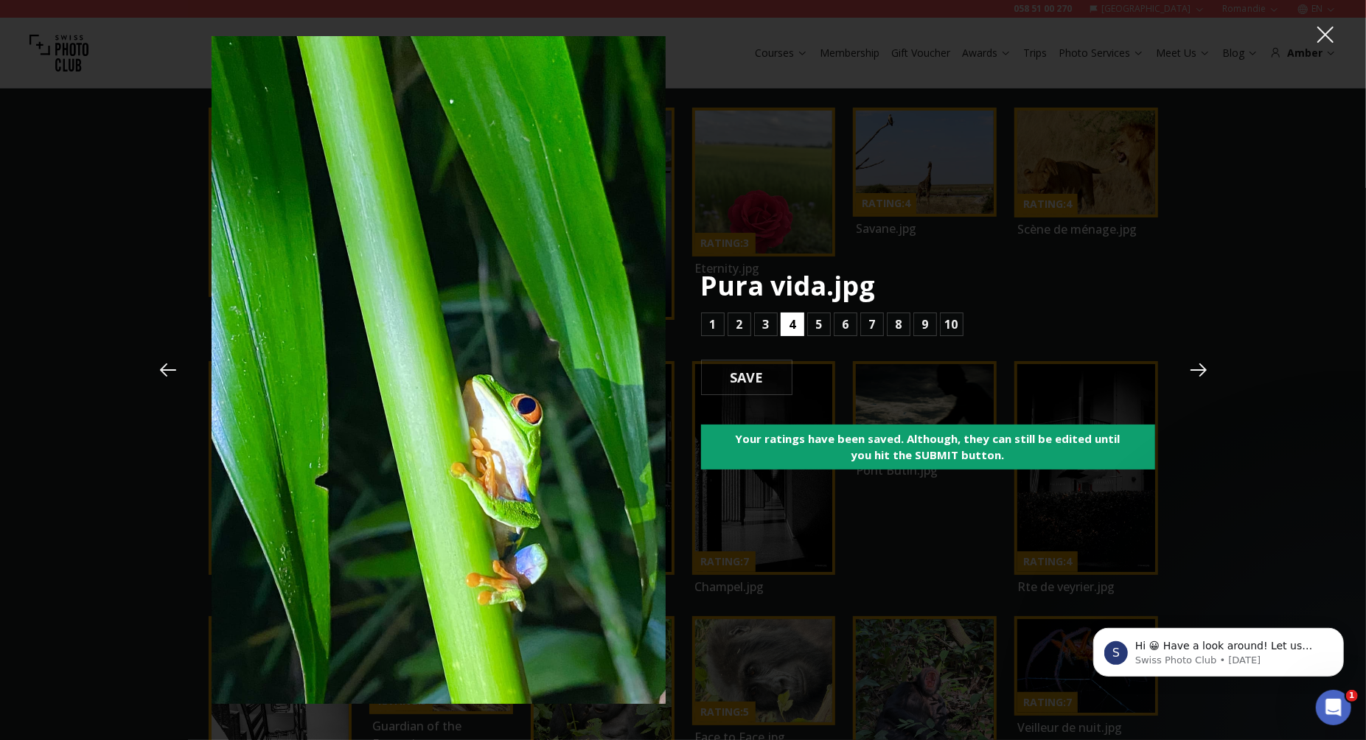
click at [795, 328] on b "4" at bounding box center [792, 325] width 7 height 18
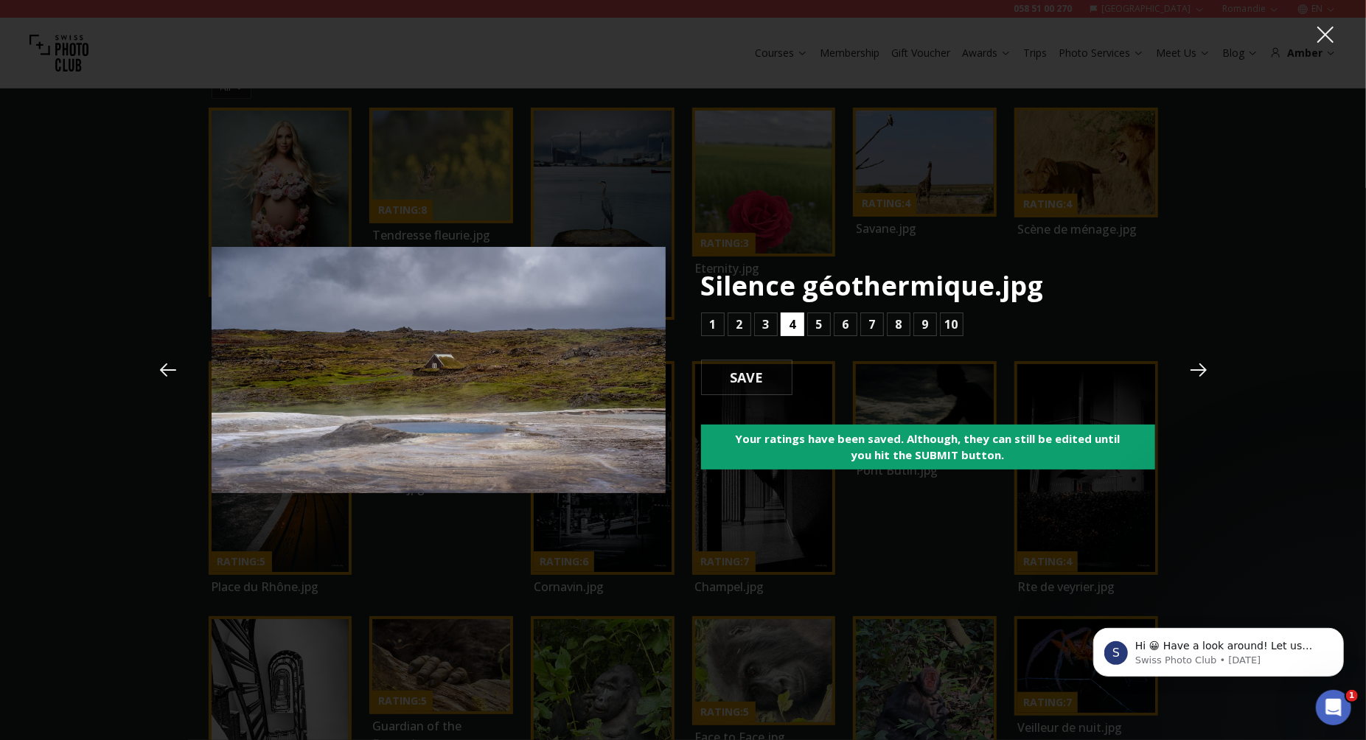
click at [792, 328] on b "4" at bounding box center [792, 325] width 7 height 18
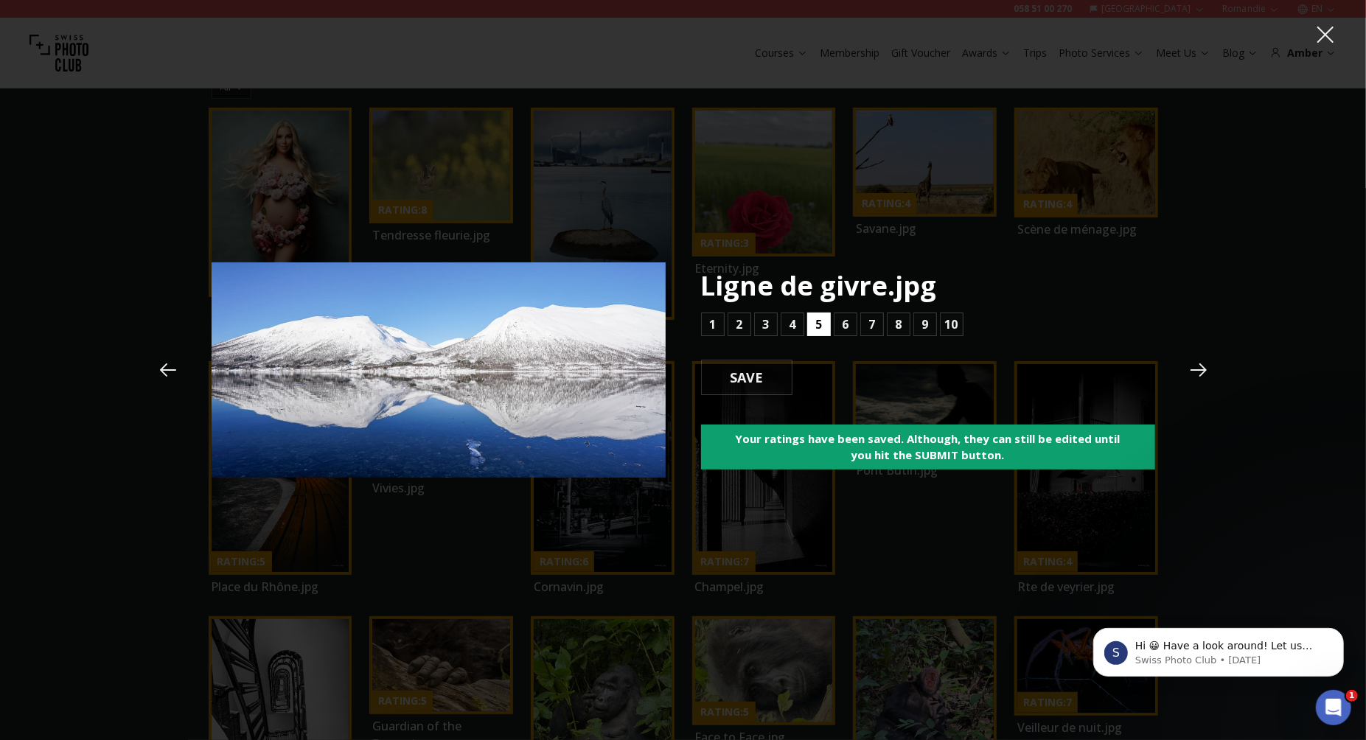
click at [815, 324] on button "5" at bounding box center [819, 325] width 24 height 24
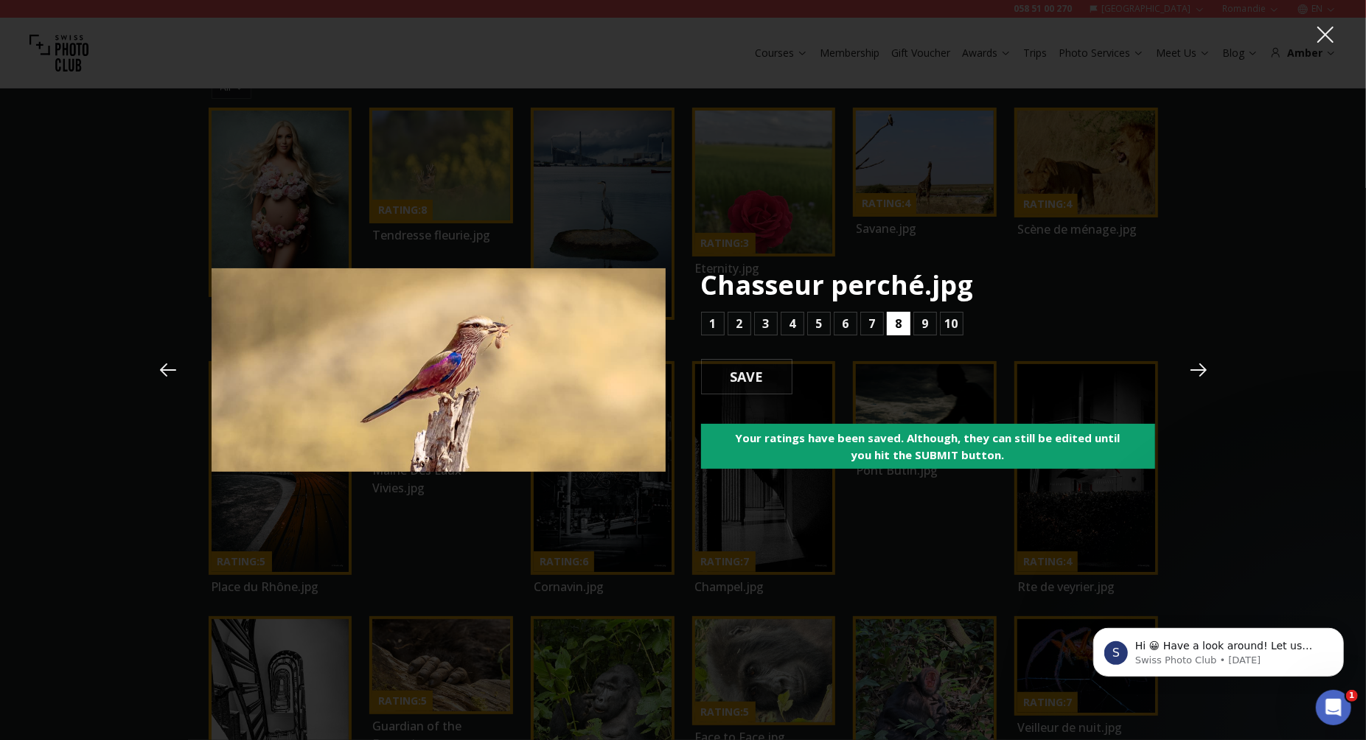
click at [892, 325] on button "8" at bounding box center [899, 324] width 24 height 24
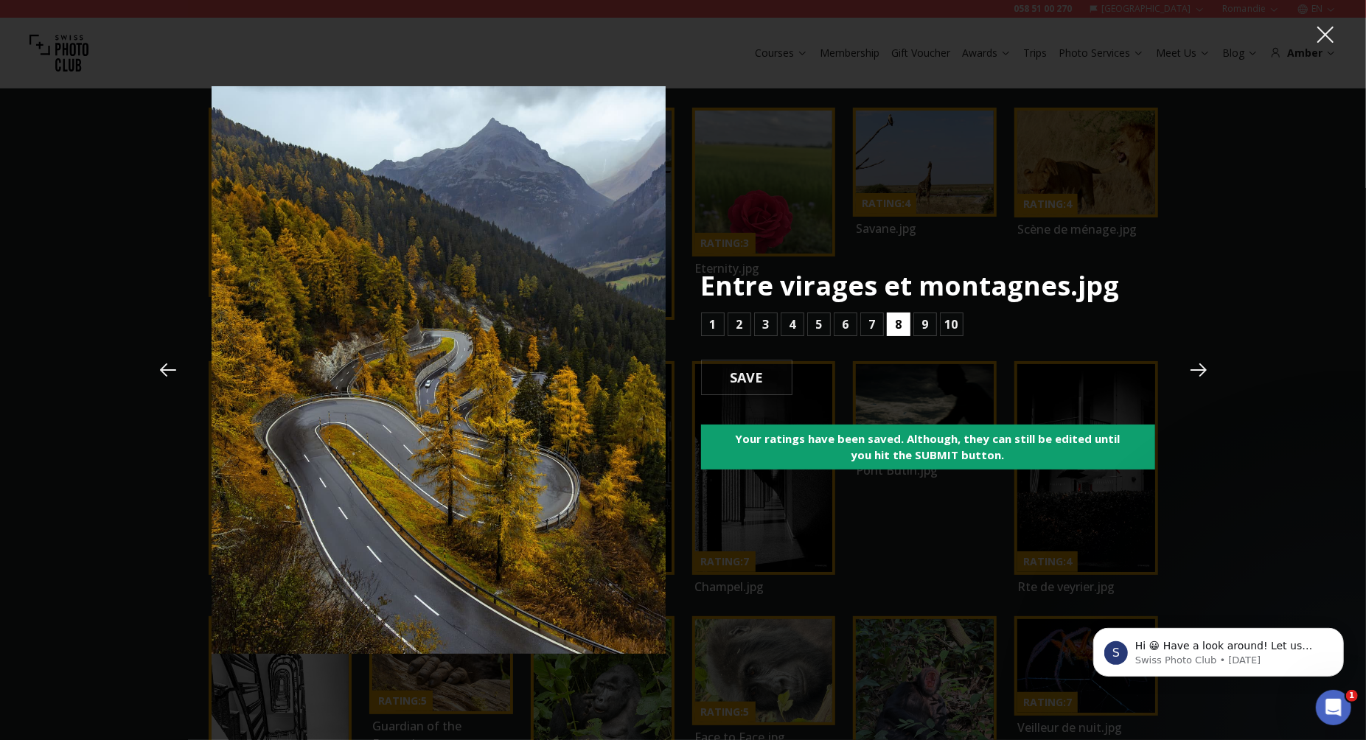
click at [898, 325] on b "8" at bounding box center [898, 325] width 7 height 18
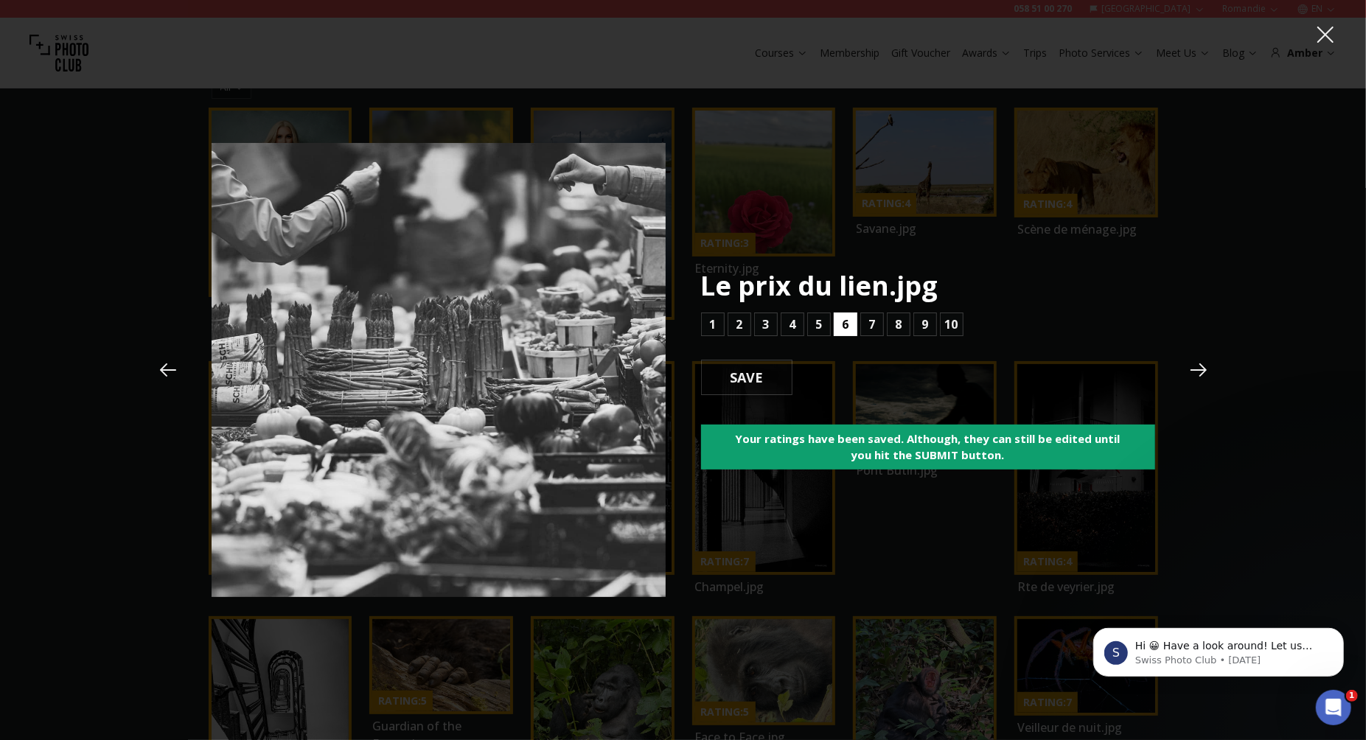
click at [846, 321] on b "6" at bounding box center [845, 325] width 7 height 18
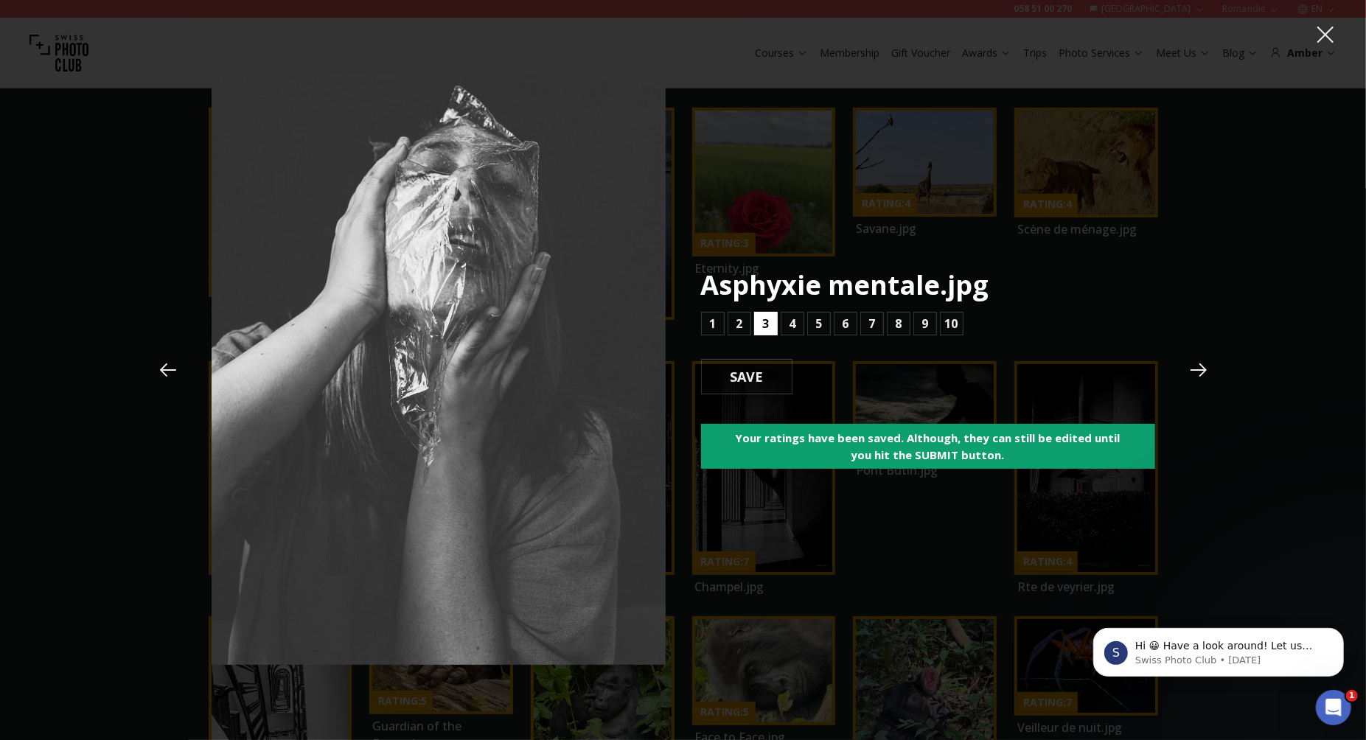
click at [763, 324] on b "3" at bounding box center [765, 324] width 7 height 18
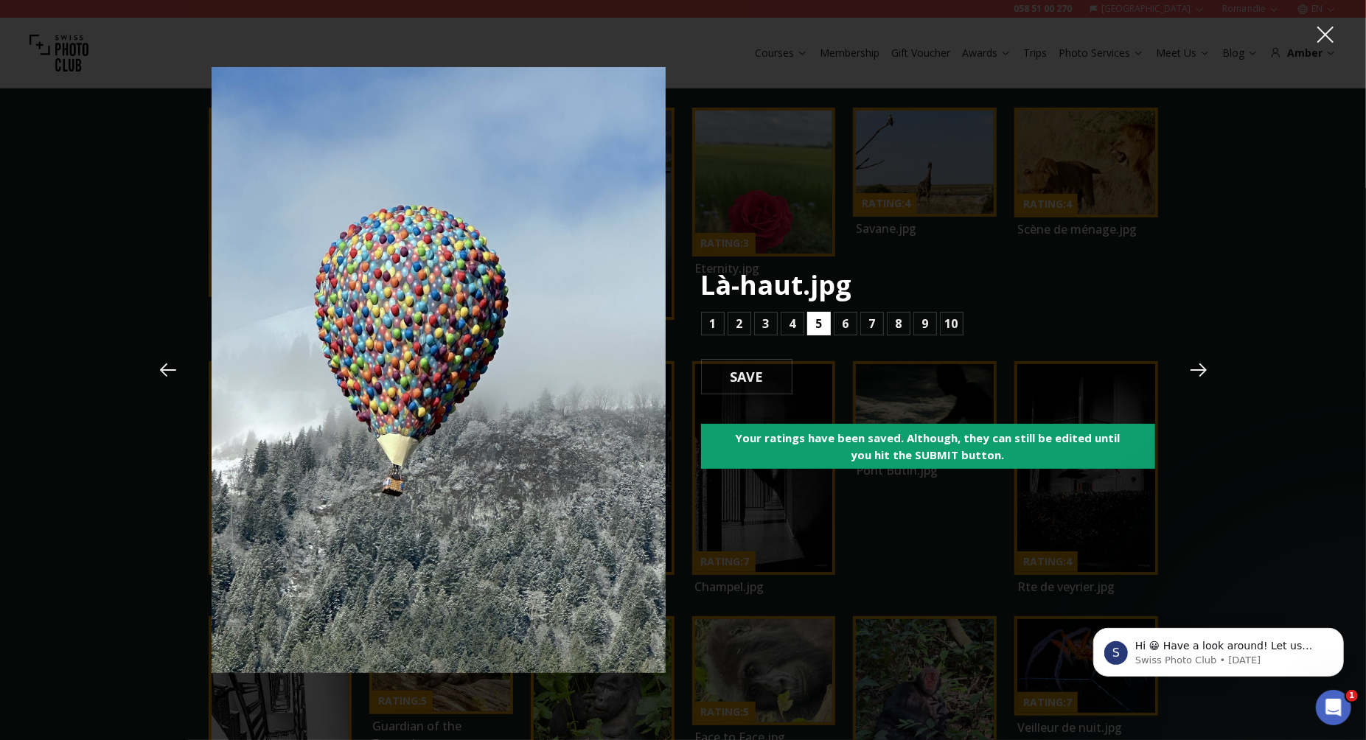
click at [818, 324] on b "5" at bounding box center [818, 324] width 7 height 18
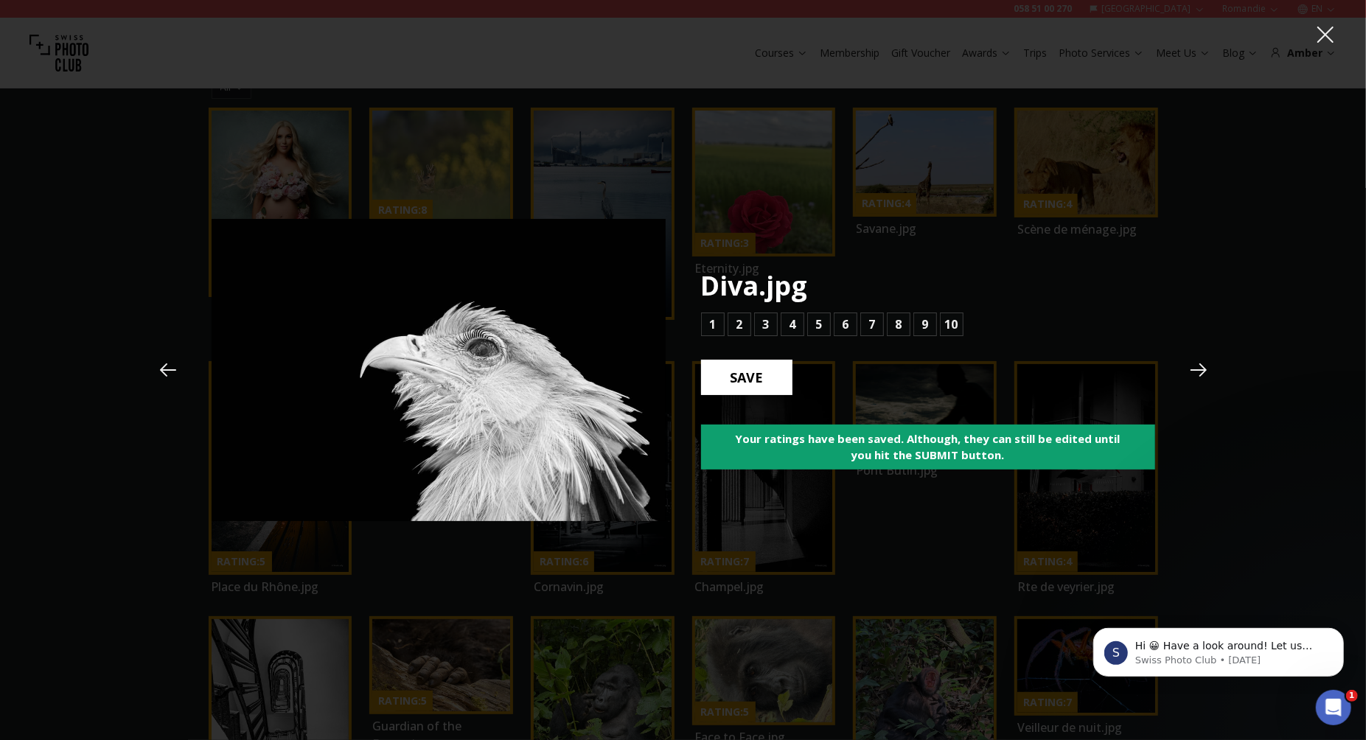
click at [753, 376] on b "SAVE" at bounding box center [747, 377] width 57 height 19
click at [818, 327] on b "5" at bounding box center [818, 325] width 7 height 18
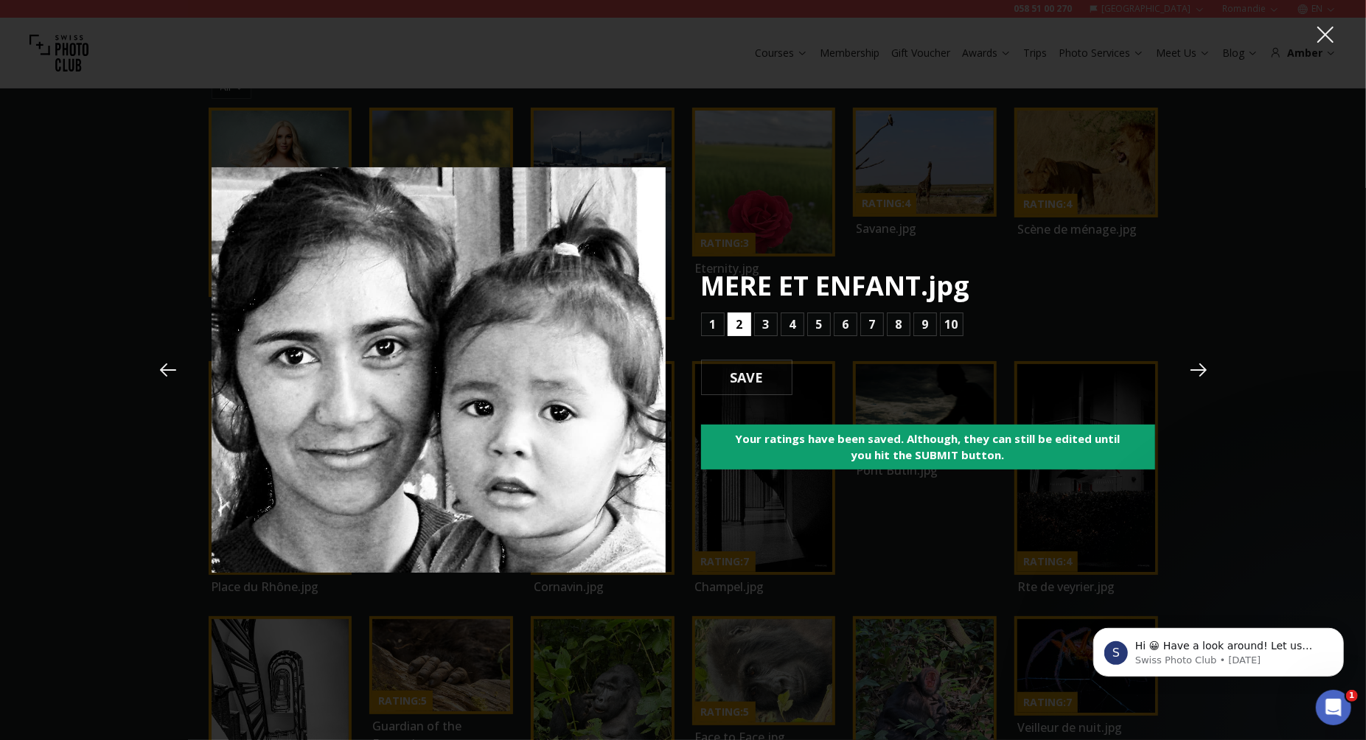
click at [736, 331] on b "2" at bounding box center [739, 325] width 7 height 18
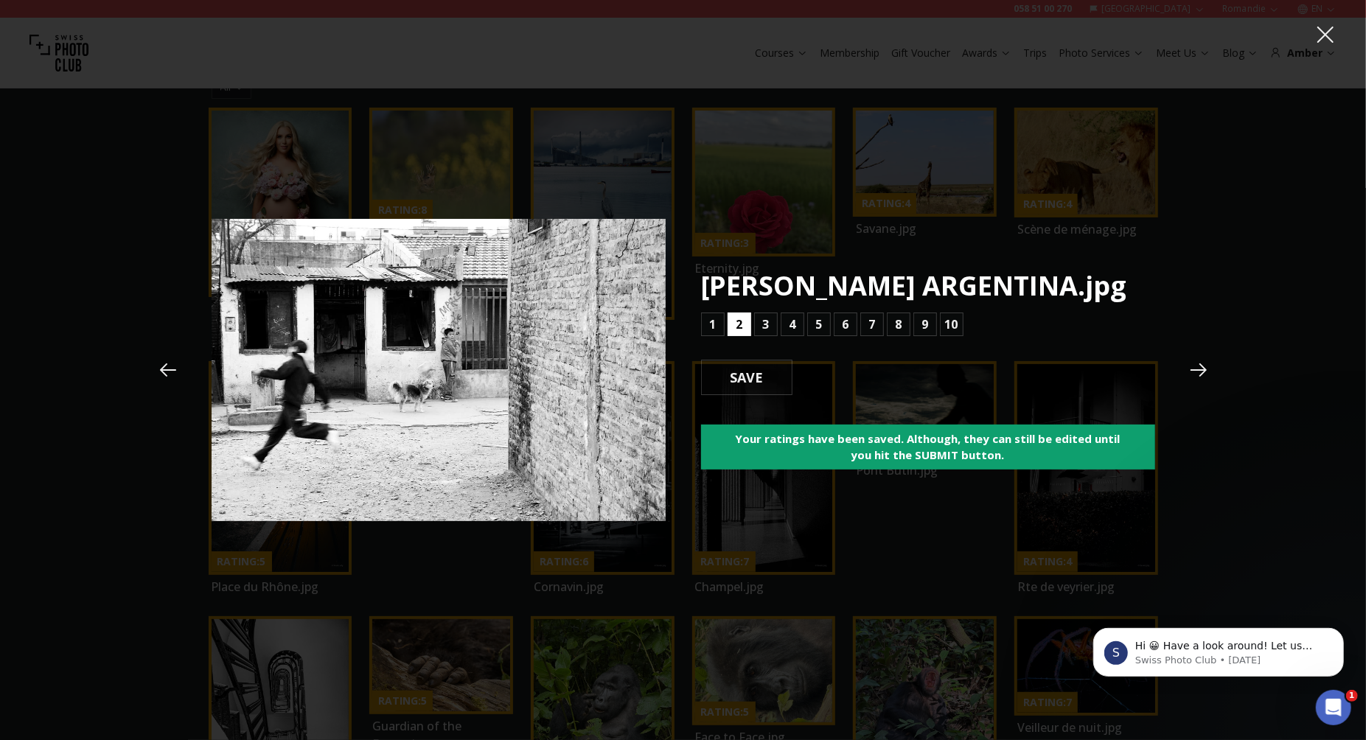
click at [737, 327] on b "2" at bounding box center [739, 325] width 7 height 18
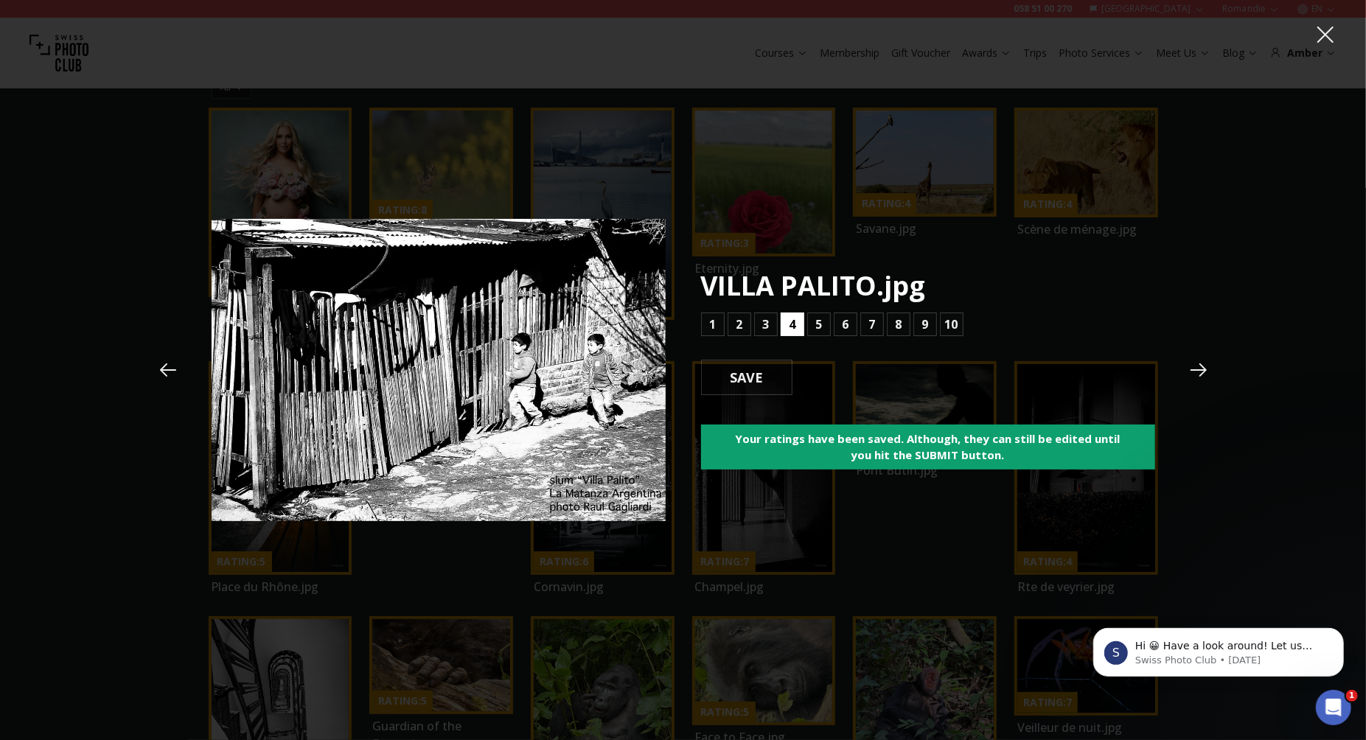
click at [792, 321] on b "4" at bounding box center [792, 325] width 7 height 18
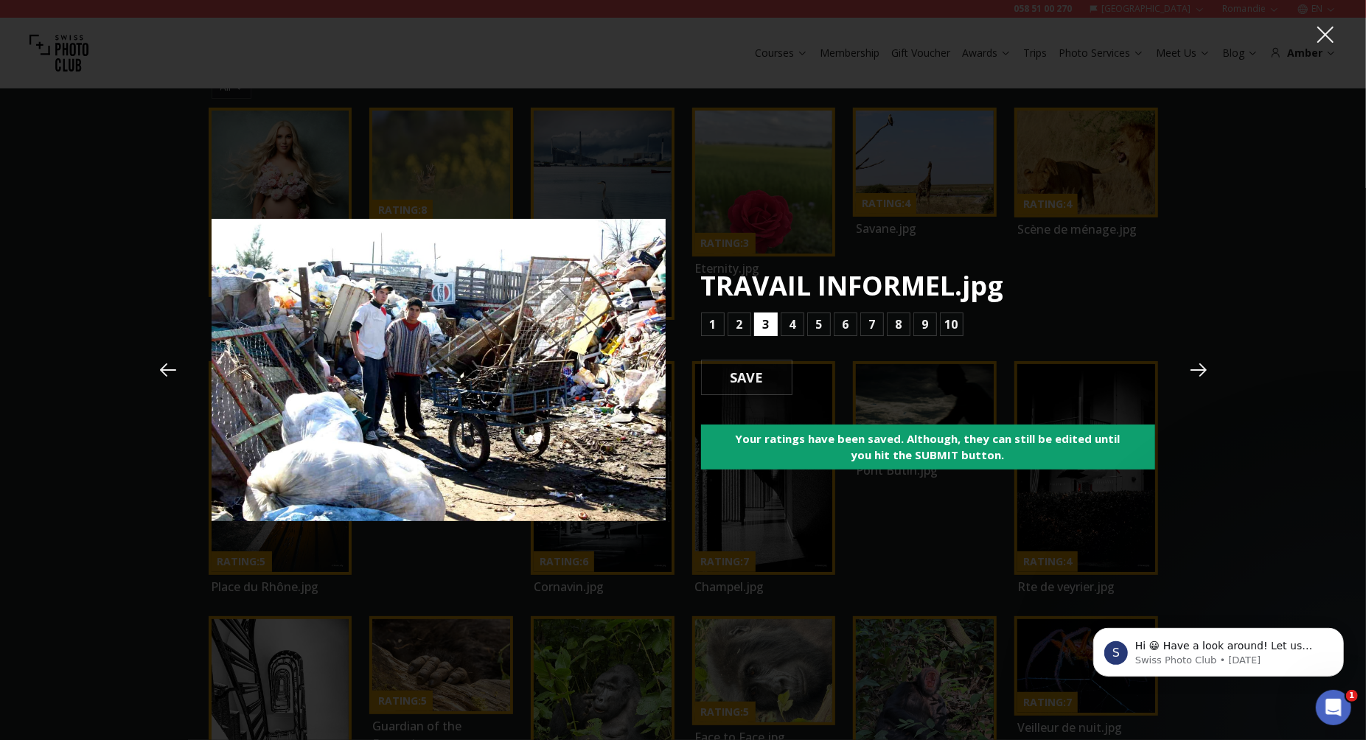
click at [769, 323] on button "3" at bounding box center [766, 325] width 24 height 24
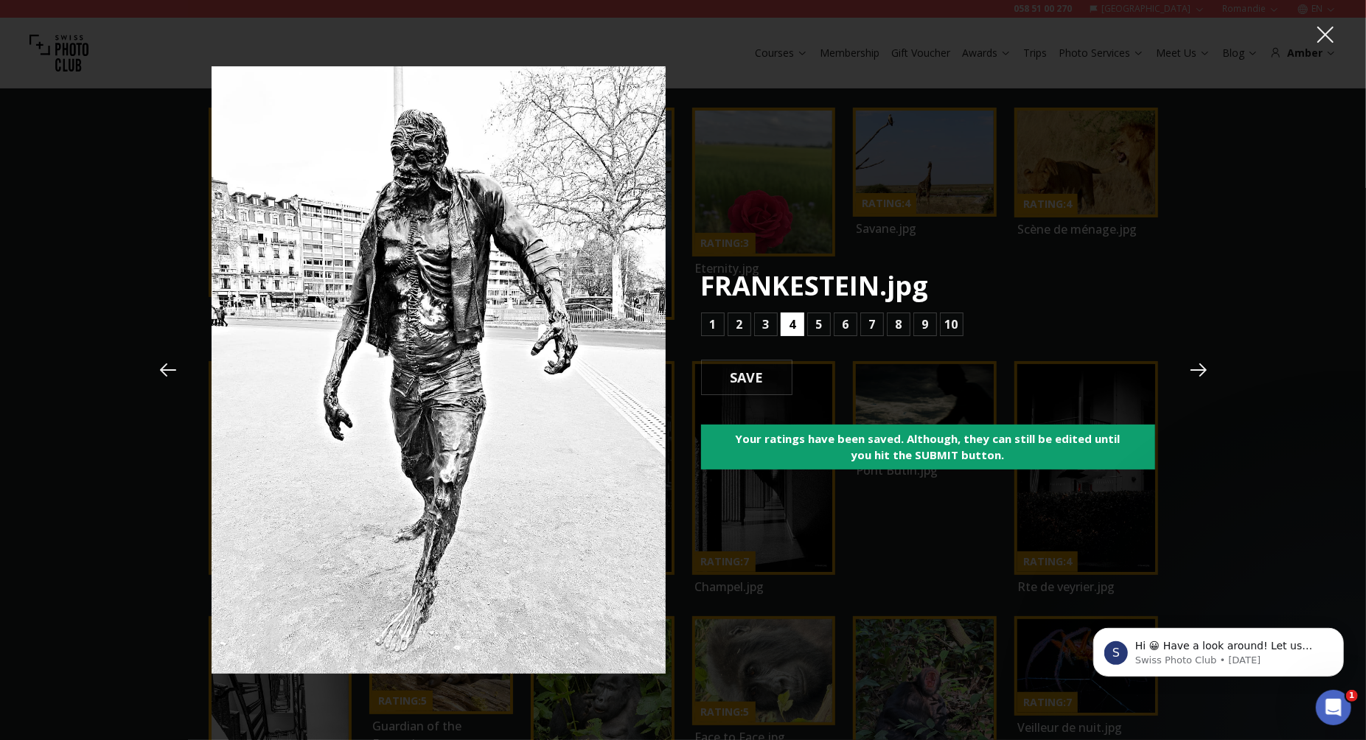
click at [795, 326] on button "4" at bounding box center [793, 325] width 24 height 24
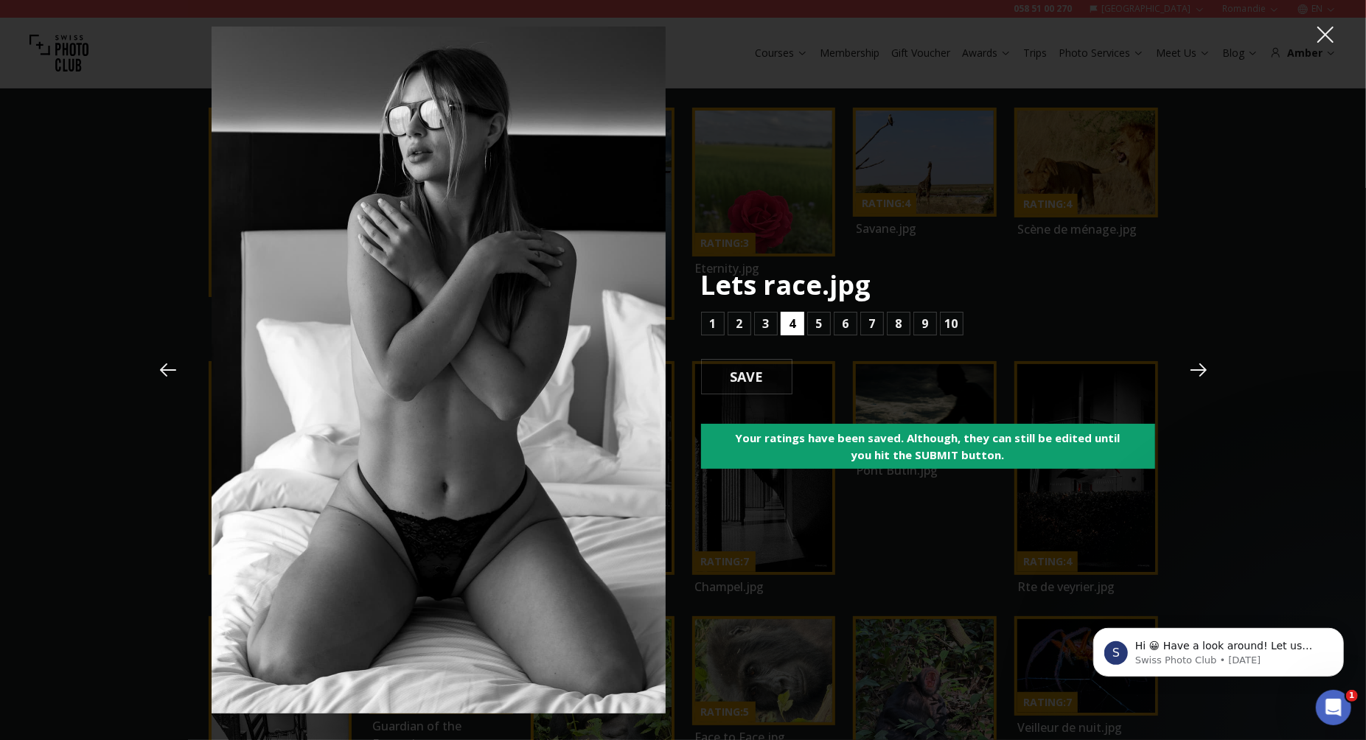
click at [795, 327] on button "4" at bounding box center [793, 324] width 24 height 24
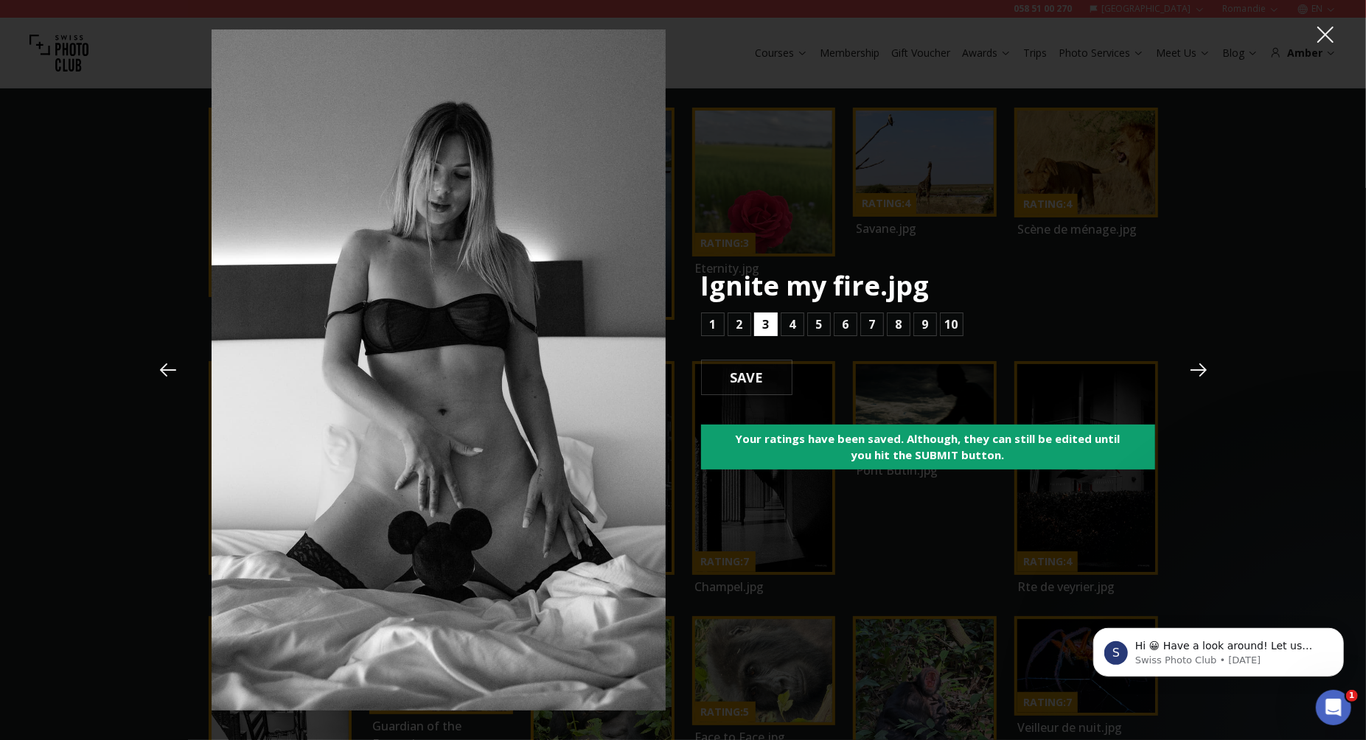
click at [771, 327] on button "3" at bounding box center [766, 325] width 24 height 24
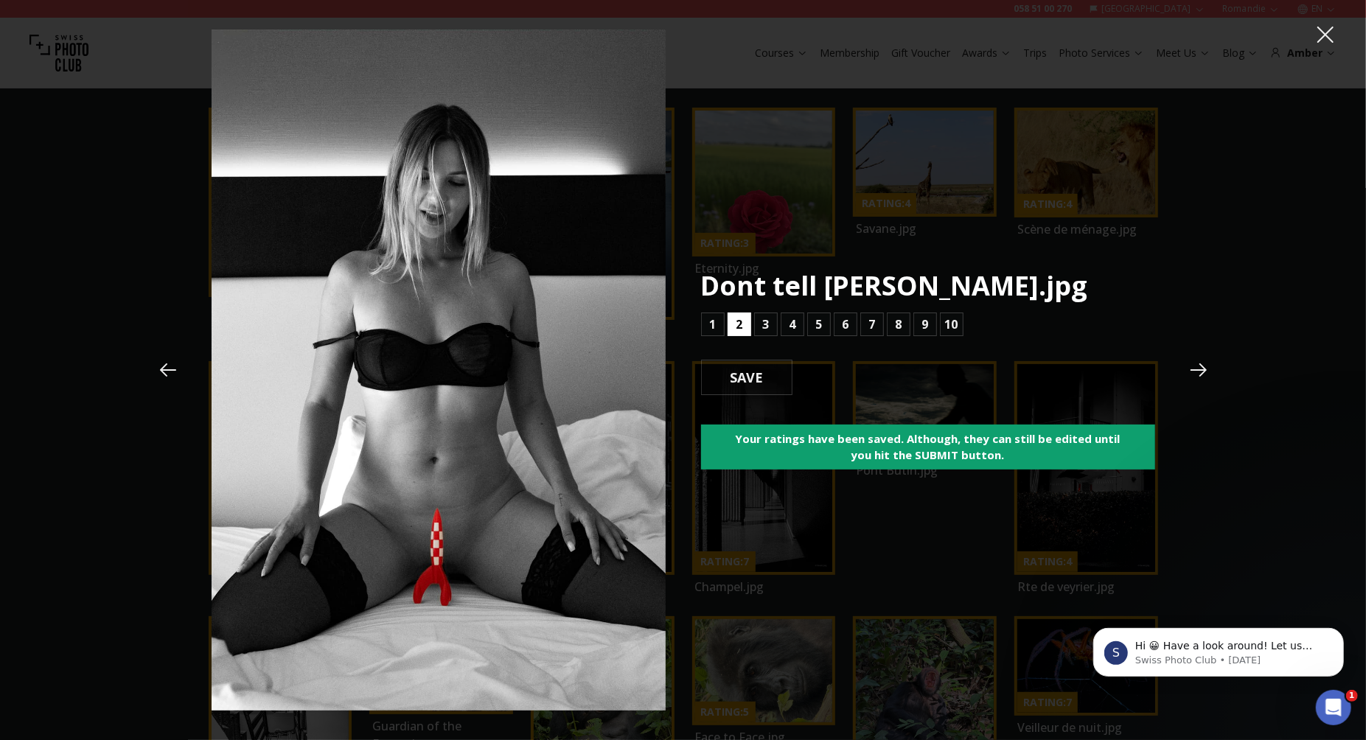
click at [748, 327] on button "2" at bounding box center [740, 325] width 24 height 24
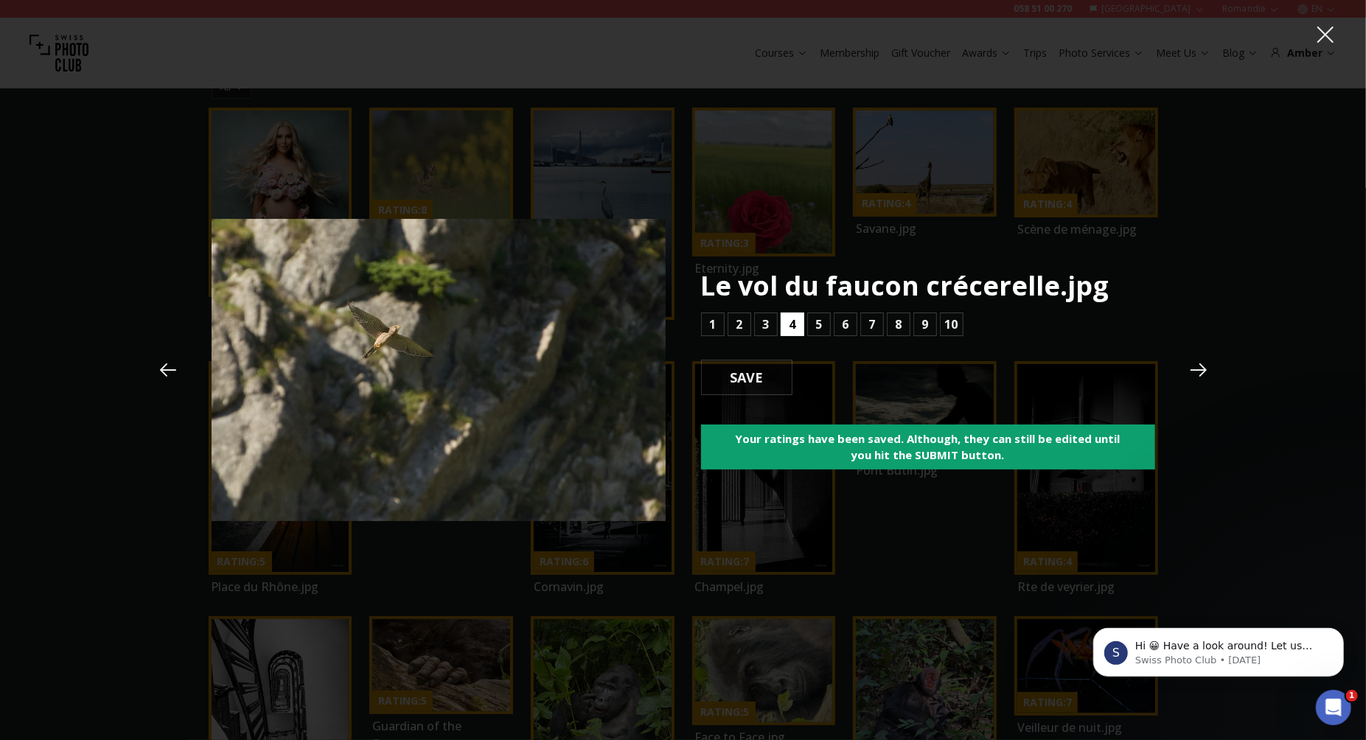
click at [784, 321] on button "4" at bounding box center [793, 325] width 24 height 24
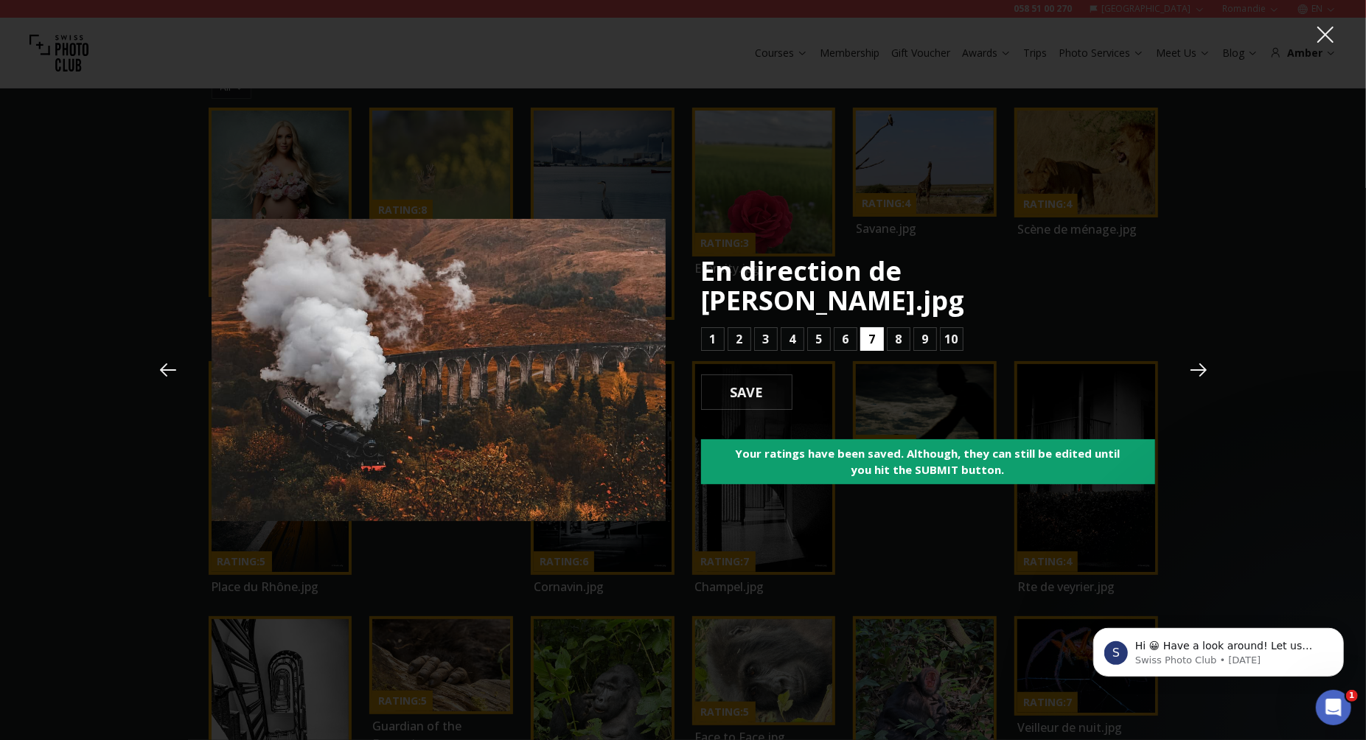
click at [873, 330] on b "7" at bounding box center [871, 339] width 7 height 18
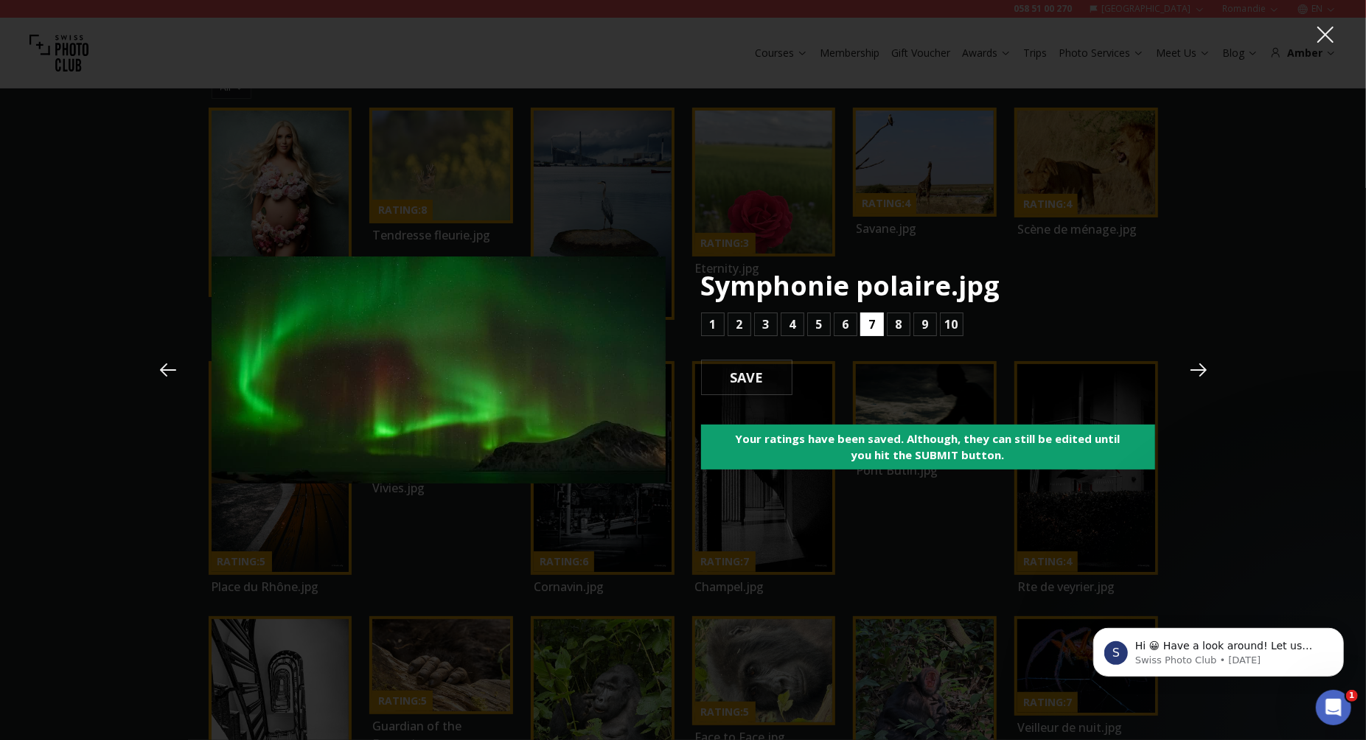
click at [873, 319] on b "7" at bounding box center [871, 325] width 7 height 18
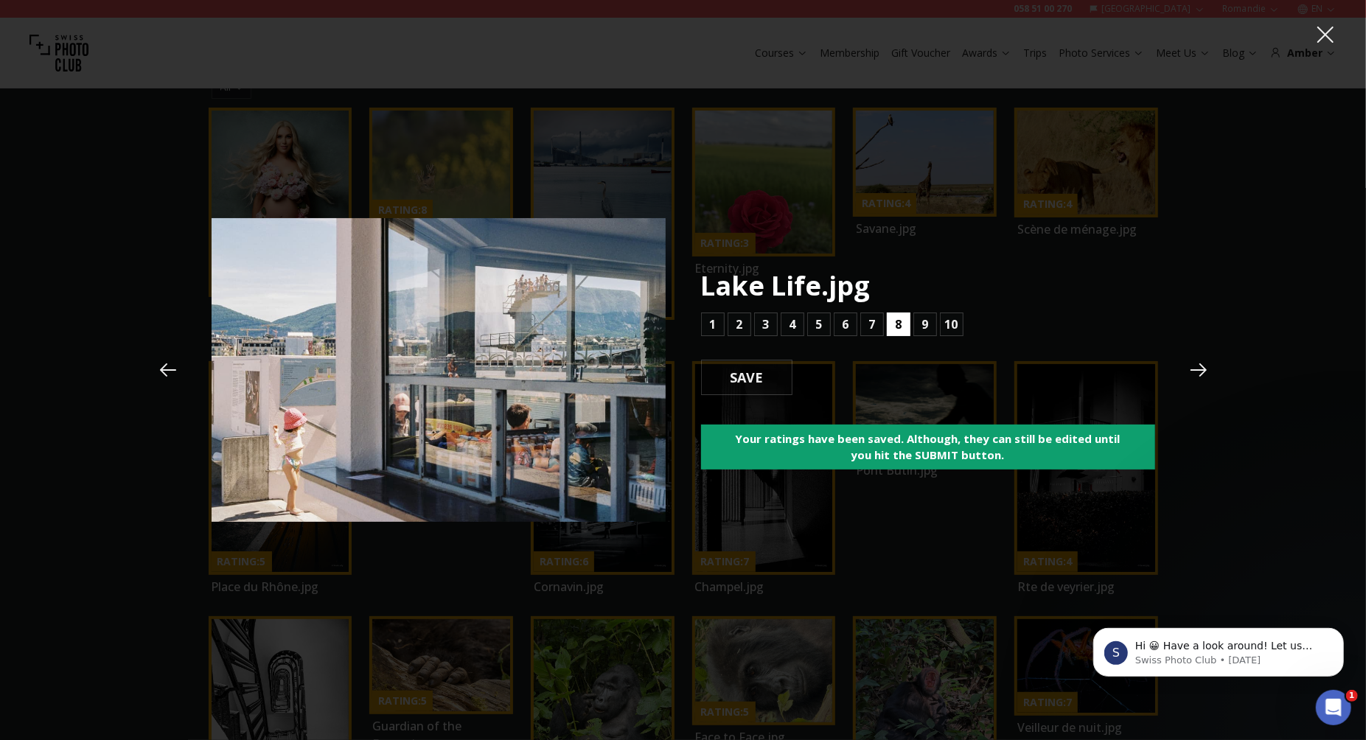
click at [901, 324] on b "8" at bounding box center [898, 325] width 7 height 18
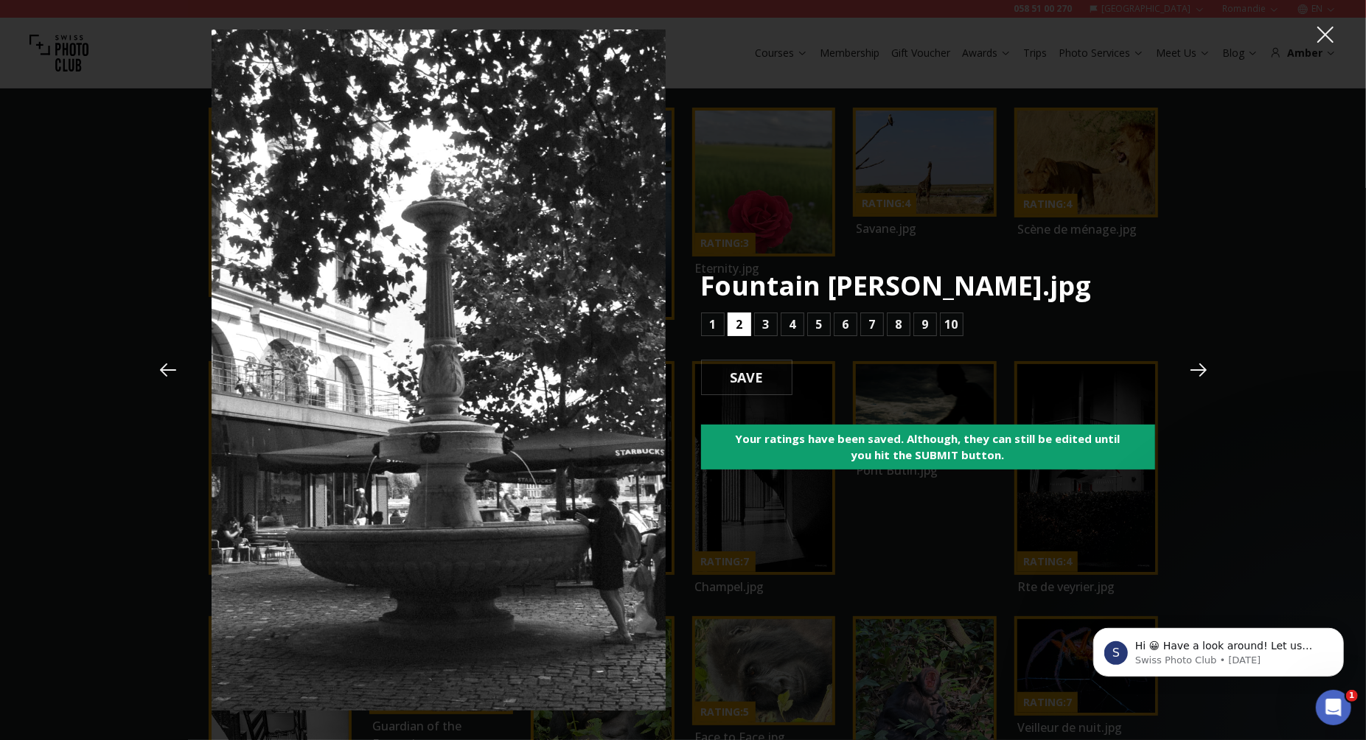
click at [739, 333] on b "2" at bounding box center [739, 325] width 7 height 18
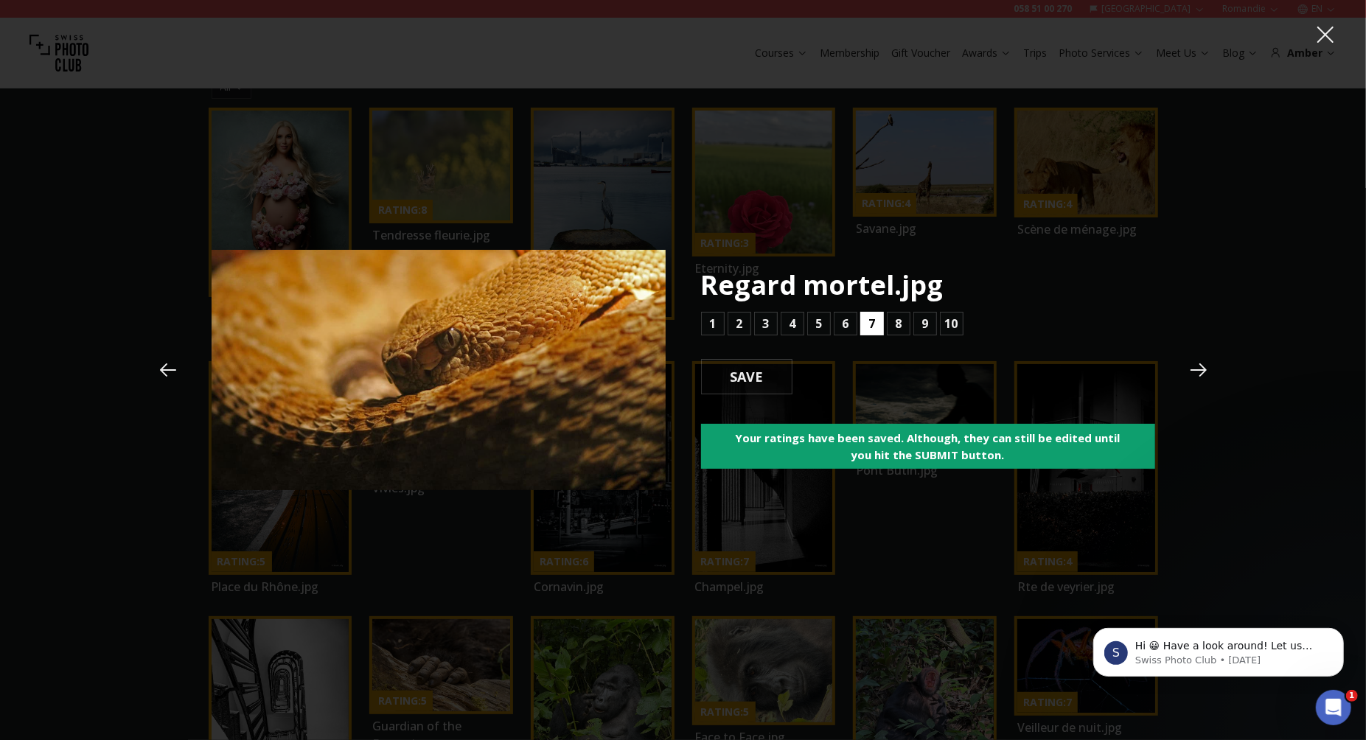
click at [873, 322] on b "7" at bounding box center [871, 324] width 7 height 18
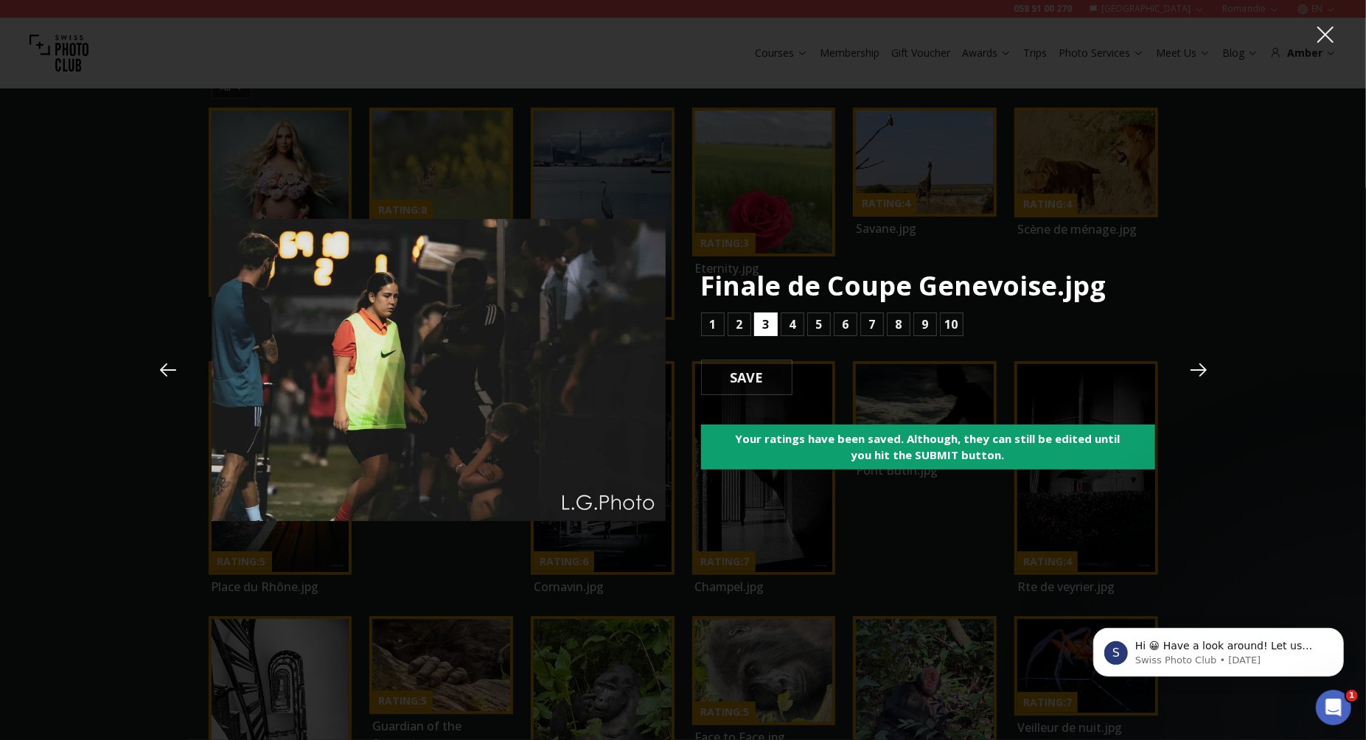
click at [763, 325] on b "3" at bounding box center [765, 325] width 7 height 18
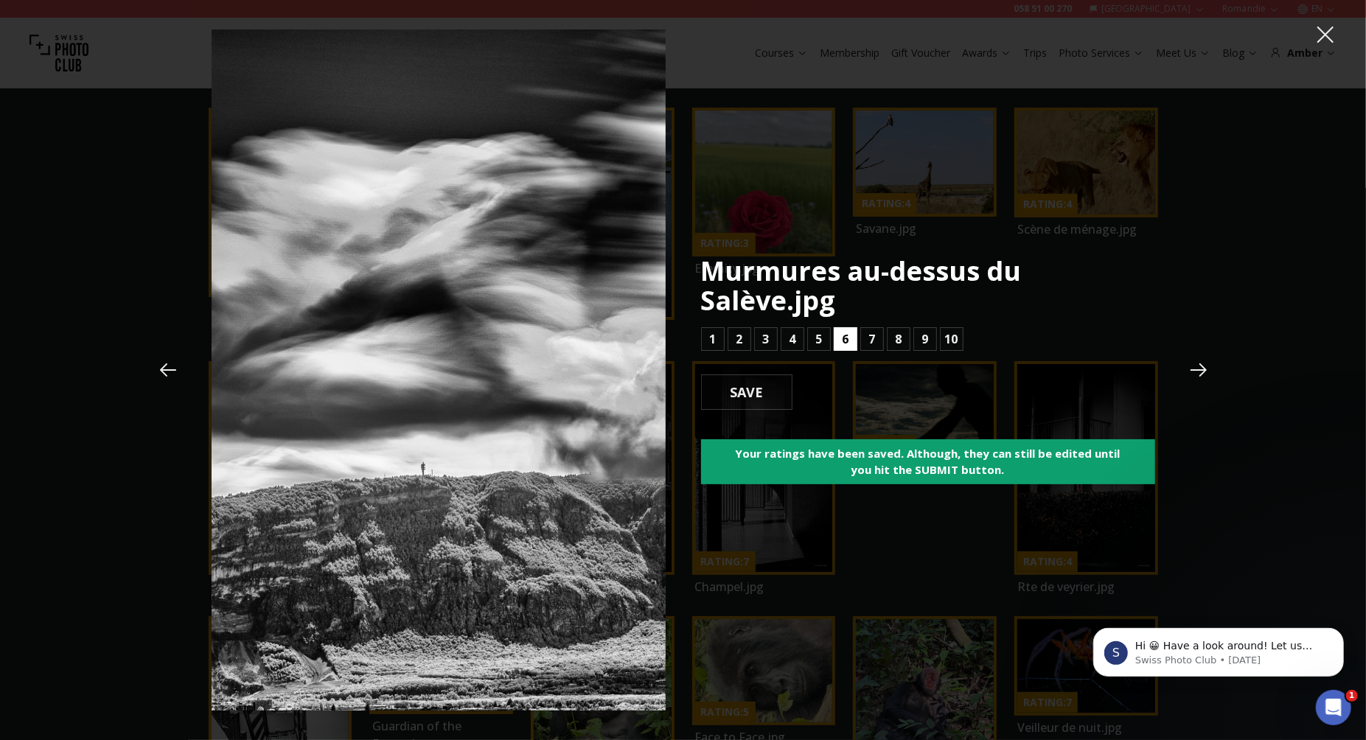
click at [843, 341] on b "6" at bounding box center [845, 339] width 7 height 18
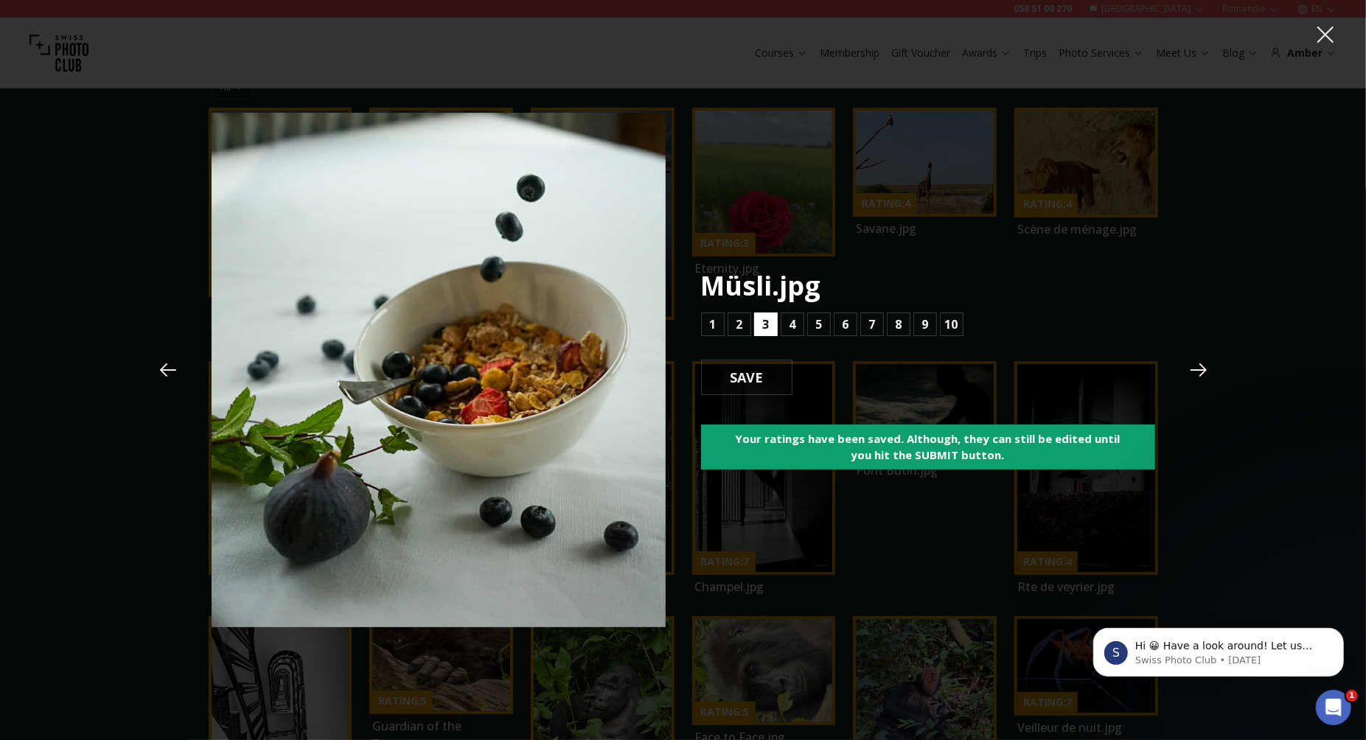
click at [773, 325] on button "3" at bounding box center [766, 325] width 24 height 24
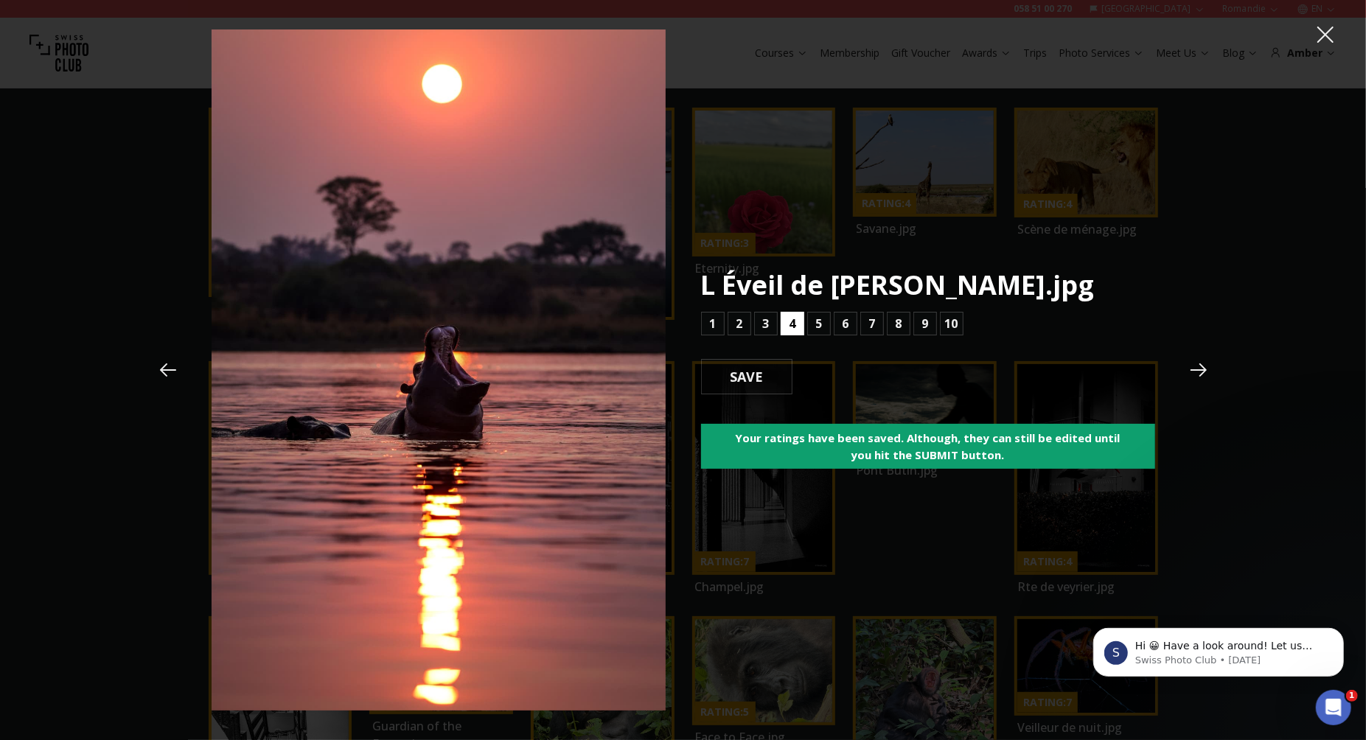
click at [793, 324] on b "4" at bounding box center [792, 324] width 7 height 18
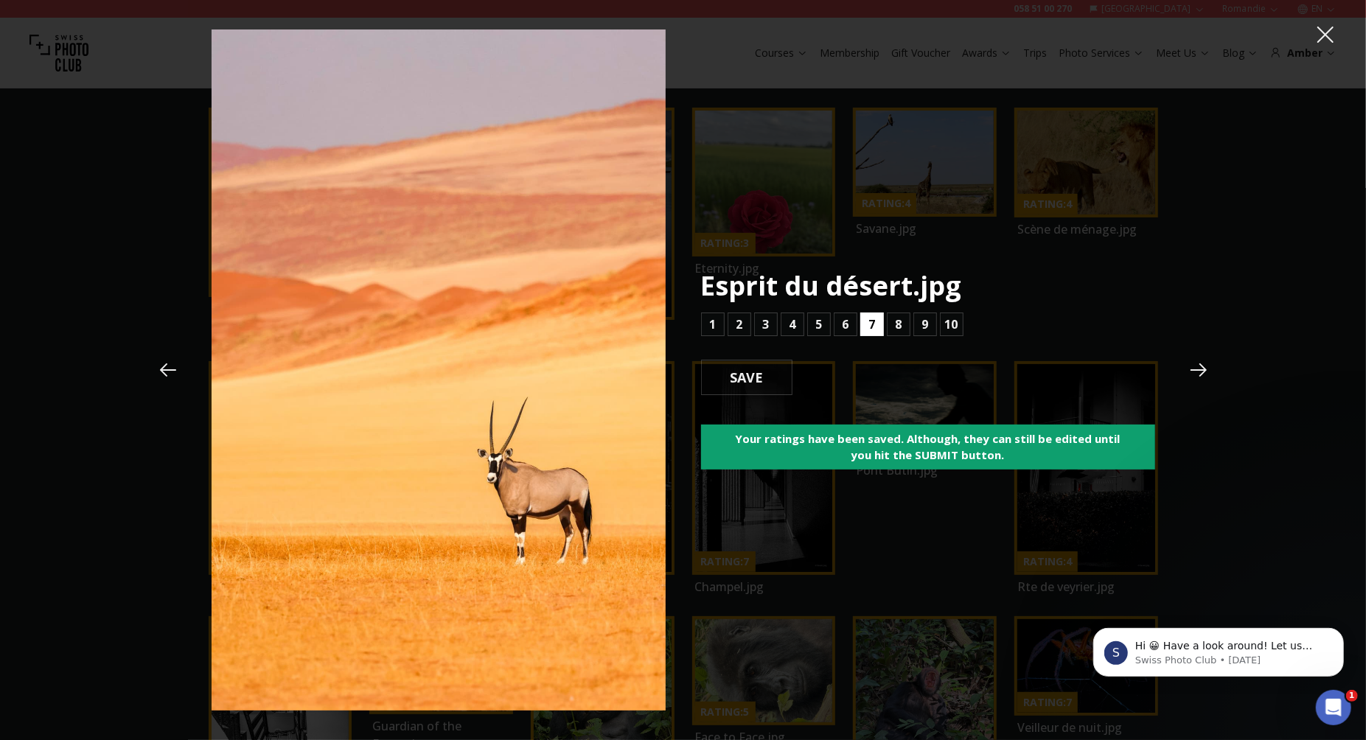
click at [874, 330] on b "7" at bounding box center [871, 325] width 7 height 18
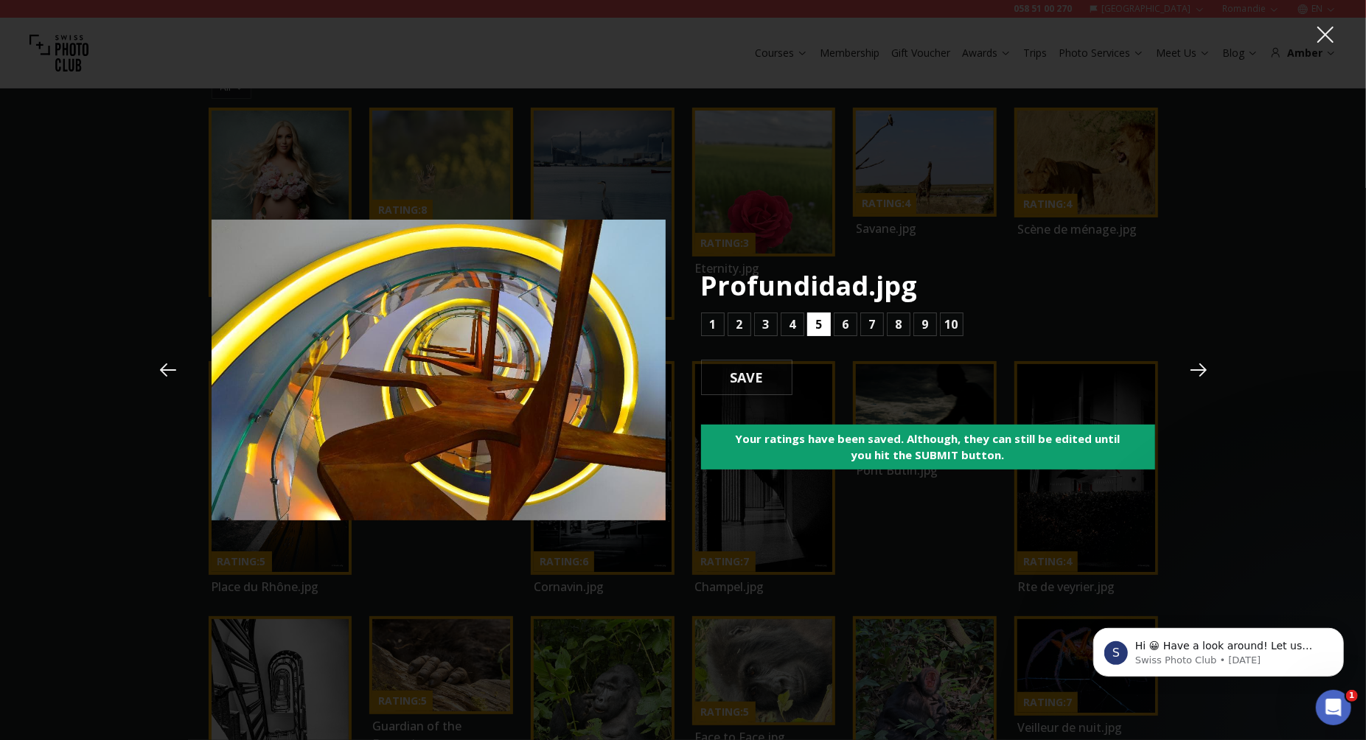
click at [820, 324] on b "5" at bounding box center [818, 325] width 7 height 18
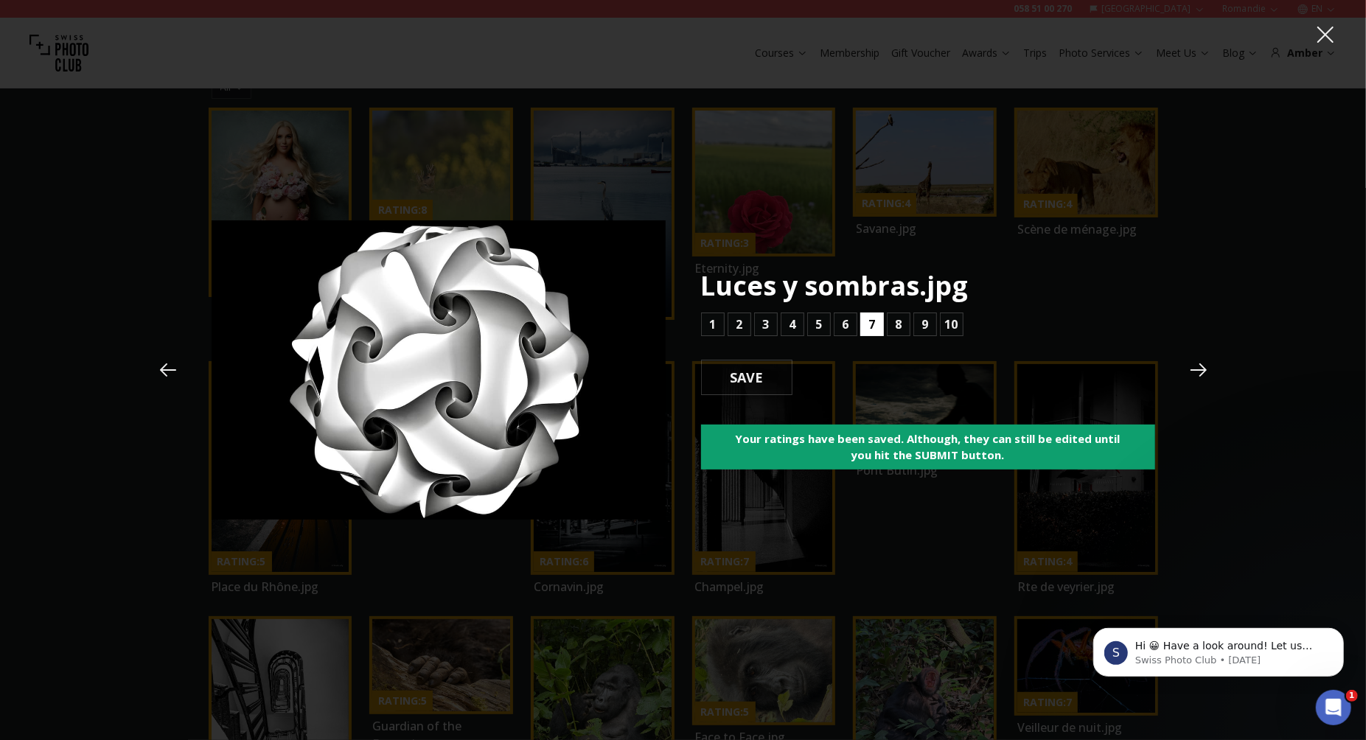
click at [871, 321] on b "7" at bounding box center [871, 325] width 7 height 18
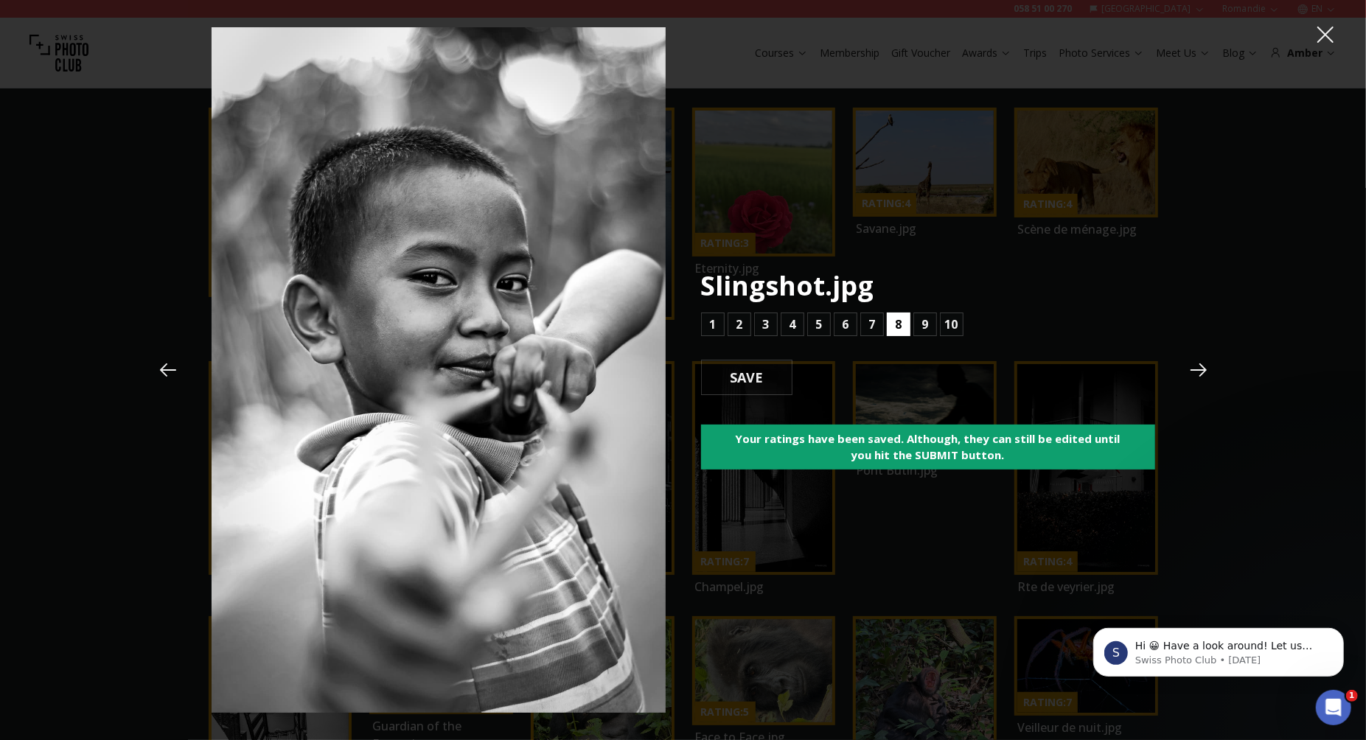
click at [903, 322] on button "8" at bounding box center [899, 325] width 24 height 24
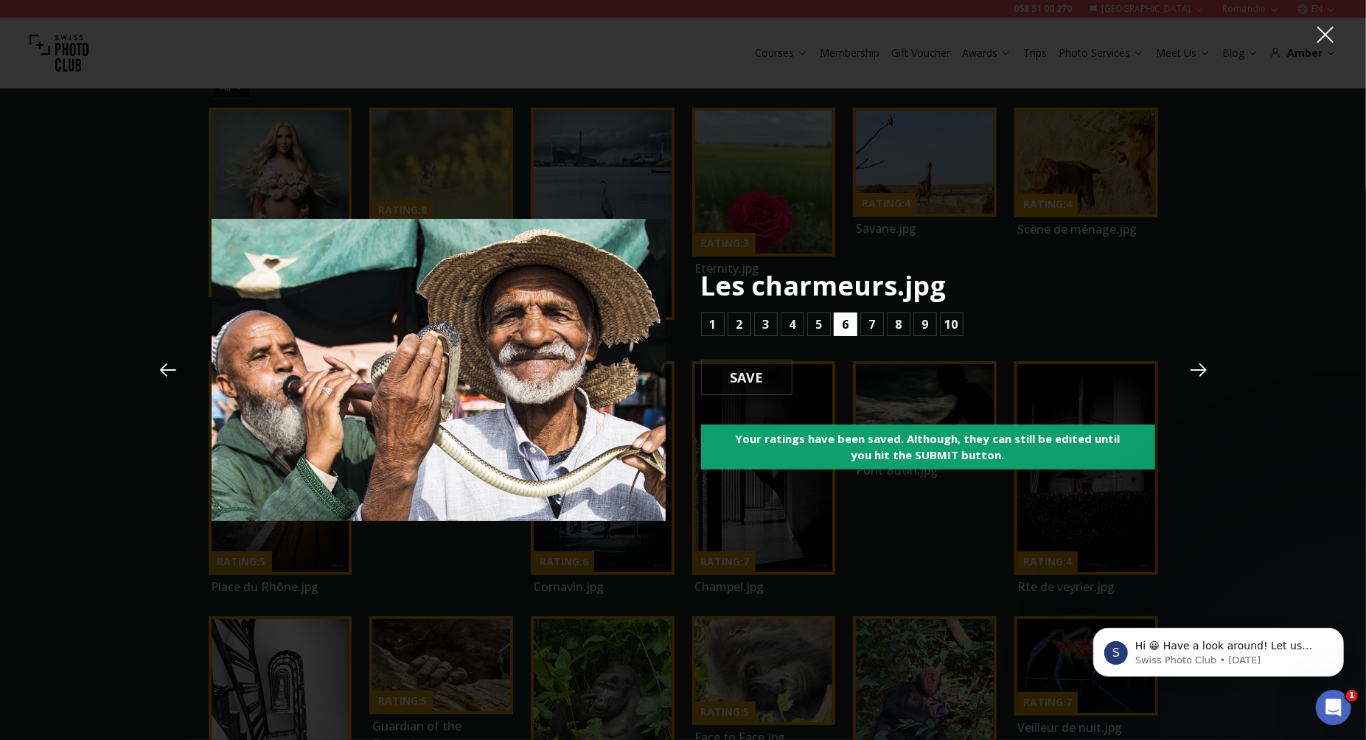
click at [847, 321] on b "6" at bounding box center [845, 325] width 7 height 18
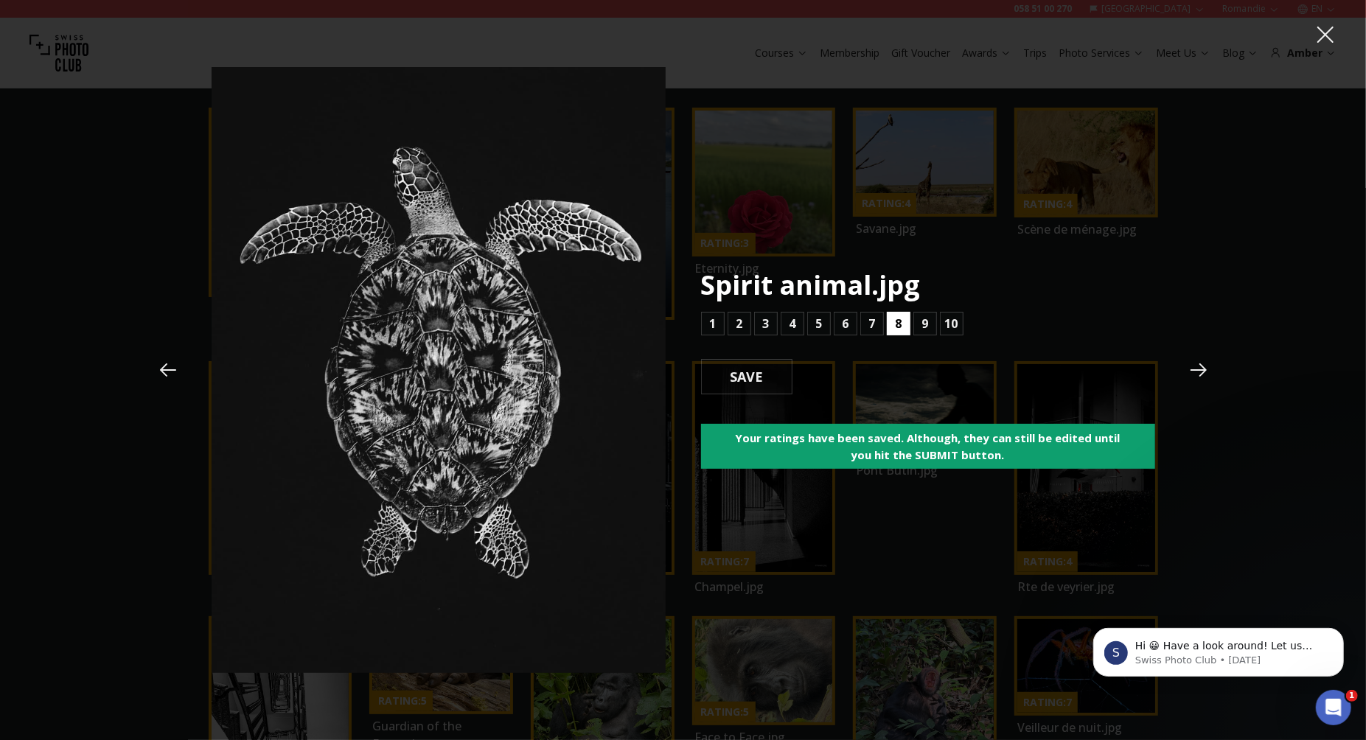
click at [902, 327] on button "8" at bounding box center [899, 324] width 24 height 24
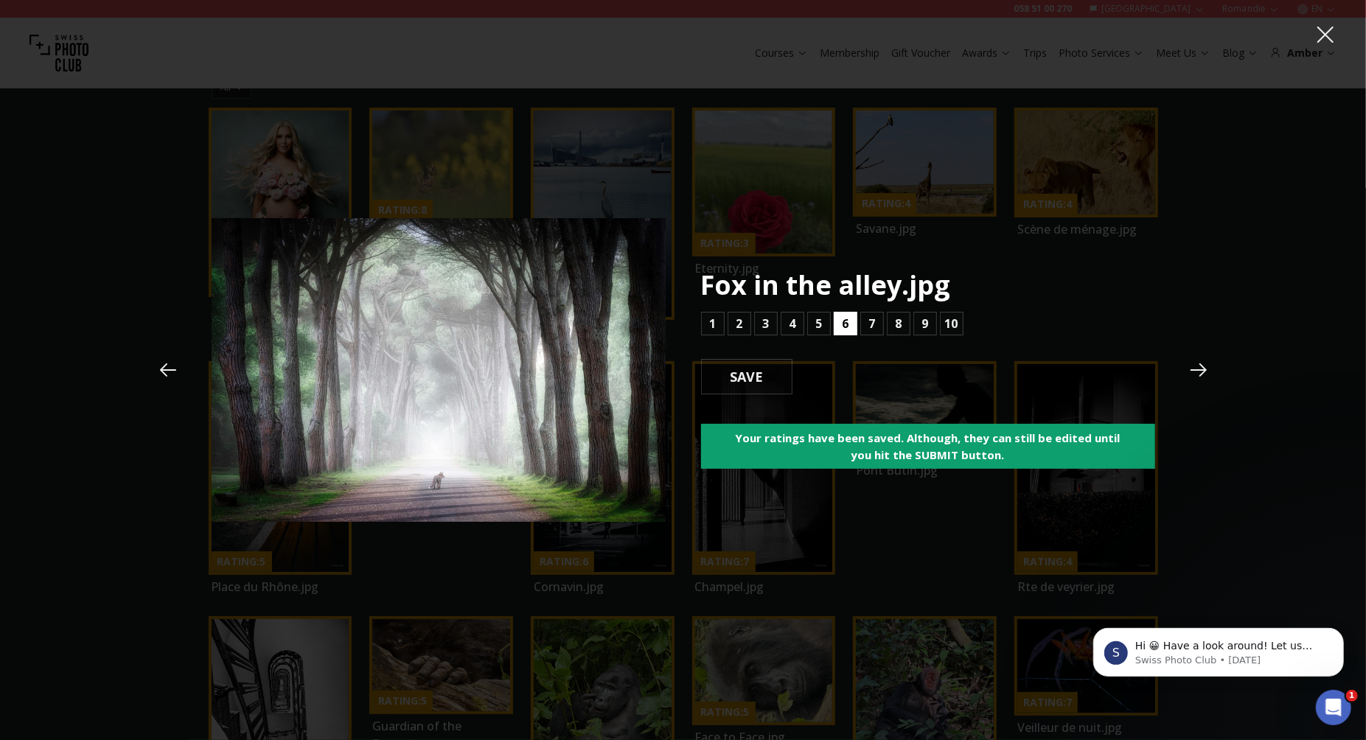
click at [839, 325] on button "6" at bounding box center [846, 324] width 24 height 24
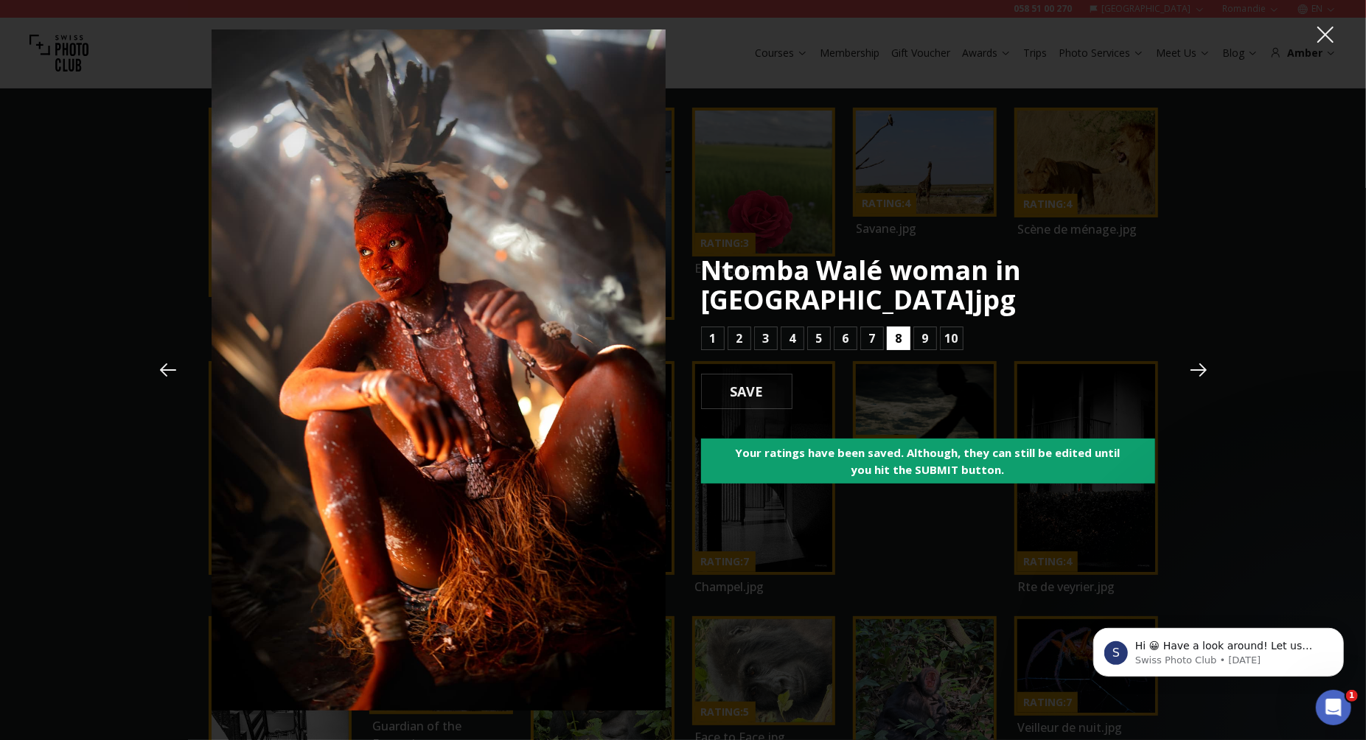
click at [895, 338] on b "8" at bounding box center [898, 339] width 7 height 18
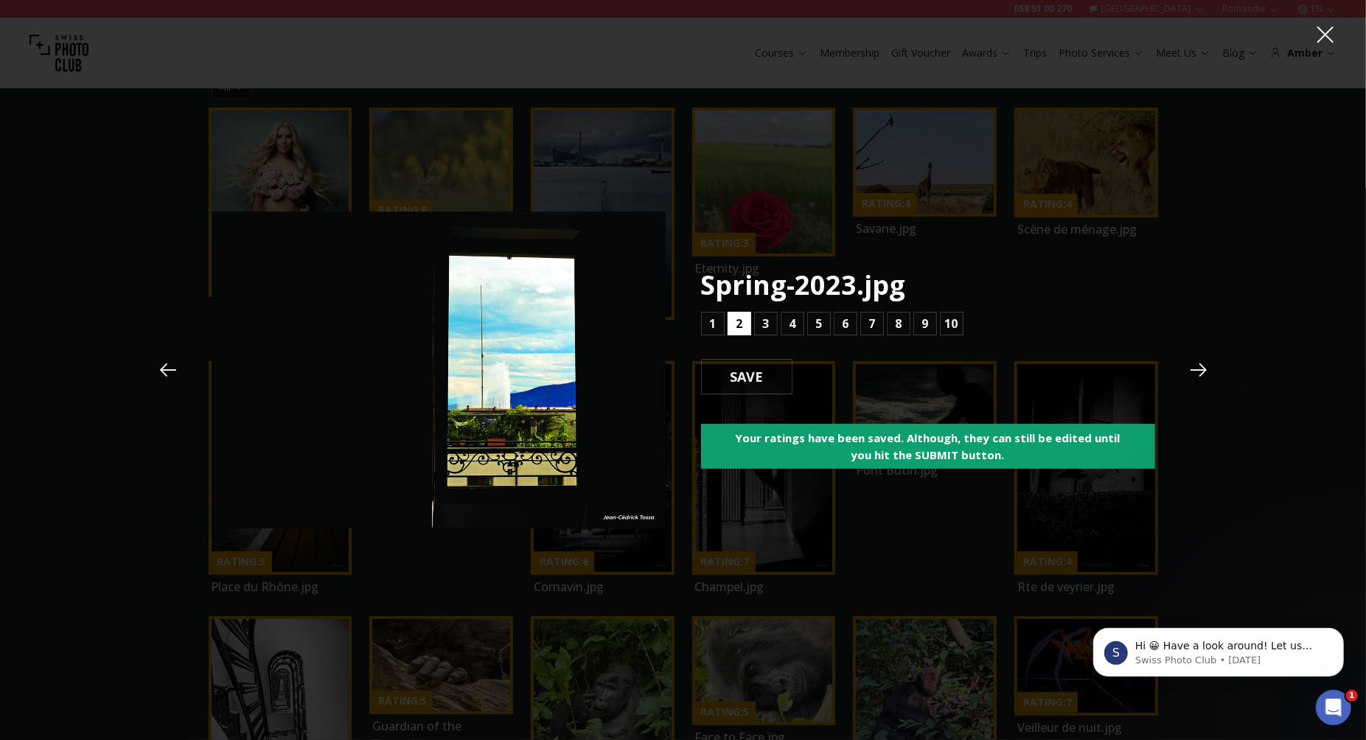
click at [747, 324] on button "2" at bounding box center [740, 324] width 24 height 24
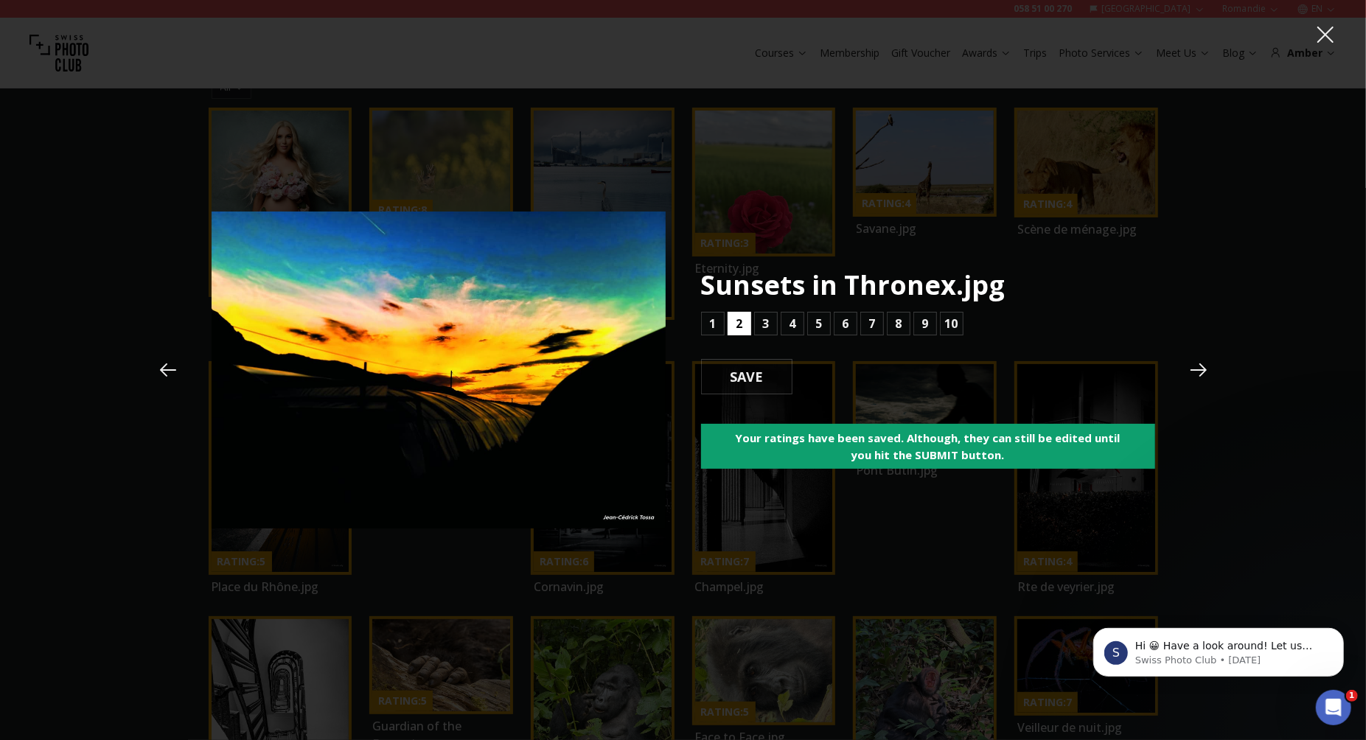
click at [747, 324] on button "2" at bounding box center [740, 324] width 24 height 24
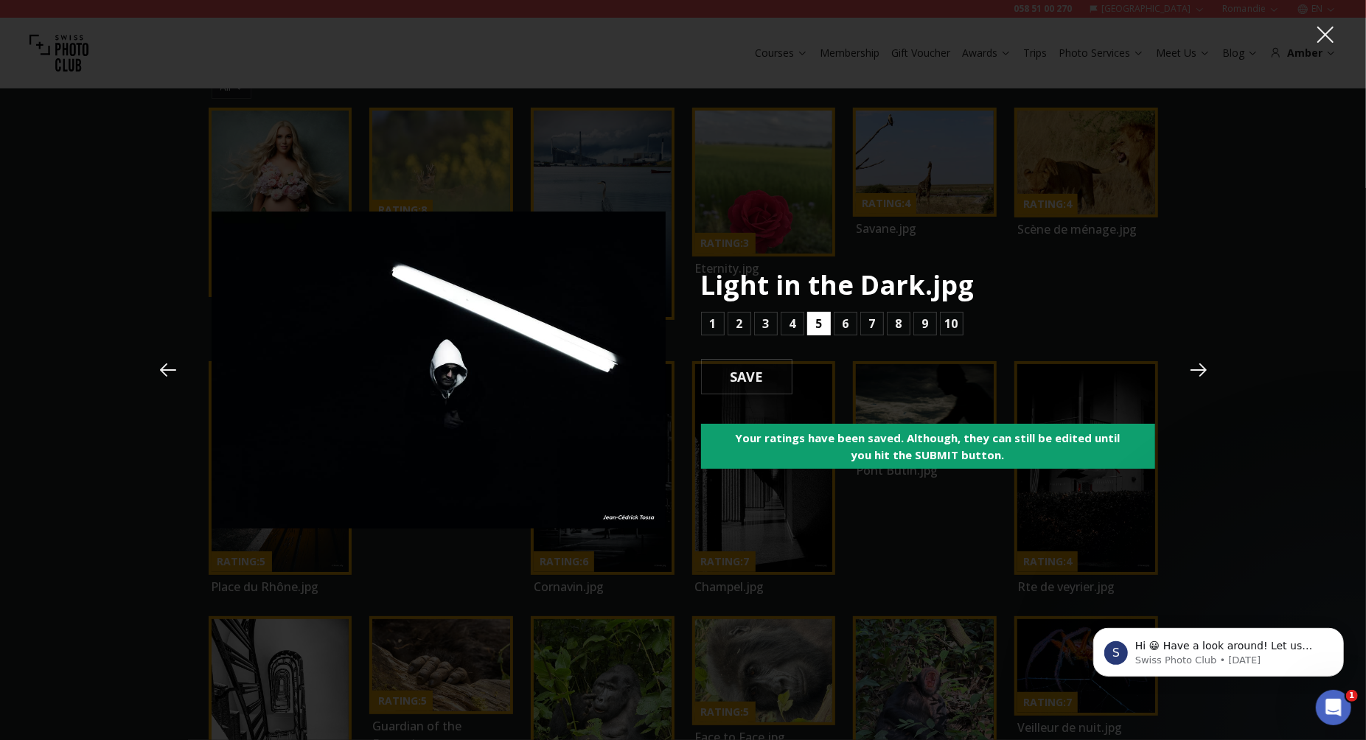
click at [814, 325] on button "5" at bounding box center [819, 324] width 24 height 24
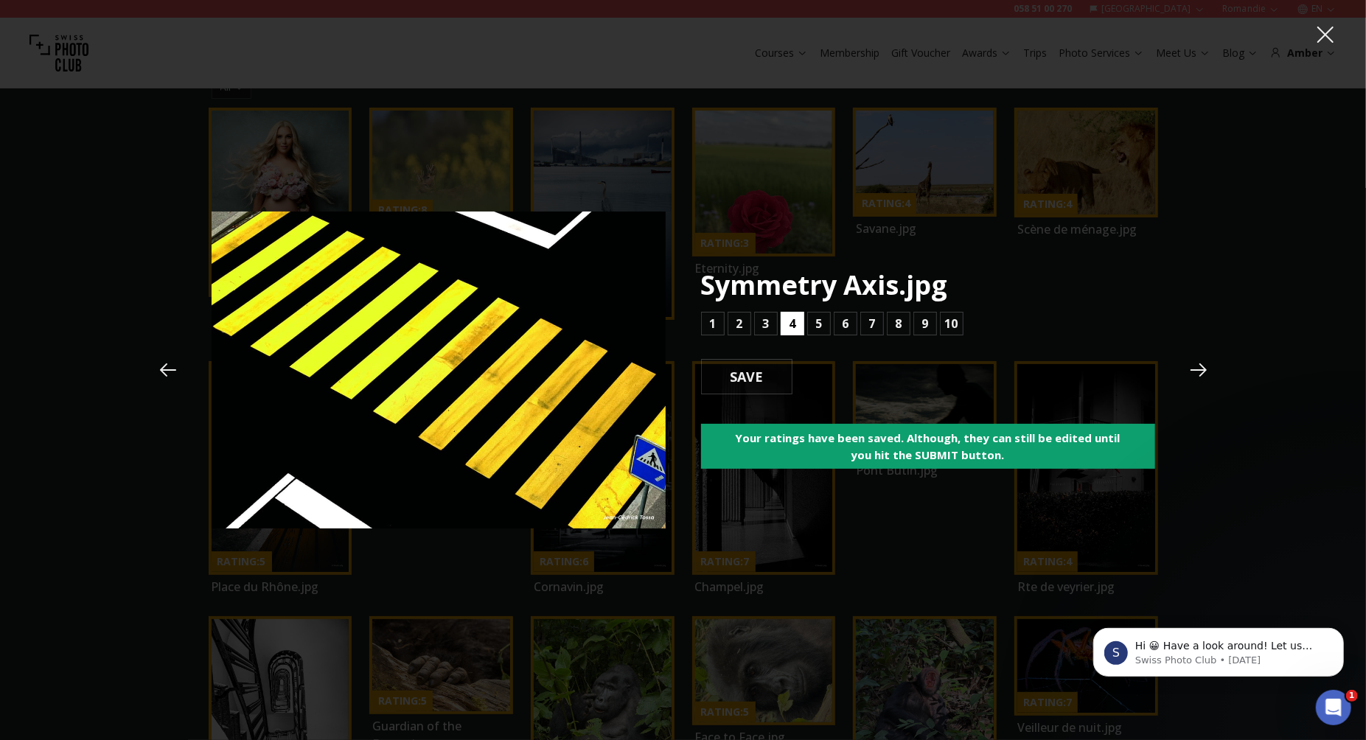
click at [798, 324] on button "4" at bounding box center [793, 324] width 24 height 24
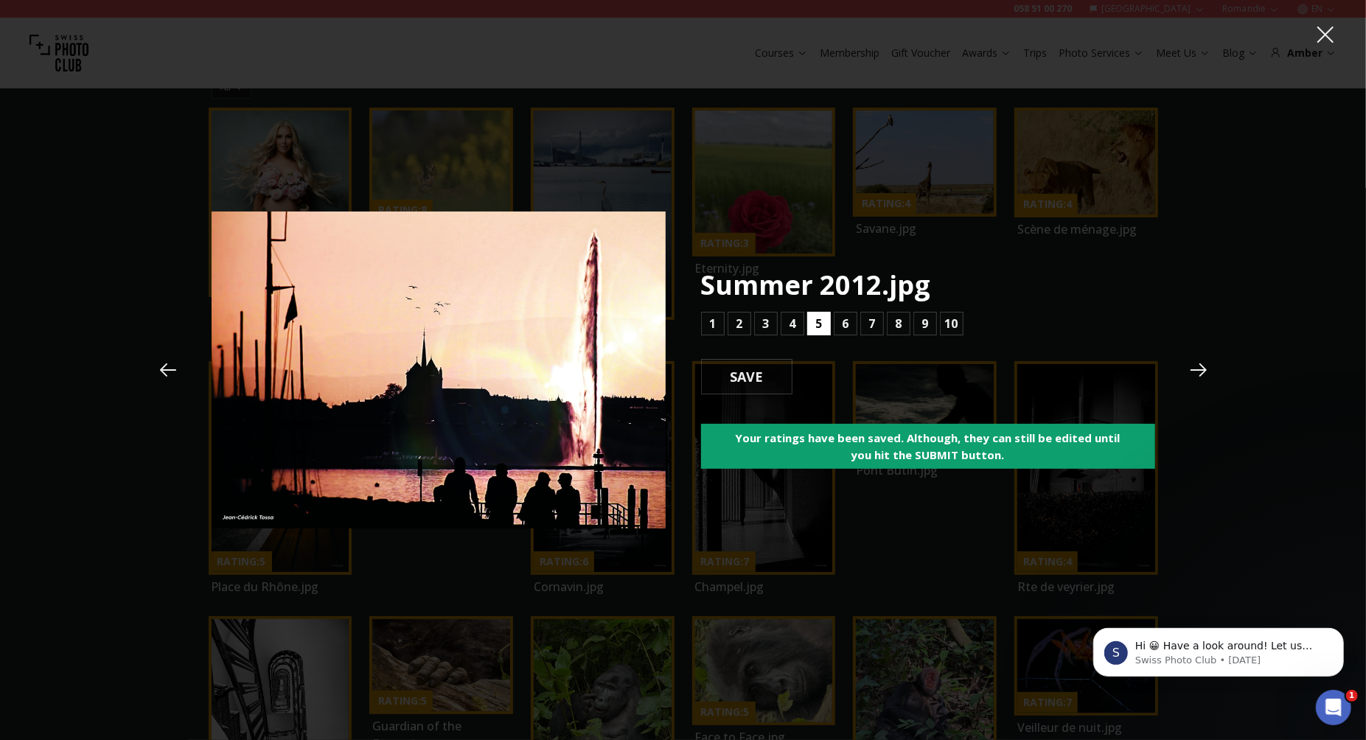
click at [823, 325] on button "5" at bounding box center [819, 324] width 24 height 24
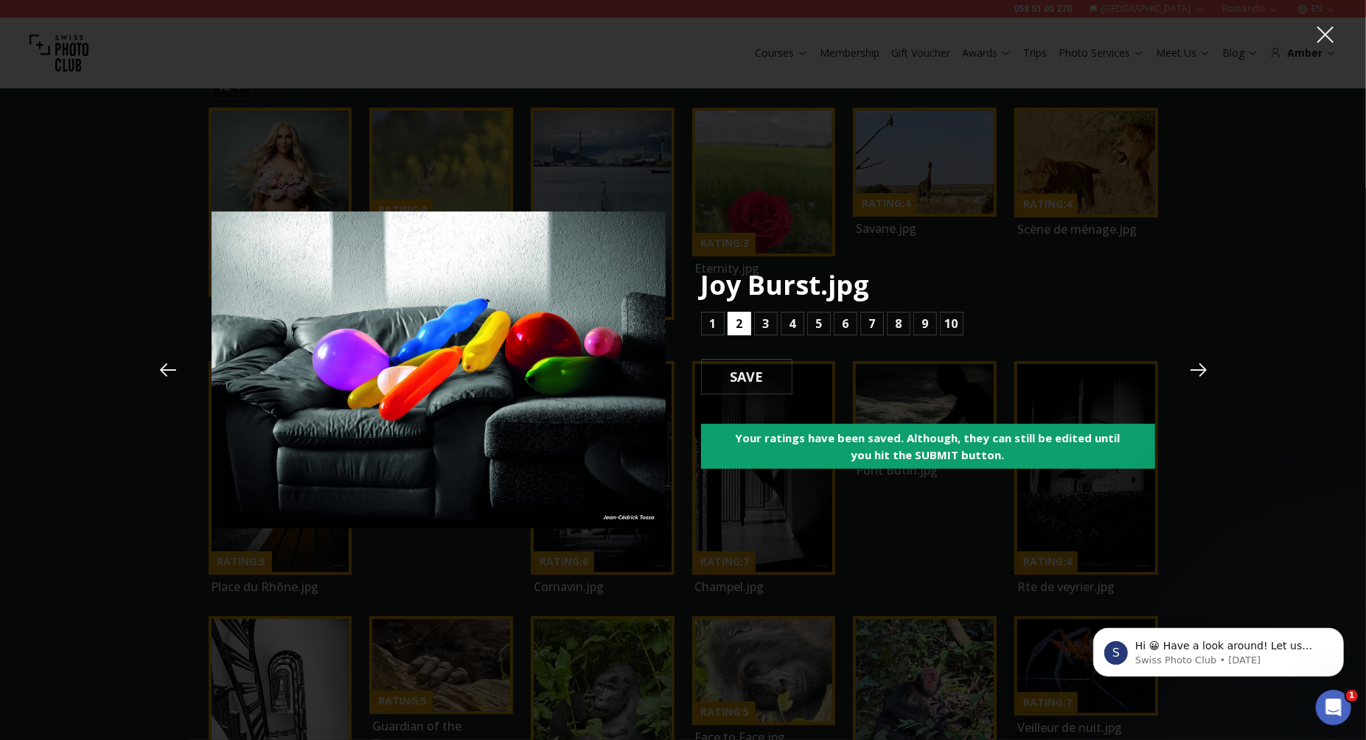
click at [742, 324] on b "2" at bounding box center [739, 324] width 7 height 18
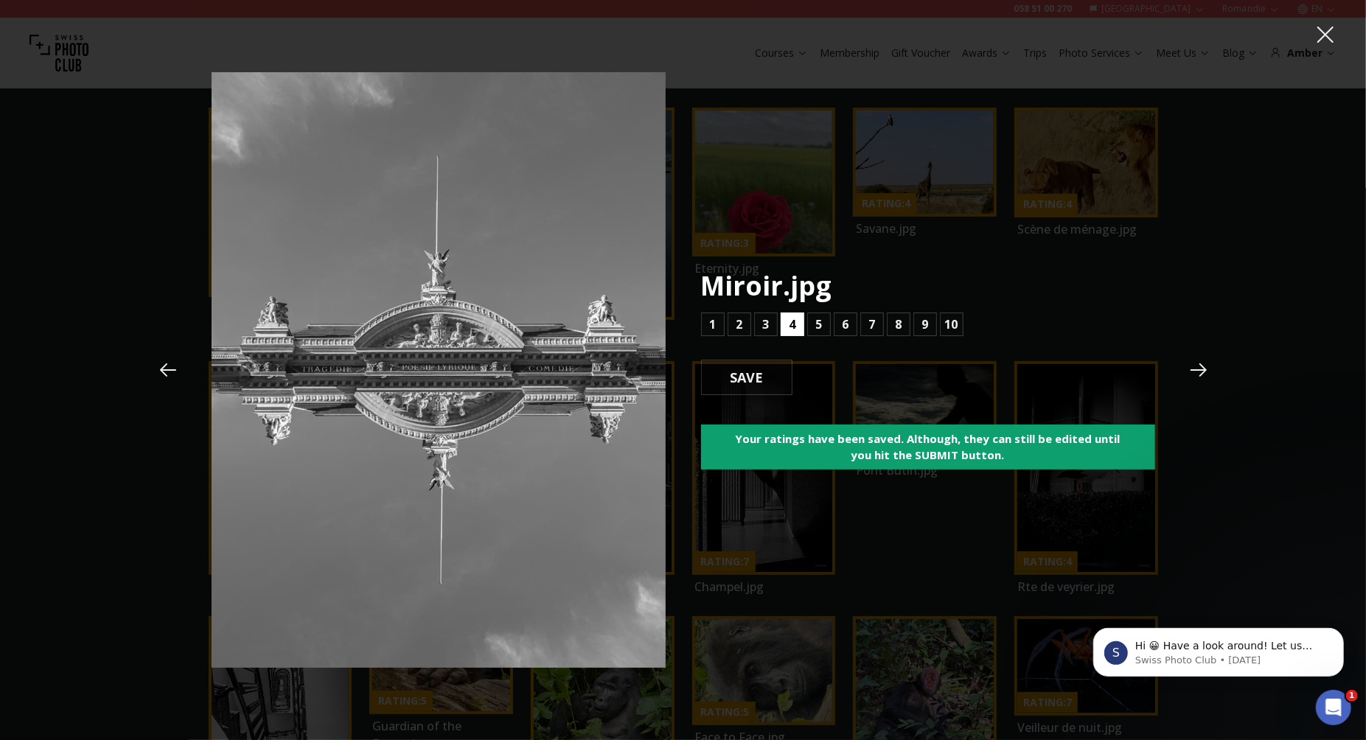
click at [792, 330] on b "4" at bounding box center [792, 325] width 7 height 18
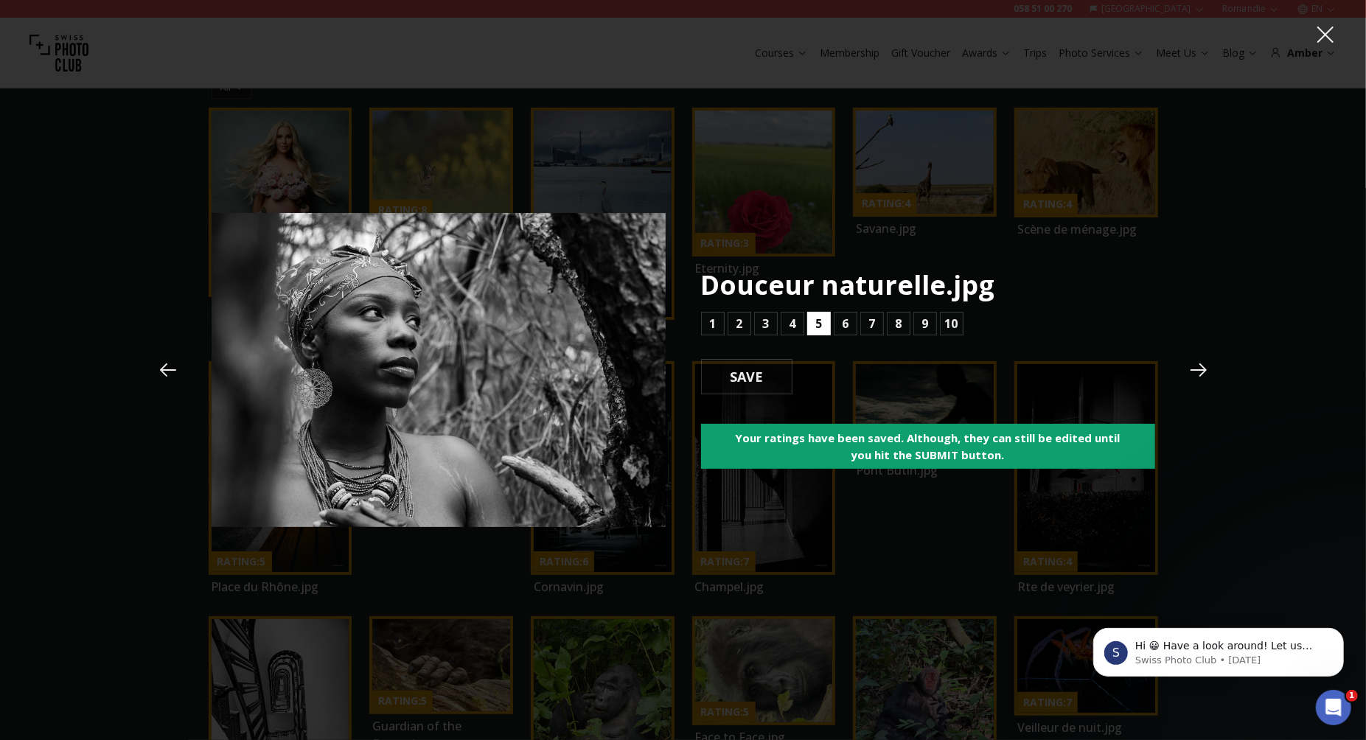
click at [822, 327] on b "5" at bounding box center [818, 324] width 7 height 18
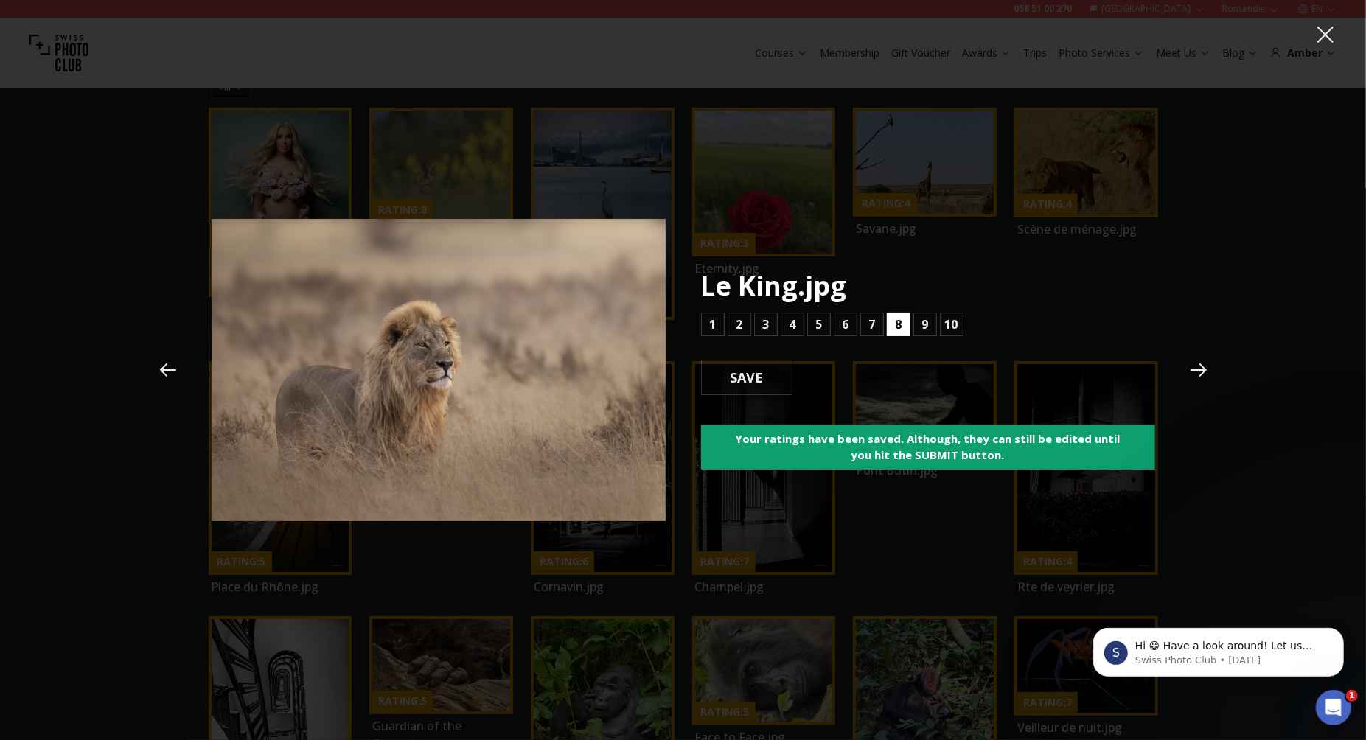
click at [895, 335] on button "8" at bounding box center [899, 325] width 24 height 24
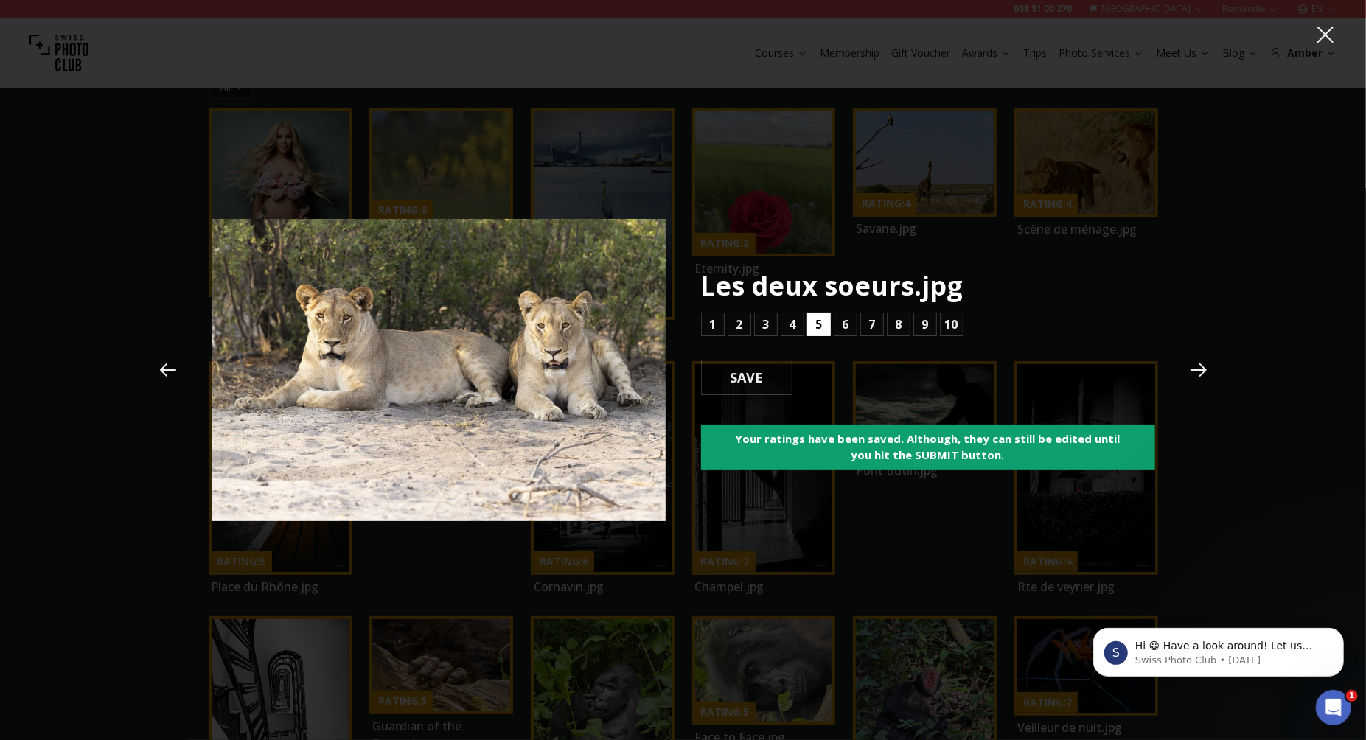
click at [821, 328] on b "5" at bounding box center [818, 325] width 7 height 18
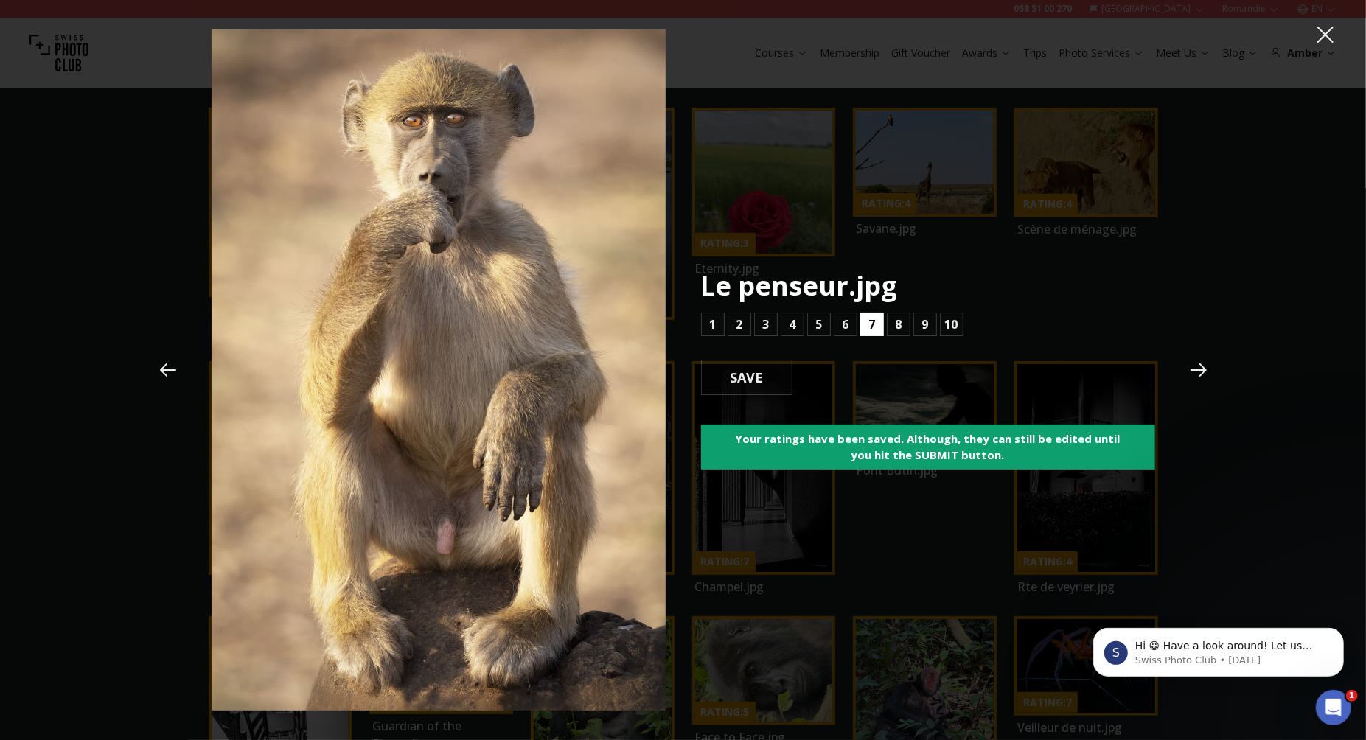
click at [870, 324] on b "7" at bounding box center [871, 325] width 7 height 18
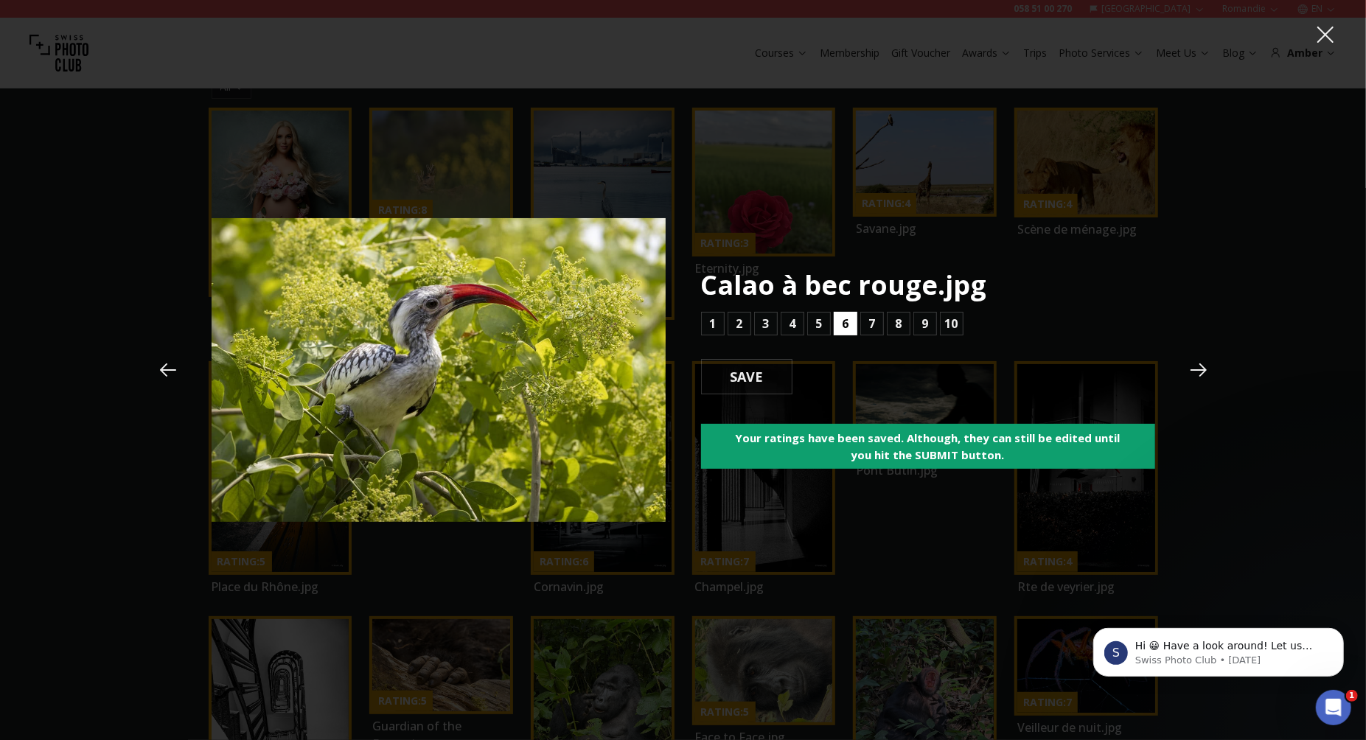
click at [845, 323] on b "6" at bounding box center [845, 324] width 7 height 18
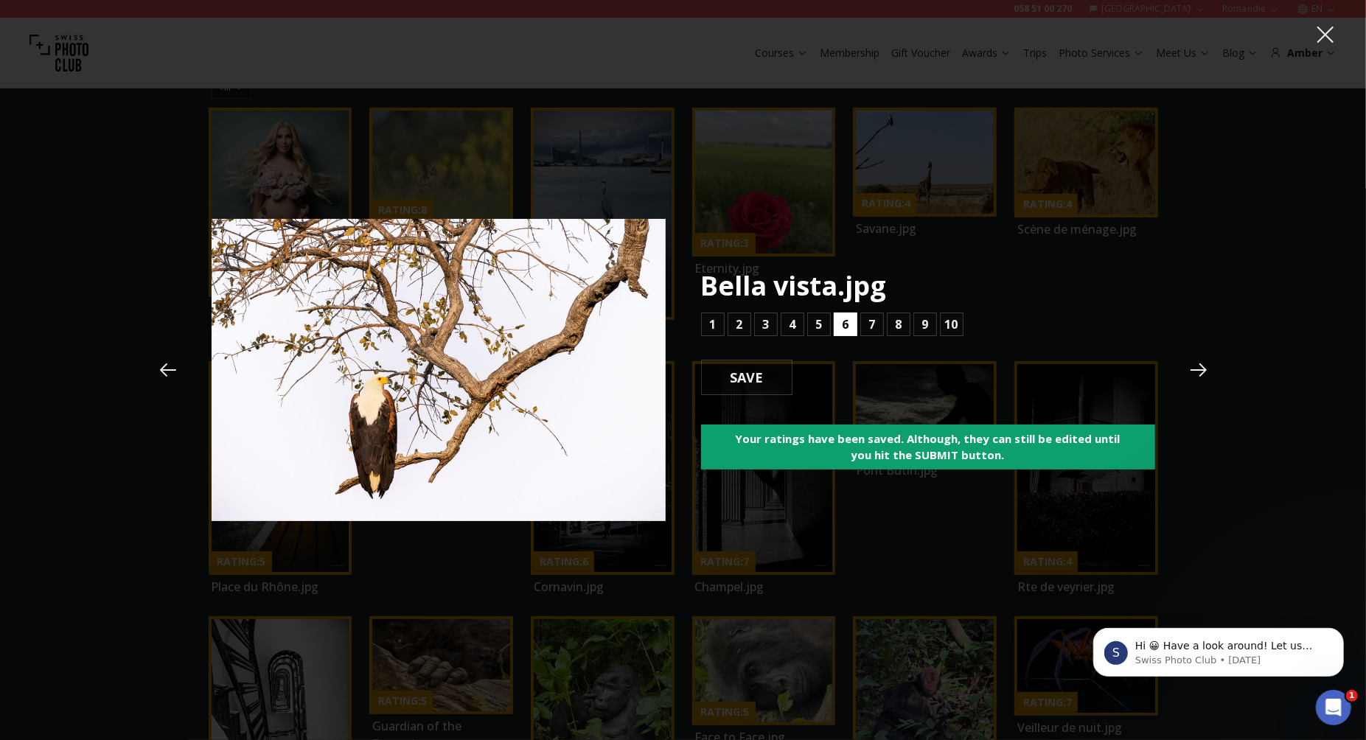
click at [839, 328] on button "6" at bounding box center [846, 325] width 24 height 24
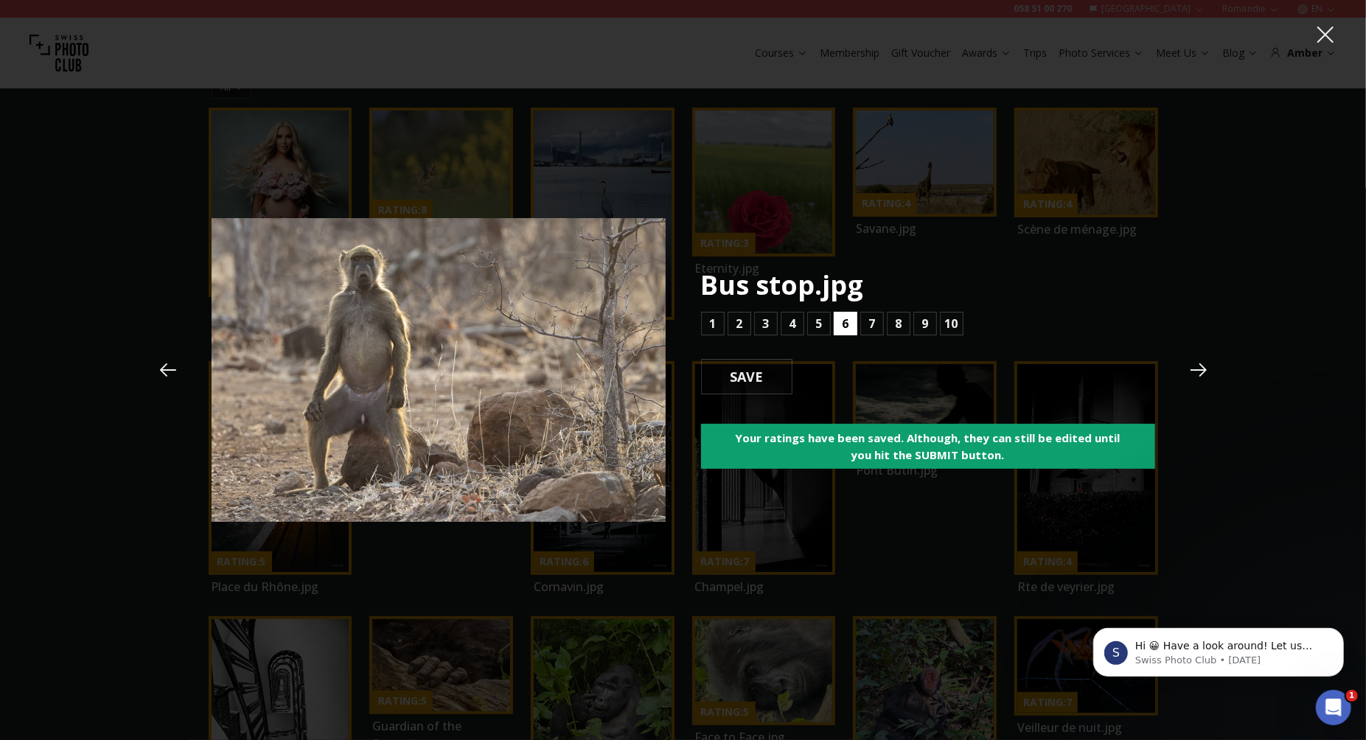
click at [839, 328] on button "6" at bounding box center [846, 324] width 24 height 24
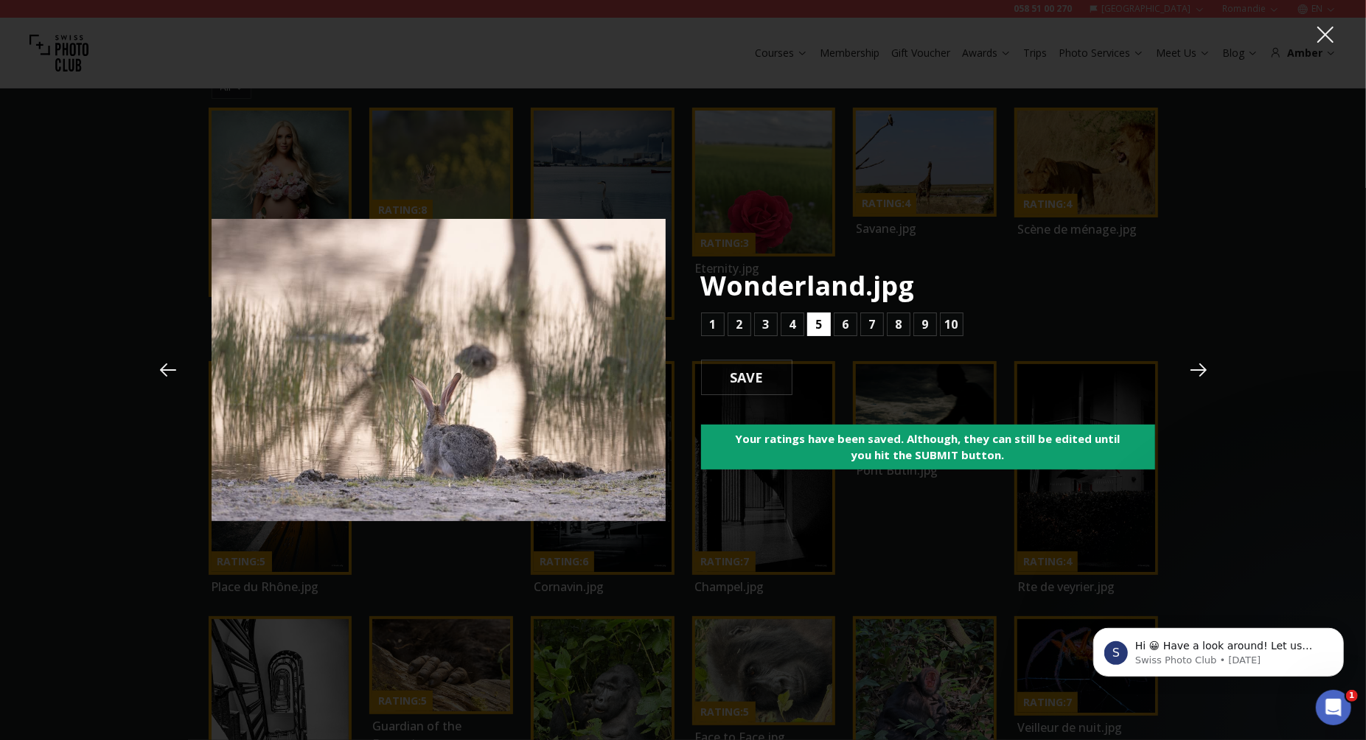
click at [820, 327] on b "5" at bounding box center [818, 325] width 7 height 18
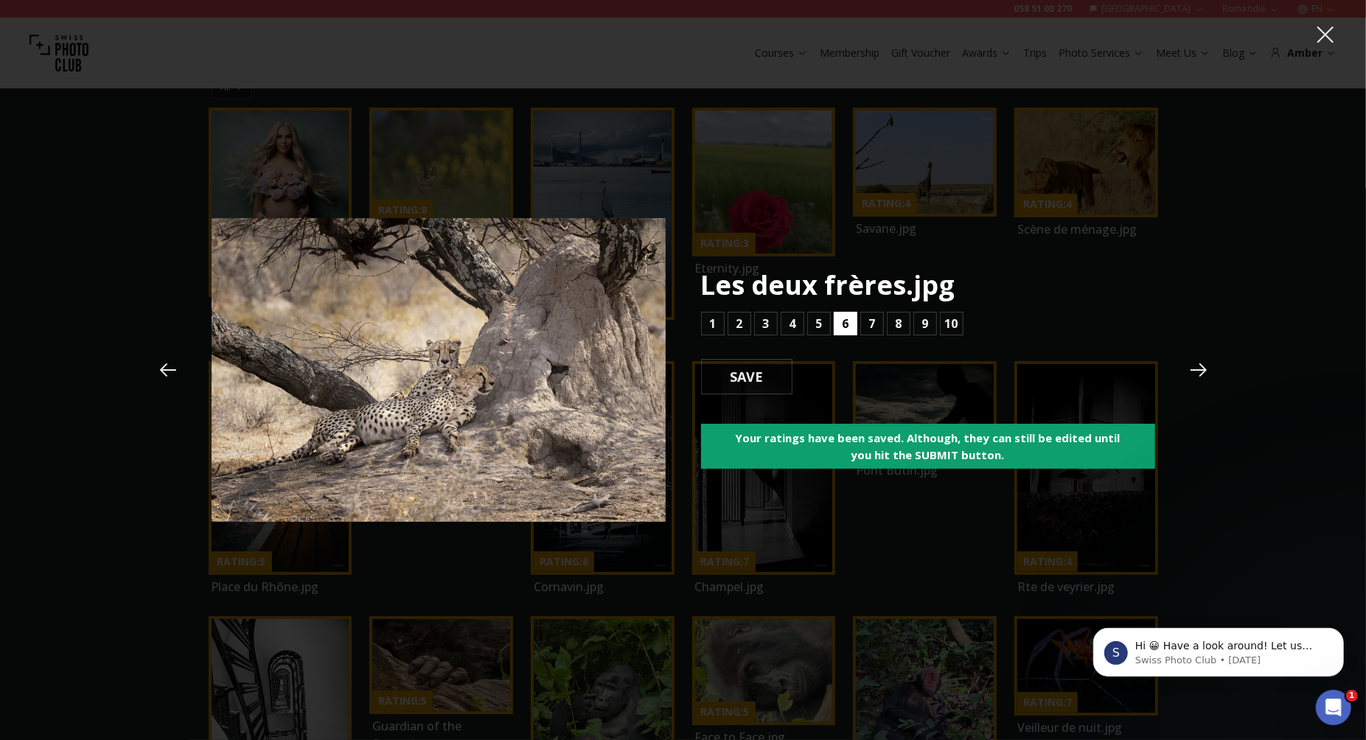
click at [834, 326] on button "6" at bounding box center [846, 324] width 24 height 24
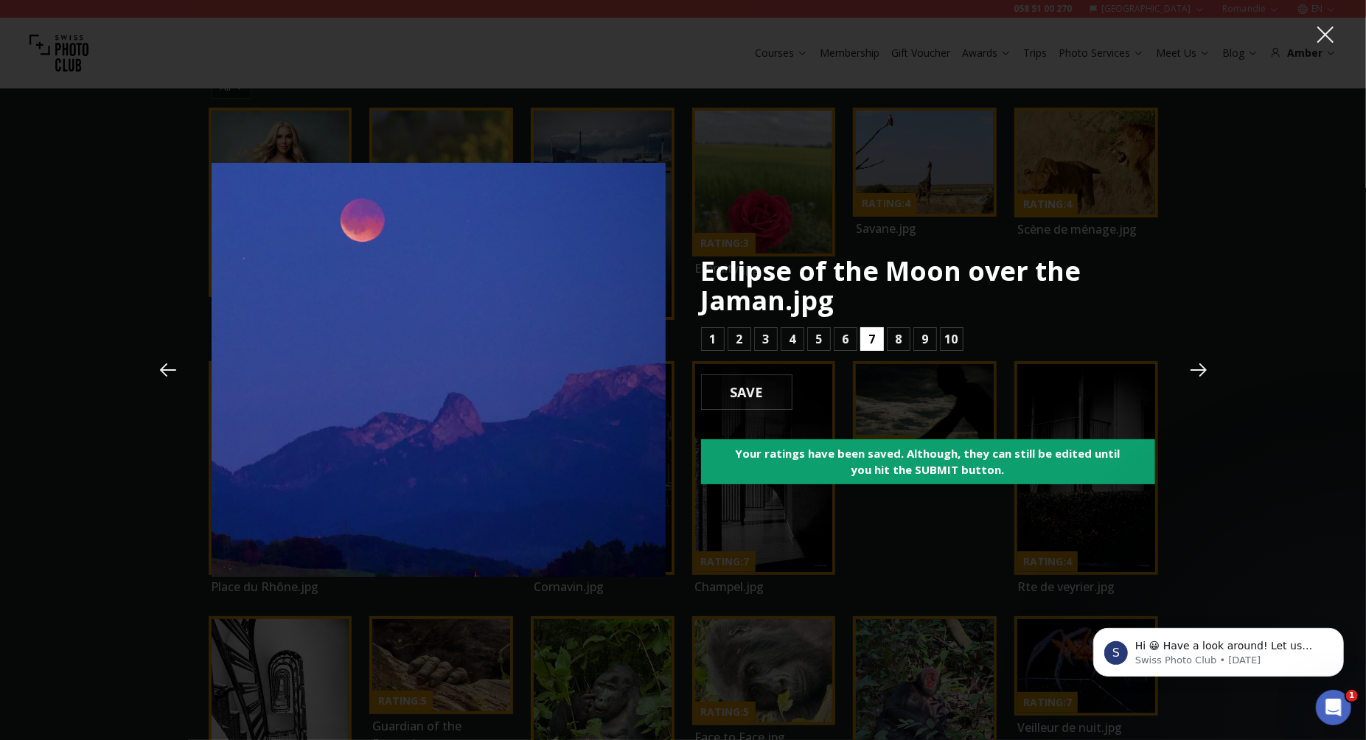
click at [871, 335] on b "7" at bounding box center [871, 339] width 7 height 18
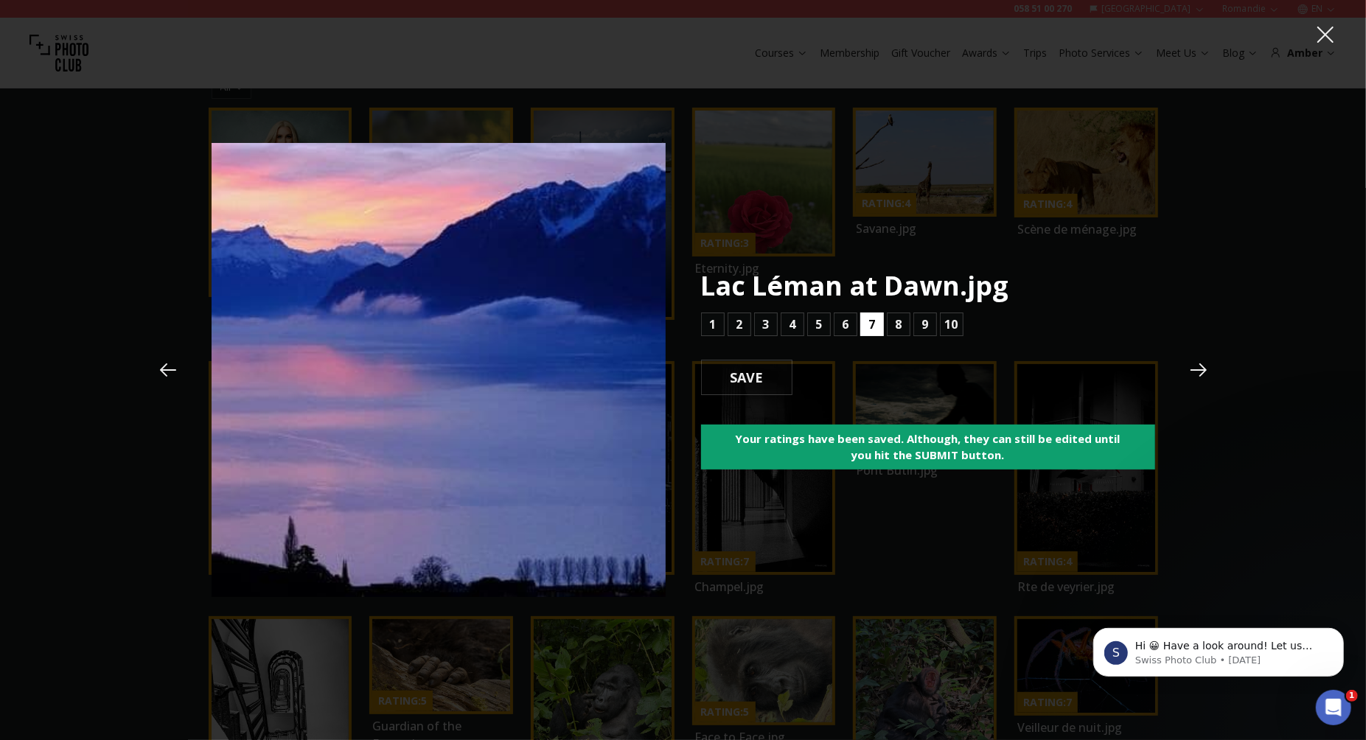
click at [871, 319] on b "7" at bounding box center [871, 325] width 7 height 18
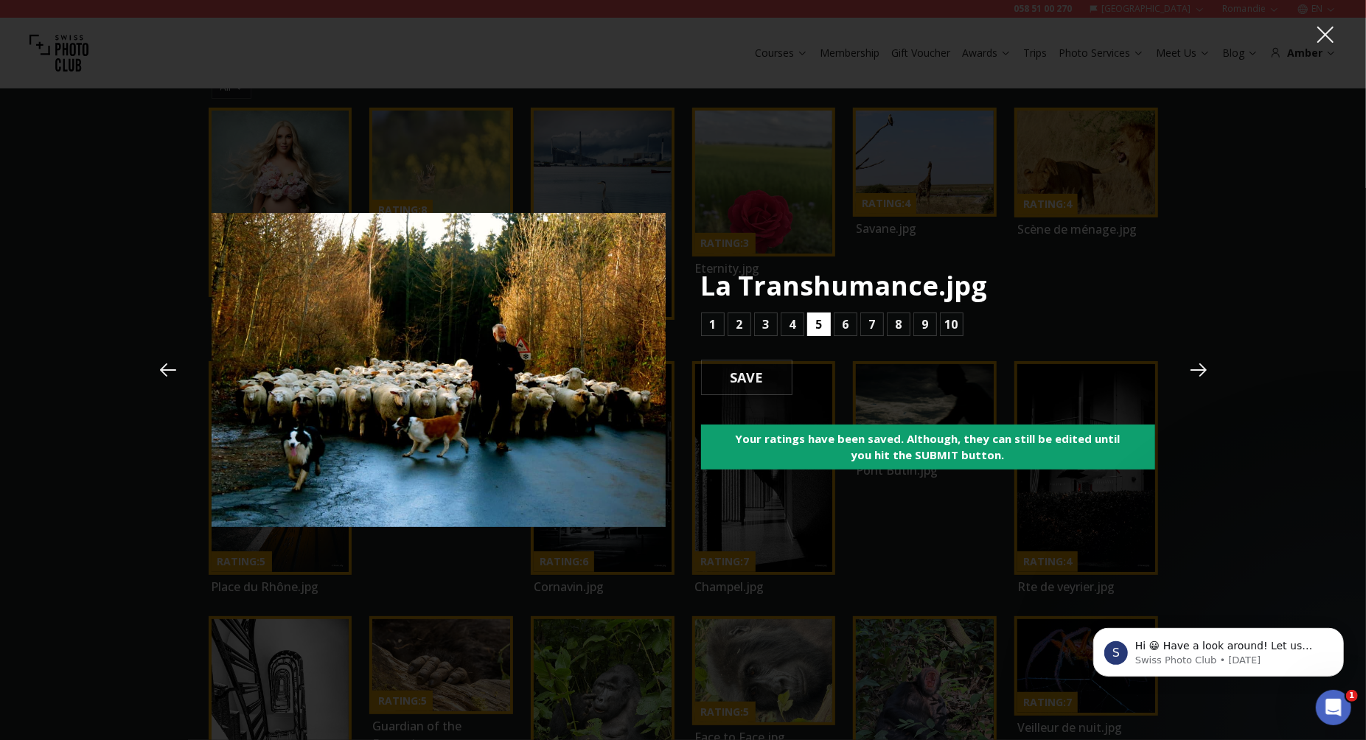
click at [810, 324] on button "5" at bounding box center [819, 325] width 24 height 24
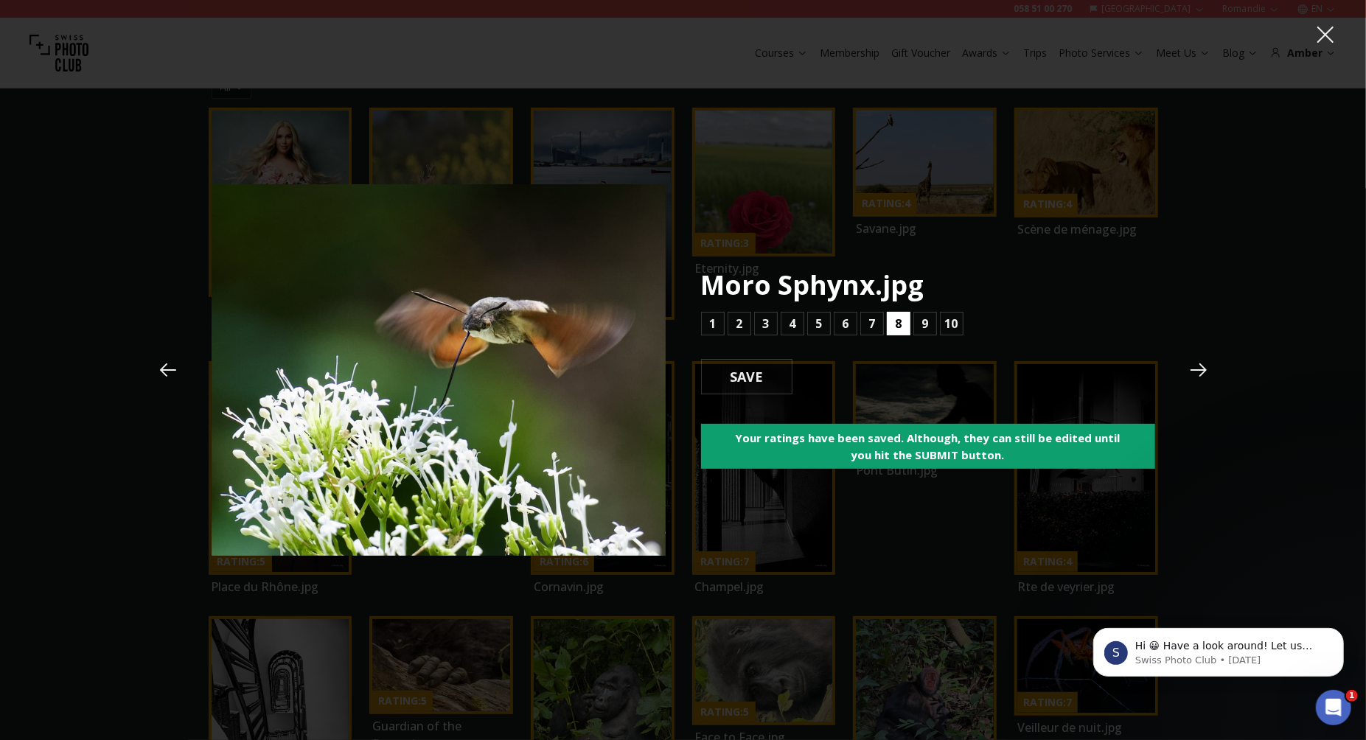
click at [893, 328] on button "8" at bounding box center [899, 324] width 24 height 24
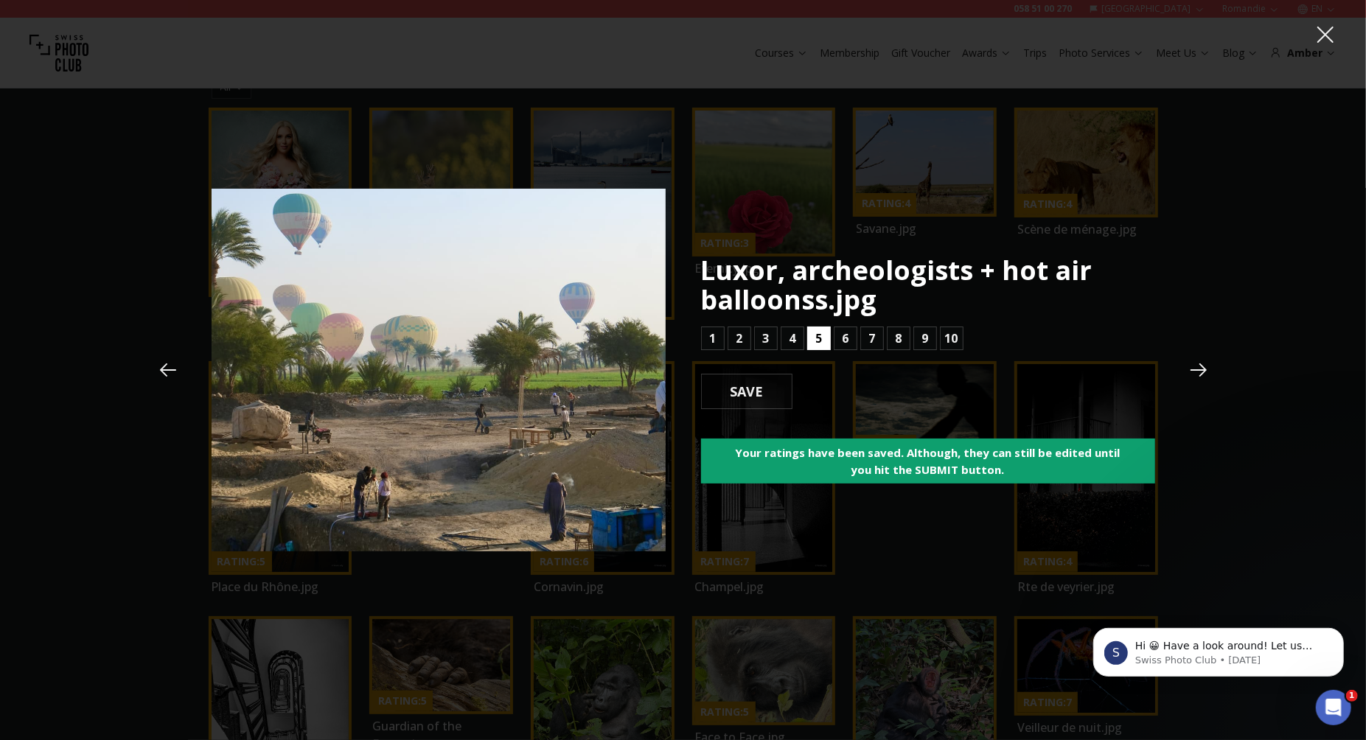
click at [825, 338] on button "5" at bounding box center [819, 339] width 24 height 24
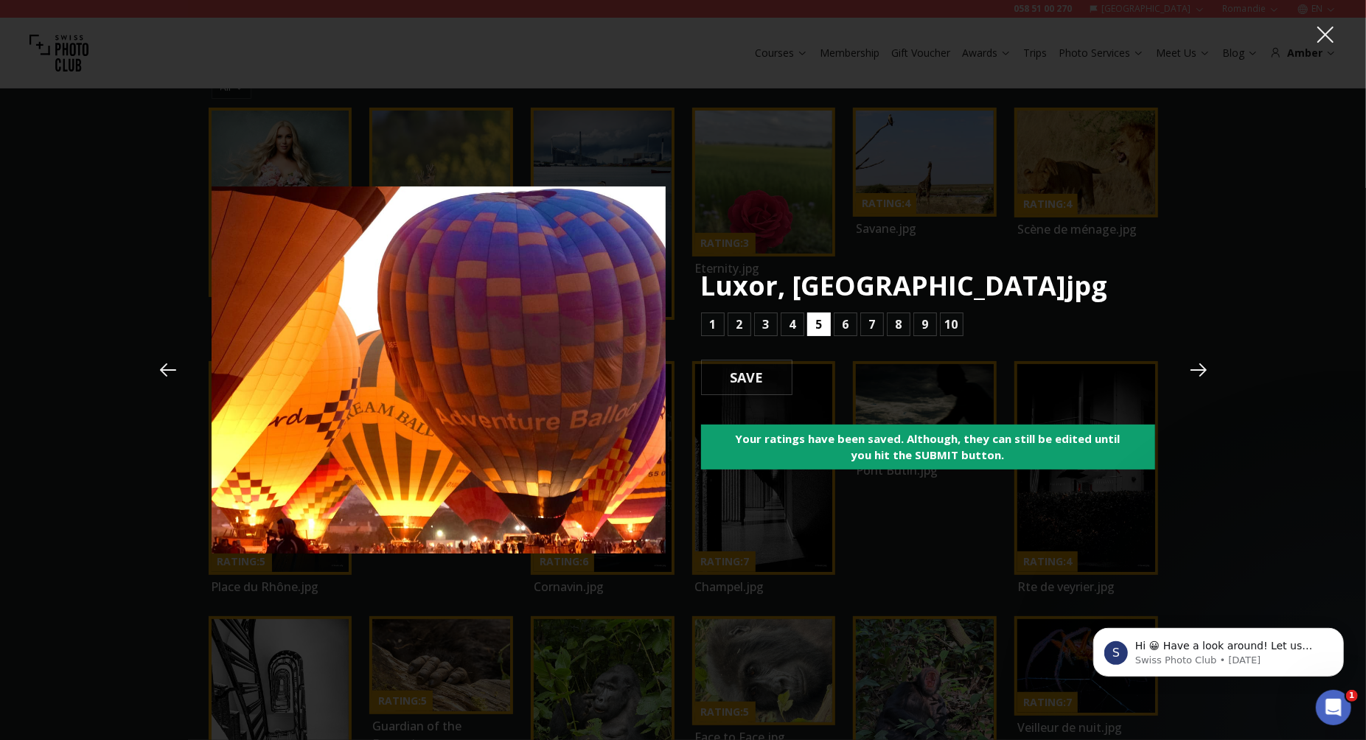
click at [820, 329] on b "5" at bounding box center [818, 325] width 7 height 18
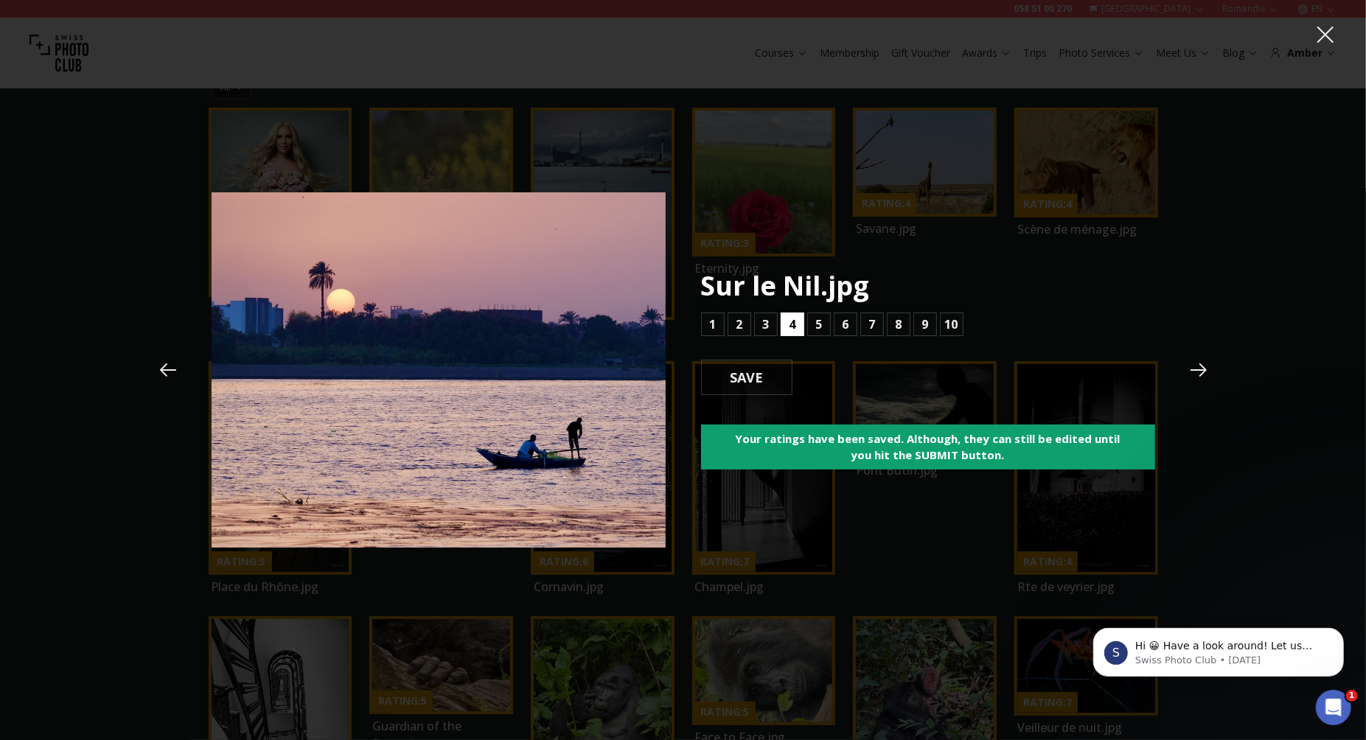
click at [794, 327] on b "4" at bounding box center [792, 325] width 7 height 18
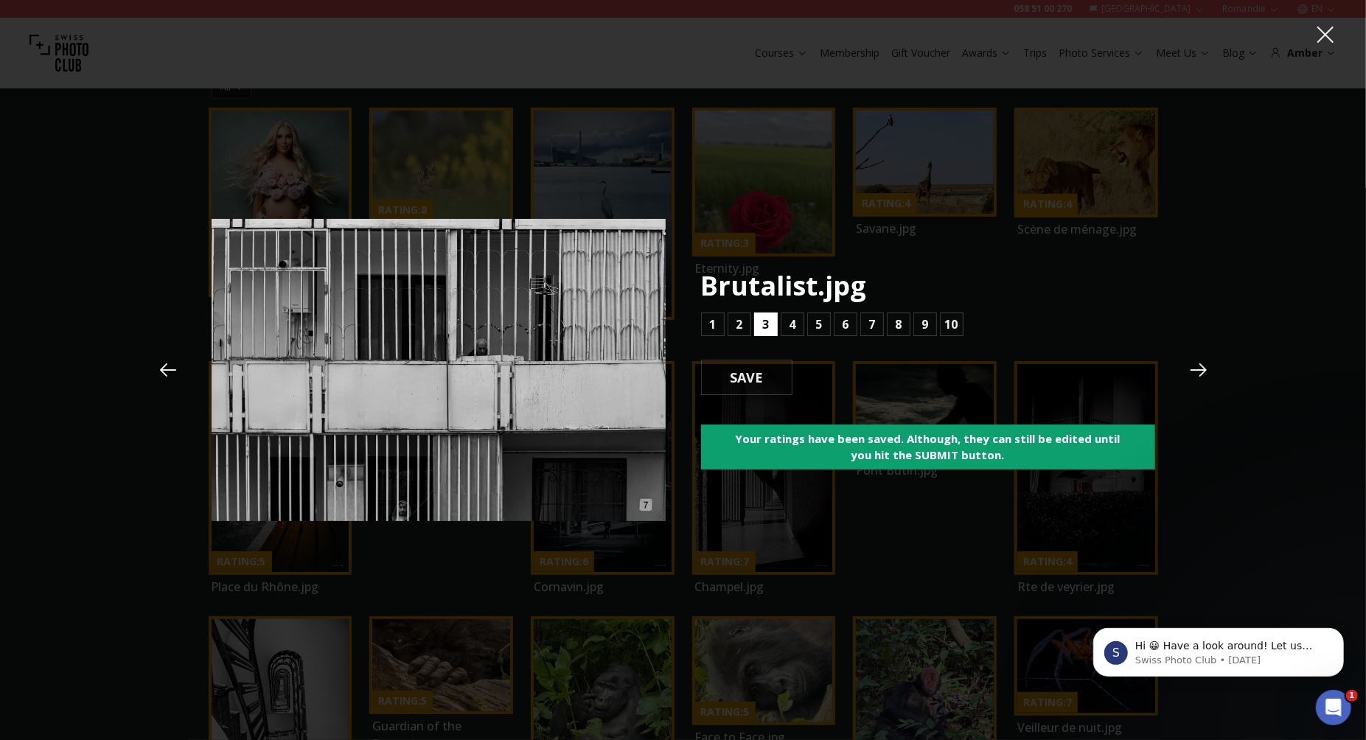
click at [770, 327] on button "3" at bounding box center [766, 325] width 24 height 24
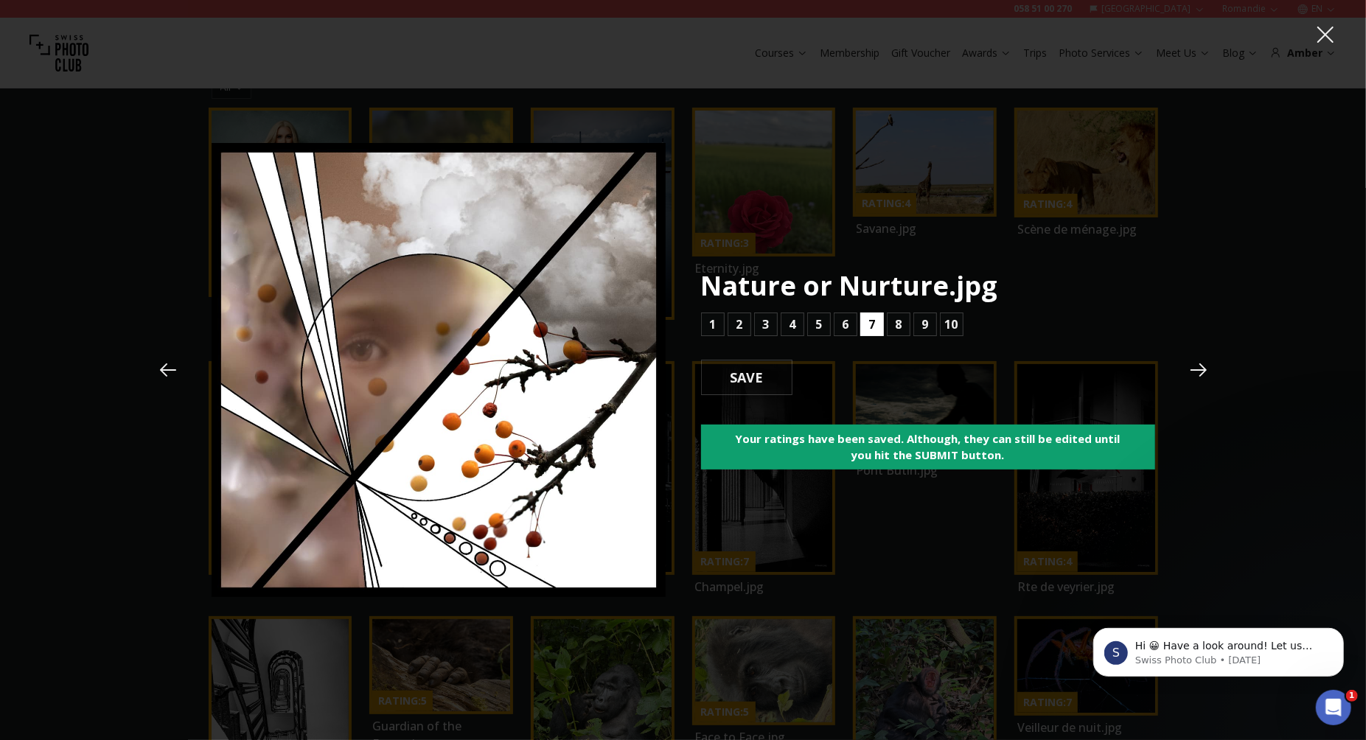
click at [875, 322] on button "7" at bounding box center [872, 325] width 24 height 24
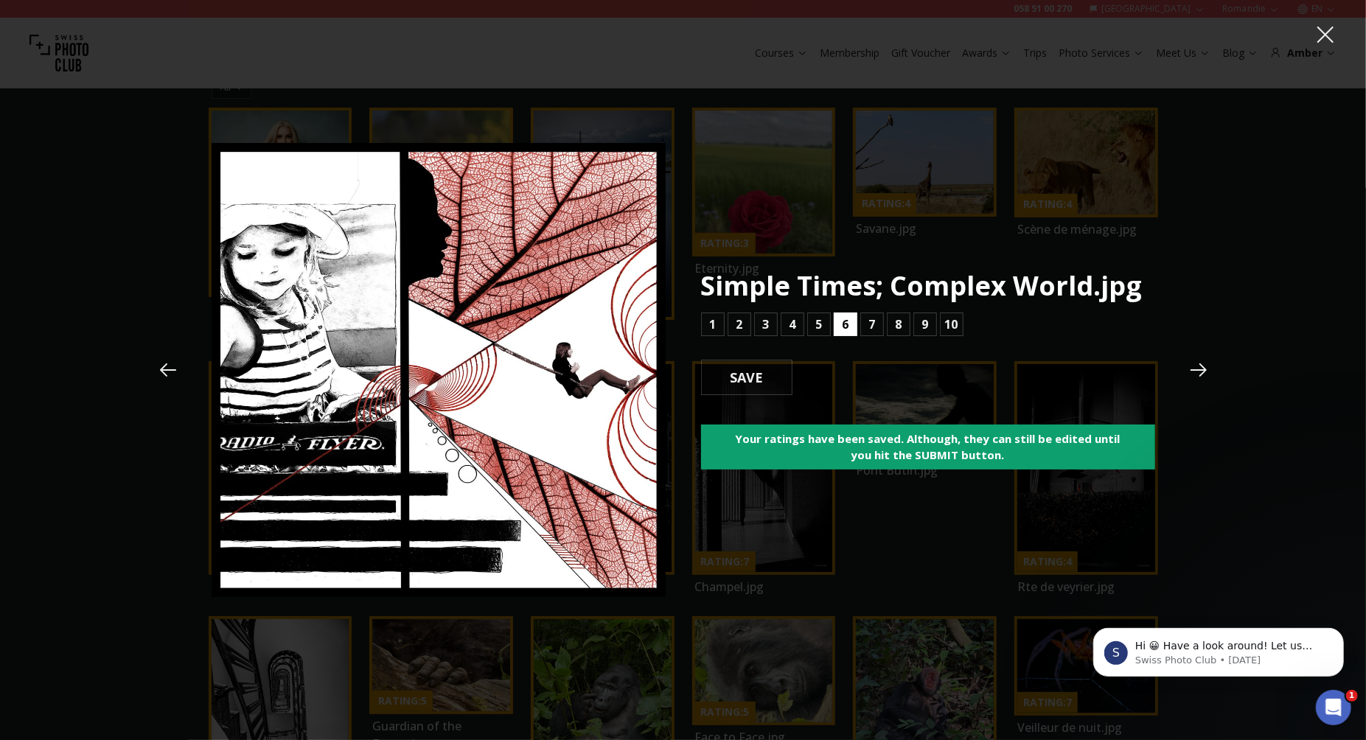
click at [850, 326] on button "6" at bounding box center [846, 325] width 24 height 24
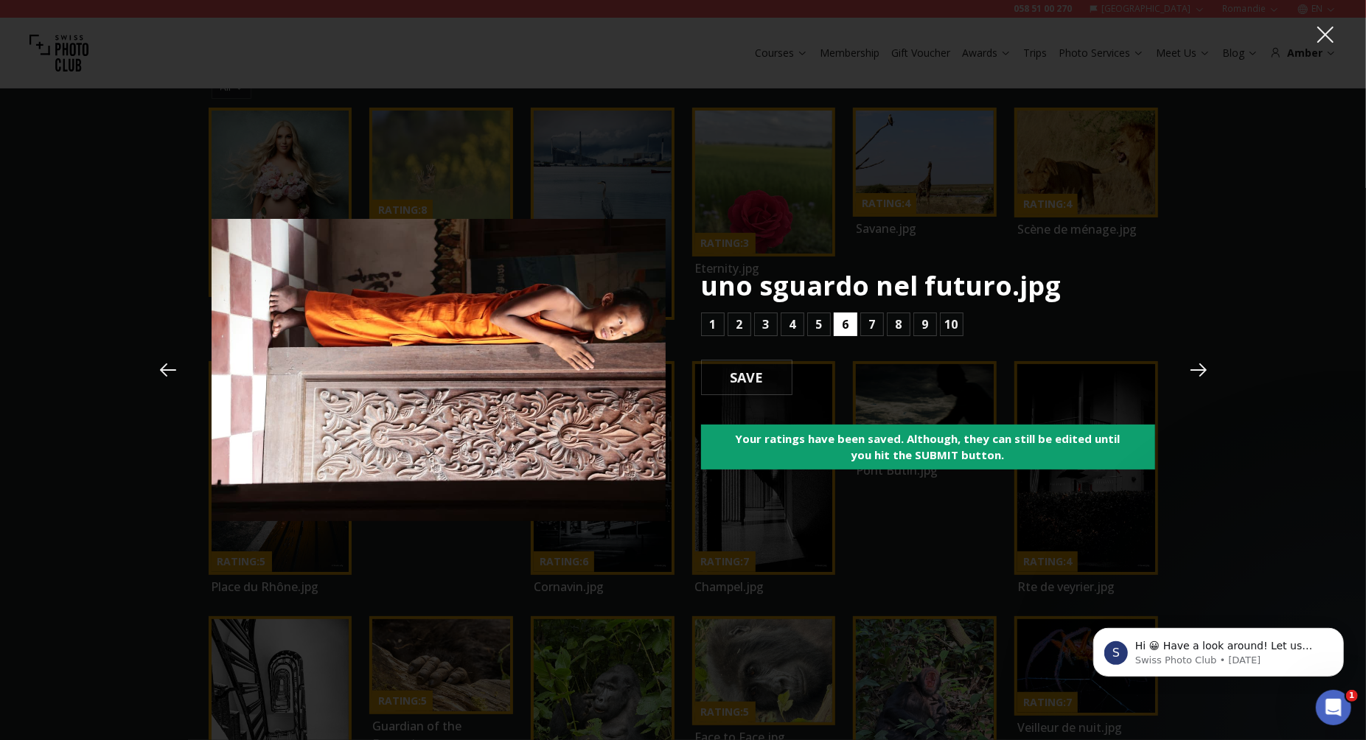
click at [851, 324] on button "6" at bounding box center [846, 325] width 24 height 24
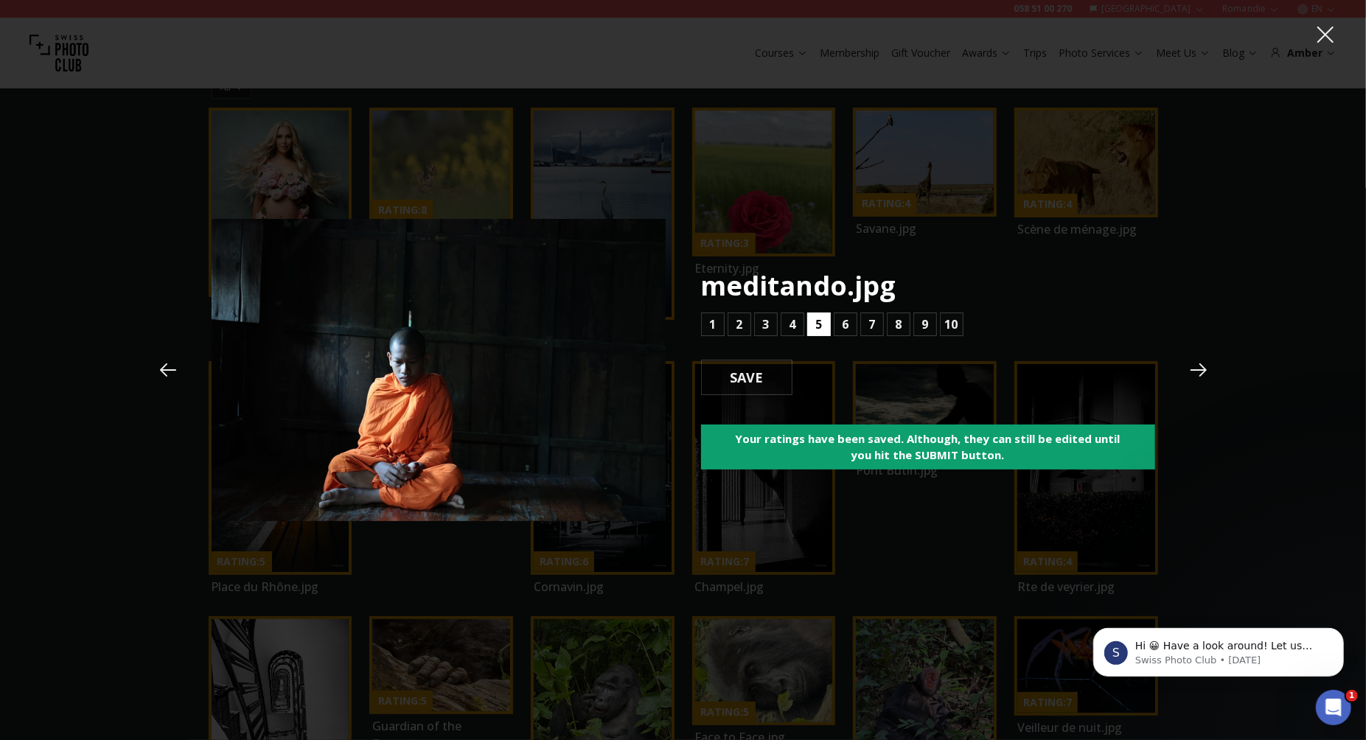
click at [822, 324] on button "5" at bounding box center [819, 325] width 24 height 24
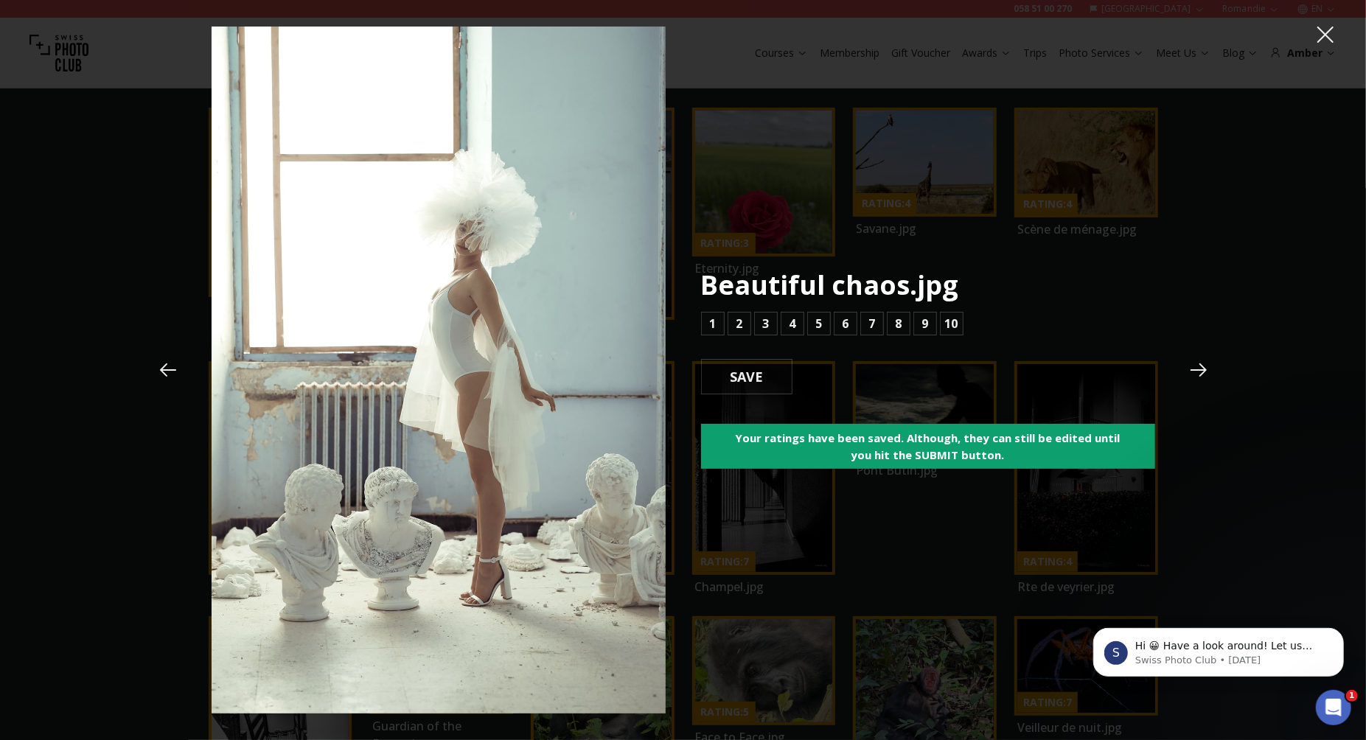
click at [173, 375] on icon at bounding box center [168, 370] width 22 height 22
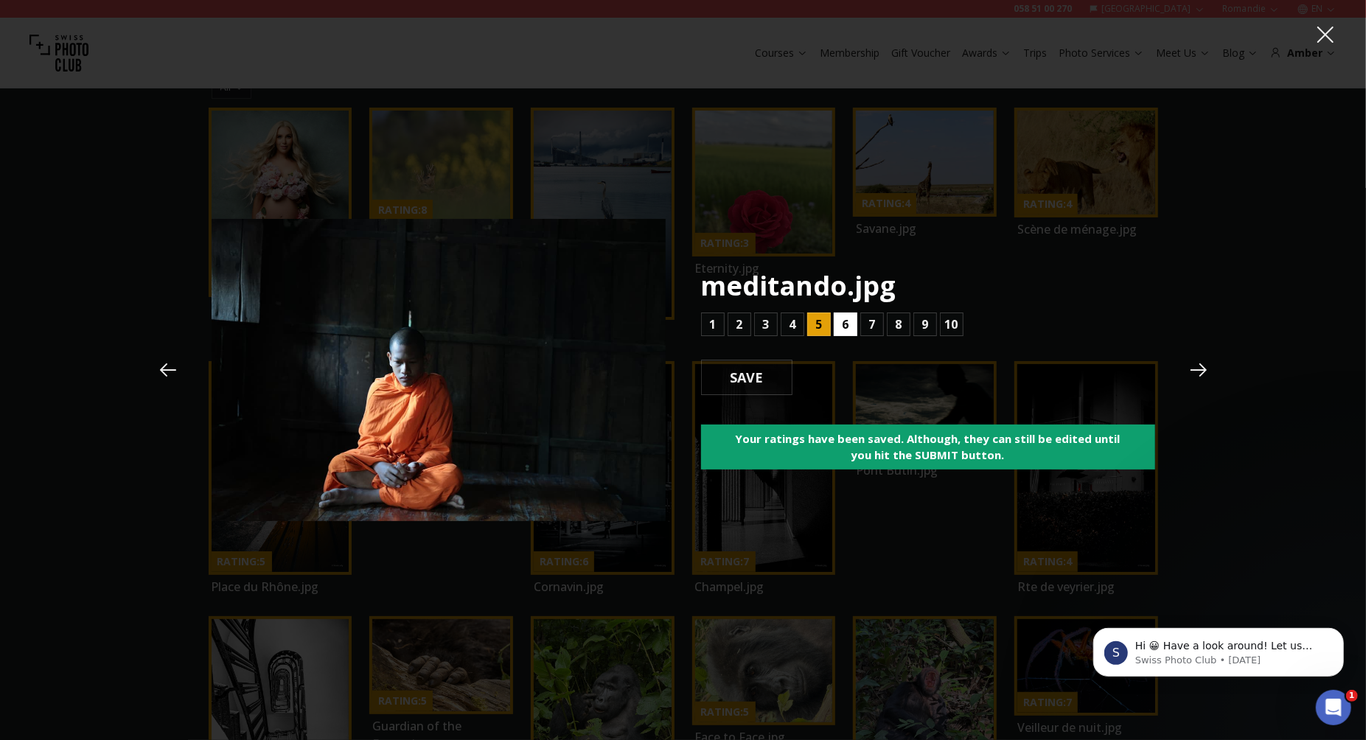
click at [847, 326] on b "6" at bounding box center [845, 325] width 7 height 18
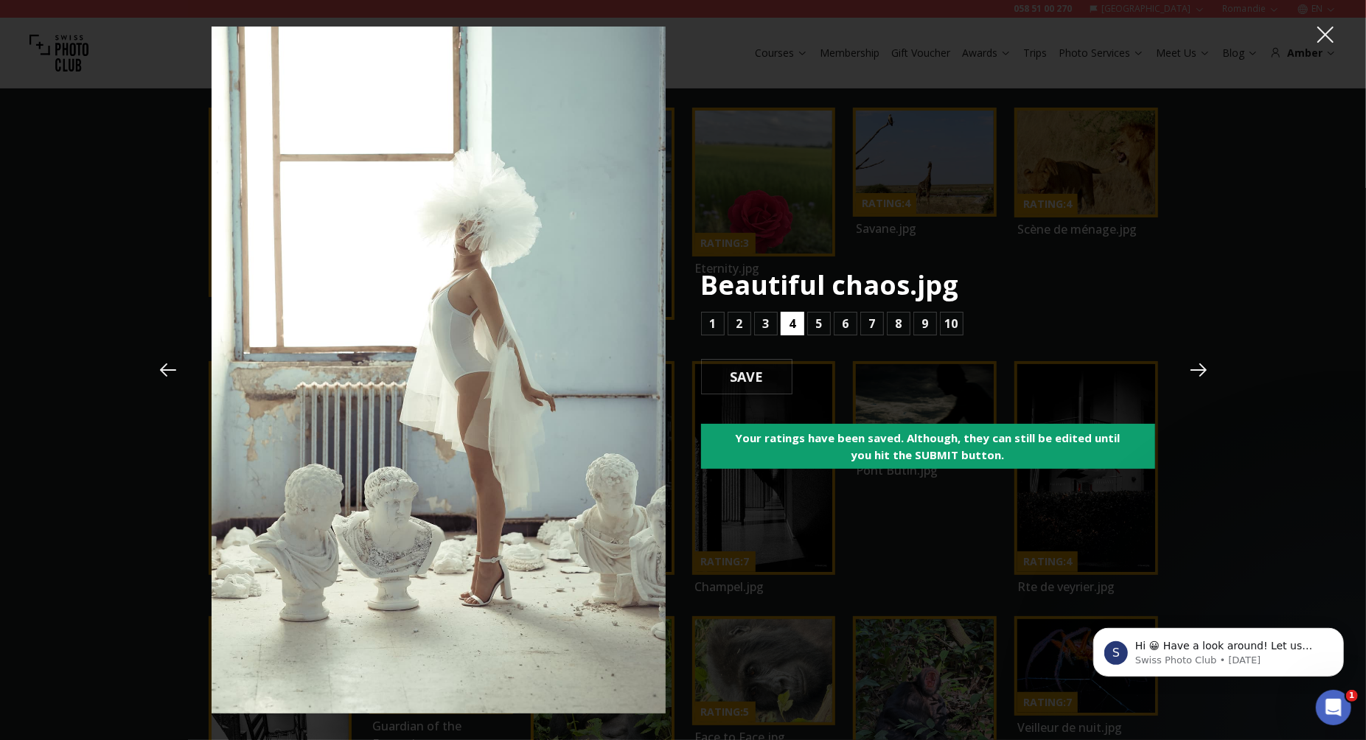
click at [795, 327] on b "4" at bounding box center [792, 324] width 7 height 18
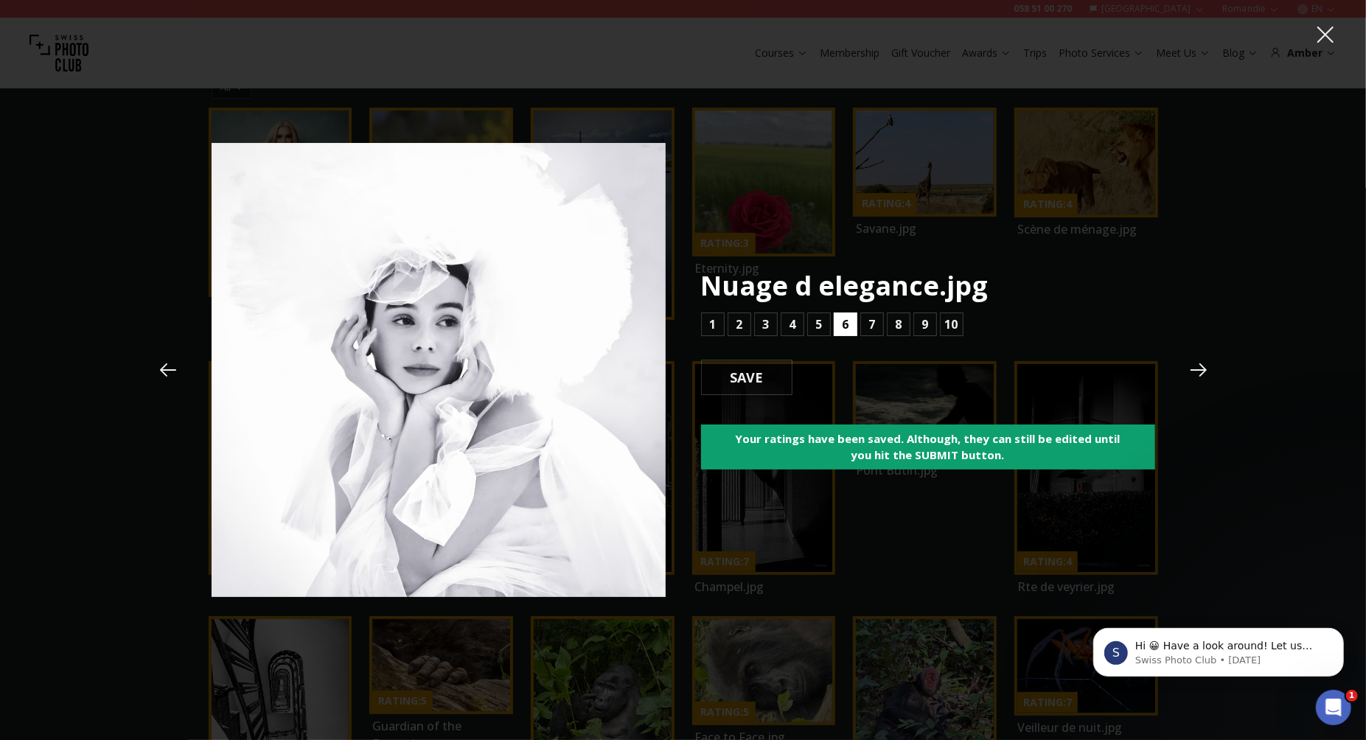
click at [837, 330] on button "6" at bounding box center [846, 325] width 24 height 24
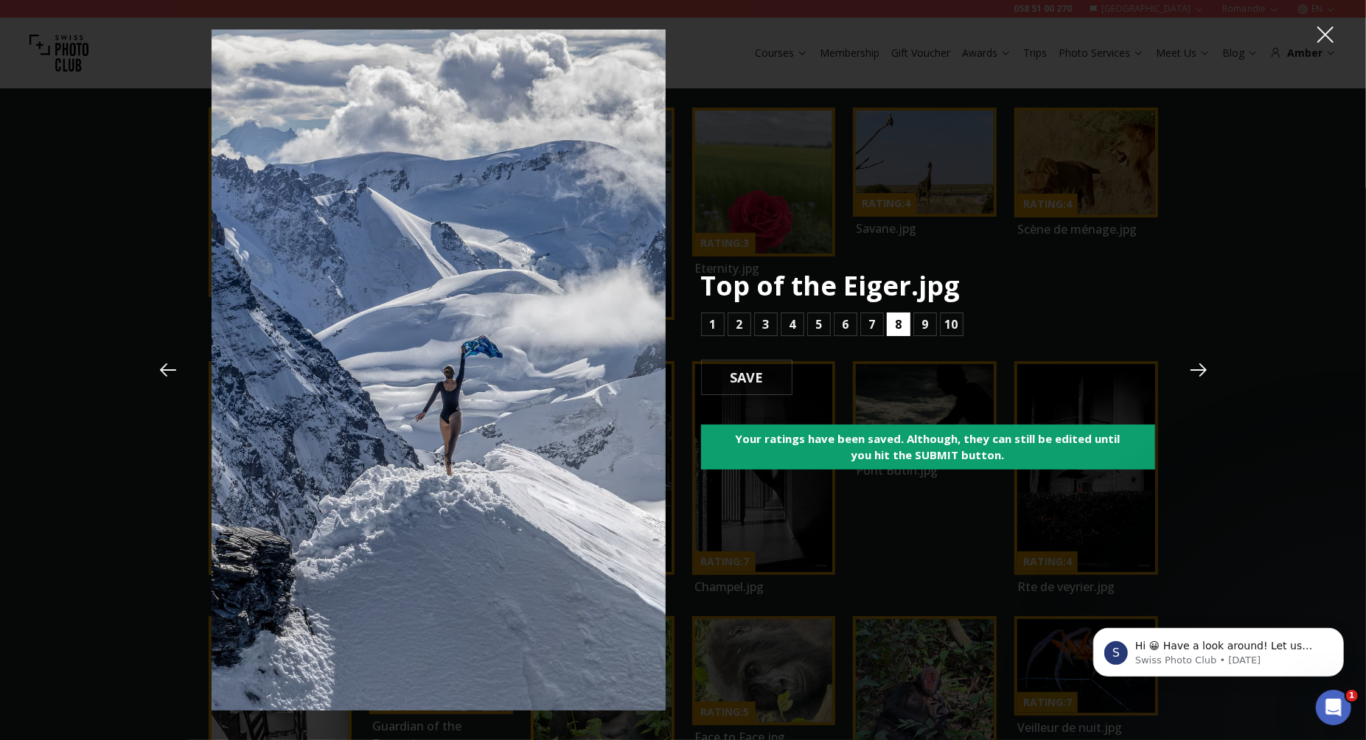
click at [902, 321] on button "8" at bounding box center [899, 325] width 24 height 24
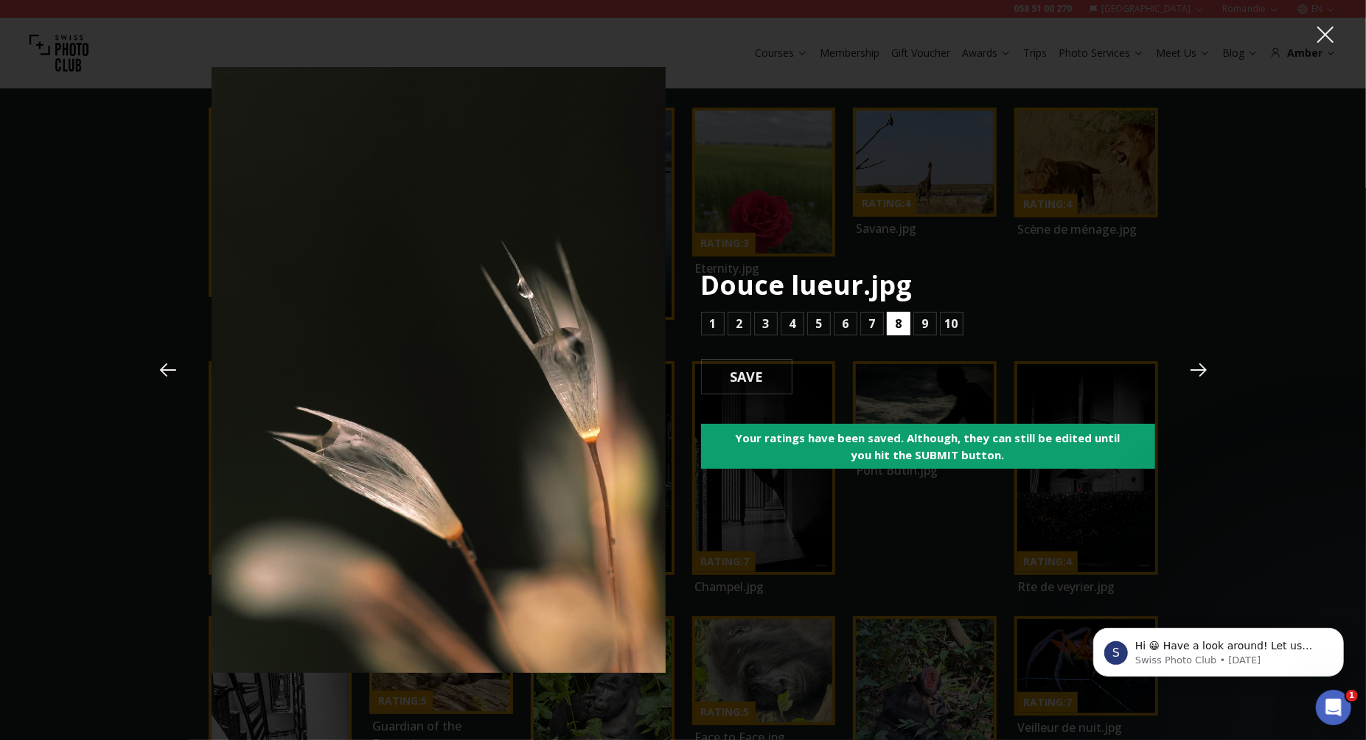
click at [902, 321] on button "8" at bounding box center [899, 324] width 24 height 24
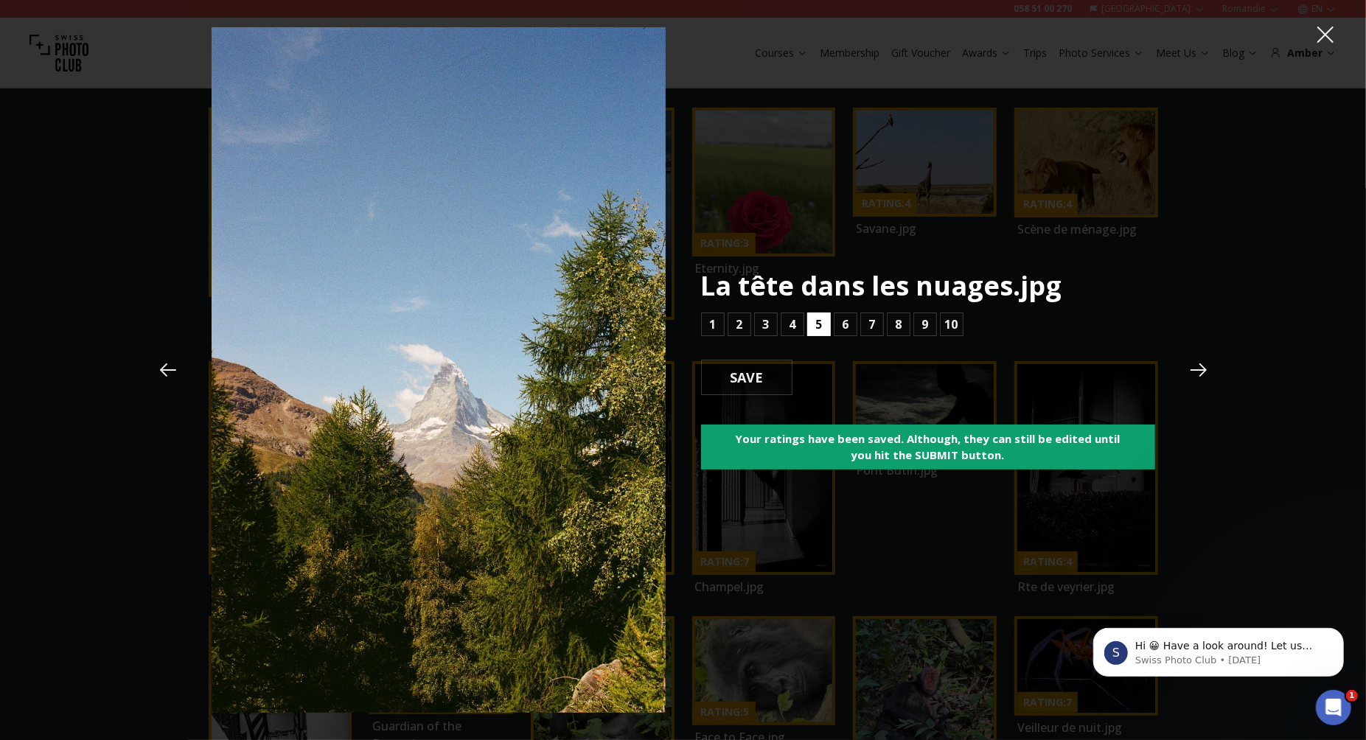
click at [821, 324] on b "5" at bounding box center [818, 325] width 7 height 18
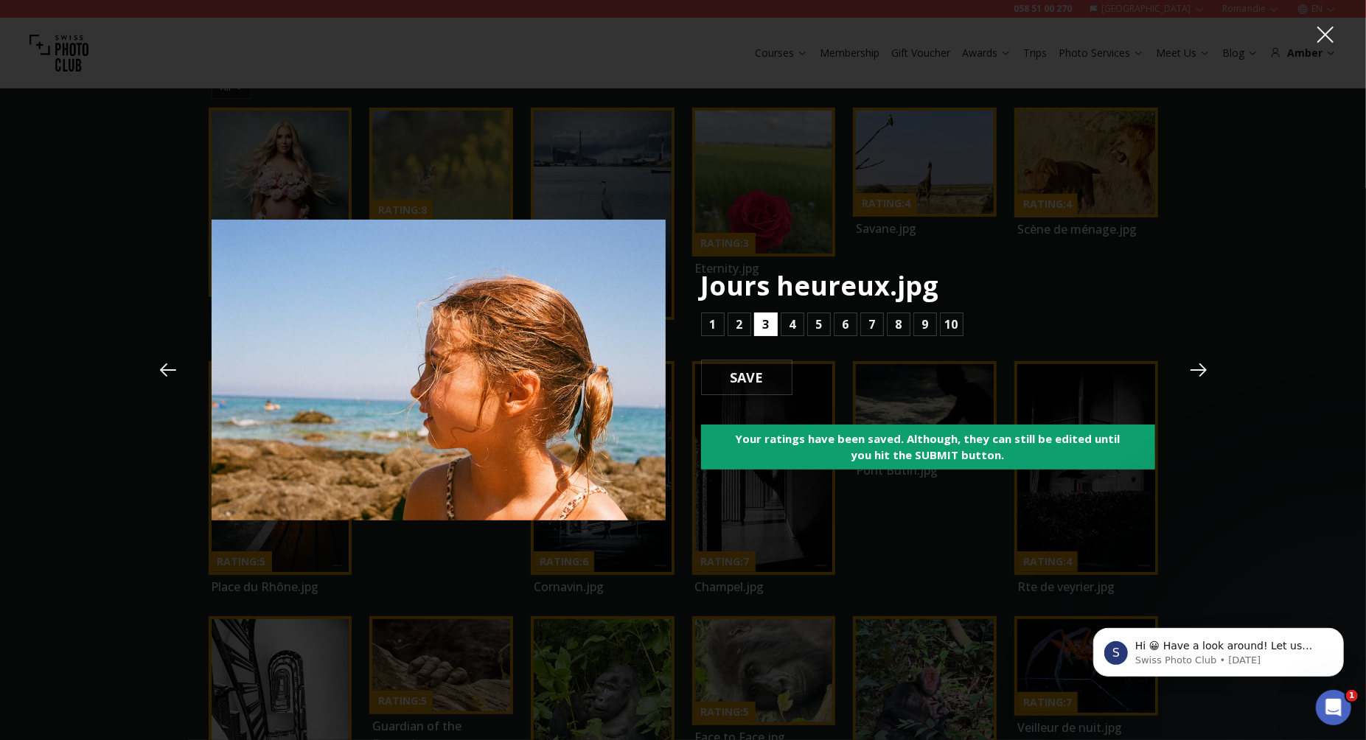
click at [775, 324] on button "3" at bounding box center [766, 325] width 24 height 24
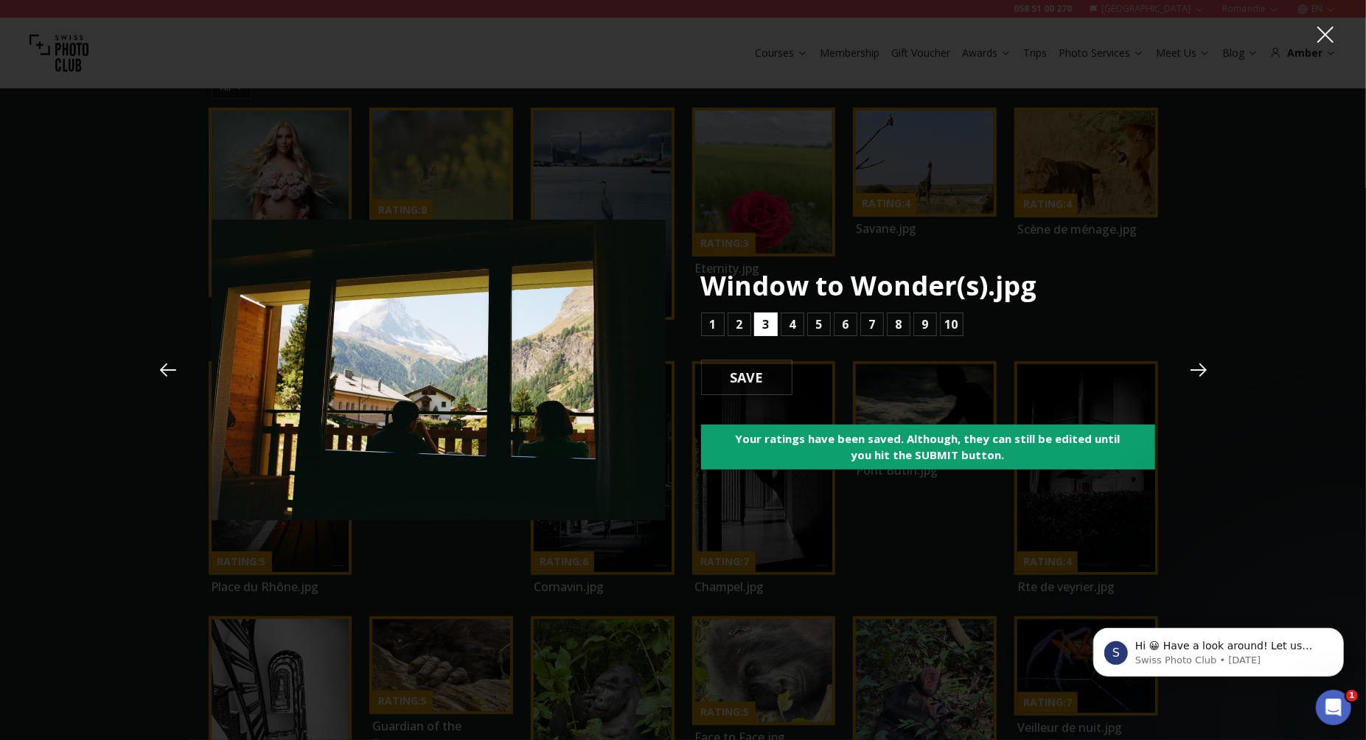
click at [766, 324] on b "3" at bounding box center [765, 325] width 7 height 18
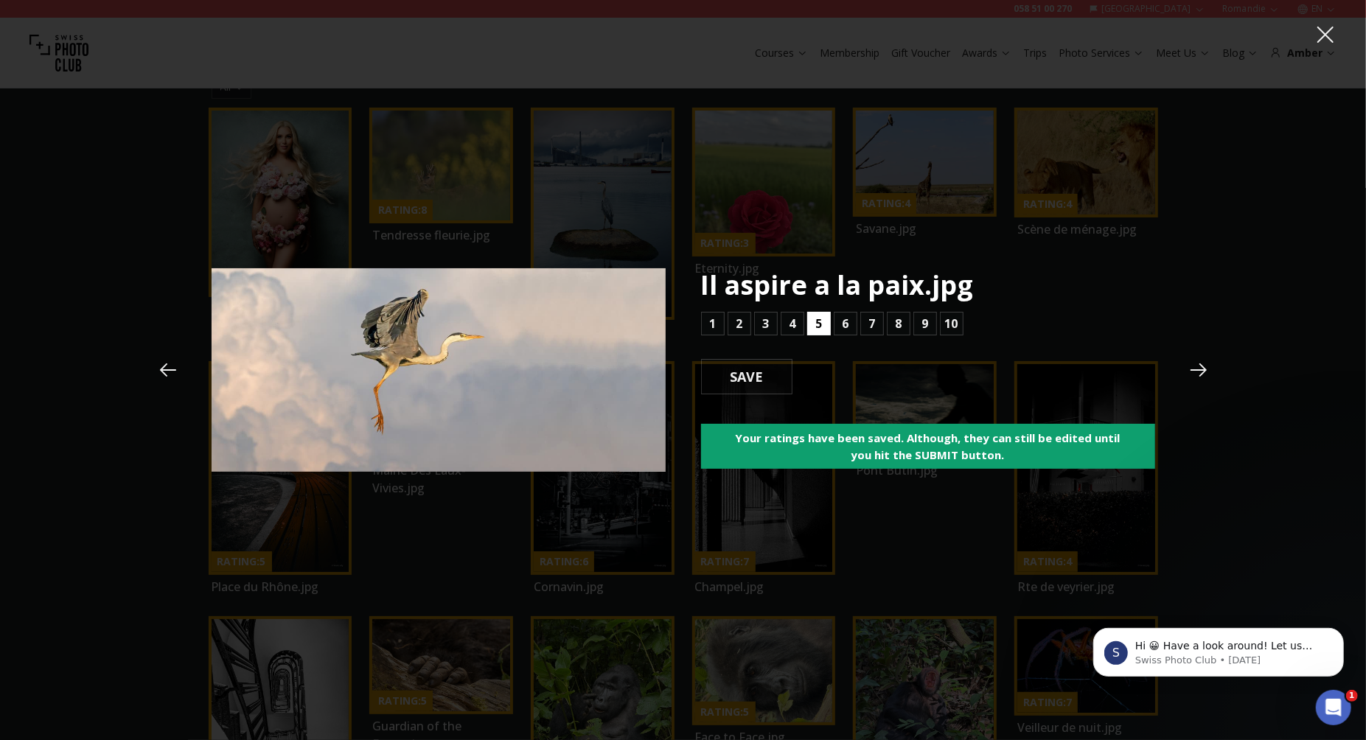
click at [818, 330] on b "5" at bounding box center [818, 324] width 7 height 18
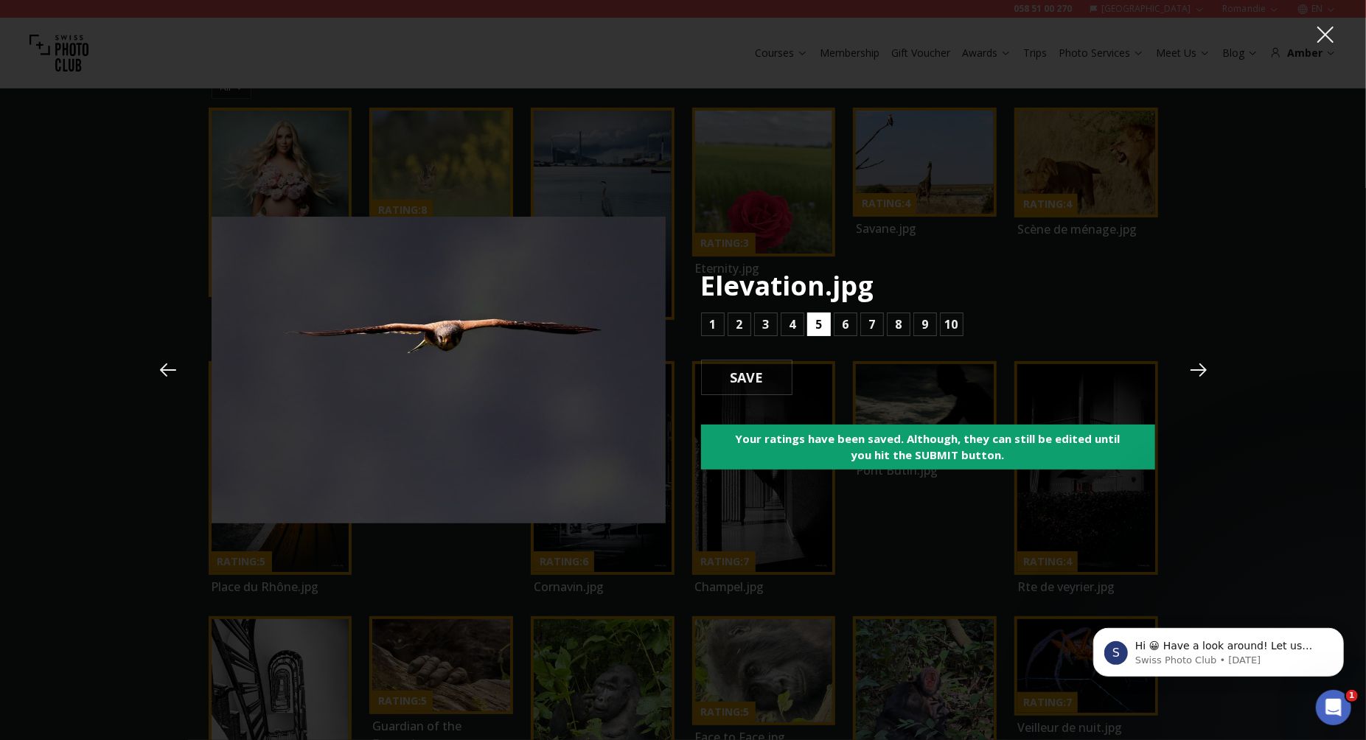
click at [818, 326] on b "5" at bounding box center [818, 325] width 7 height 18
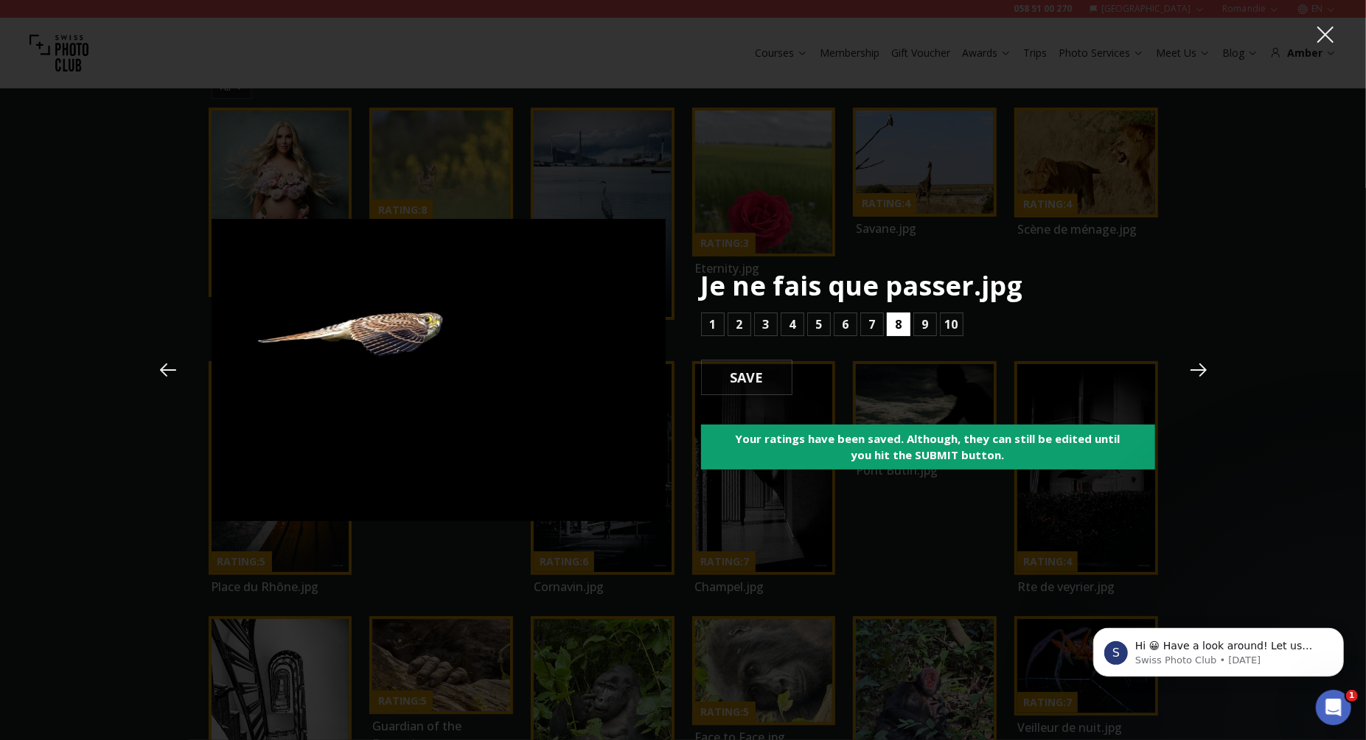
click at [902, 326] on button "8" at bounding box center [899, 325] width 24 height 24
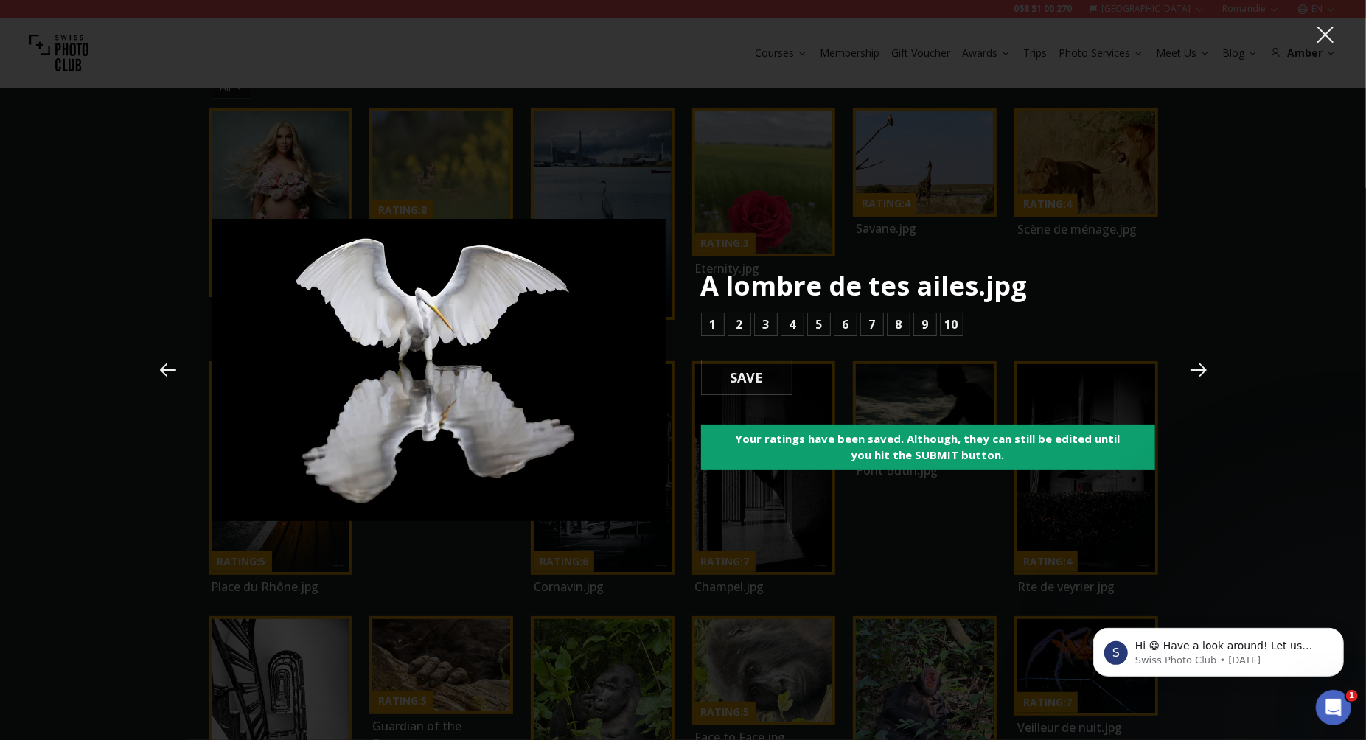
click at [165, 369] on icon at bounding box center [168, 370] width 22 height 22
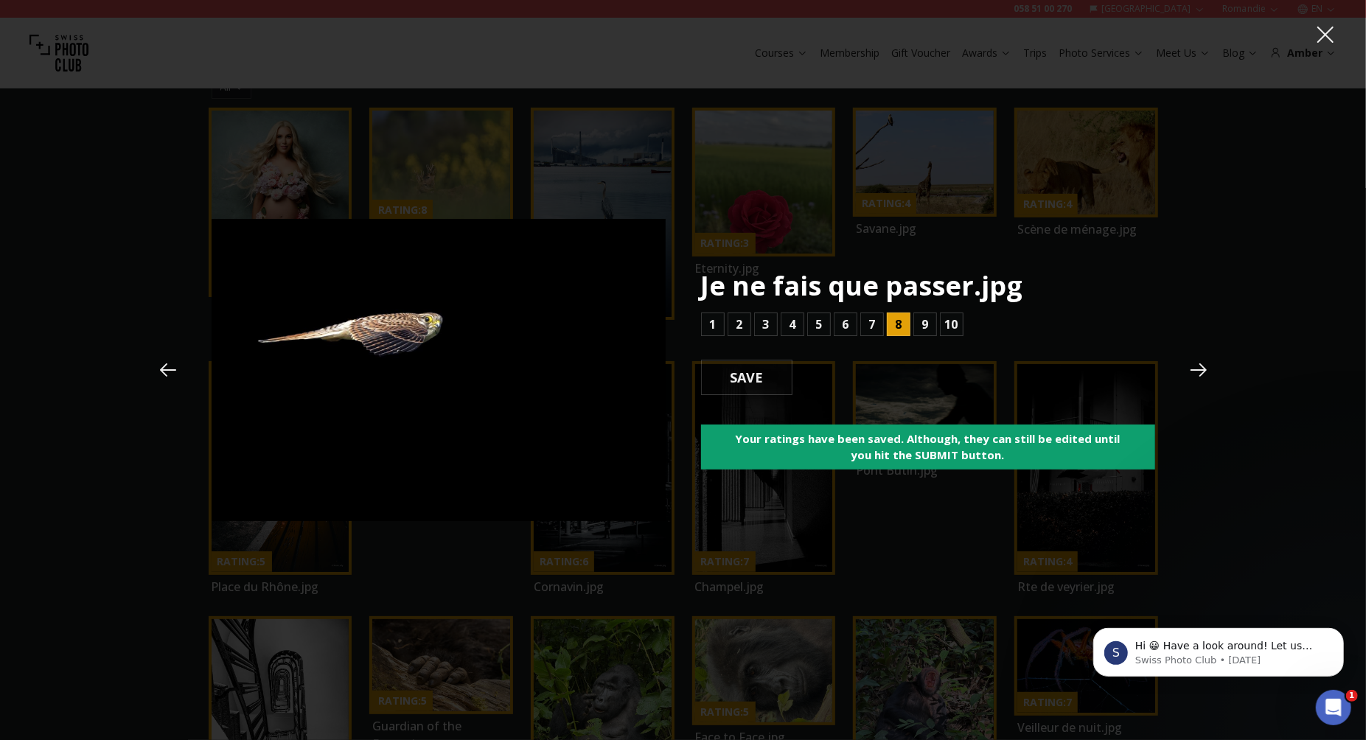
click at [1197, 371] on icon at bounding box center [1199, 370] width 22 height 22
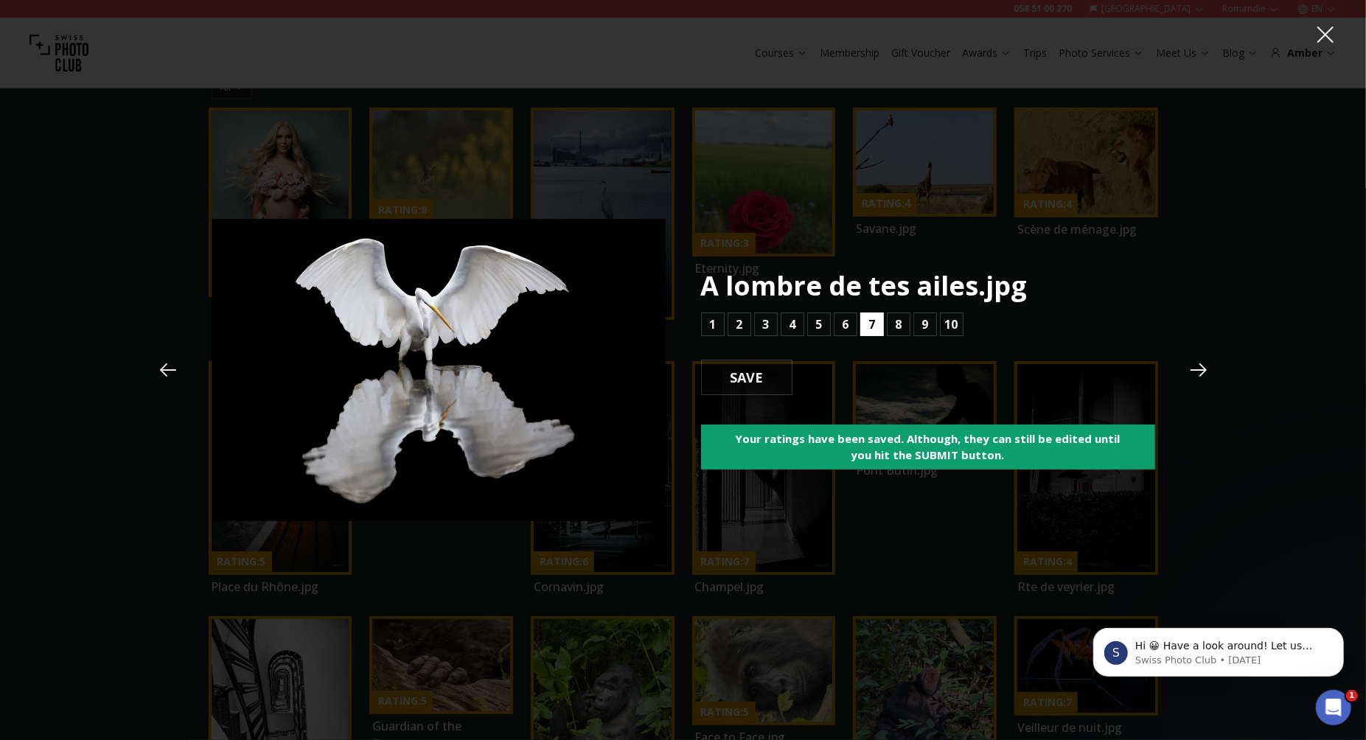
click at [869, 318] on b "7" at bounding box center [871, 325] width 7 height 18
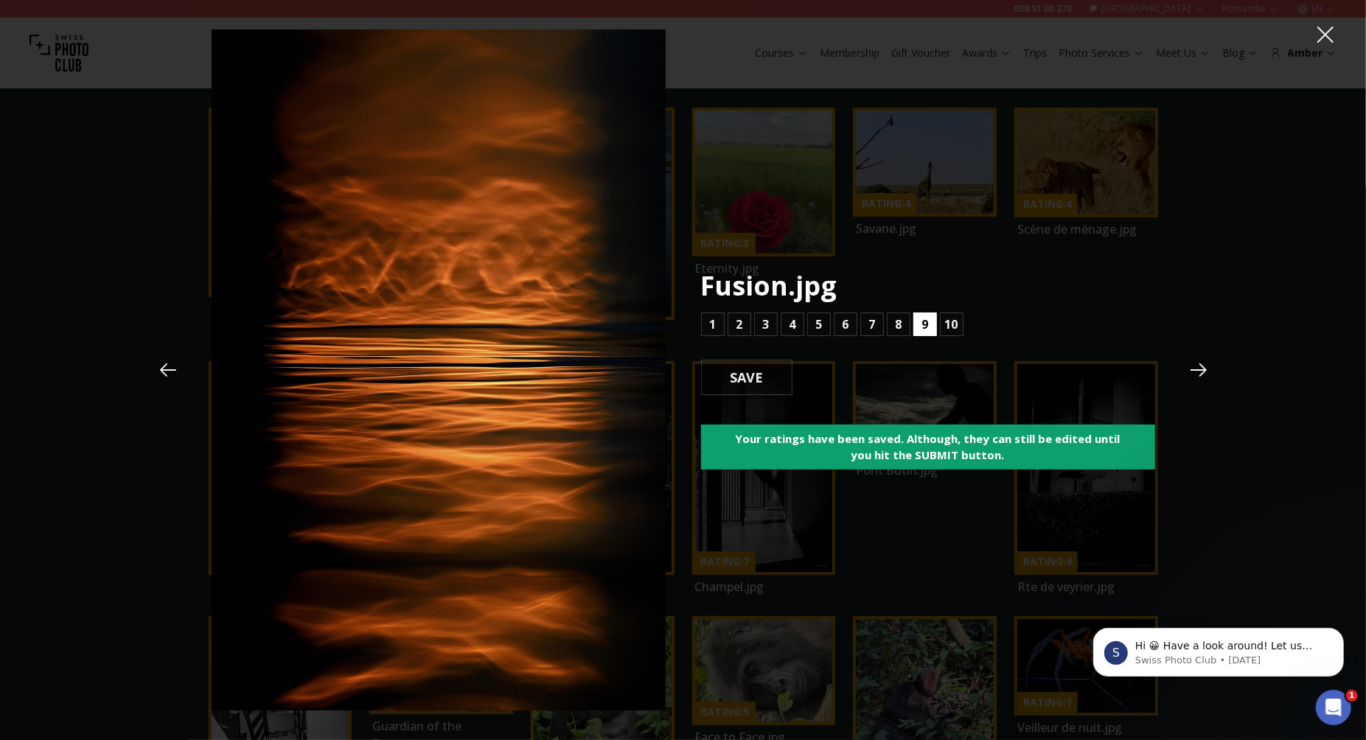
click at [927, 328] on b "9" at bounding box center [924, 325] width 7 height 18
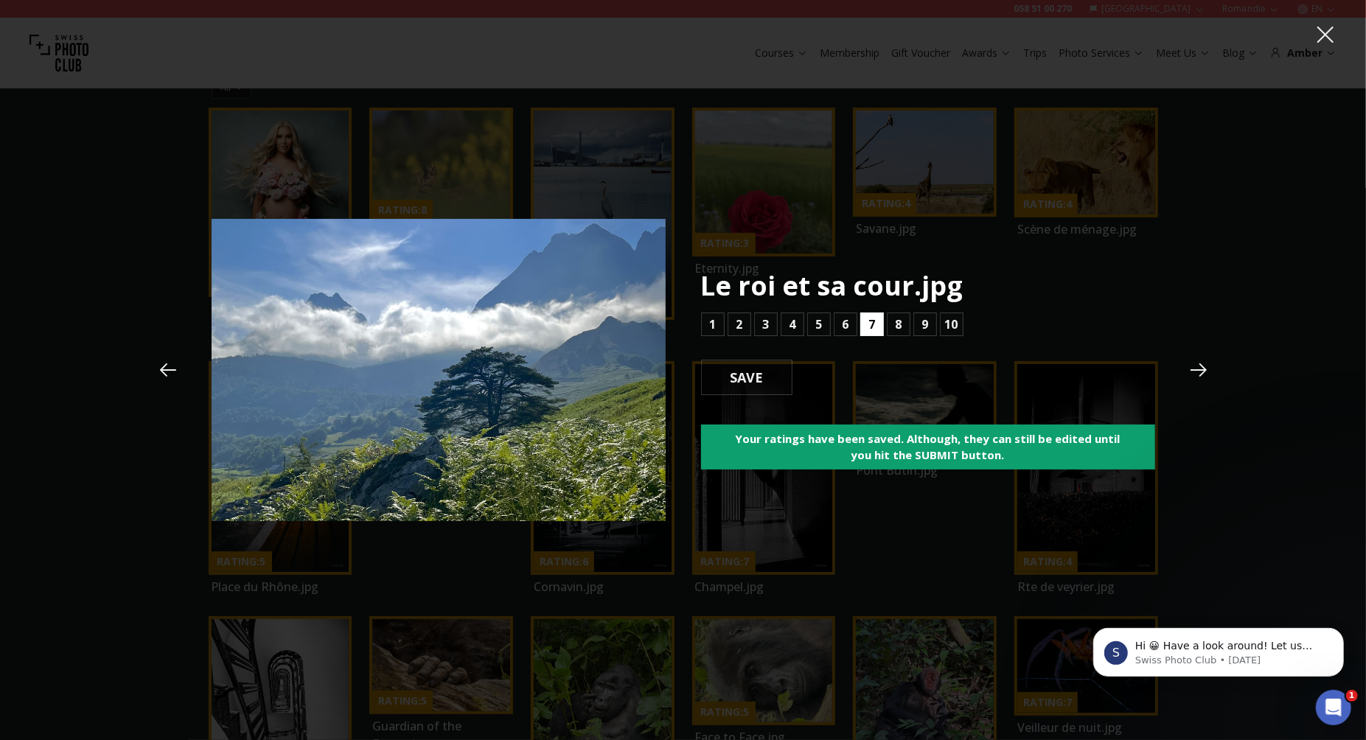
click at [870, 327] on b "7" at bounding box center [871, 325] width 7 height 18
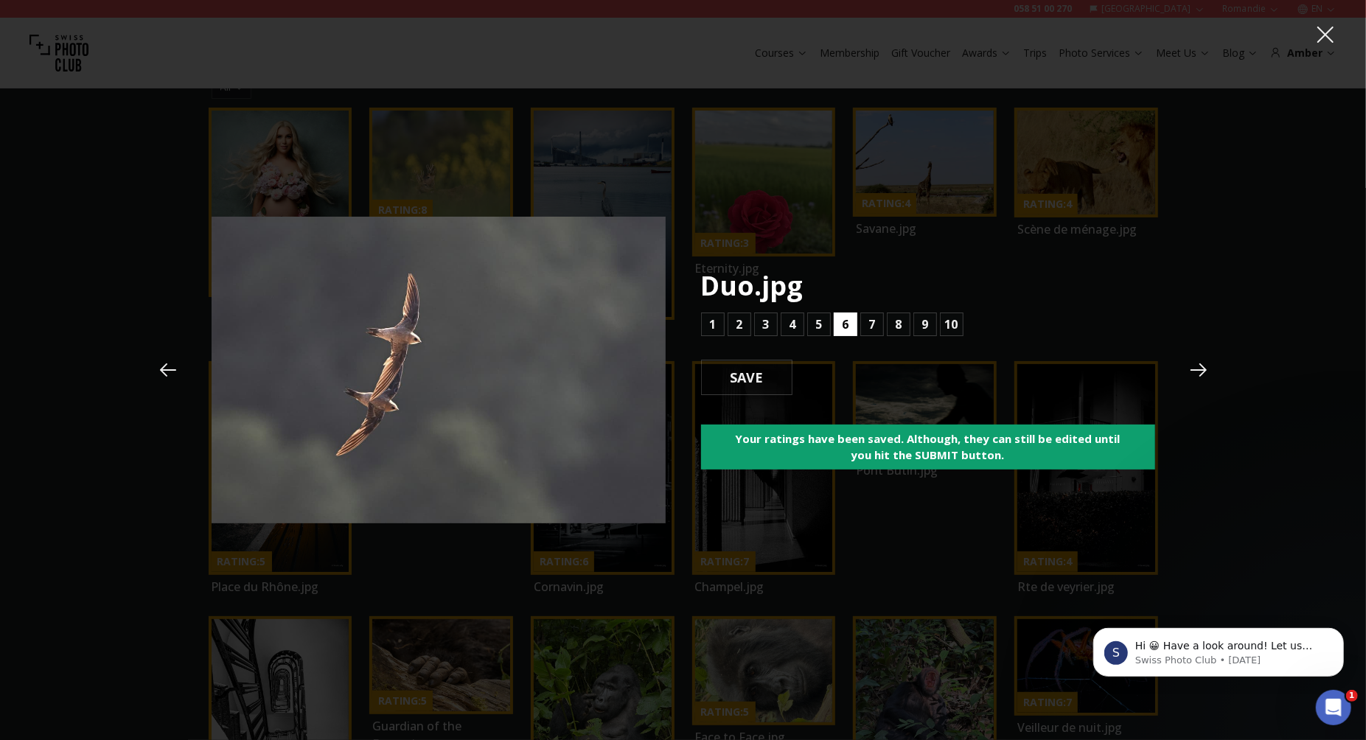
click at [843, 326] on b "6" at bounding box center [845, 325] width 7 height 18
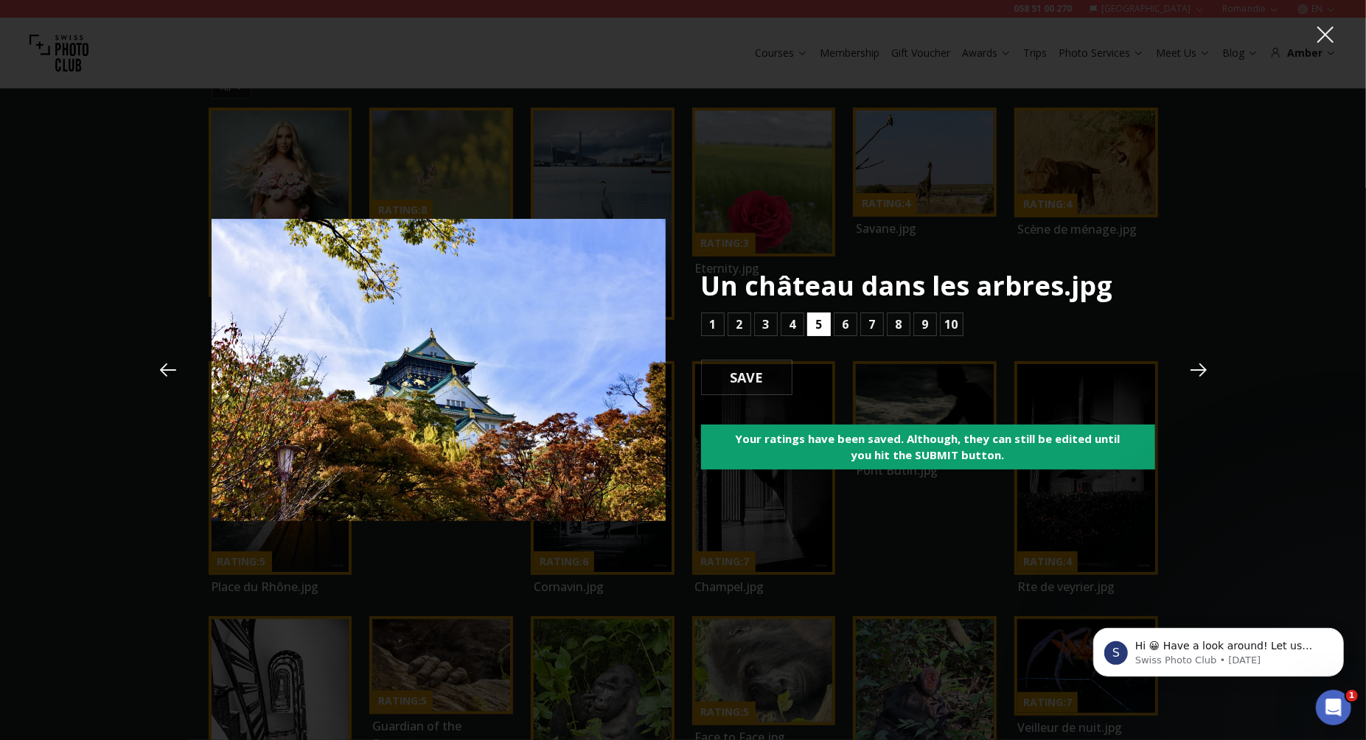
click at [821, 329] on b "5" at bounding box center [818, 325] width 7 height 18
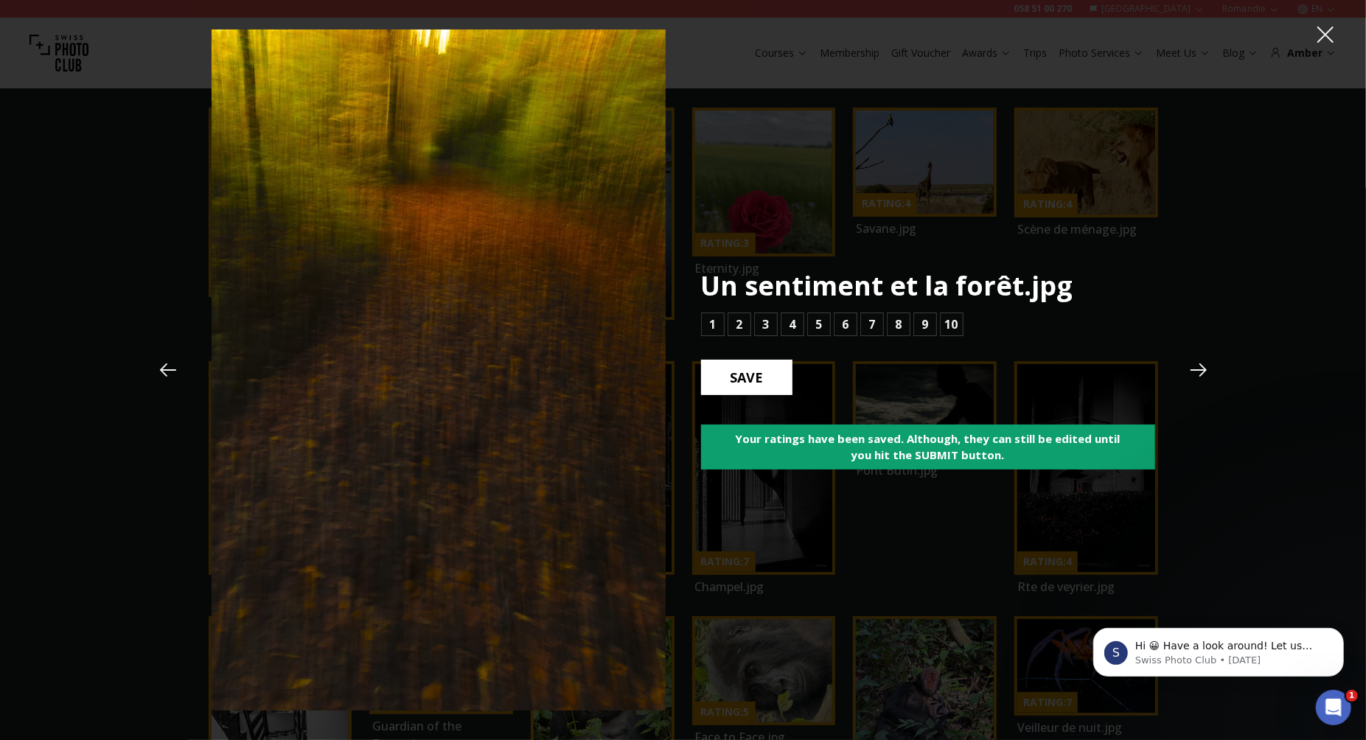
click at [742, 380] on b "SAVE" at bounding box center [747, 377] width 57 height 19
click at [847, 326] on b "6" at bounding box center [845, 325] width 7 height 18
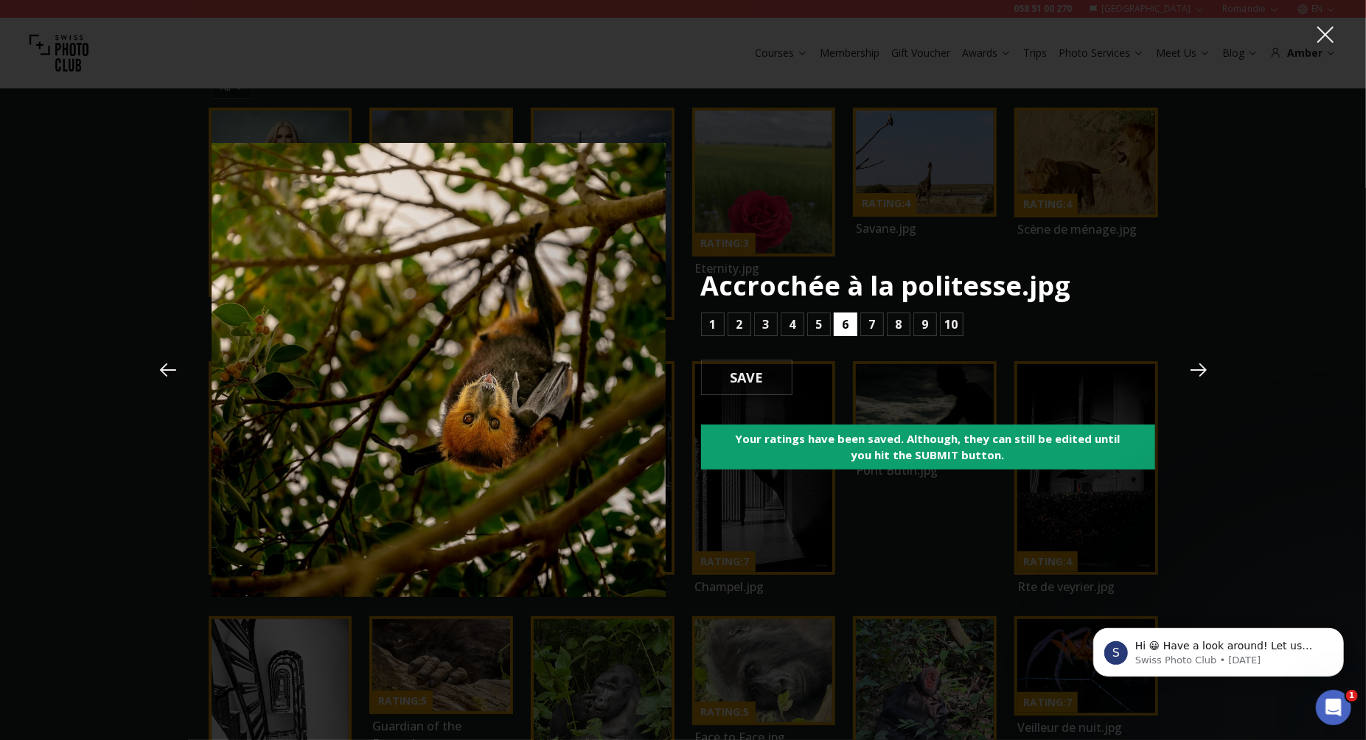
click at [847, 326] on b "6" at bounding box center [845, 325] width 7 height 18
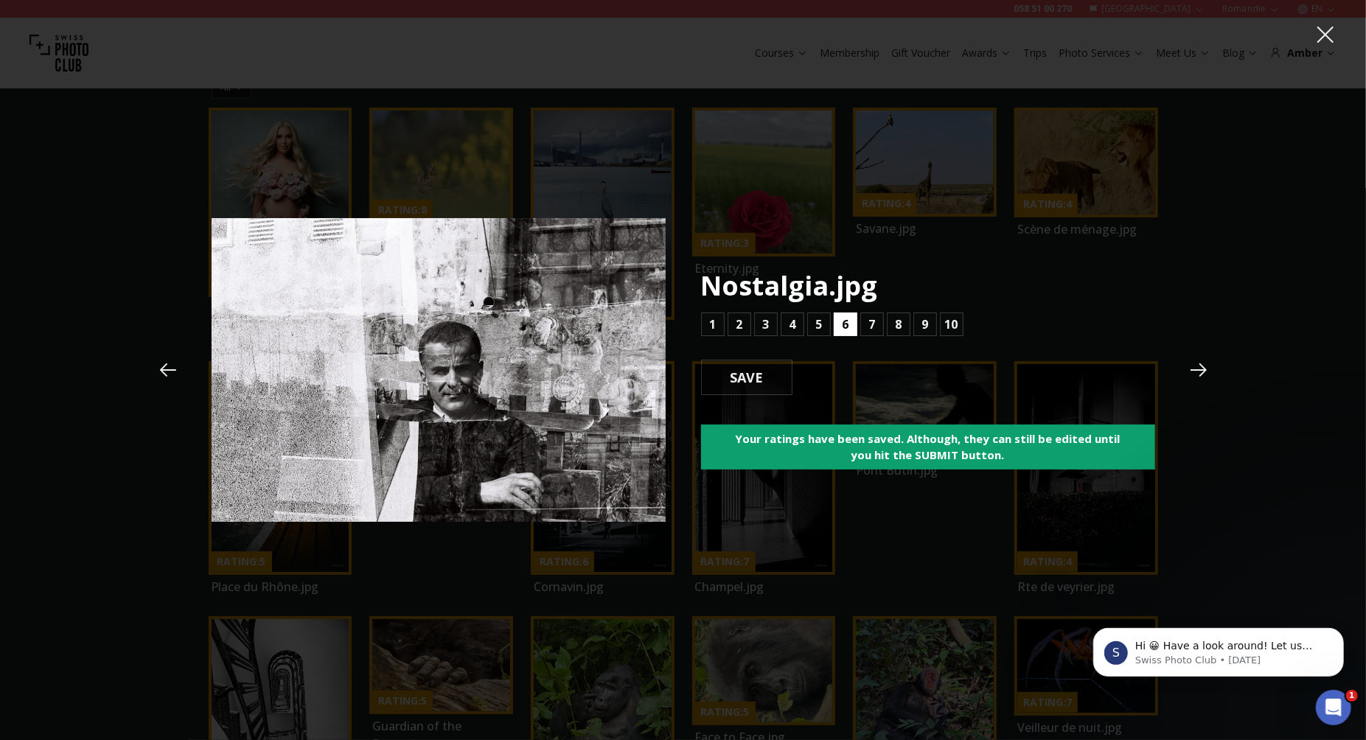
click at [848, 325] on b "6" at bounding box center [845, 325] width 7 height 18
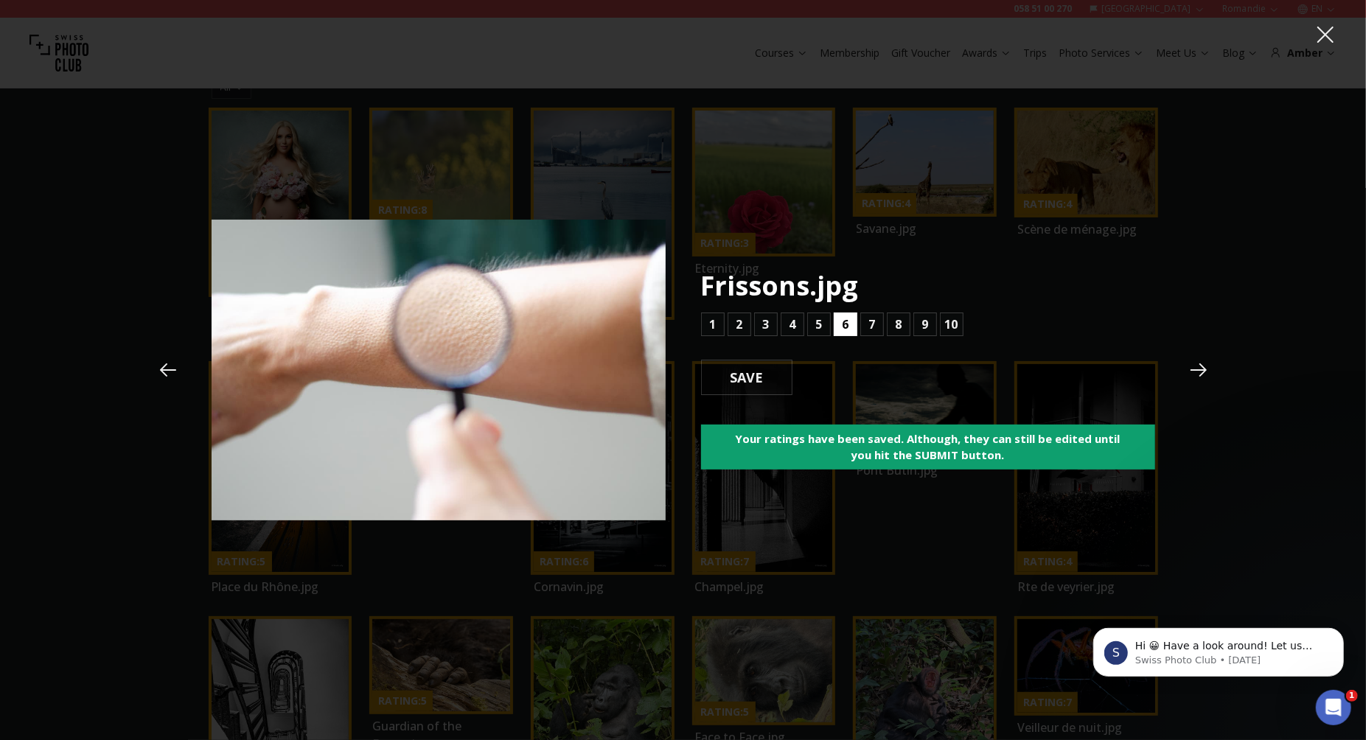
click at [848, 325] on b "6" at bounding box center [845, 325] width 7 height 18
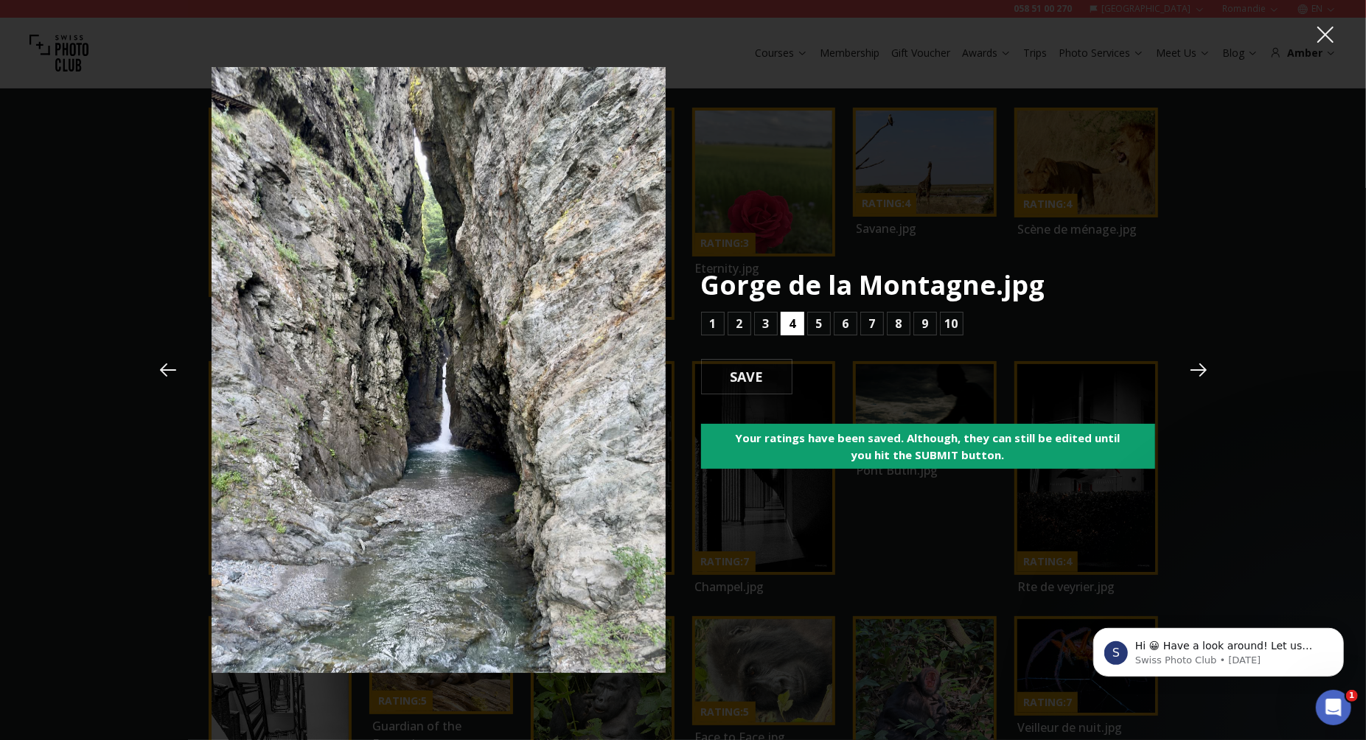
click at [794, 324] on b "4" at bounding box center [792, 324] width 7 height 18
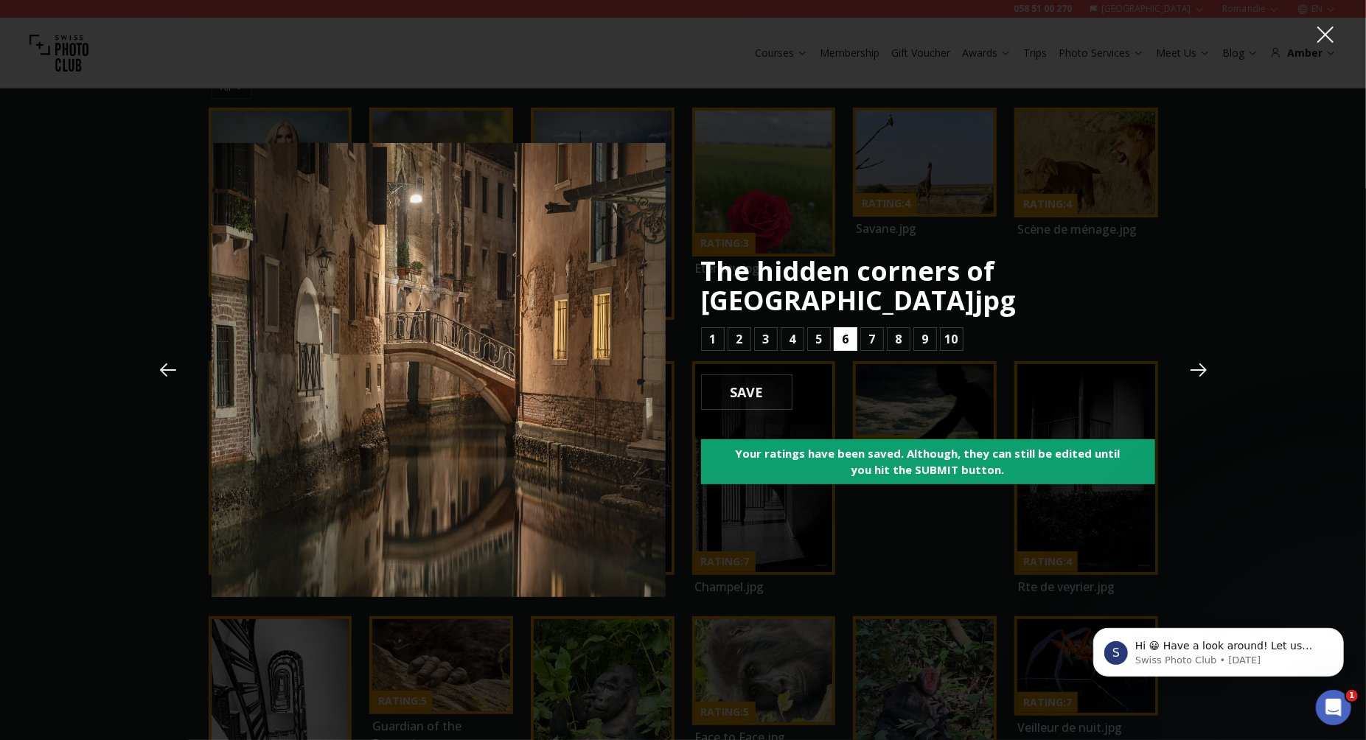
click at [852, 327] on button "6" at bounding box center [846, 339] width 24 height 24
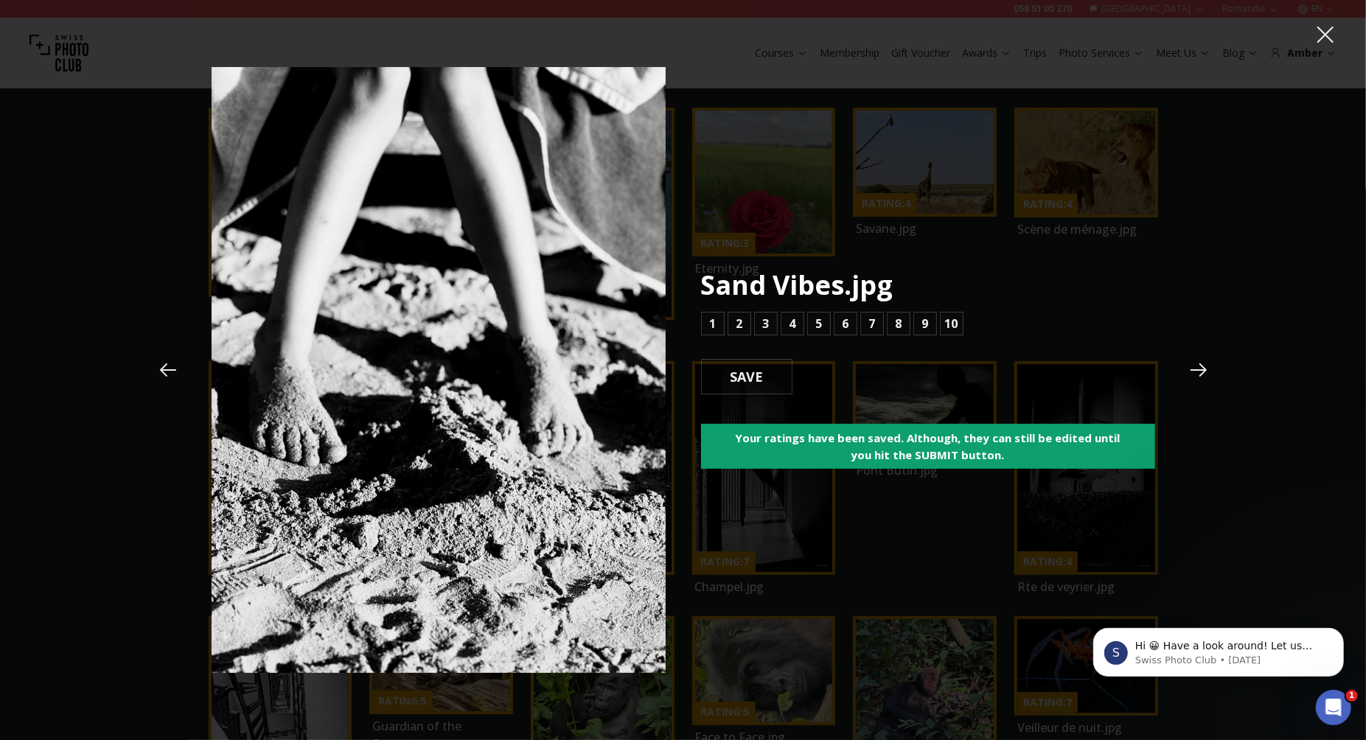
click at [164, 373] on icon at bounding box center [168, 369] width 16 height 13
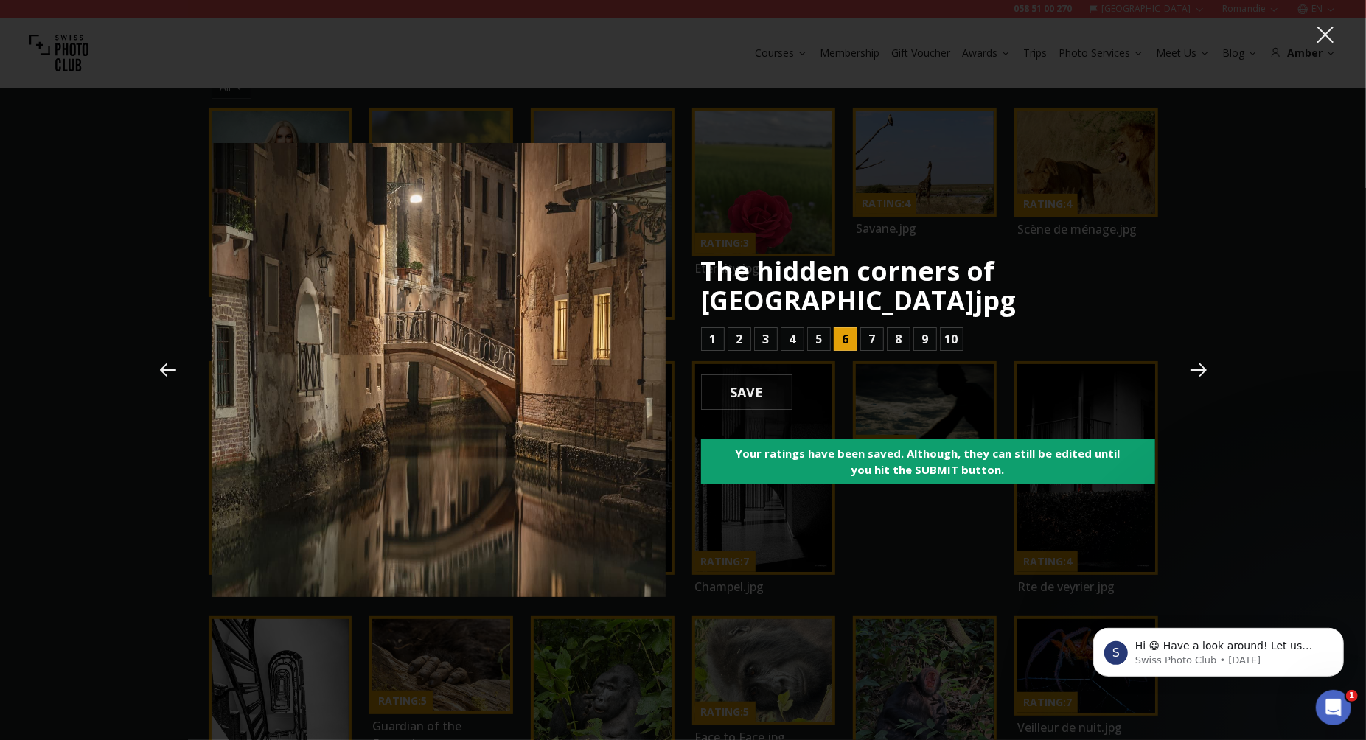
click at [1194, 370] on icon at bounding box center [1199, 369] width 16 height 13
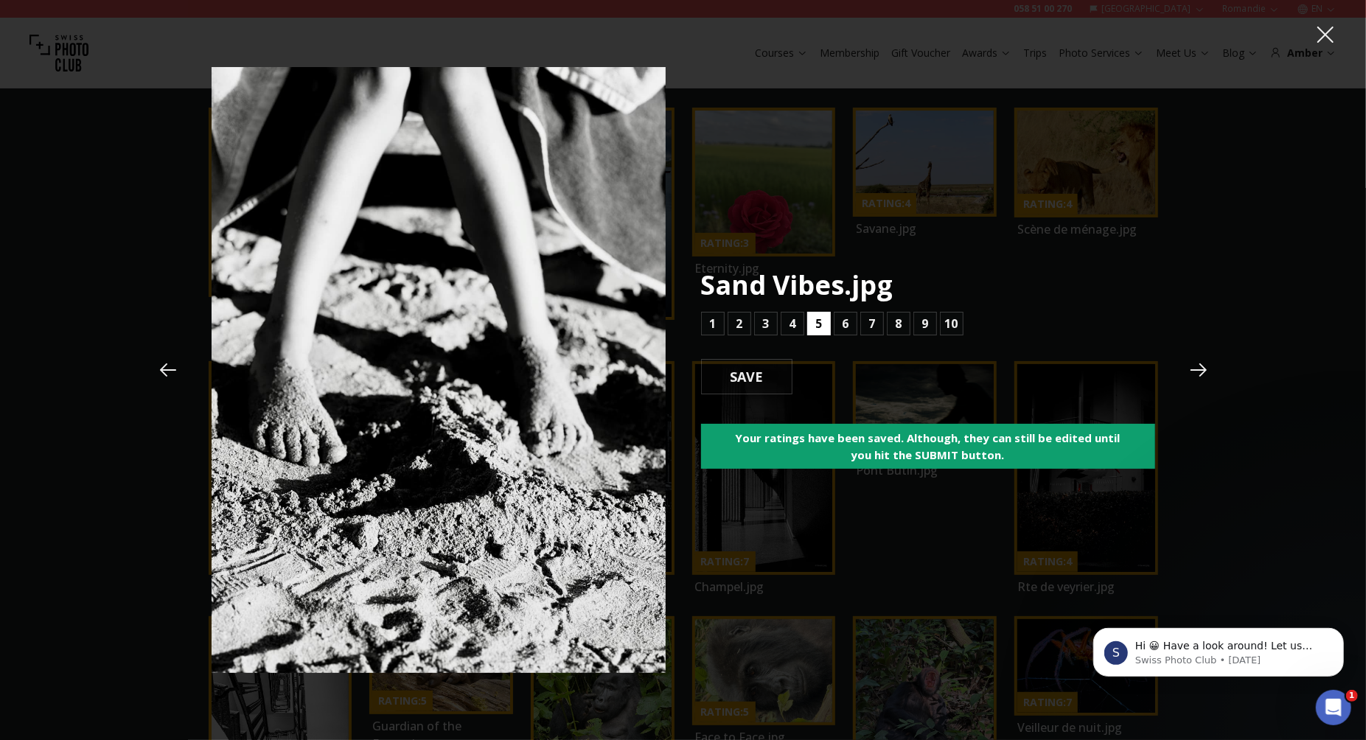
click at [817, 330] on b "5" at bounding box center [818, 324] width 7 height 18
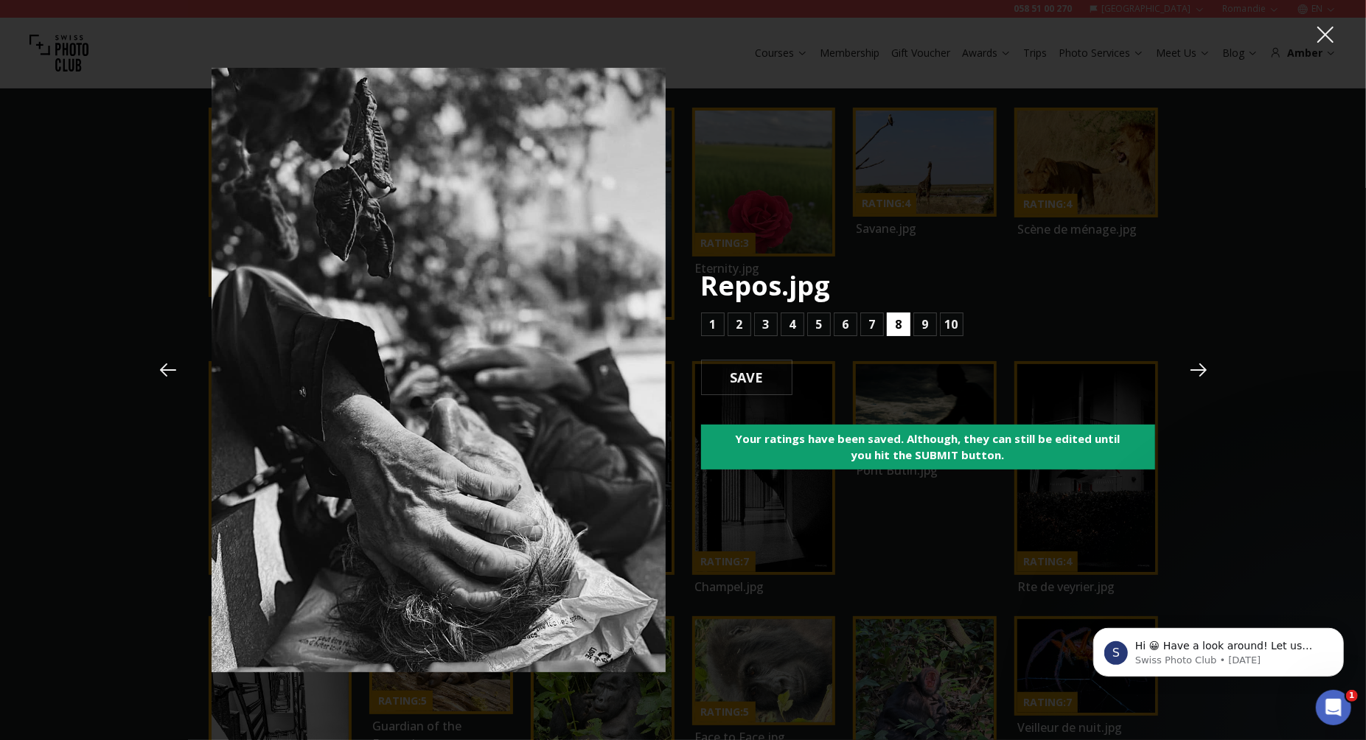
click at [902, 326] on button "8" at bounding box center [899, 325] width 24 height 24
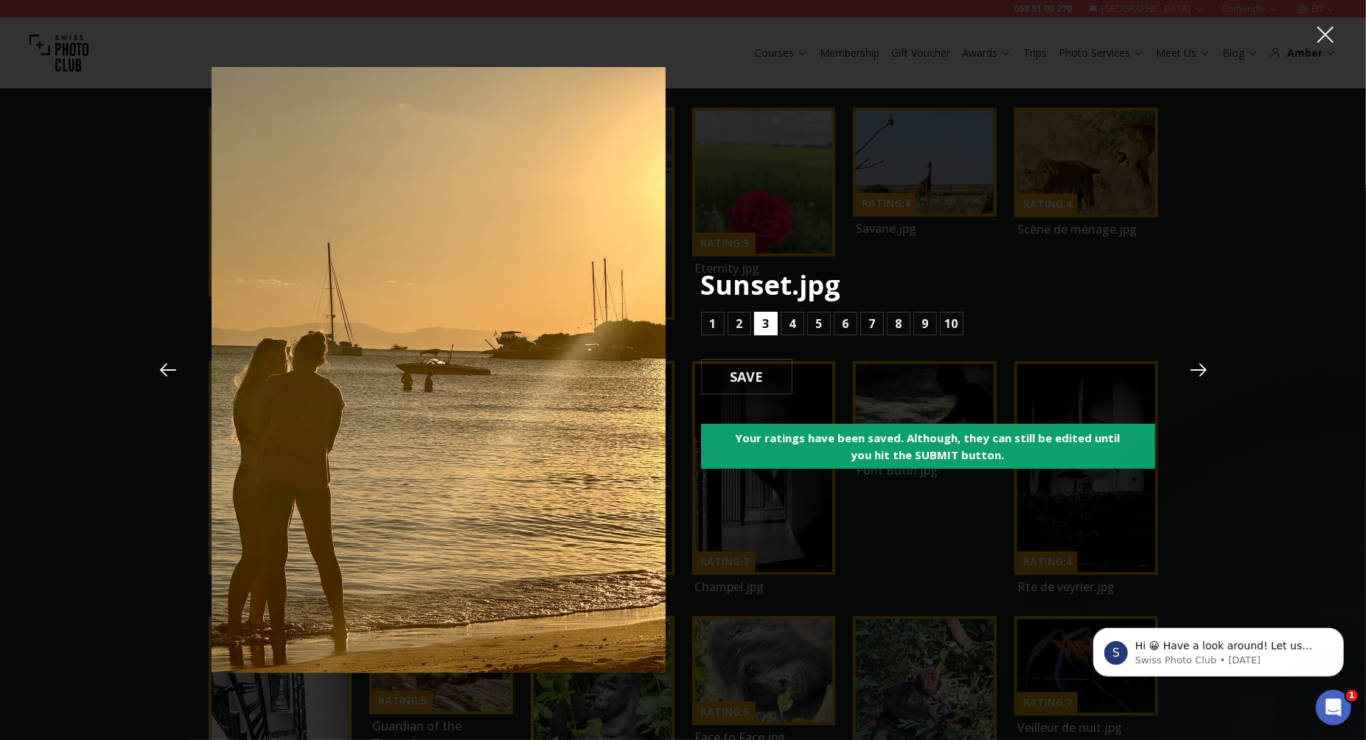
click at [766, 327] on b "3" at bounding box center [765, 324] width 7 height 18
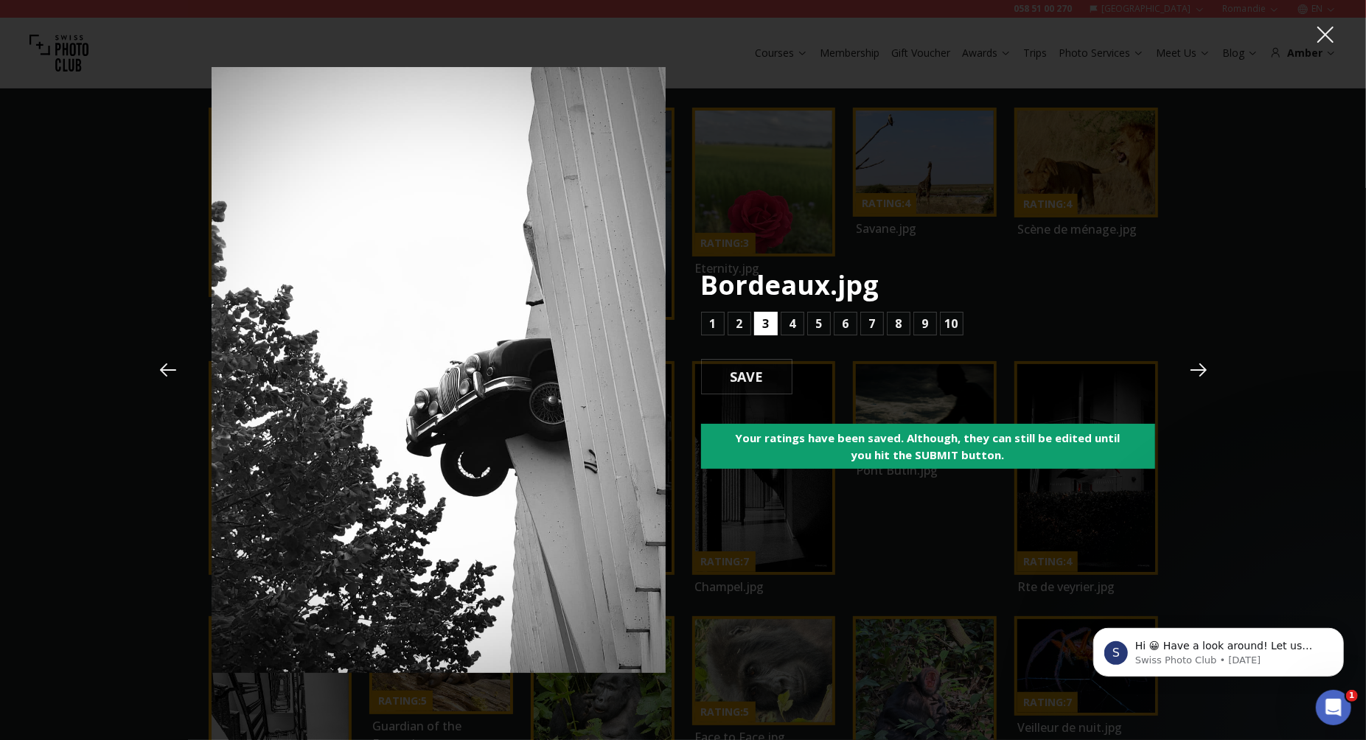
click at [766, 327] on b "3" at bounding box center [765, 324] width 7 height 18
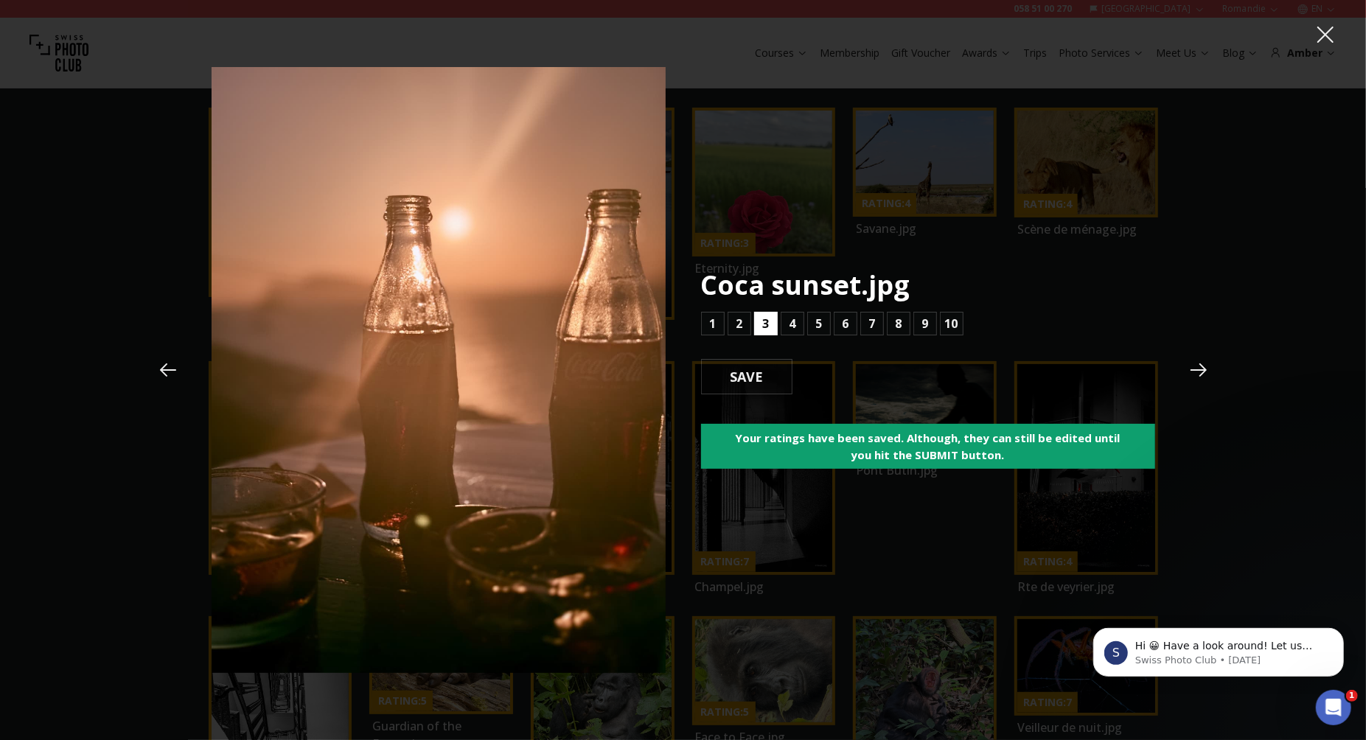
click at [764, 325] on b "3" at bounding box center [765, 324] width 7 height 18
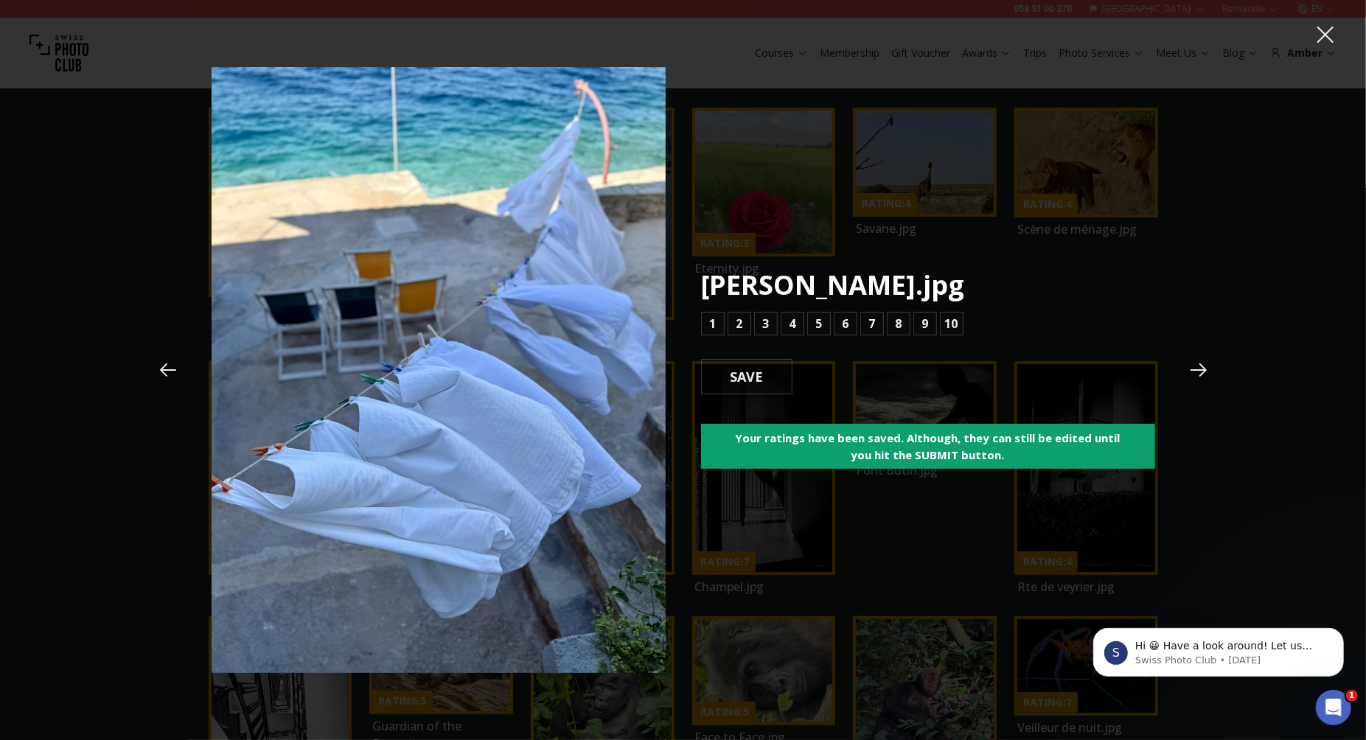
click at [174, 369] on icon at bounding box center [168, 370] width 22 height 22
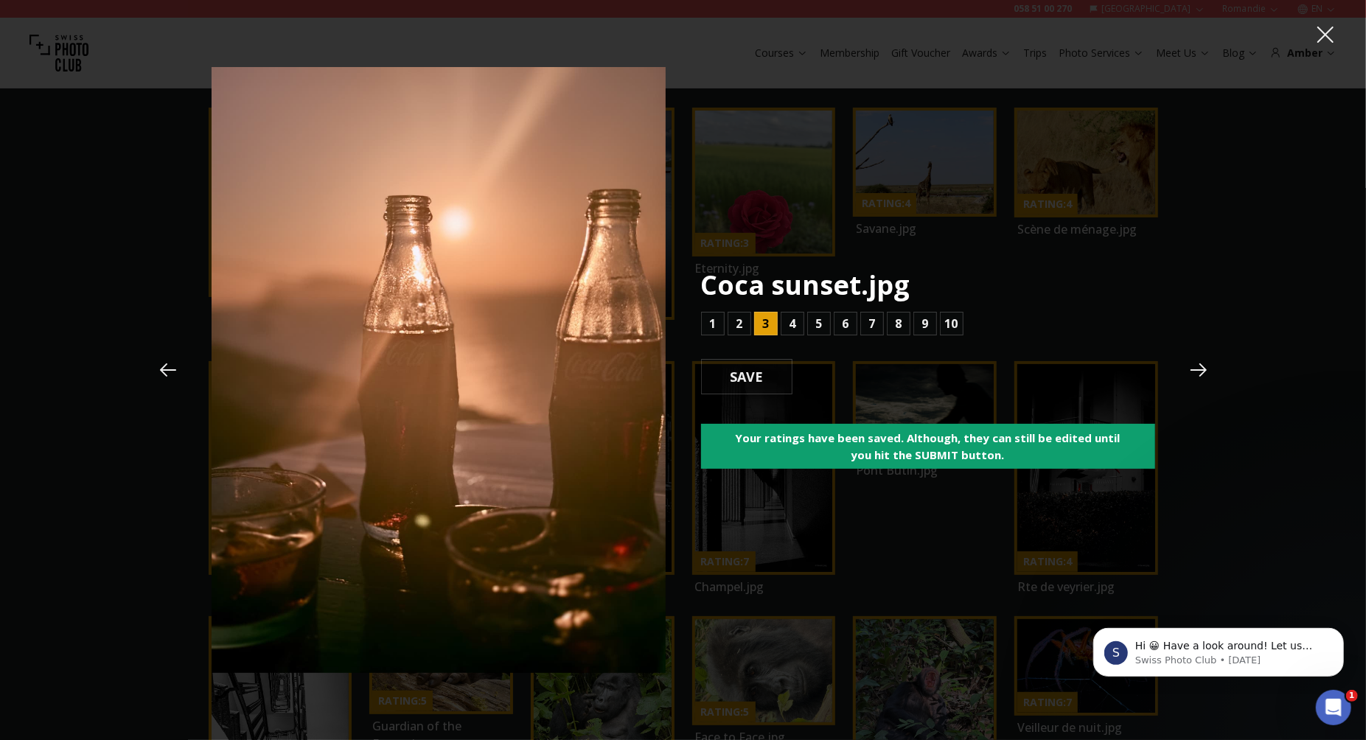
click at [1201, 368] on icon at bounding box center [1199, 370] width 22 height 22
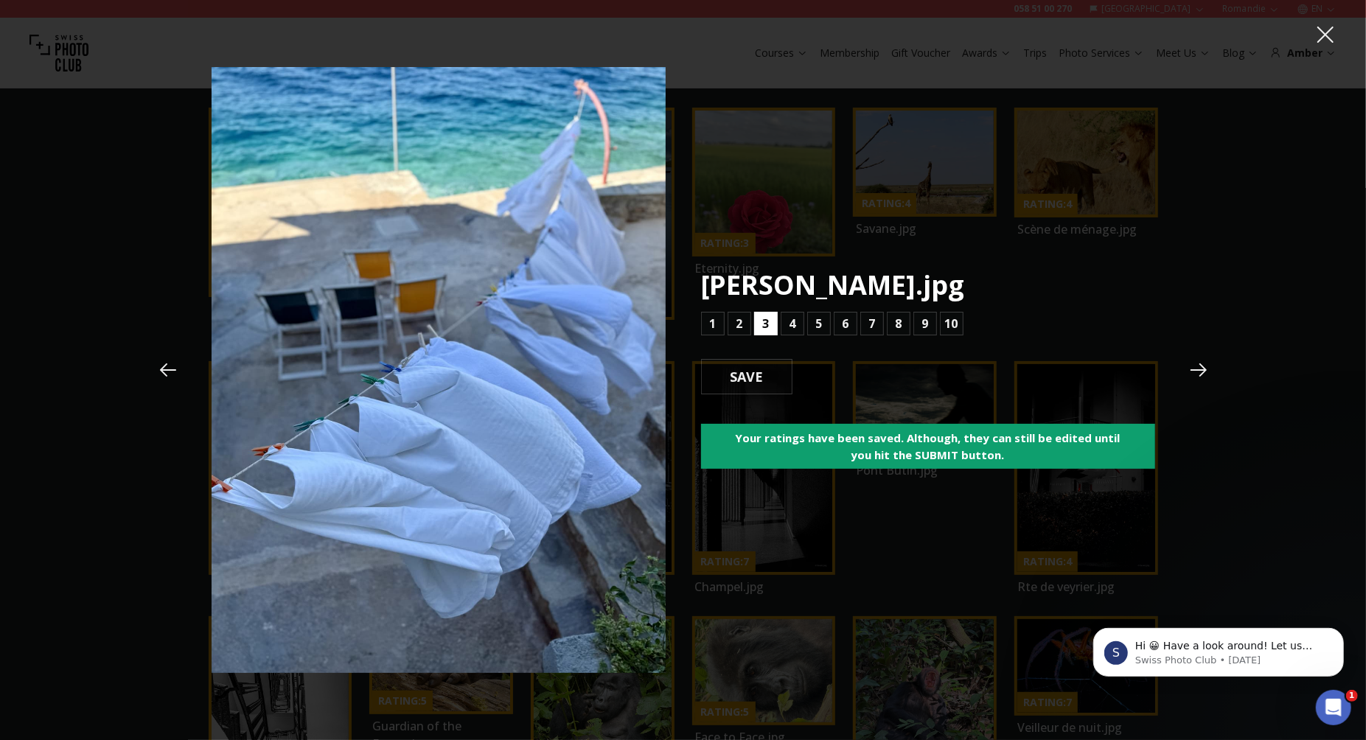
click at [764, 324] on b "3" at bounding box center [765, 324] width 7 height 18
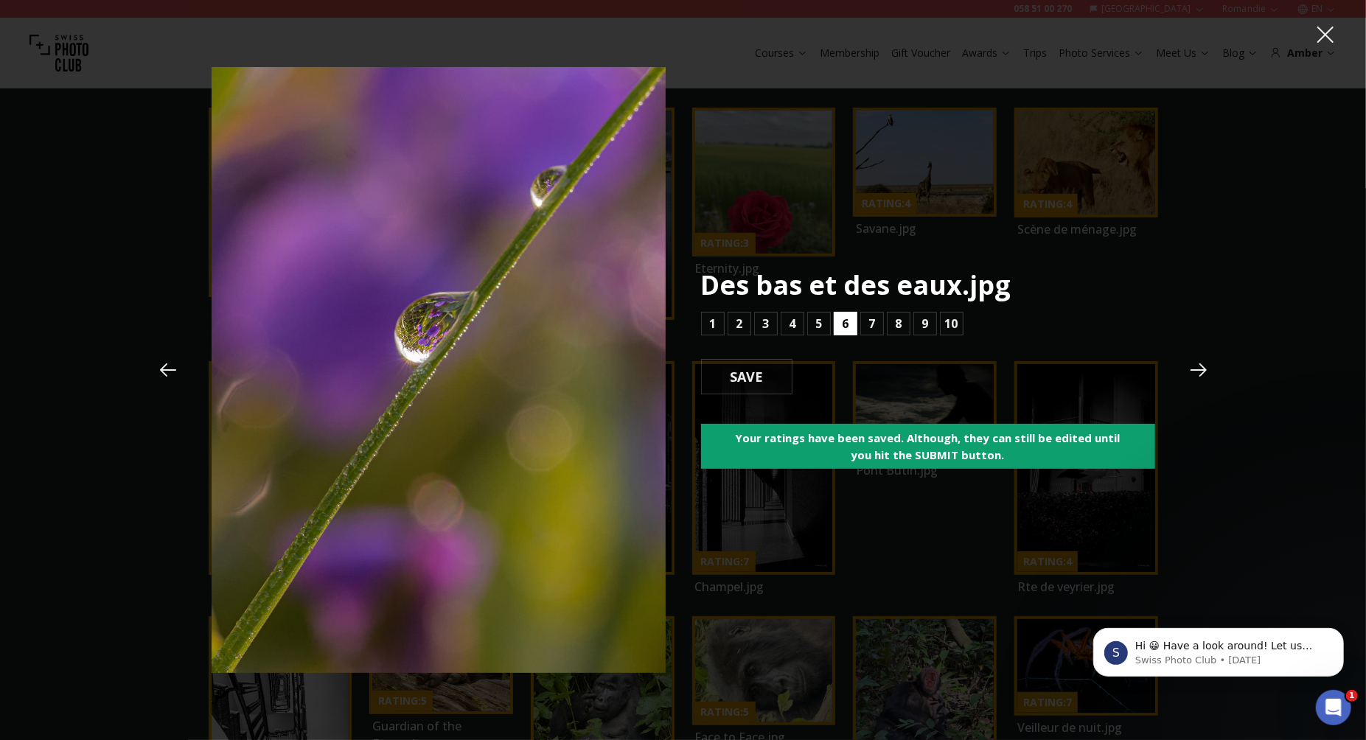
click at [846, 326] on b "6" at bounding box center [845, 324] width 7 height 18
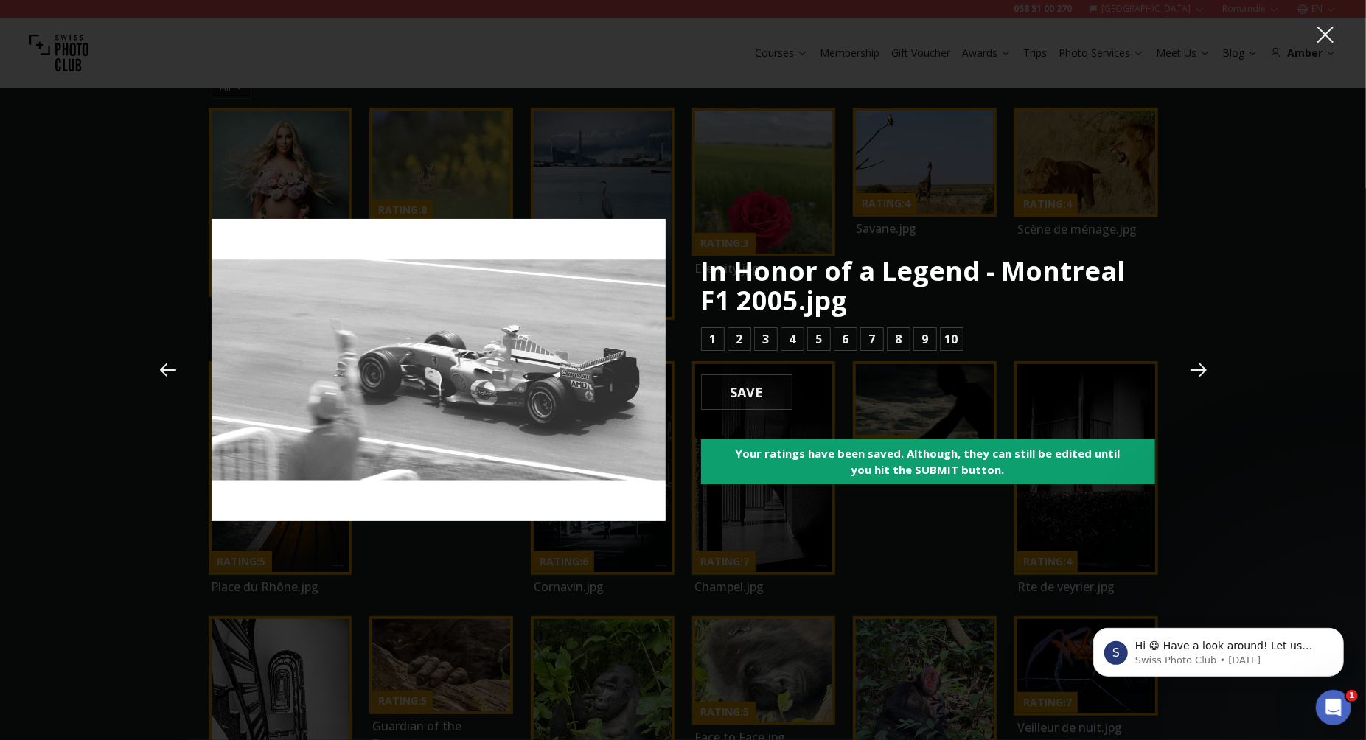
click at [846, 326] on div "In Honor of a Legend - Montreal F1 2005.jpg 1 2 3 4 5 6 7 8 9 10 SAVE Your rati…" at bounding box center [928, 371] width 454 height 228
click at [817, 339] on b "5" at bounding box center [818, 339] width 7 height 18
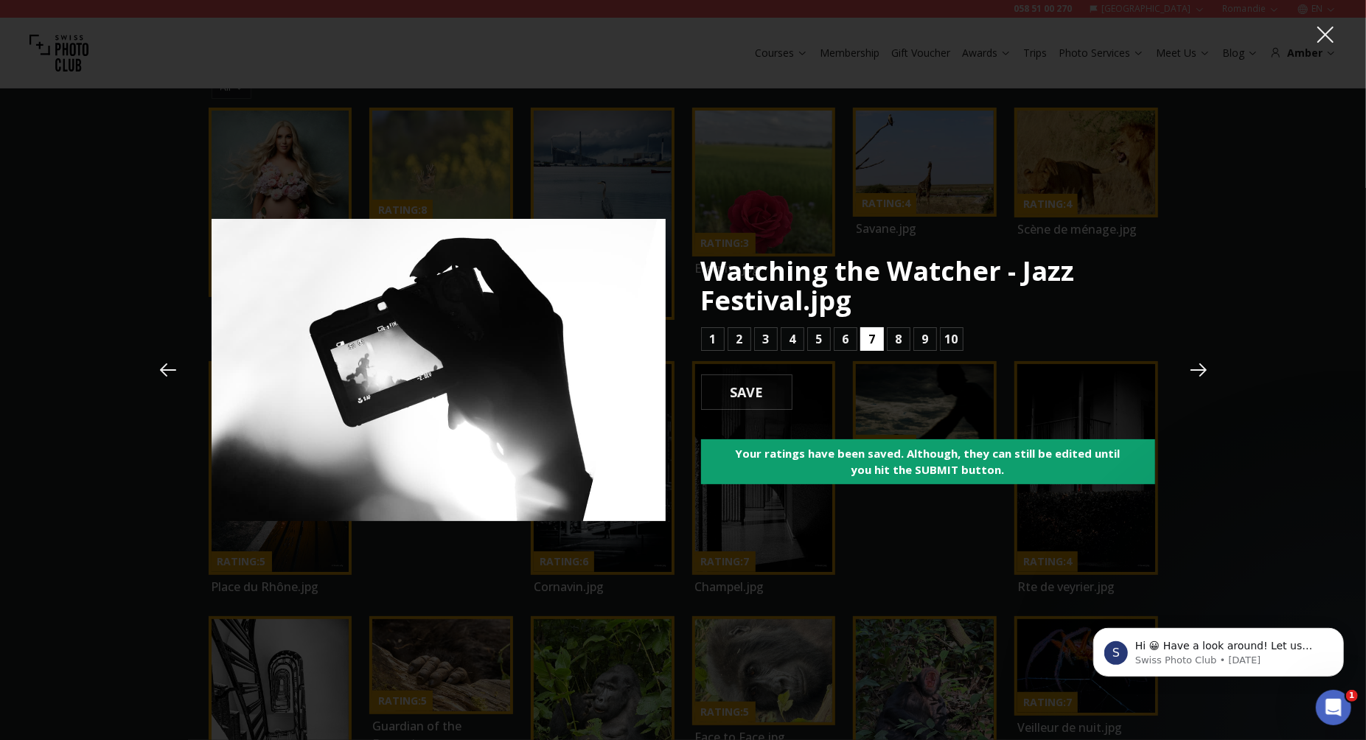
click at [868, 338] on b "7" at bounding box center [871, 339] width 7 height 18
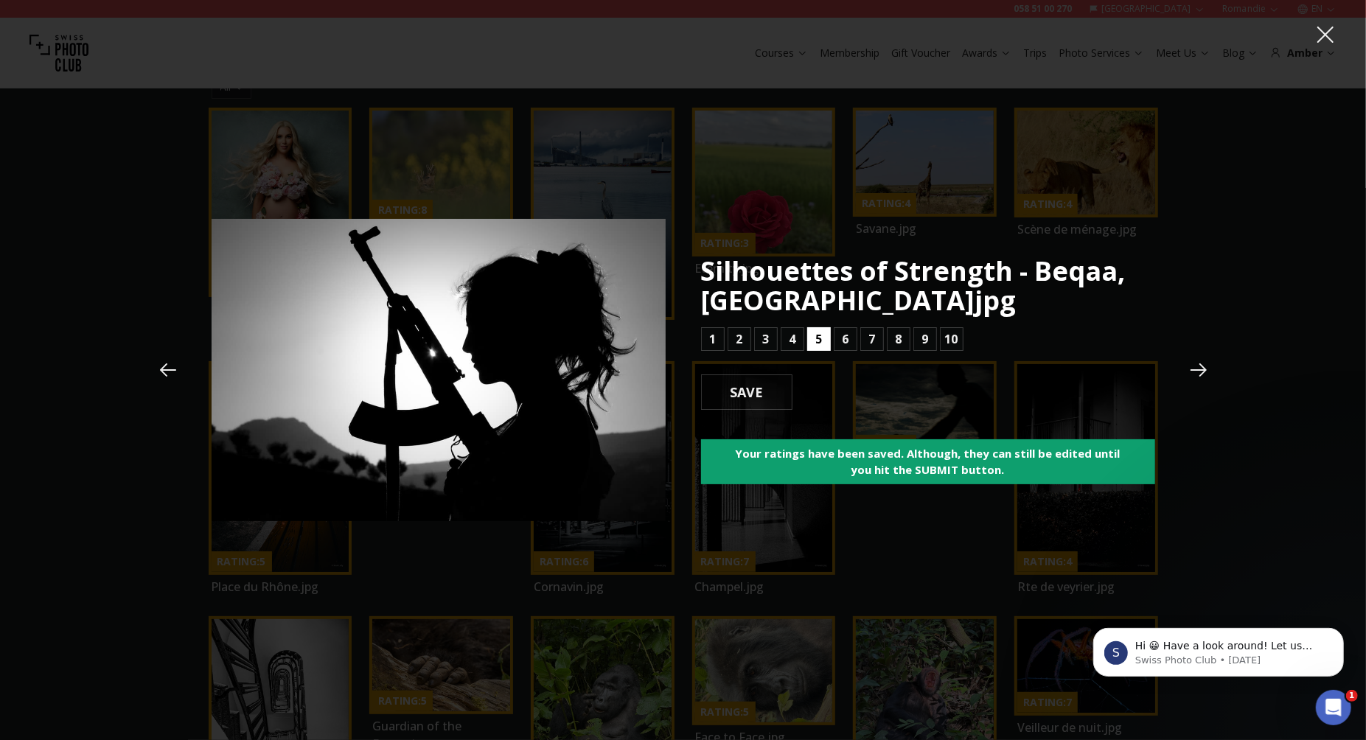
click at [817, 340] on b "5" at bounding box center [818, 339] width 7 height 18
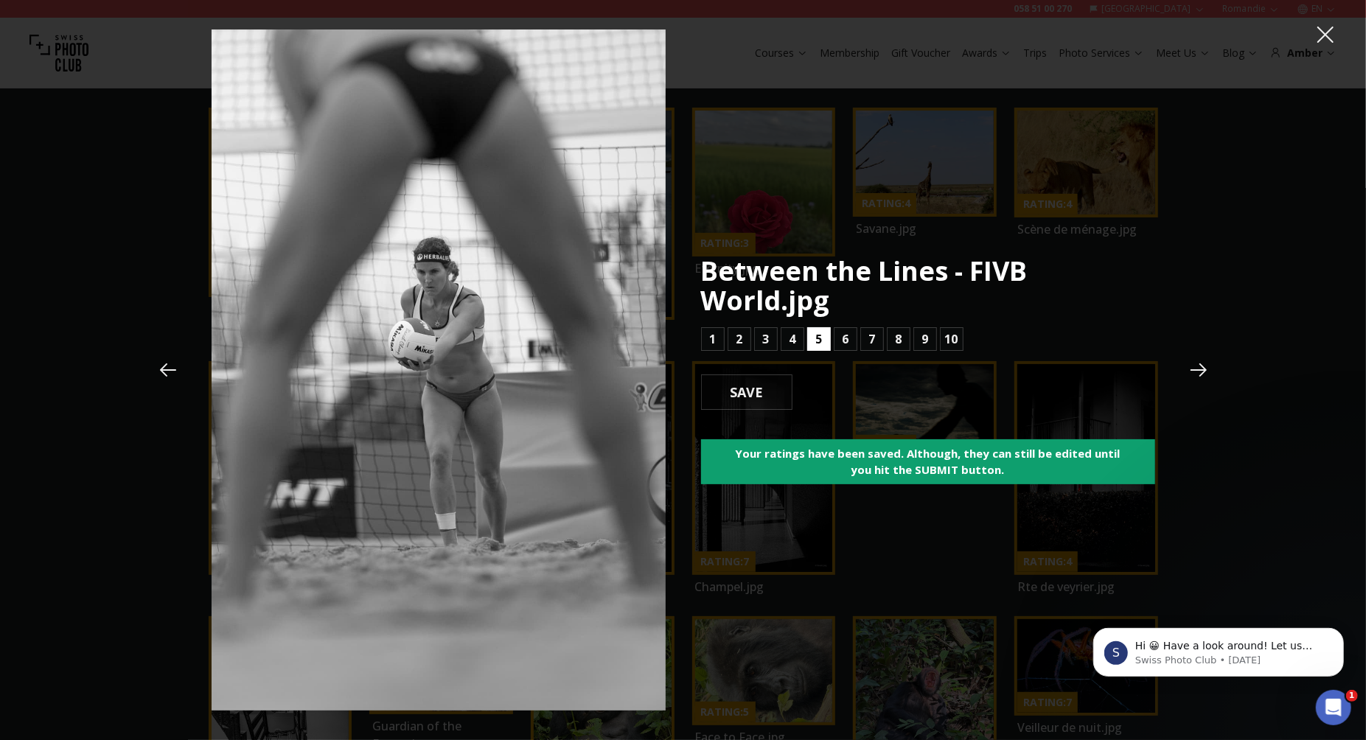
click at [817, 340] on b "5" at bounding box center [818, 339] width 7 height 18
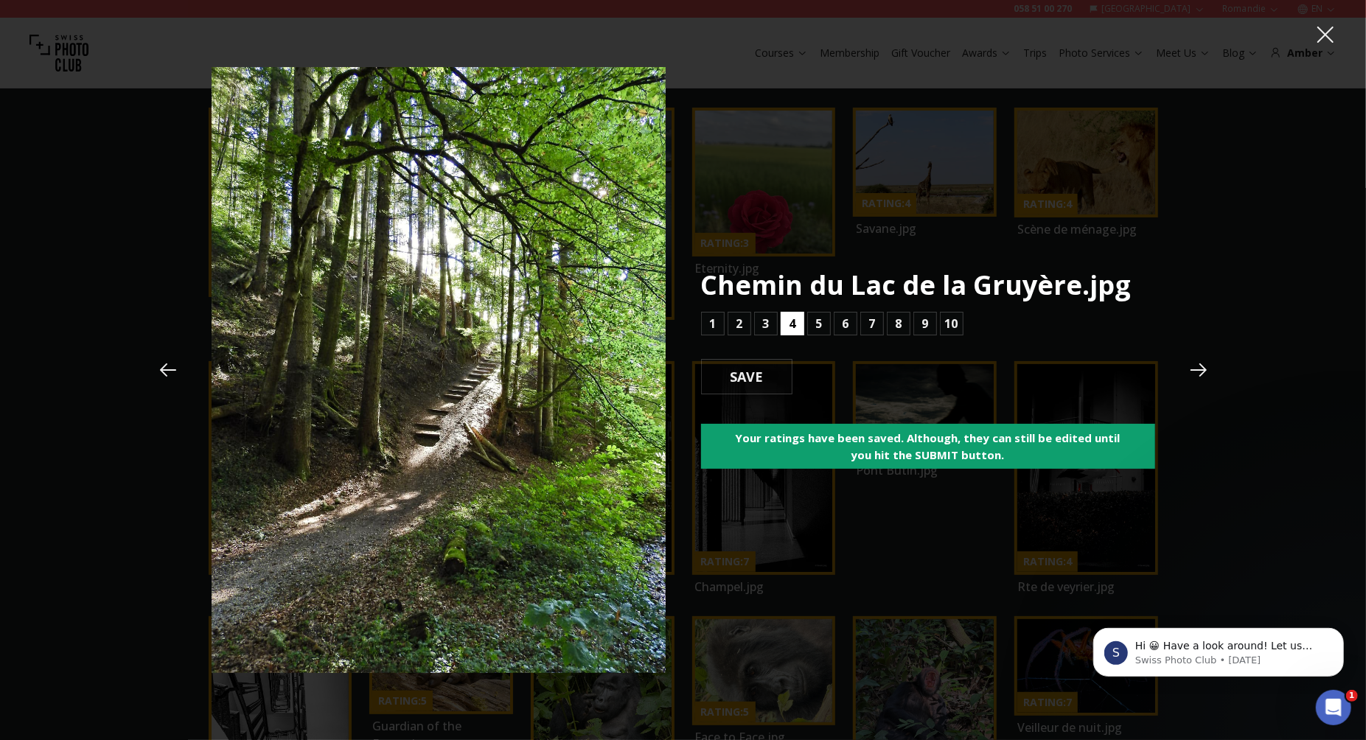
click at [792, 332] on button "4" at bounding box center [793, 324] width 24 height 24
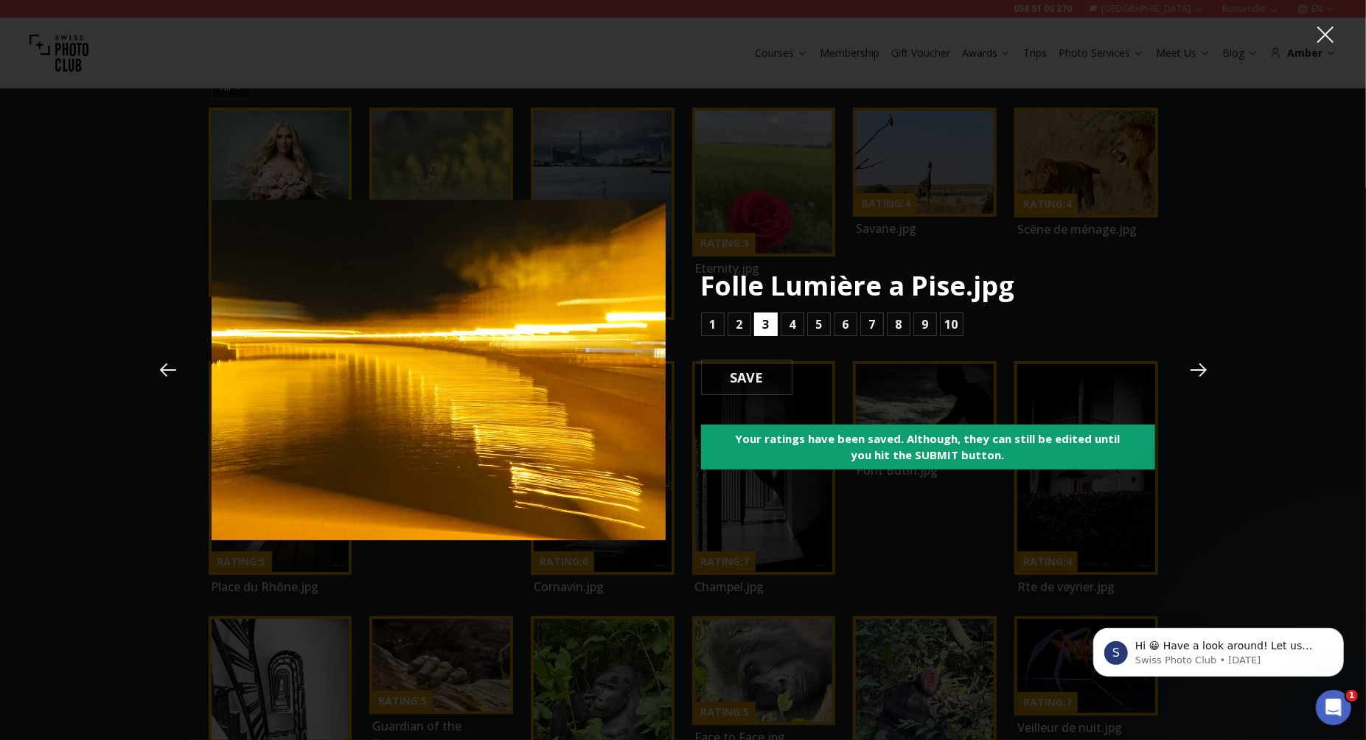
click at [765, 321] on b "3" at bounding box center [765, 325] width 7 height 18
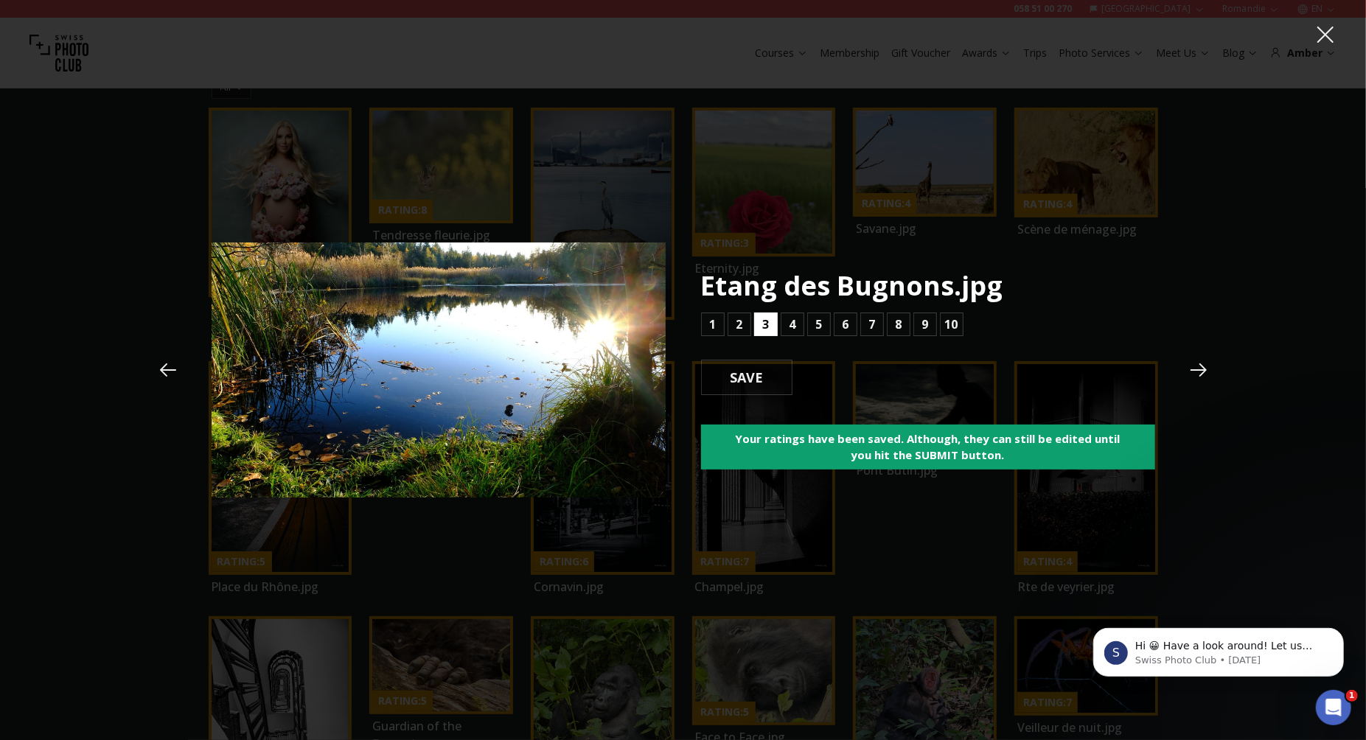
click at [764, 329] on b "3" at bounding box center [765, 325] width 7 height 18
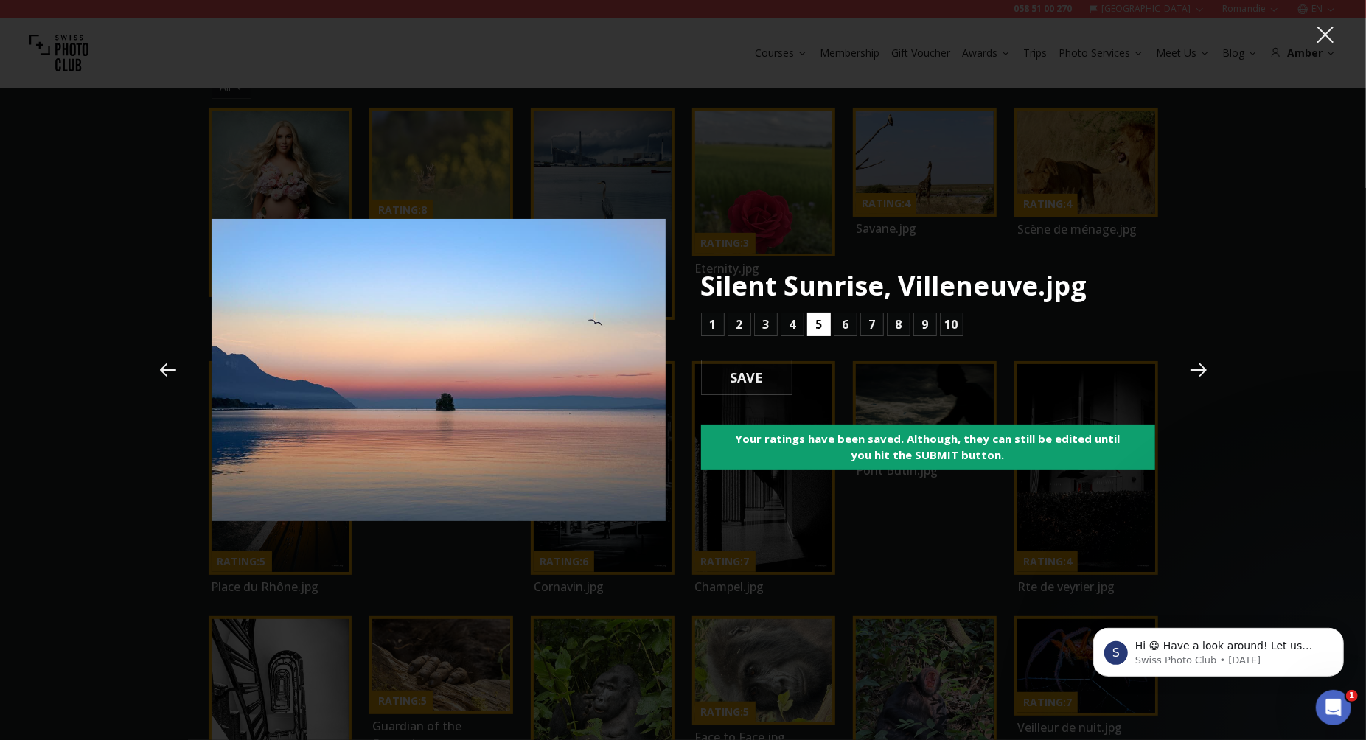
click at [820, 327] on b "5" at bounding box center [818, 325] width 7 height 18
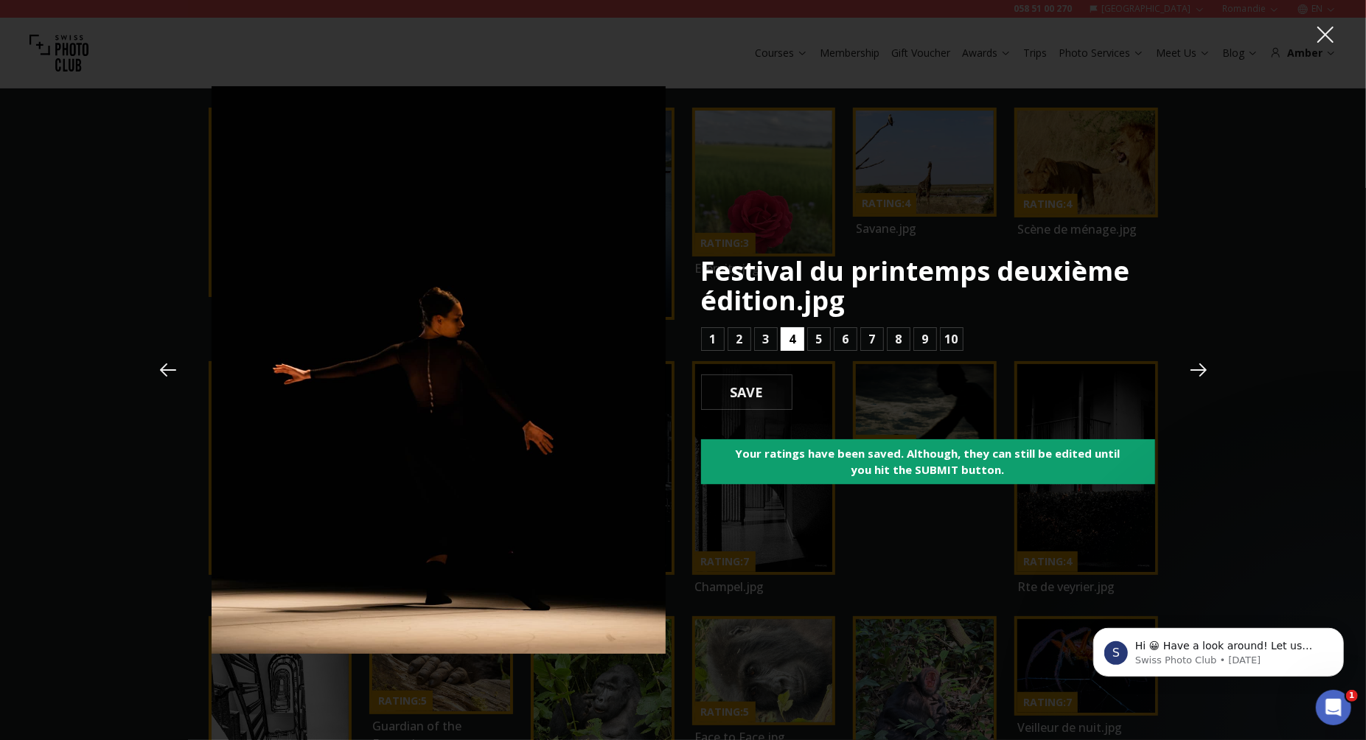
click at [790, 343] on b "4" at bounding box center [792, 339] width 7 height 18
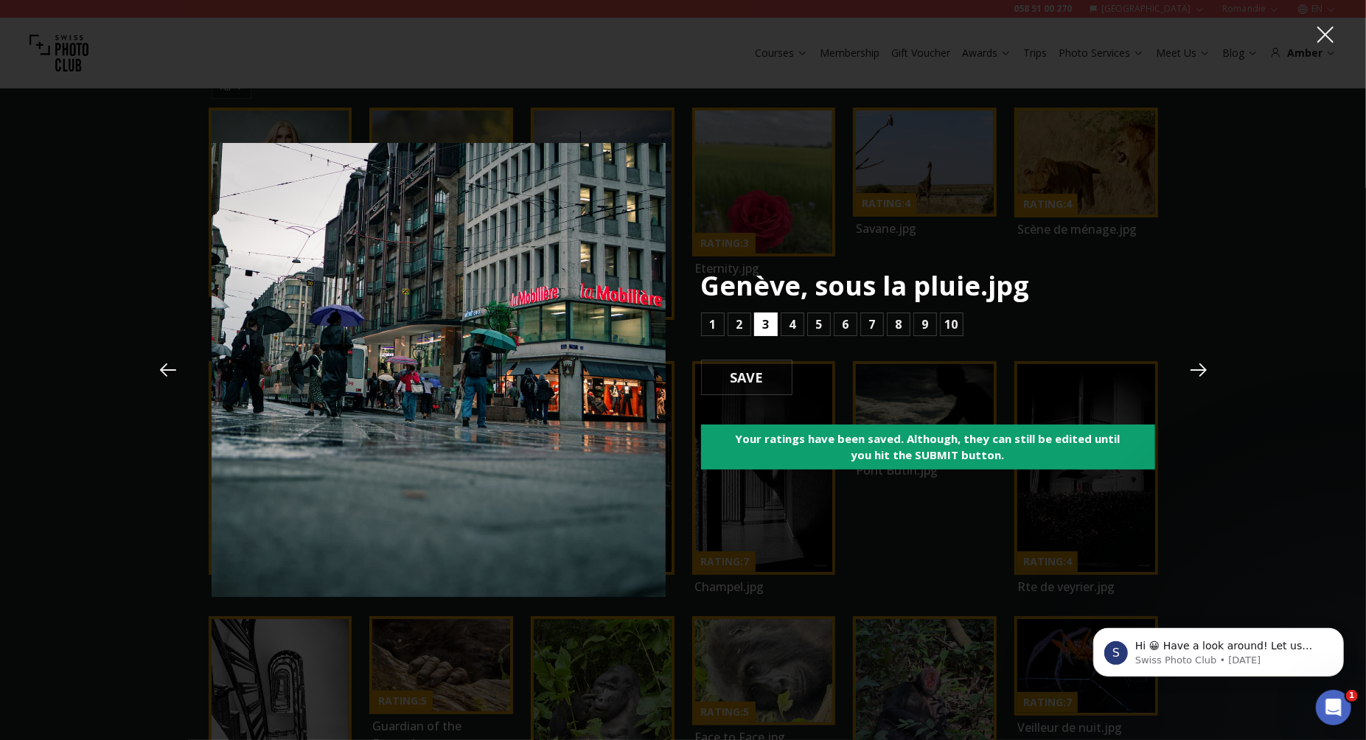
click at [773, 327] on button "3" at bounding box center [766, 325] width 24 height 24
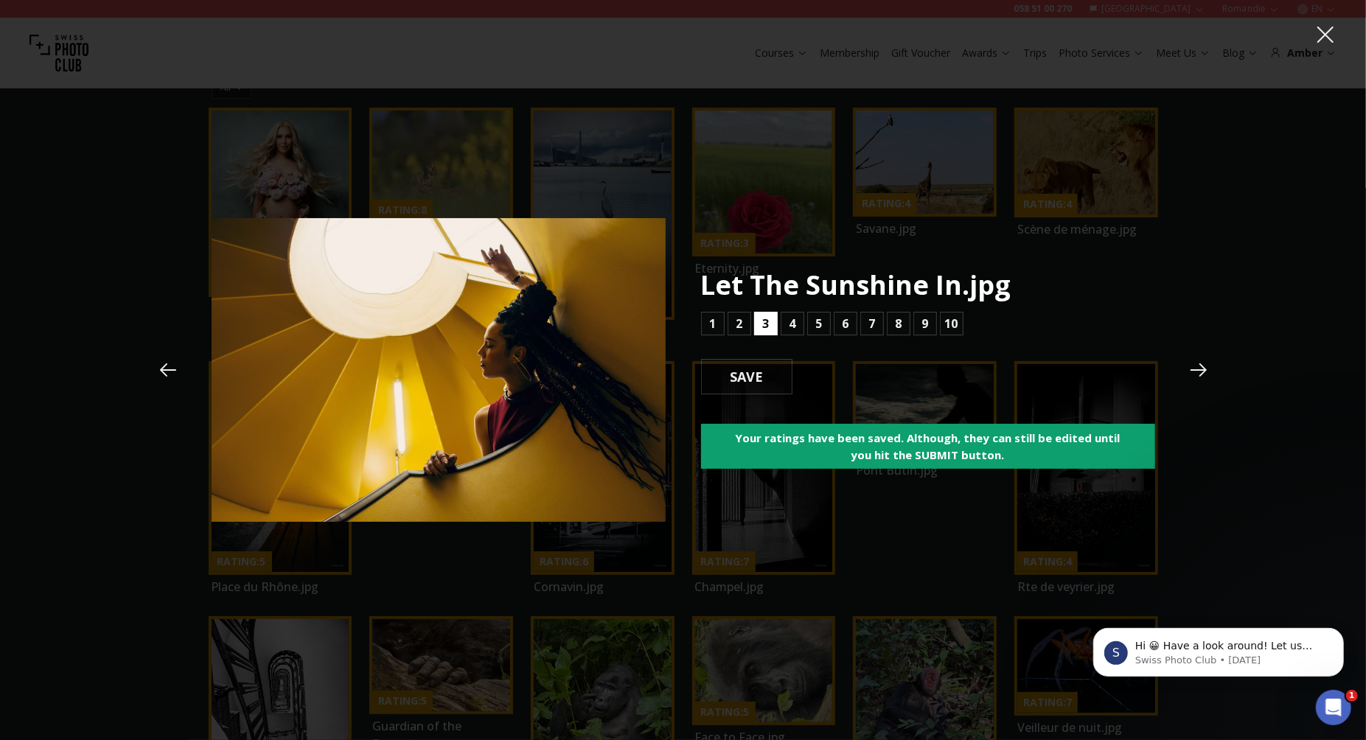
click at [764, 323] on b "3" at bounding box center [765, 324] width 7 height 18
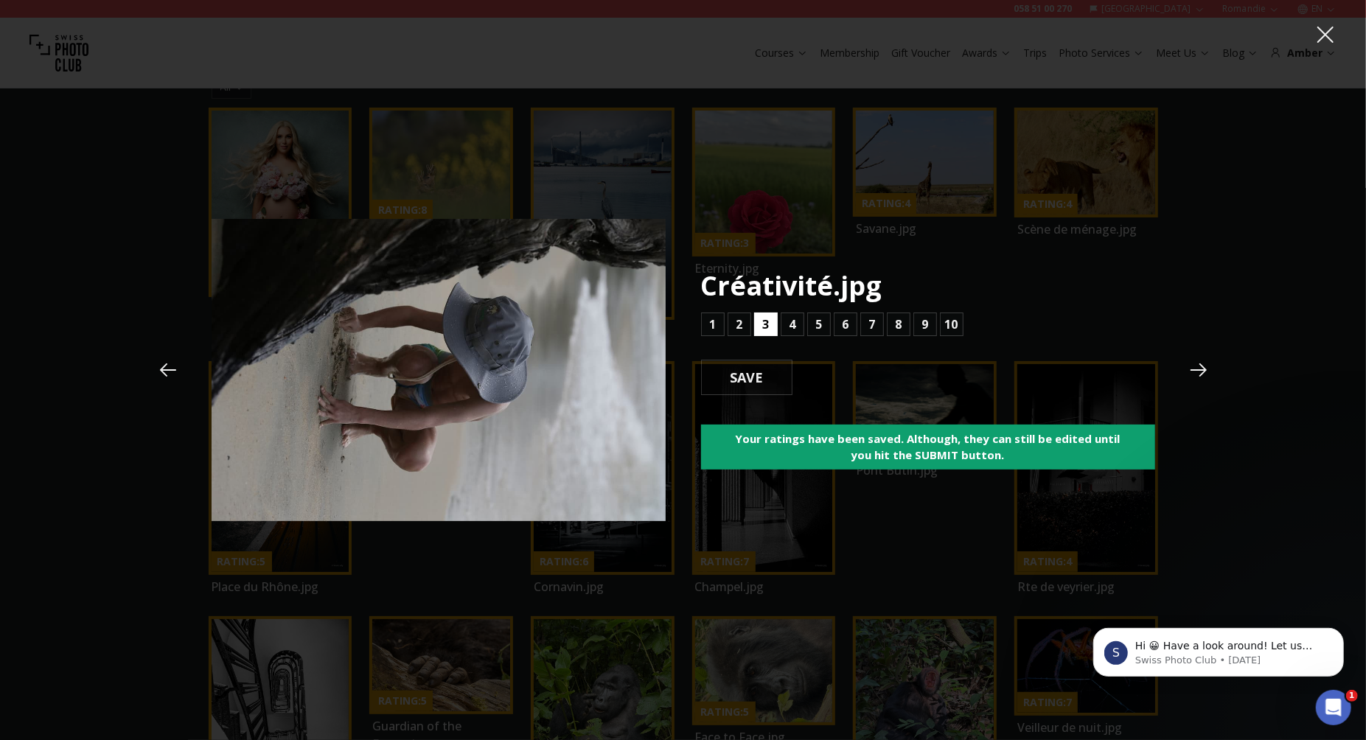
click at [764, 323] on b "3" at bounding box center [765, 325] width 7 height 18
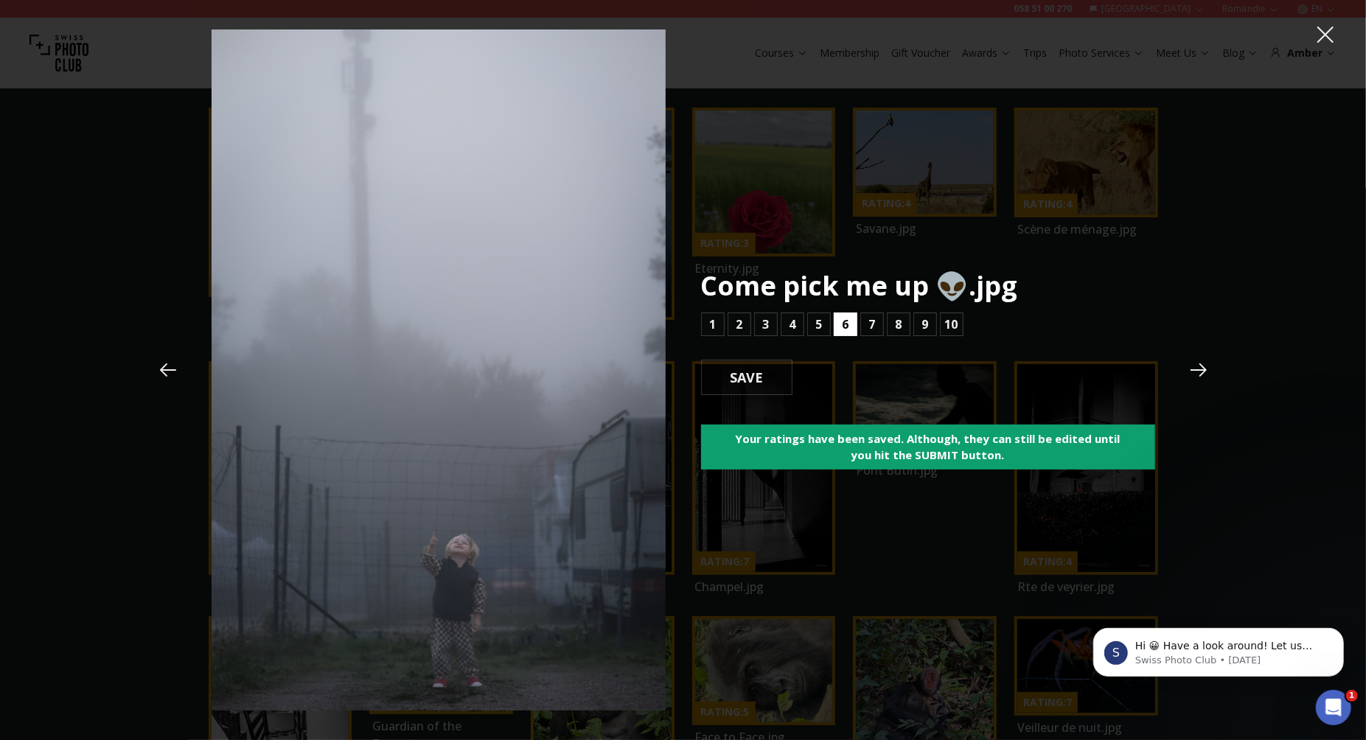
click at [846, 327] on b "6" at bounding box center [845, 325] width 7 height 18
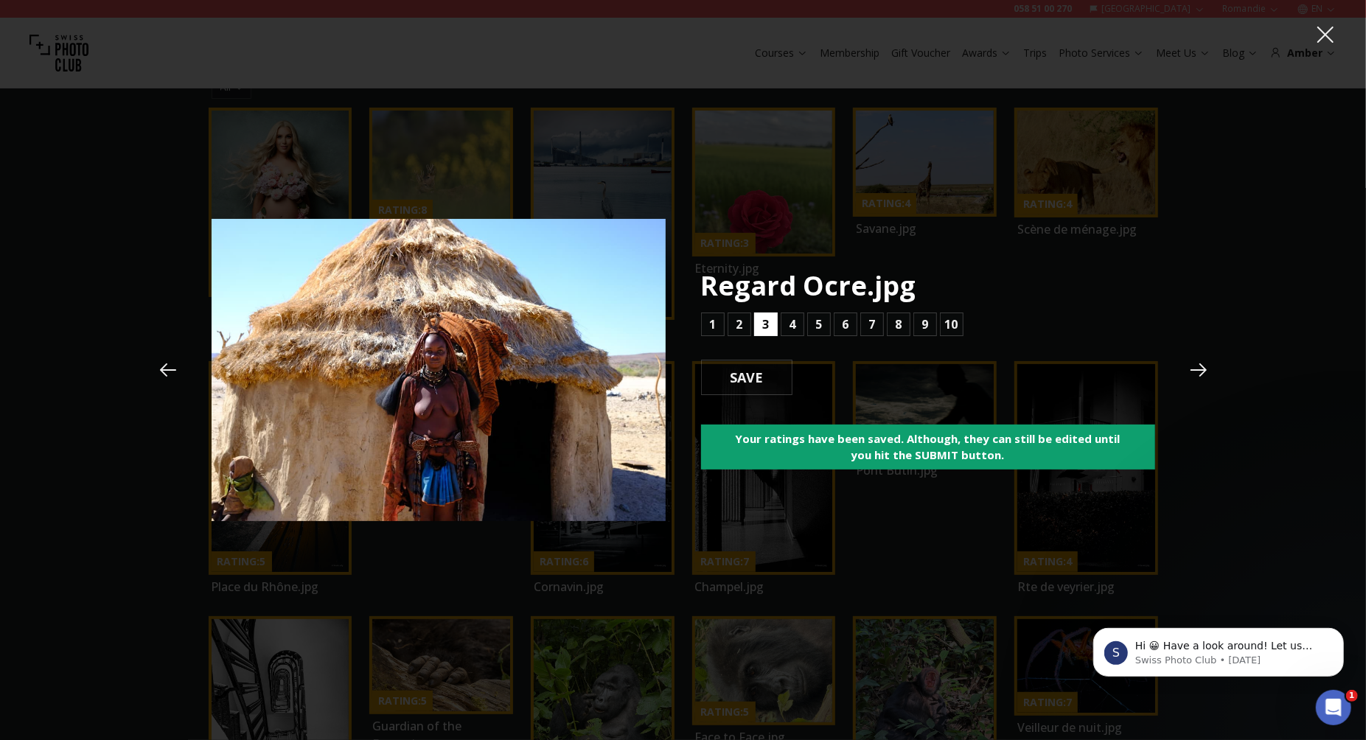
click at [770, 326] on button "3" at bounding box center [766, 325] width 24 height 24
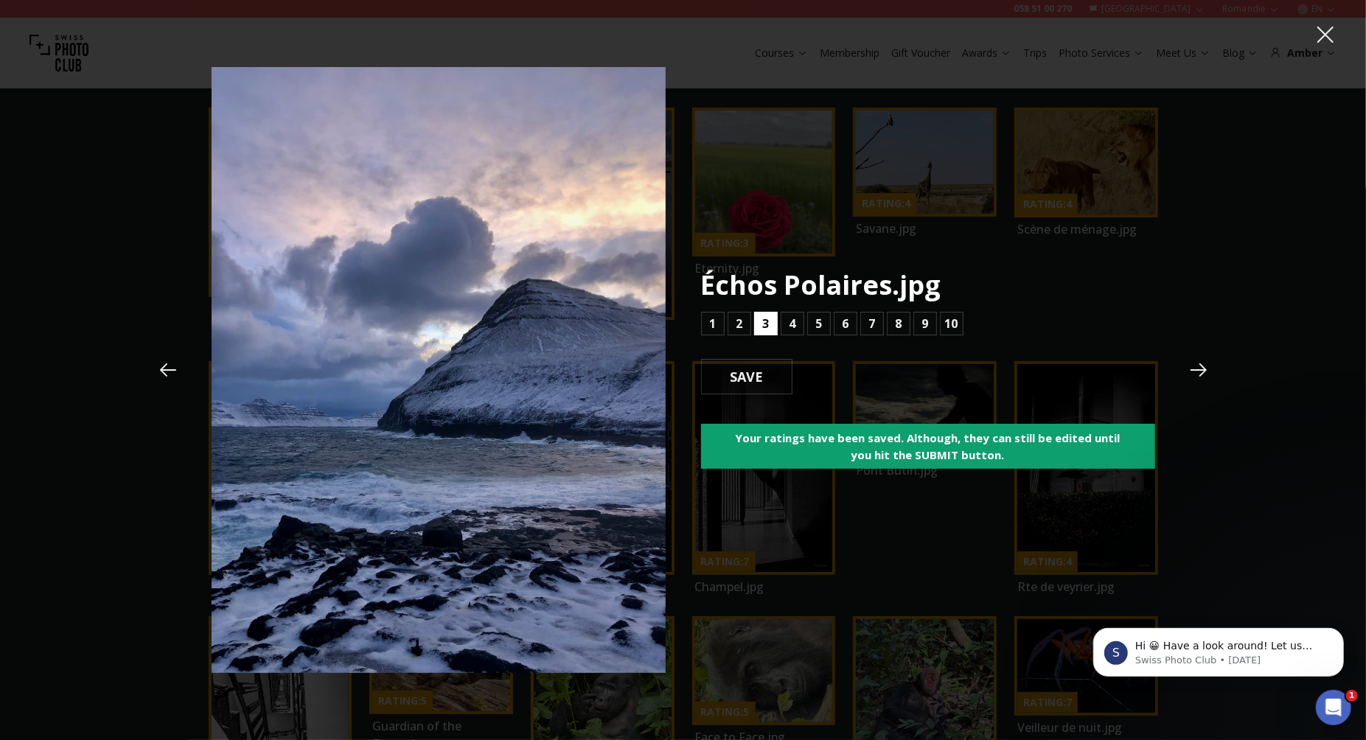
click at [770, 326] on button "3" at bounding box center [766, 324] width 24 height 24
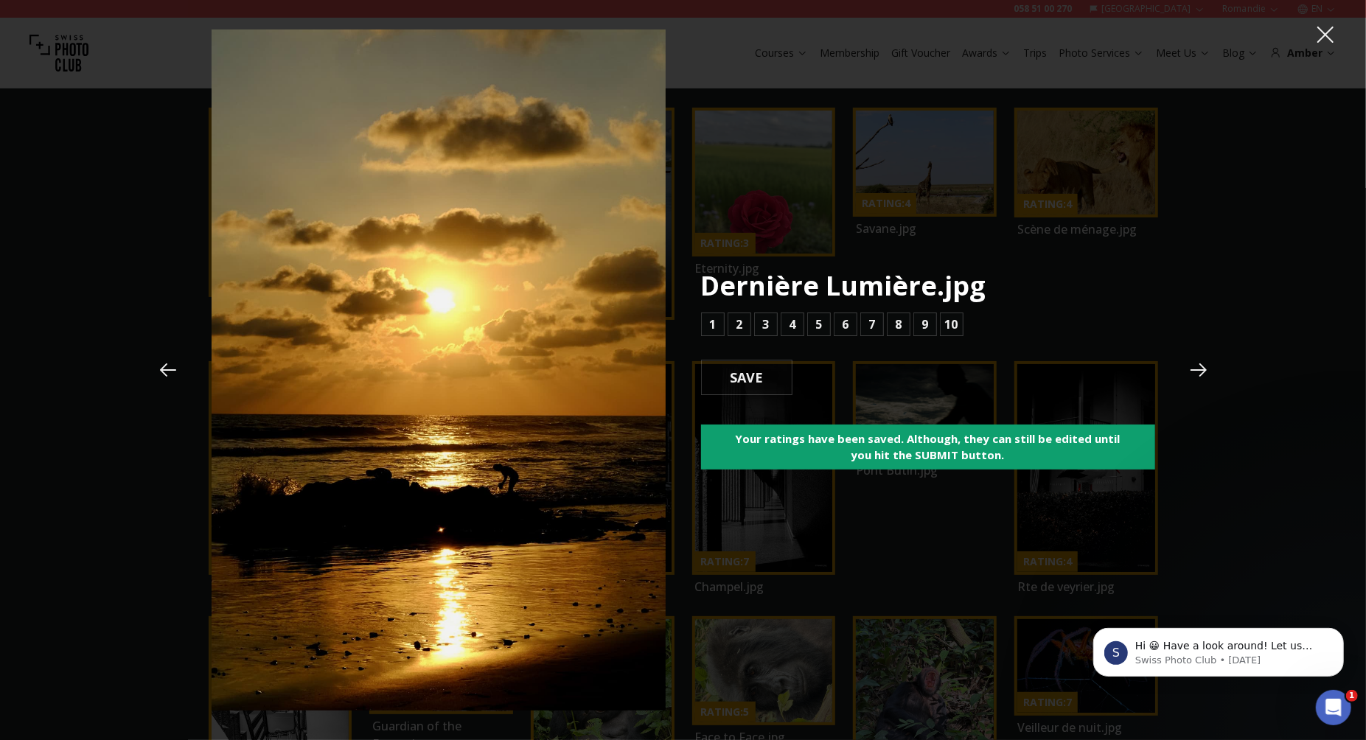
click at [165, 377] on icon at bounding box center [168, 370] width 22 height 22
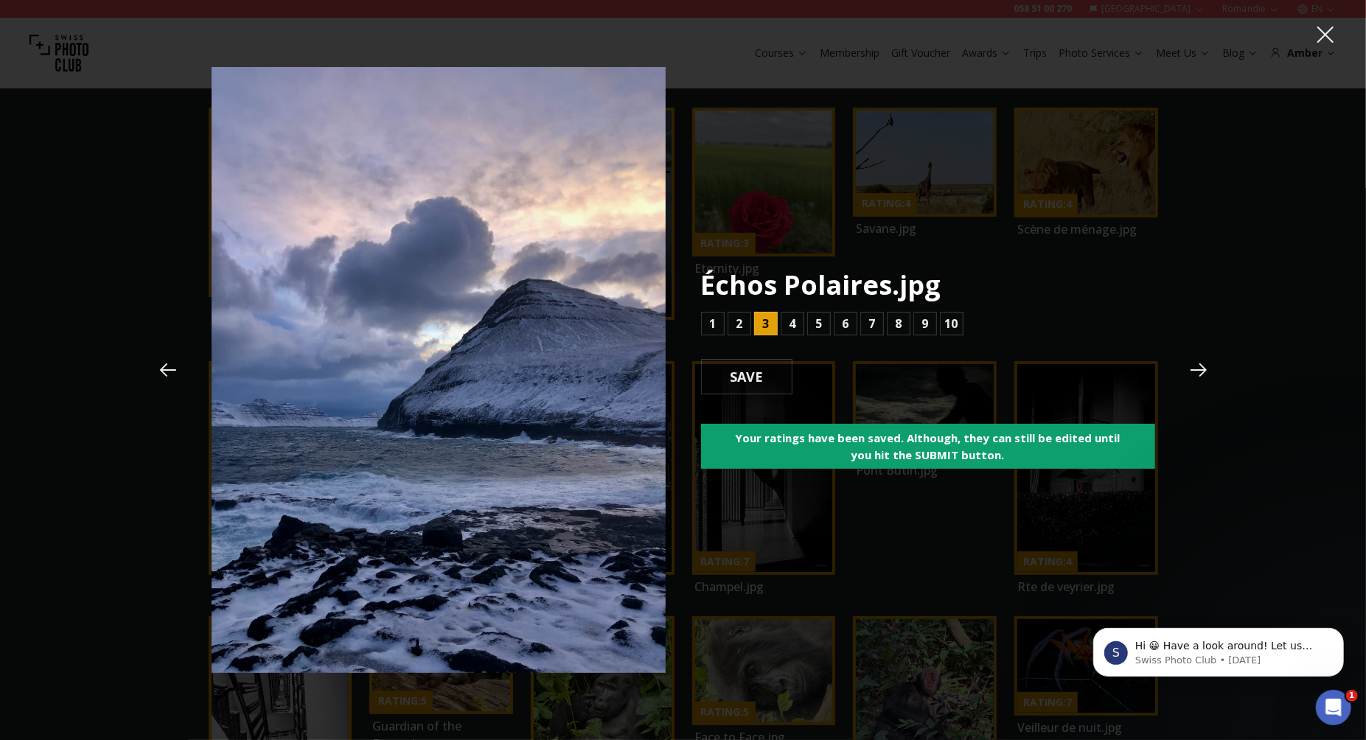
click at [1202, 369] on icon at bounding box center [1199, 369] width 16 height 13
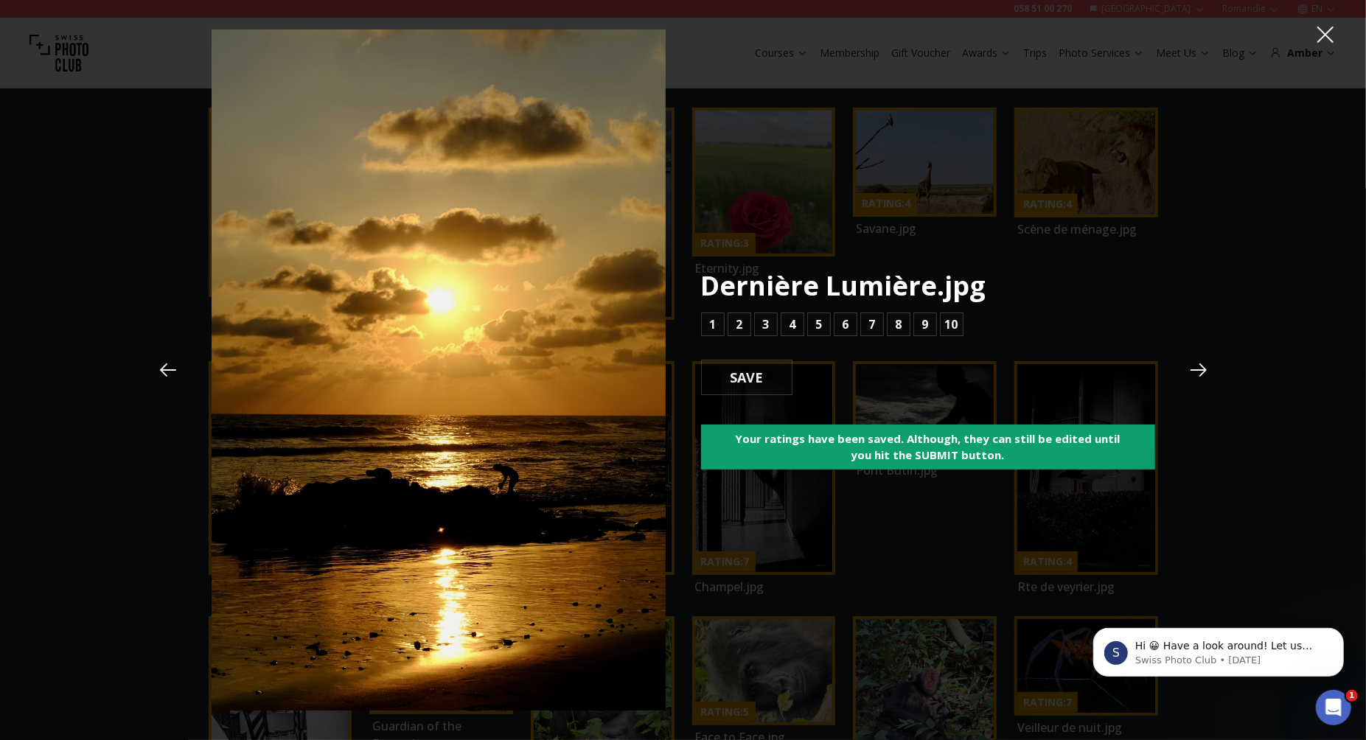
click at [169, 370] on icon at bounding box center [168, 369] width 16 height 13
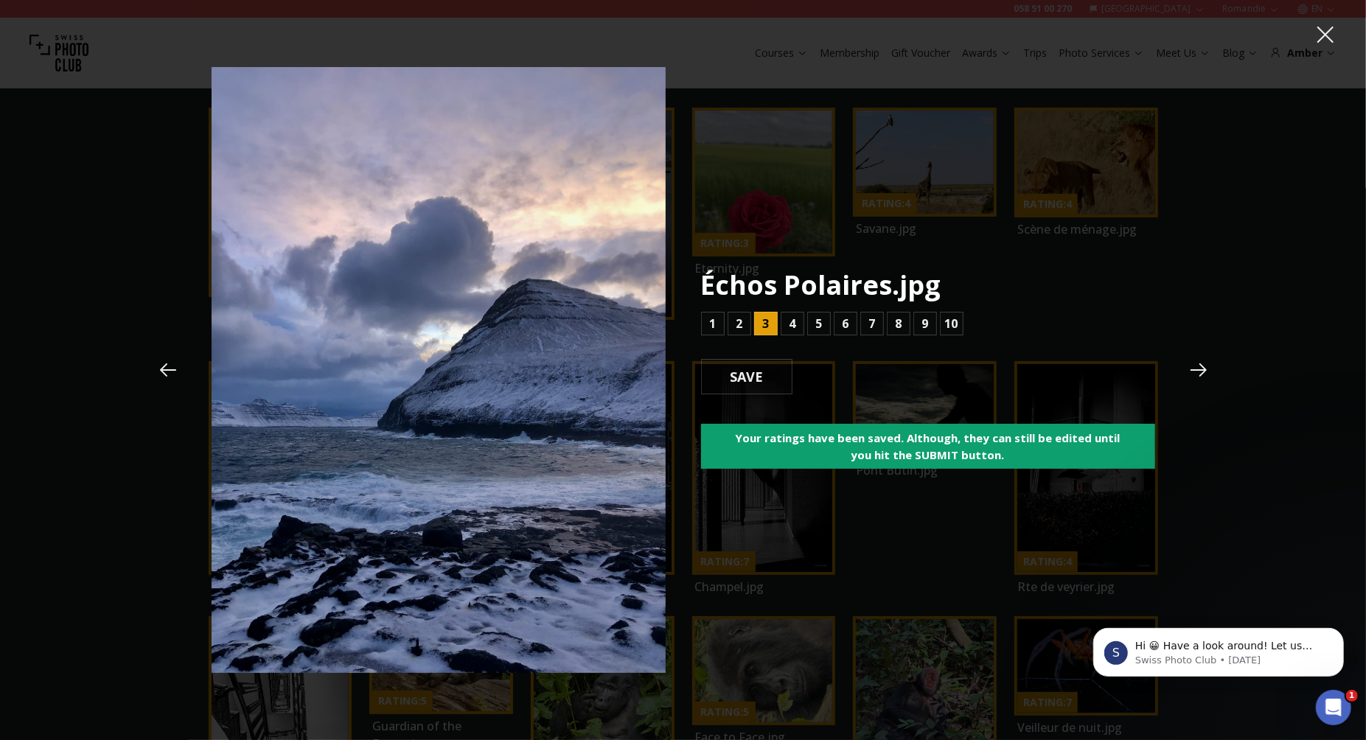
click at [1202, 367] on icon at bounding box center [1199, 369] width 16 height 13
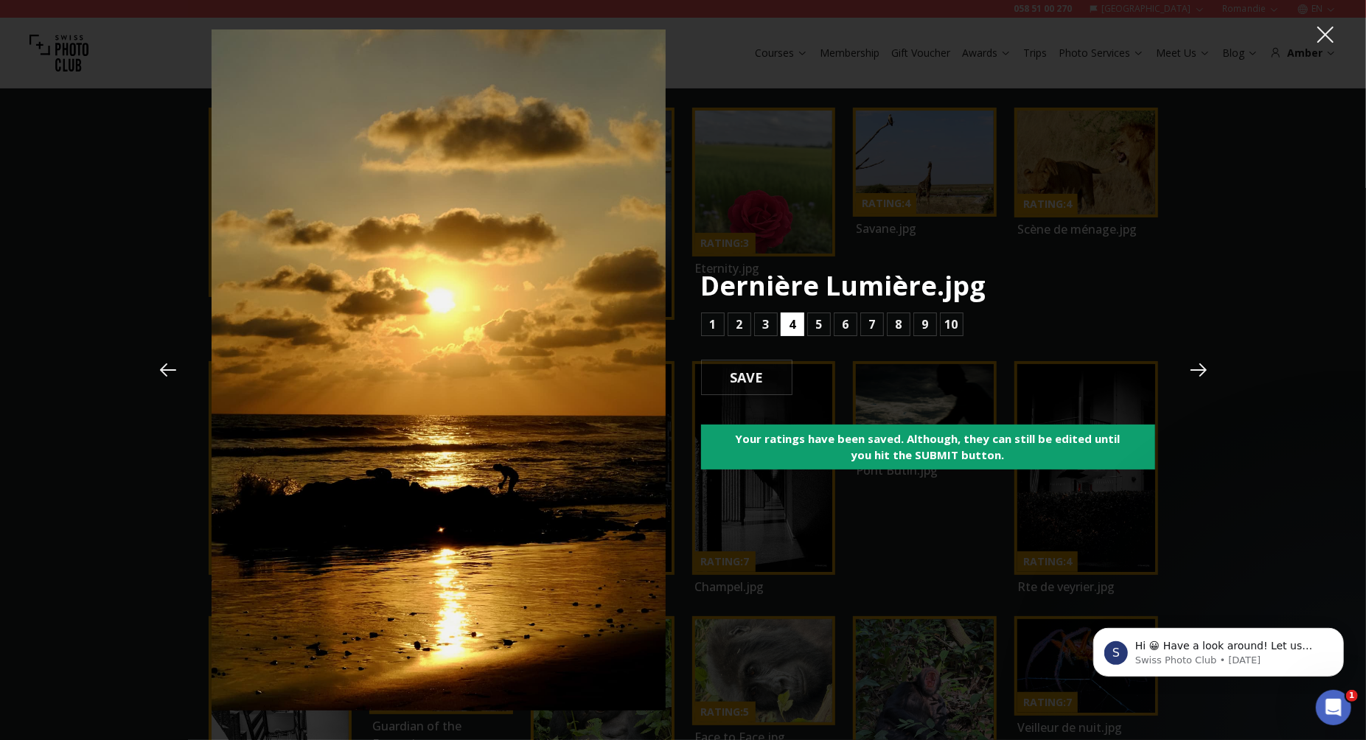
click at [787, 331] on button "4" at bounding box center [793, 325] width 24 height 24
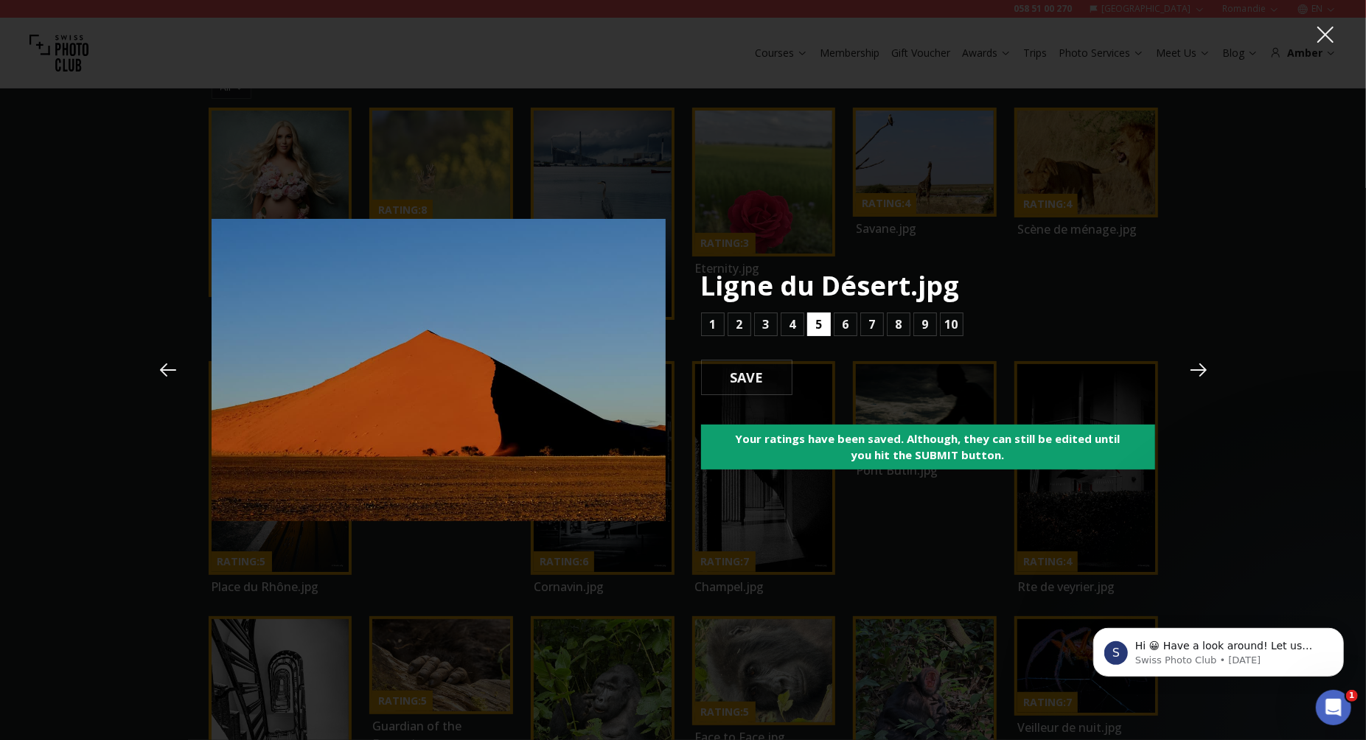
click at [818, 324] on b "5" at bounding box center [818, 325] width 7 height 18
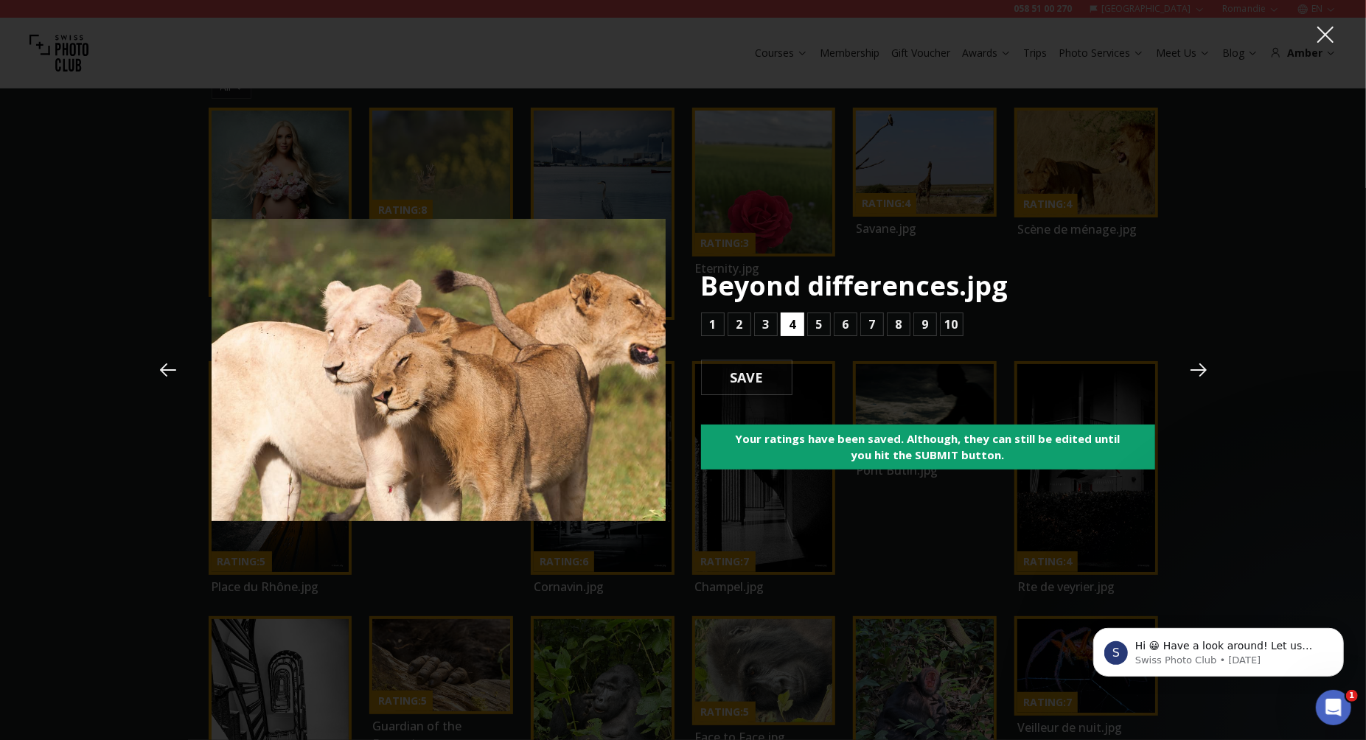
click at [793, 322] on b "4" at bounding box center [792, 325] width 7 height 18
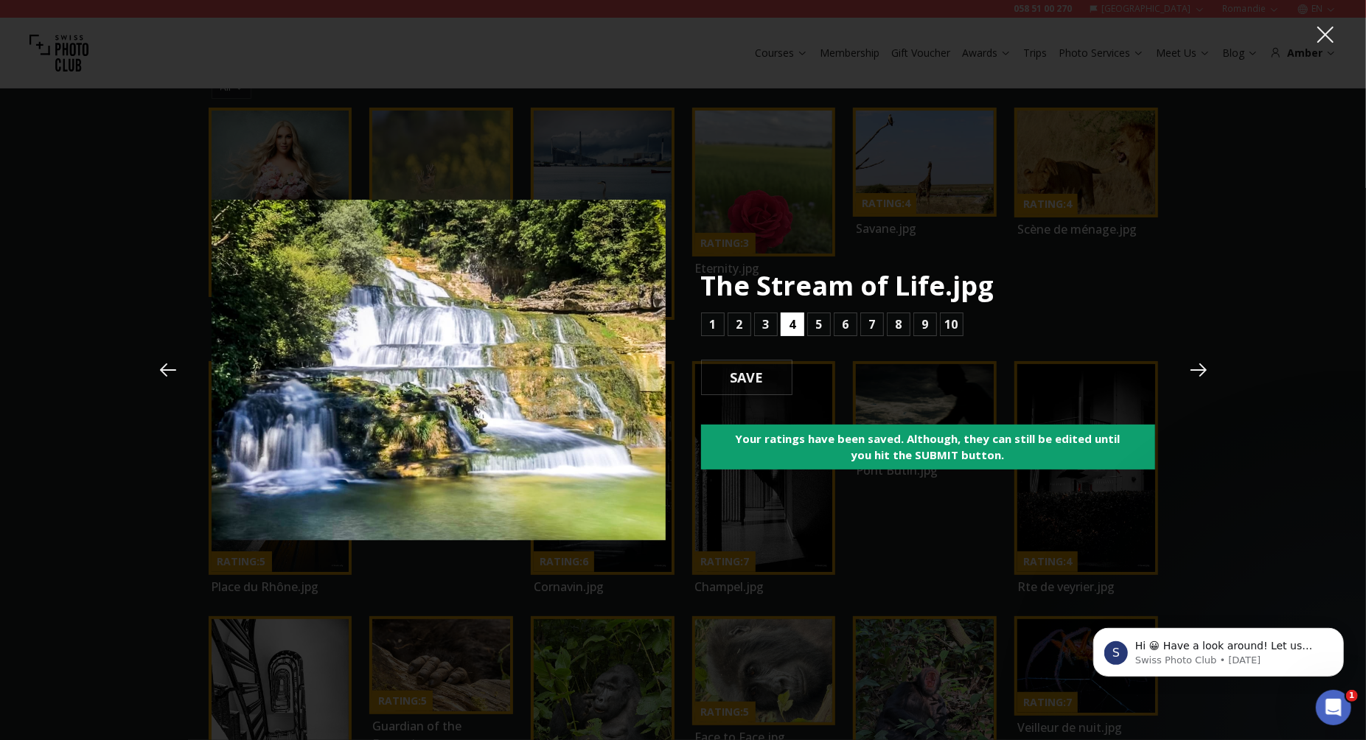
click at [793, 324] on b "4" at bounding box center [792, 325] width 7 height 18
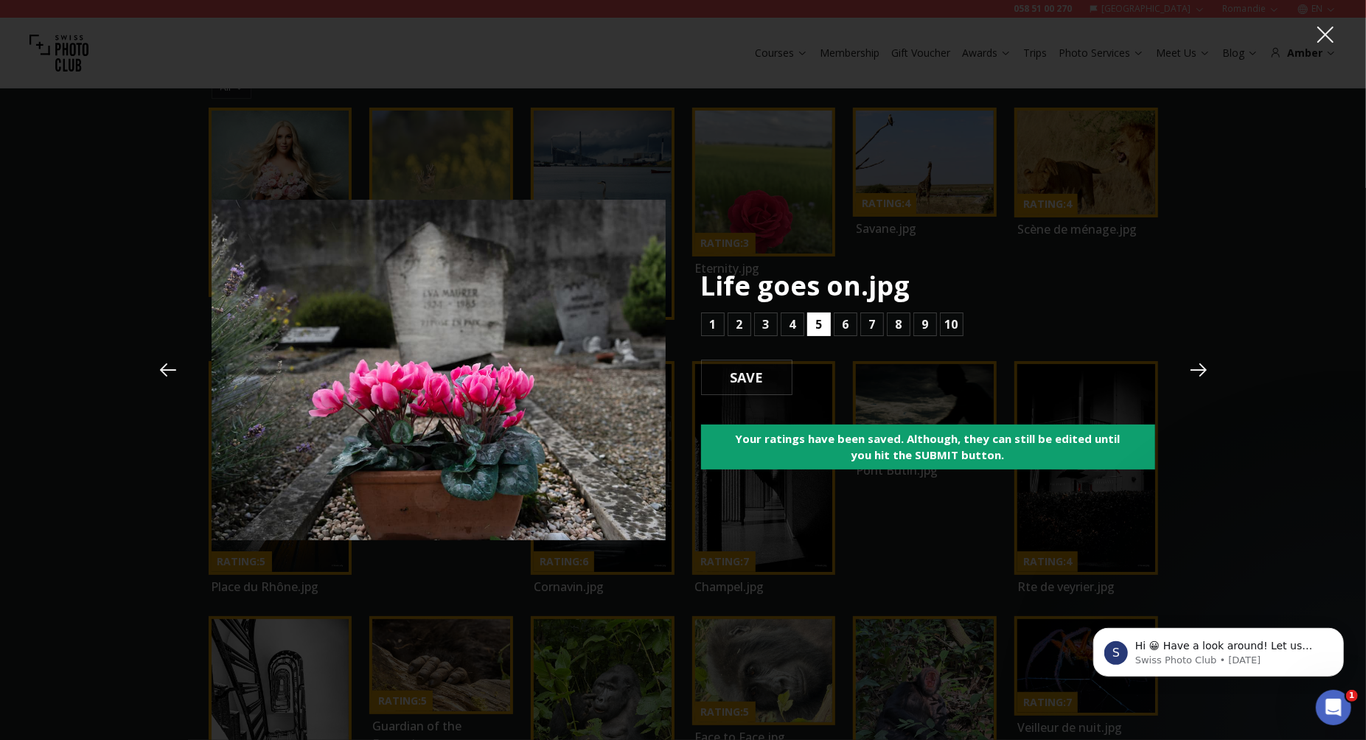
click at [817, 326] on b "5" at bounding box center [818, 325] width 7 height 18
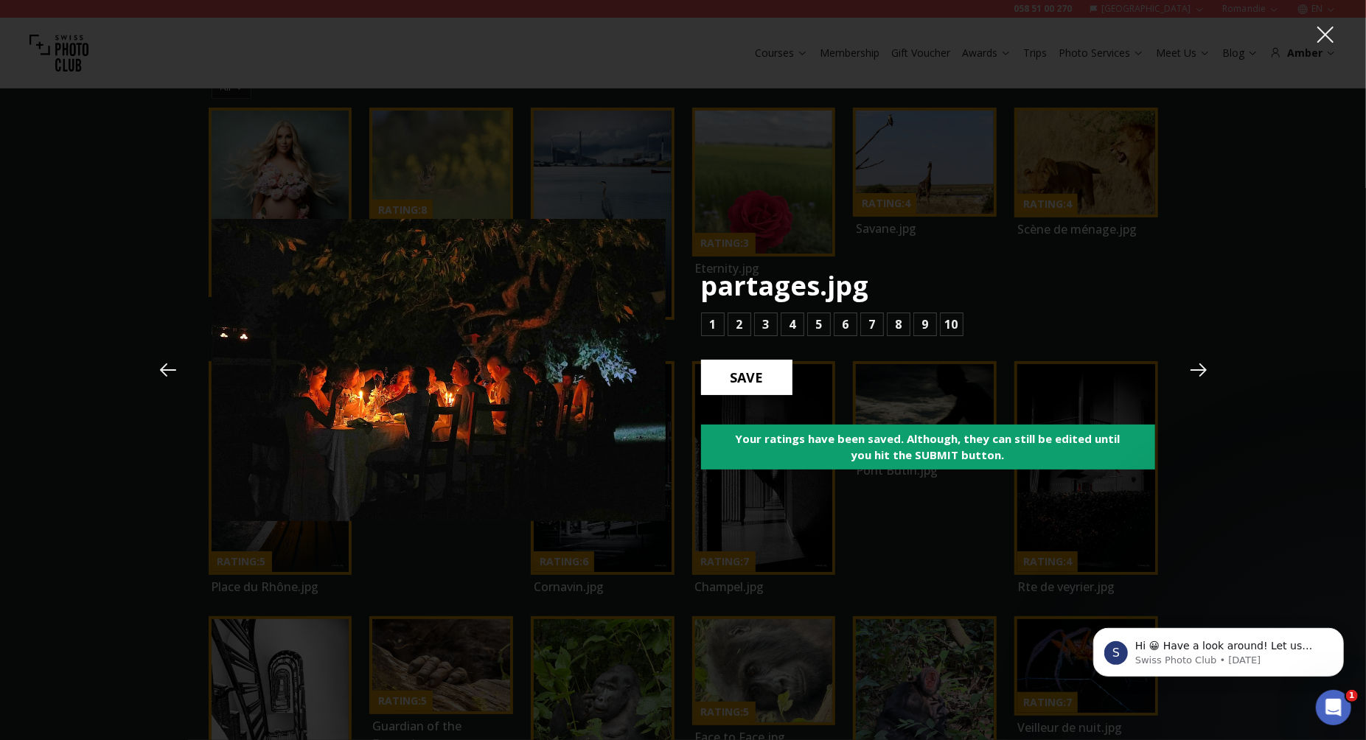
click at [756, 373] on b "SAVE" at bounding box center [747, 377] width 57 height 19
click at [848, 325] on button "6" at bounding box center [846, 325] width 24 height 24
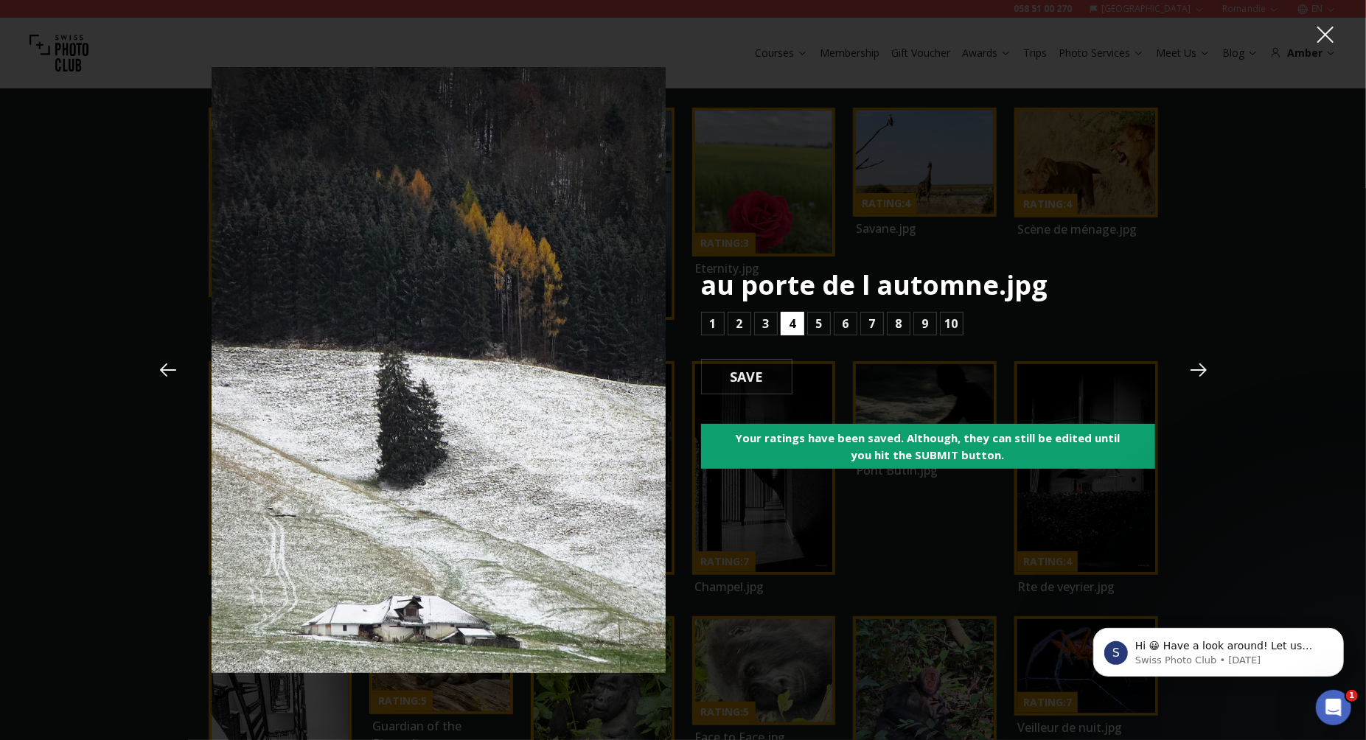
click at [796, 327] on button "4" at bounding box center [793, 324] width 24 height 24
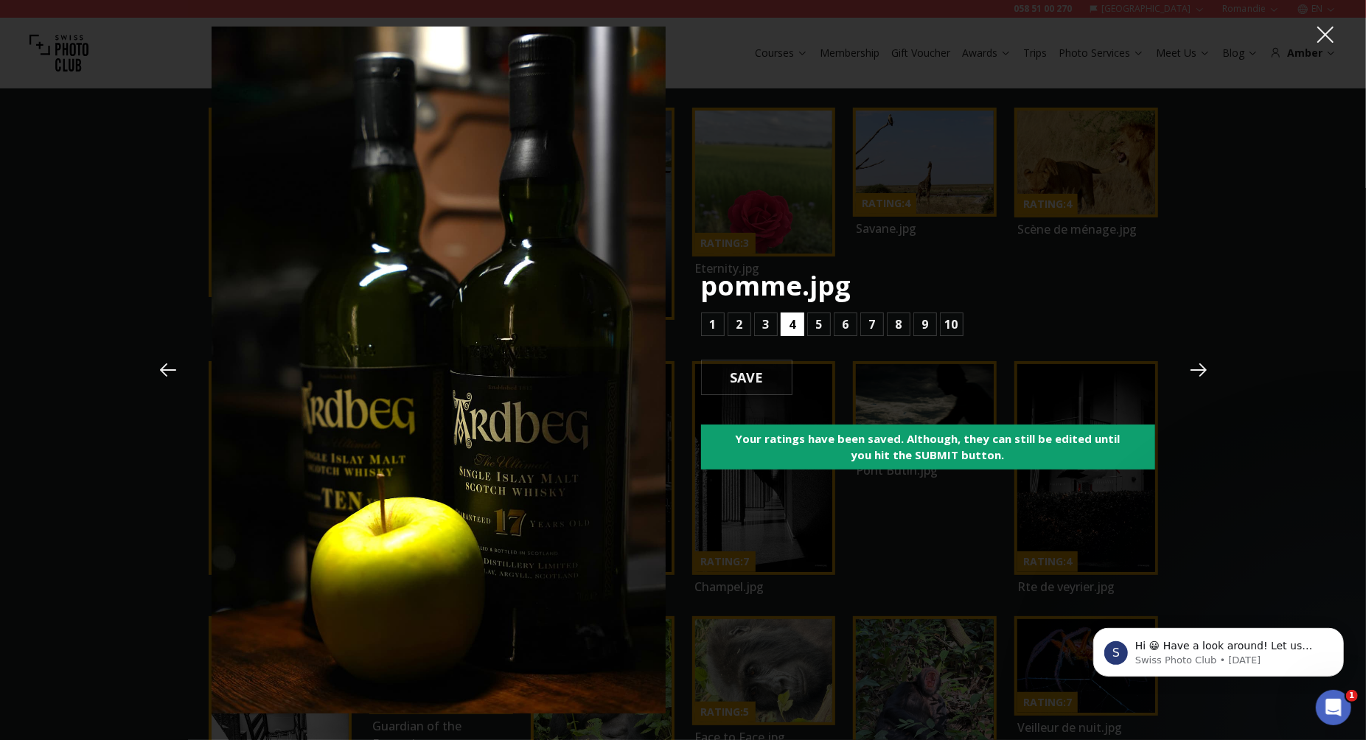
click at [784, 318] on button "4" at bounding box center [793, 325] width 24 height 24
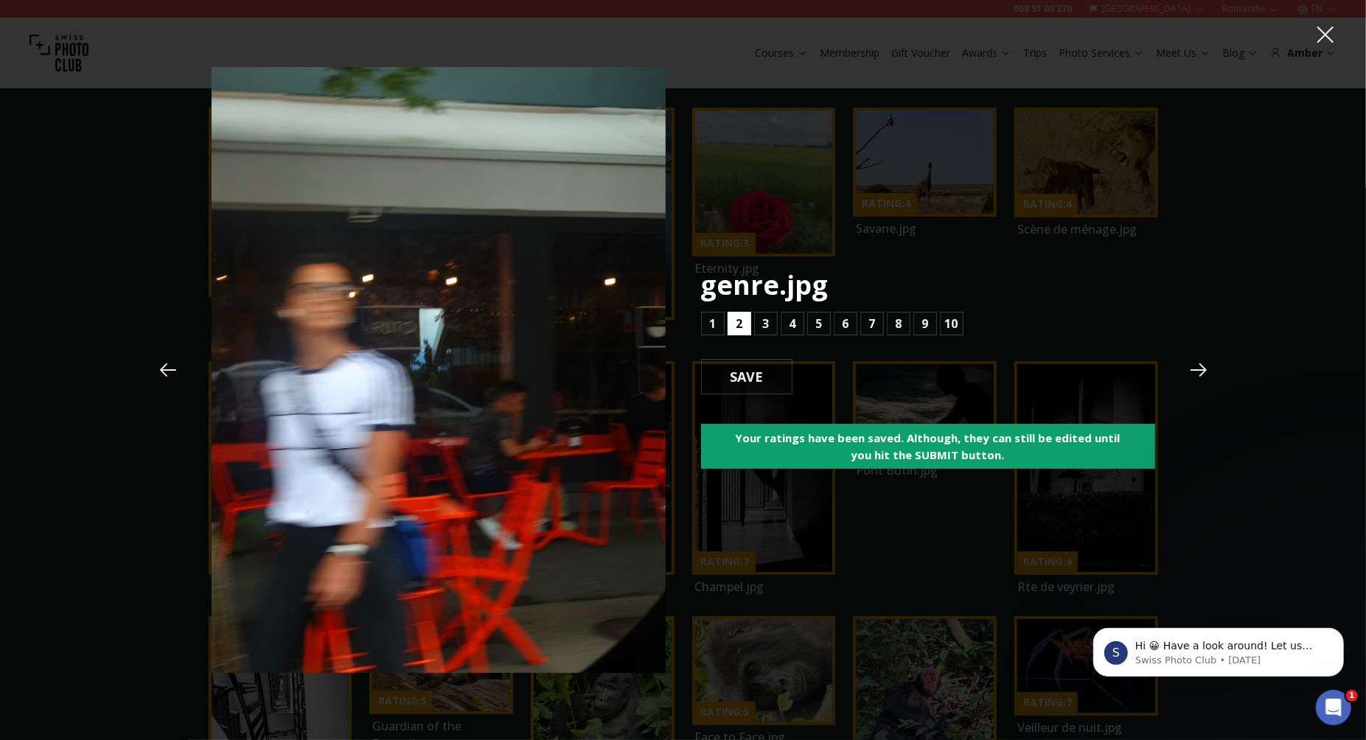
click at [739, 327] on b "2" at bounding box center [739, 324] width 7 height 18
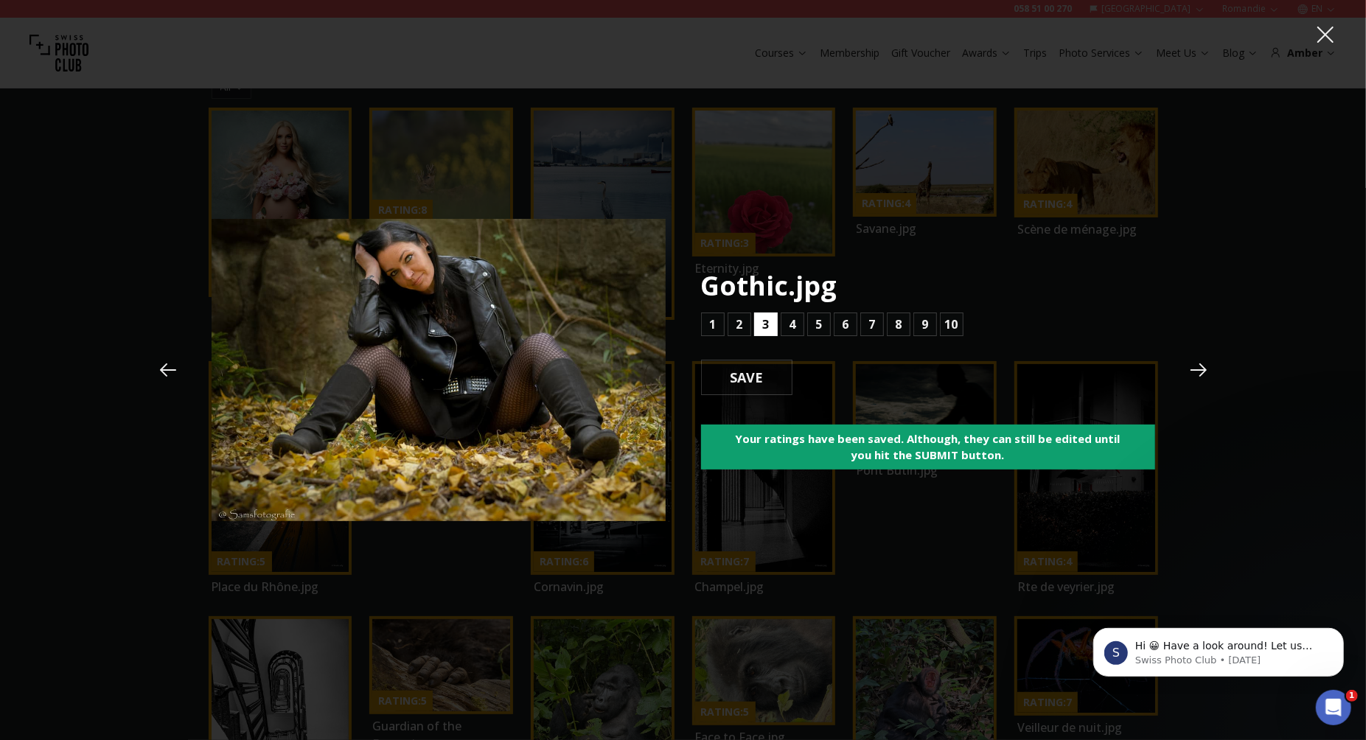
click at [768, 324] on b "3" at bounding box center [765, 325] width 7 height 18
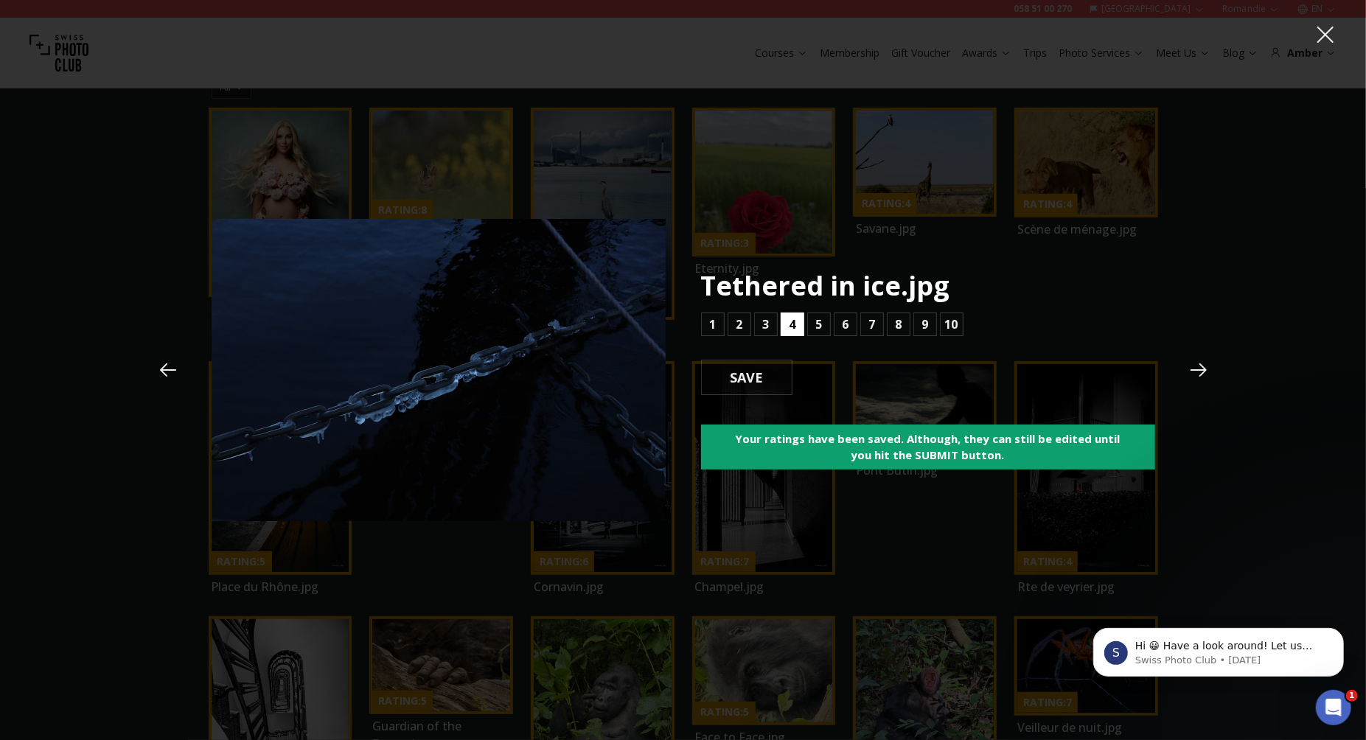
click at [790, 323] on b "4" at bounding box center [792, 325] width 7 height 18
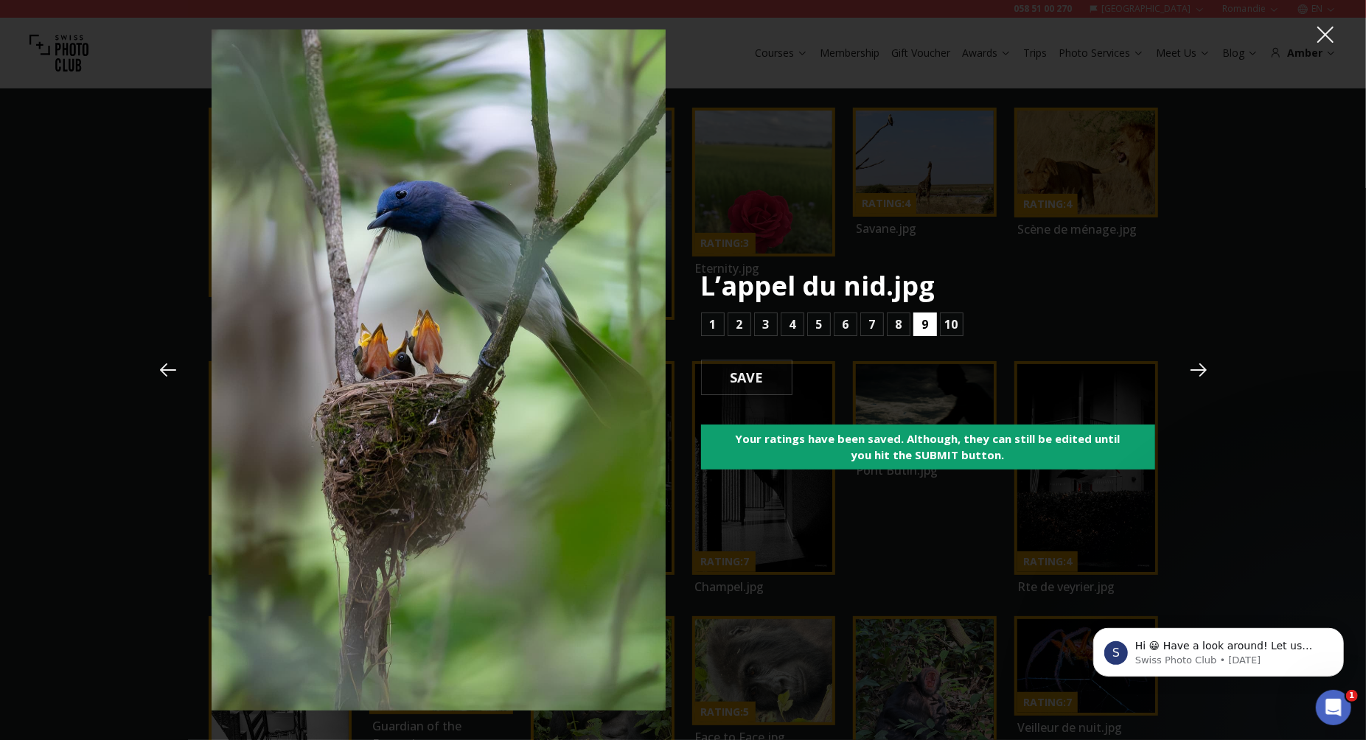
click at [921, 326] on b "9" at bounding box center [924, 325] width 7 height 18
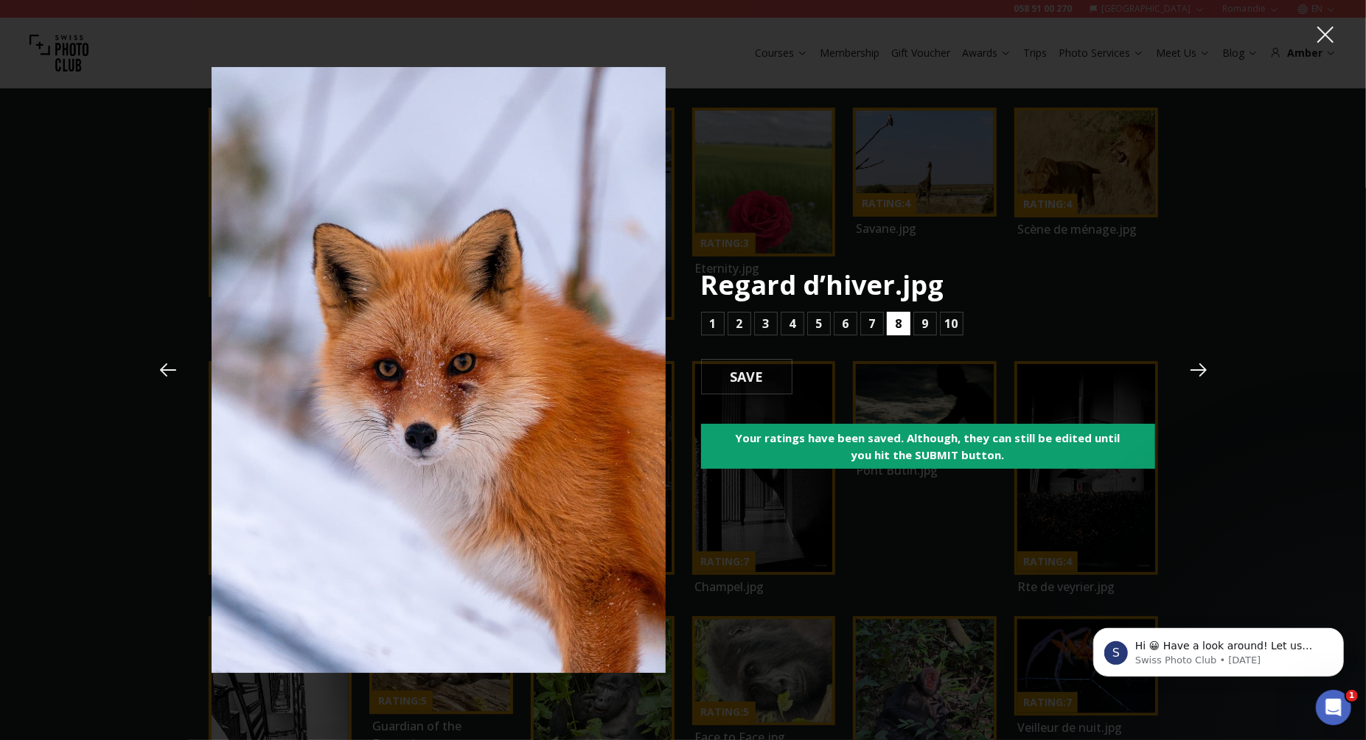
click at [897, 321] on b "8" at bounding box center [898, 324] width 7 height 18
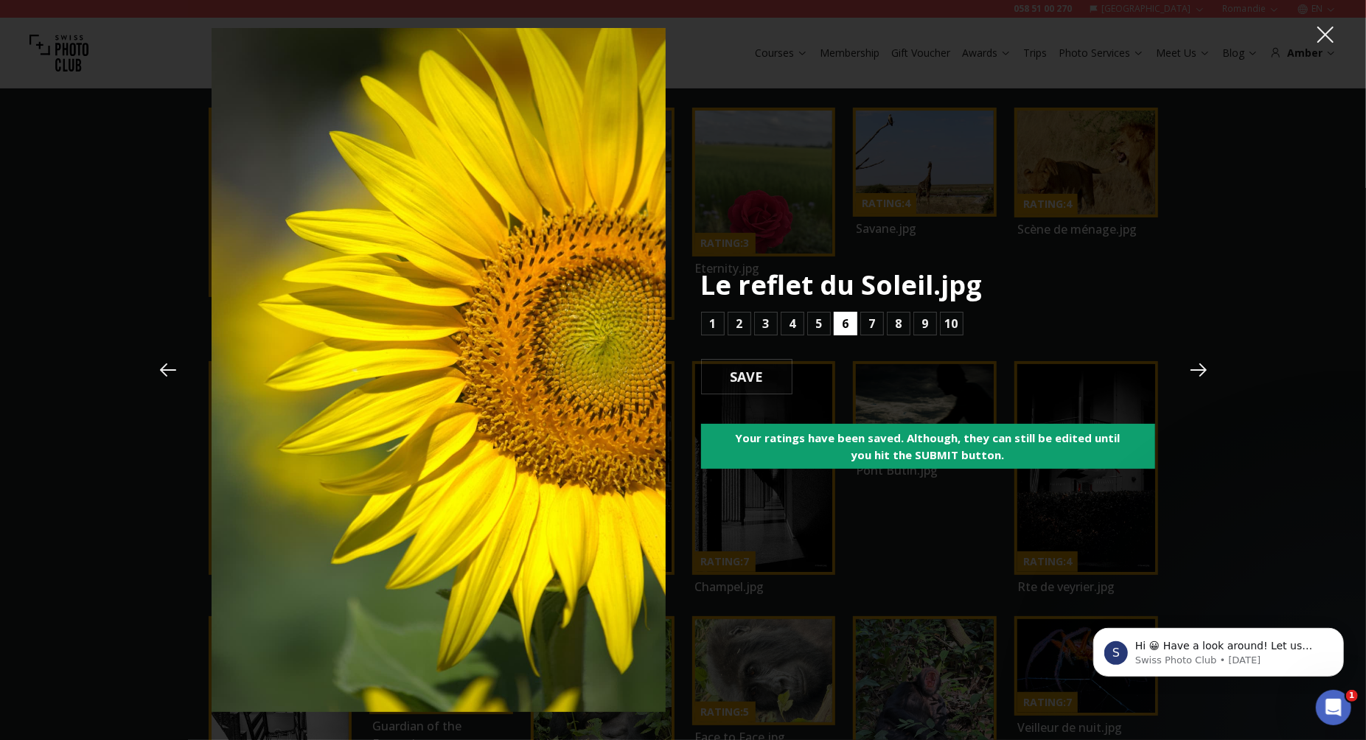
click at [852, 322] on button "6" at bounding box center [846, 324] width 24 height 24
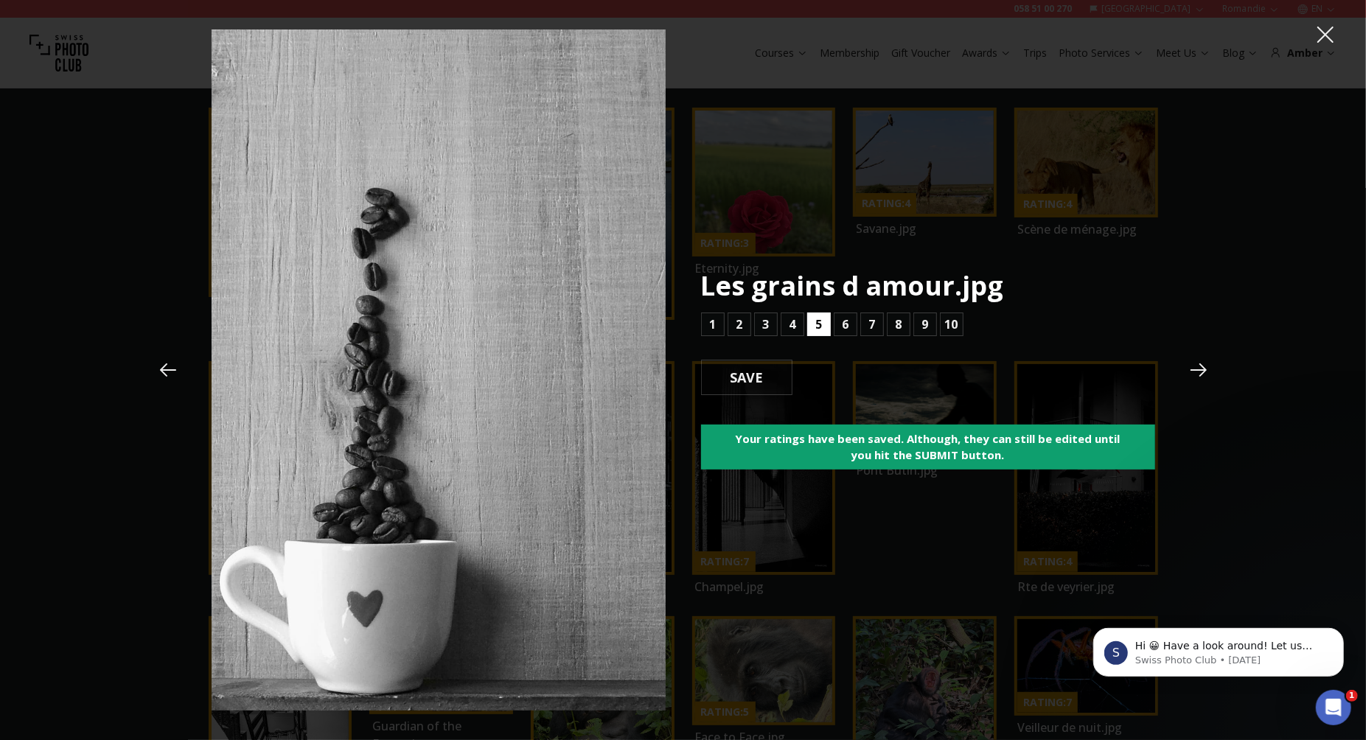
click at [824, 322] on button "5" at bounding box center [819, 325] width 24 height 24
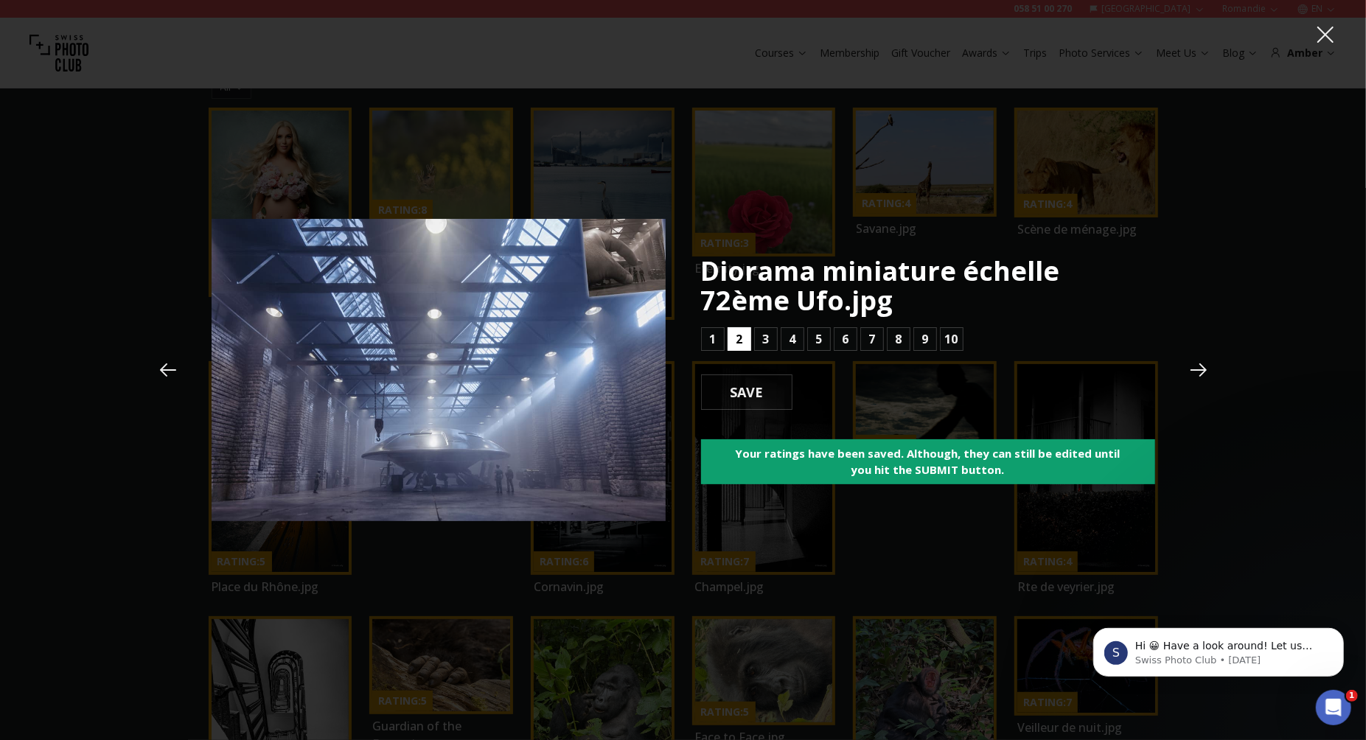
click at [750, 343] on button "2" at bounding box center [740, 339] width 24 height 24
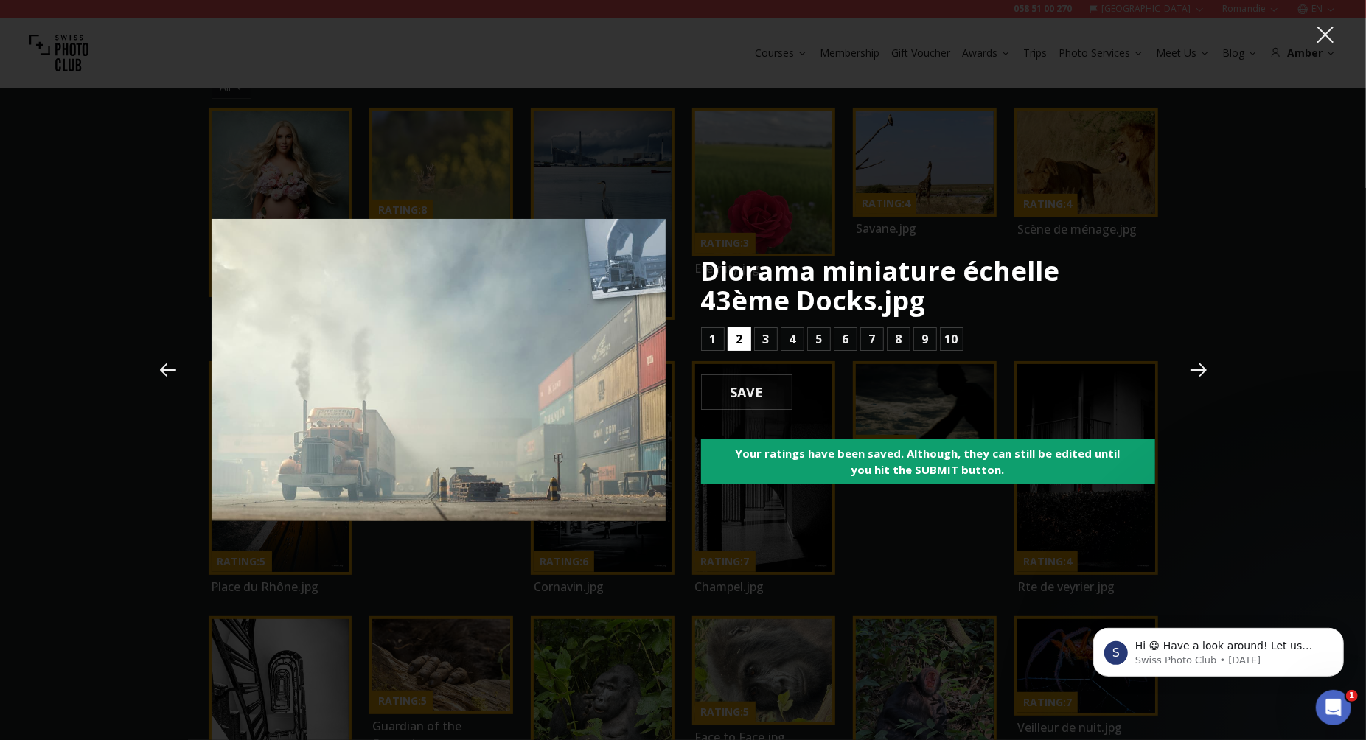
click at [742, 341] on b "2" at bounding box center [739, 339] width 7 height 18
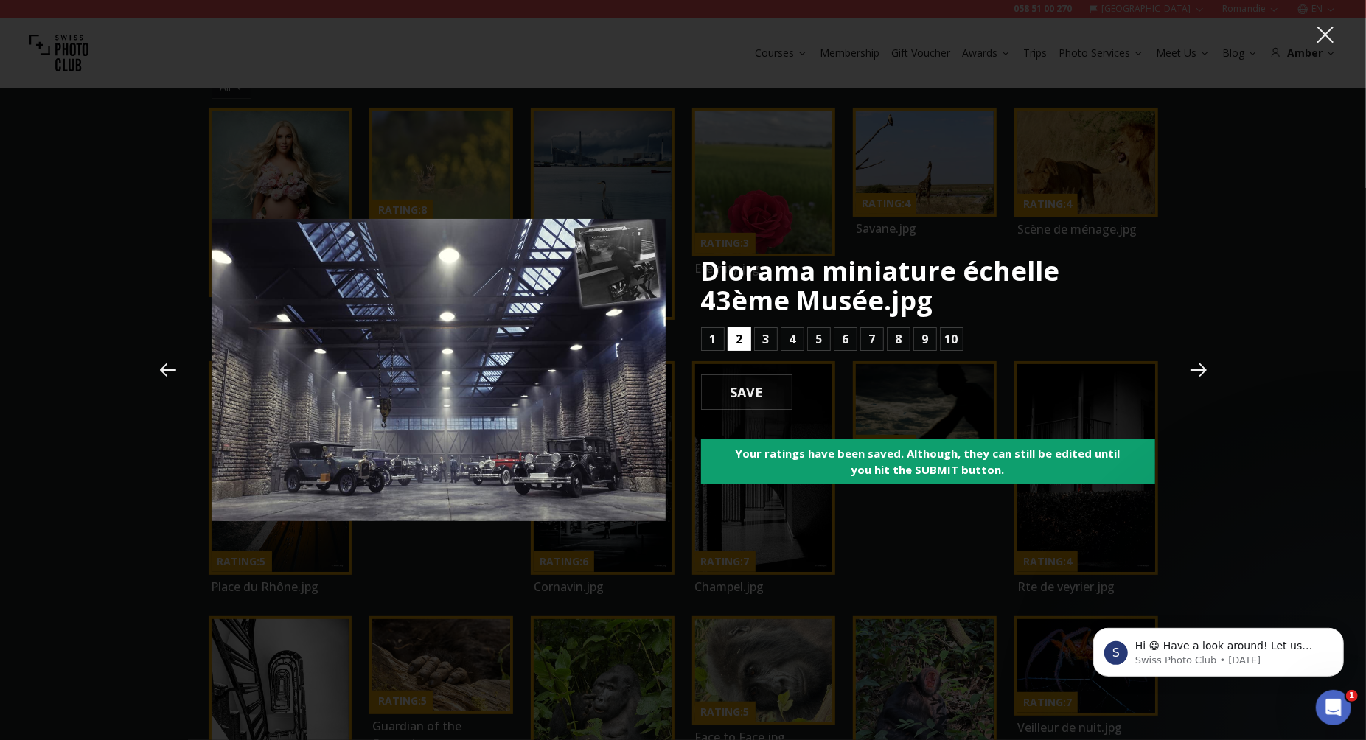
click at [742, 341] on b "2" at bounding box center [739, 339] width 7 height 18
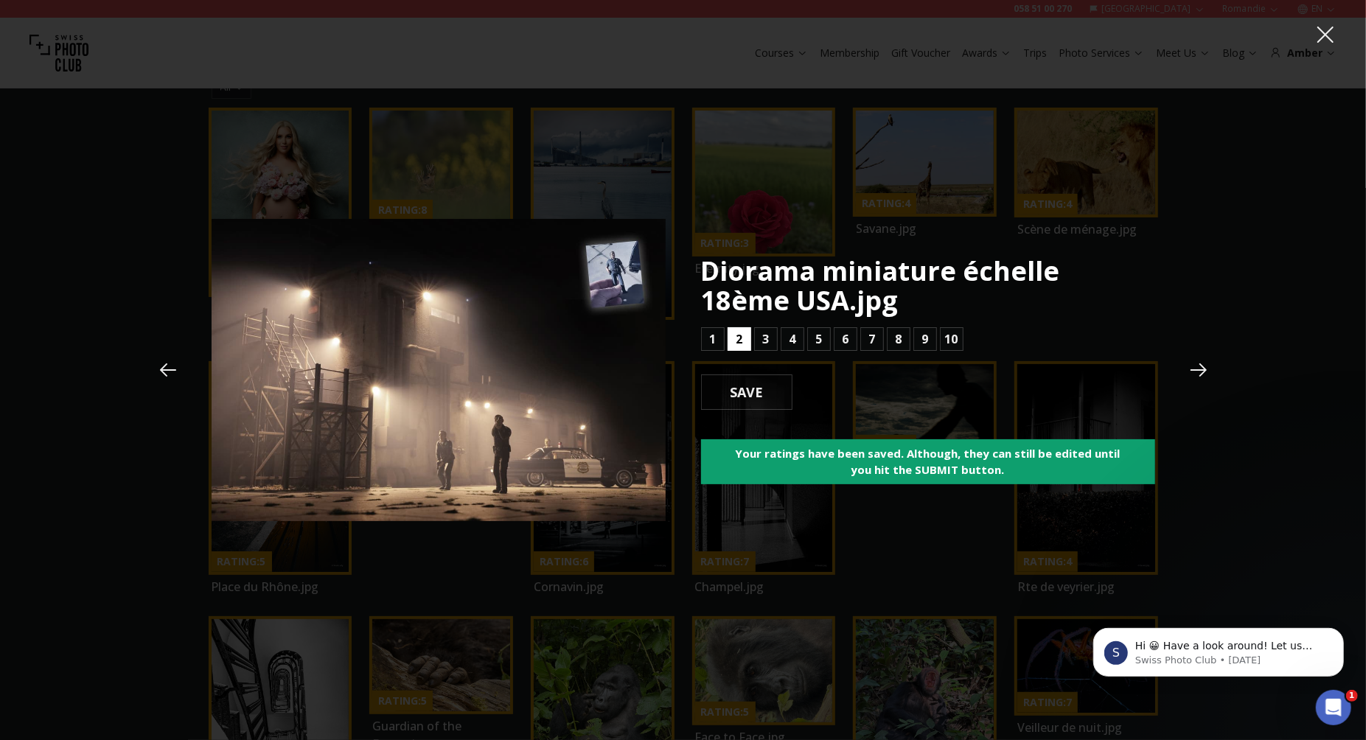
click at [742, 341] on b "2" at bounding box center [739, 339] width 7 height 18
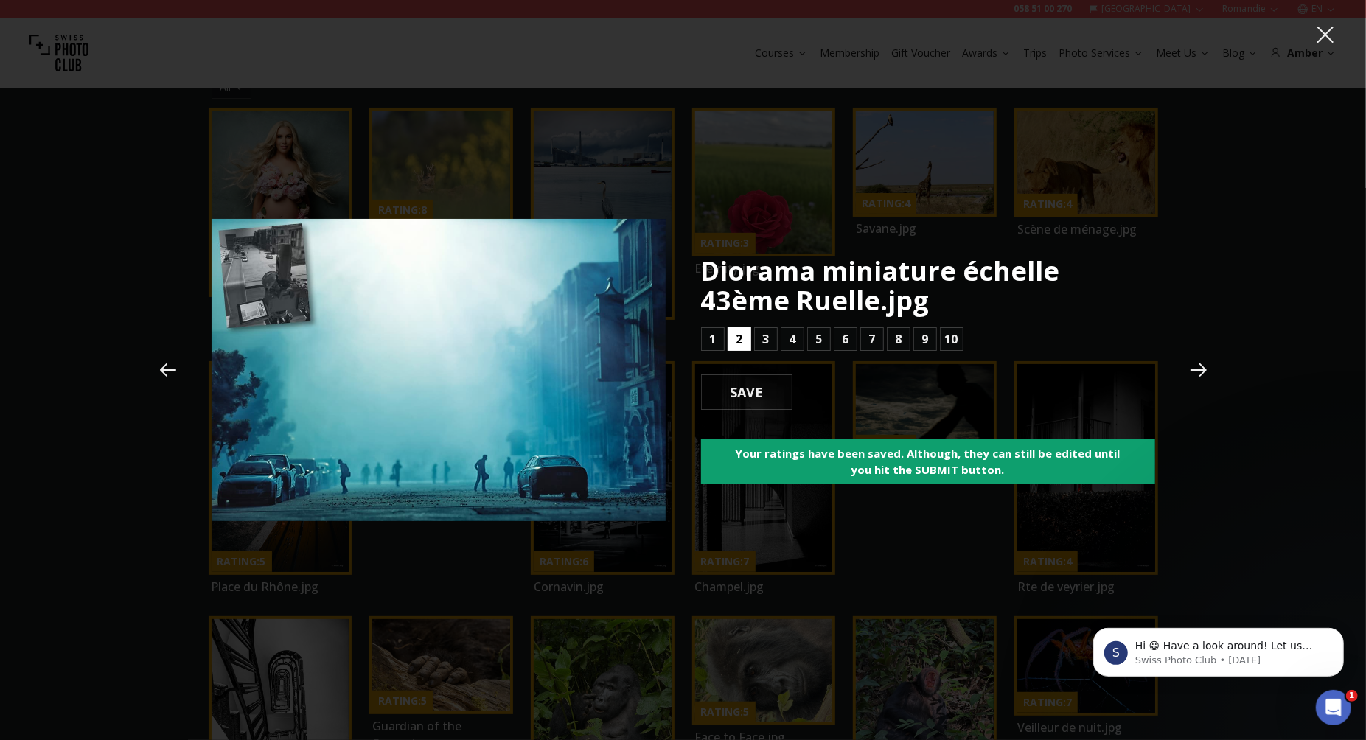
click at [742, 341] on b "2" at bounding box center [739, 339] width 7 height 18
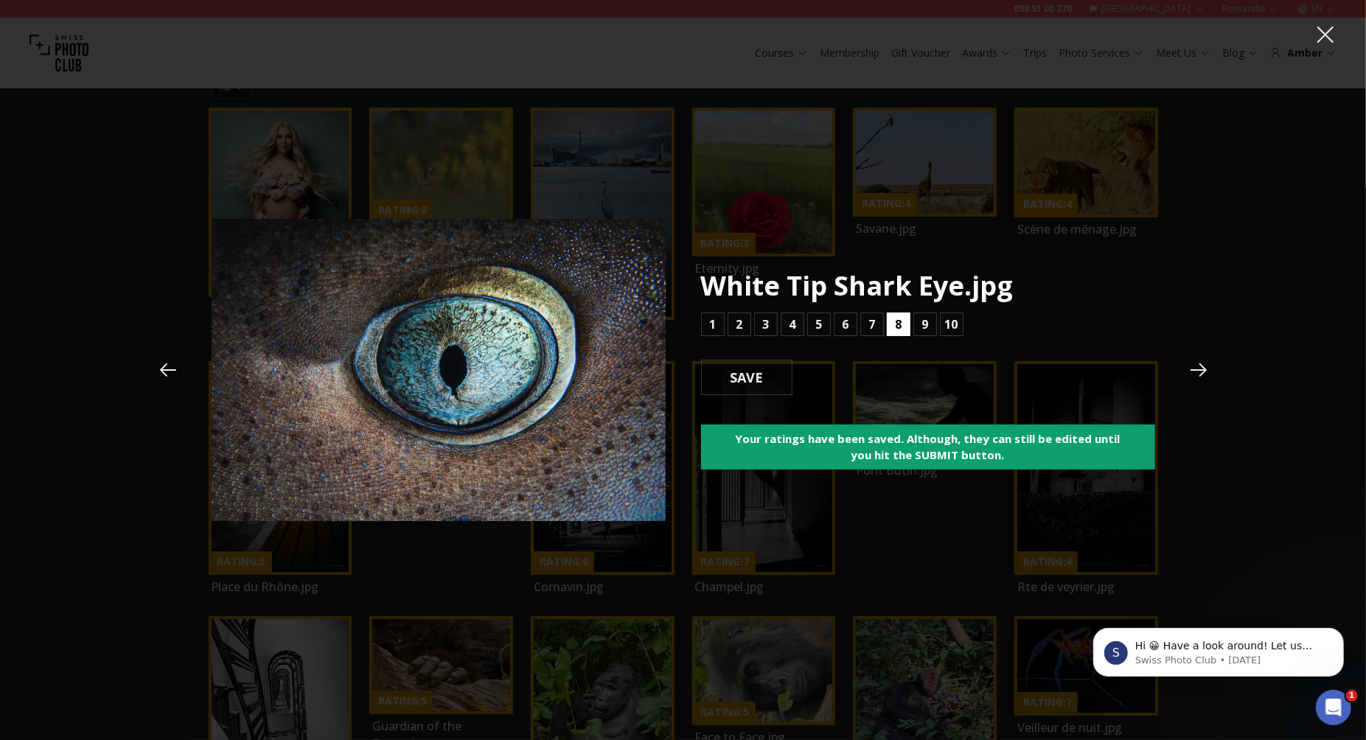
click at [896, 322] on b "8" at bounding box center [898, 325] width 7 height 18
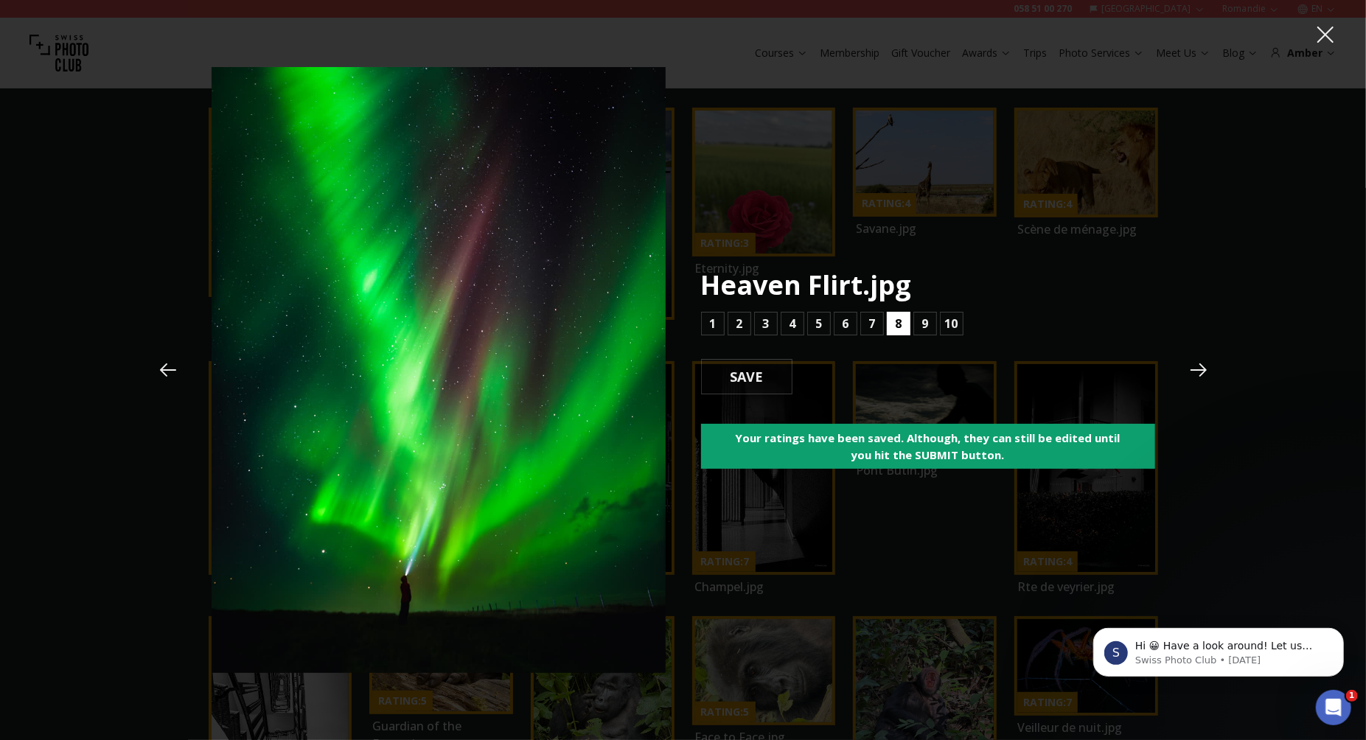
click at [899, 328] on b "8" at bounding box center [898, 324] width 7 height 18
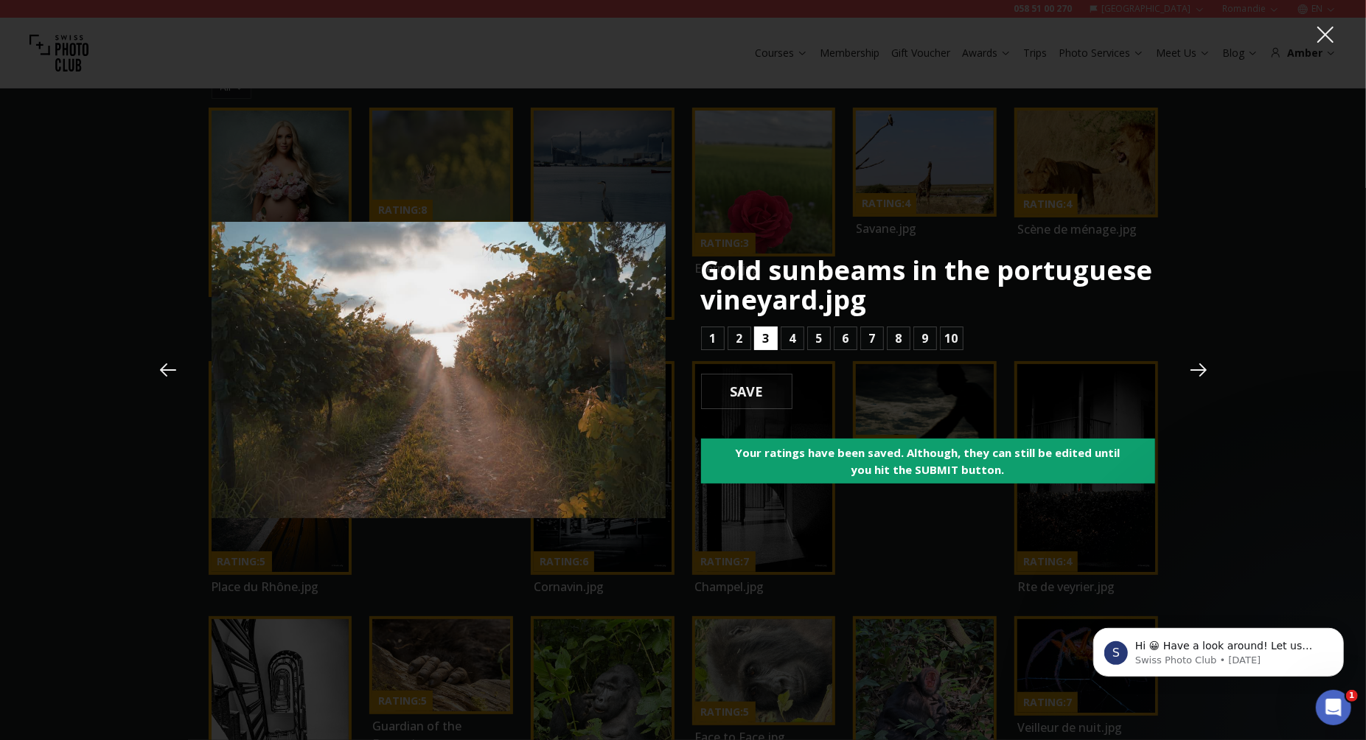
click at [770, 342] on button "3" at bounding box center [766, 339] width 24 height 24
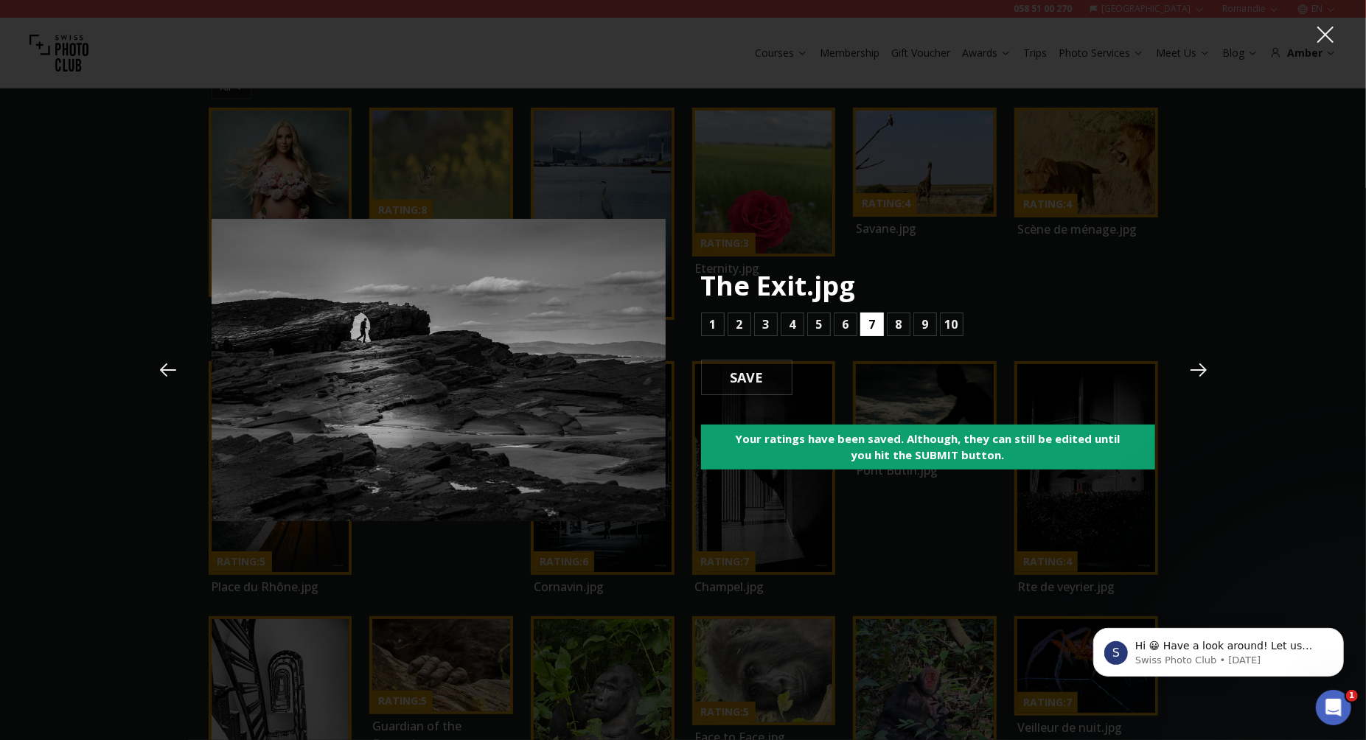
click at [872, 326] on b "7" at bounding box center [871, 325] width 7 height 18
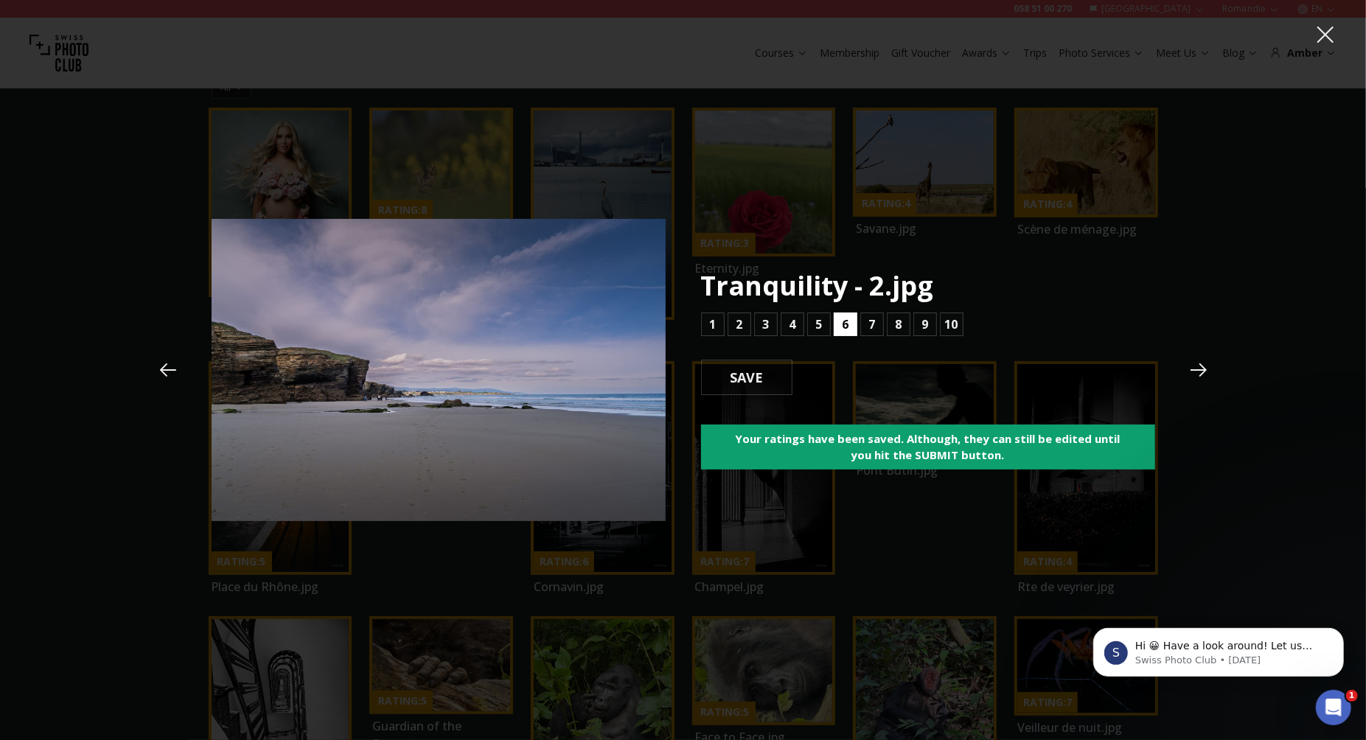
click at [843, 327] on b "6" at bounding box center [845, 325] width 7 height 18
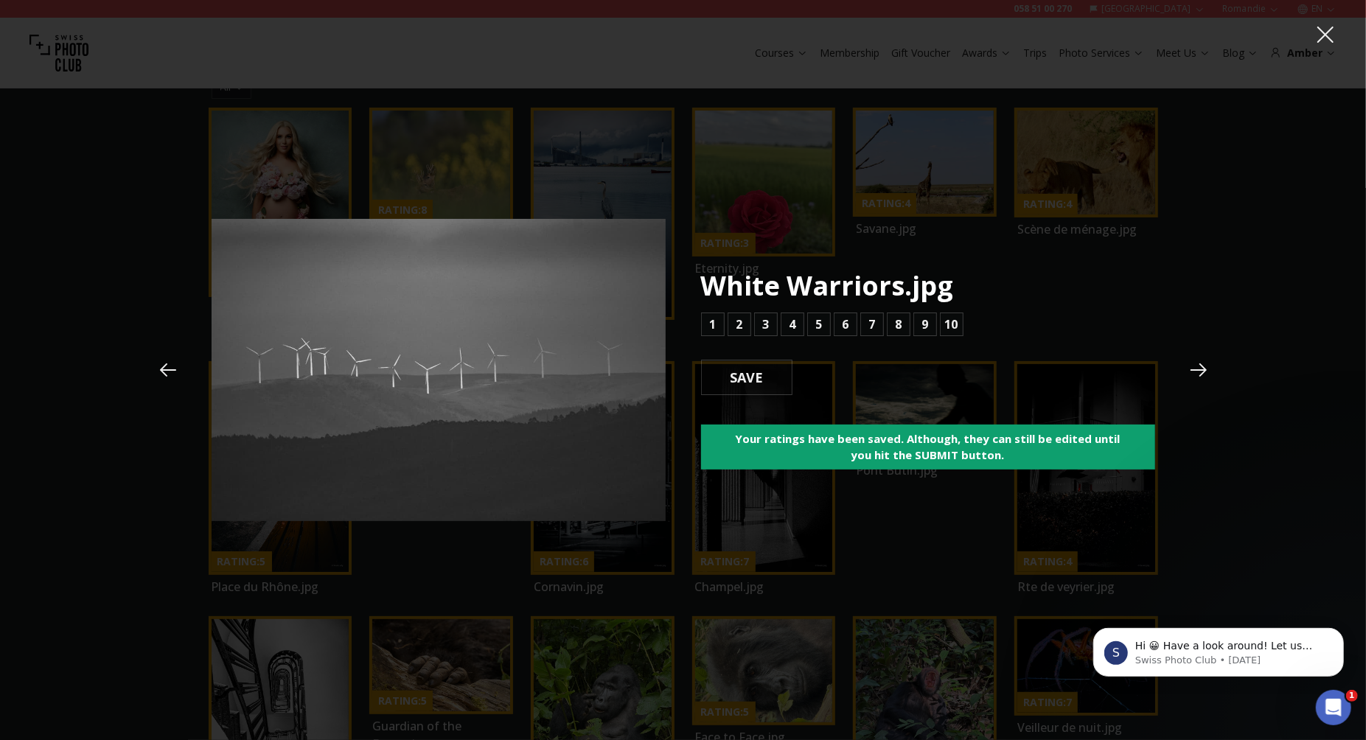
click at [166, 369] on icon at bounding box center [168, 369] width 16 height 13
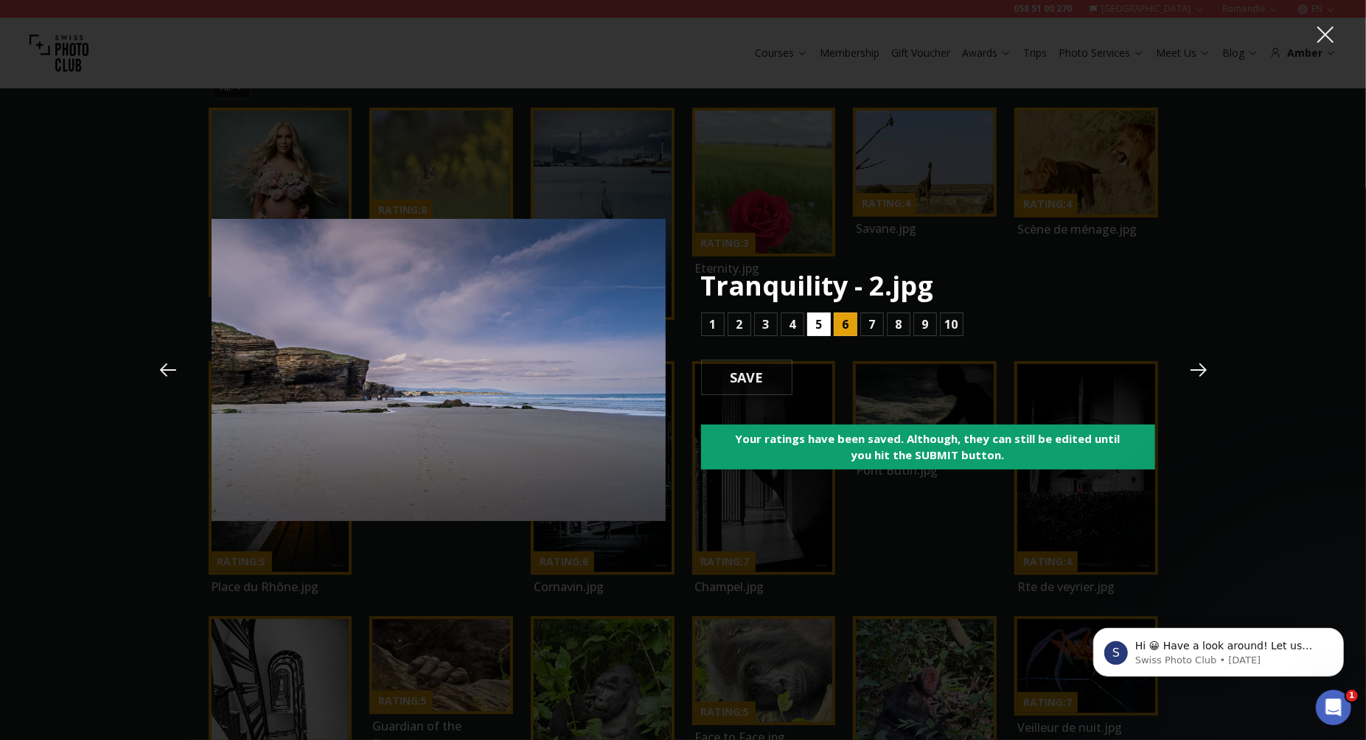
click at [820, 321] on b "5" at bounding box center [818, 325] width 7 height 18
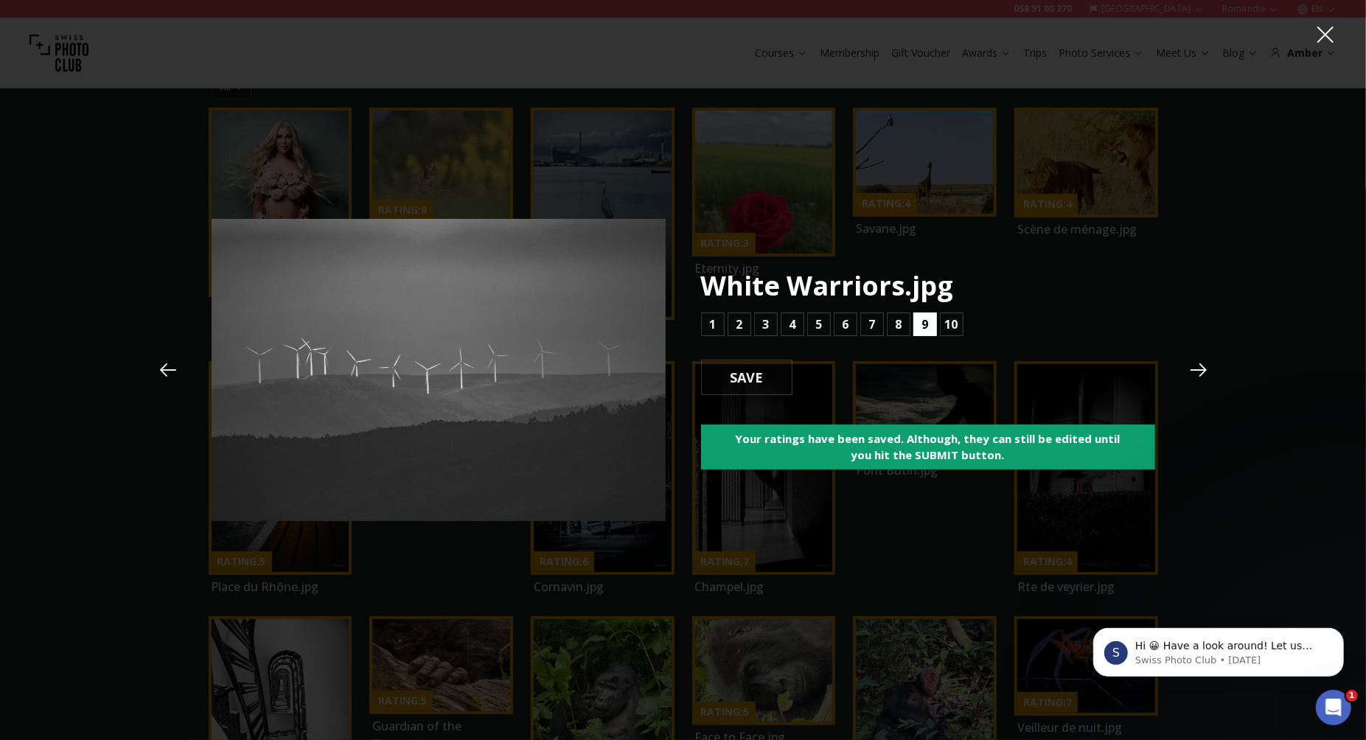
click at [921, 322] on b "9" at bounding box center [924, 325] width 7 height 18
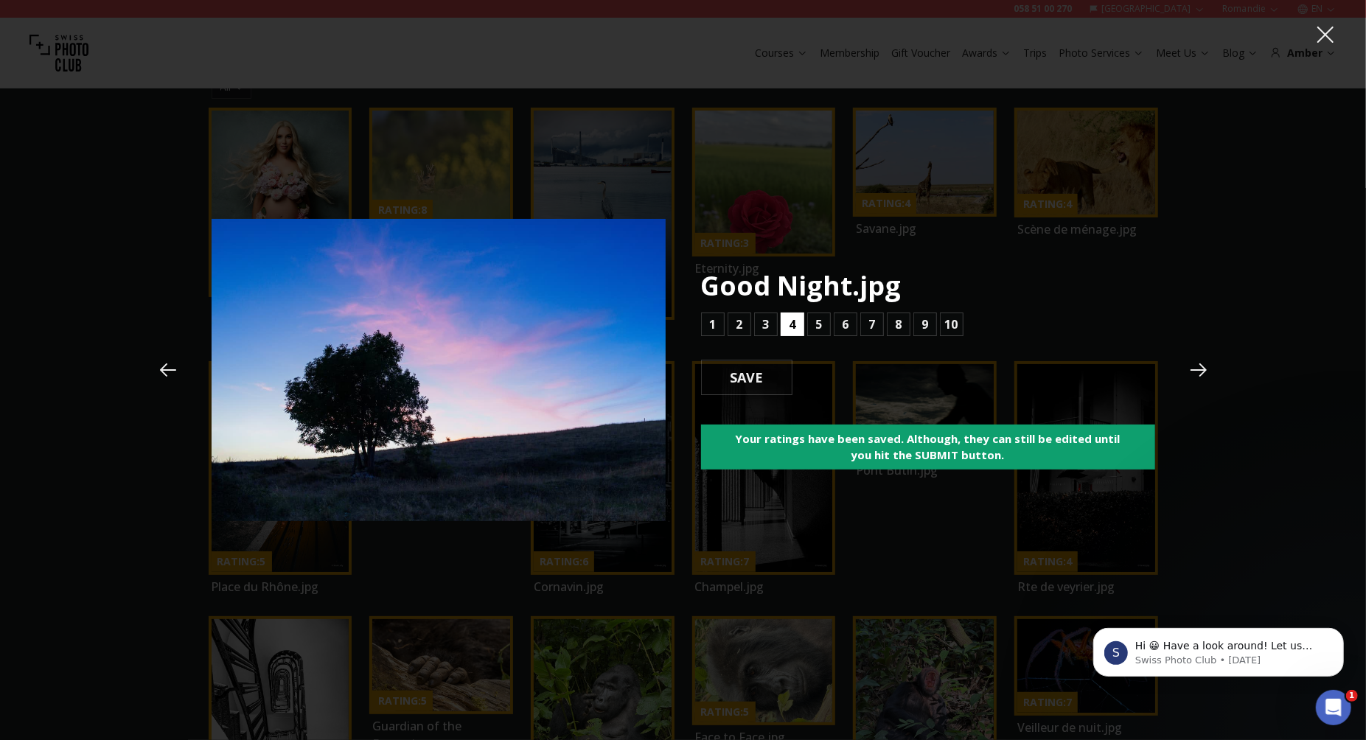
click at [789, 329] on b "4" at bounding box center [792, 325] width 7 height 18
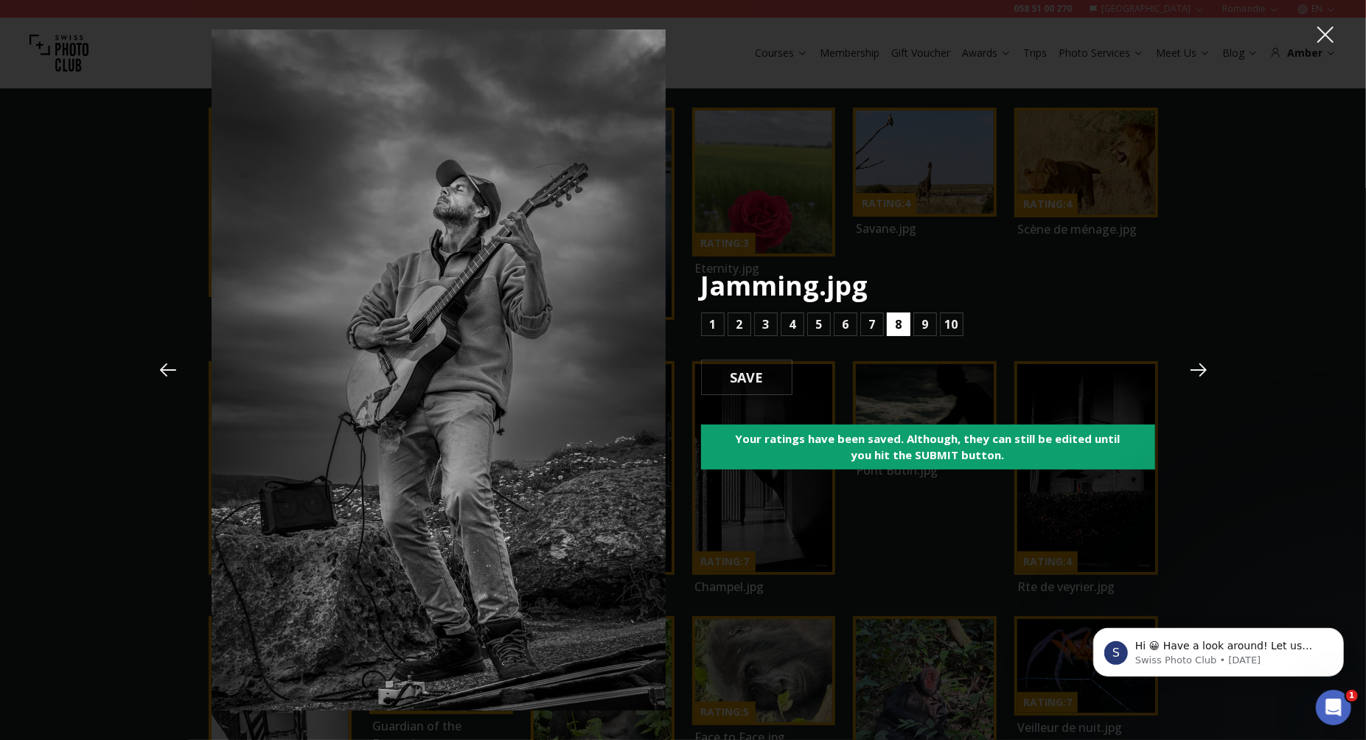
click at [895, 324] on b "8" at bounding box center [898, 325] width 7 height 18
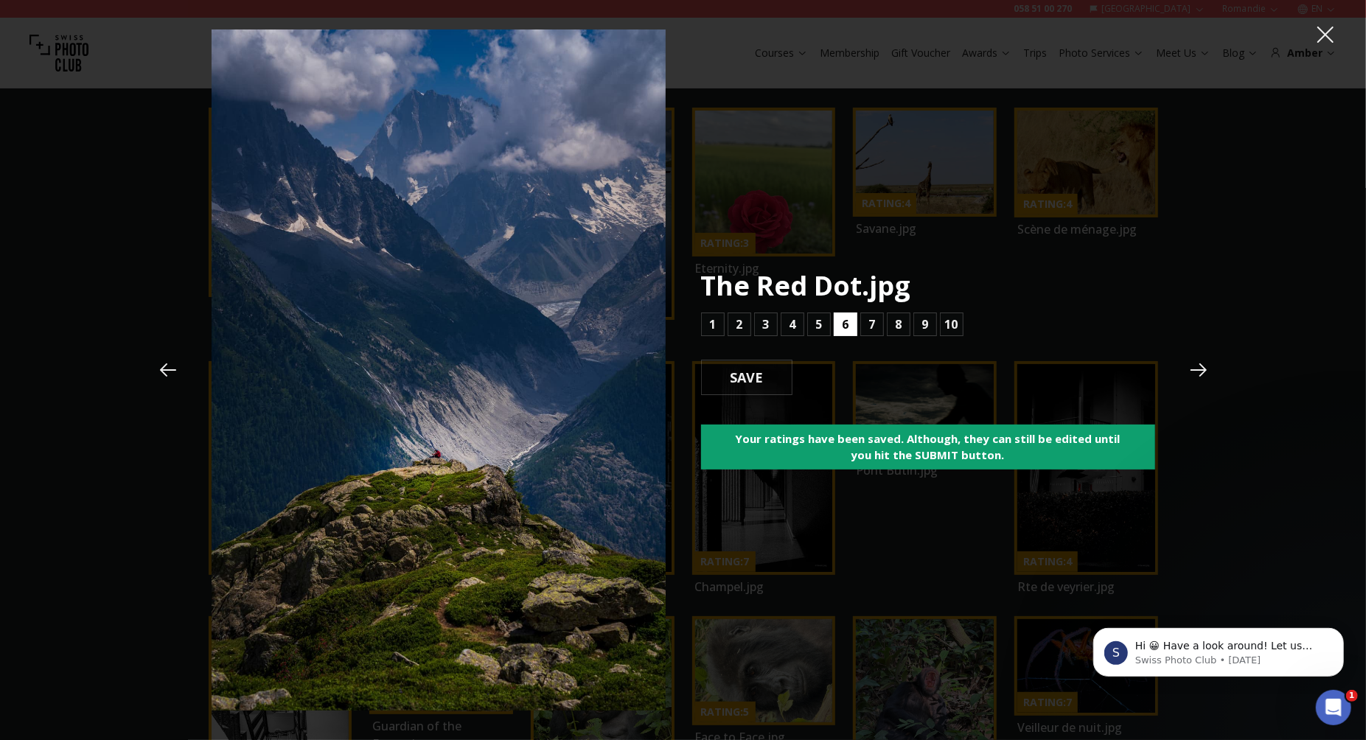
click at [842, 326] on b "6" at bounding box center [845, 325] width 7 height 18
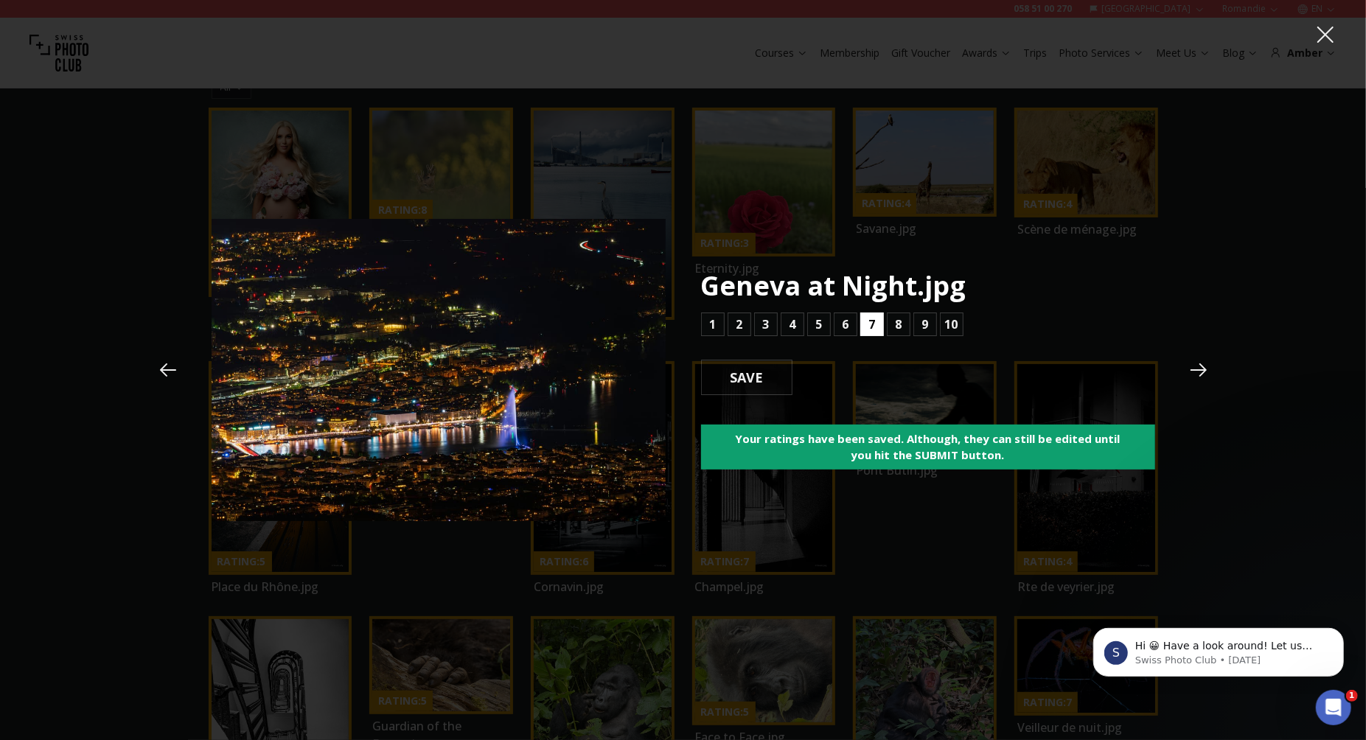
click at [868, 322] on b "7" at bounding box center [871, 325] width 7 height 18
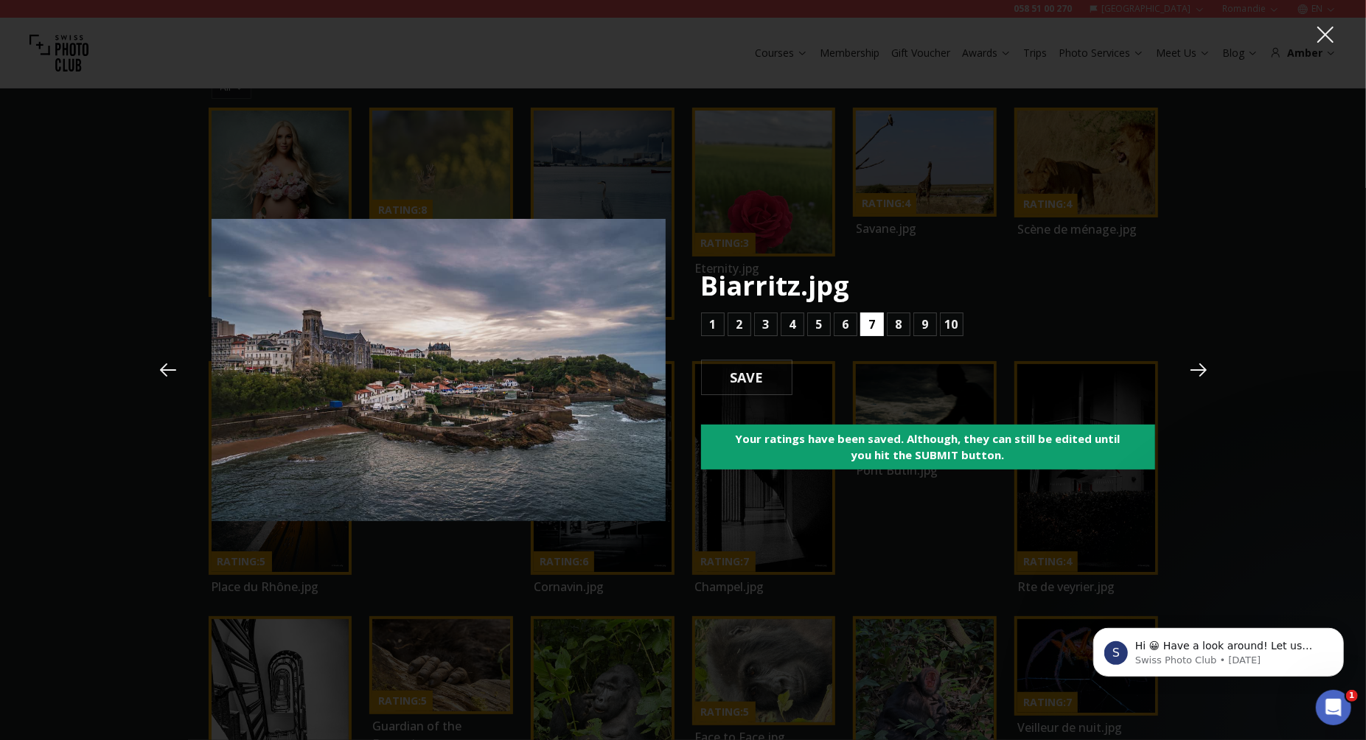
click at [868, 322] on b "7" at bounding box center [871, 325] width 7 height 18
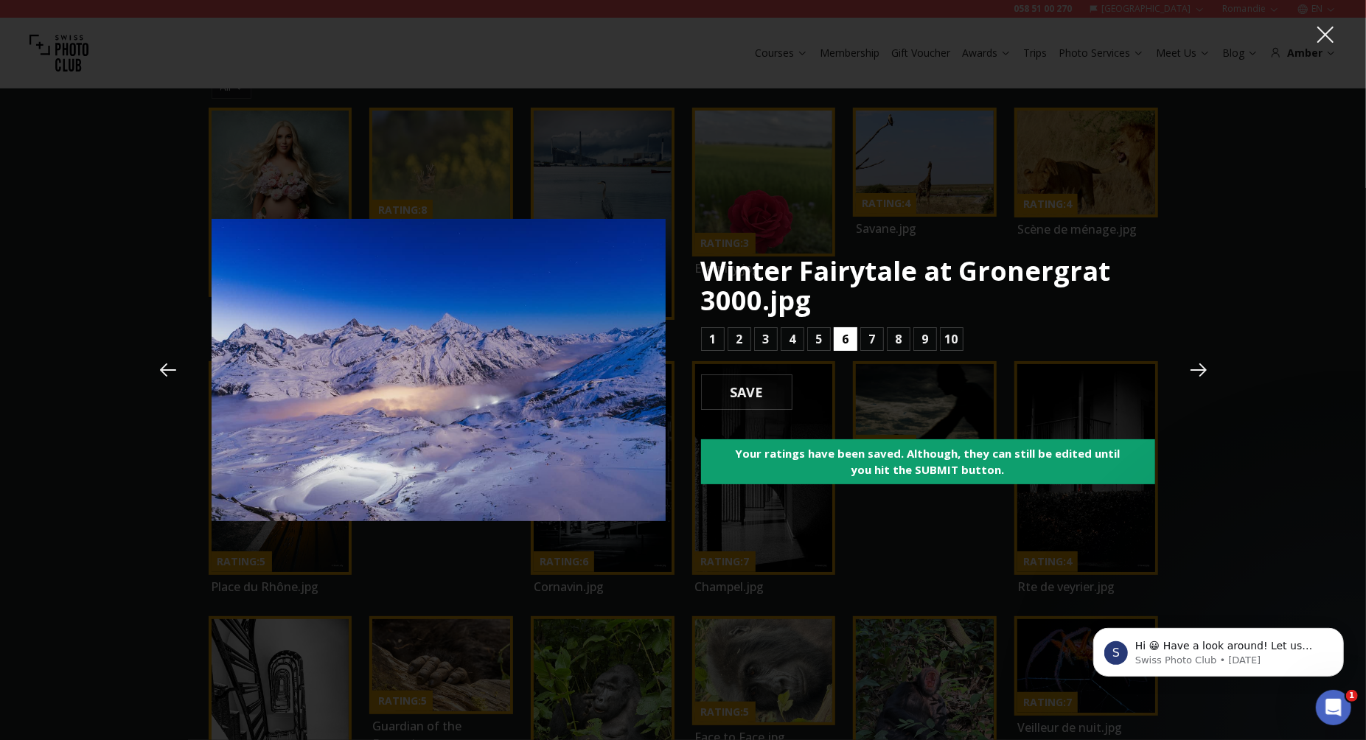
click at [842, 338] on b "6" at bounding box center [845, 339] width 7 height 18
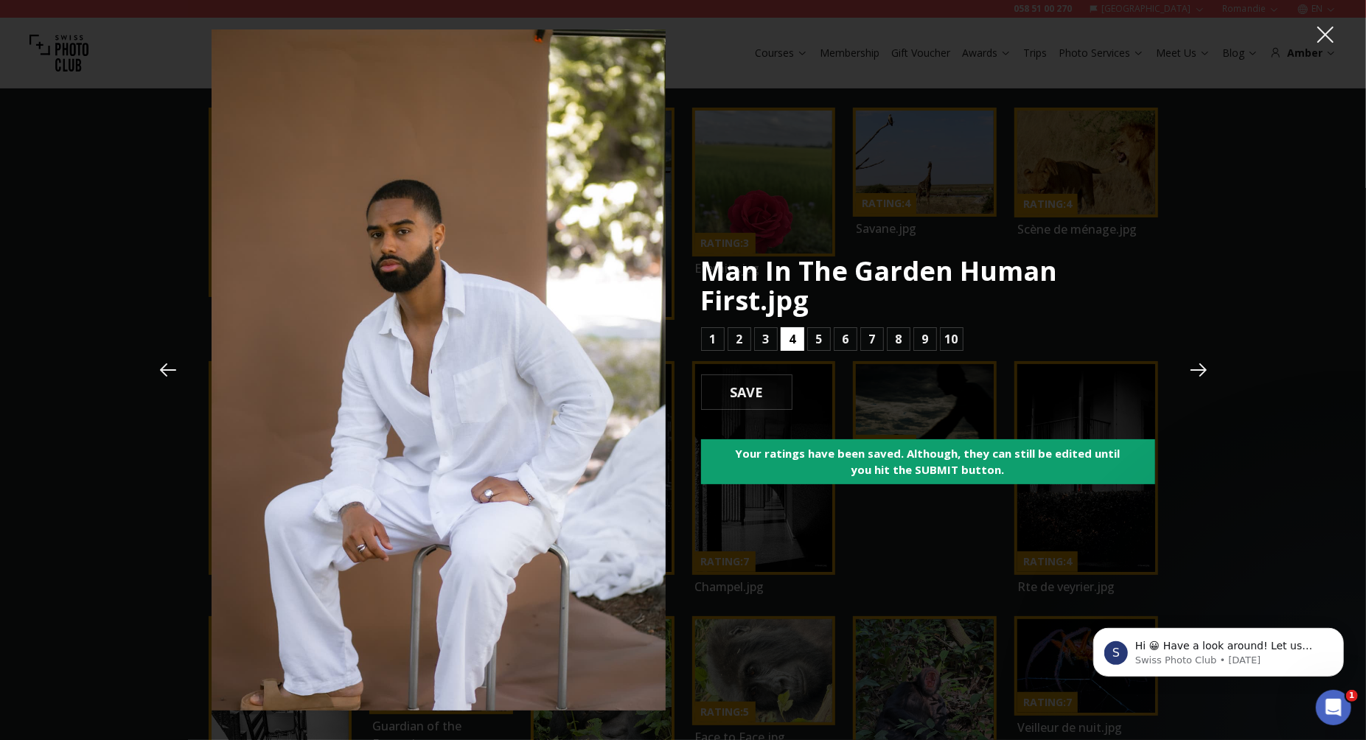
click at [791, 341] on b "4" at bounding box center [792, 339] width 7 height 18
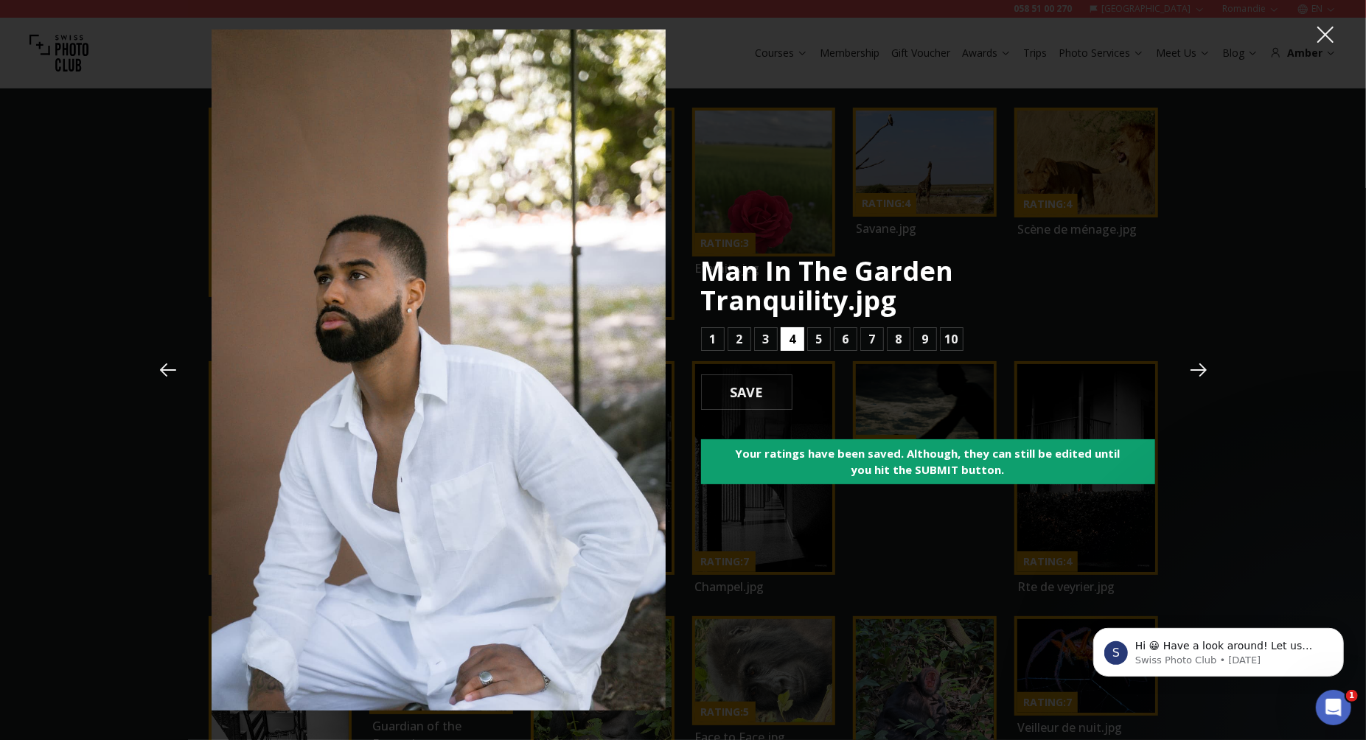
click at [791, 330] on b "4" at bounding box center [792, 339] width 7 height 18
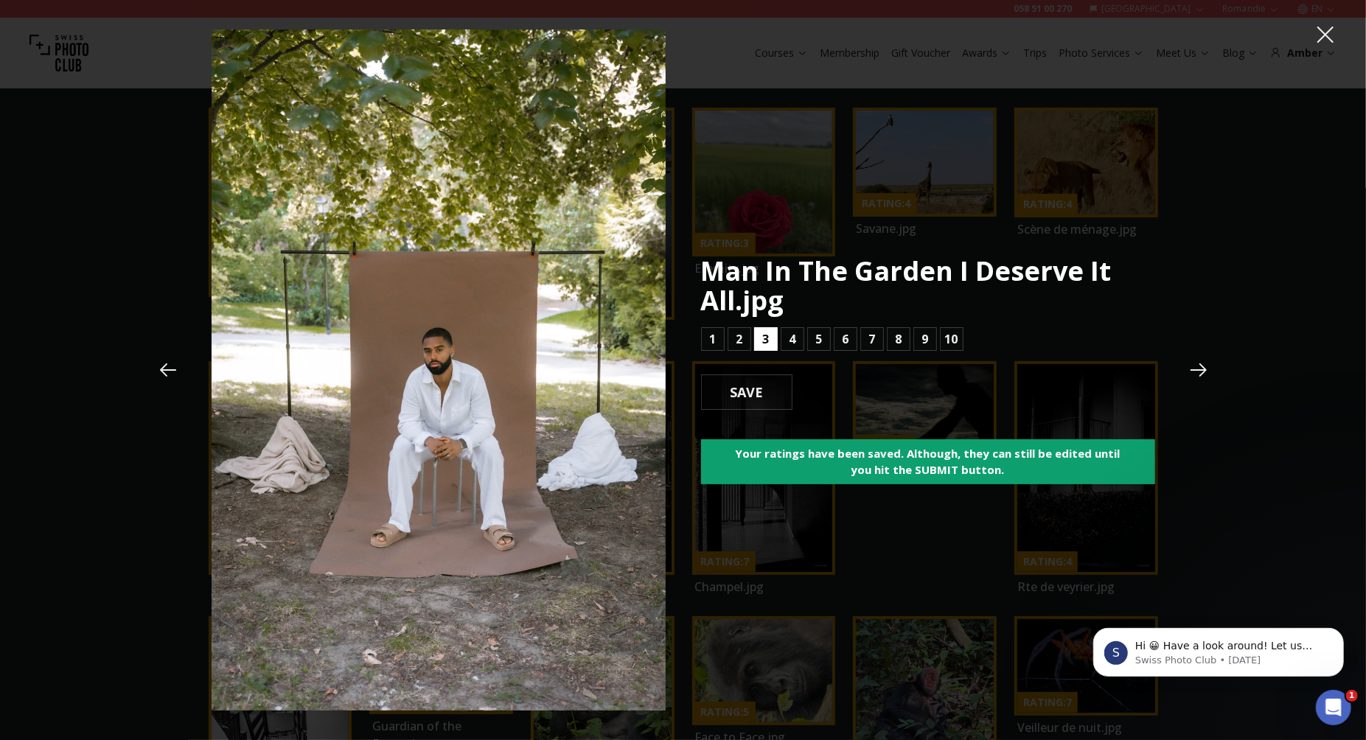
click at [764, 341] on b "3" at bounding box center [765, 339] width 7 height 18
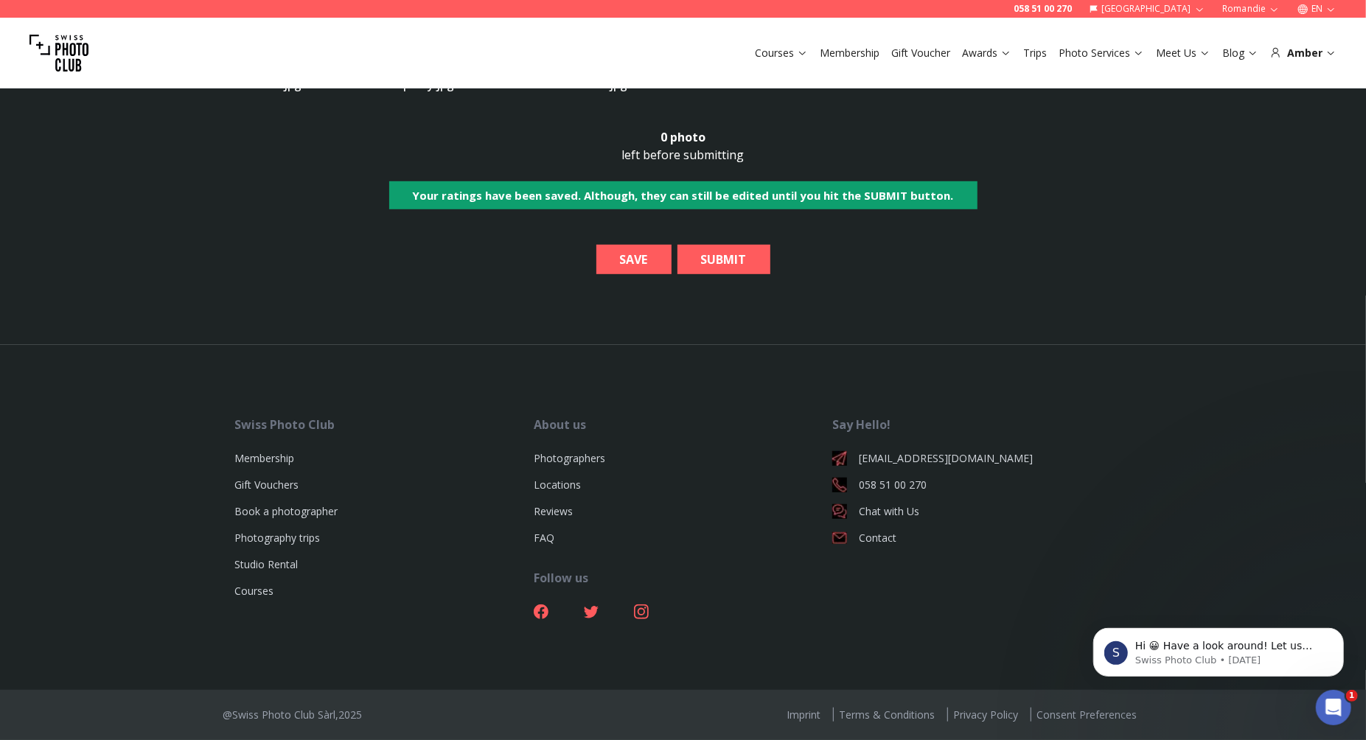
scroll to position [15206, 0]
click at [631, 268] on b "SAVE" at bounding box center [634, 260] width 52 height 18
click at [727, 268] on b "SUBMIT" at bounding box center [723, 260] width 69 height 18
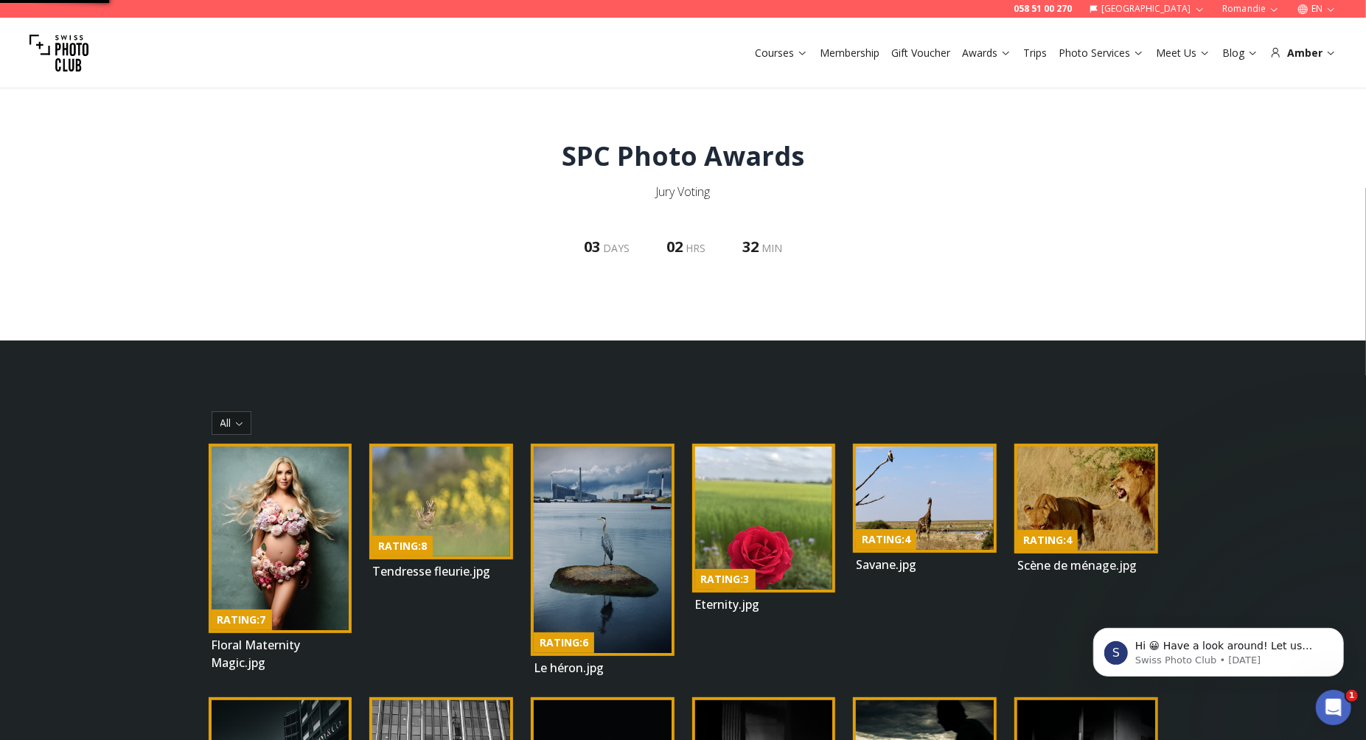
select select "*******"
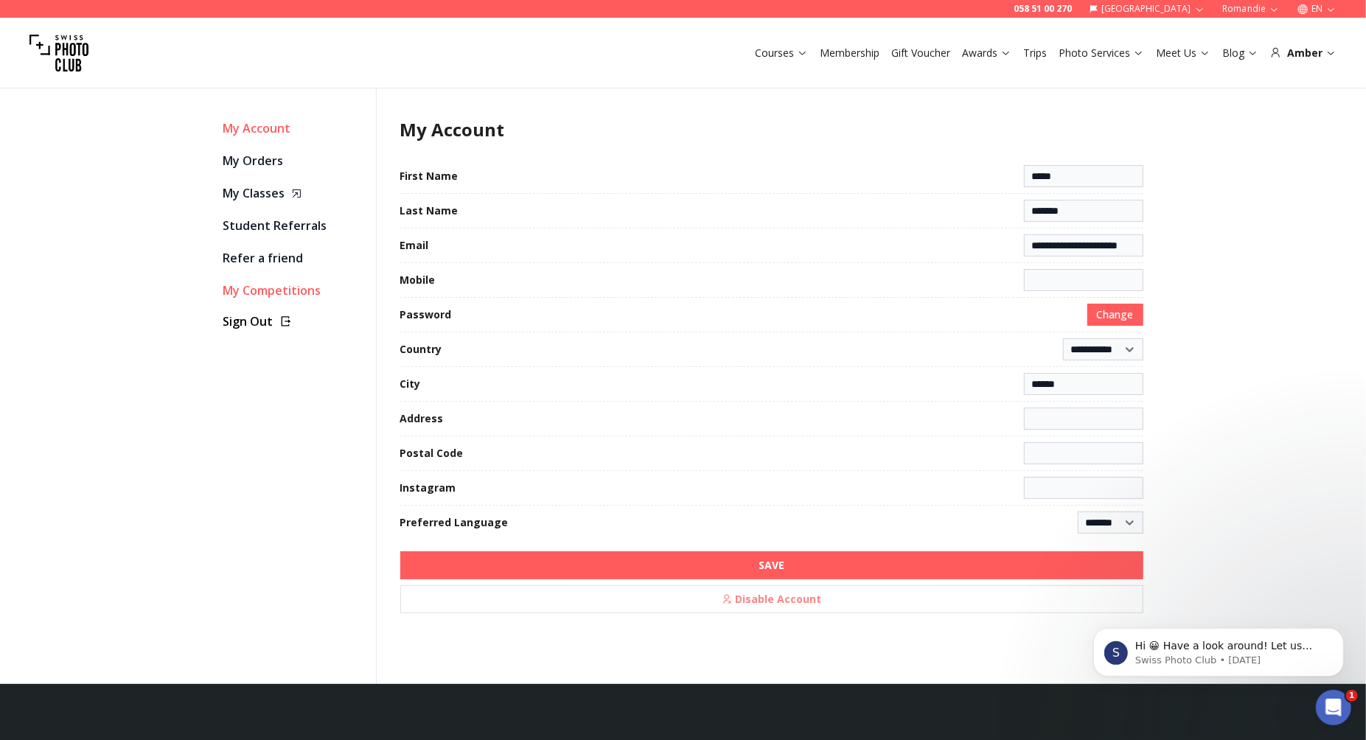
click at [275, 288] on link "My Competitions" at bounding box center [293, 290] width 141 height 21
